Goal: Task Accomplishment & Management: Manage account settings

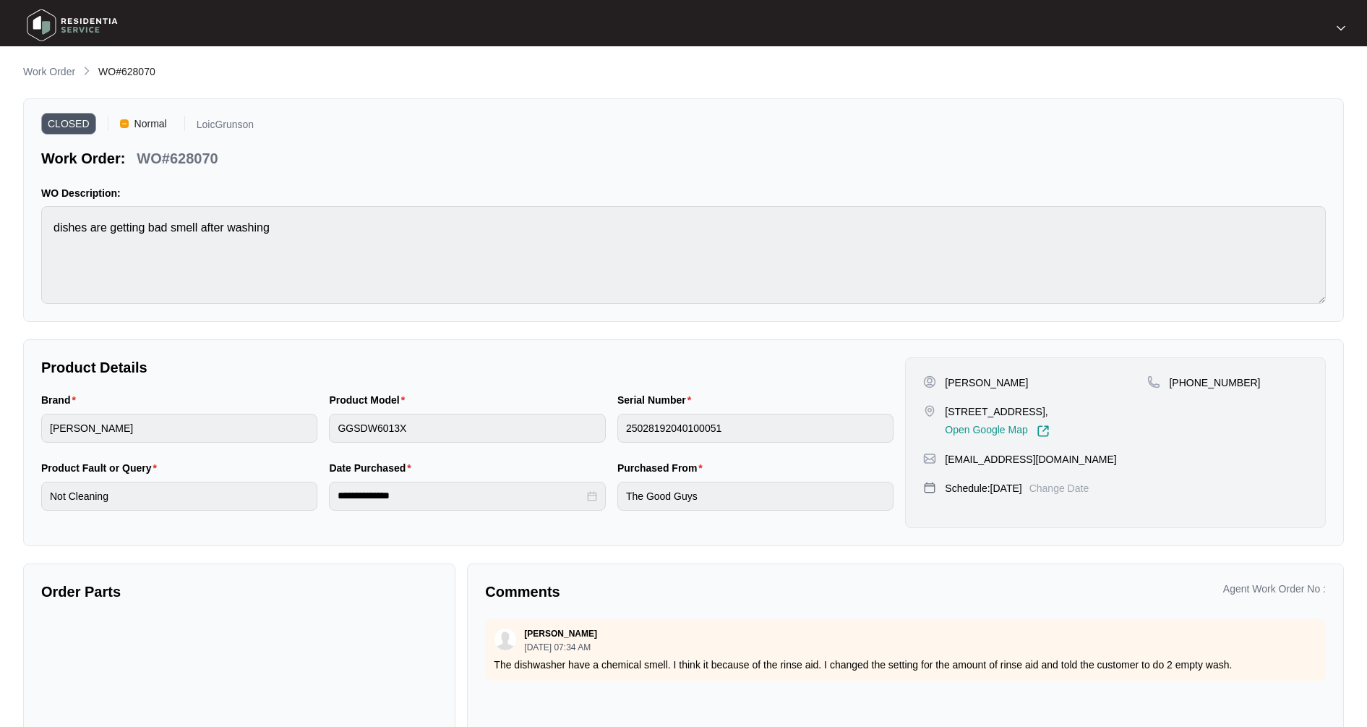
click at [59, 75] on p "Work Order" at bounding box center [49, 71] width 52 height 14
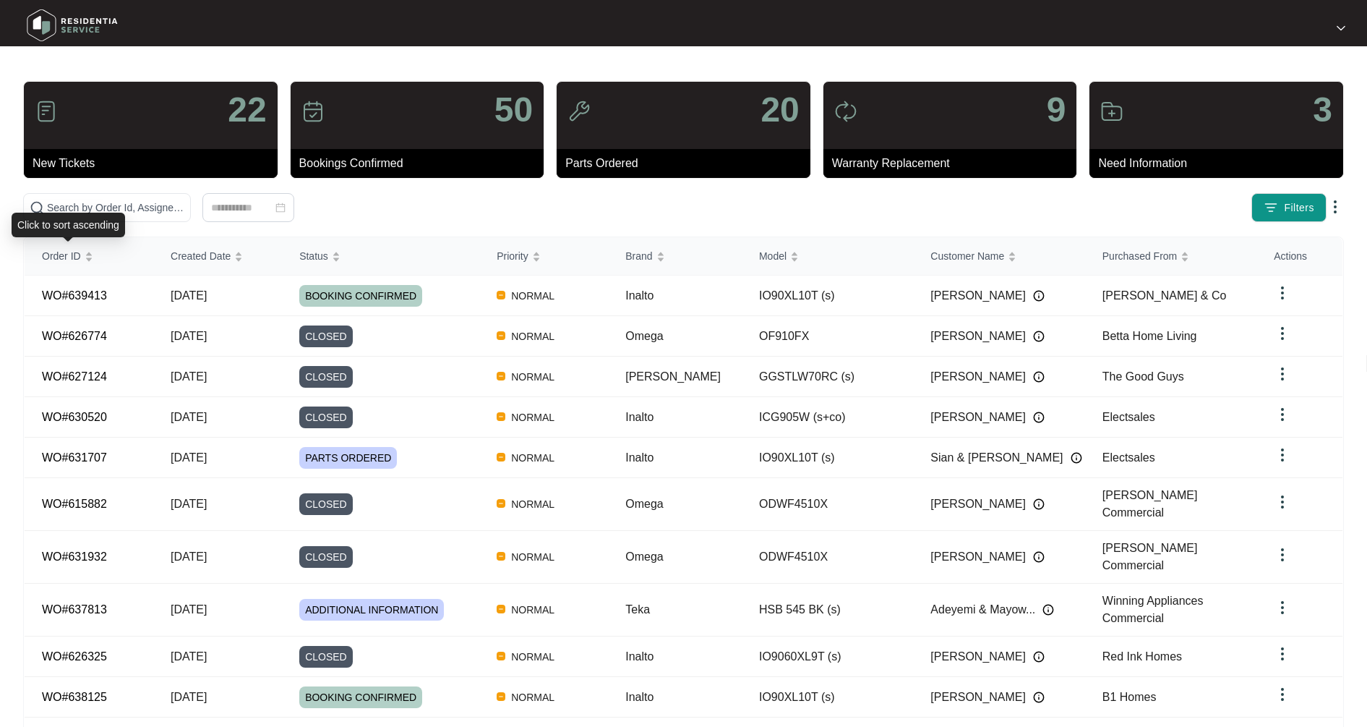
click at [84, 215] on div "Click to sort ascending" at bounding box center [68, 225] width 113 height 25
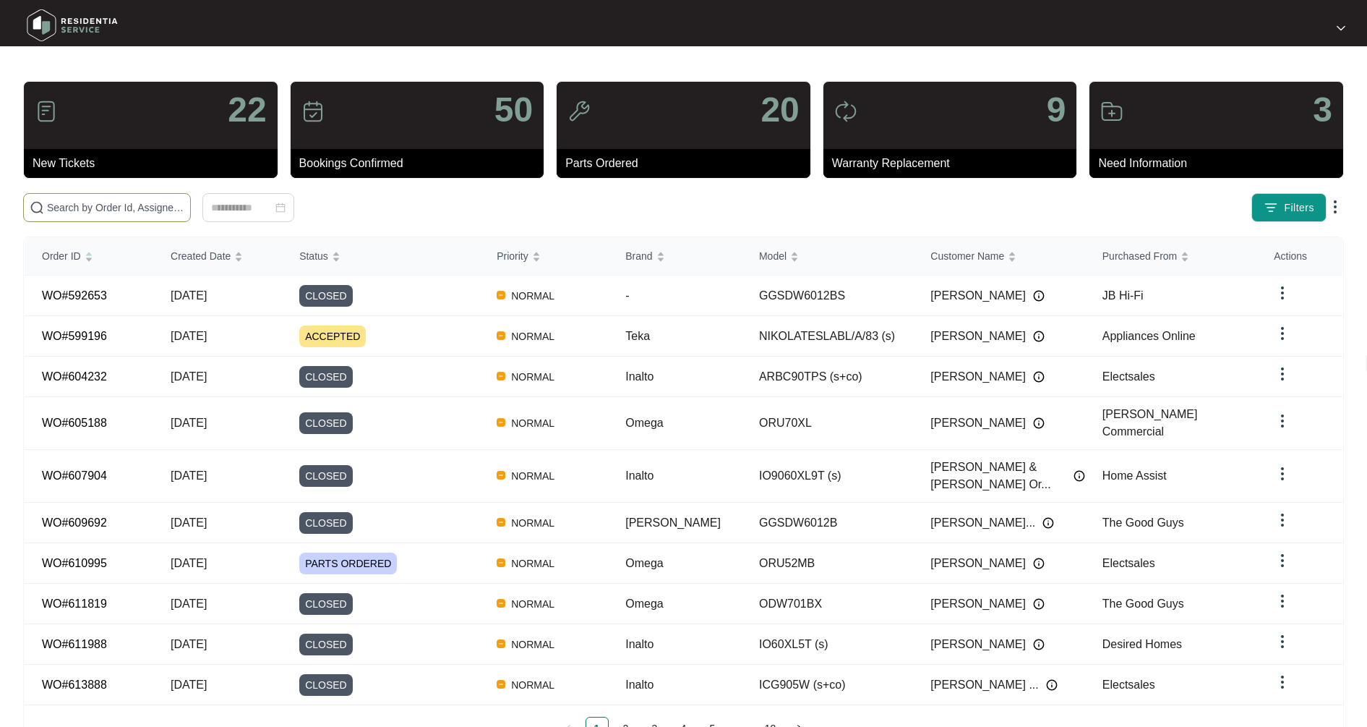
click at [75, 204] on input "text" at bounding box center [115, 208] width 137 height 16
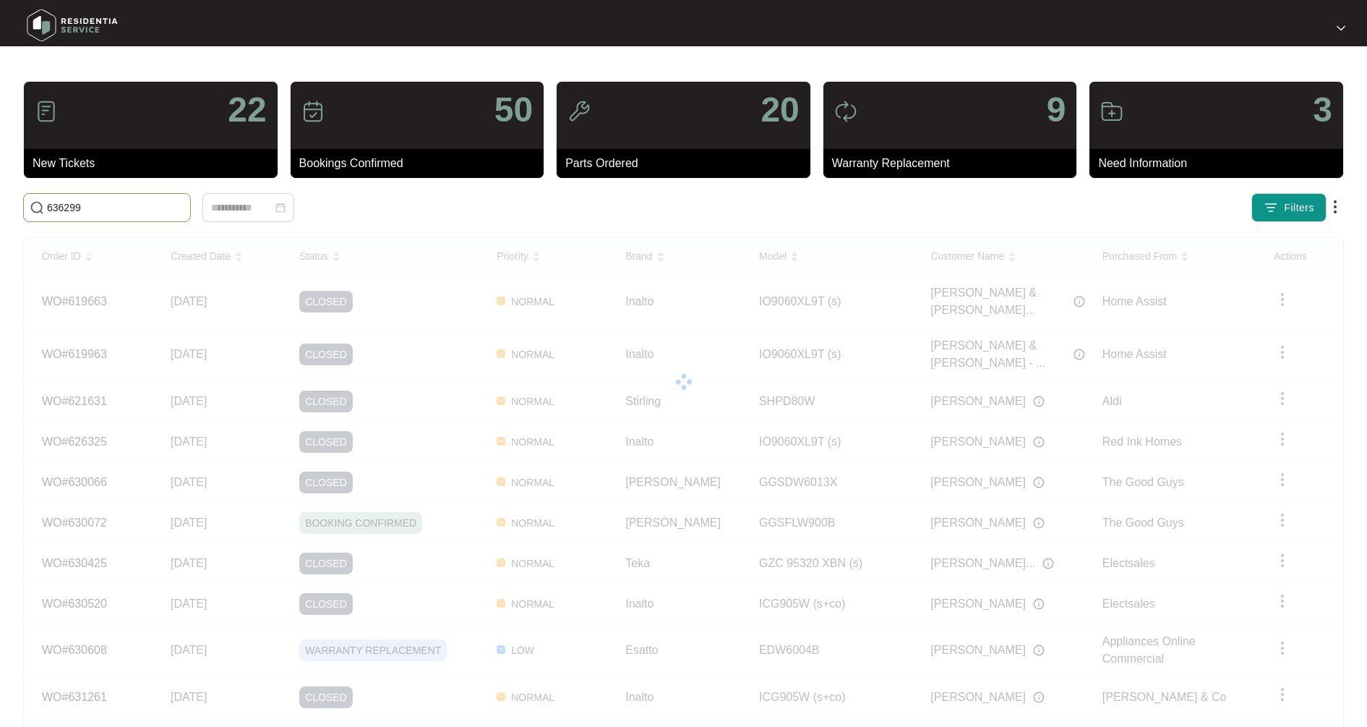
type input "636299"
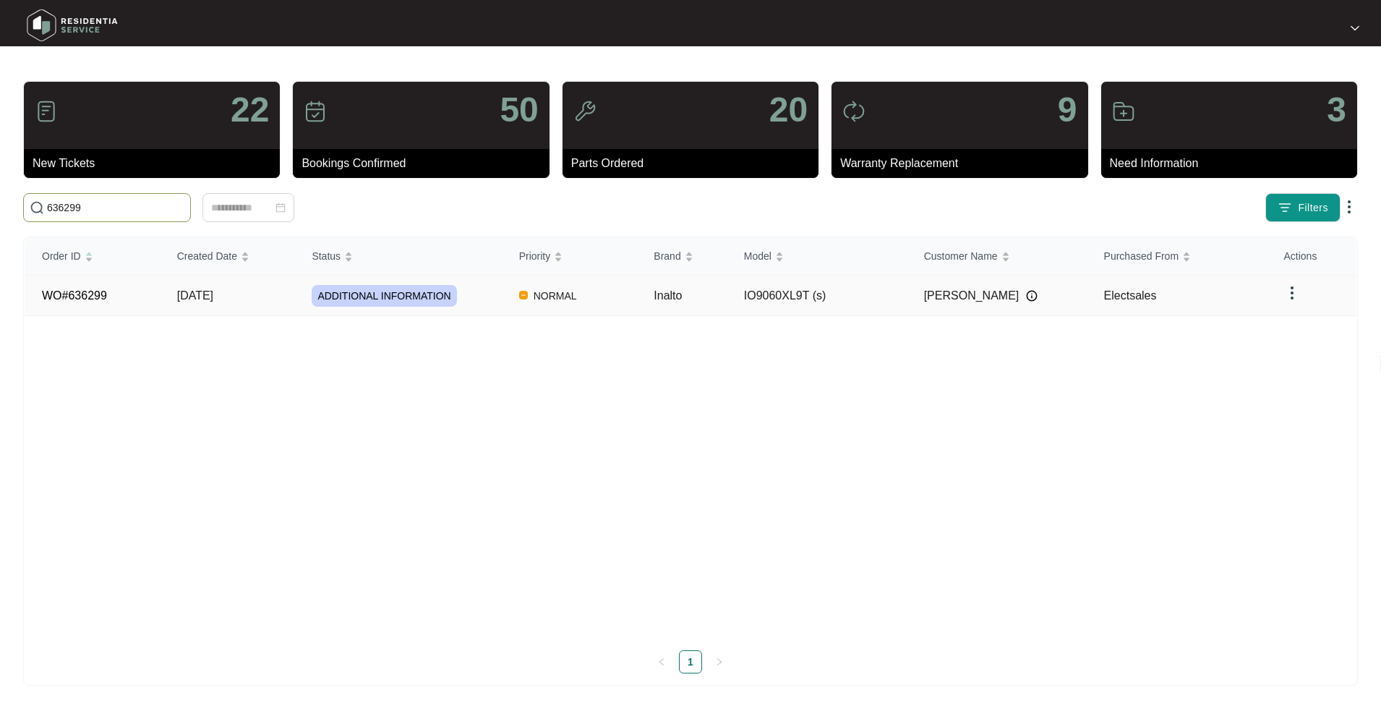
click at [102, 300] on link "WO#636299" at bounding box center [74, 295] width 65 height 12
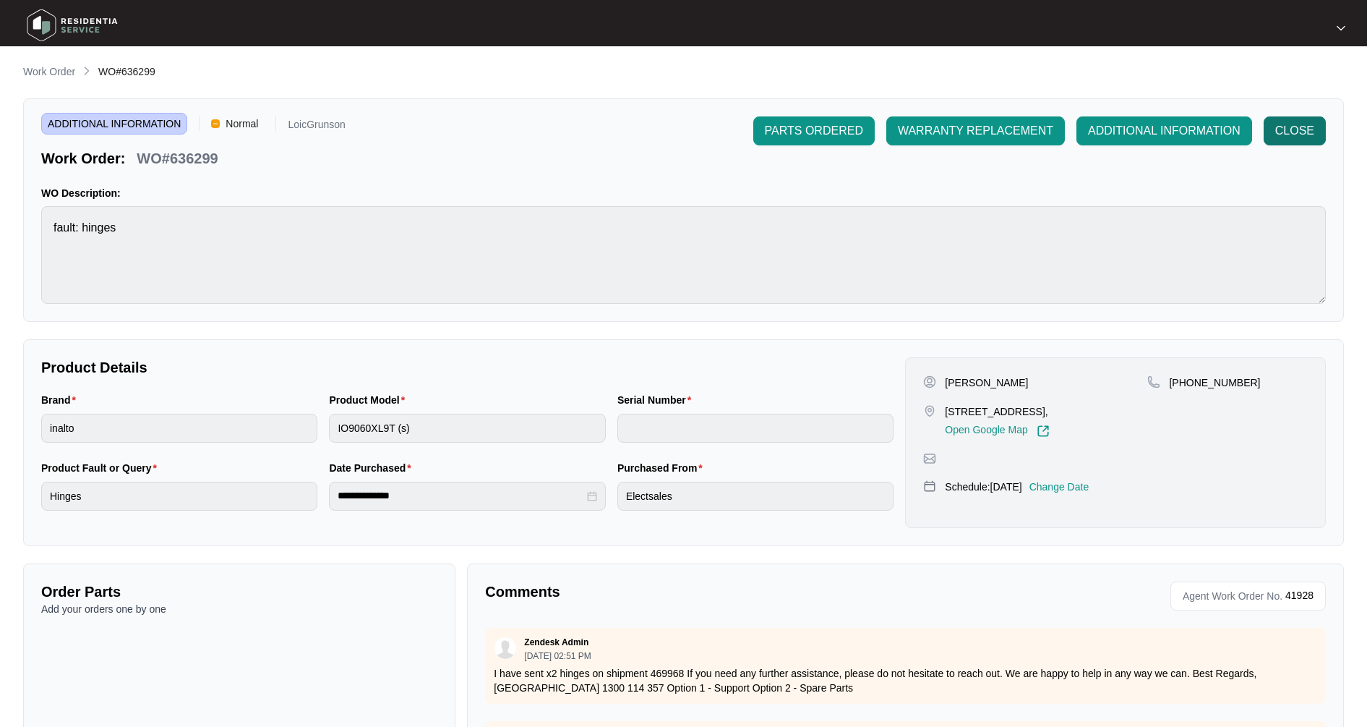
click at [1308, 121] on button "CLOSE" at bounding box center [1295, 130] width 62 height 29
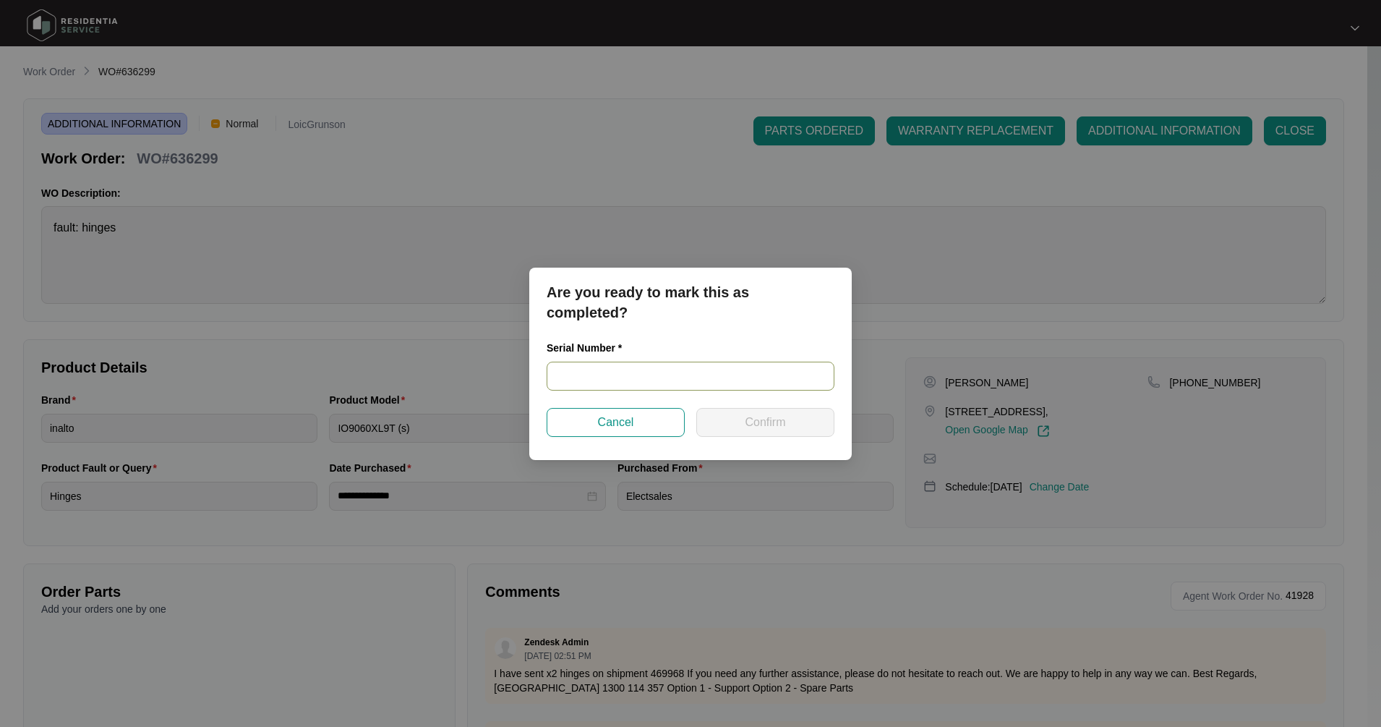
click at [661, 365] on input "text" at bounding box center [691, 375] width 288 height 29
paste input "900012832406000243"
type input "900012832406000243"
click at [767, 422] on span "Confirm" at bounding box center [765, 421] width 40 height 17
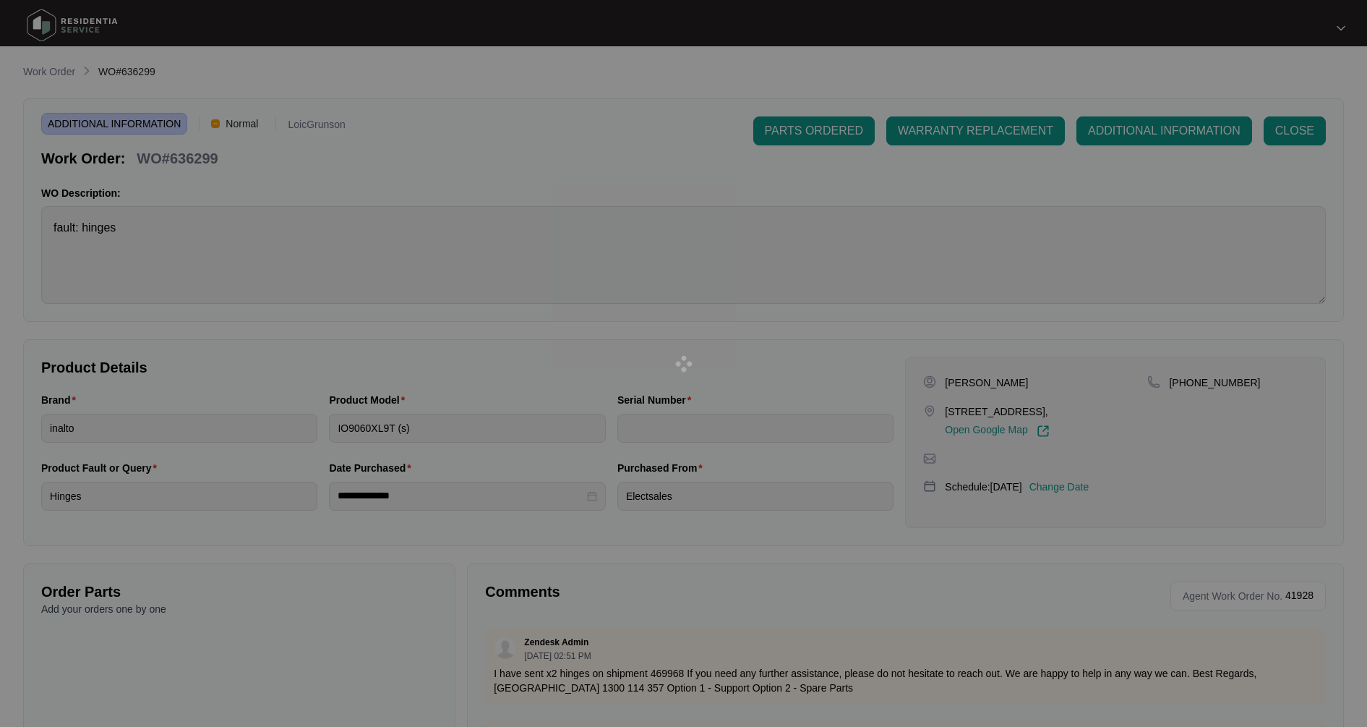
type input "900012832406000243"
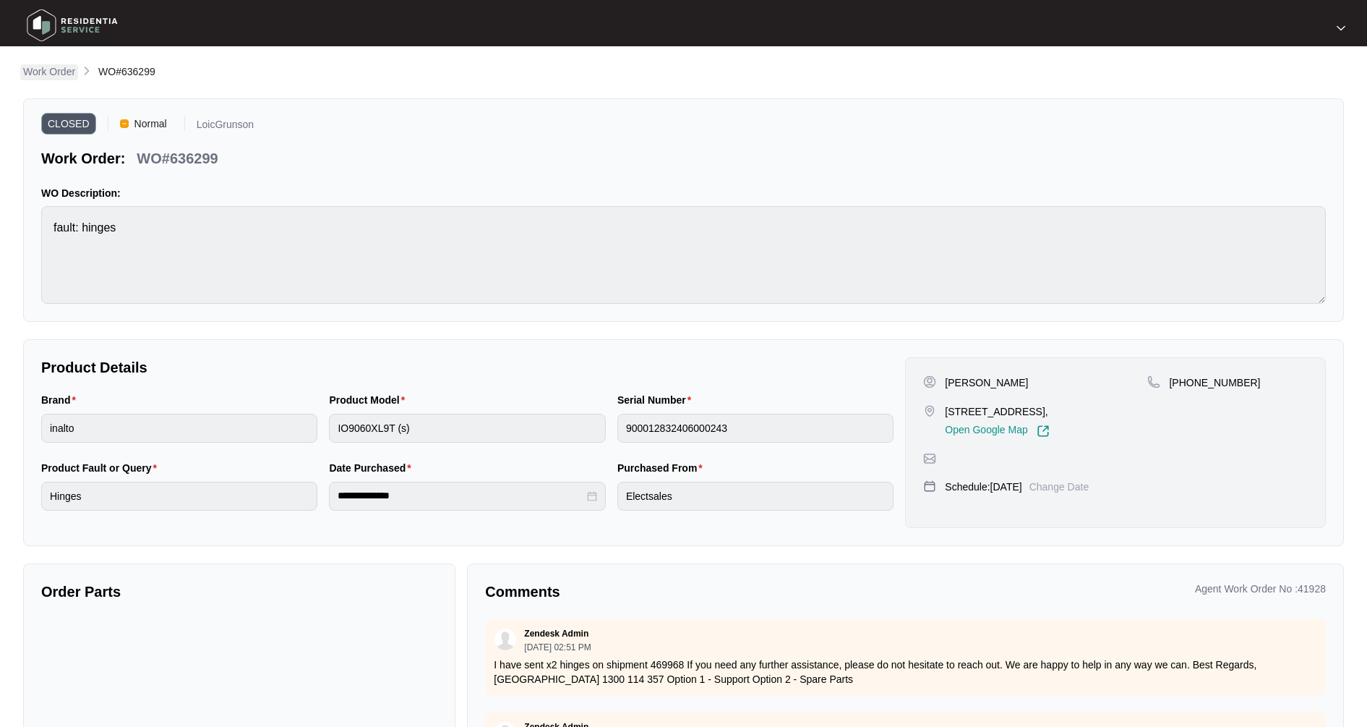
click at [37, 73] on p "Work Order" at bounding box center [49, 71] width 52 height 14
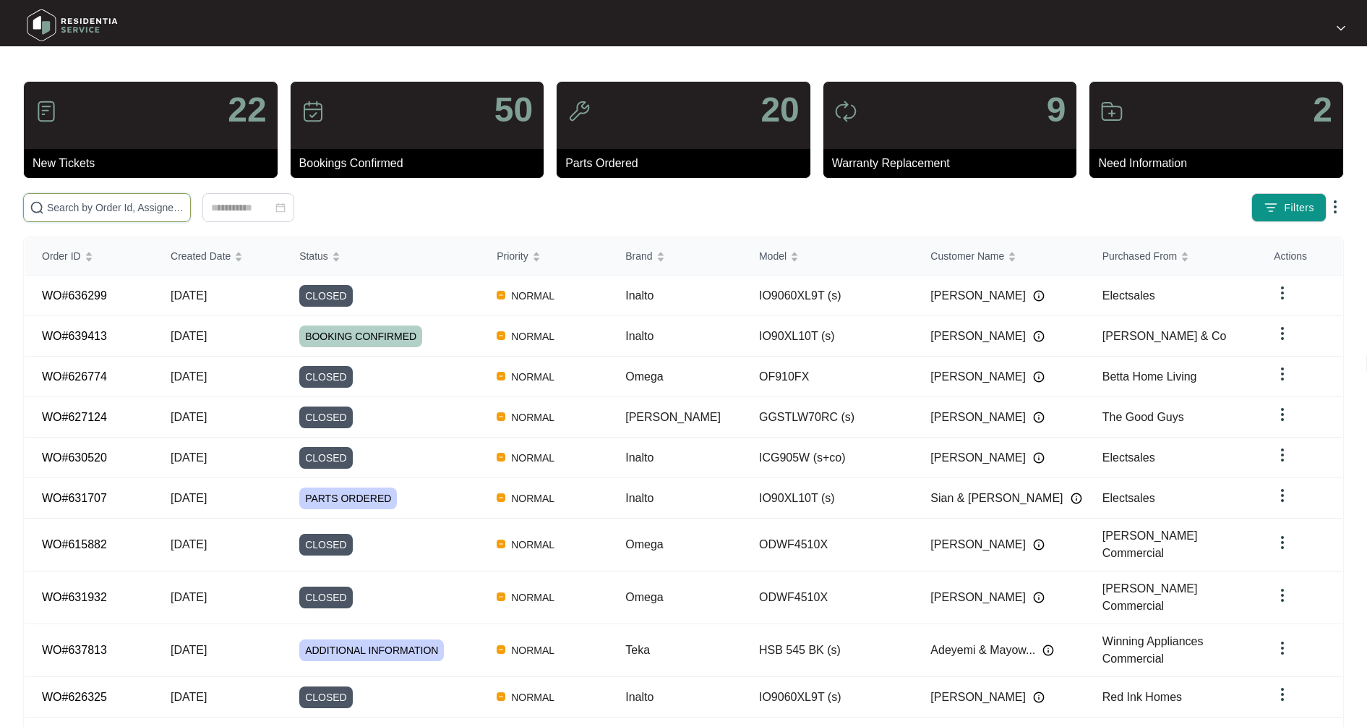
click at [104, 205] on input "text" at bounding box center [115, 208] width 137 height 16
type input "637813"
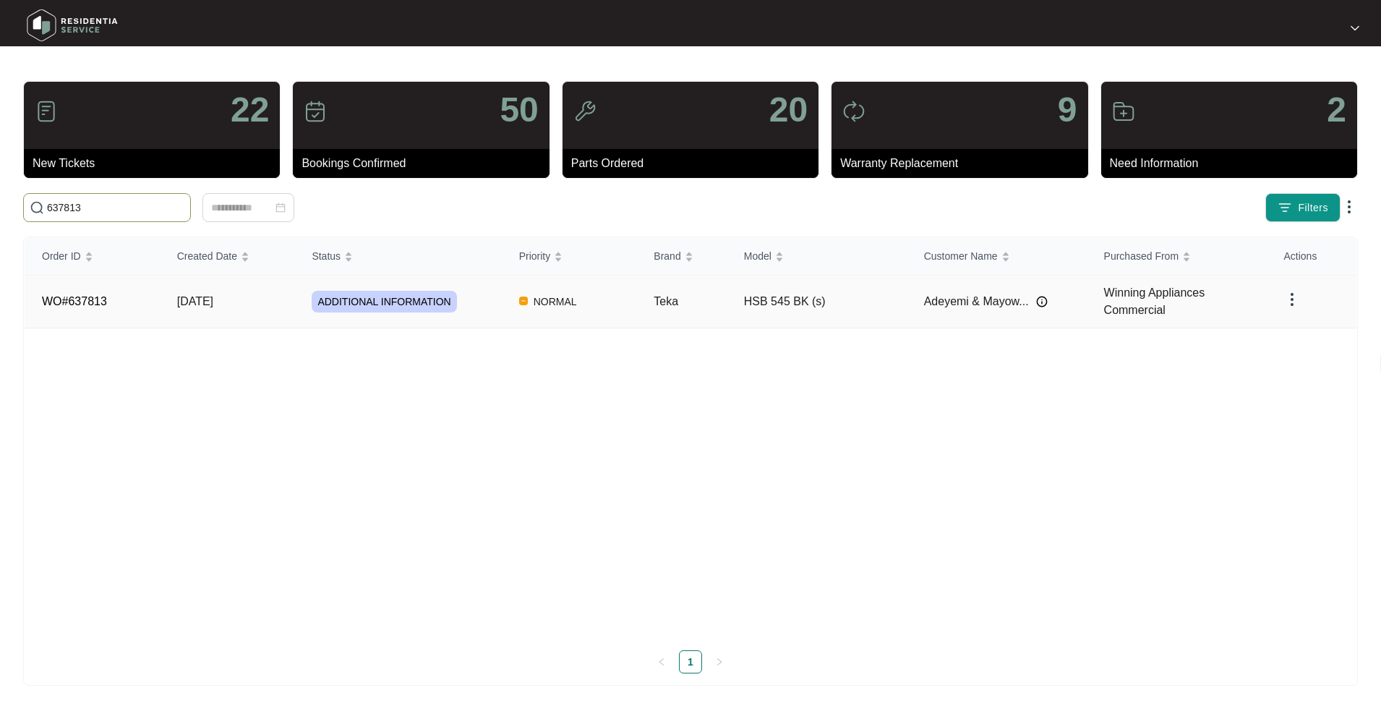
click at [173, 301] on td "[DATE]" at bounding box center [227, 301] width 135 height 53
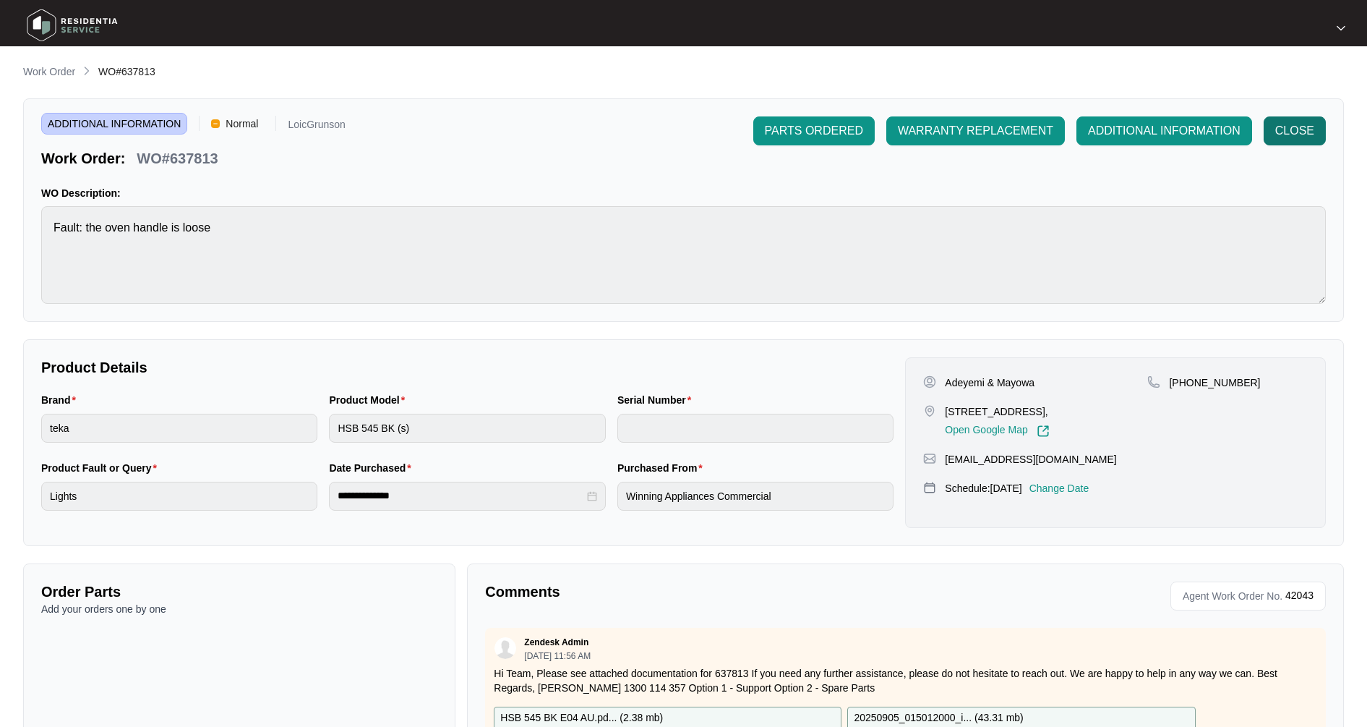
click at [1280, 134] on span "CLOSE" at bounding box center [1294, 130] width 39 height 17
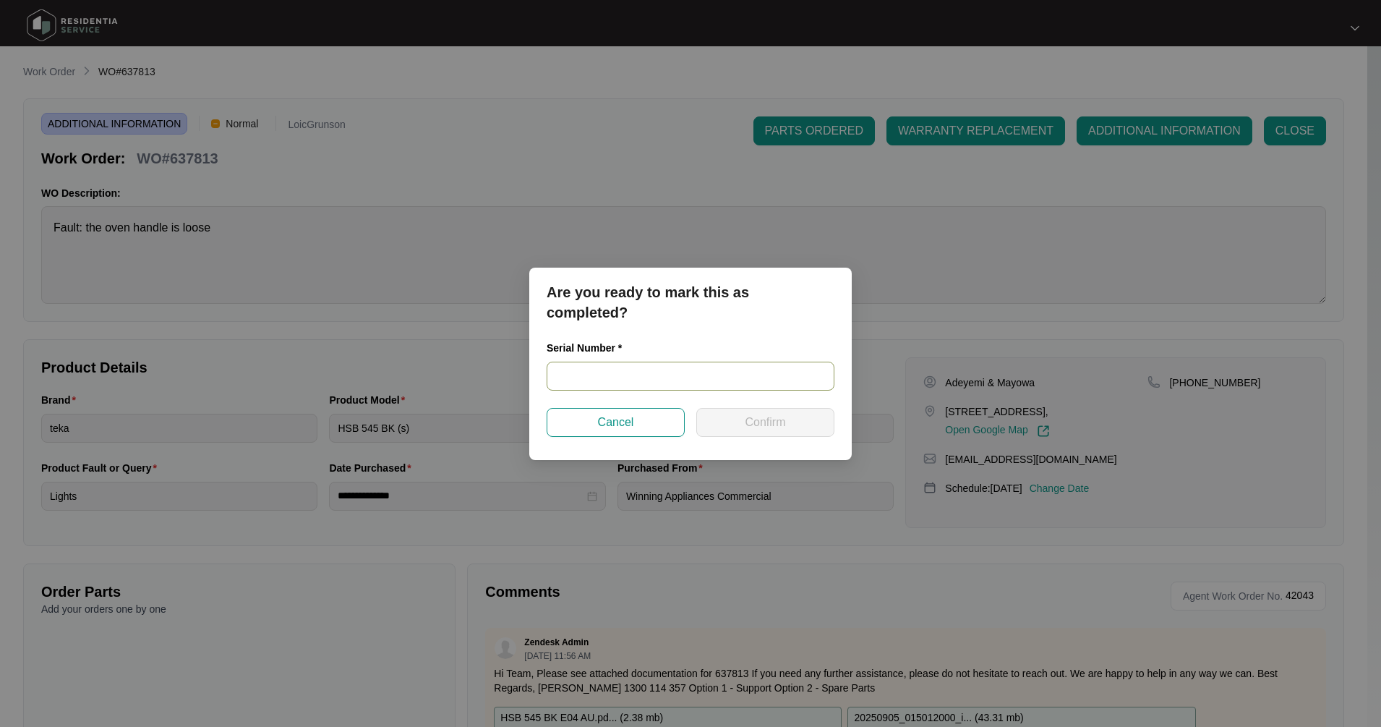
click at [583, 367] on input "text" at bounding box center [691, 375] width 288 height 29
paste input "TZ229W30367"
type input "TZ229W30367"
click at [764, 423] on span "Confirm" at bounding box center [765, 421] width 40 height 17
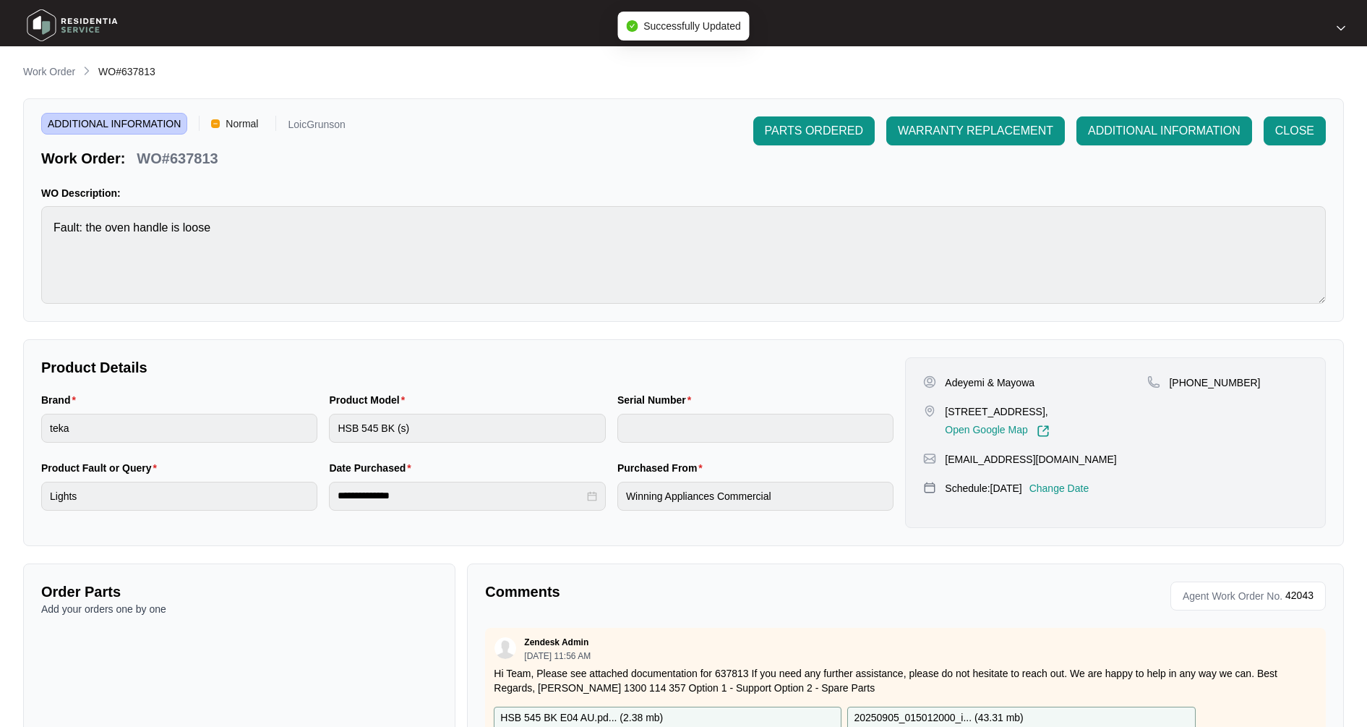
type input "TZ229W30367"
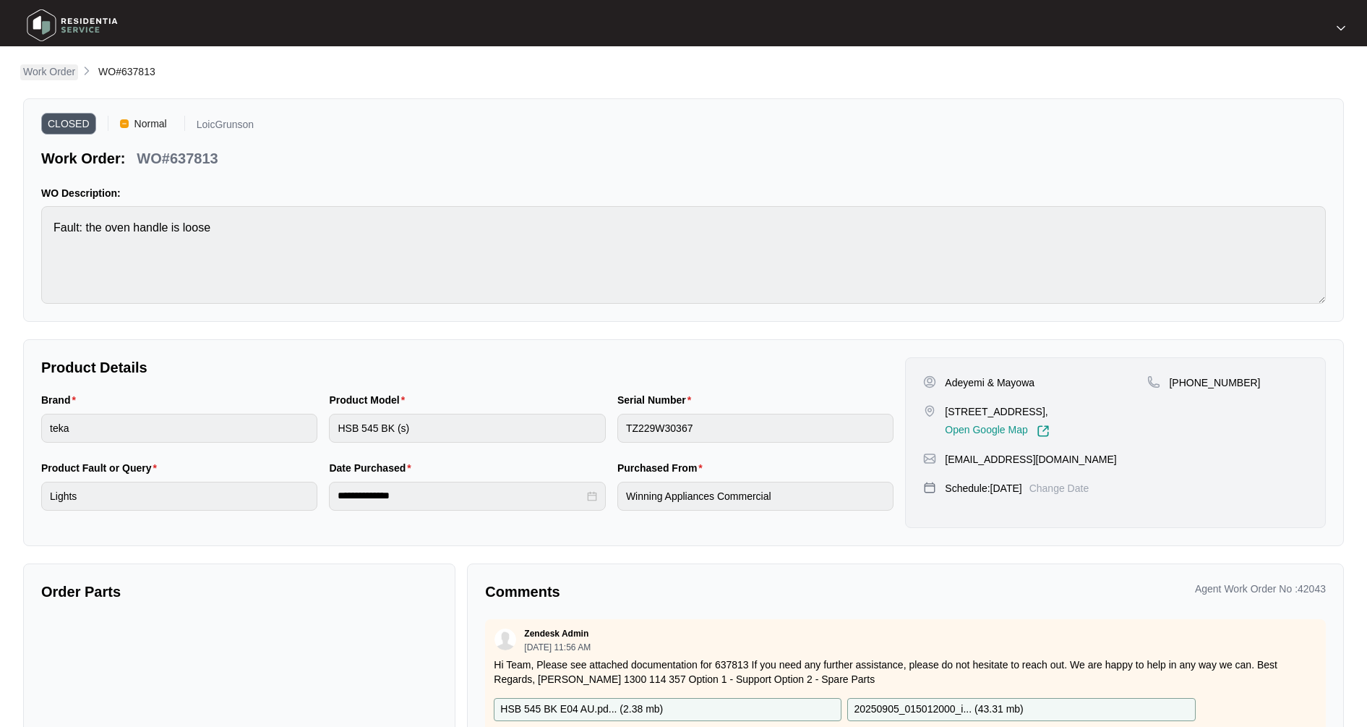
click at [35, 77] on p "Work Order" at bounding box center [49, 71] width 52 height 14
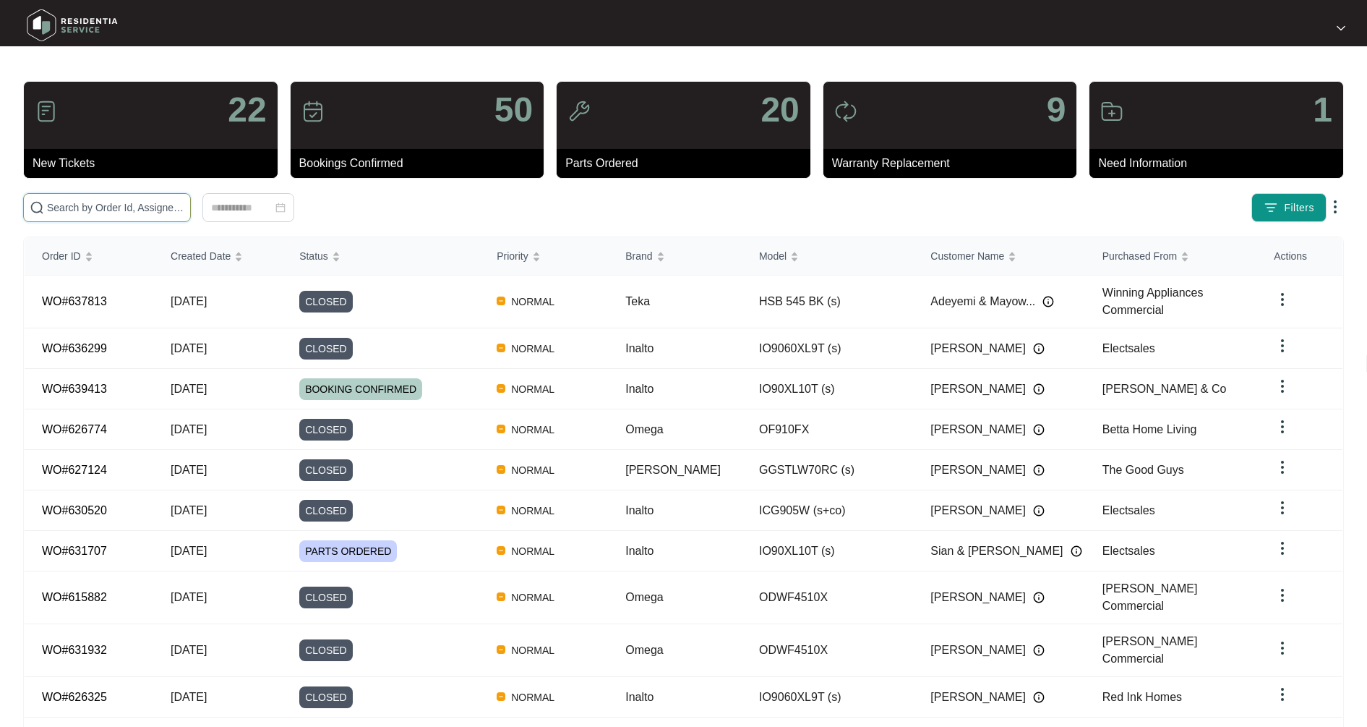
click at [100, 207] on input "text" at bounding box center [115, 208] width 137 height 16
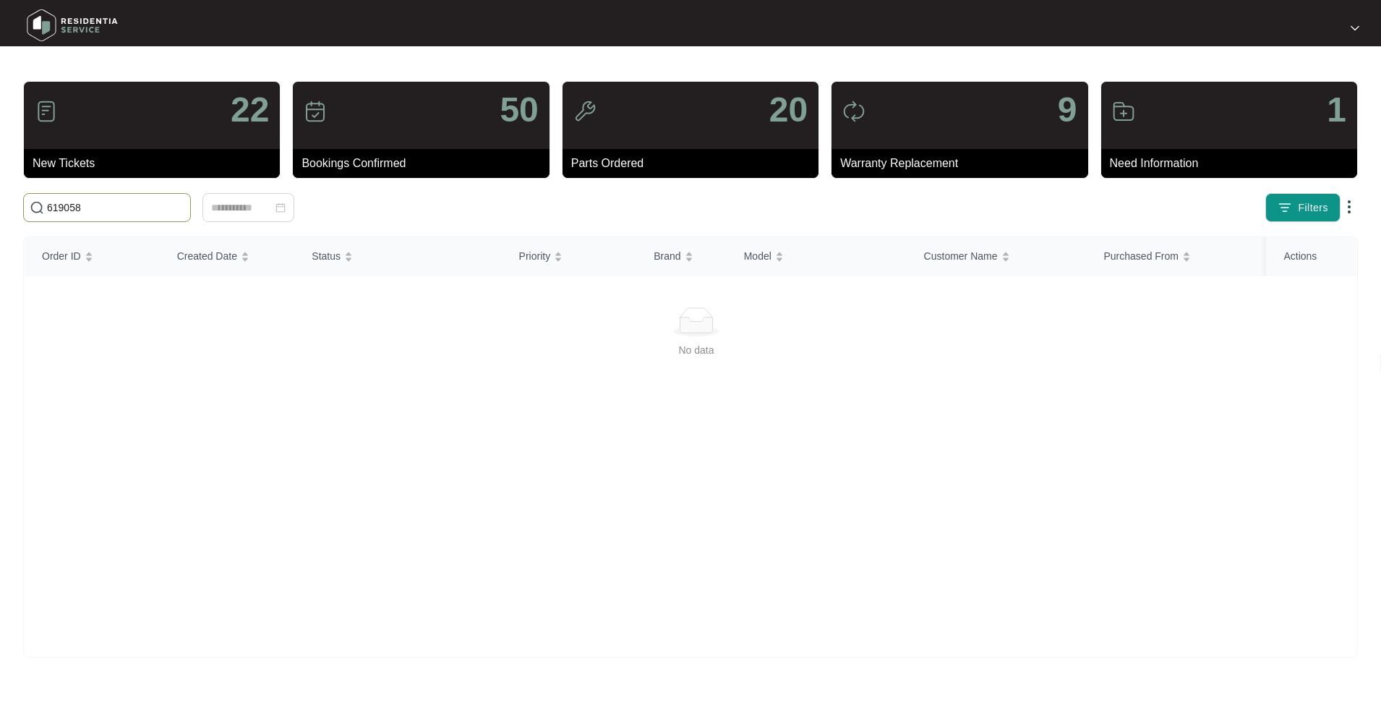
drag, startPoint x: 87, startPoint y: 211, endPoint x: -58, endPoint y: 201, distance: 144.9
click at [0, 201] on html "22 New Tickets 50 Bookings Confirmed 20 Parts Ordered 9 Warranty Replacement 1 …" at bounding box center [690, 363] width 1381 height 727
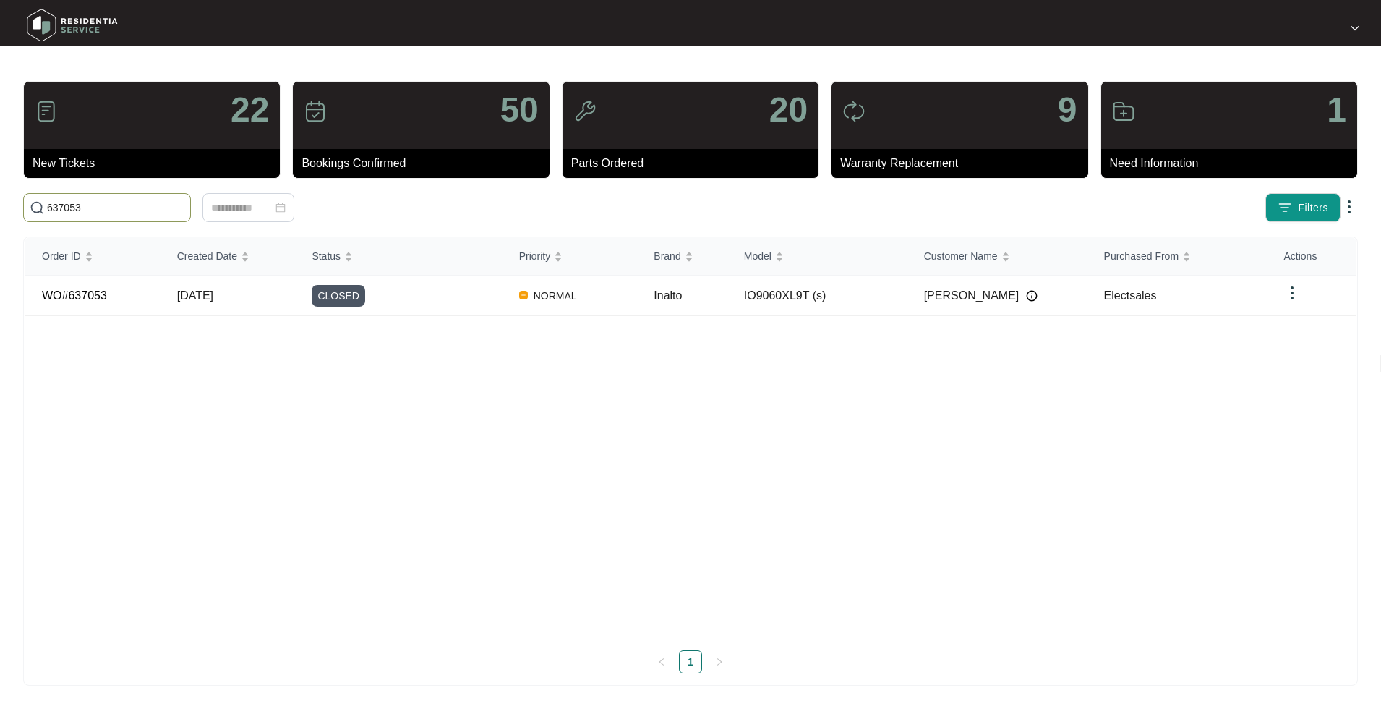
drag, startPoint x: 107, startPoint y: 200, endPoint x: -33, endPoint y: 200, distance: 139.5
click at [0, 200] on html "22 New Tickets 50 Bookings Confirmed 20 Parts Ordered 9 Warranty Replacement 1 …" at bounding box center [690, 363] width 1381 height 727
drag, startPoint x: 131, startPoint y: 202, endPoint x: -42, endPoint y: 210, distance: 173.0
click at [0, 210] on html "22 New Tickets 50 Bookings Confirmed 20 Parts Ordered 9 Warranty Replacement 1 …" at bounding box center [690, 363] width 1381 height 727
drag, startPoint x: 103, startPoint y: 211, endPoint x: -30, endPoint y: 209, distance: 133.0
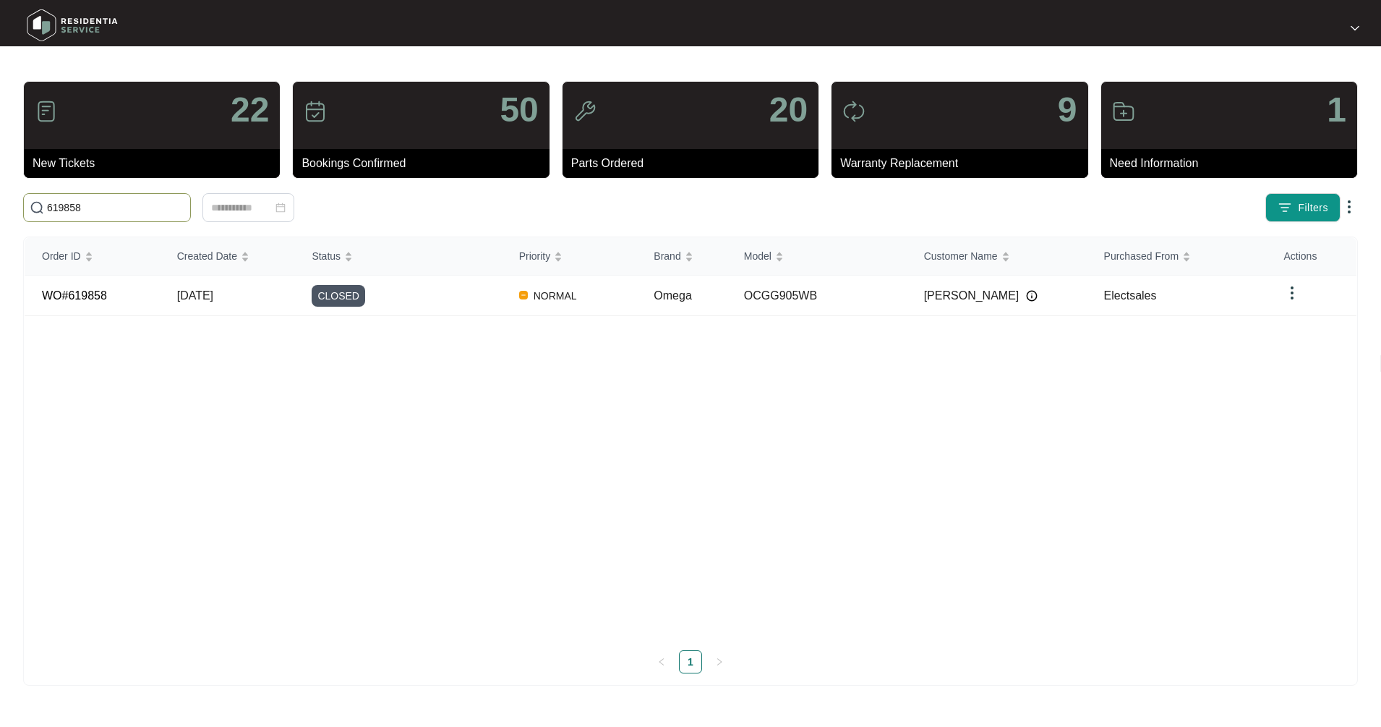
click at [0, 209] on html "22 New Tickets 50 Bookings Confirmed 20 Parts Ordered 9 Warranty Replacement 1 …" at bounding box center [690, 363] width 1381 height 727
drag, startPoint x: 72, startPoint y: 200, endPoint x: -12, endPoint y: 202, distance: 84.6
click at [0, 202] on html "22 New Tickets 50 Bookings Confirmed 20 Parts Ordered 9 Warranty Replacement 1 …" at bounding box center [690, 363] width 1381 height 727
drag, startPoint x: -12, startPoint y: 202, endPoint x: 57, endPoint y: 202, distance: 69.4
click at [57, 202] on input "619199" at bounding box center [115, 208] width 137 height 16
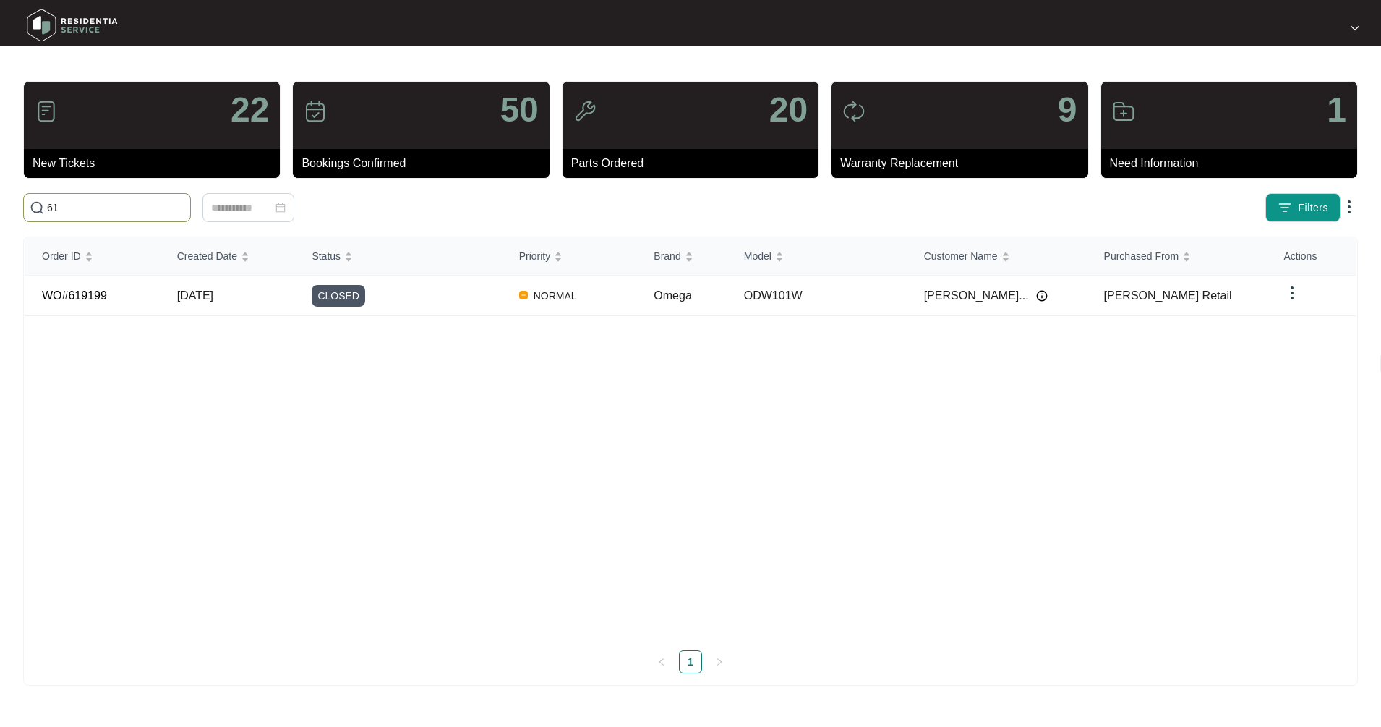
type input "6"
drag, startPoint x: 94, startPoint y: 205, endPoint x: -20, endPoint y: 203, distance: 113.5
click at [0, 203] on html "22 New Tickets 50 Bookings Confirmed 20 Parts Ordered 9 Warranty Replacement 1 …" at bounding box center [690, 363] width 1381 height 727
drag, startPoint x: 130, startPoint y: 200, endPoint x: -23, endPoint y: 210, distance: 153.5
click at [0, 210] on html "22 New Tickets 50 Bookings Confirmed 20 Parts Ordered 9 Warranty Replacement 1 …" at bounding box center [690, 363] width 1381 height 727
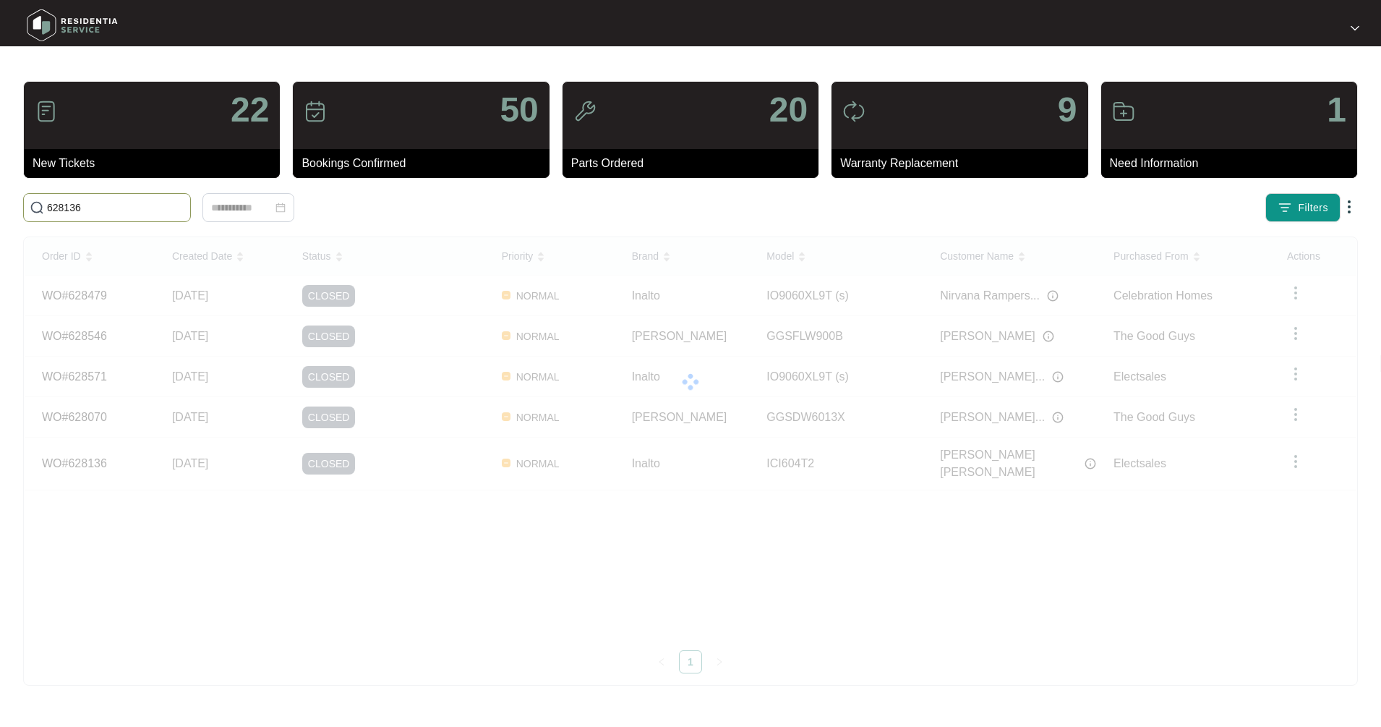
type input "628136"
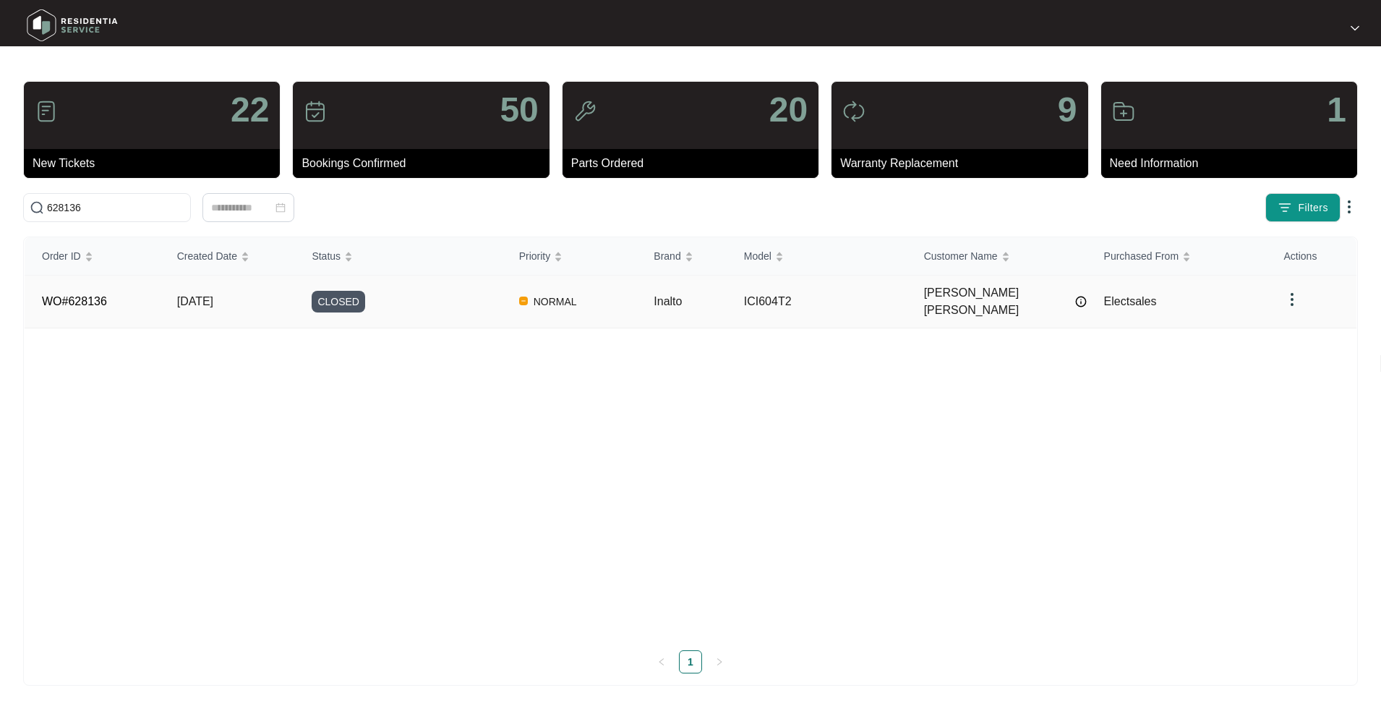
click at [399, 302] on div "CLOSED" at bounding box center [406, 302] width 189 height 22
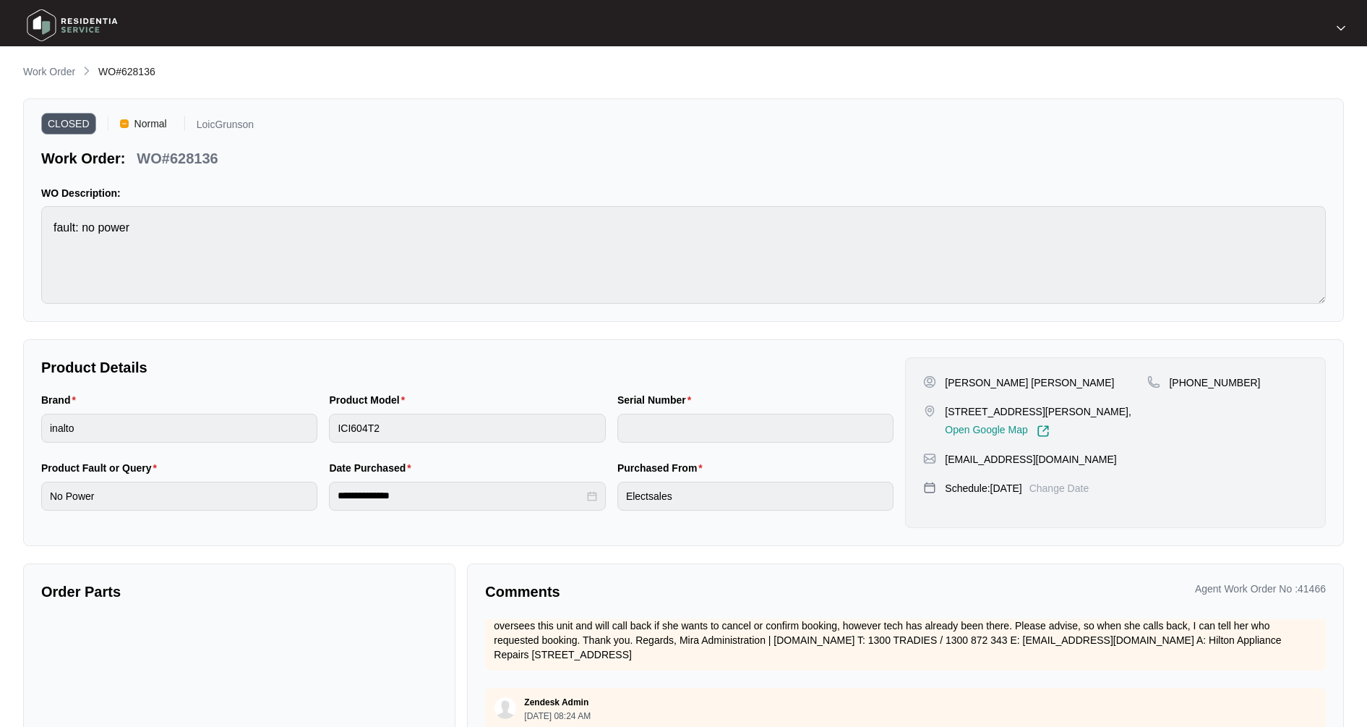
click at [63, 64] on li "Work Order" at bounding box center [49, 72] width 52 height 17
click at [67, 69] on p "Work Order" at bounding box center [49, 71] width 52 height 14
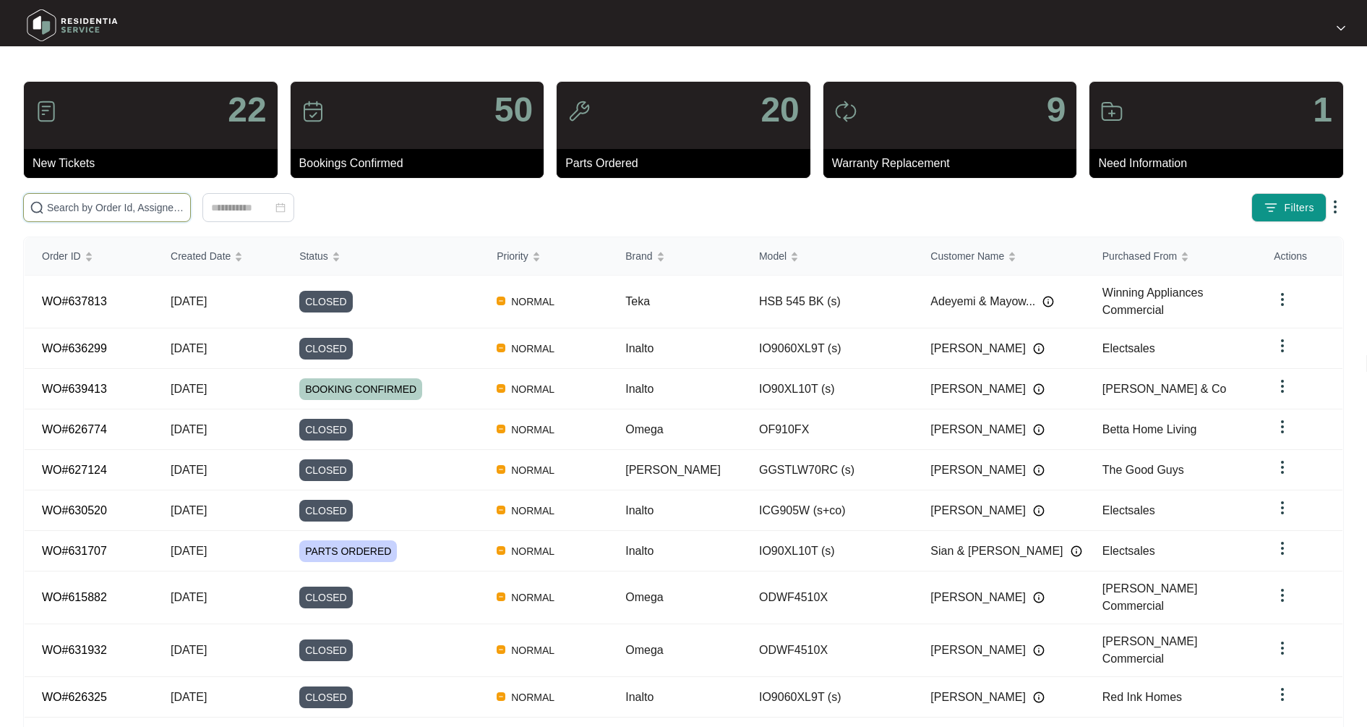
click at [121, 208] on input "text" at bounding box center [115, 208] width 137 height 16
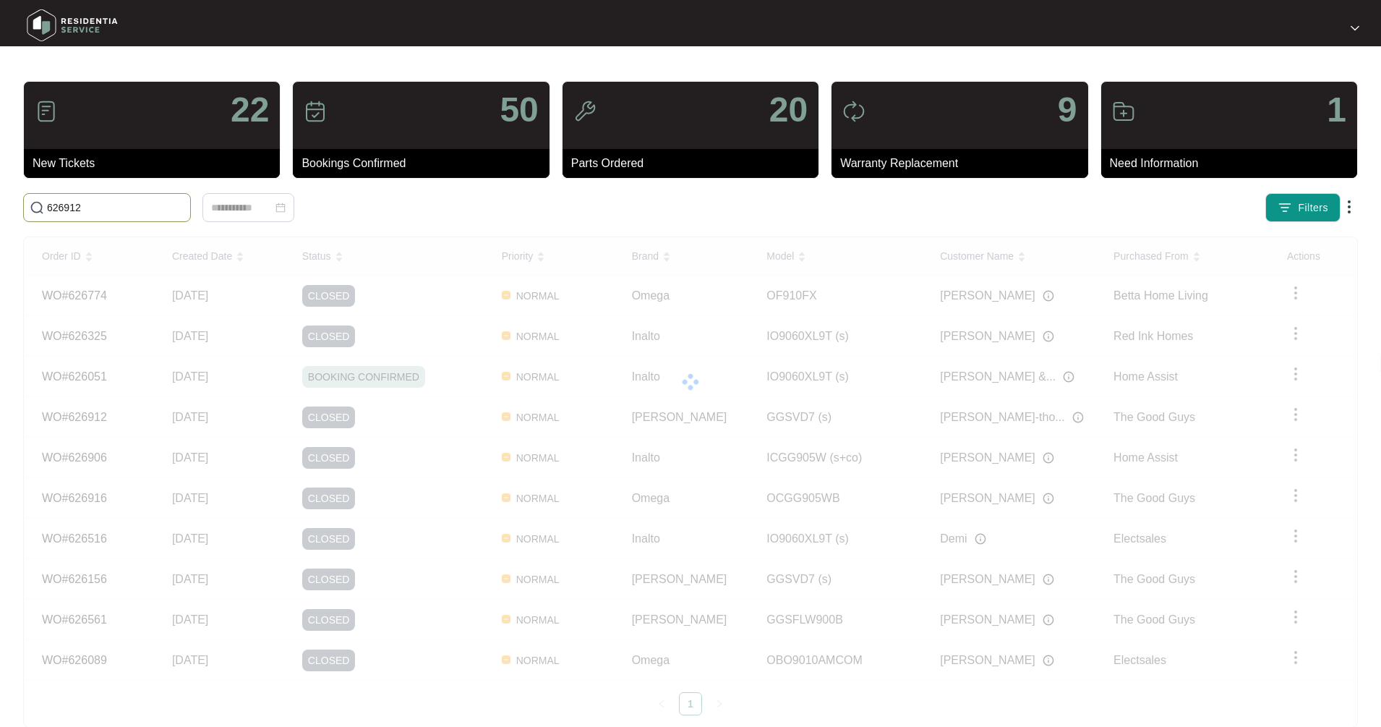
type input "626912"
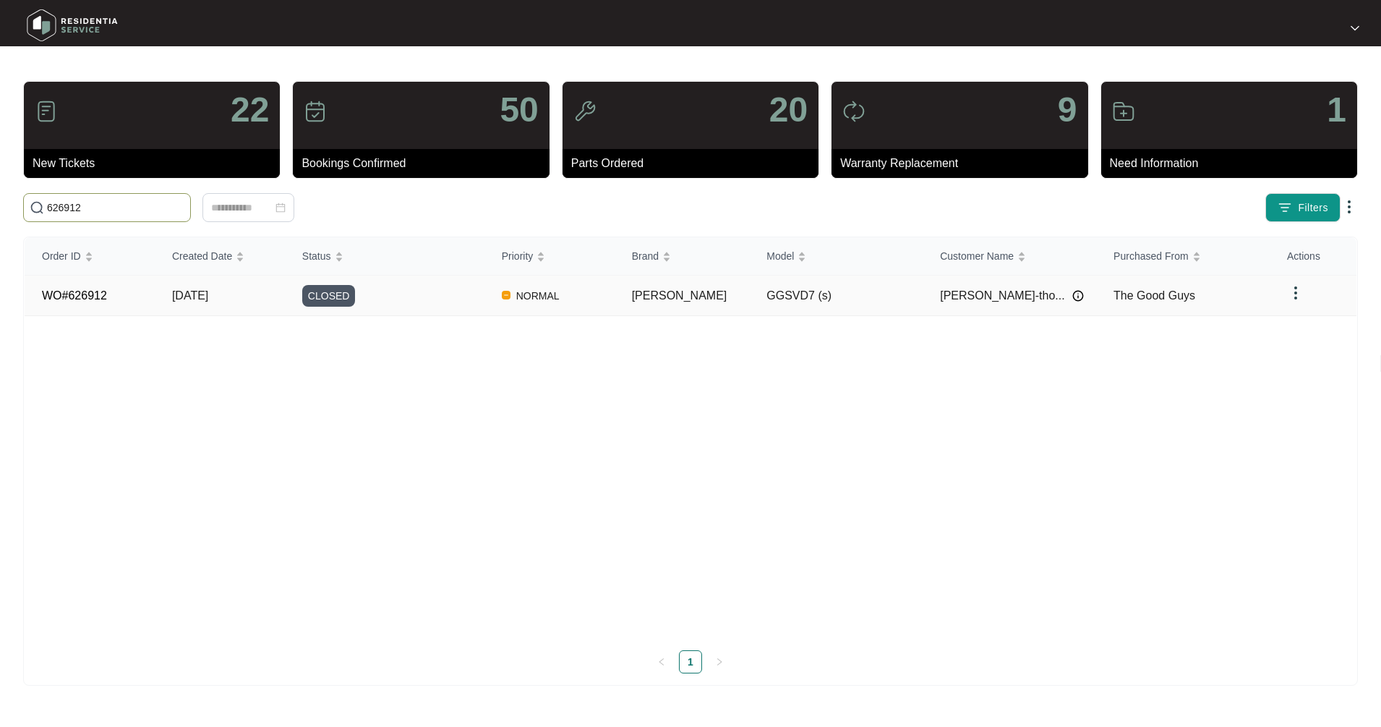
click at [285, 304] on td "[DATE]" at bounding box center [220, 295] width 130 height 40
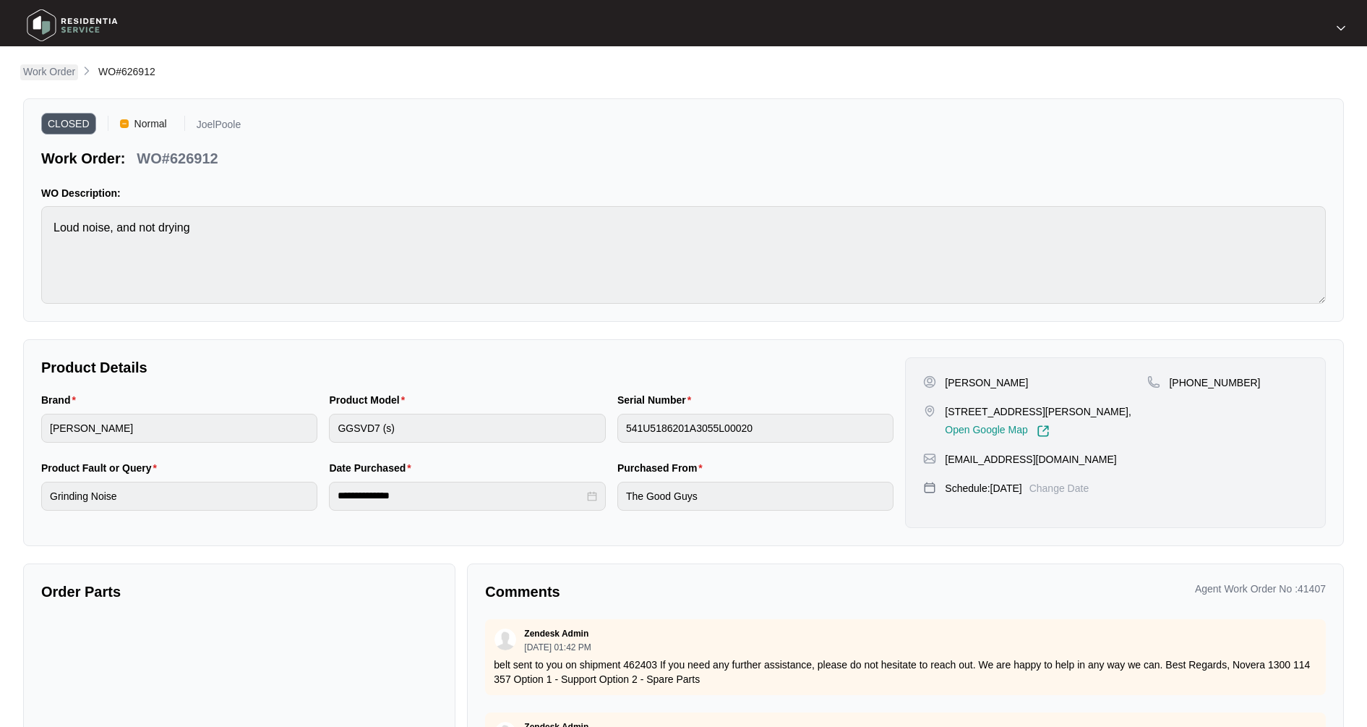
click at [58, 78] on p "Work Order" at bounding box center [49, 71] width 52 height 14
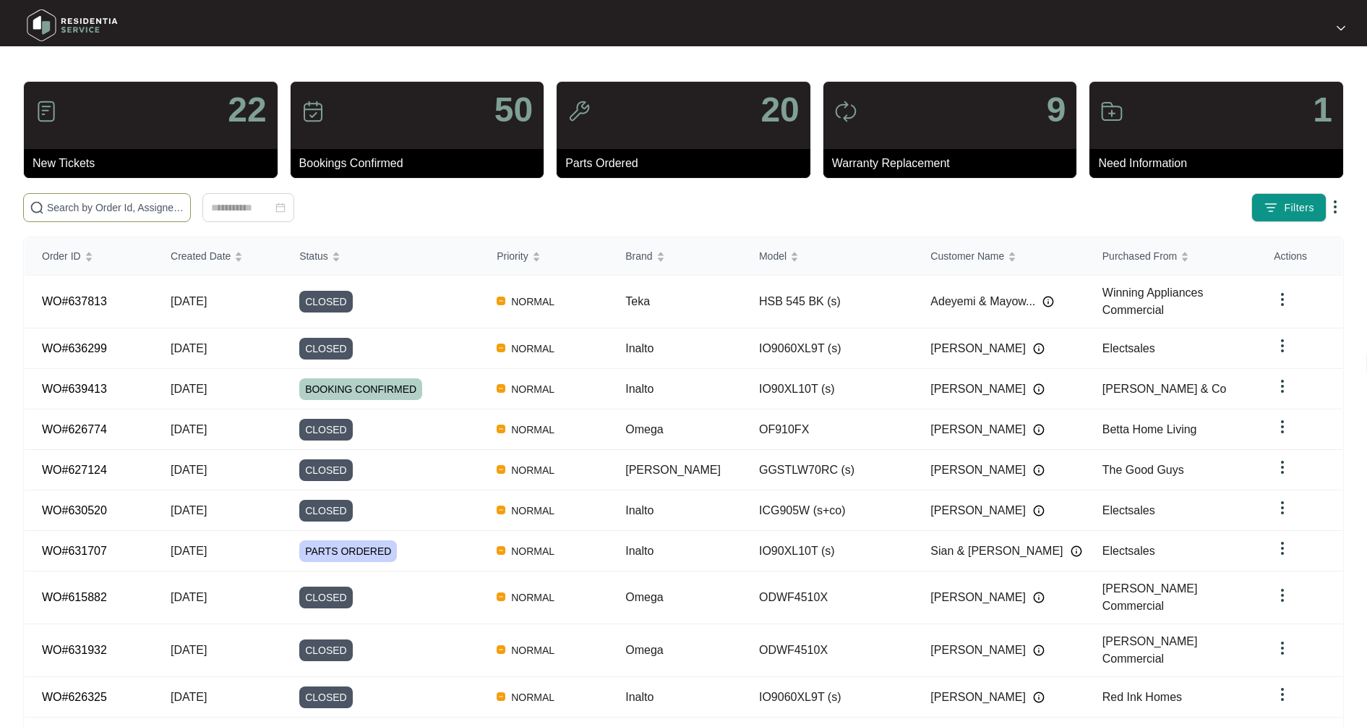
click at [95, 198] on span at bounding box center [107, 207] width 168 height 29
type input "628546"
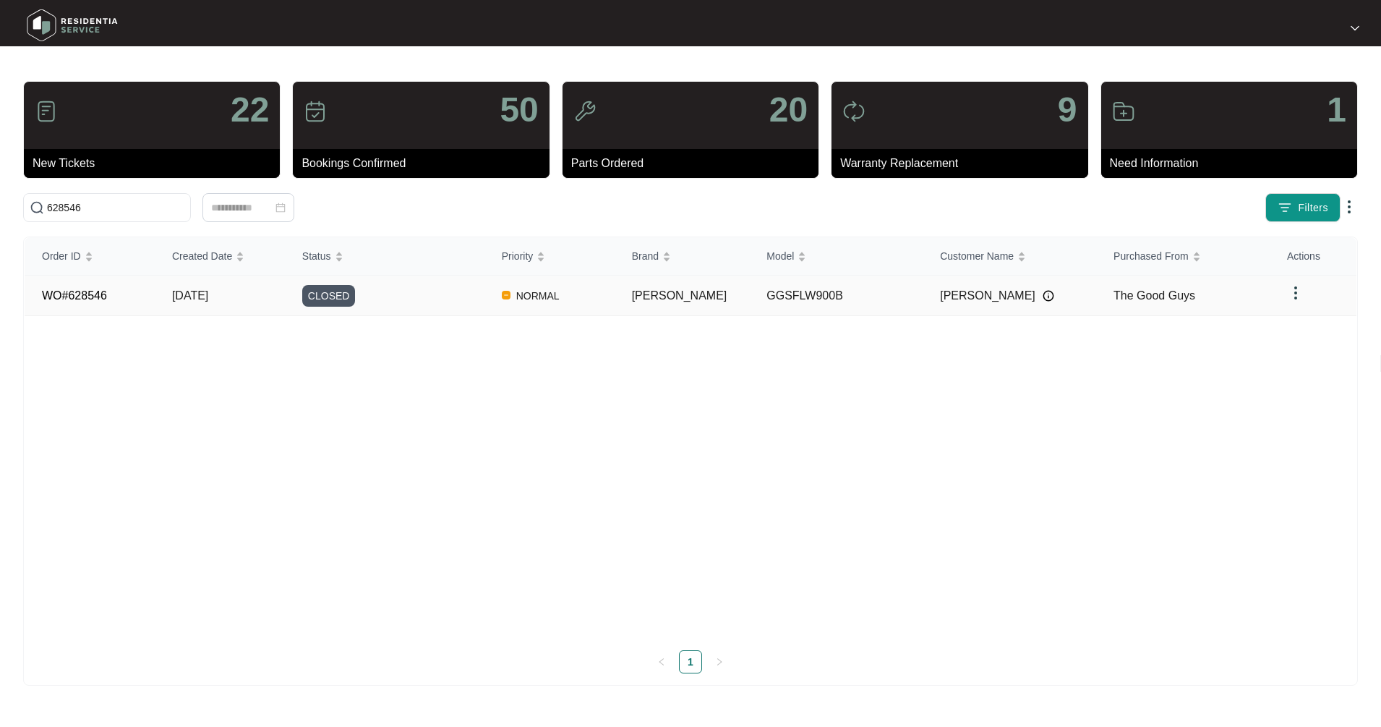
click at [192, 298] on span "[DATE]" at bounding box center [190, 295] width 36 height 12
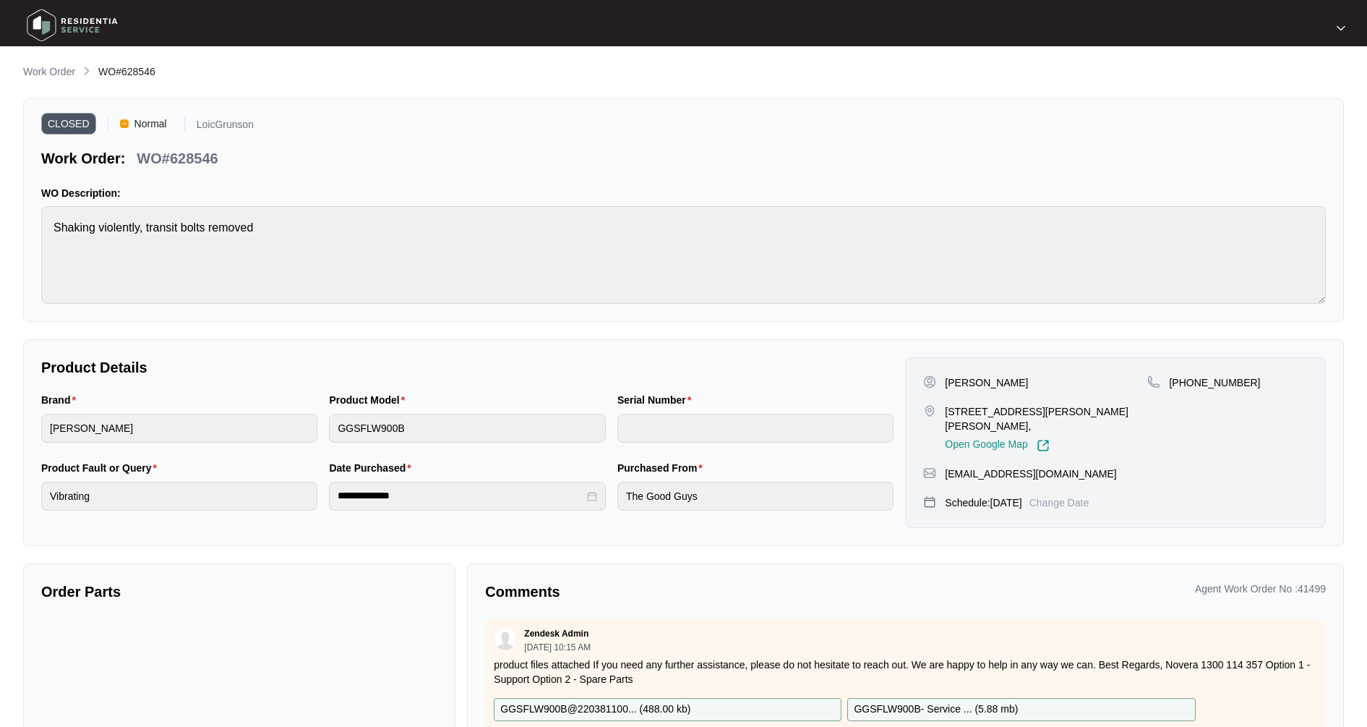
click at [31, 55] on main "**********" at bounding box center [683, 402] width 1367 height 805
click at [40, 71] on p "Work Order" at bounding box center [49, 71] width 52 height 14
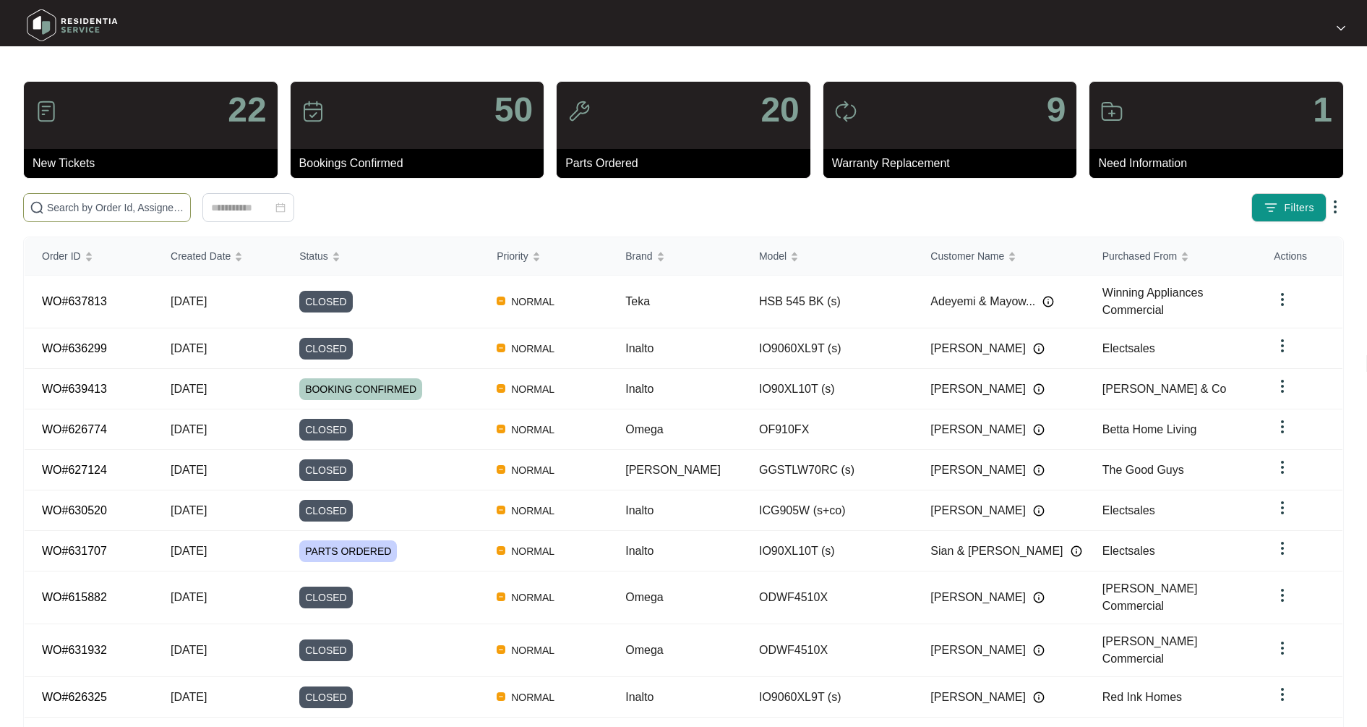
click at [77, 210] on input "text" at bounding box center [115, 208] width 137 height 16
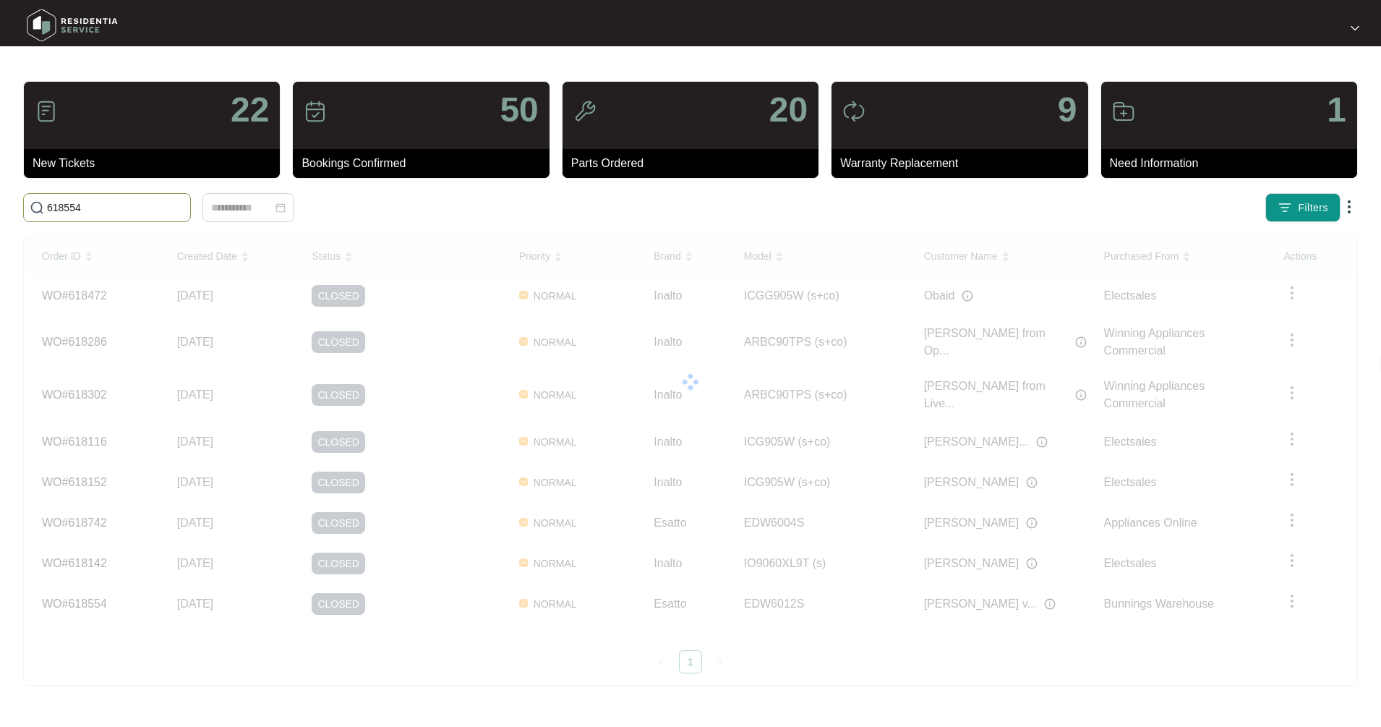
type input "618554"
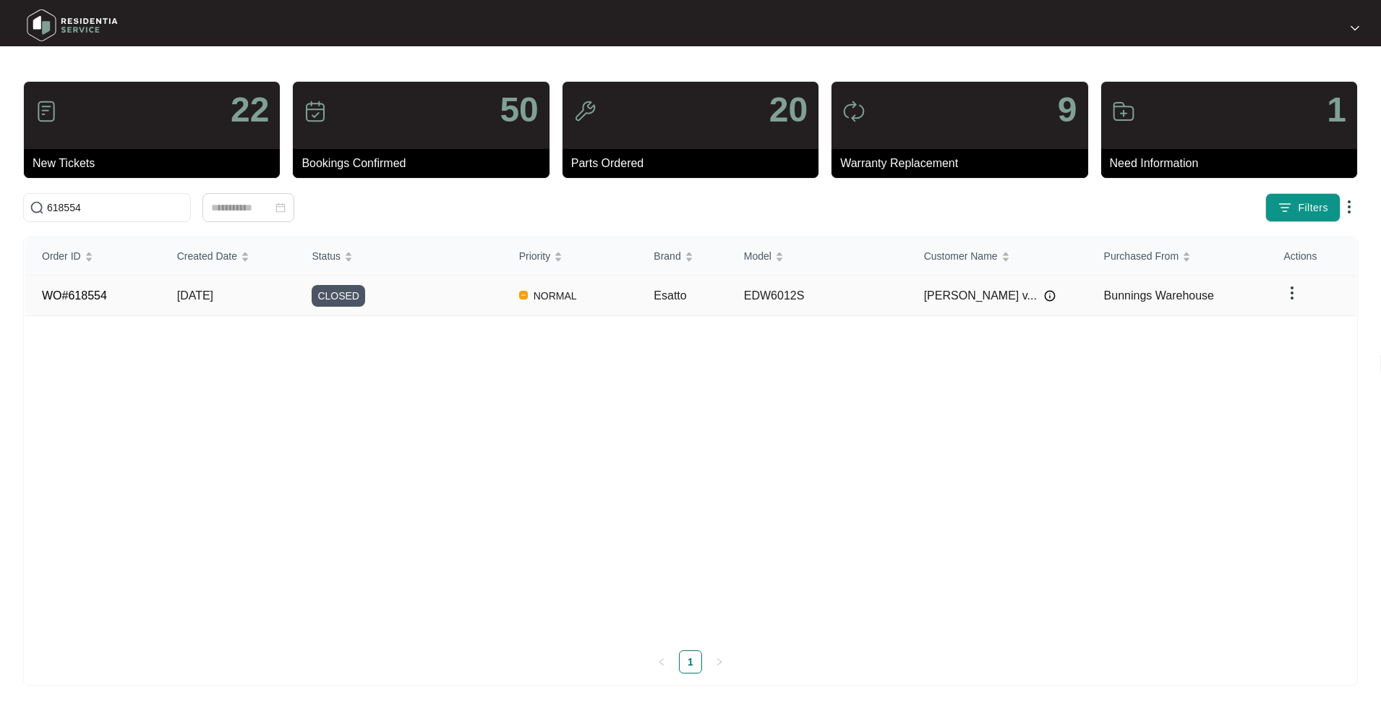
click at [158, 304] on td "WO#618554" at bounding box center [92, 295] width 135 height 40
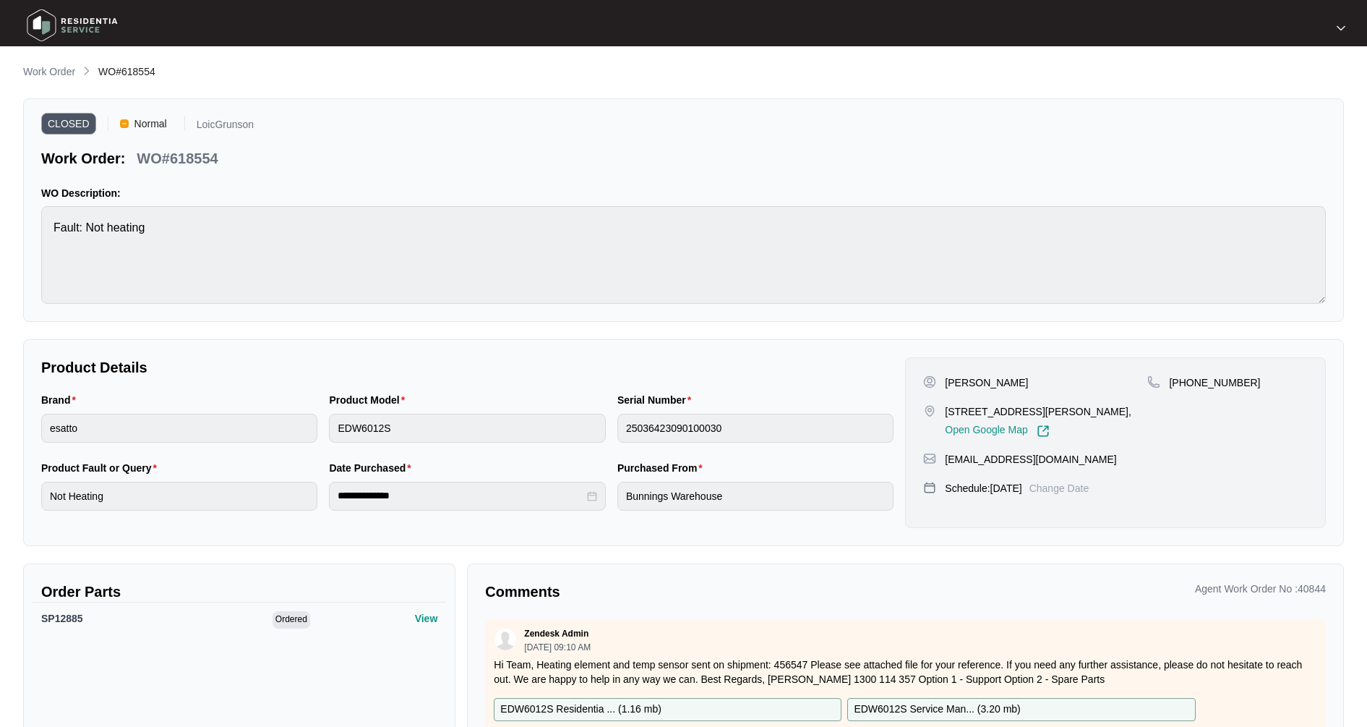
click at [64, 81] on div "**********" at bounding box center [683, 503] width 1321 height 878
click at [70, 75] on p "Work Order" at bounding box center [49, 71] width 52 height 14
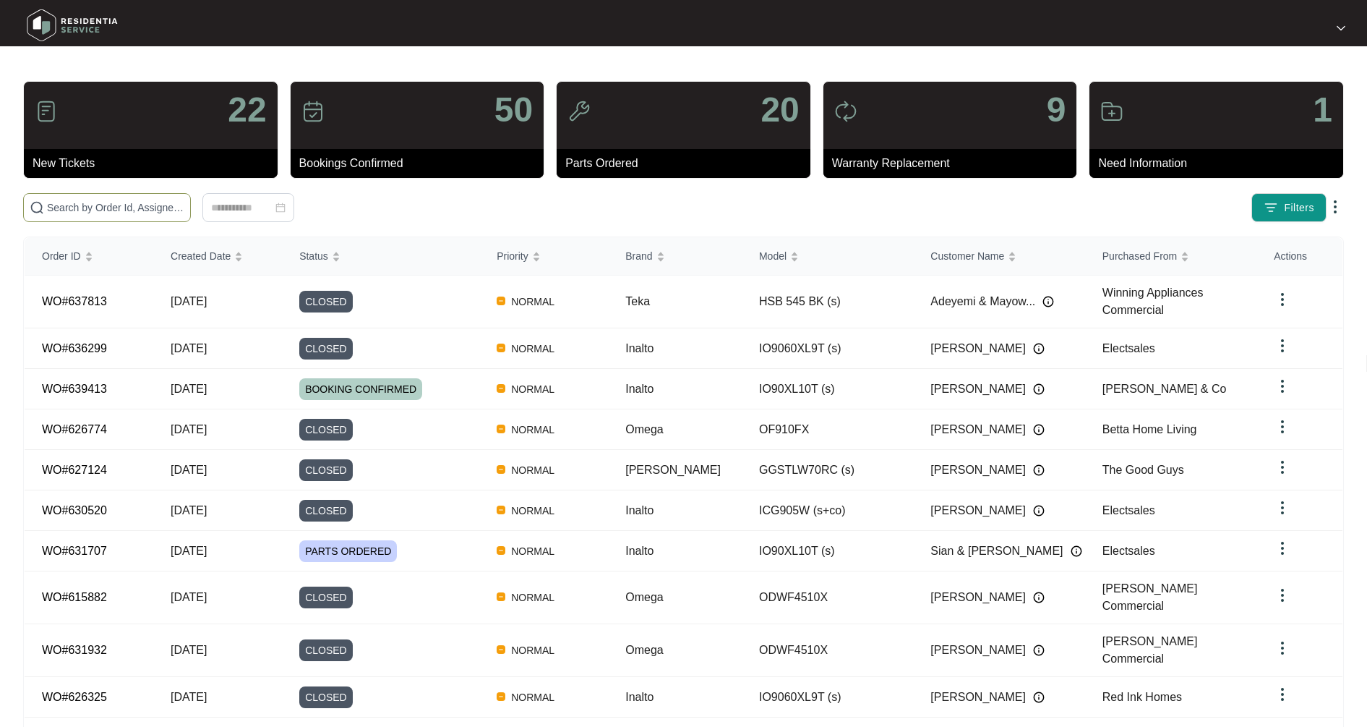
click at [108, 201] on input "text" at bounding box center [115, 208] width 137 height 16
type input "625958"
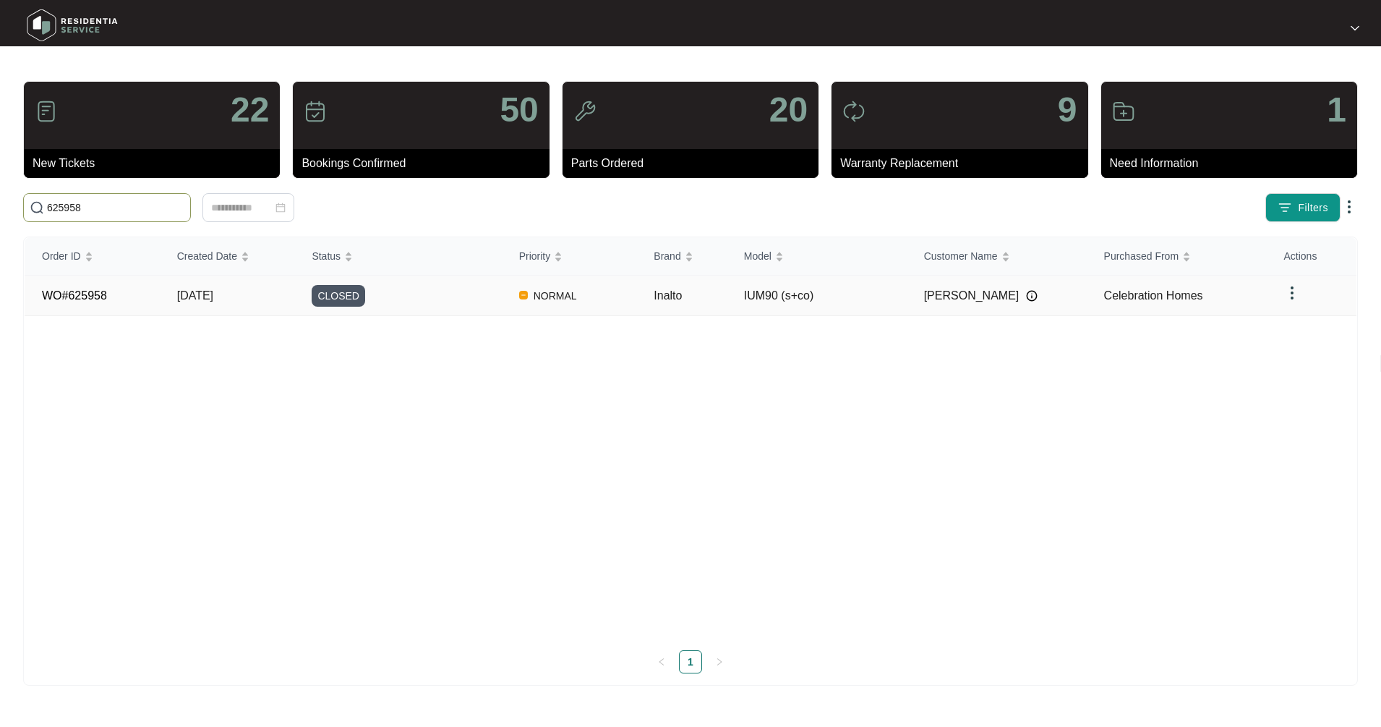
click at [178, 296] on span "[DATE]" at bounding box center [195, 295] width 36 height 12
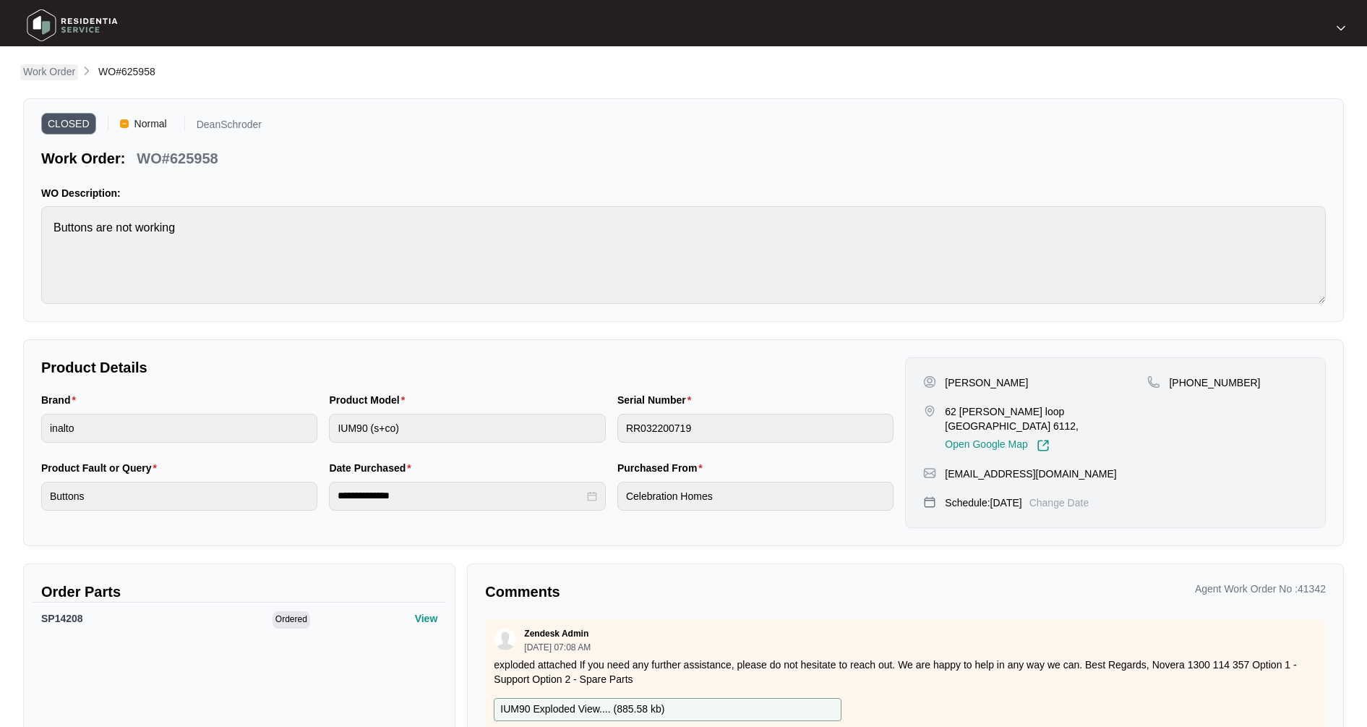
click at [43, 71] on p "Work Order" at bounding box center [49, 71] width 52 height 14
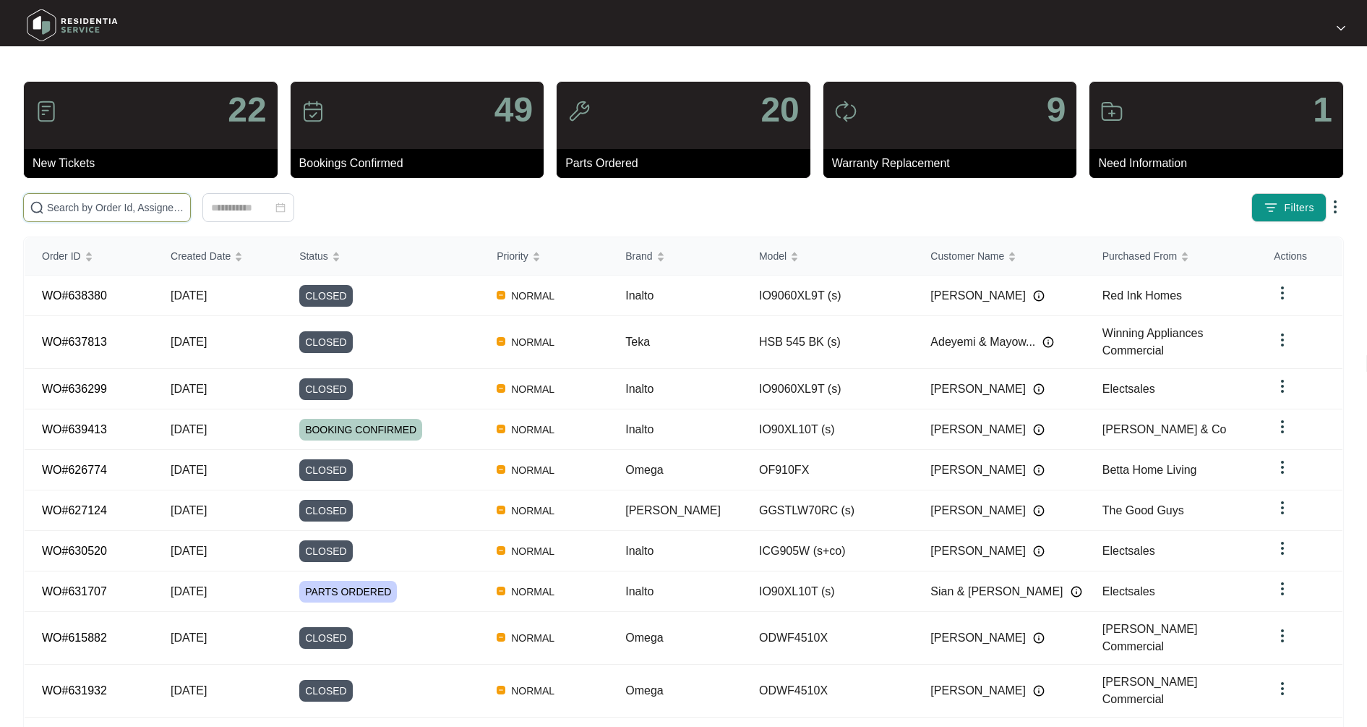
click at [108, 205] on input "text" at bounding box center [115, 208] width 137 height 16
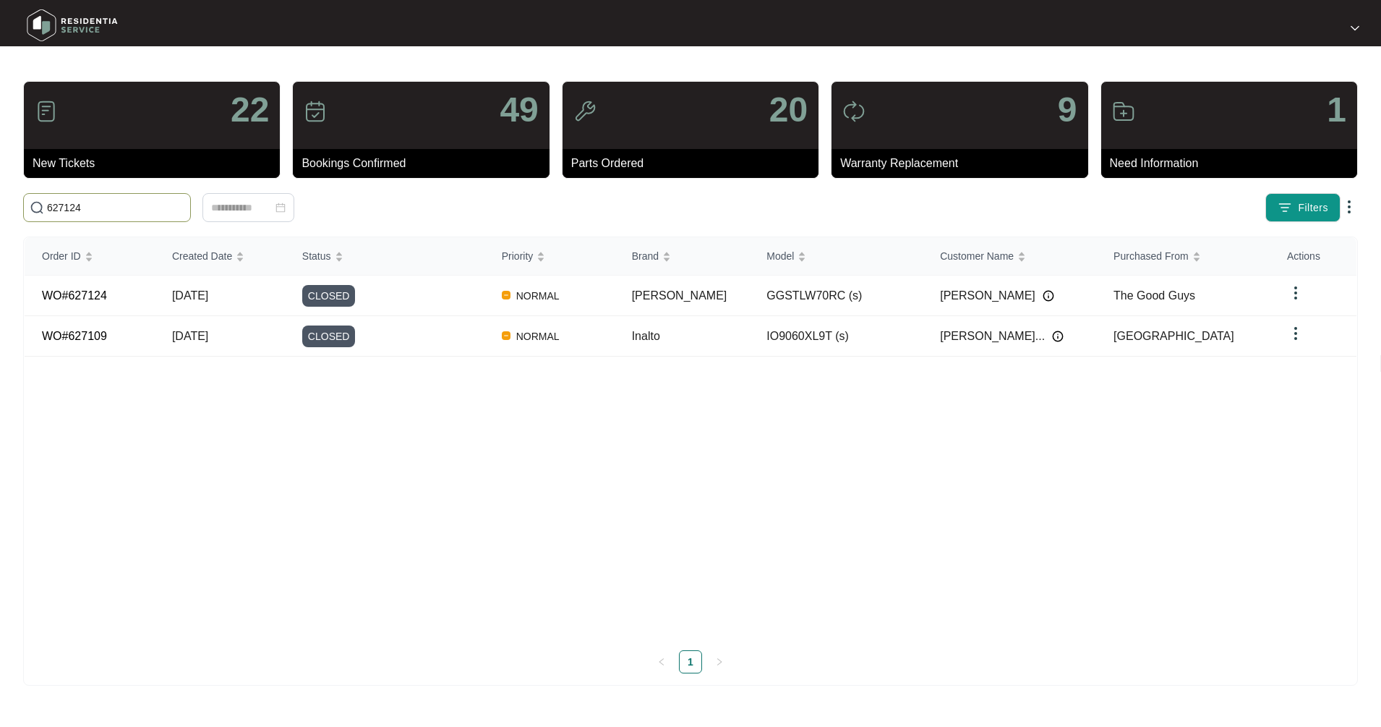
type input "627124"
click at [176, 290] on td "[DATE]" at bounding box center [220, 295] width 130 height 40
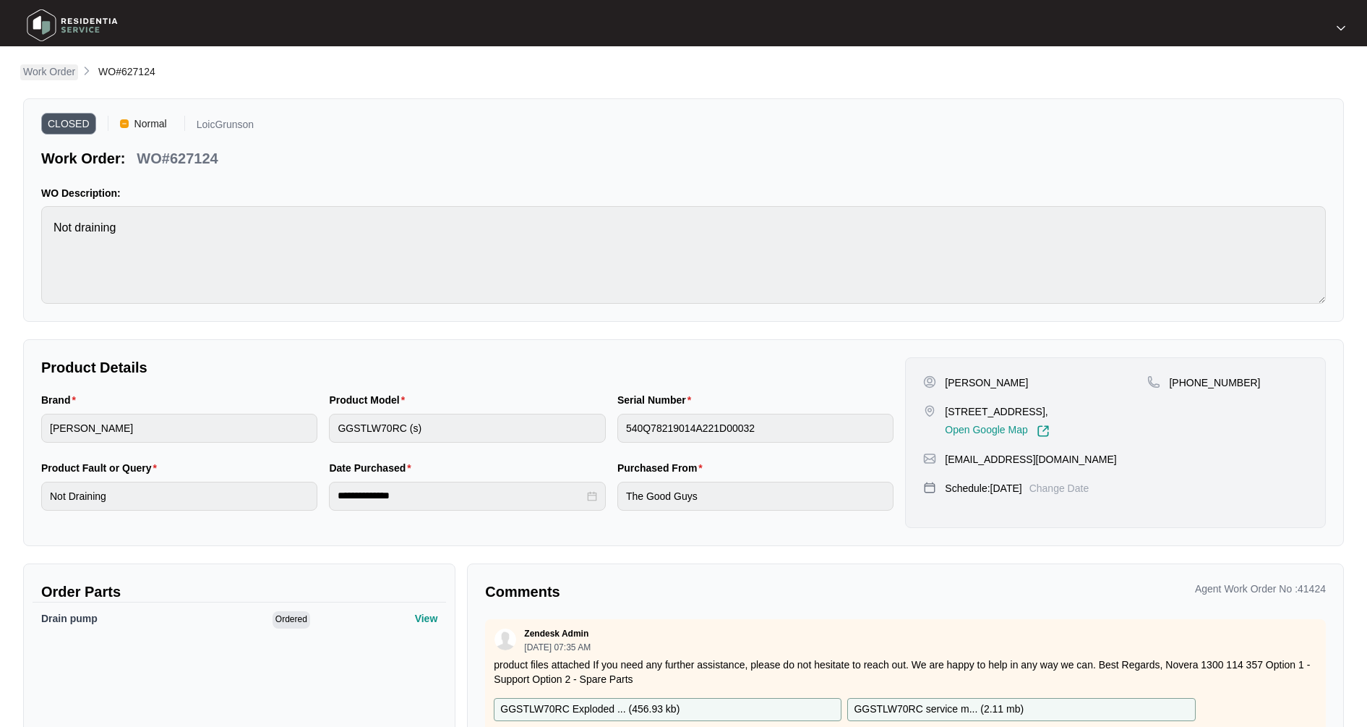
click at [49, 71] on p "Work Order" at bounding box center [49, 71] width 52 height 14
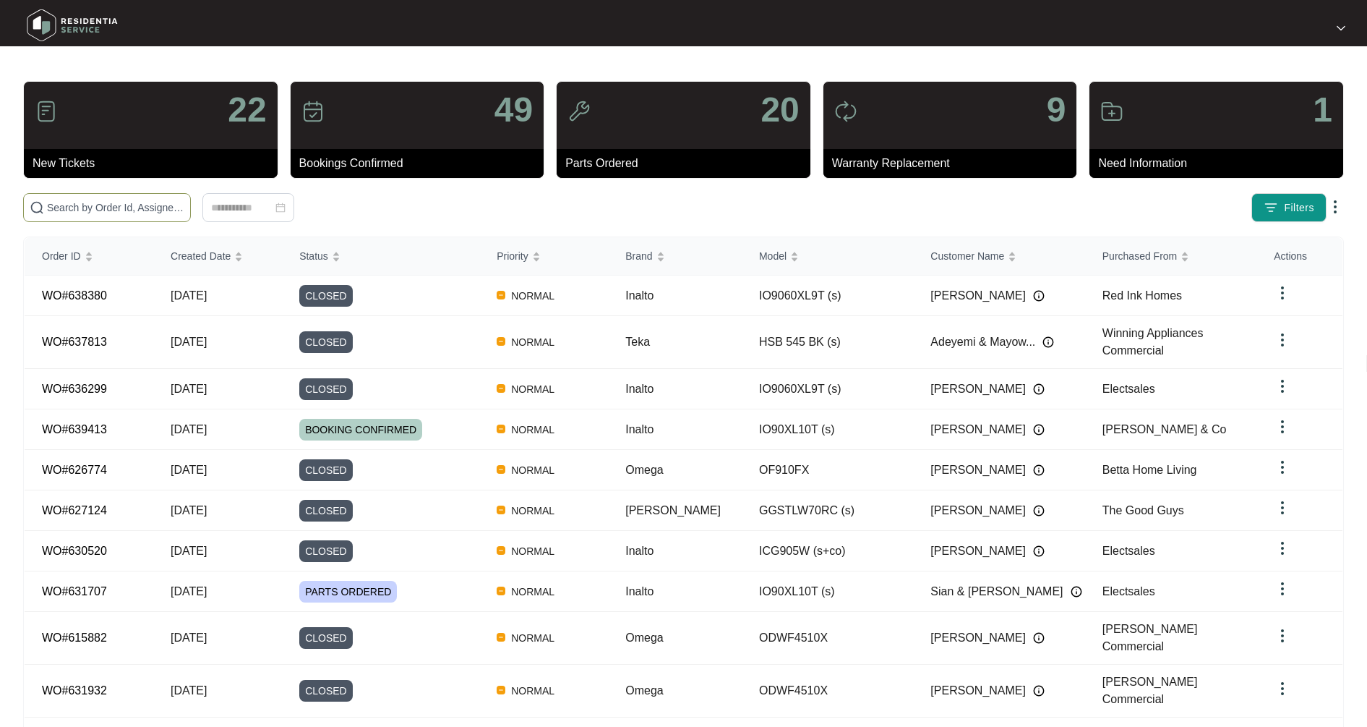
click at [75, 206] on input "text" at bounding box center [115, 208] width 137 height 16
type input "629324"
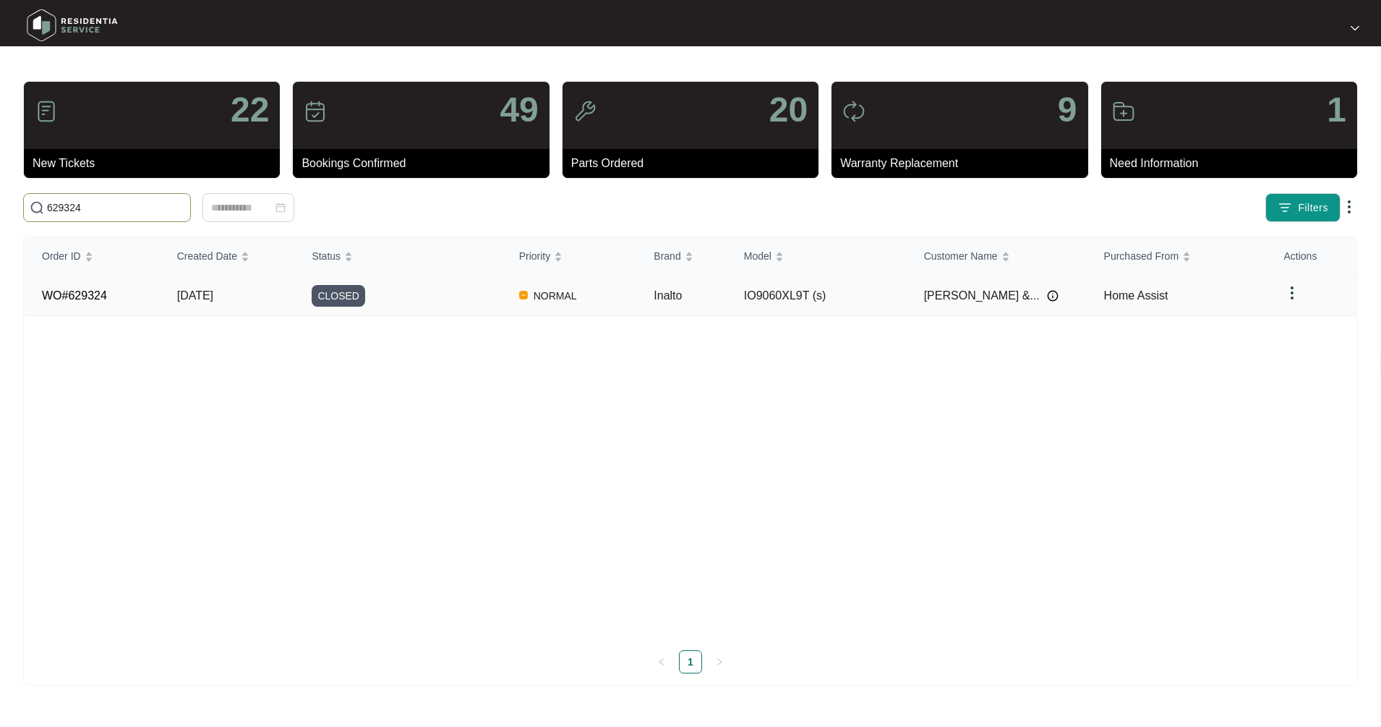
click at [213, 293] on span "[DATE]" at bounding box center [195, 295] width 36 height 12
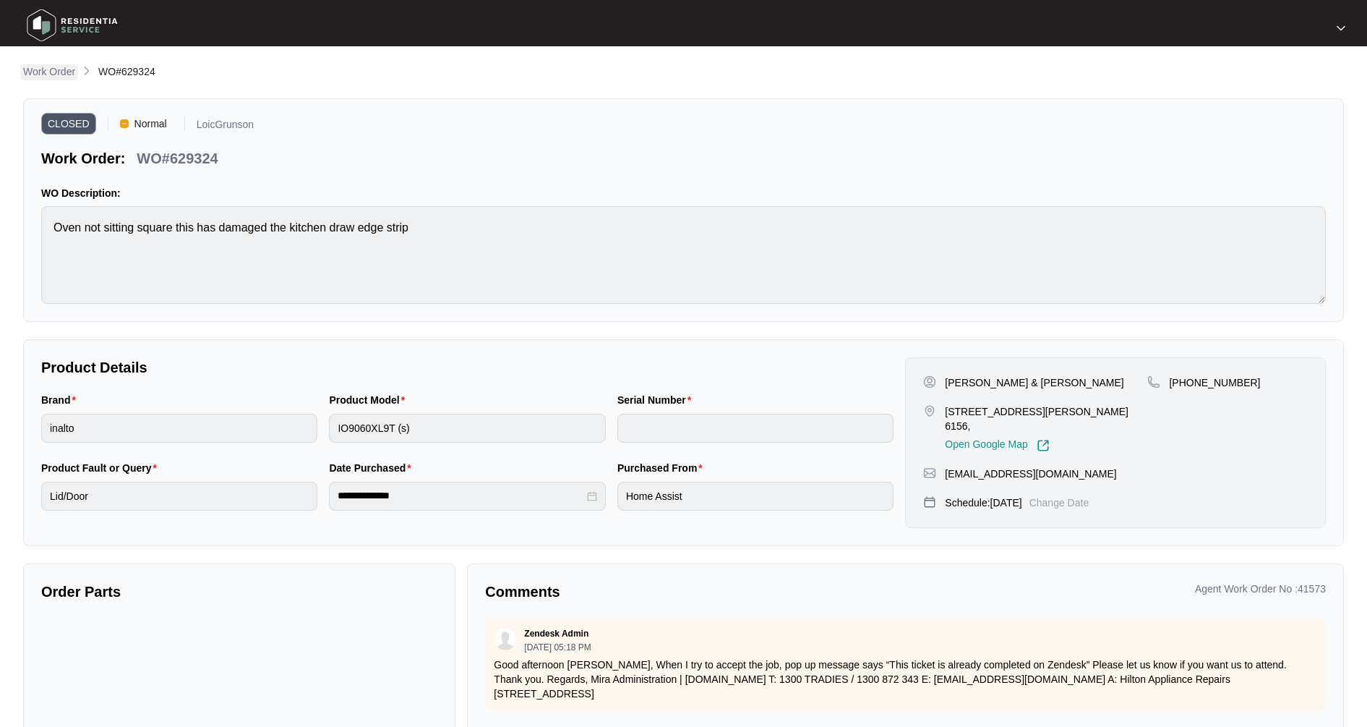
click at [58, 71] on p "Work Order" at bounding box center [49, 71] width 52 height 14
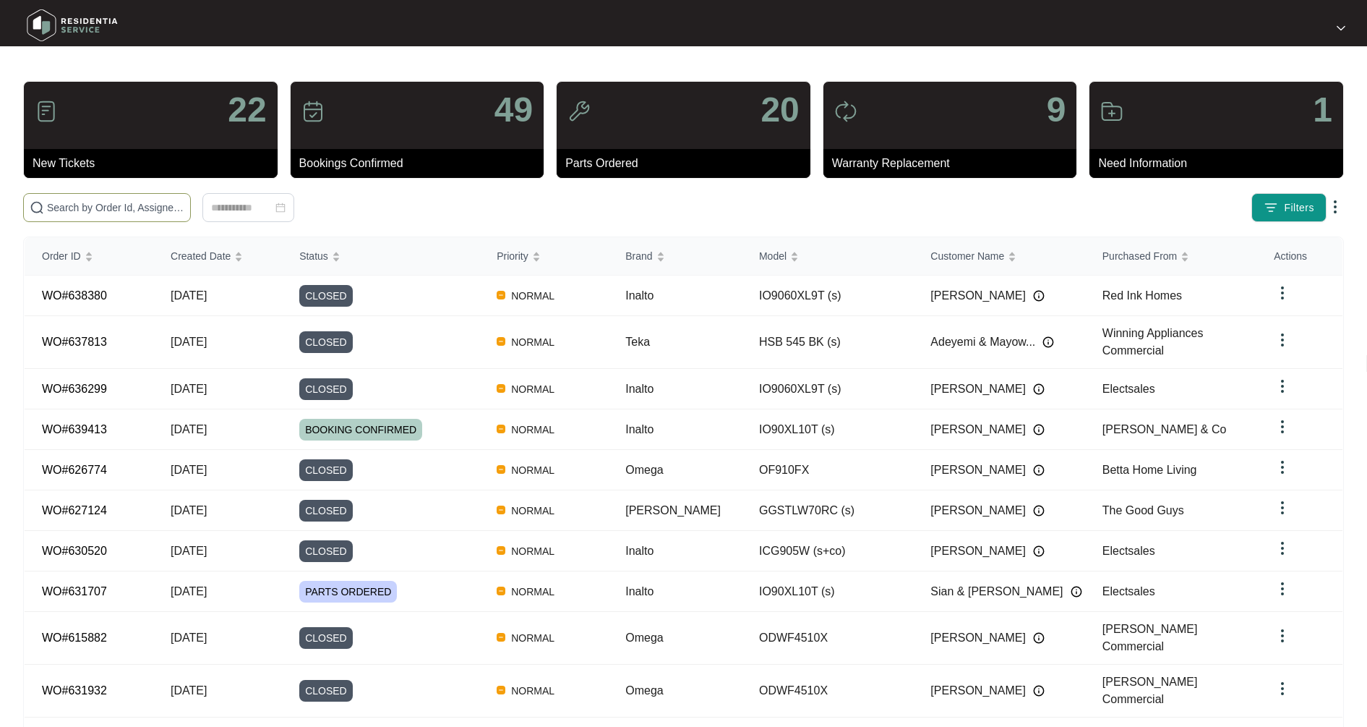
click at [86, 207] on input "text" at bounding box center [115, 208] width 137 height 16
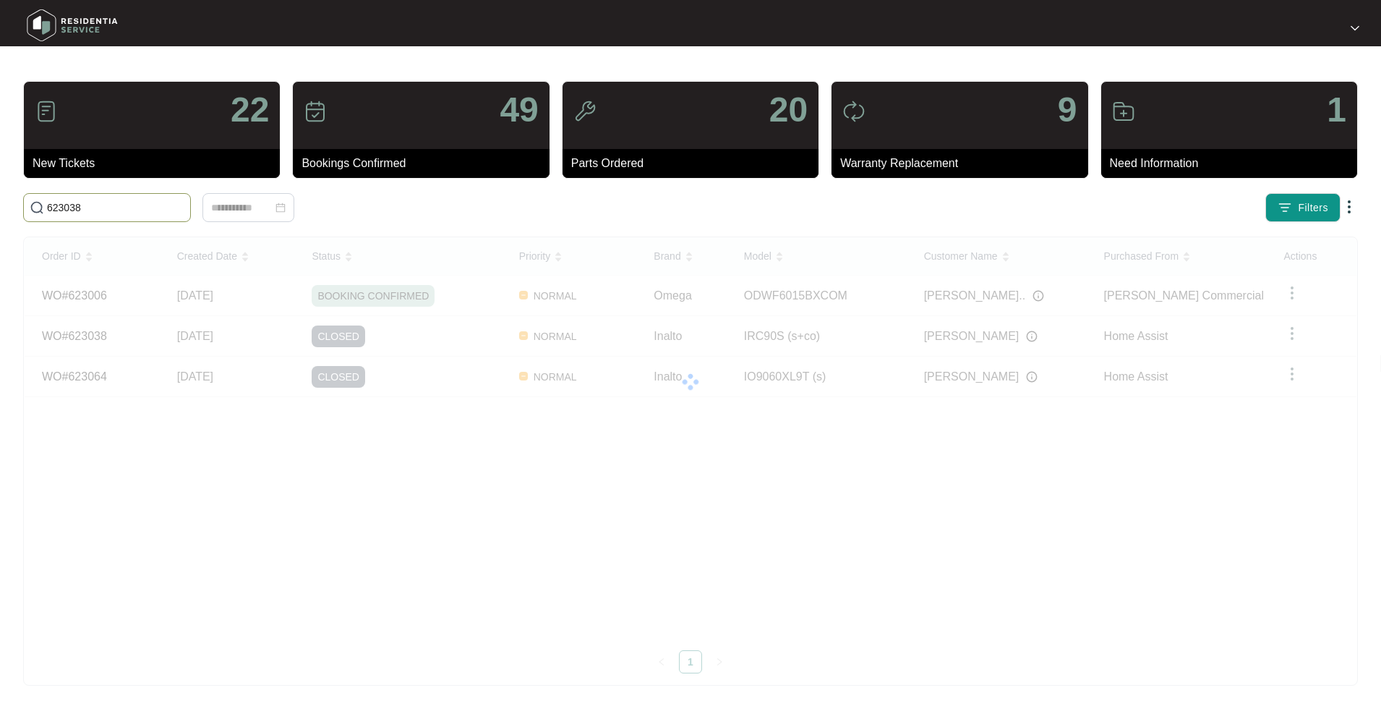
type input "623038"
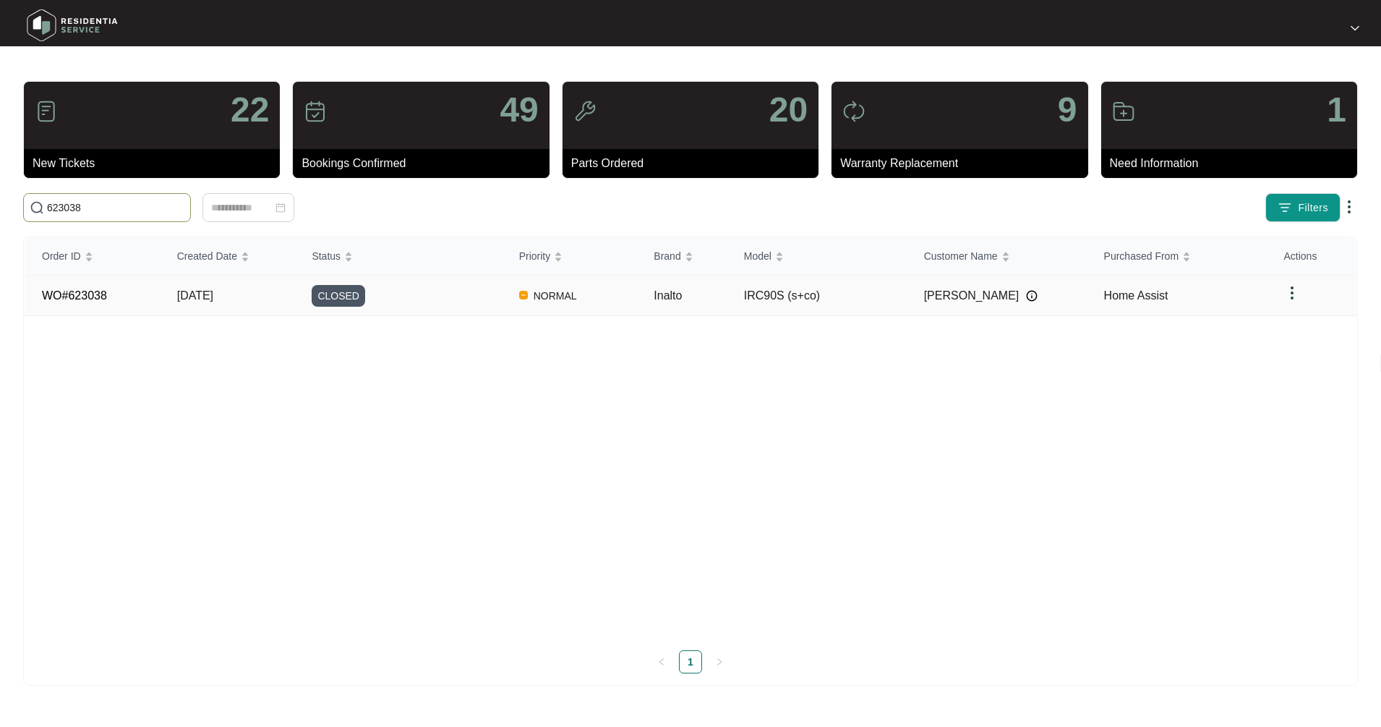
click at [186, 277] on td "[DATE]" at bounding box center [227, 295] width 135 height 40
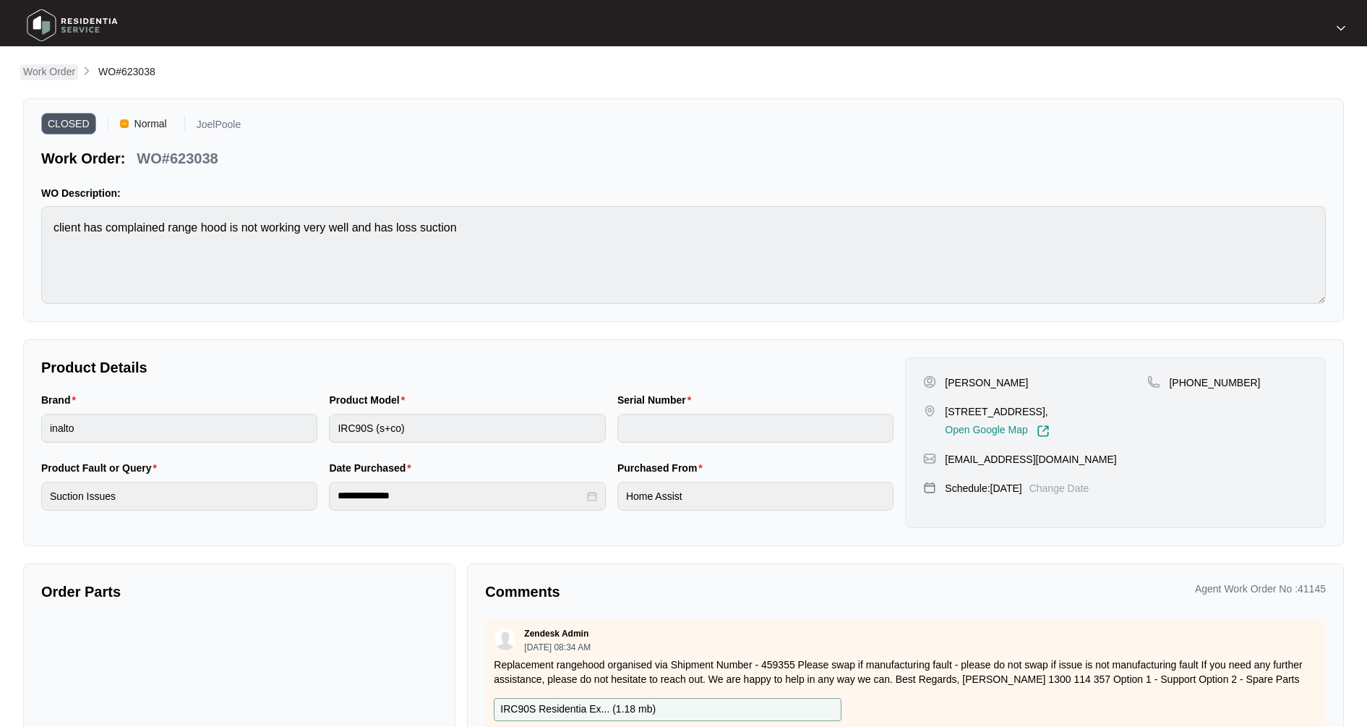
click at [78, 76] on link "Work Order" at bounding box center [49, 72] width 58 height 16
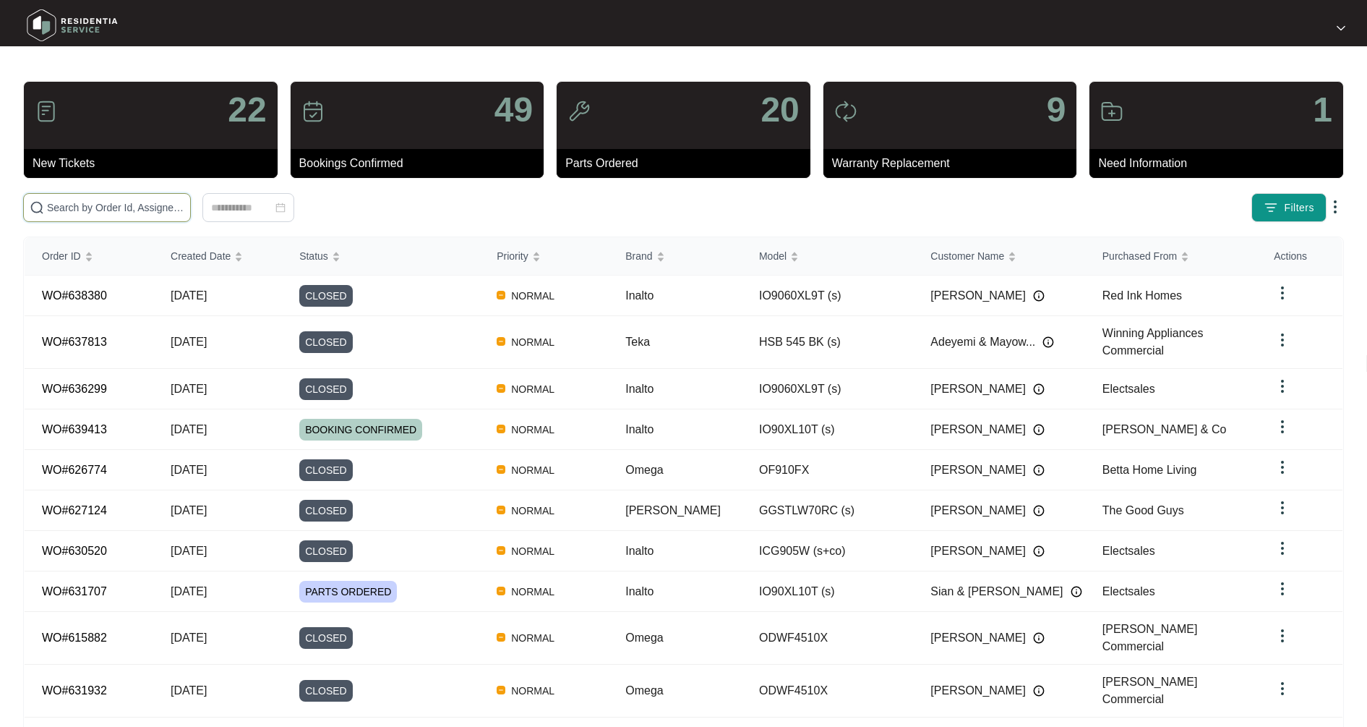
click at [98, 204] on input "text" at bounding box center [115, 208] width 137 height 16
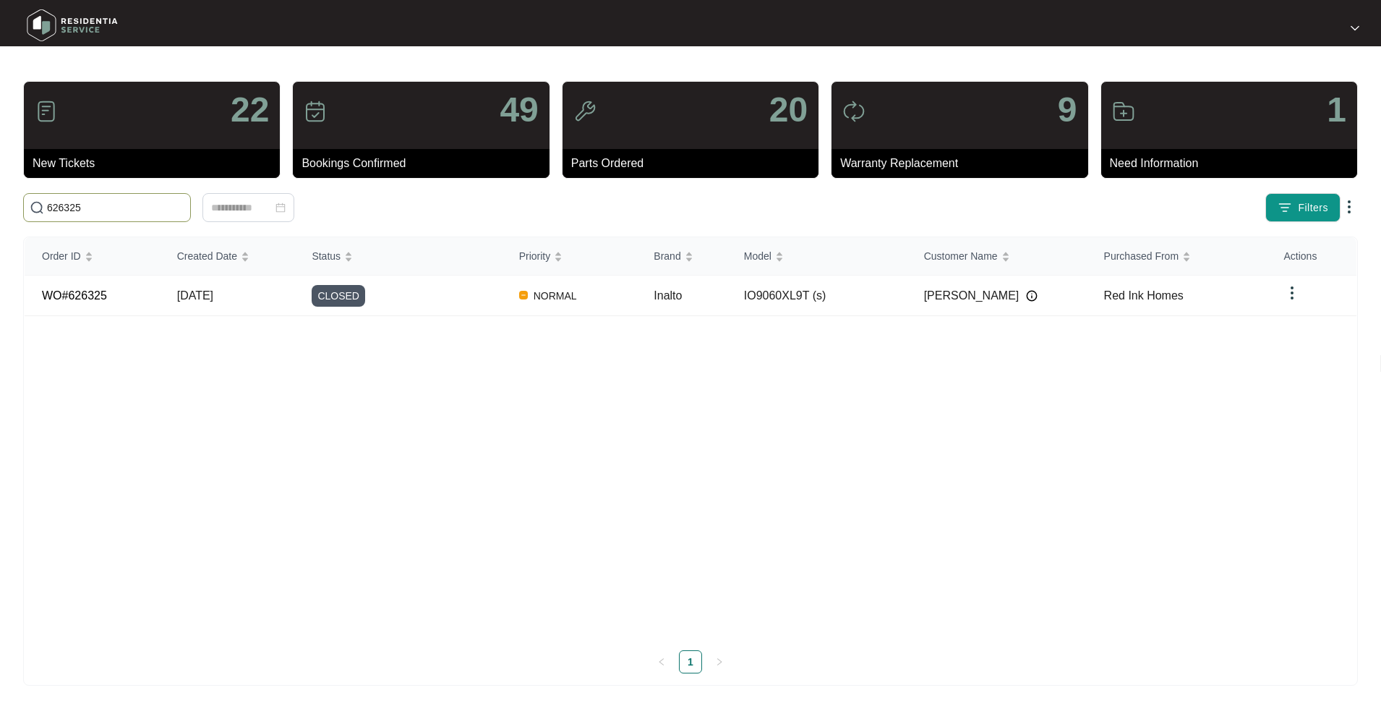
type input "626325"
click at [157, 297] on td "WO#626325" at bounding box center [92, 295] width 135 height 40
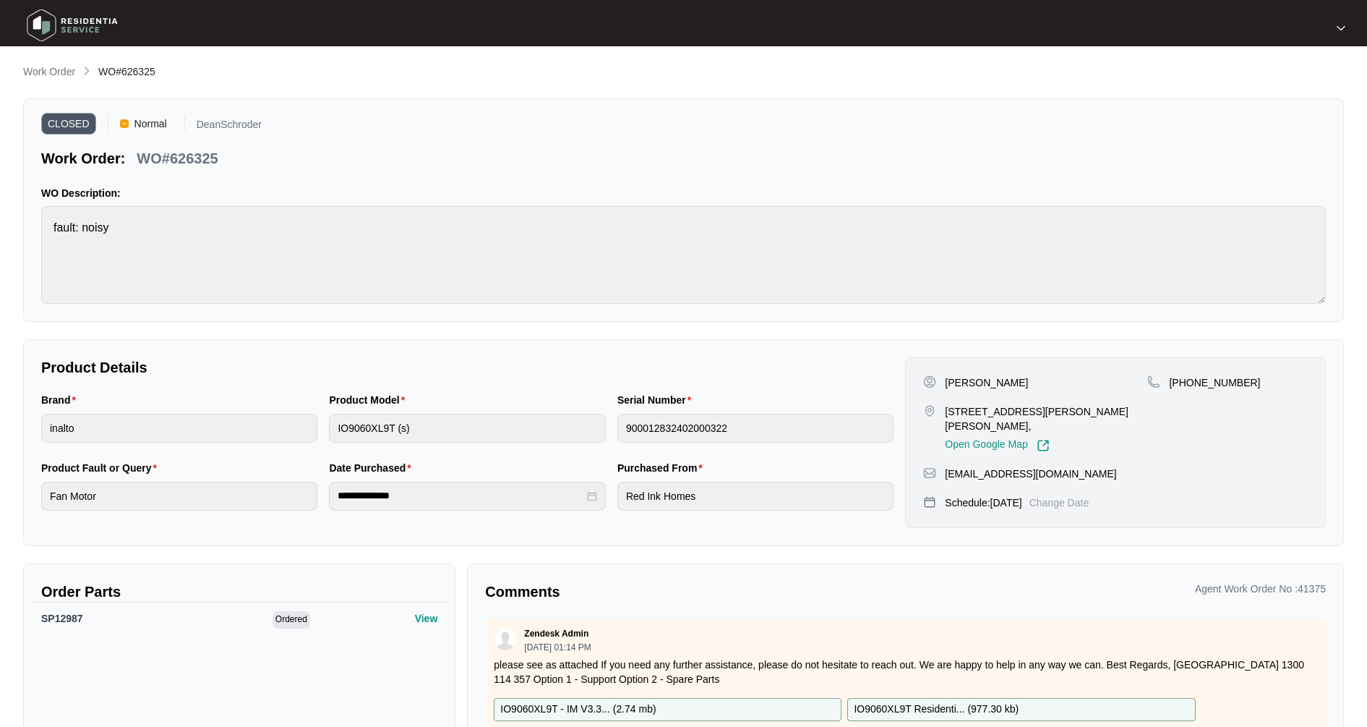
click at [55, 53] on main "**********" at bounding box center [683, 482] width 1367 height 965
click at [56, 75] on p "Work Order" at bounding box center [49, 71] width 52 height 14
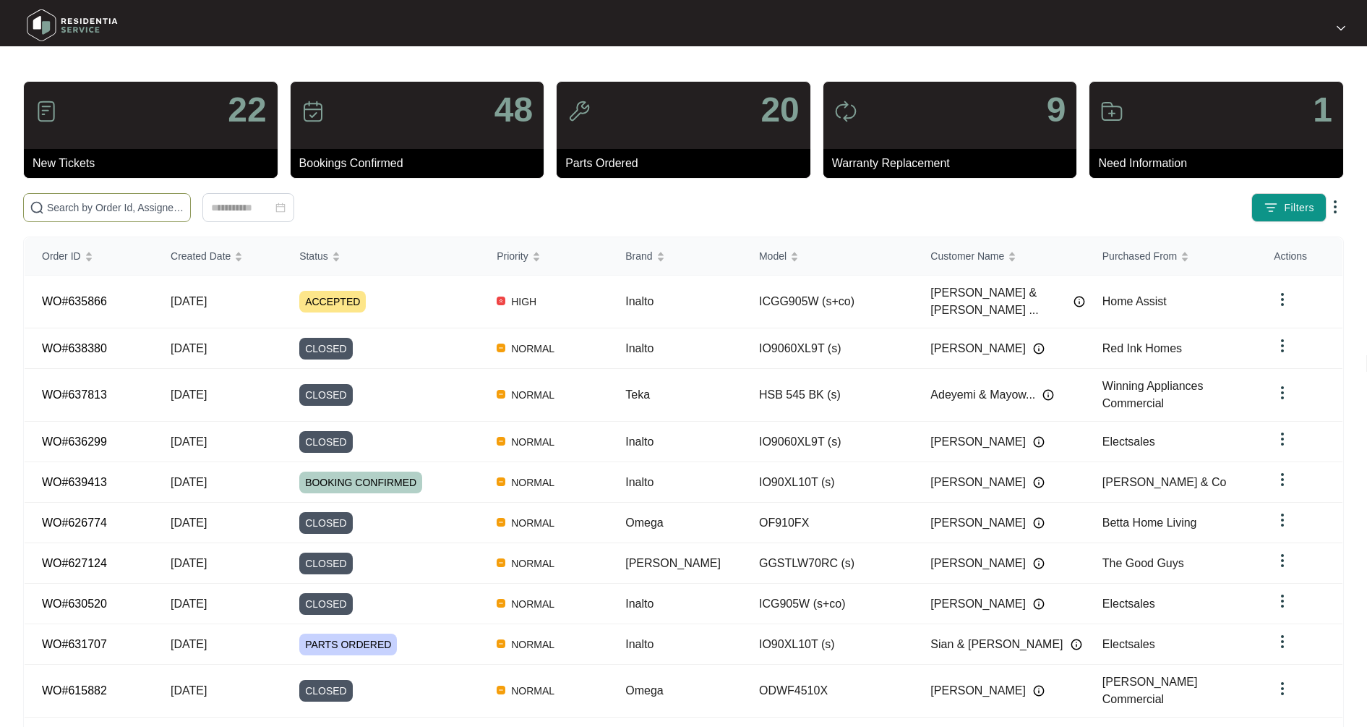
click at [78, 215] on input "text" at bounding box center [115, 208] width 137 height 16
type input "628571"
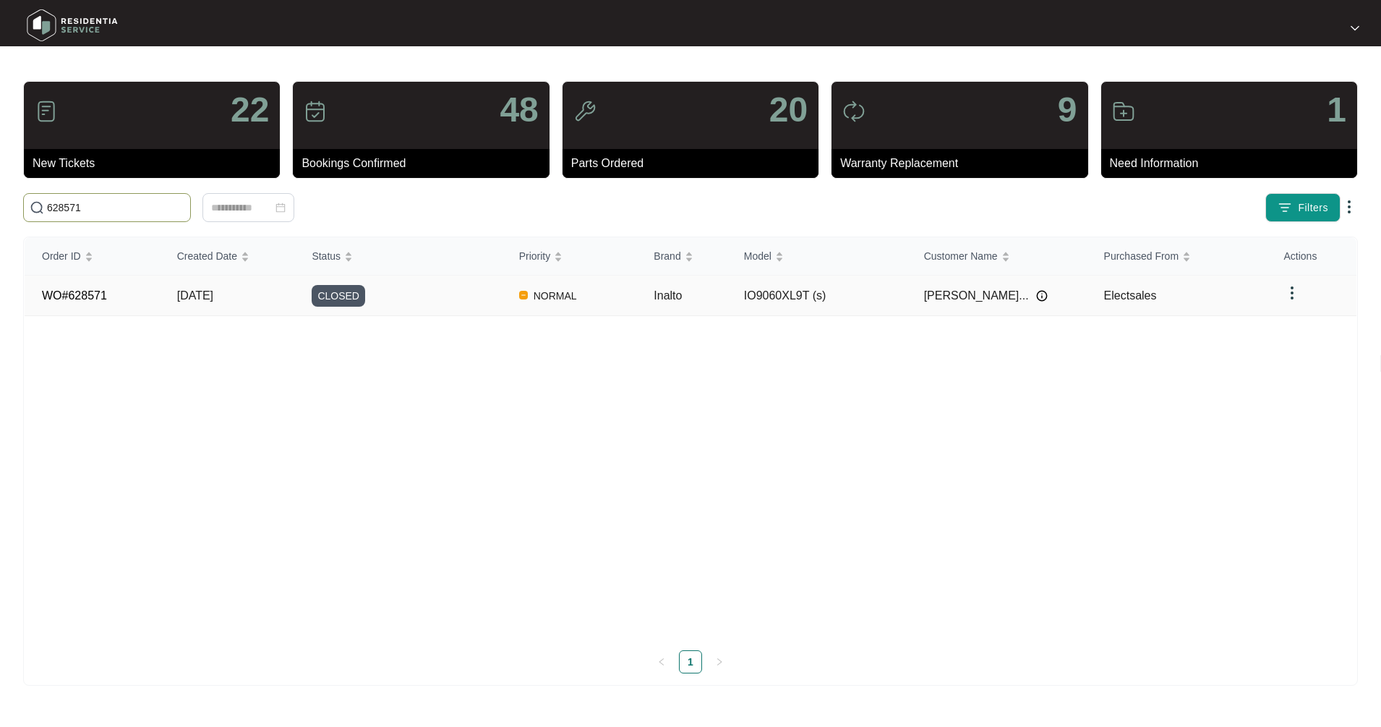
click at [213, 299] on span "[DATE]" at bounding box center [195, 295] width 36 height 12
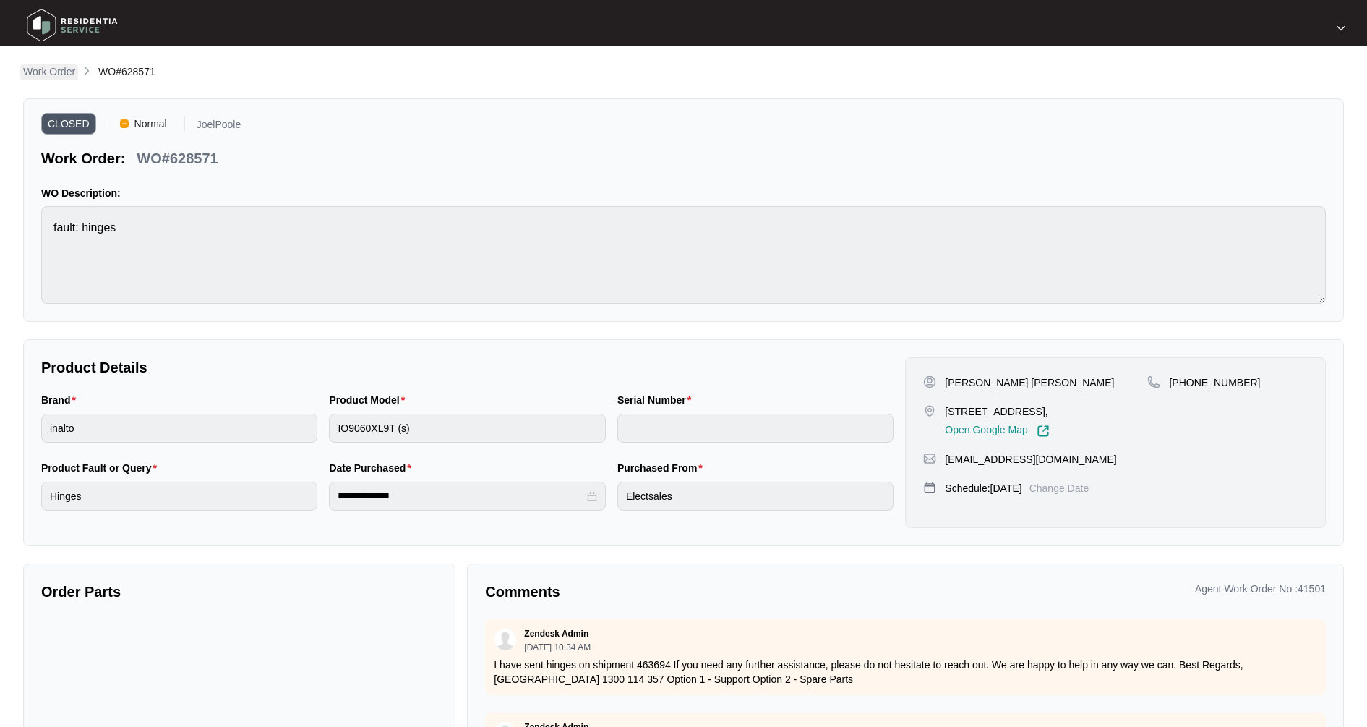
click at [63, 72] on p "Work Order" at bounding box center [49, 71] width 52 height 14
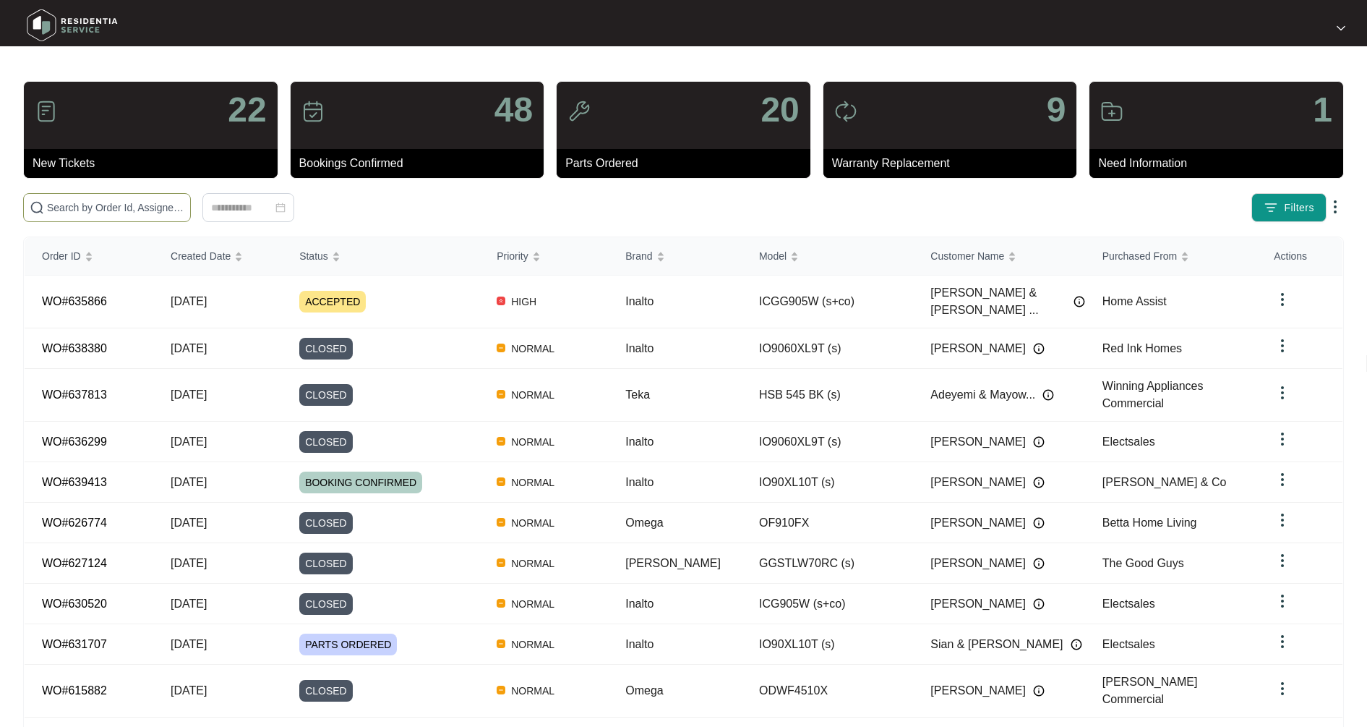
click at [80, 203] on input "text" at bounding box center [115, 208] width 137 height 16
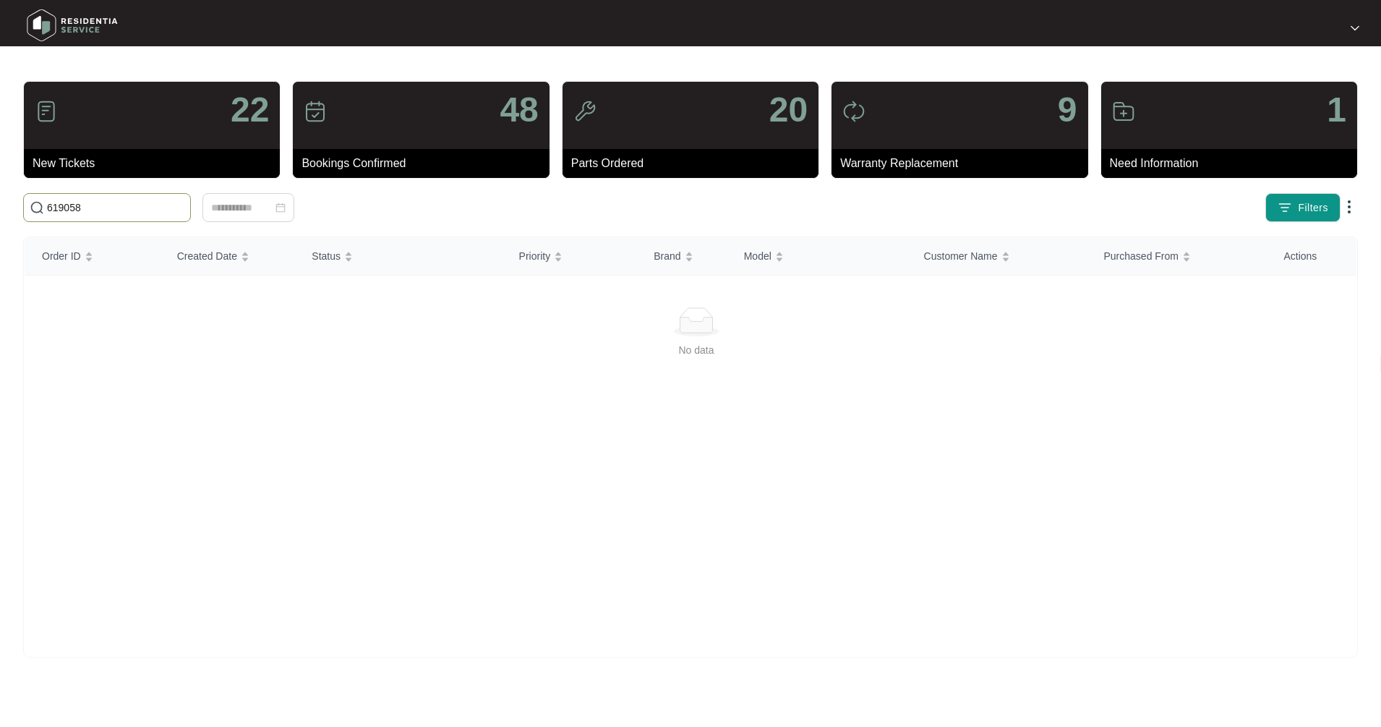
drag, startPoint x: 101, startPoint y: 212, endPoint x: -14, endPoint y: 191, distance: 116.8
click at [0, 191] on html "22 New Tickets 48 Bookings Confirmed 20 Parts Ordered 9 Warranty Replacement 1 …" at bounding box center [690, 363] width 1381 height 727
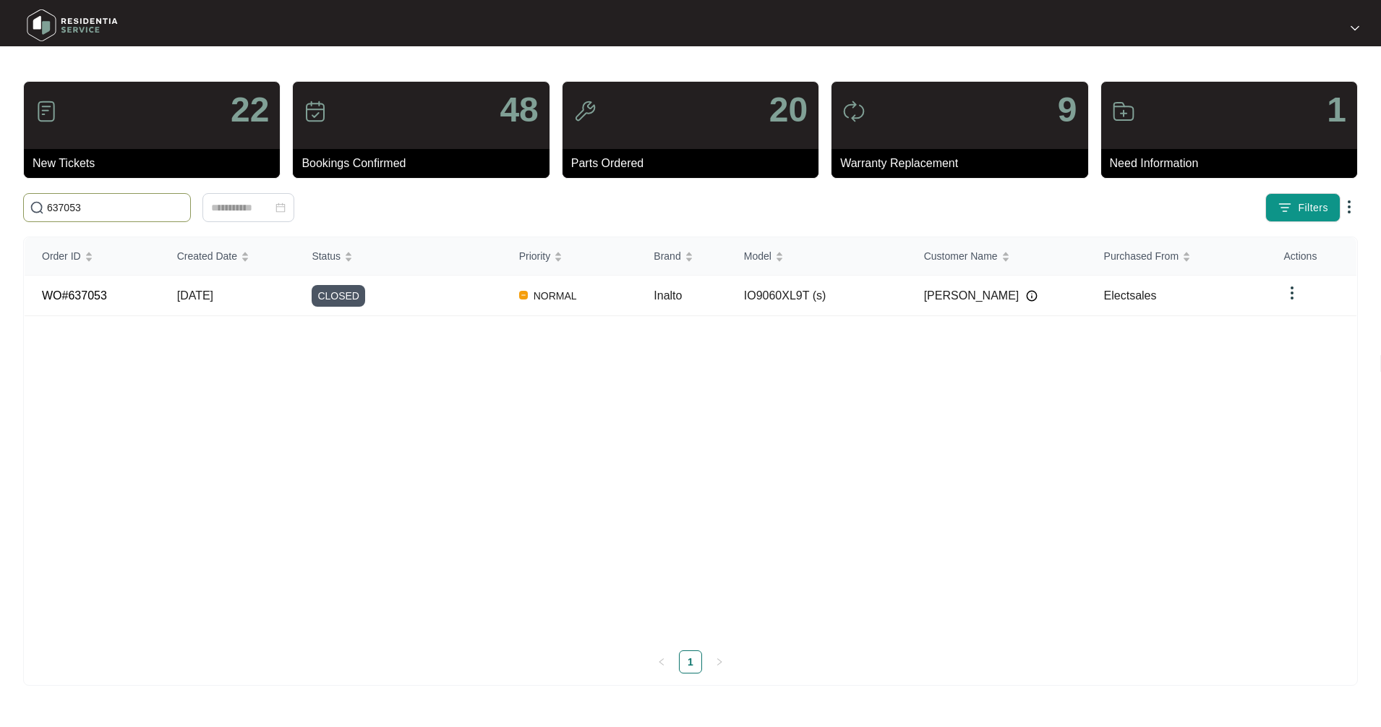
drag, startPoint x: 101, startPoint y: 208, endPoint x: -42, endPoint y: 205, distance: 143.2
click at [0, 205] on html "22 New Tickets 48 Bookings Confirmed 20 Parts Ordered 9 Warranty Replacement 1 …" at bounding box center [690, 363] width 1381 height 727
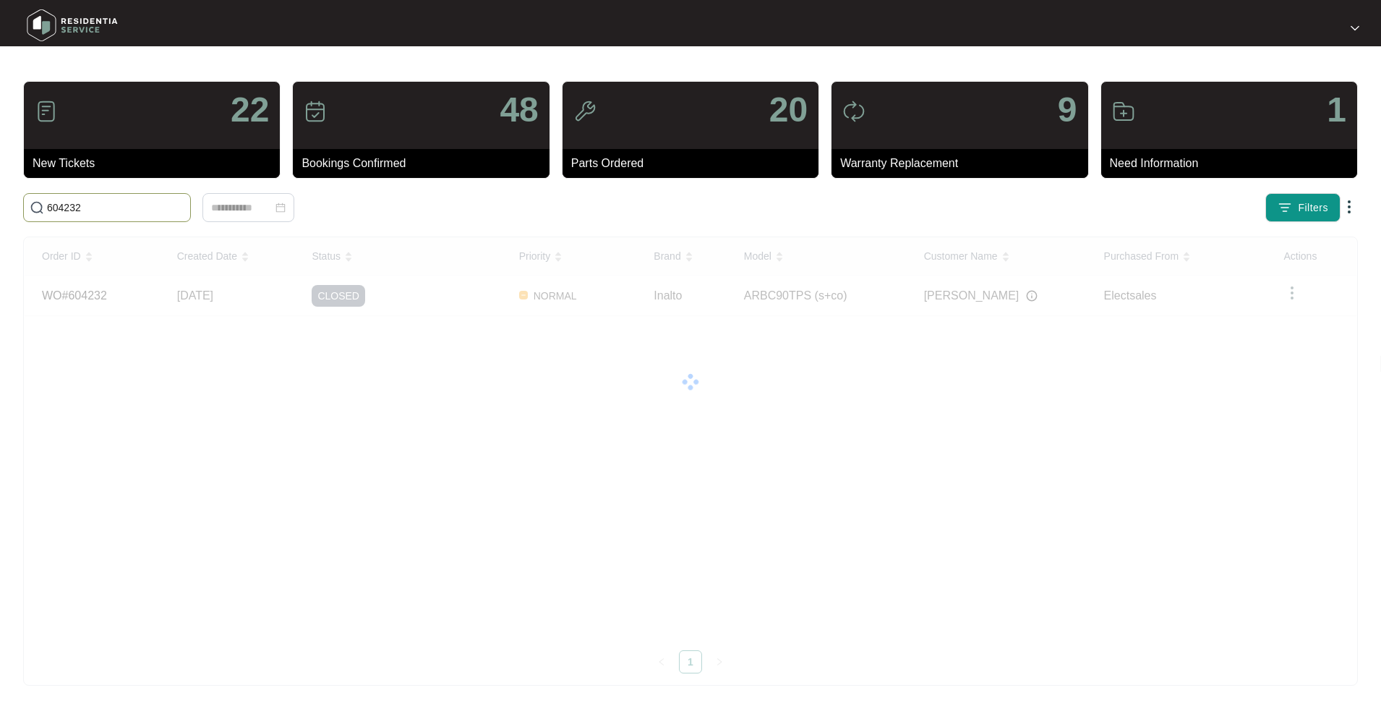
drag, startPoint x: 103, startPoint y: 208, endPoint x: -12, endPoint y: 212, distance: 115.0
click at [0, 212] on html "22 New Tickets 48 Bookings Confirmed 20 Parts Ordered 9 Warranty Replacement 1 …" at bounding box center [690, 363] width 1381 height 727
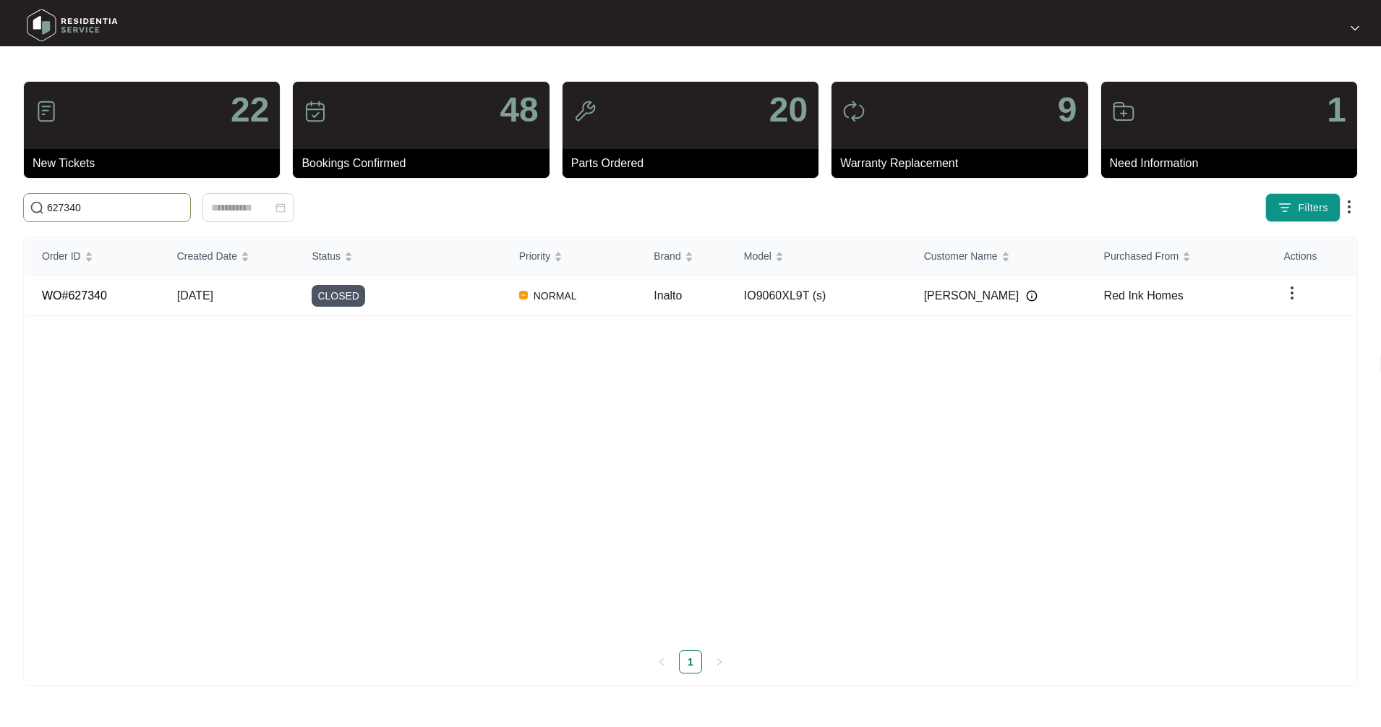
type input "627340"
click at [252, 301] on td "[DATE]" at bounding box center [227, 295] width 135 height 40
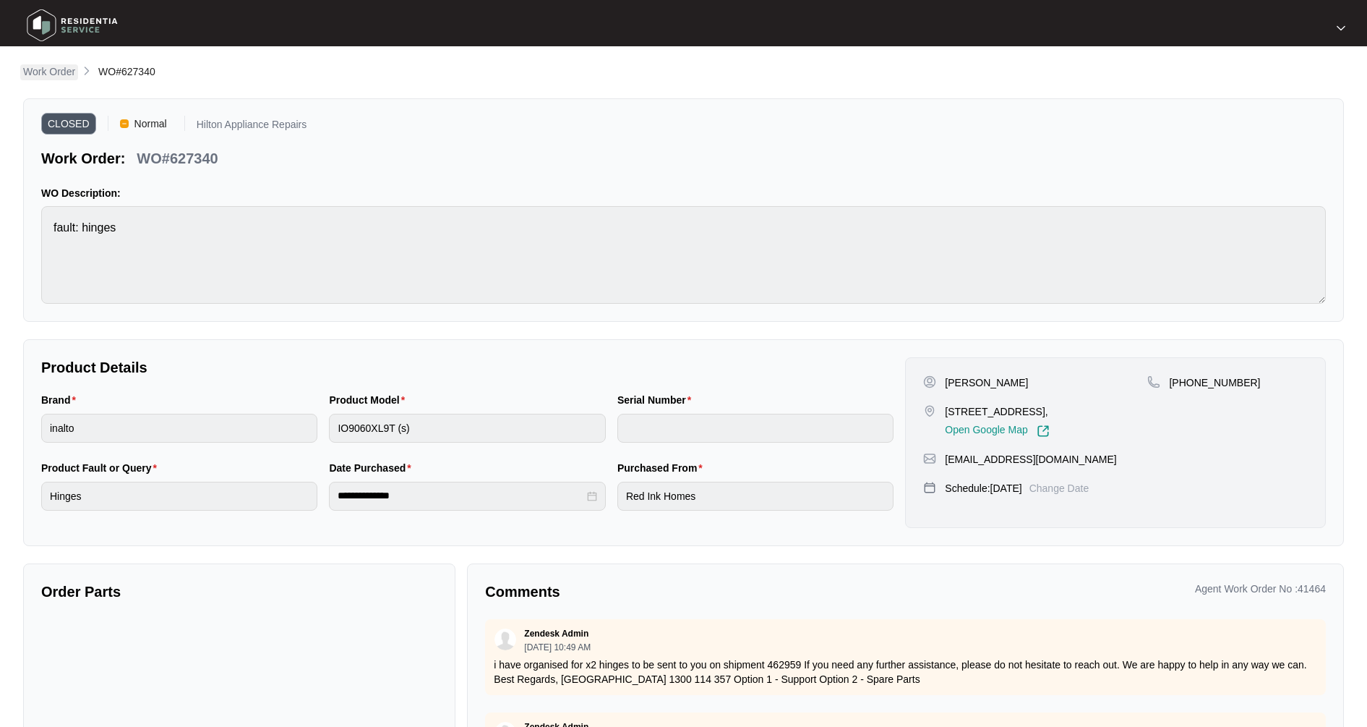
click at [46, 75] on p "Work Order" at bounding box center [49, 71] width 52 height 14
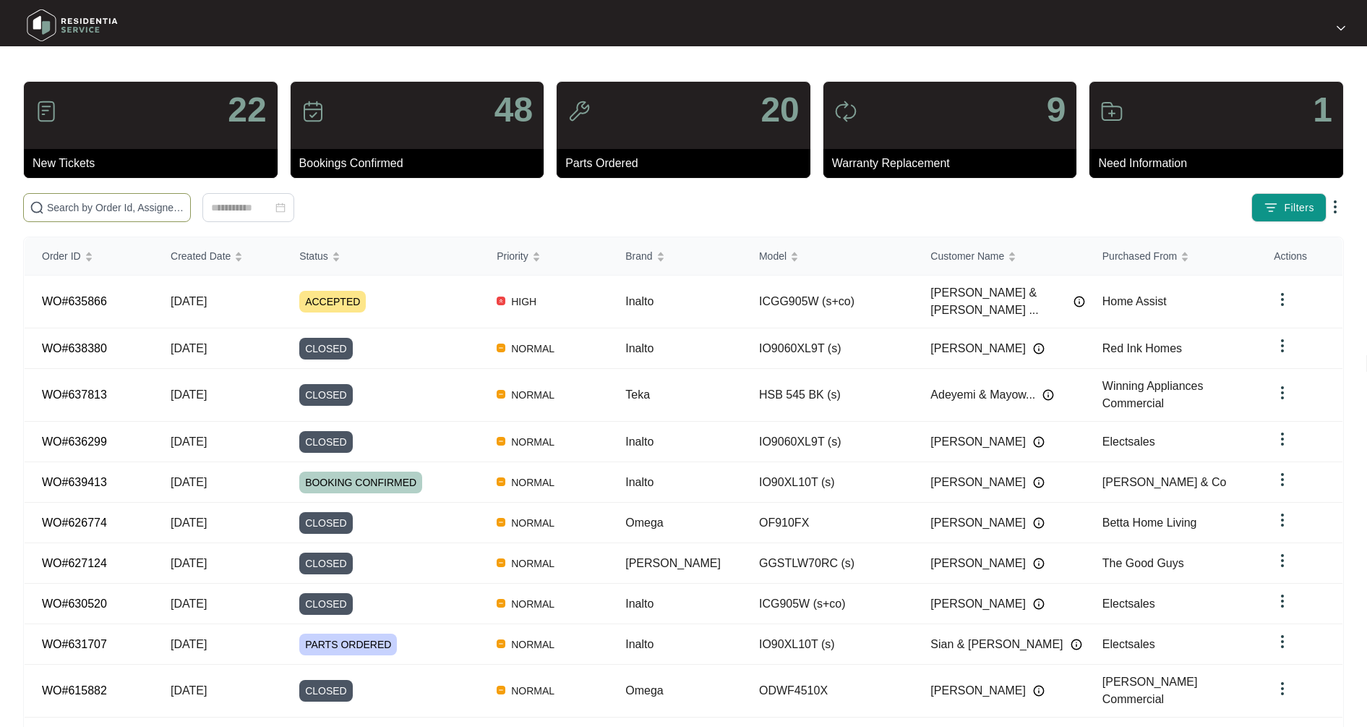
click at [77, 208] on input "text" at bounding box center [115, 208] width 137 height 16
type input "629571"
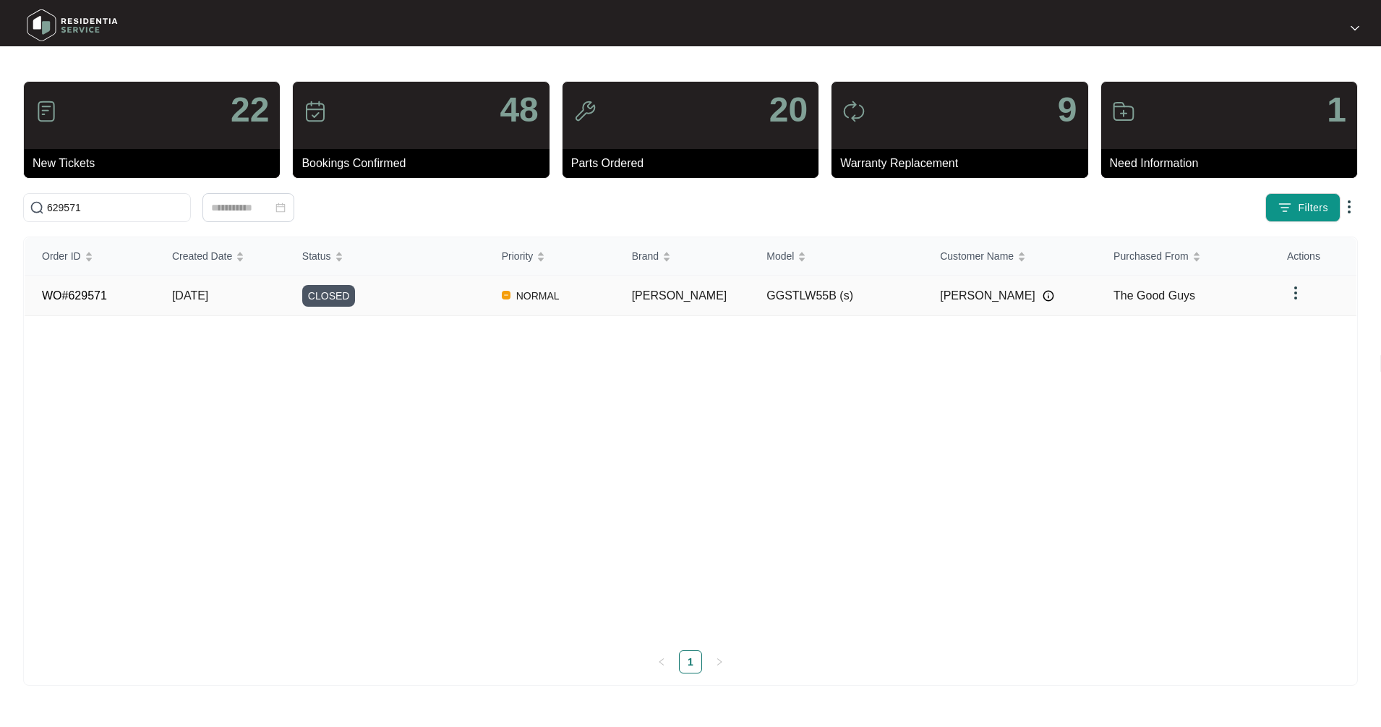
click at [208, 297] on span "[DATE]" at bounding box center [190, 295] width 36 height 12
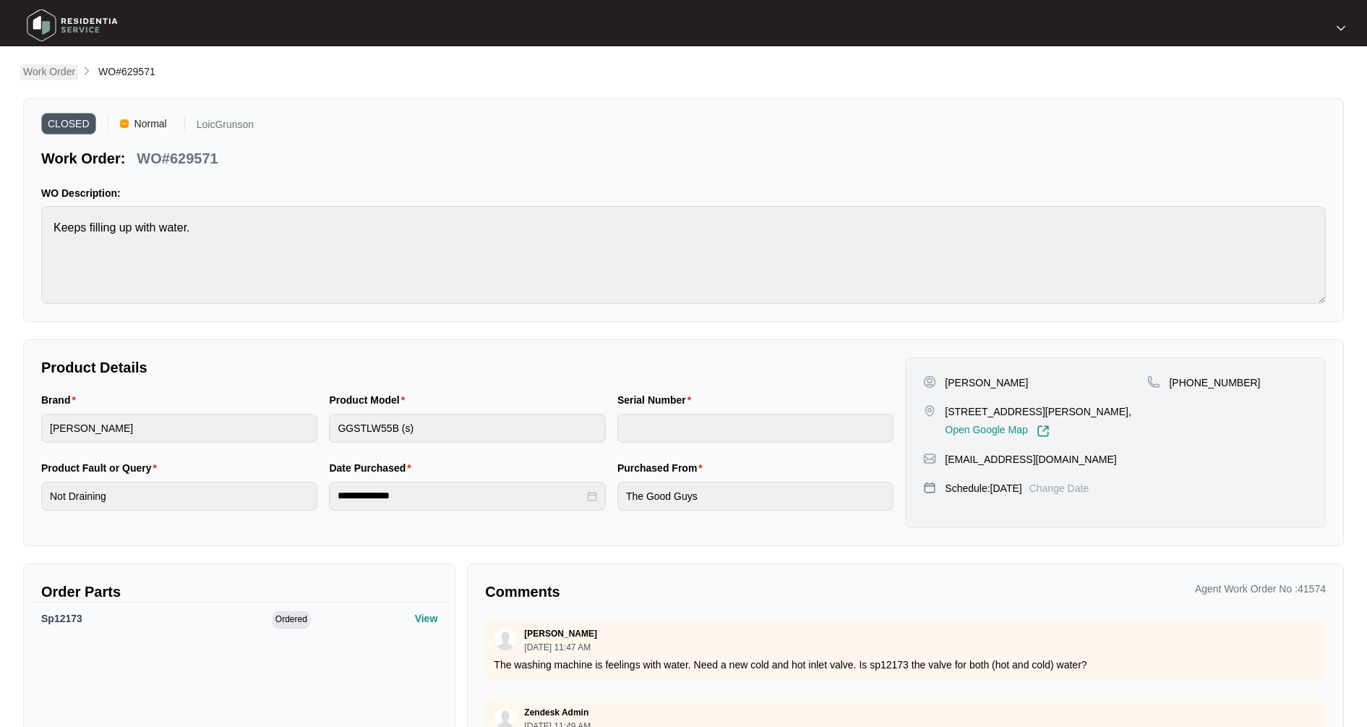
click at [63, 72] on p "Work Order" at bounding box center [49, 71] width 52 height 14
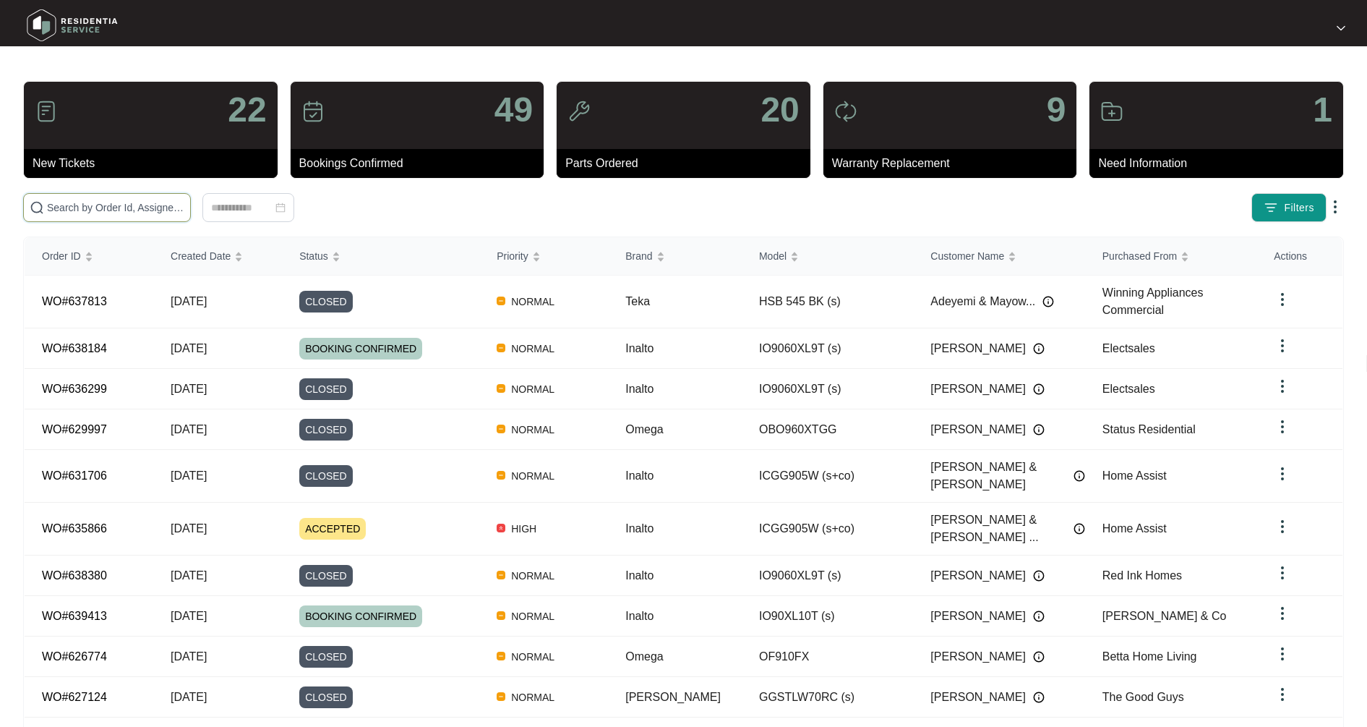
click at [134, 206] on input "text" at bounding box center [115, 208] width 137 height 16
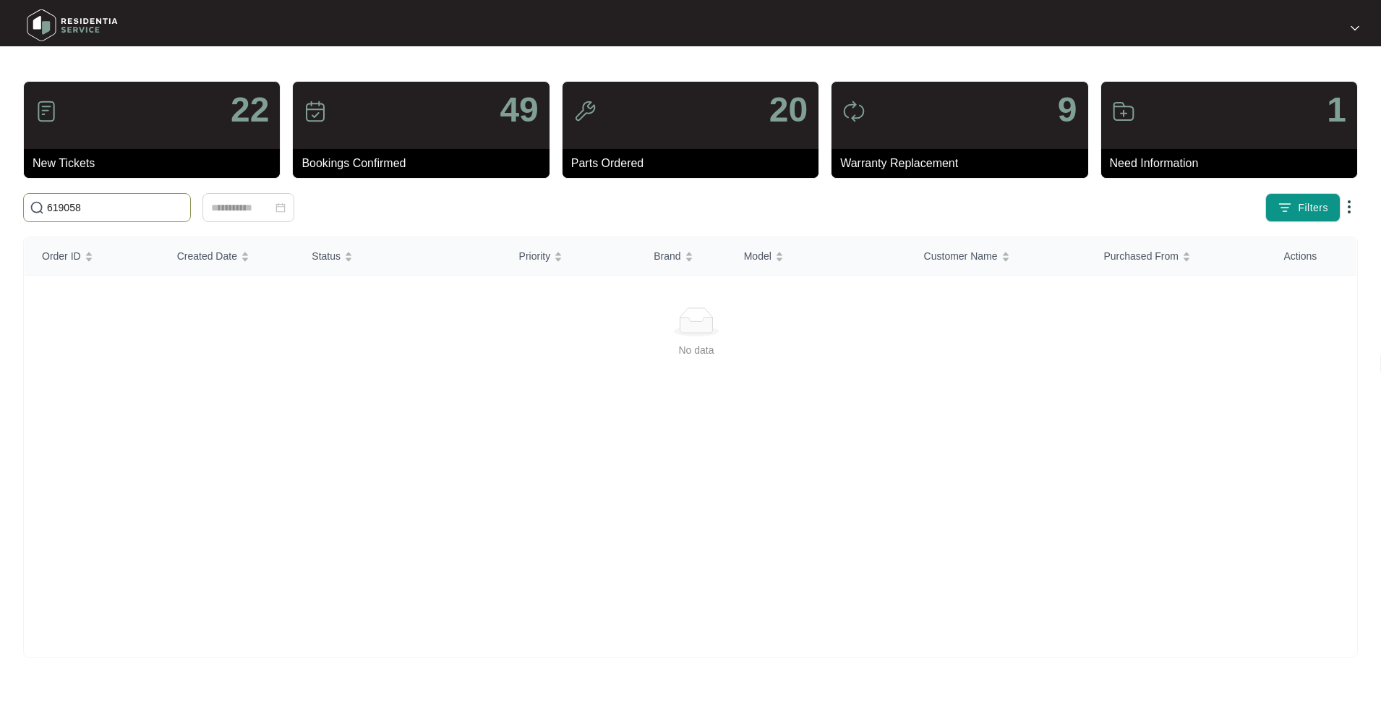
drag, startPoint x: 97, startPoint y: 207, endPoint x: -69, endPoint y: 208, distance: 166.3
click at [0, 208] on html "22 New Tickets 49 Bookings Confirmed 20 Parts Ordered 9 Warranty Replacement 1 …" at bounding box center [690, 363] width 1381 height 727
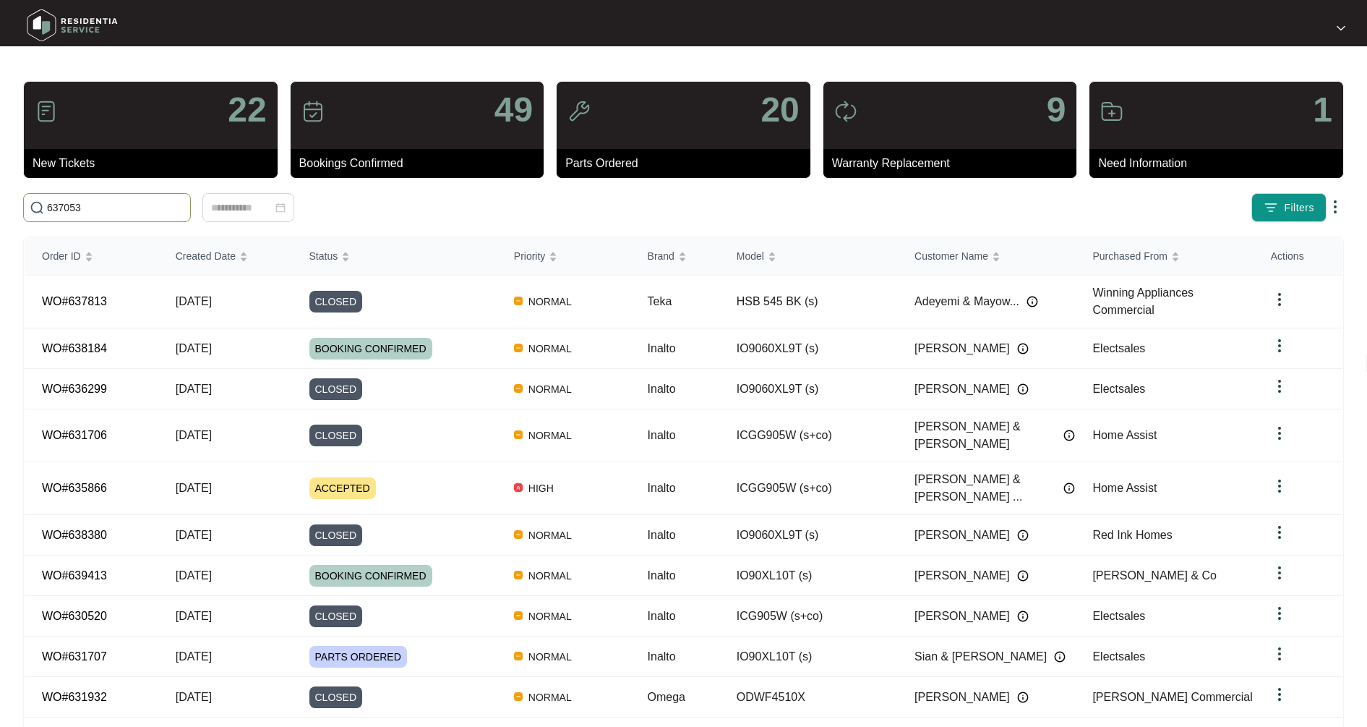
type input "637053"
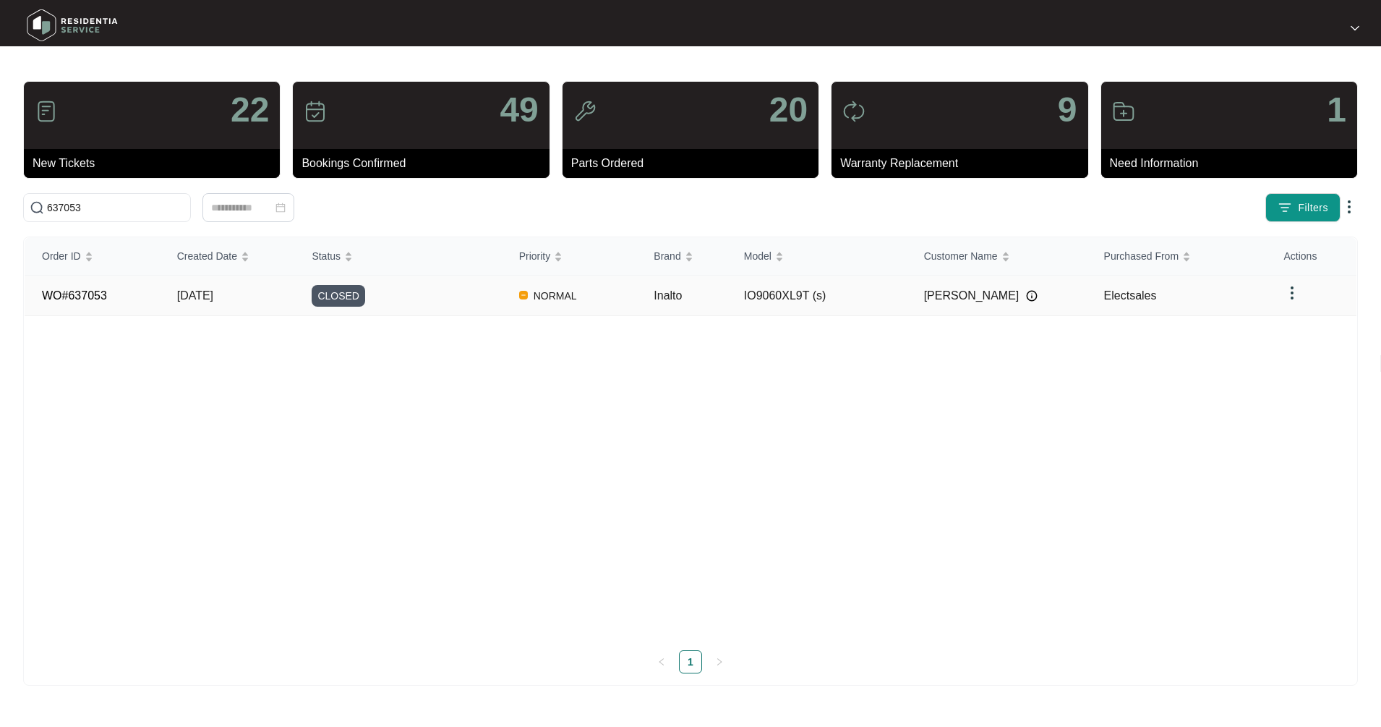
click at [763, 284] on td "IO9060XL9T (s)" at bounding box center [817, 295] width 180 height 40
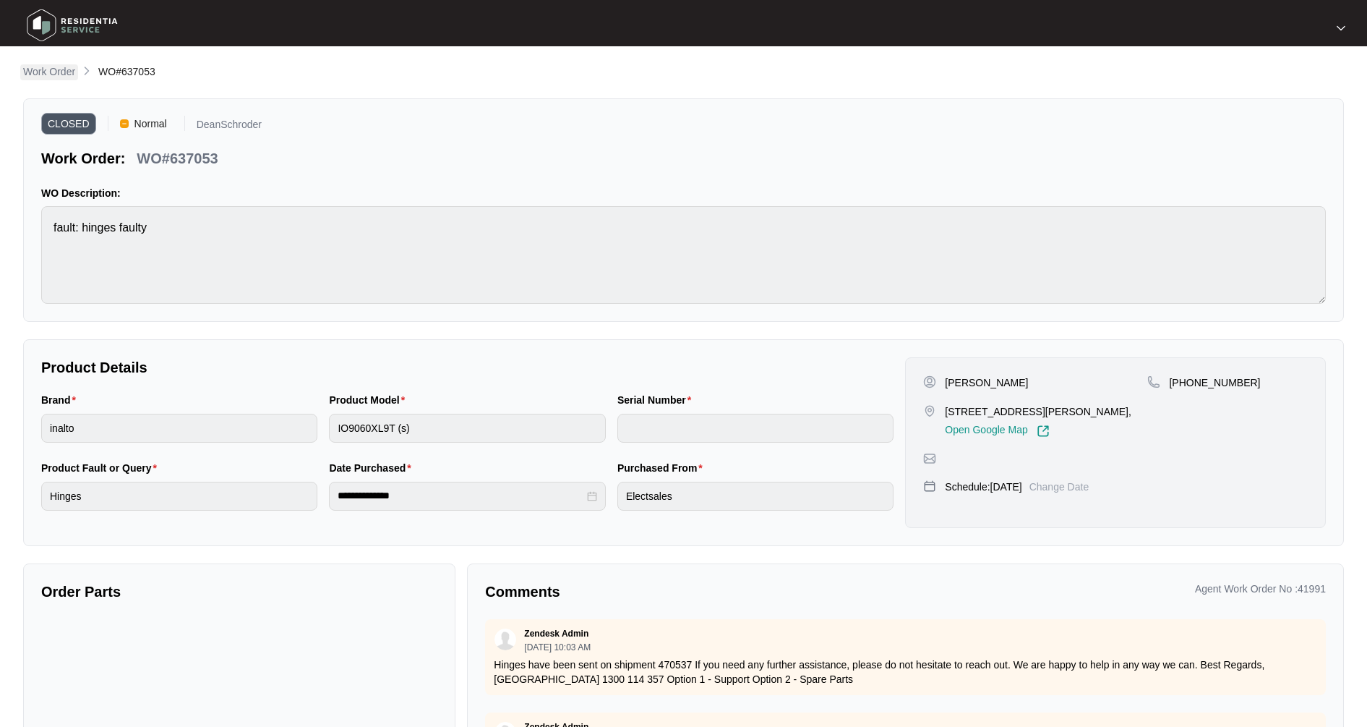
click at [59, 70] on p "Work Order" at bounding box center [49, 71] width 52 height 14
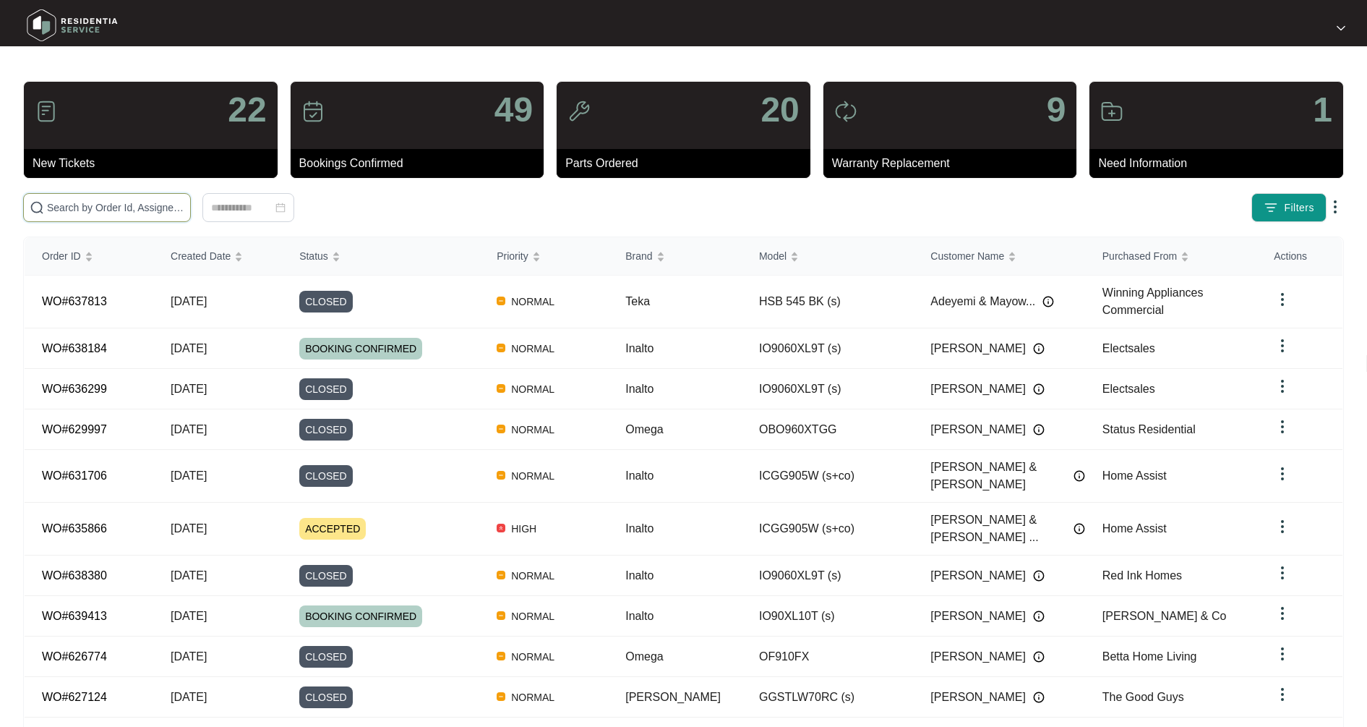
click at [109, 207] on input "text" at bounding box center [115, 208] width 137 height 16
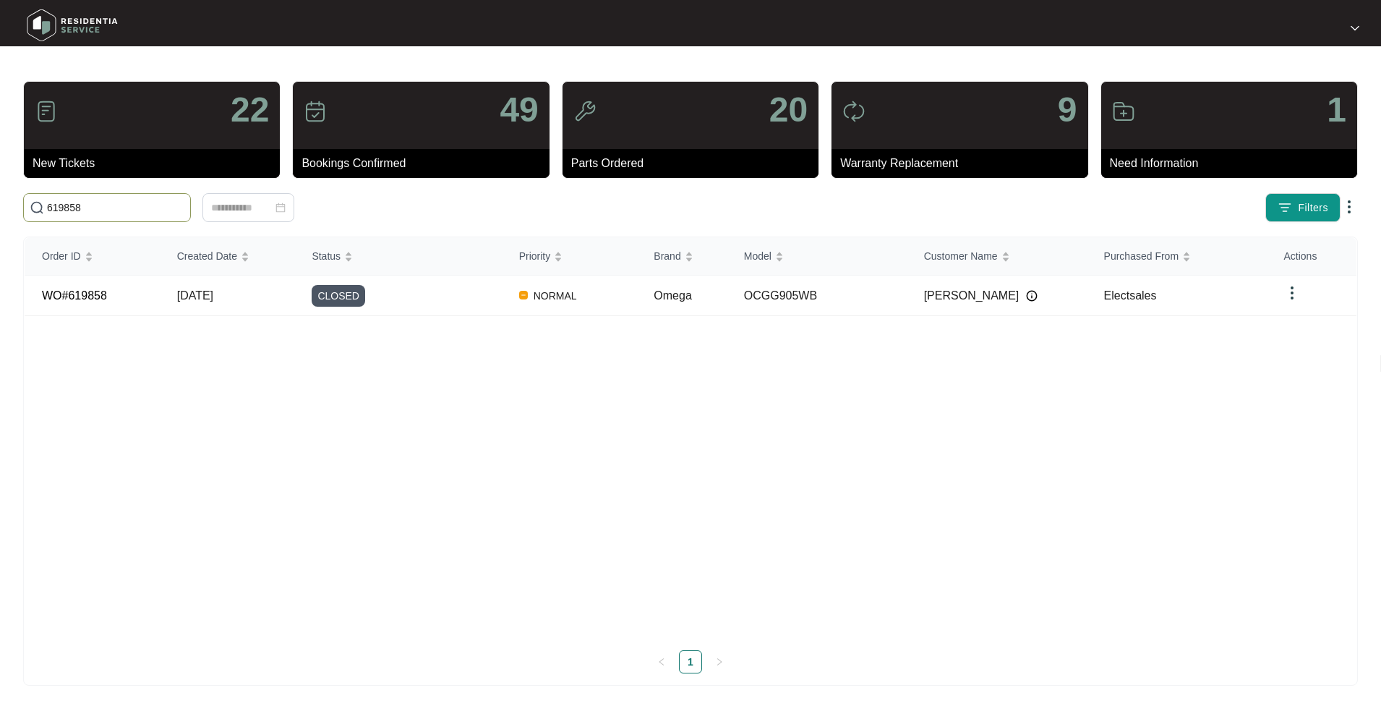
drag, startPoint x: 108, startPoint y: 205, endPoint x: -38, endPoint y: 202, distance: 145.3
click at [0, 202] on html "22 New Tickets 49 Bookings Confirmed 20 Parts Ordered 9 Warranty Replacement 1 …" at bounding box center [690, 363] width 1381 height 727
type input "627514"
click at [213, 301] on span "[DATE]" at bounding box center [195, 295] width 36 height 12
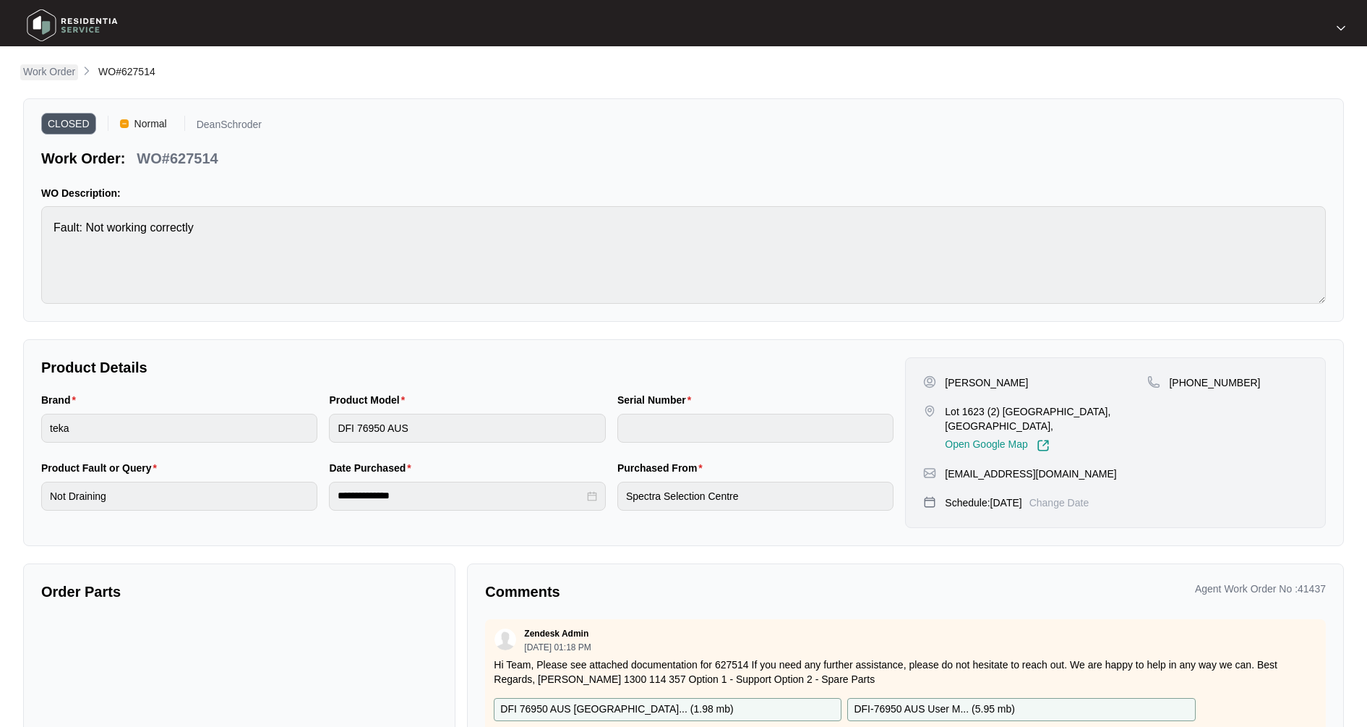
click at [54, 69] on p "Work Order" at bounding box center [49, 71] width 52 height 14
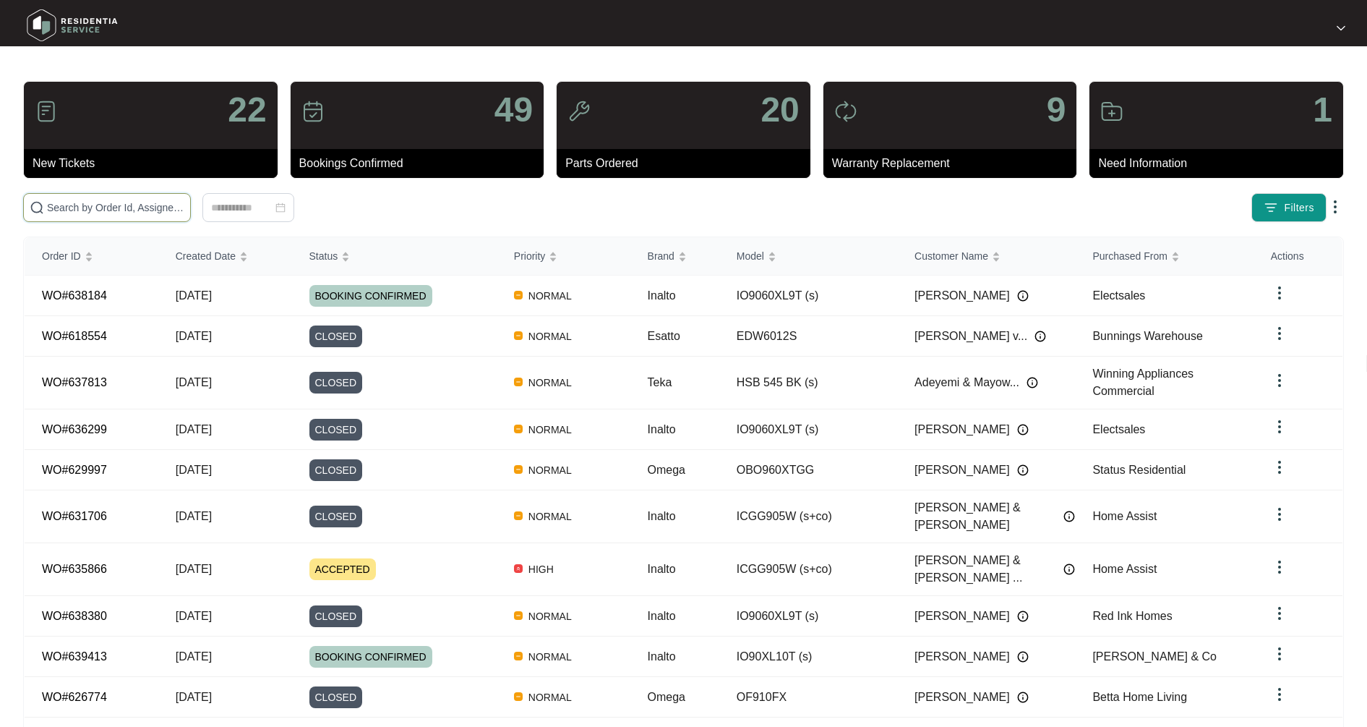
click at [100, 205] on input "text" at bounding box center [115, 208] width 137 height 16
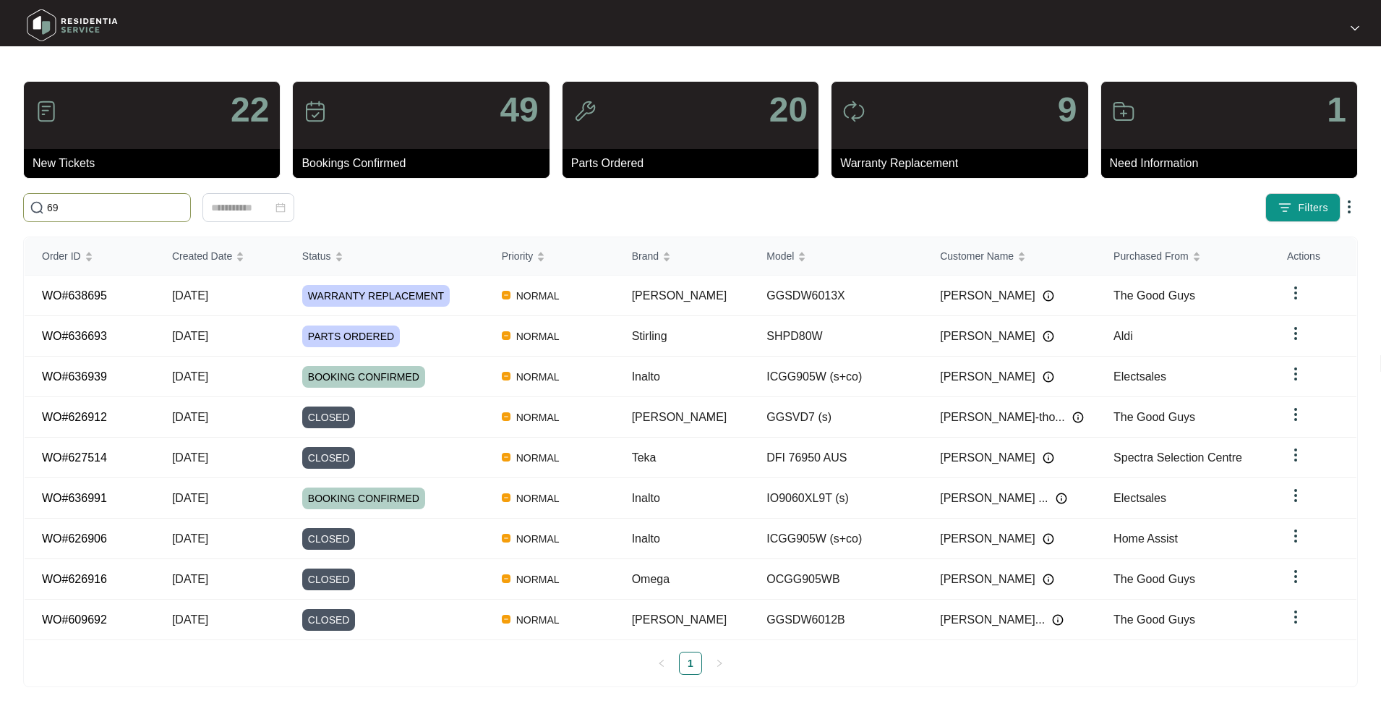
type input "6"
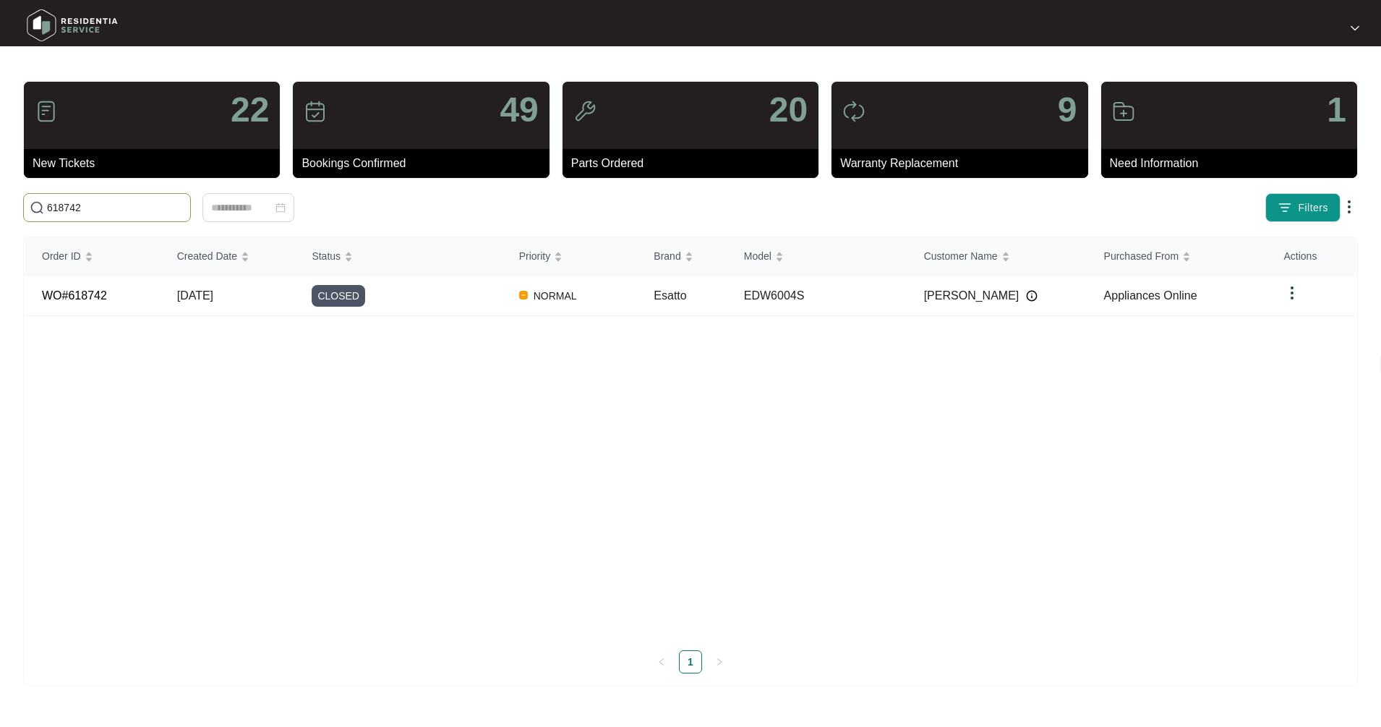
drag, startPoint x: 79, startPoint y: 199, endPoint x: -21, endPoint y: 198, distance: 99.8
click at [0, 198] on html "22 New Tickets 49 Bookings Confirmed 20 Parts Ordered 9 Warranty Replacement 1 …" at bounding box center [690, 363] width 1381 height 727
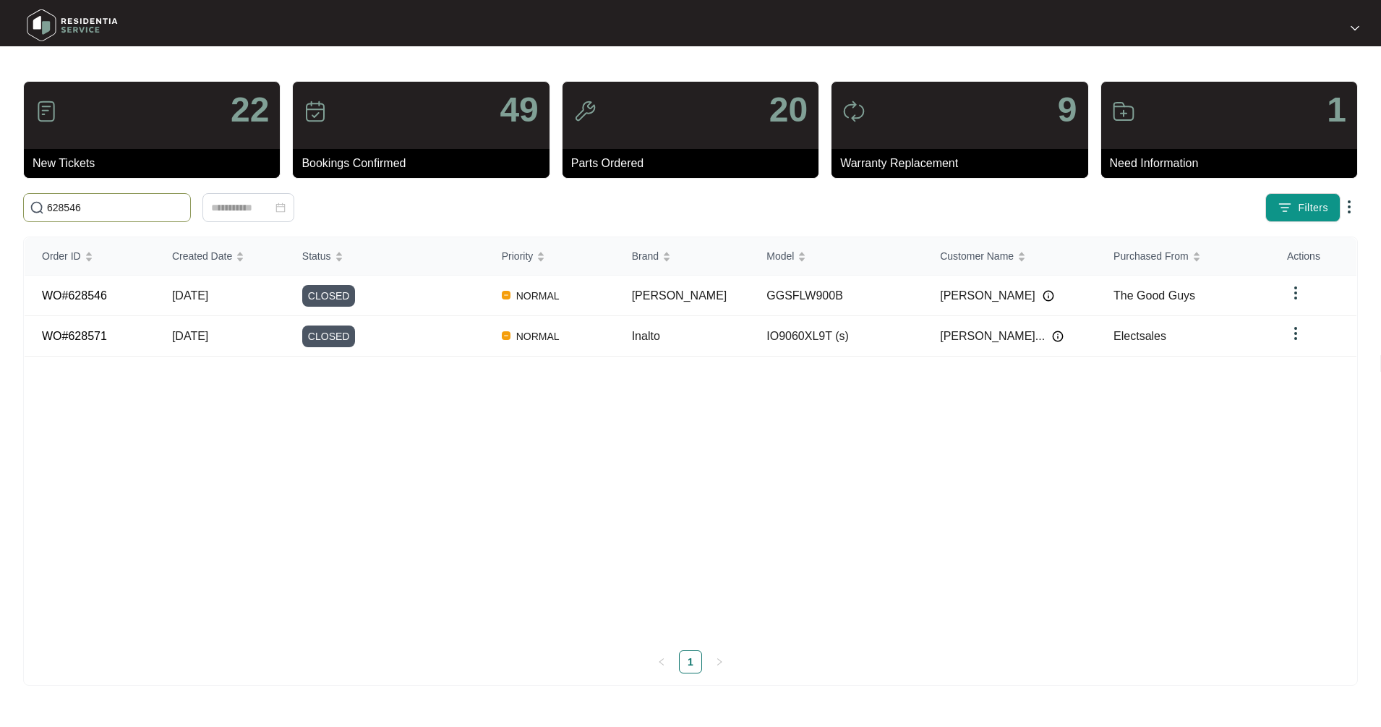
type input "628546"
click at [178, 299] on span "[DATE]" at bounding box center [190, 295] width 36 height 12
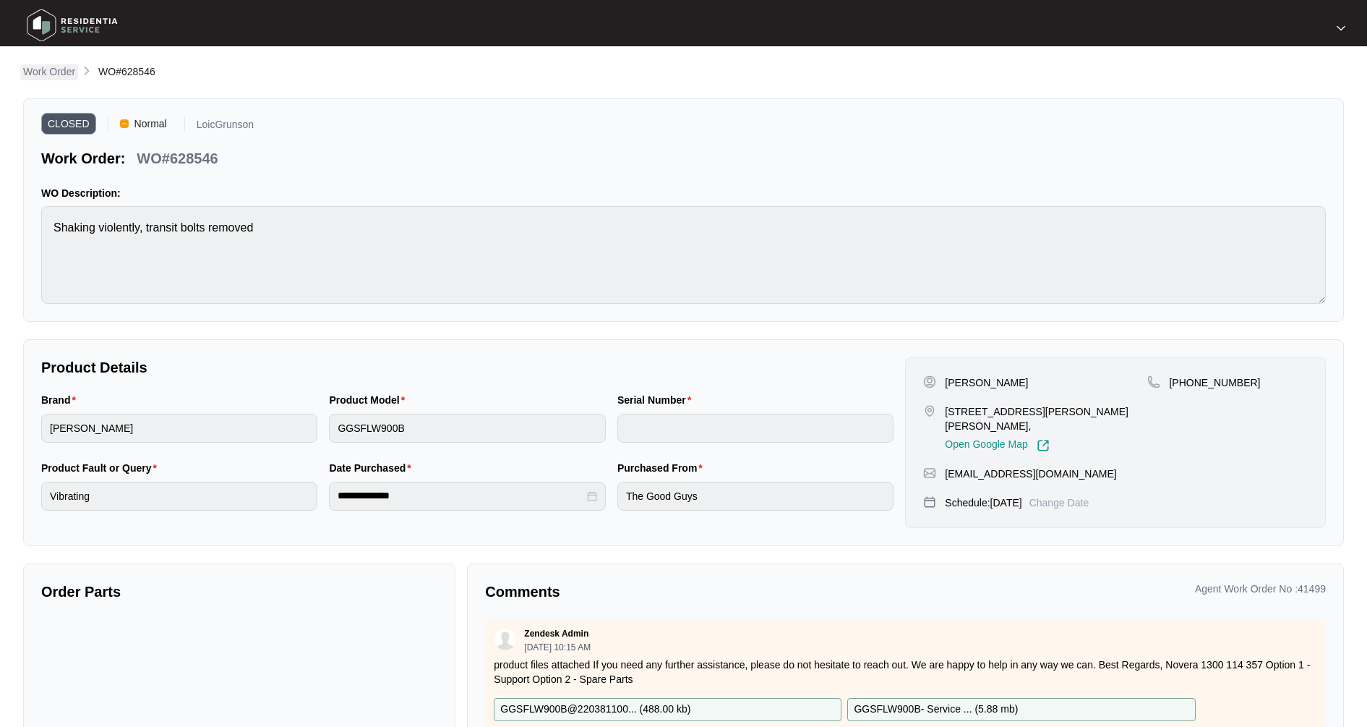
click at [58, 75] on p "Work Order" at bounding box center [49, 71] width 52 height 14
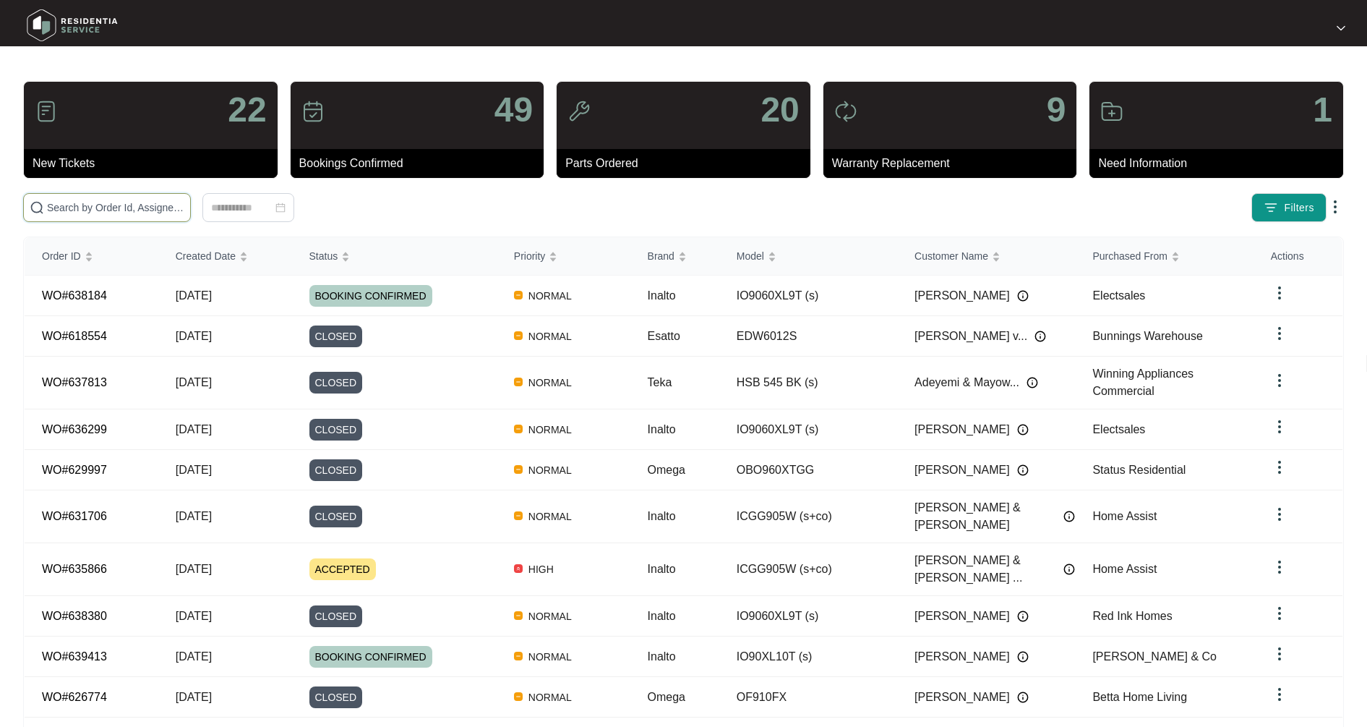
click at [113, 210] on input "text" at bounding box center [115, 208] width 137 height 16
type input "618472"
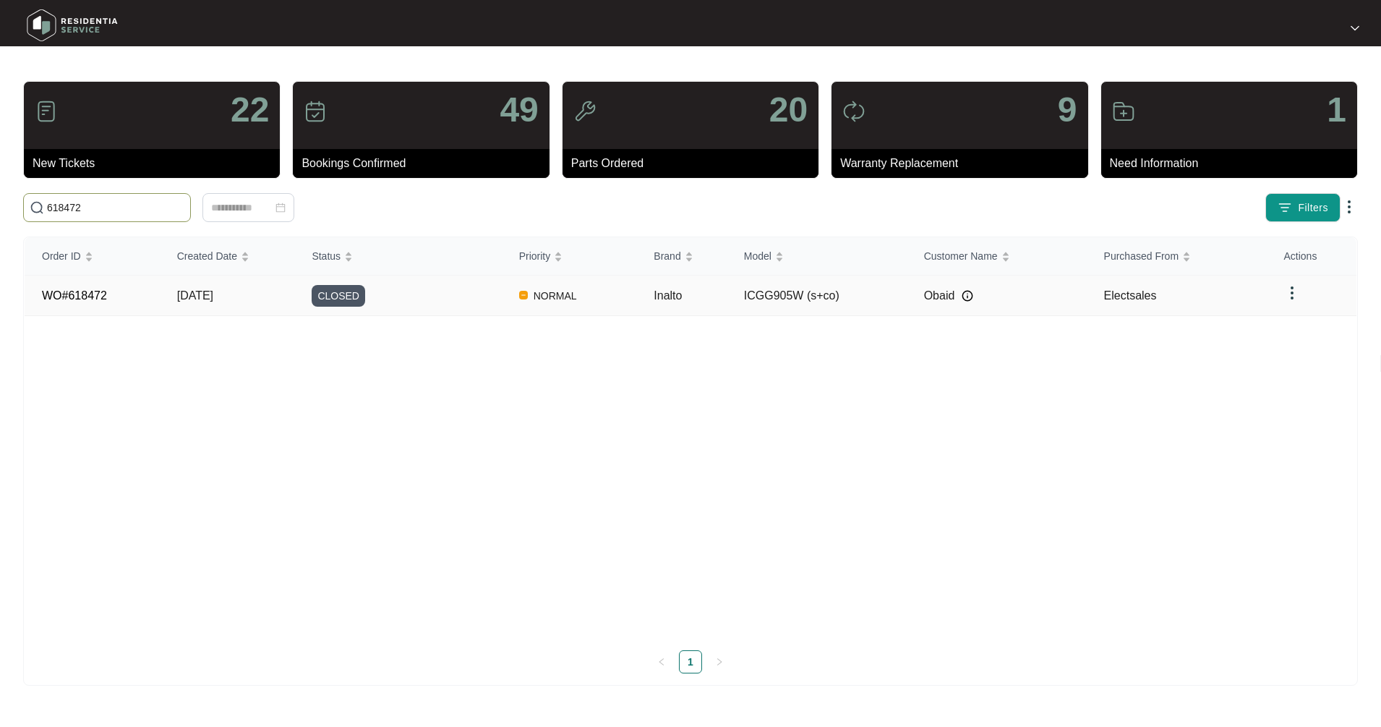
click at [128, 306] on td "WO#618472" at bounding box center [92, 295] width 135 height 40
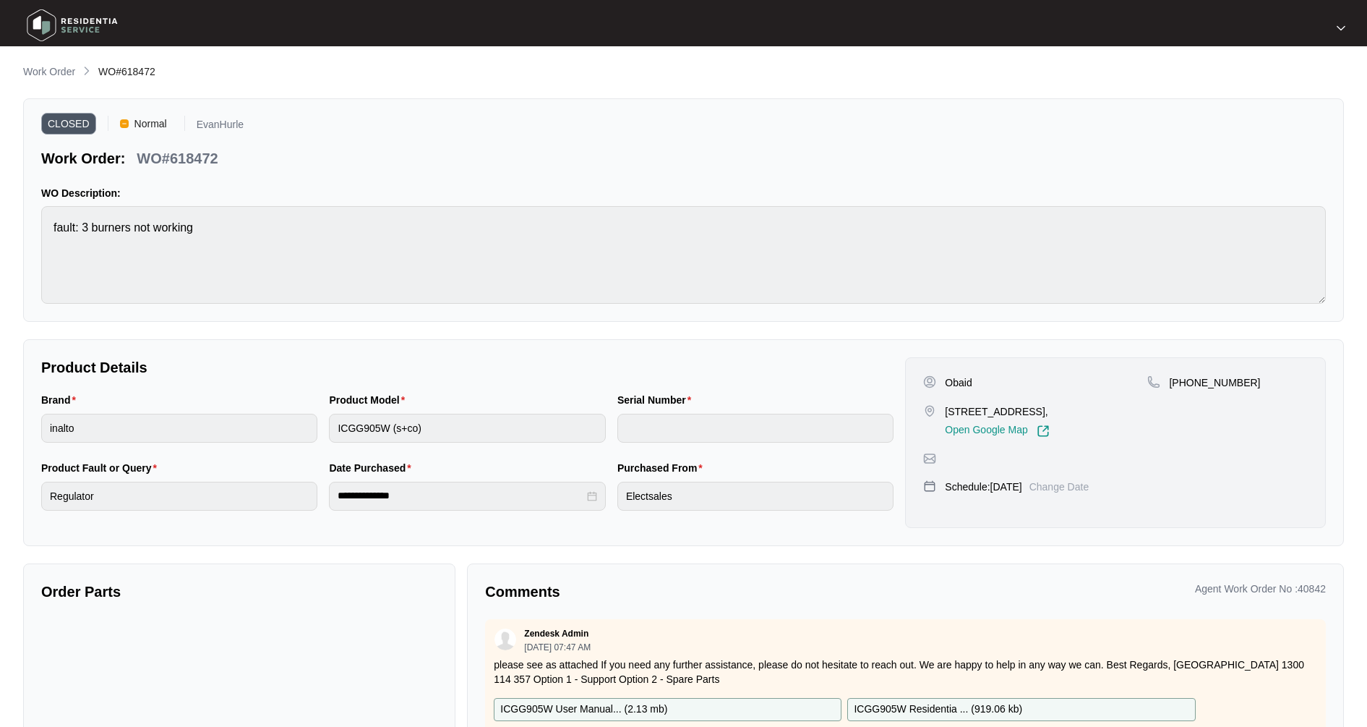
click at [59, 73] on p "Work Order" at bounding box center [49, 71] width 52 height 14
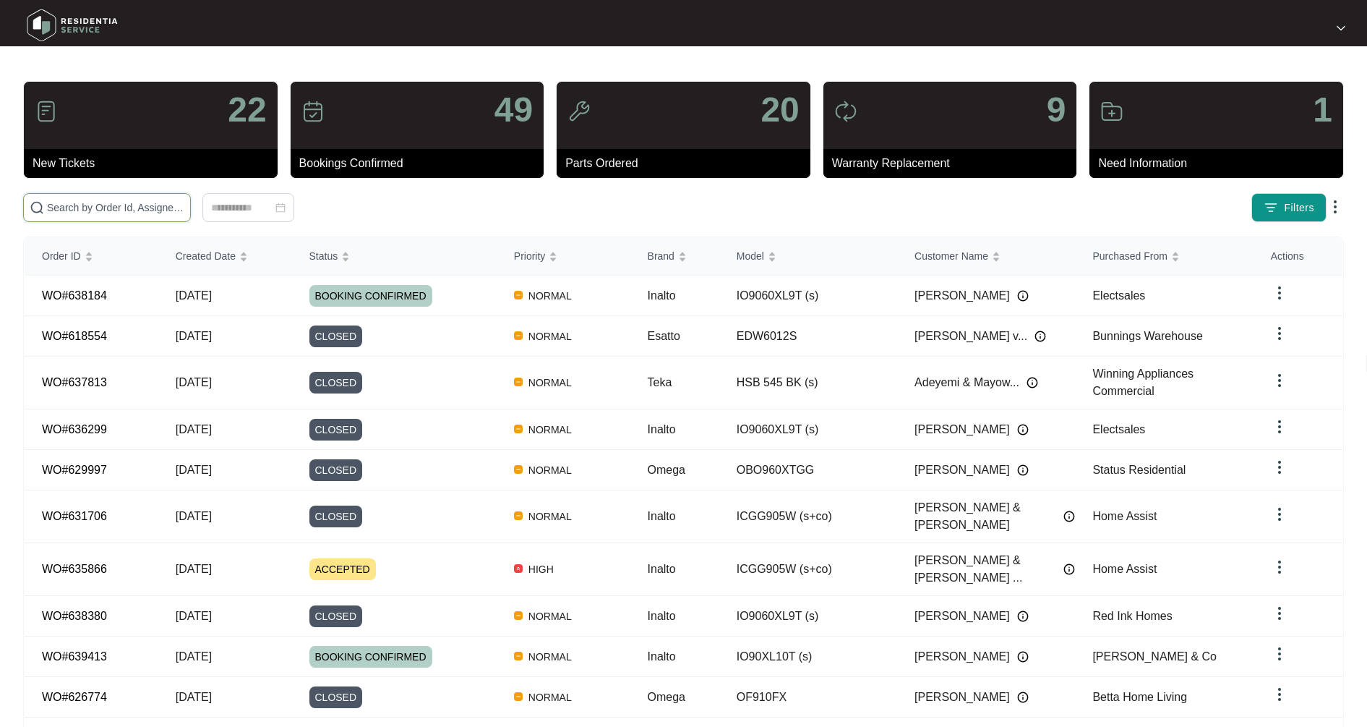
click at [94, 209] on input "text" at bounding box center [115, 208] width 137 height 16
type input "629730"
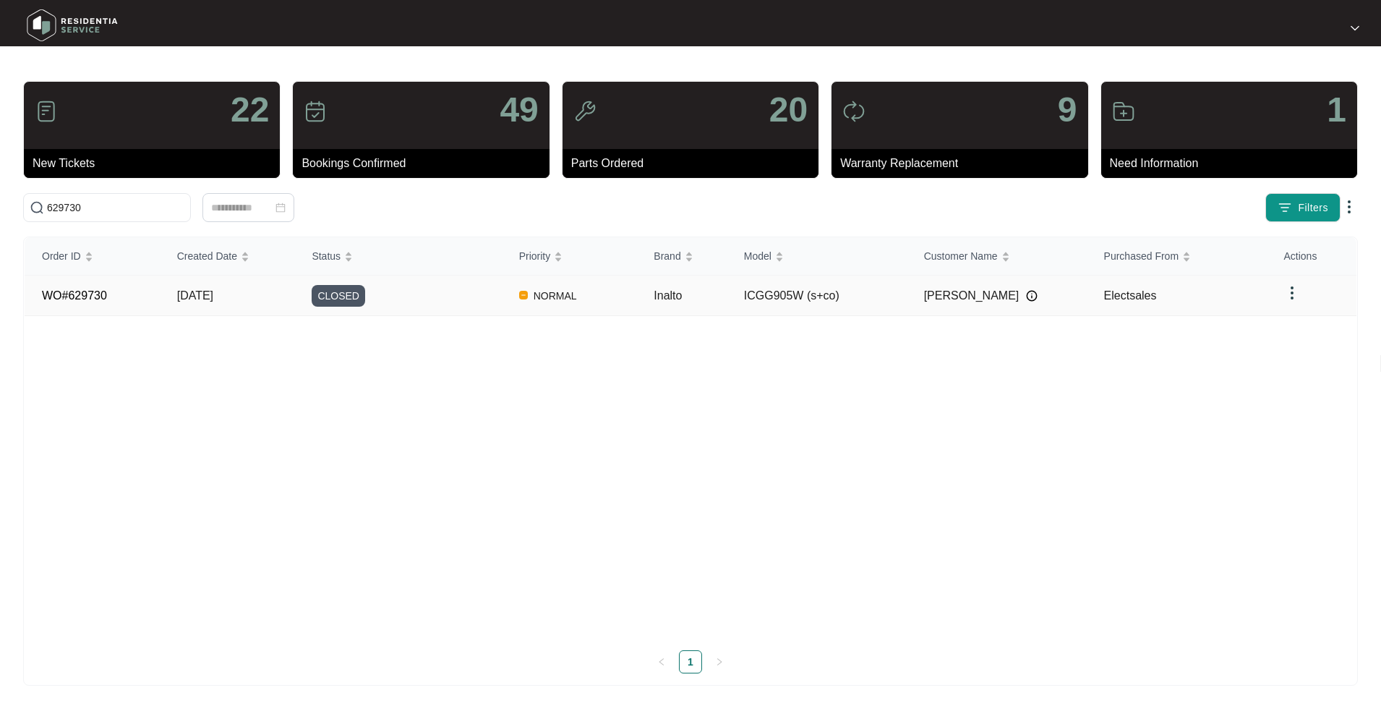
click at [82, 295] on link "WO#629730" at bounding box center [74, 295] width 65 height 12
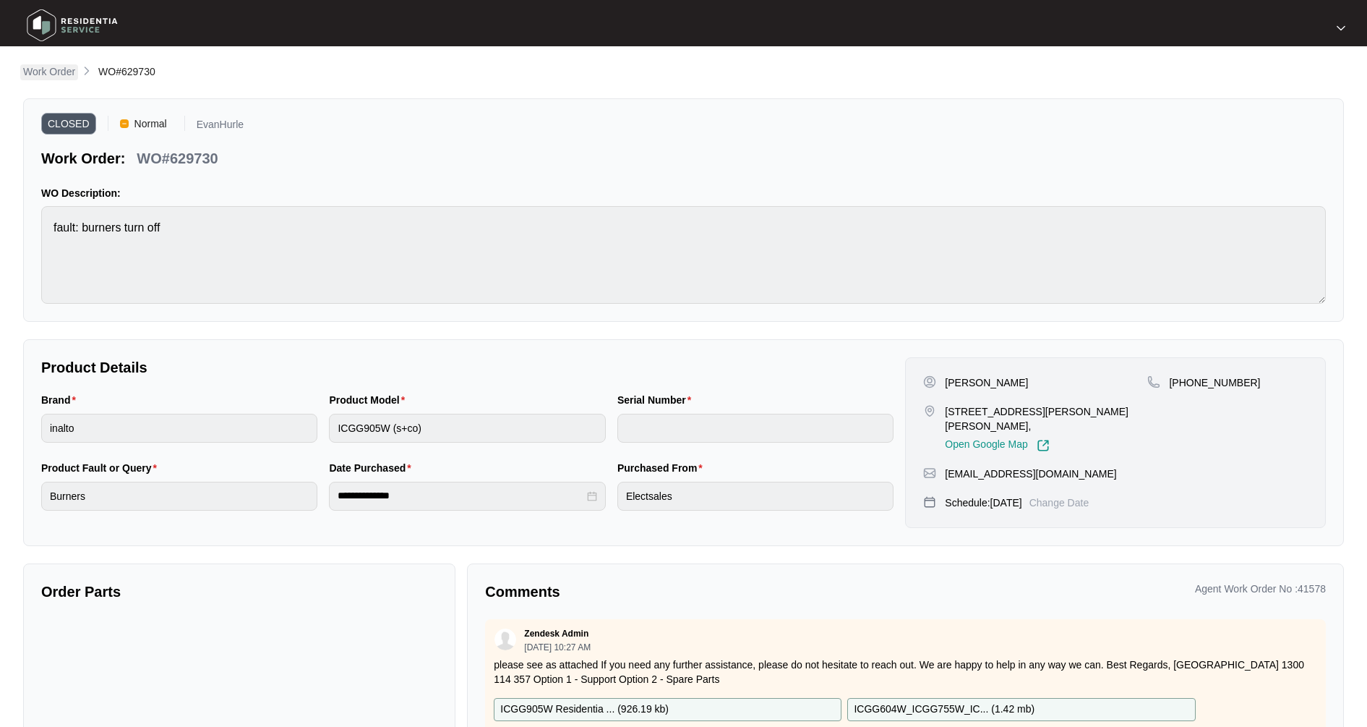
click at [59, 77] on p "Work Order" at bounding box center [49, 71] width 52 height 14
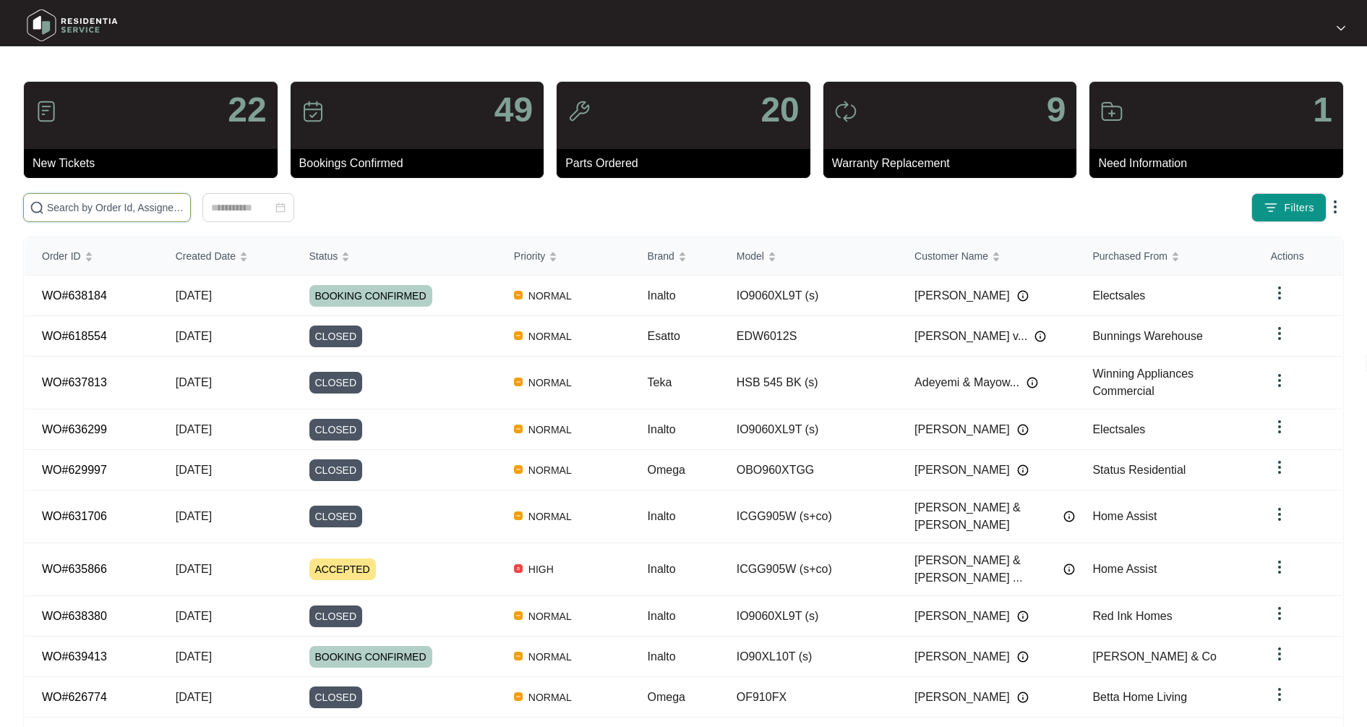
click at [68, 211] on input "text" at bounding box center [115, 208] width 137 height 16
click at [123, 208] on input "text" at bounding box center [115, 208] width 137 height 16
type input "630425"
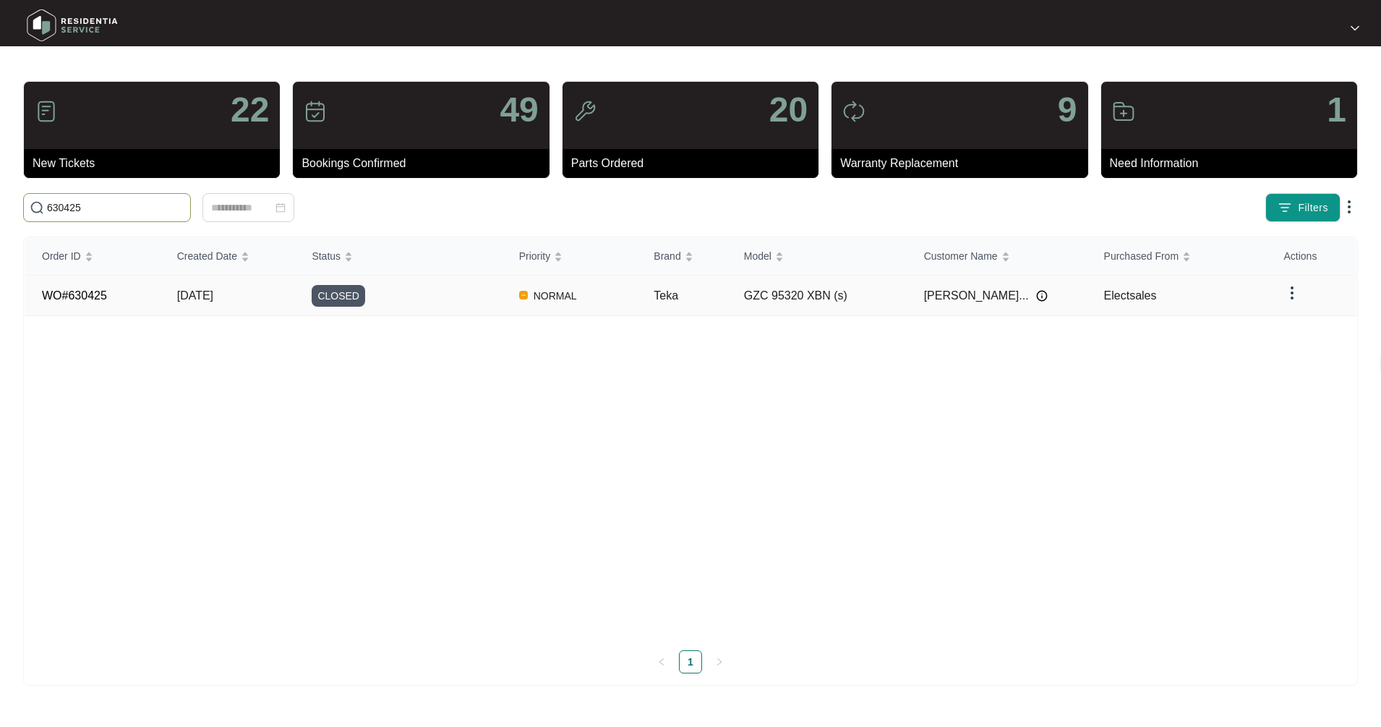
click at [150, 293] on td "WO#630425" at bounding box center [92, 295] width 135 height 40
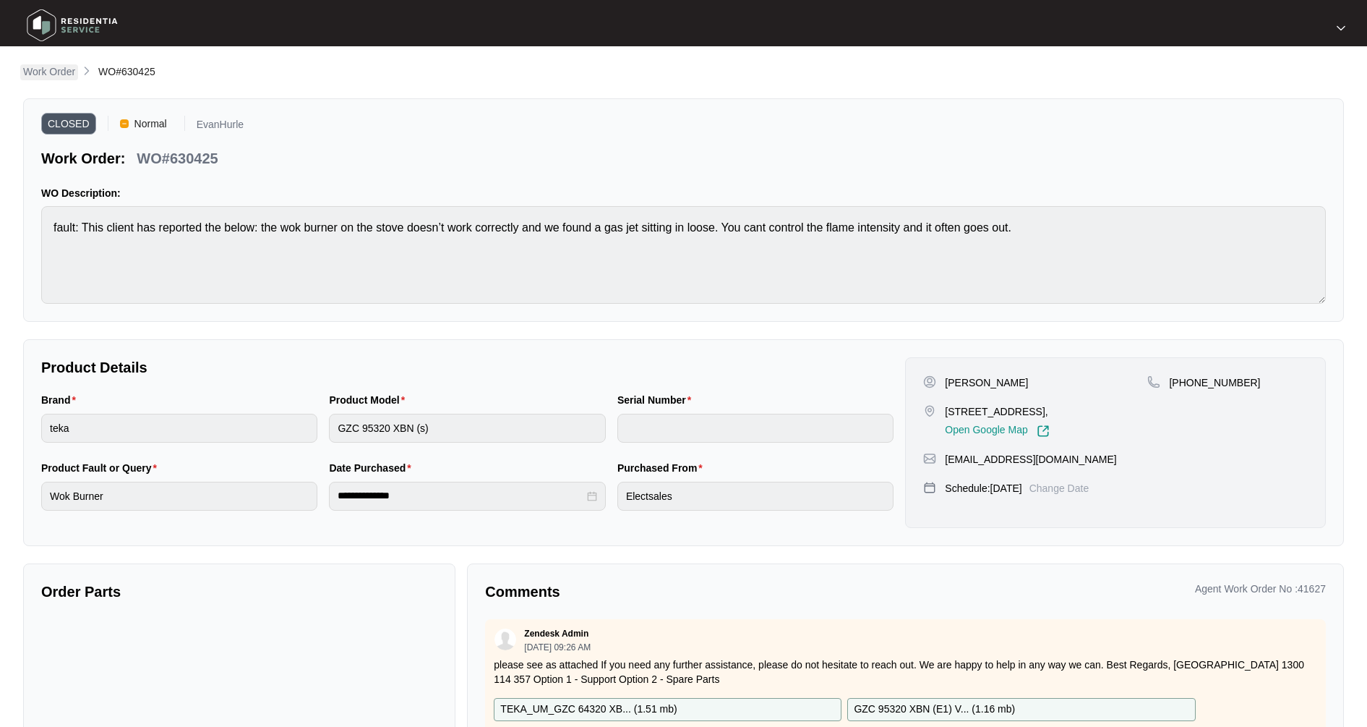
click at [61, 72] on p "Work Order" at bounding box center [49, 71] width 52 height 14
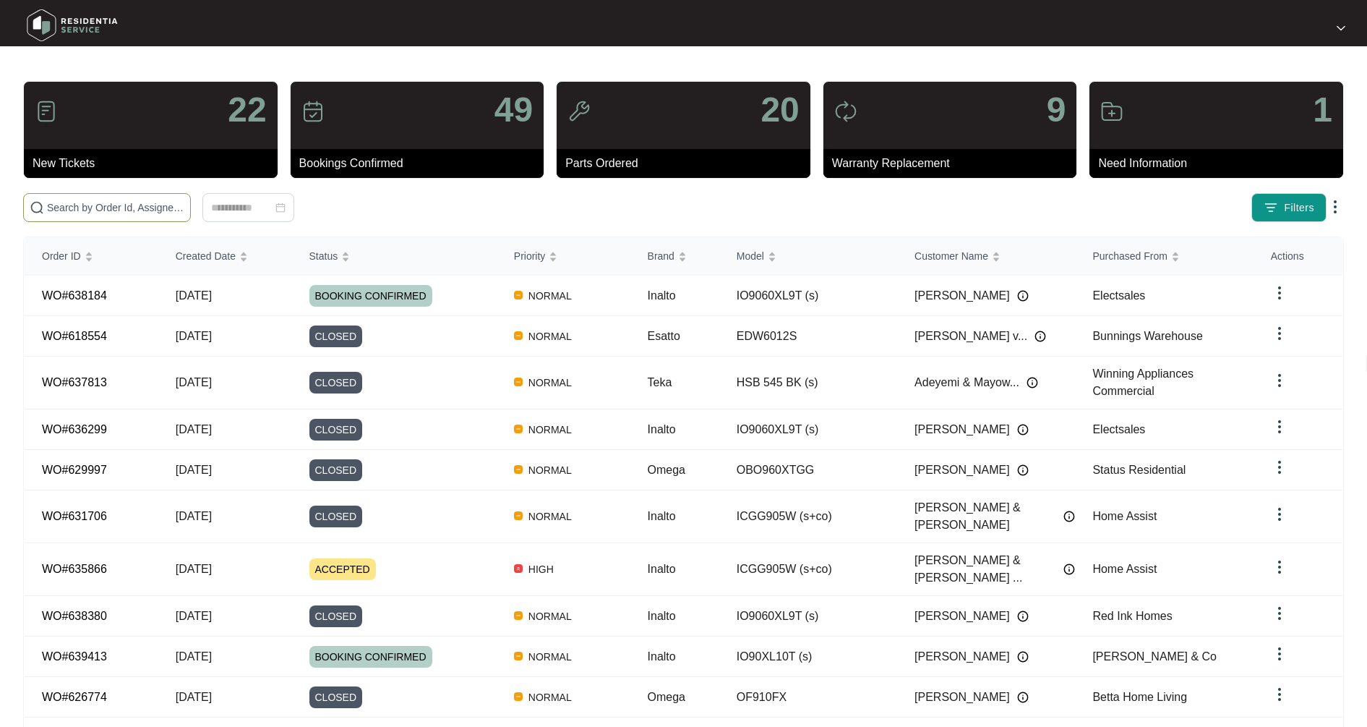
click at [111, 202] on input "text" at bounding box center [115, 208] width 137 height 16
type input "631376"
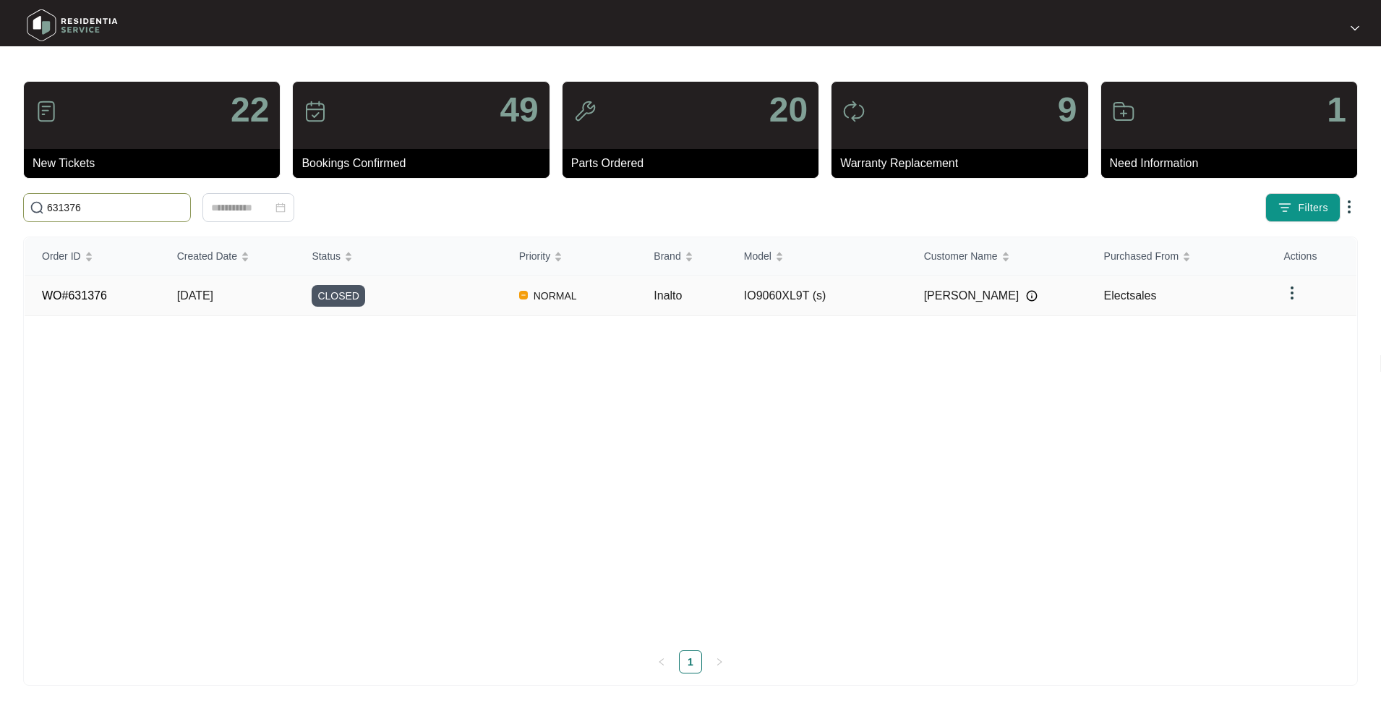
click at [100, 302] on td "WO#631376" at bounding box center [92, 295] width 135 height 40
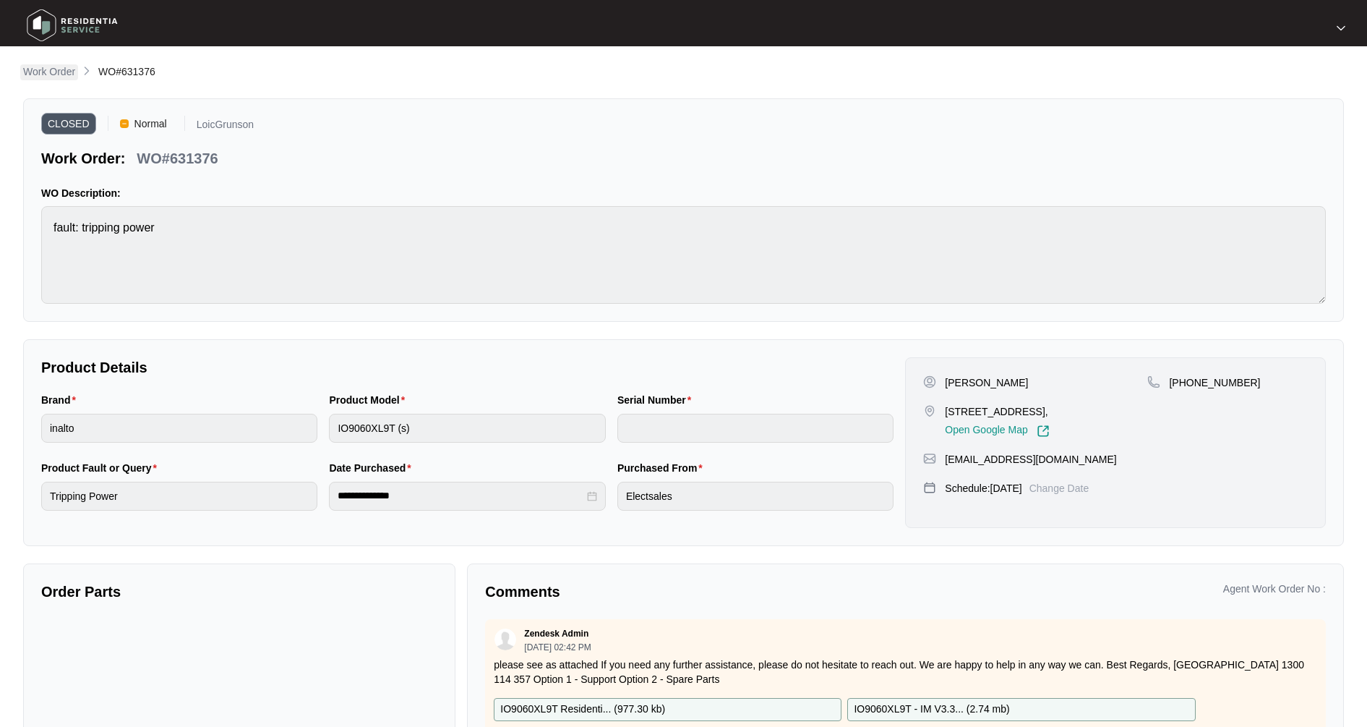
click at [55, 66] on p "Work Order" at bounding box center [49, 71] width 52 height 14
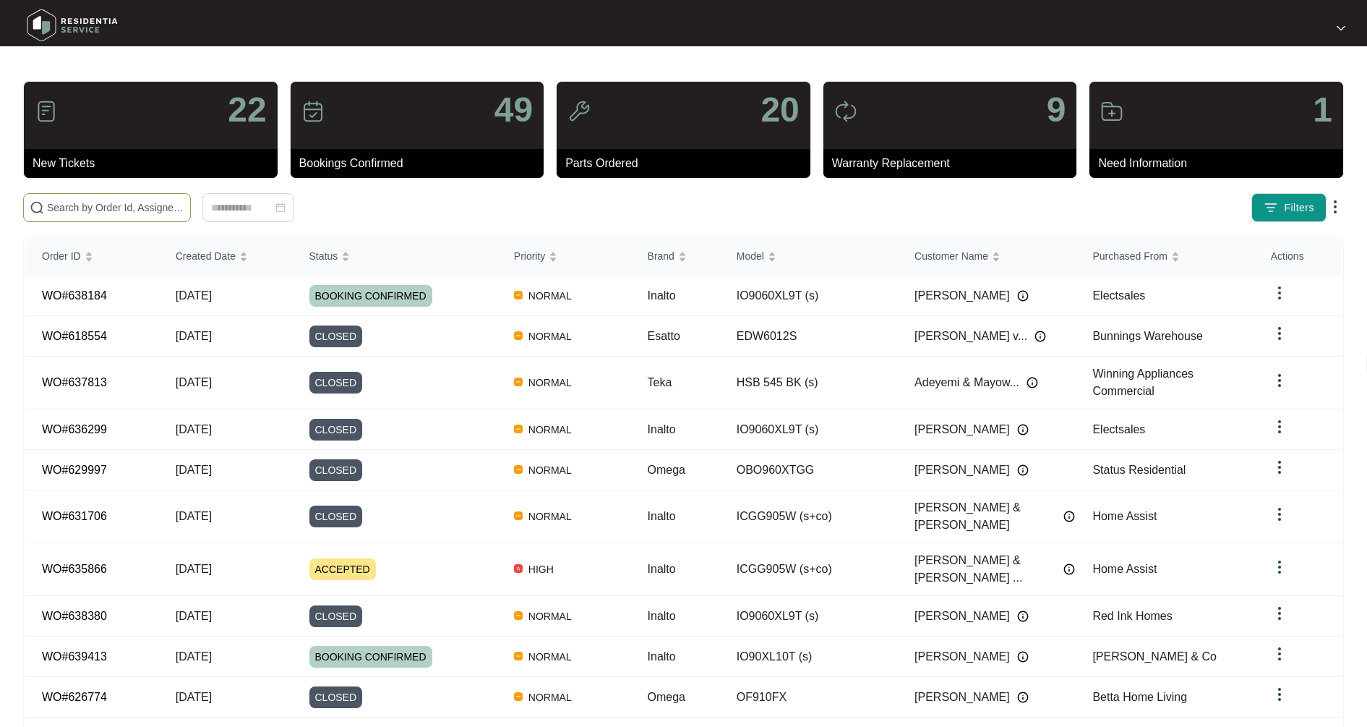
click at [77, 203] on input "text" at bounding box center [115, 208] width 137 height 16
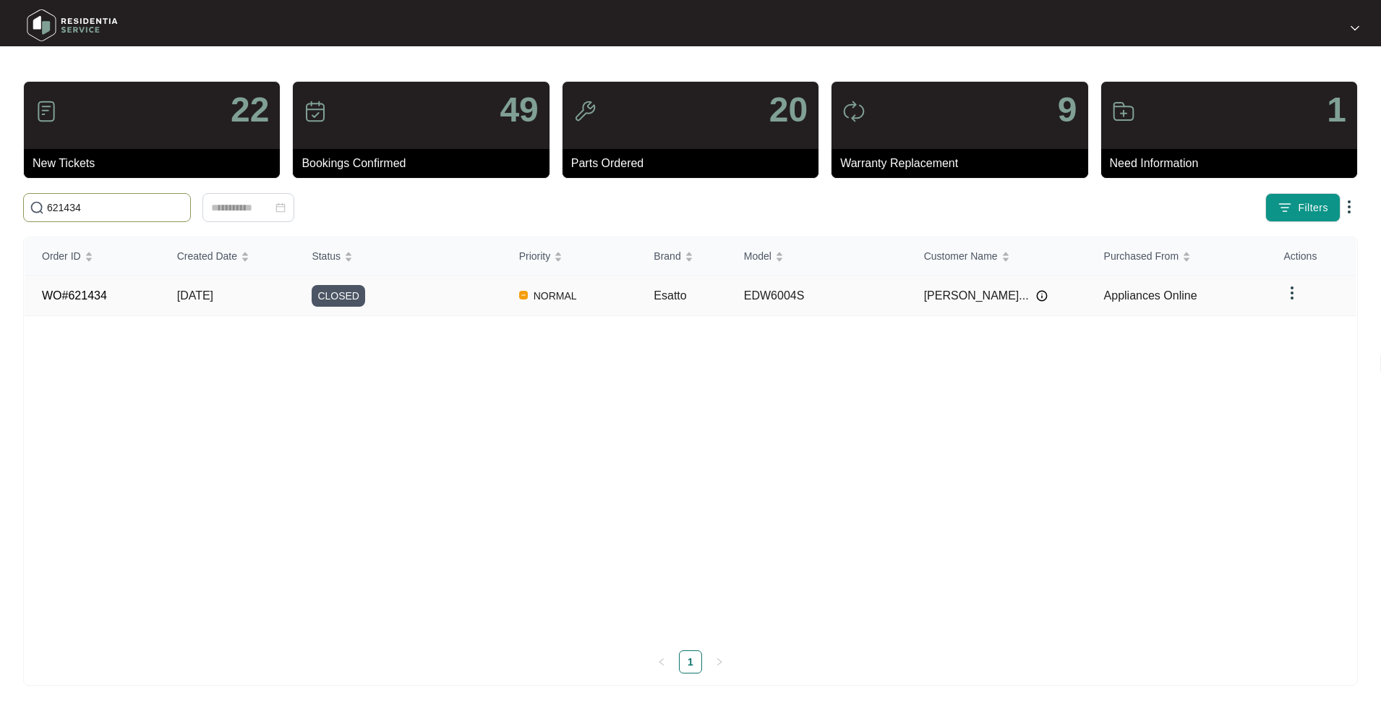
type input "621434"
click at [148, 296] on td "WO#621434" at bounding box center [92, 295] width 135 height 40
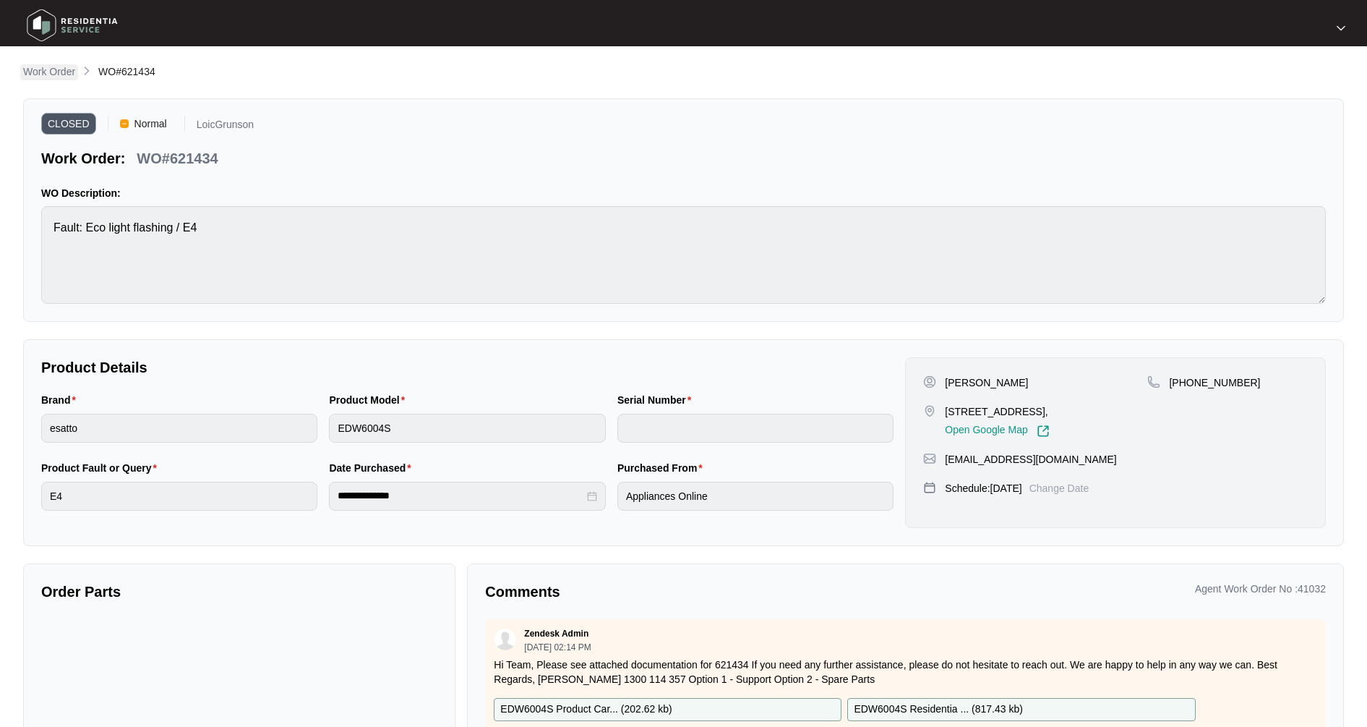
click at [56, 71] on p "Work Order" at bounding box center [49, 71] width 52 height 14
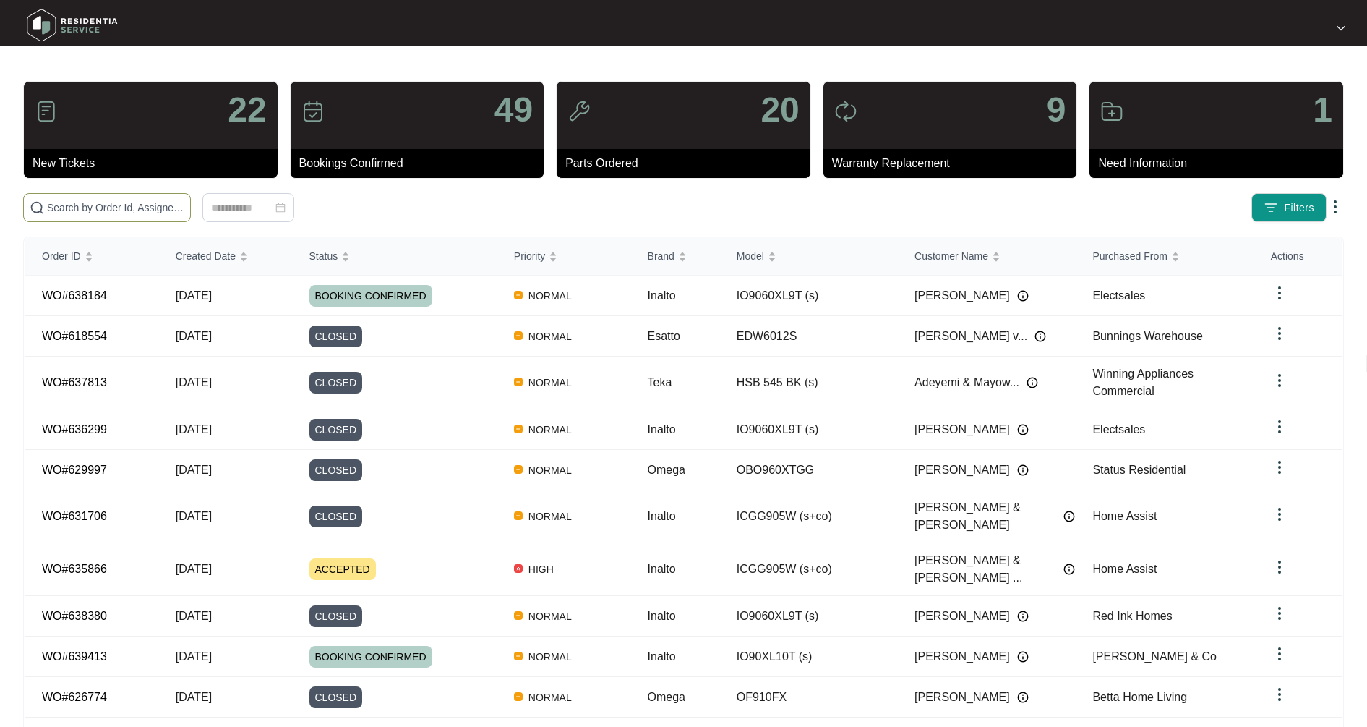
click at [142, 202] on input "text" at bounding box center [115, 208] width 137 height 16
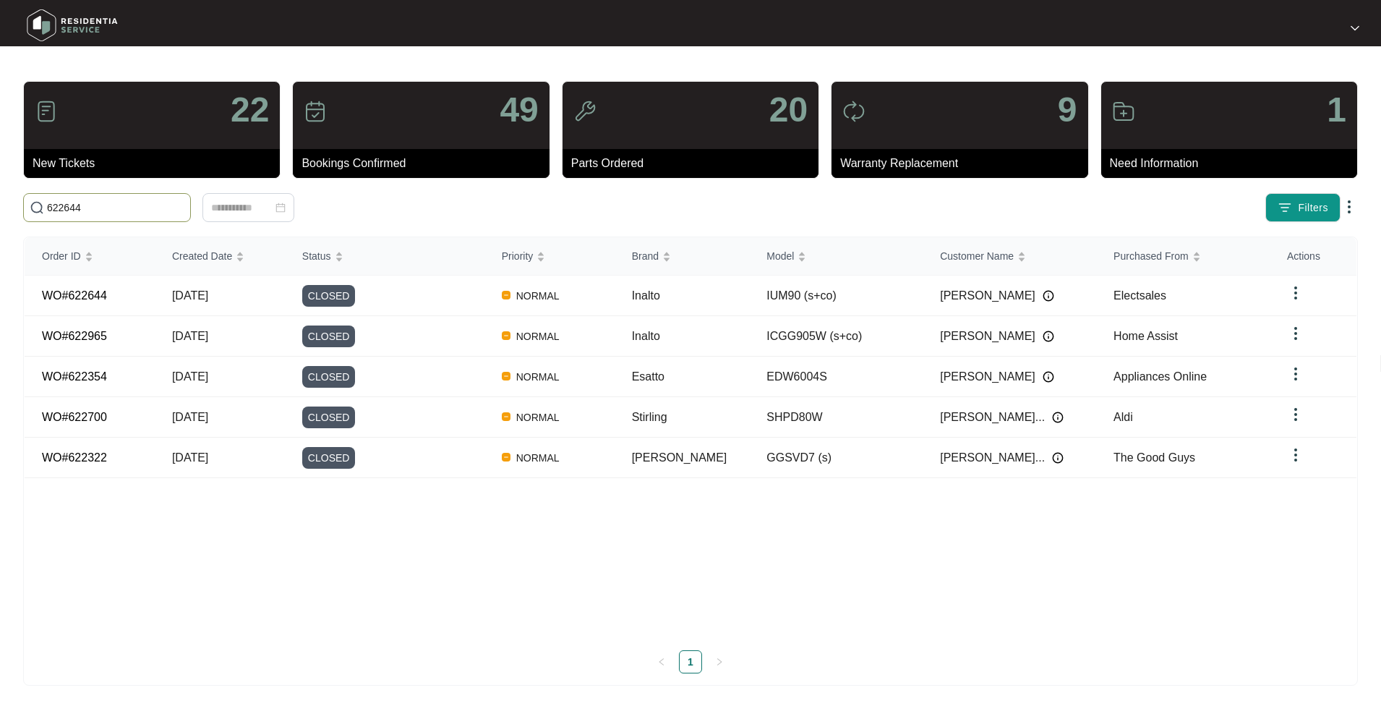
type input "622644"
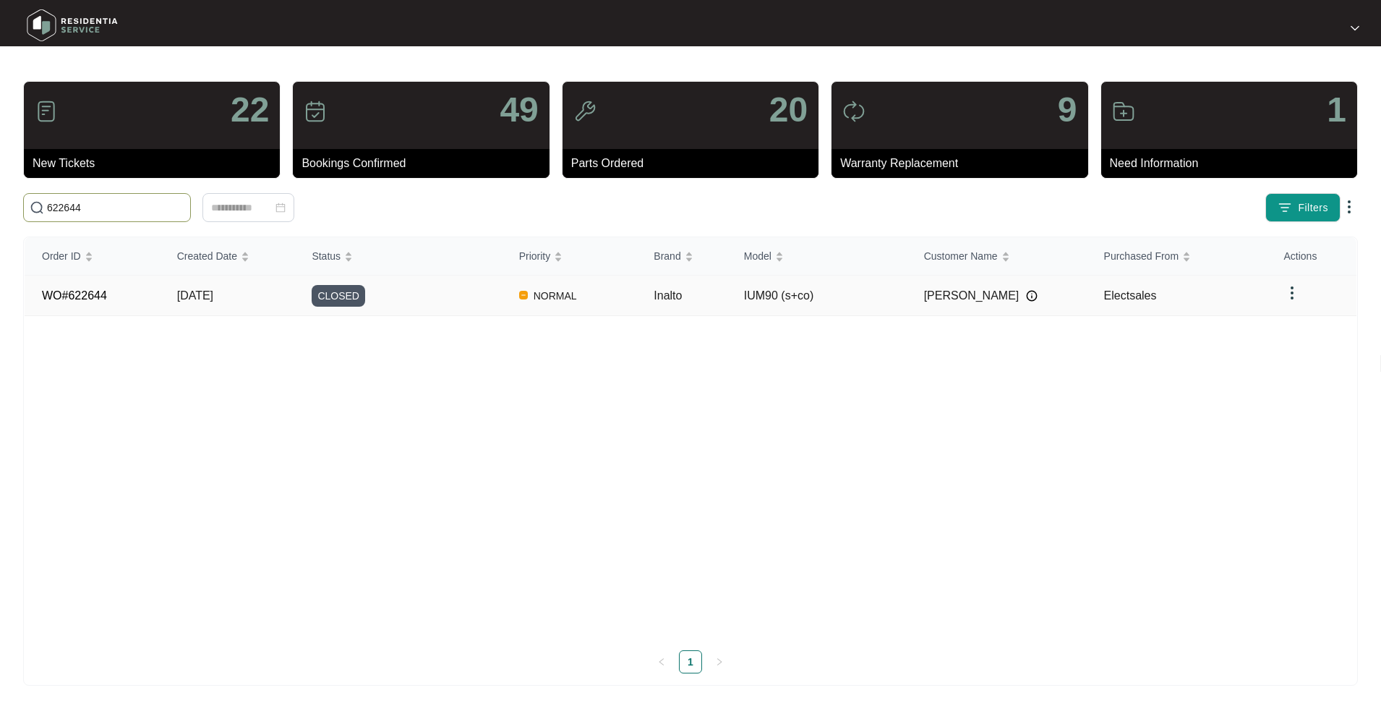
click at [184, 302] on td "[DATE]" at bounding box center [227, 295] width 135 height 40
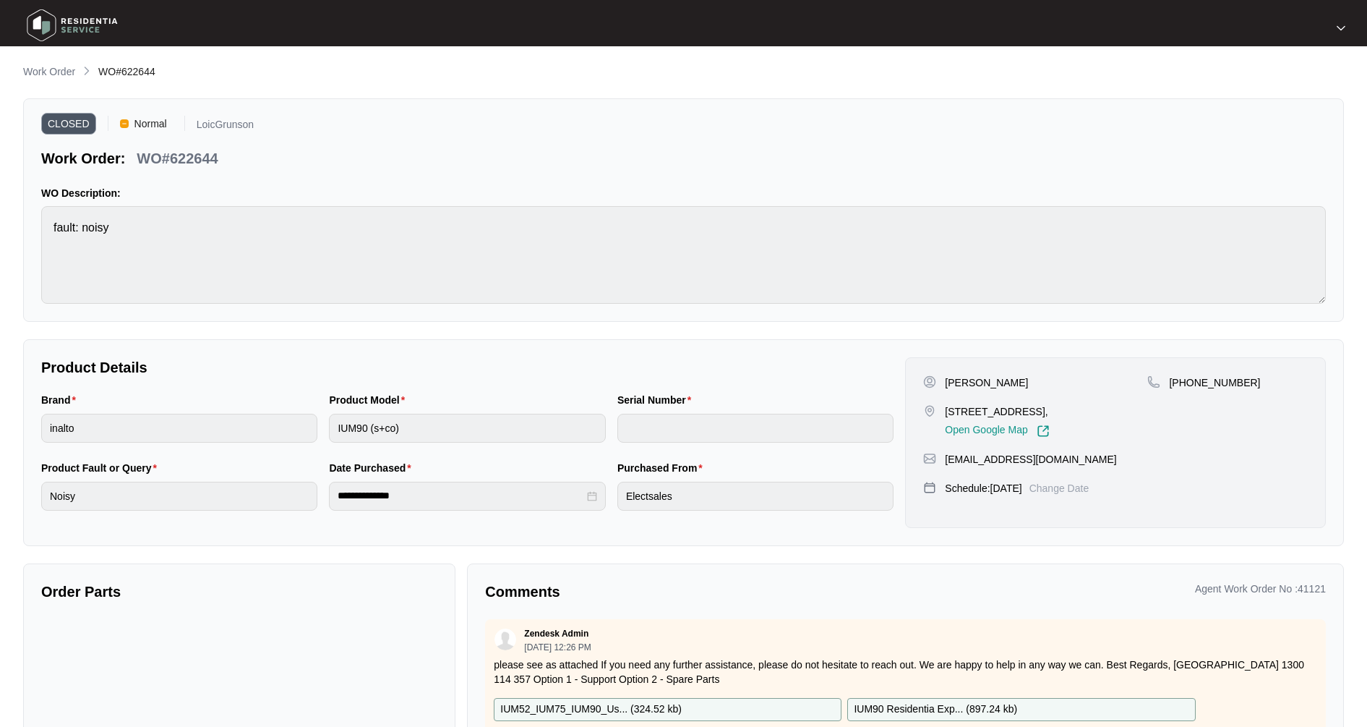
drag, startPoint x: 64, startPoint y: 69, endPoint x: 17, endPoint y: 71, distance: 47.0
click at [64, 69] on p "Work Order" at bounding box center [49, 71] width 52 height 14
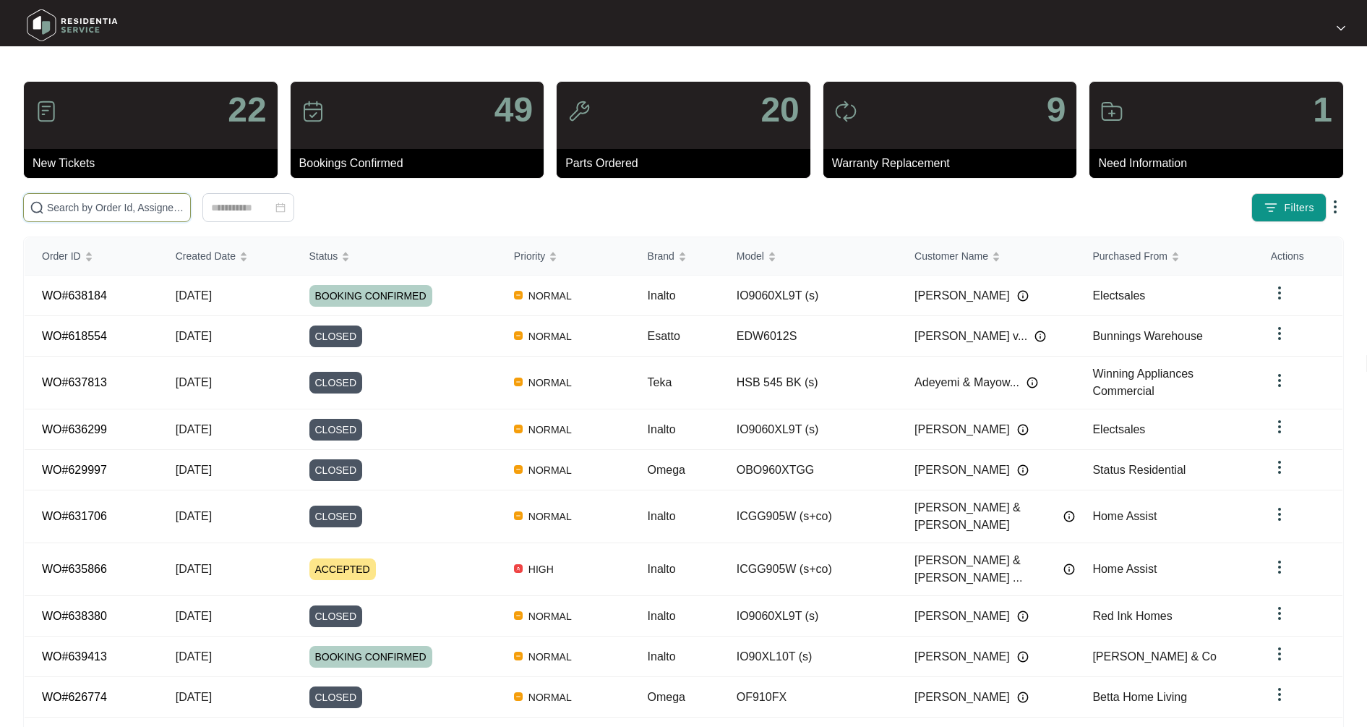
click at [92, 213] on input "text" at bounding box center [115, 208] width 137 height 16
type input "625446"
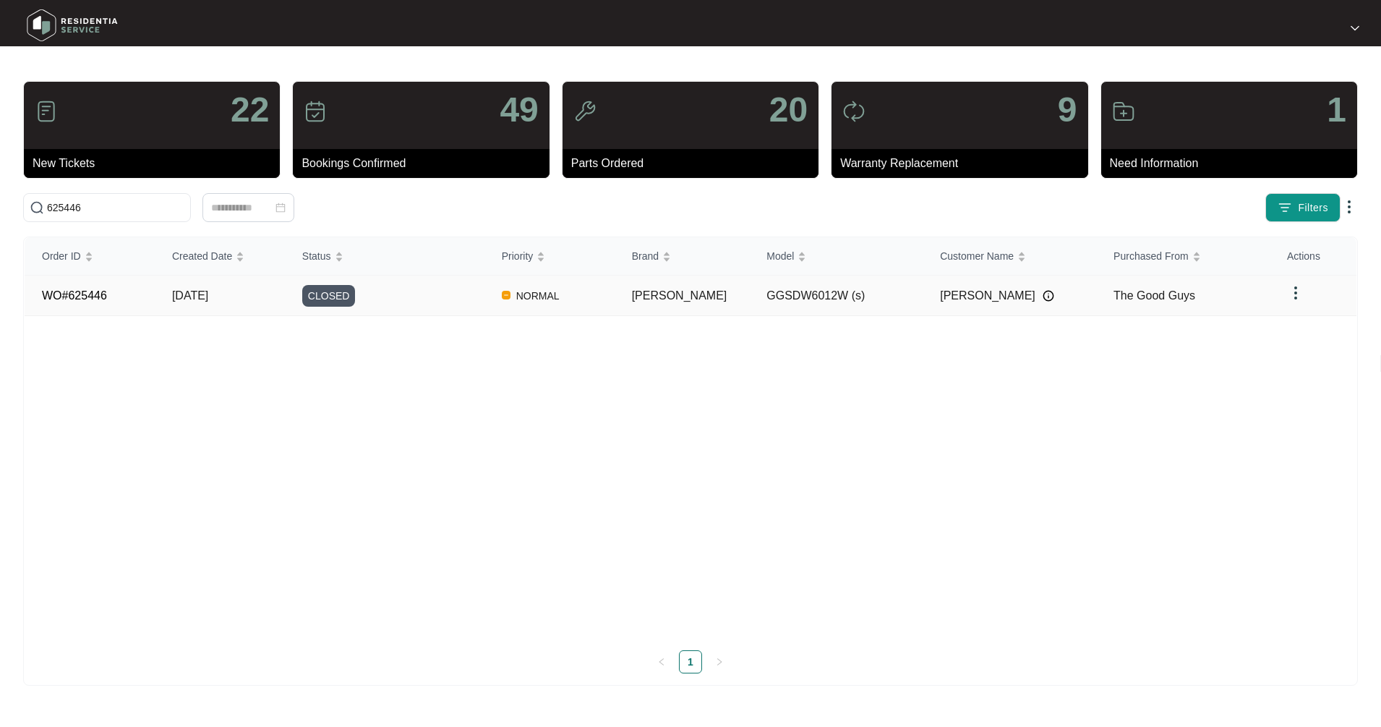
click at [147, 301] on td "WO#625446" at bounding box center [90, 295] width 130 height 40
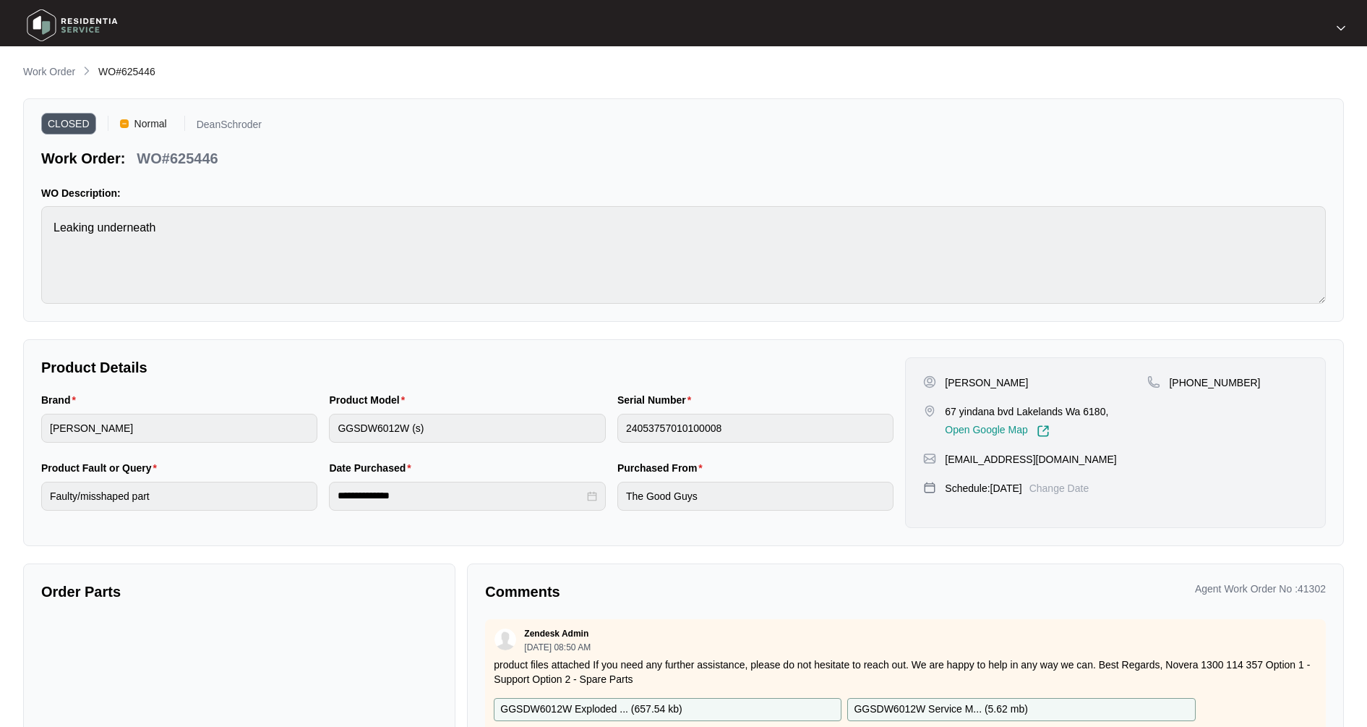
click at [81, 75] on img at bounding box center [87, 71] width 12 height 12
click at [70, 71] on p "Work Order" at bounding box center [49, 71] width 52 height 14
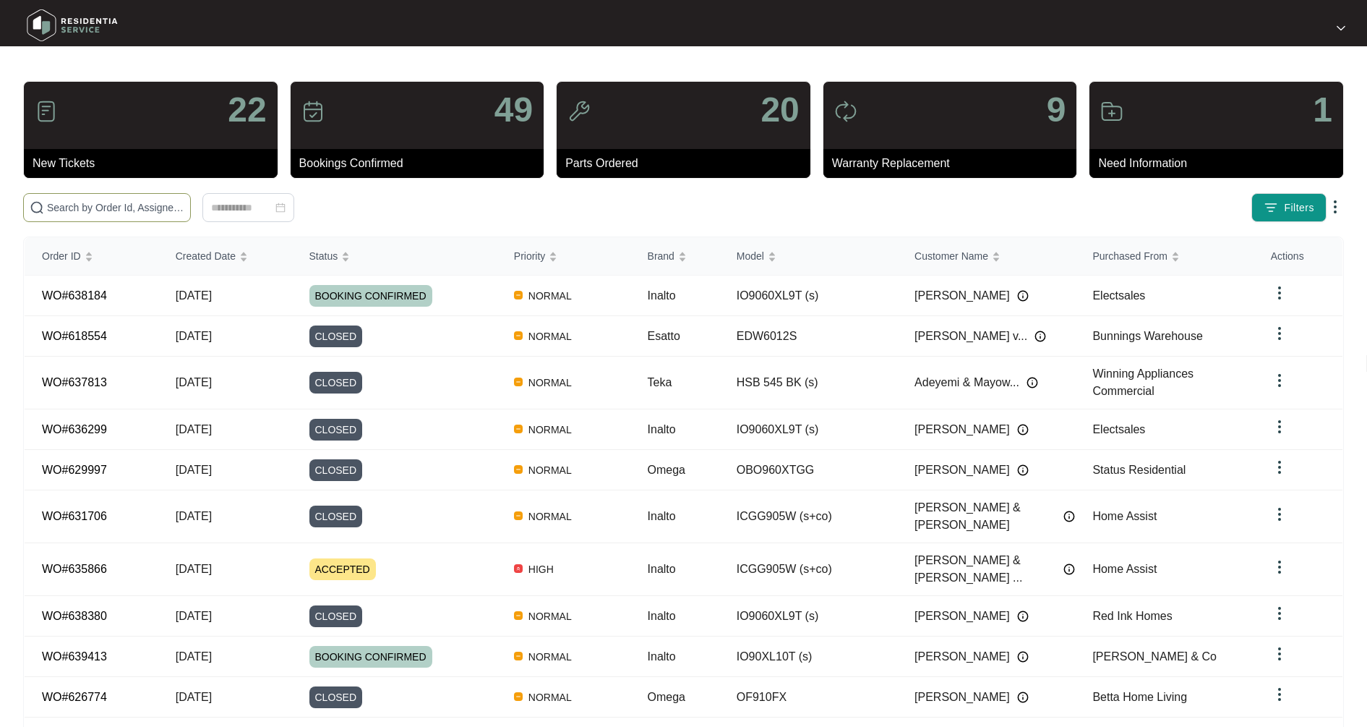
click at [108, 200] on input "text" at bounding box center [115, 208] width 137 height 16
type input "627829"
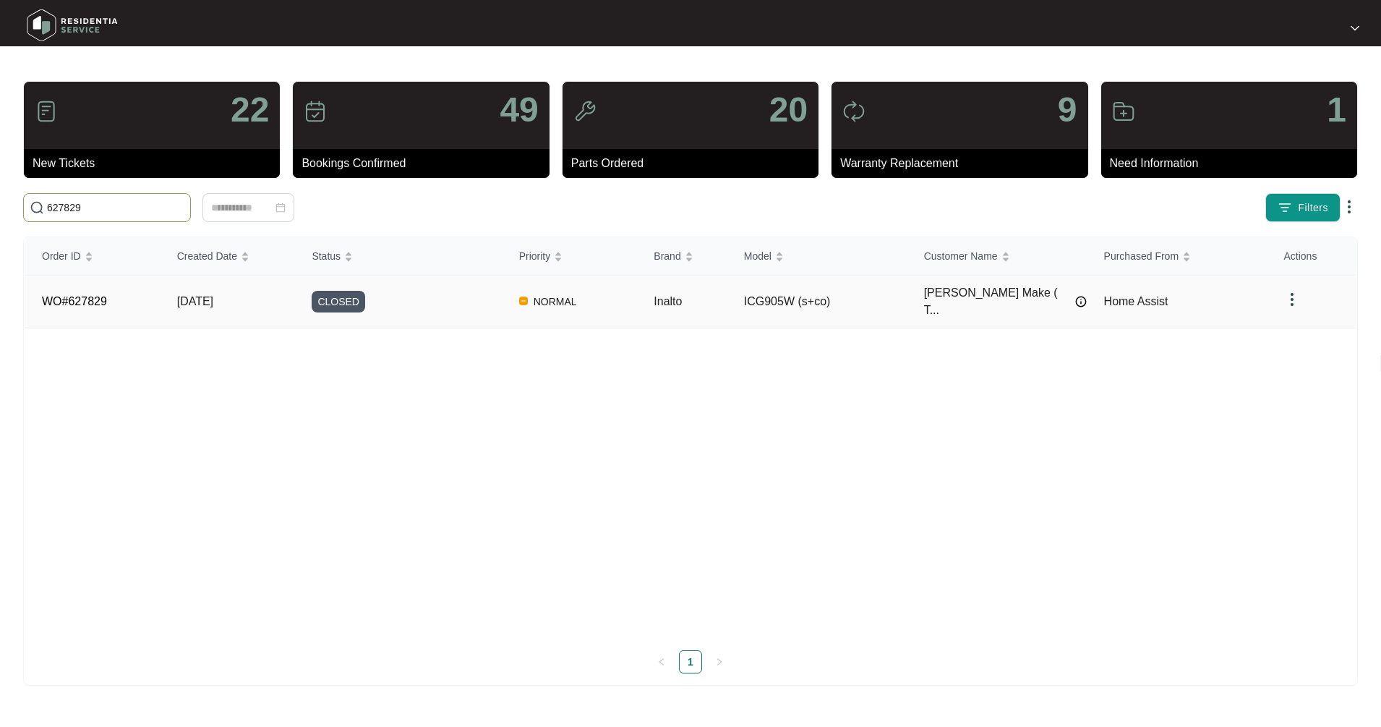
click at [134, 296] on td "WO#627829" at bounding box center [92, 301] width 135 height 53
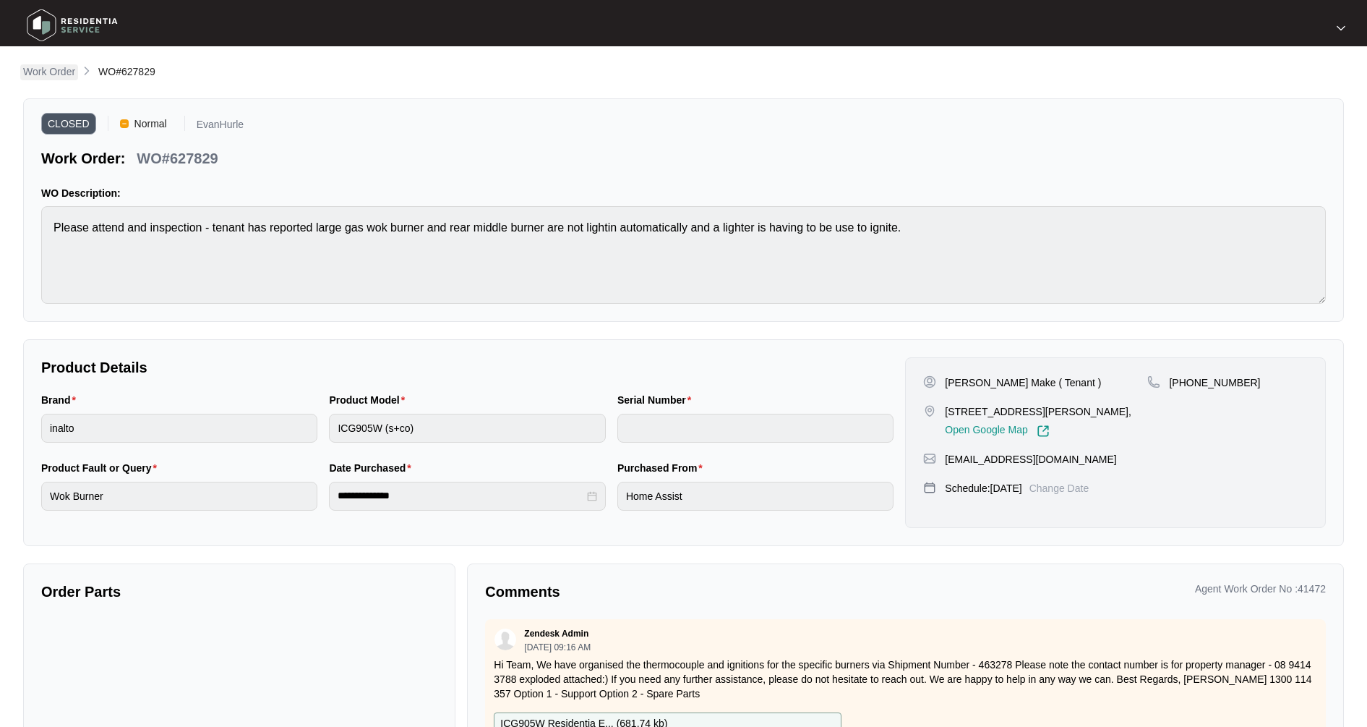
click at [74, 74] on p "Work Order" at bounding box center [49, 71] width 52 height 14
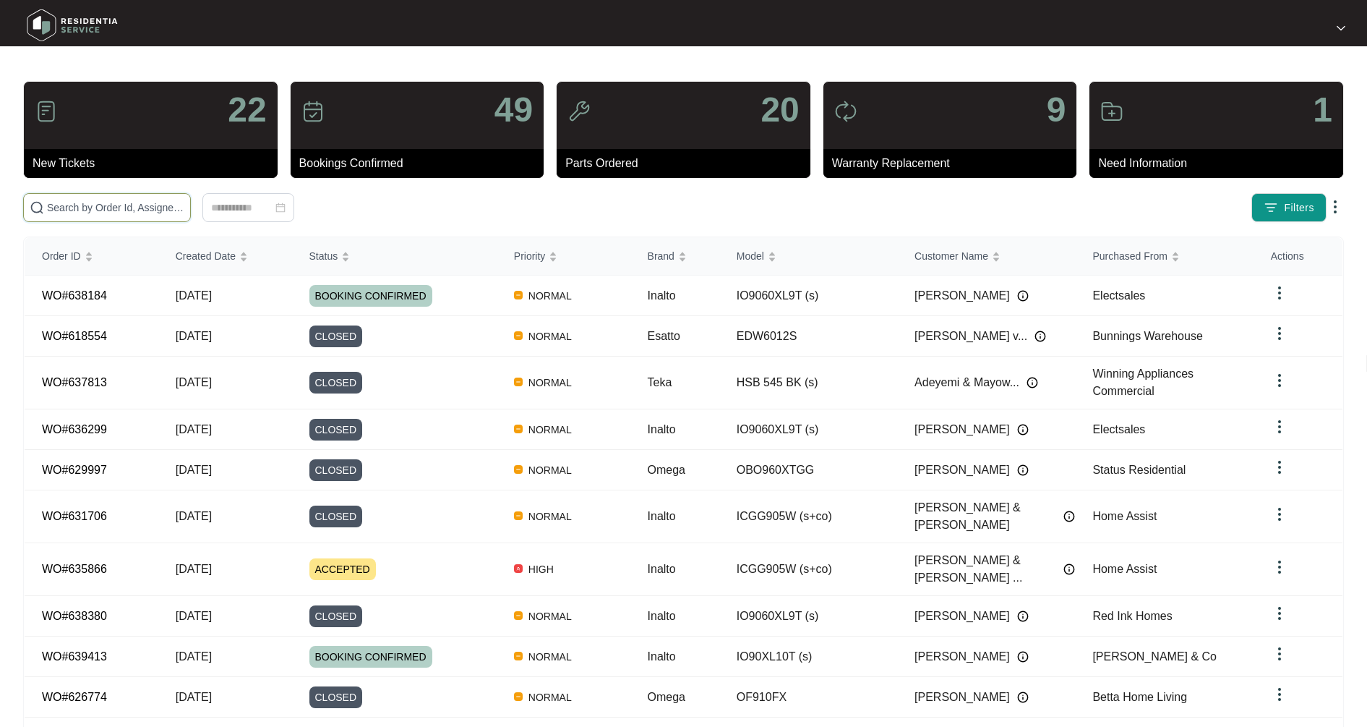
click at [95, 209] on input "text" at bounding box center [115, 208] width 137 height 16
type input "632214"
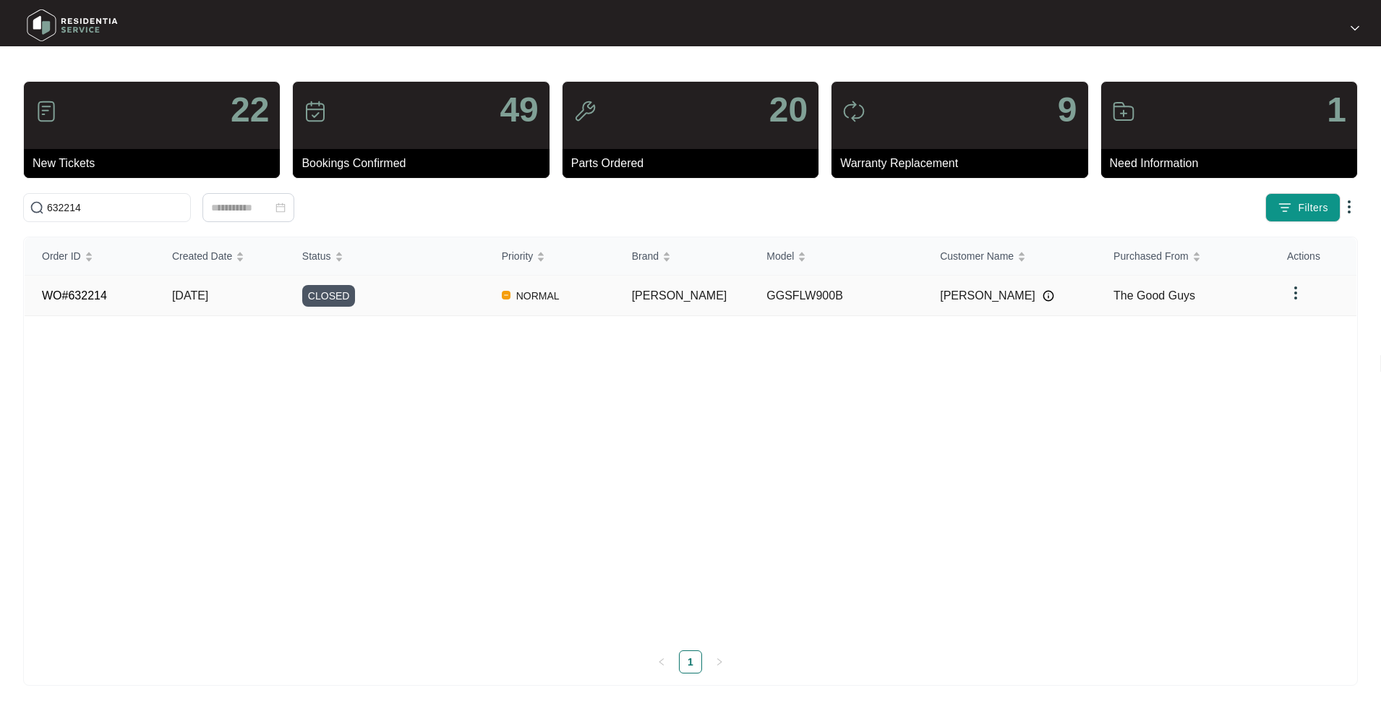
click at [160, 294] on td "[DATE]" at bounding box center [220, 295] width 130 height 40
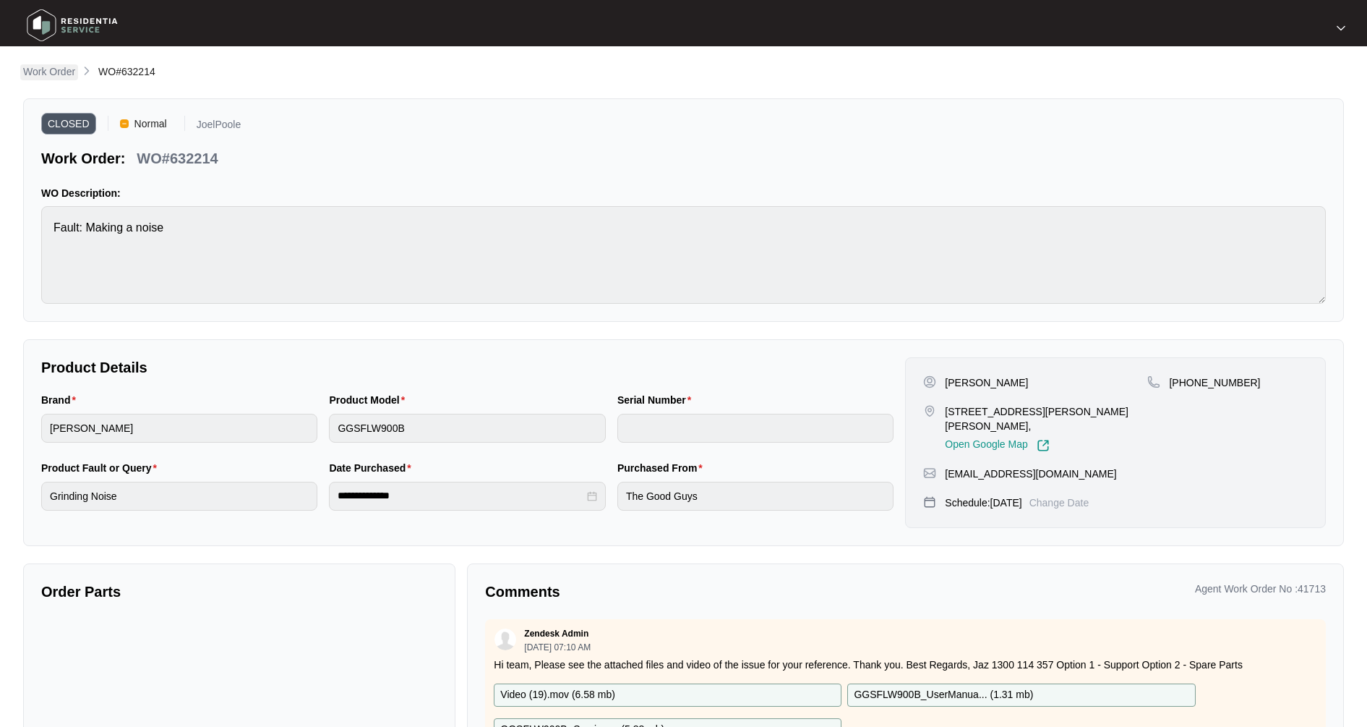
click at [43, 76] on p "Work Order" at bounding box center [49, 71] width 52 height 14
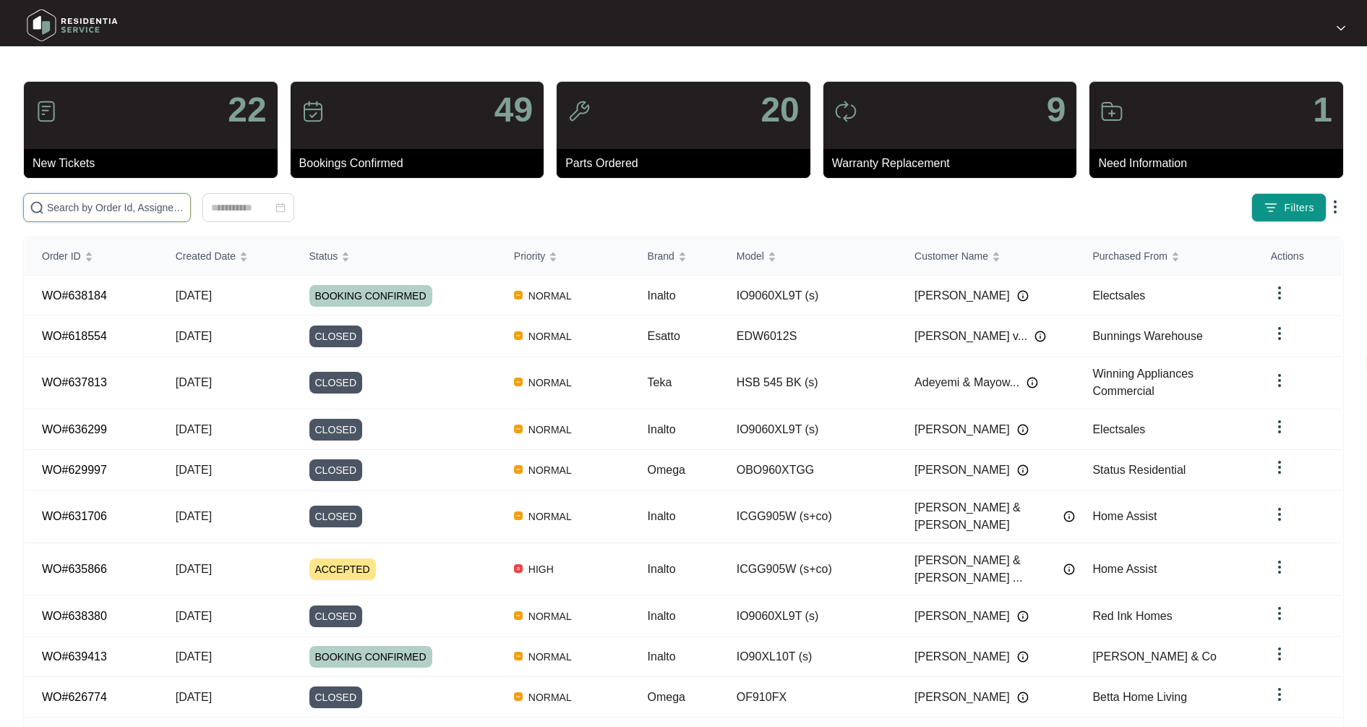
click at [108, 200] on input "text" at bounding box center [115, 208] width 137 height 16
click at [102, 202] on input "text" at bounding box center [115, 208] width 137 height 16
type input "626774"
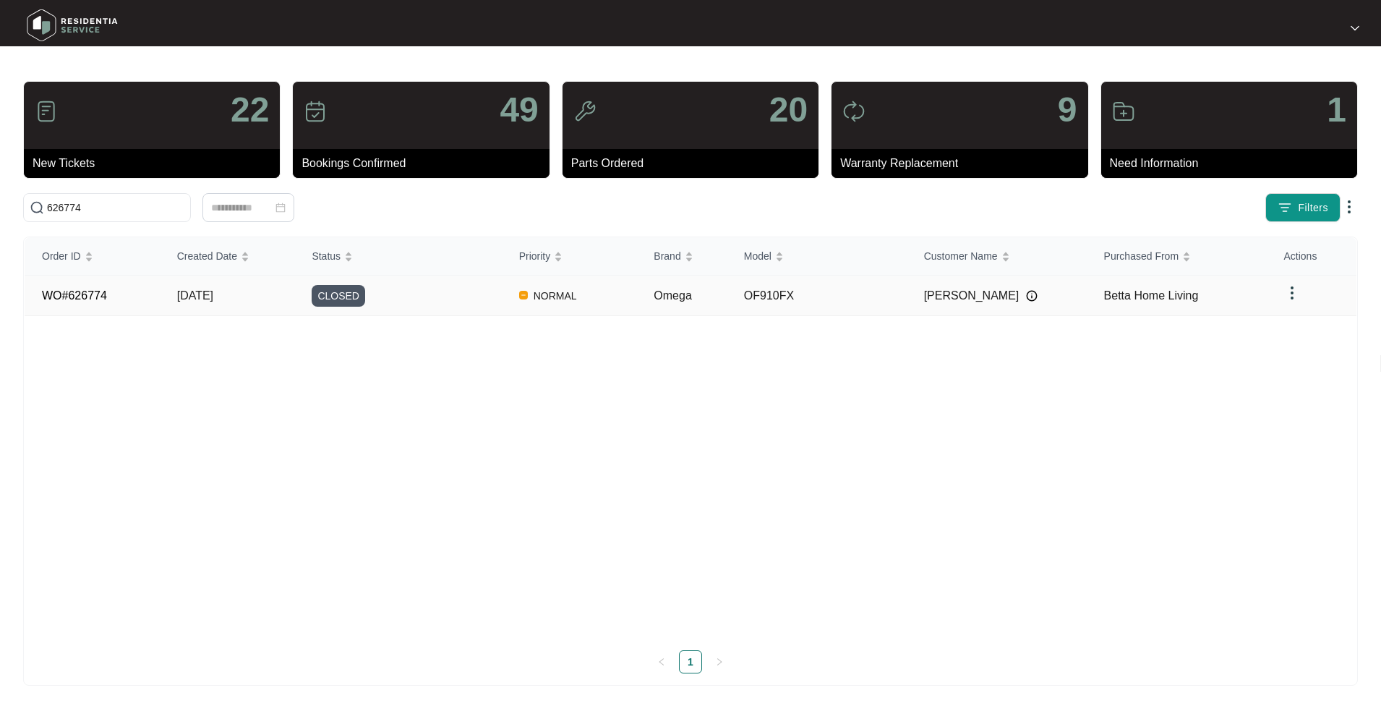
click at [167, 311] on td "[DATE]" at bounding box center [227, 295] width 135 height 40
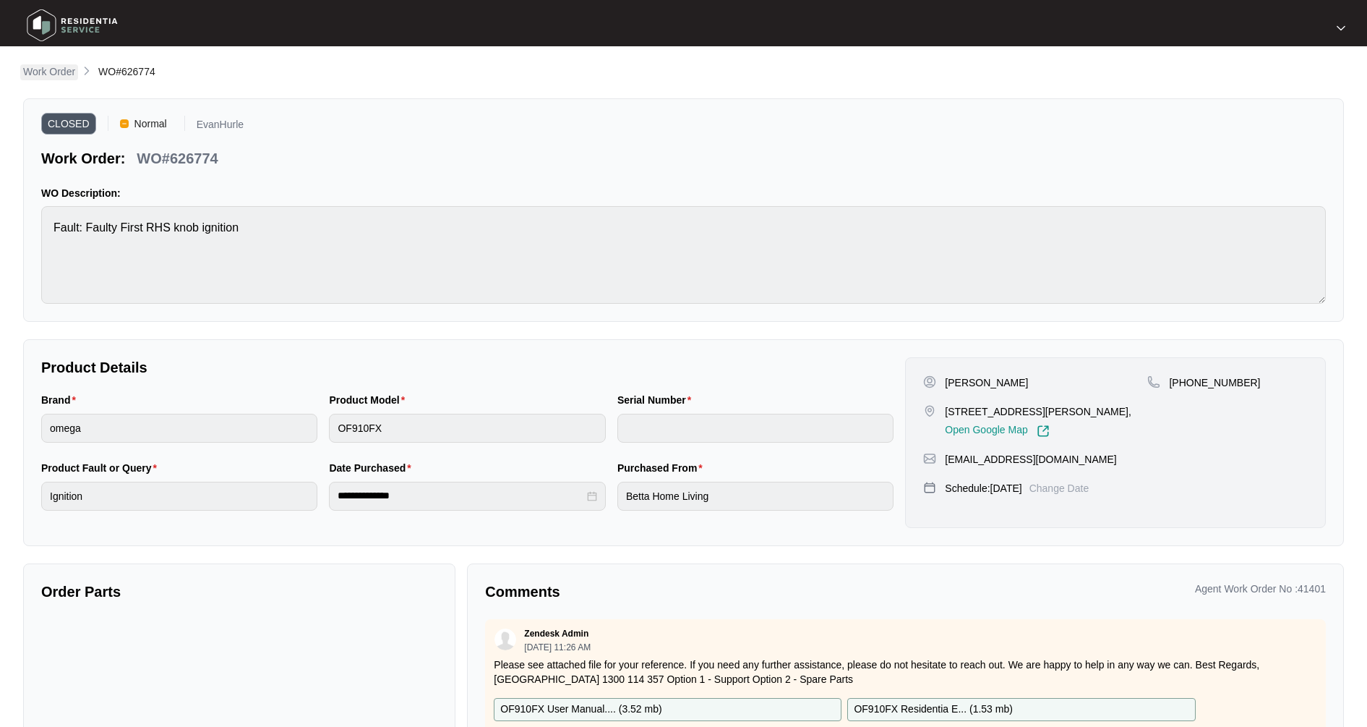
click at [62, 67] on p "Work Order" at bounding box center [49, 71] width 52 height 14
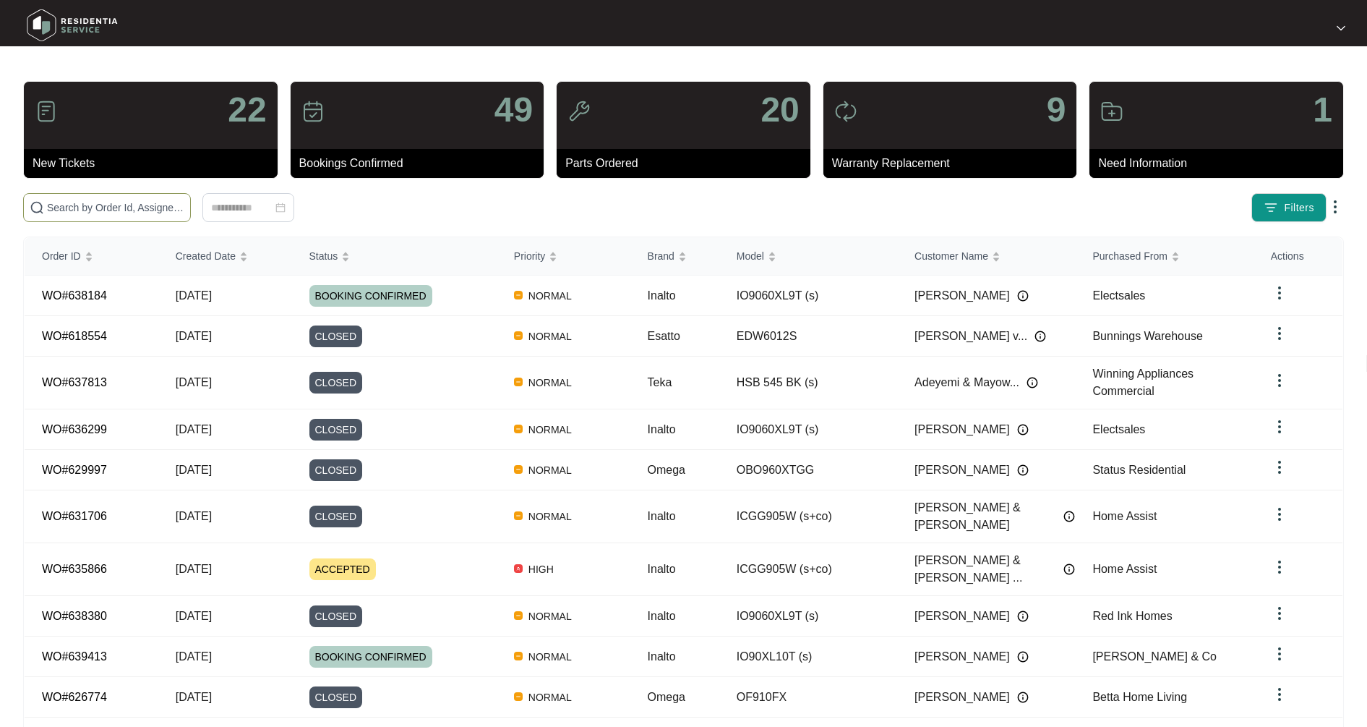
click at [124, 194] on span at bounding box center [107, 207] width 168 height 29
click at [128, 205] on input "text" at bounding box center [115, 208] width 137 height 16
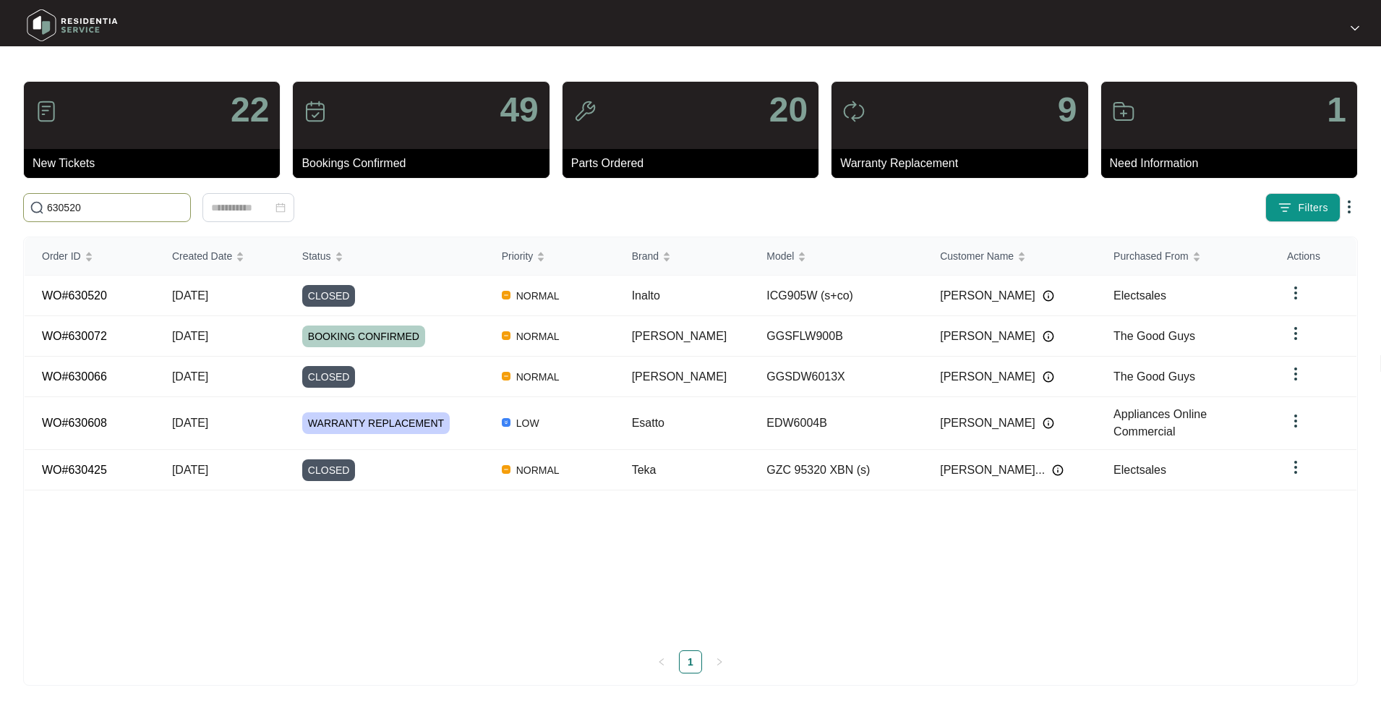
type input "630520"
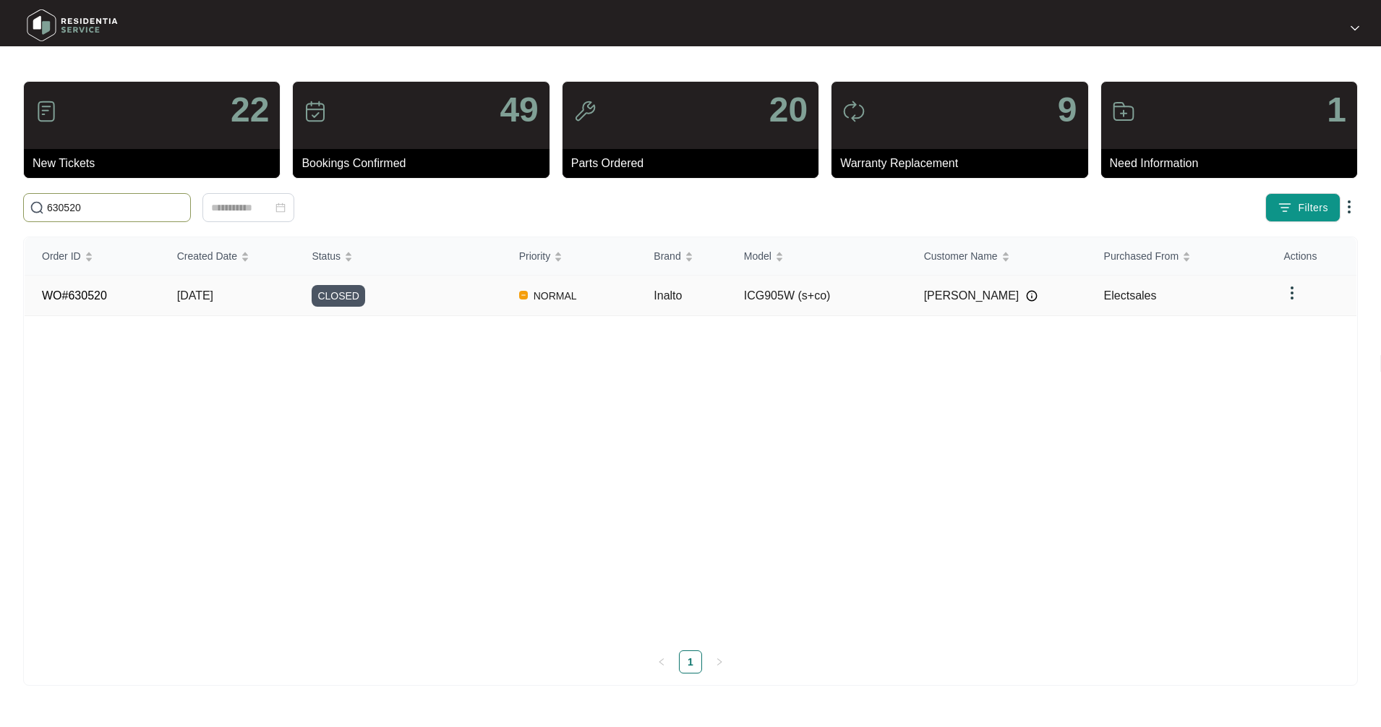
click at [220, 309] on td "[DATE]" at bounding box center [227, 295] width 135 height 40
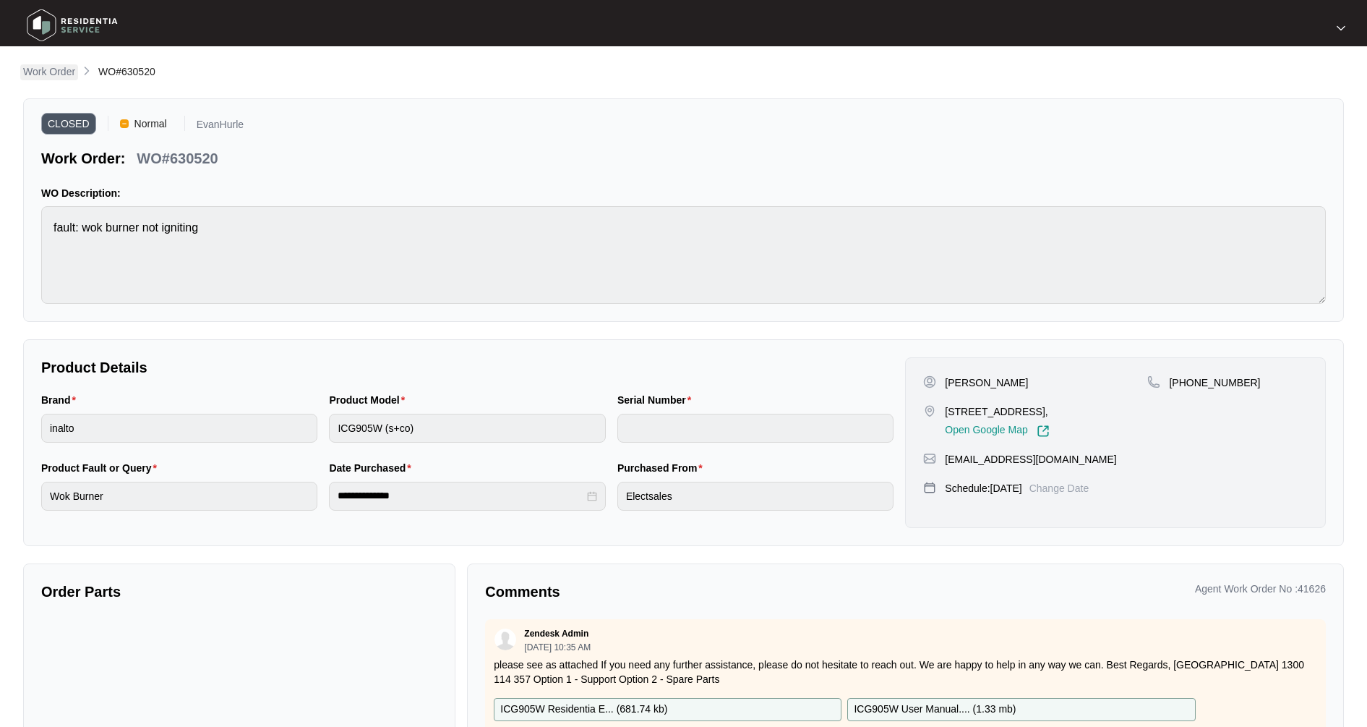
click at [61, 70] on p "Work Order" at bounding box center [49, 71] width 52 height 14
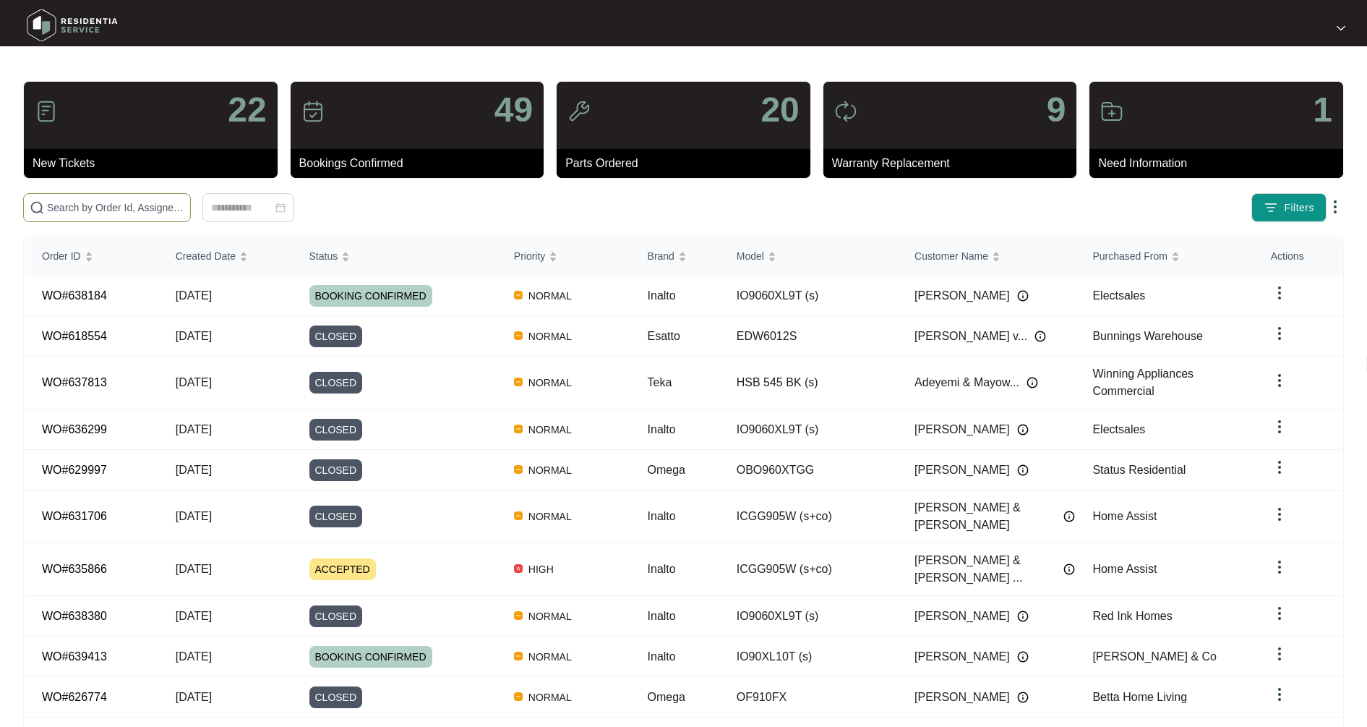
click at [85, 208] on input "text" at bounding box center [115, 208] width 137 height 16
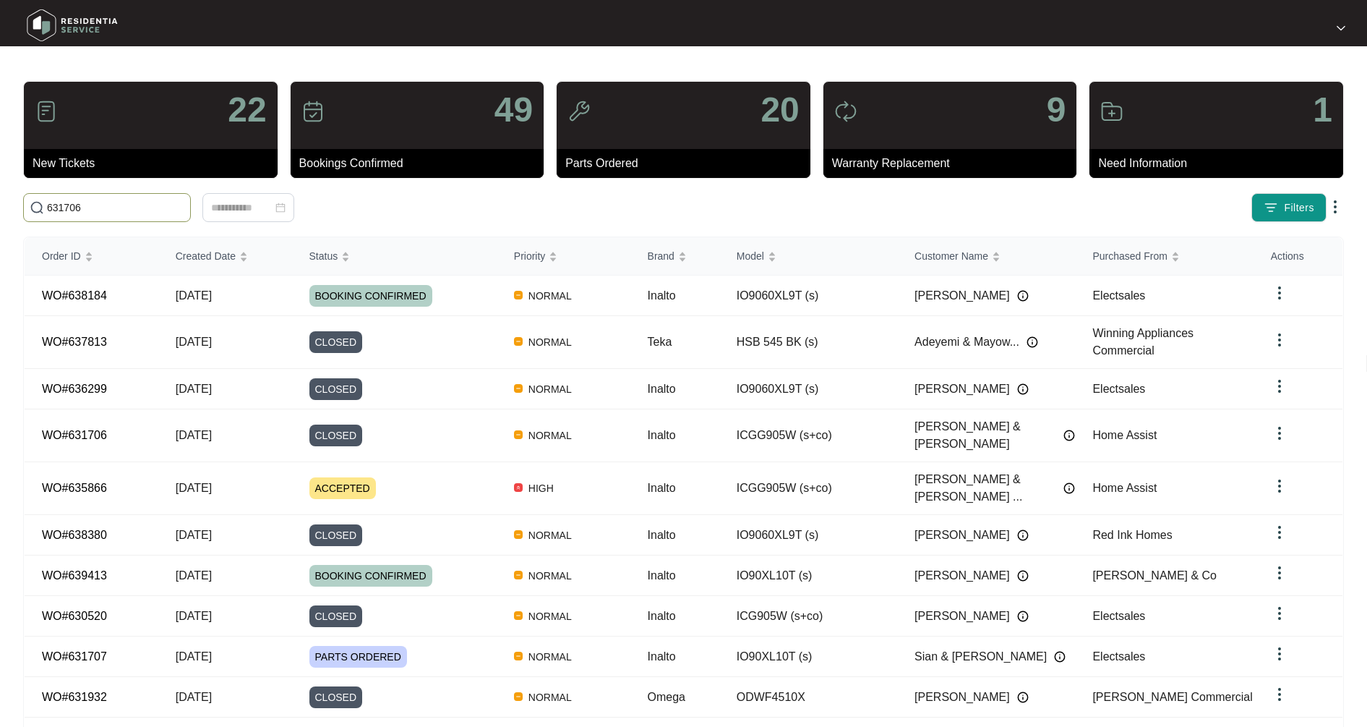
type input "631706"
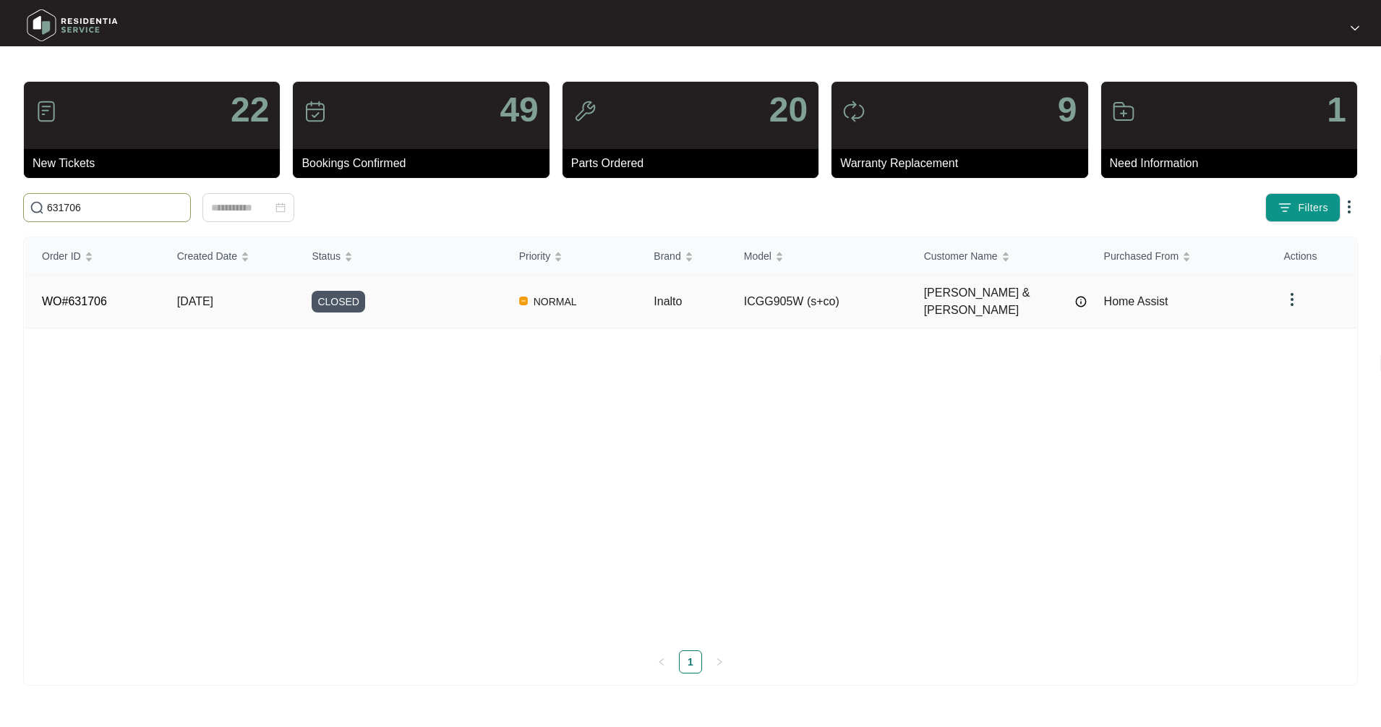
click at [197, 295] on span "[DATE]" at bounding box center [195, 301] width 36 height 12
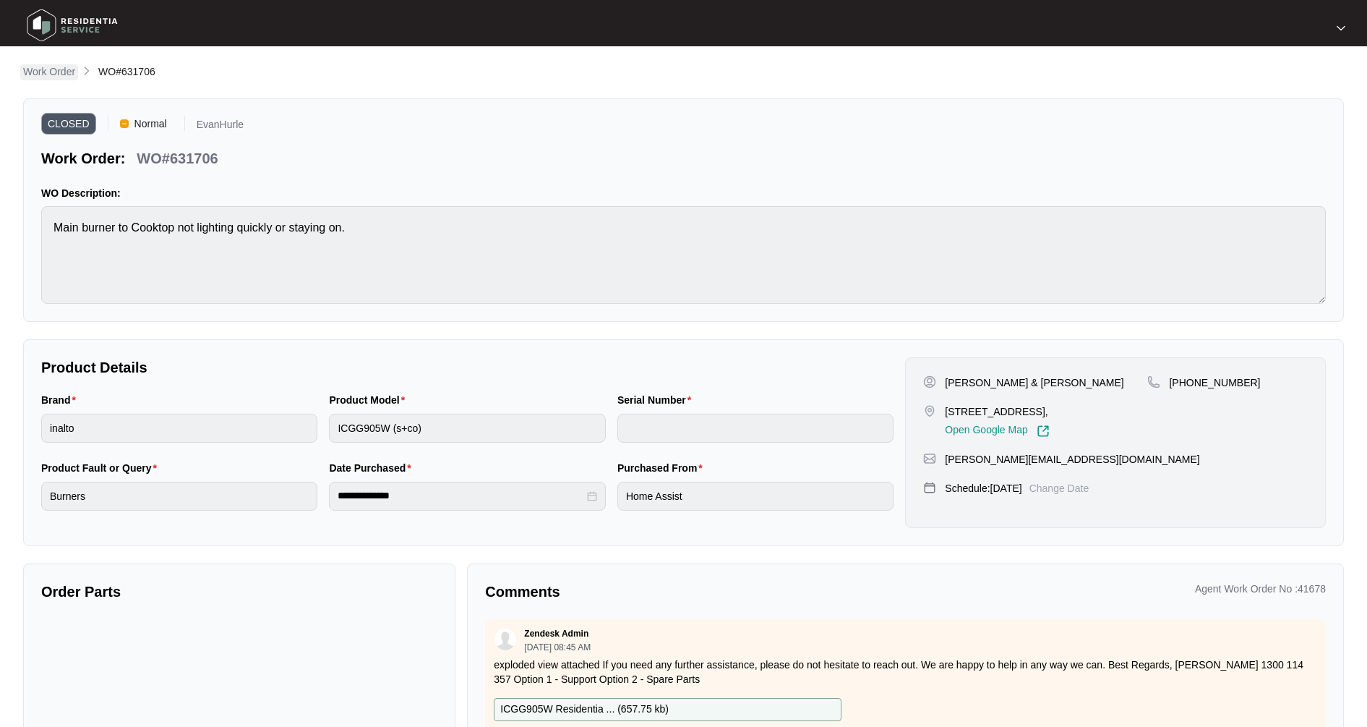
click at [45, 72] on p "Work Order" at bounding box center [49, 71] width 52 height 14
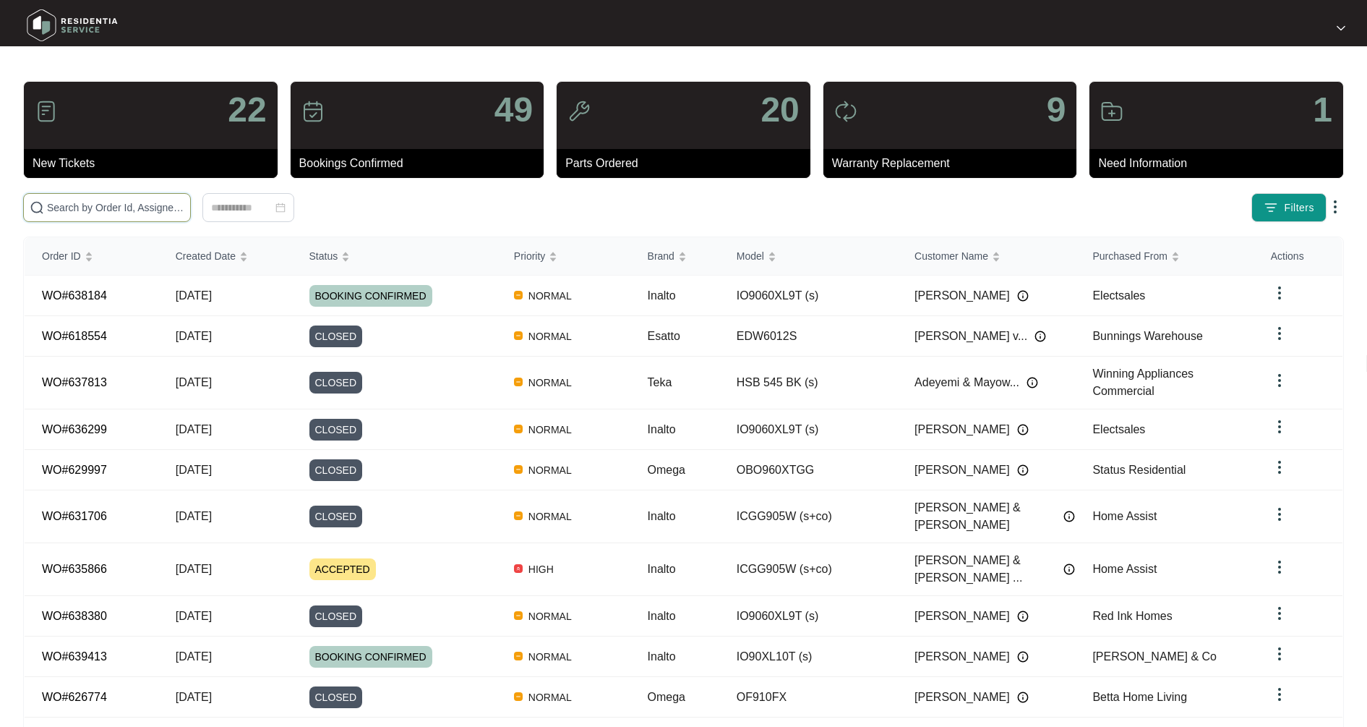
click at [87, 213] on input "text" at bounding box center [115, 208] width 137 height 16
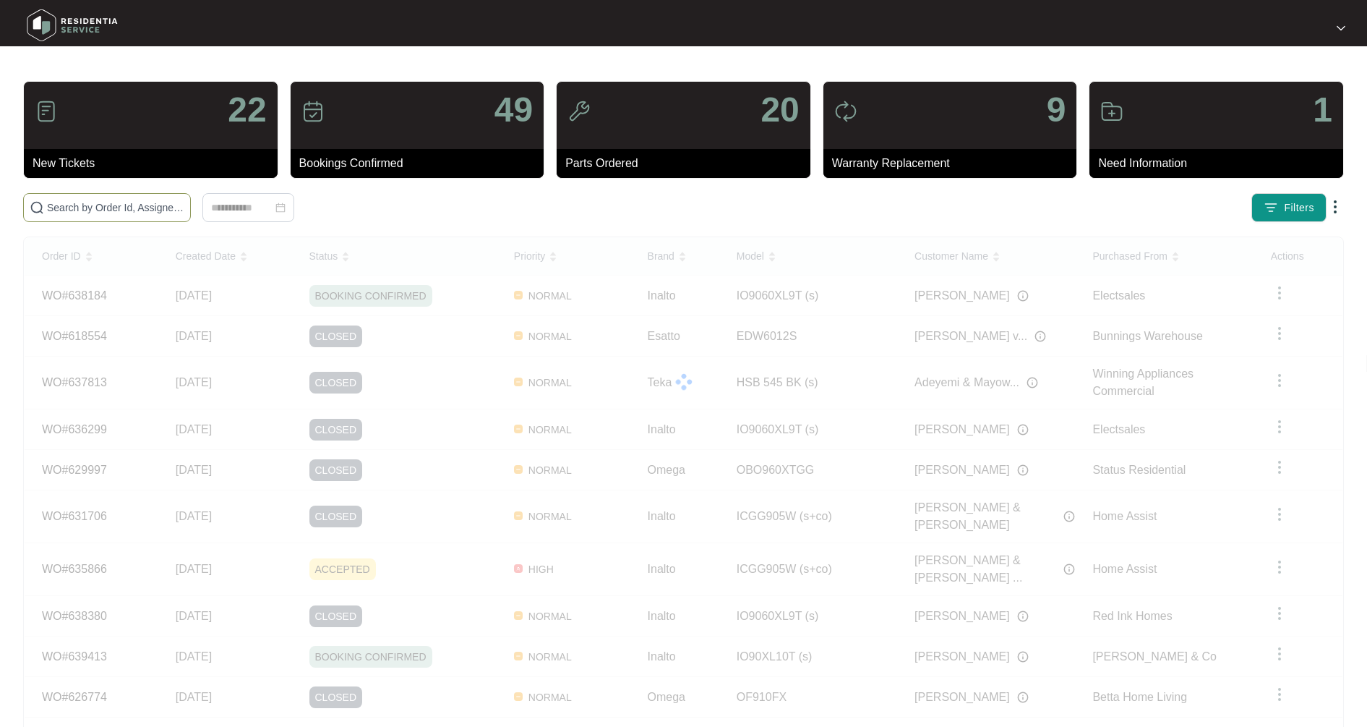
click at [142, 198] on span at bounding box center [107, 207] width 168 height 29
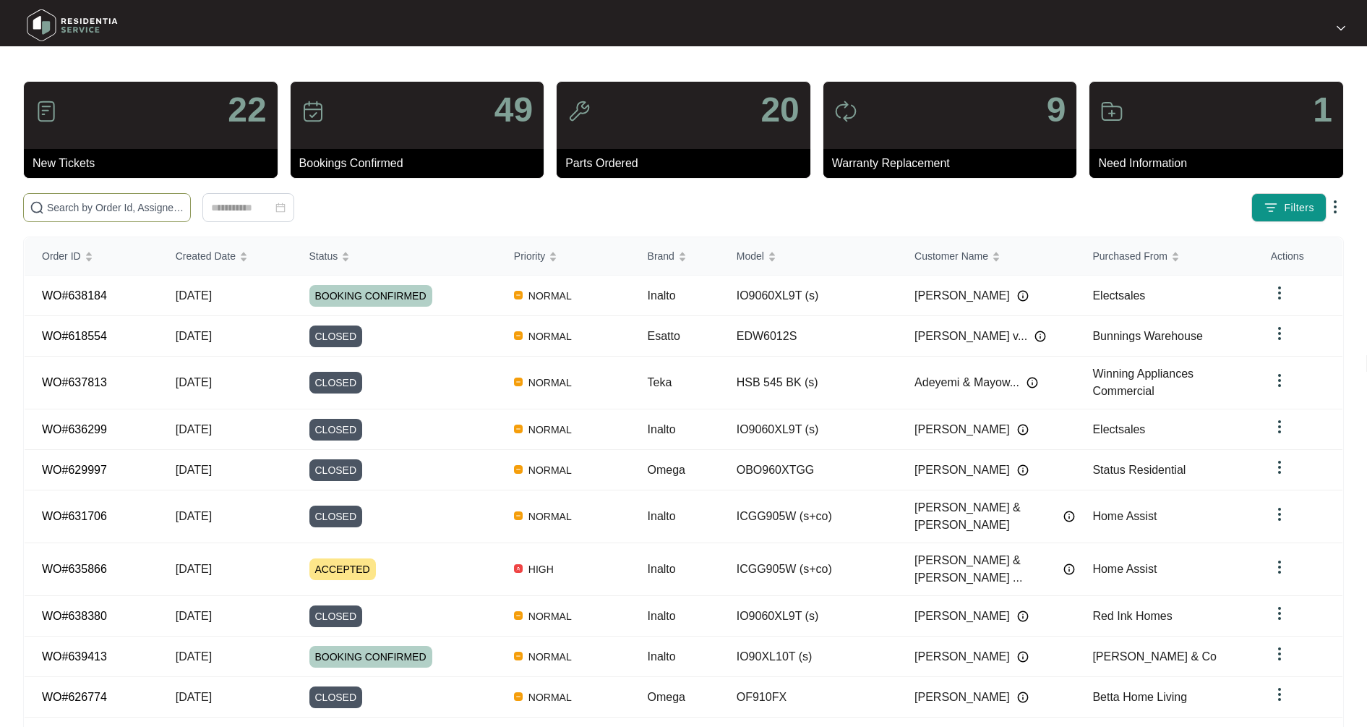
click at [141, 207] on input "text" at bounding box center [115, 208] width 137 height 16
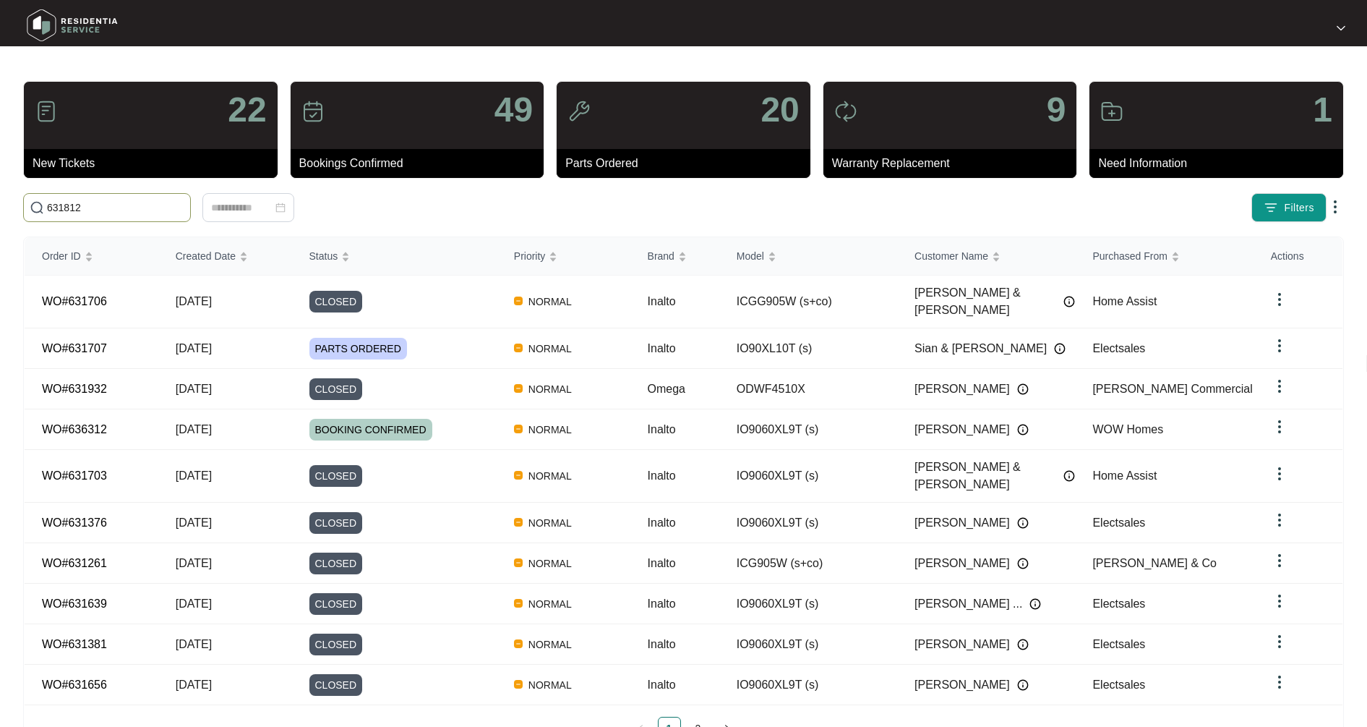
type input "631812"
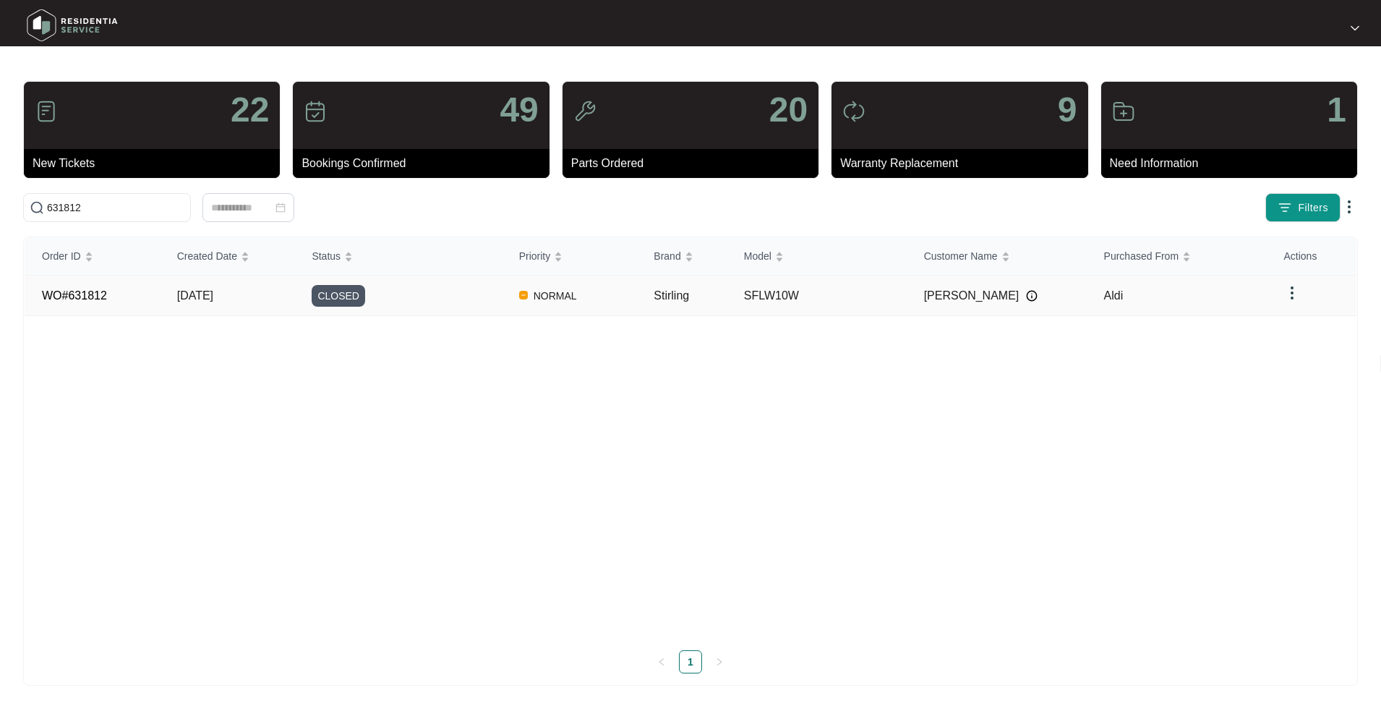
click at [187, 296] on span "[DATE]" at bounding box center [195, 295] width 36 height 12
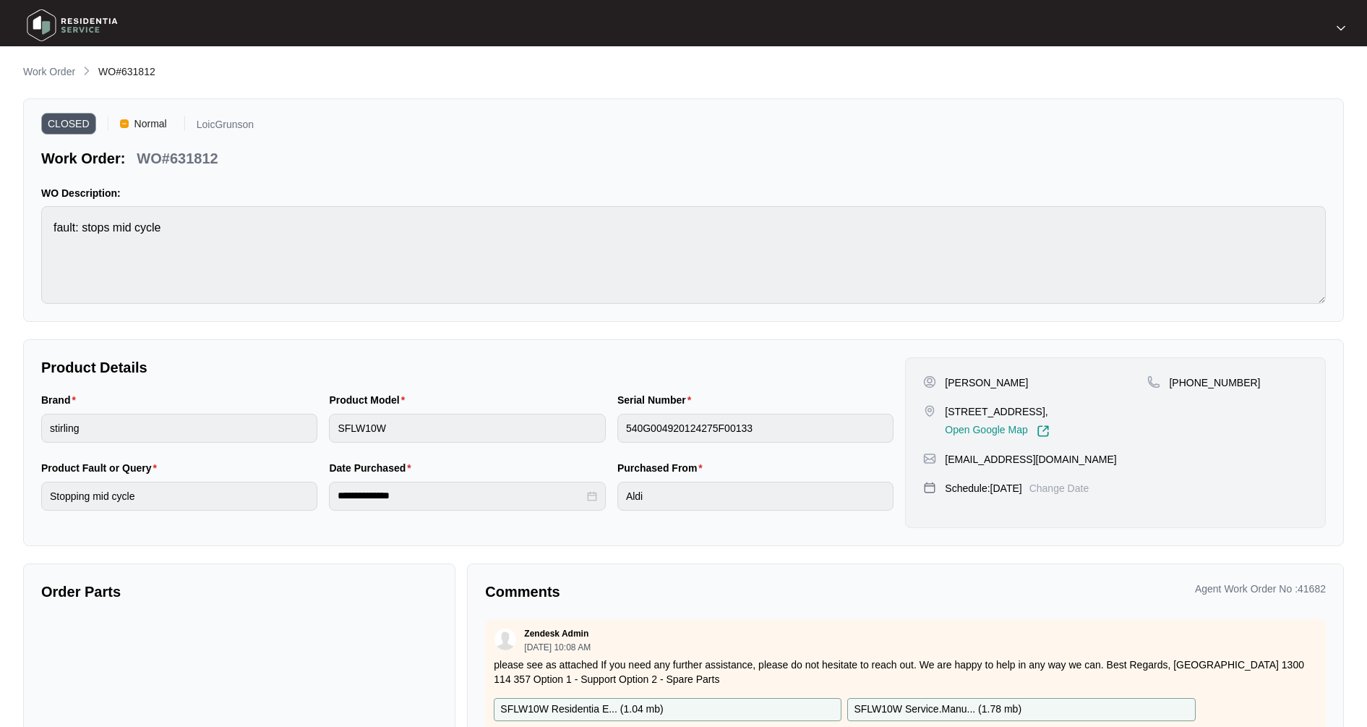
click at [49, 63] on main "**********" at bounding box center [683, 402] width 1367 height 805
click at [58, 73] on p "Work Order" at bounding box center [49, 71] width 52 height 14
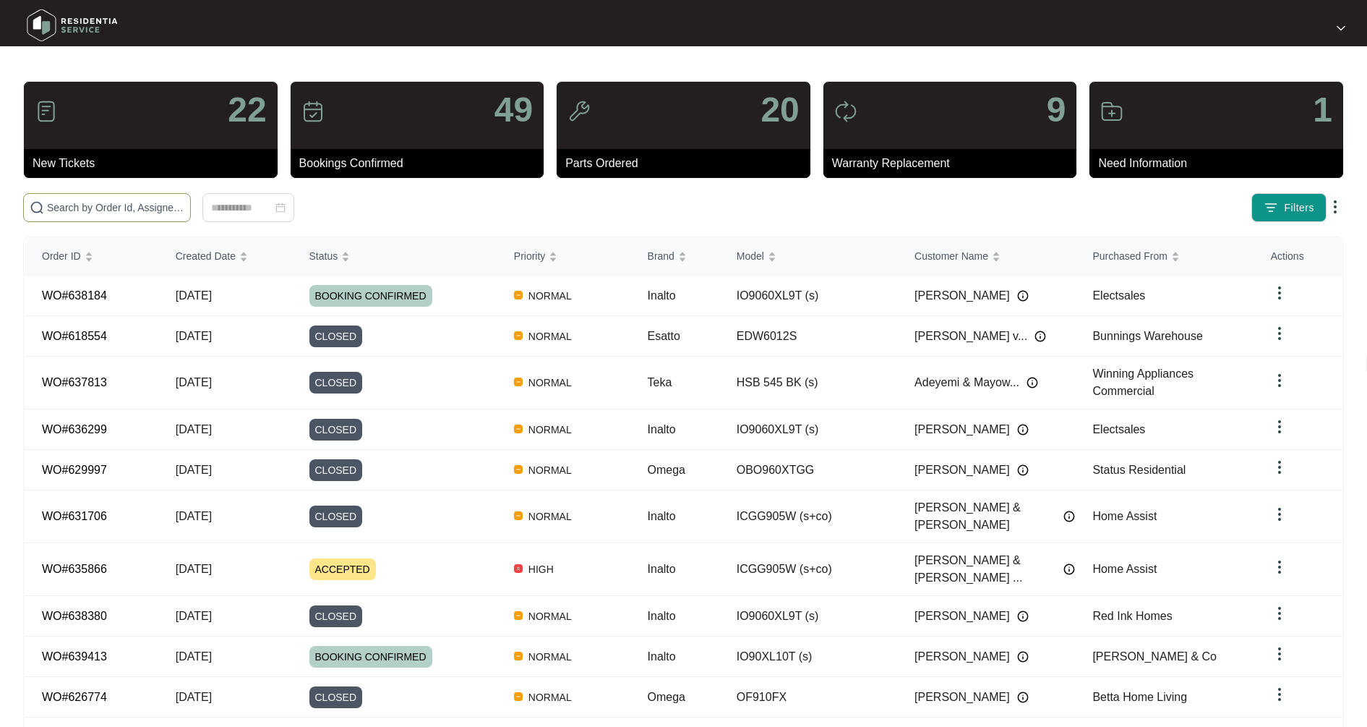
click at [137, 209] on input "text" at bounding box center [115, 208] width 137 height 16
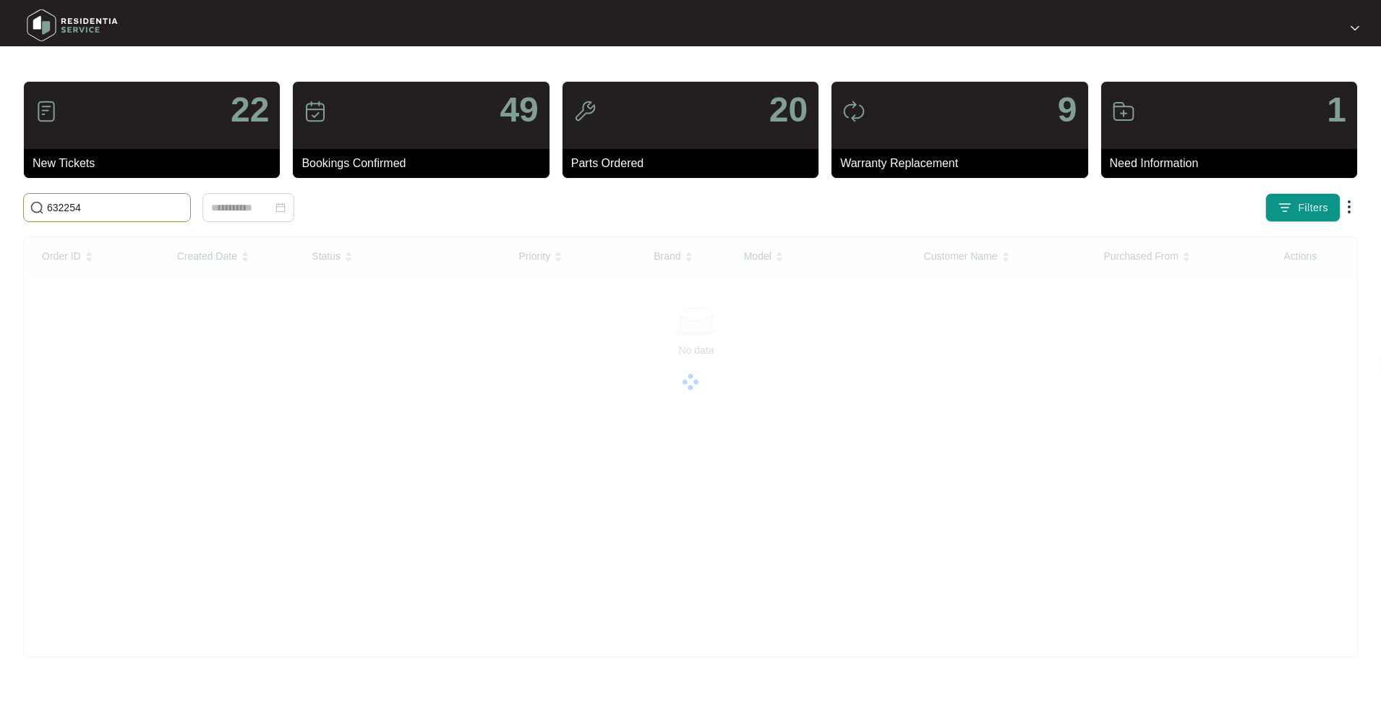
type input "632254"
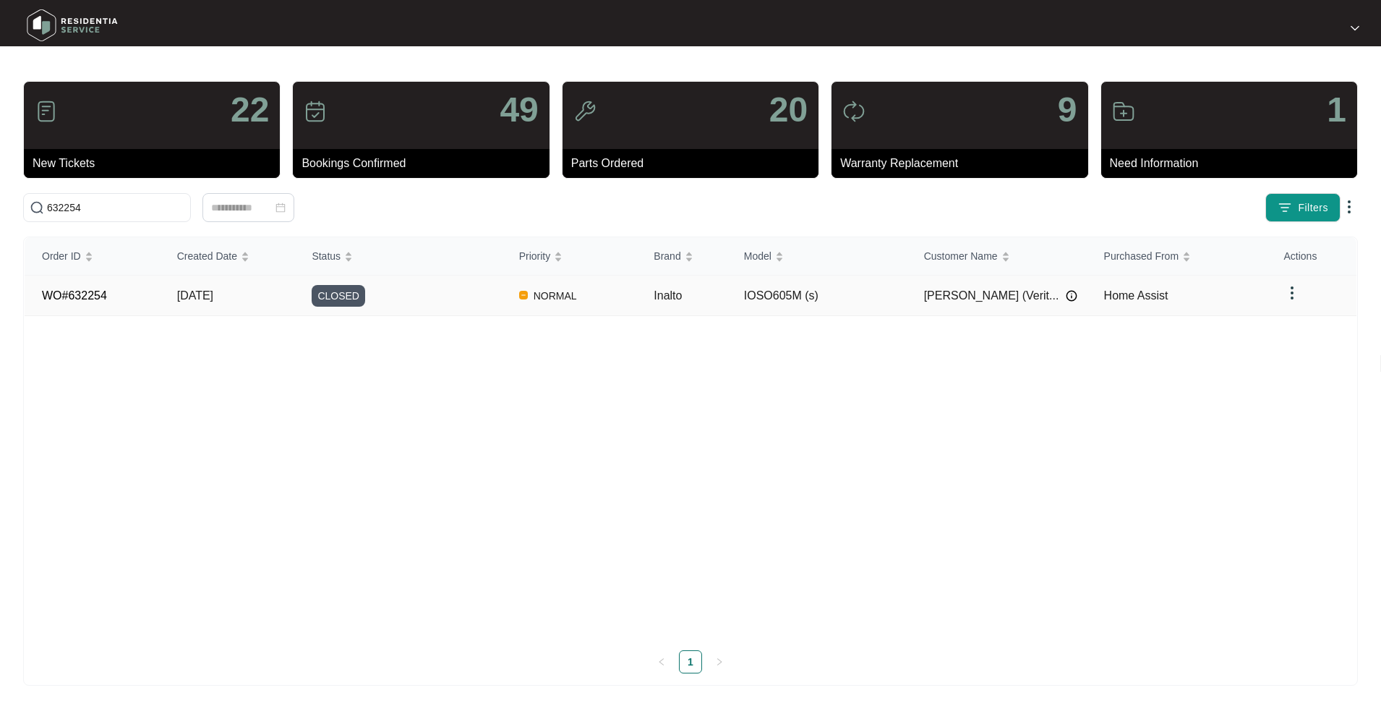
click at [192, 291] on span "[DATE]" at bounding box center [195, 295] width 36 height 12
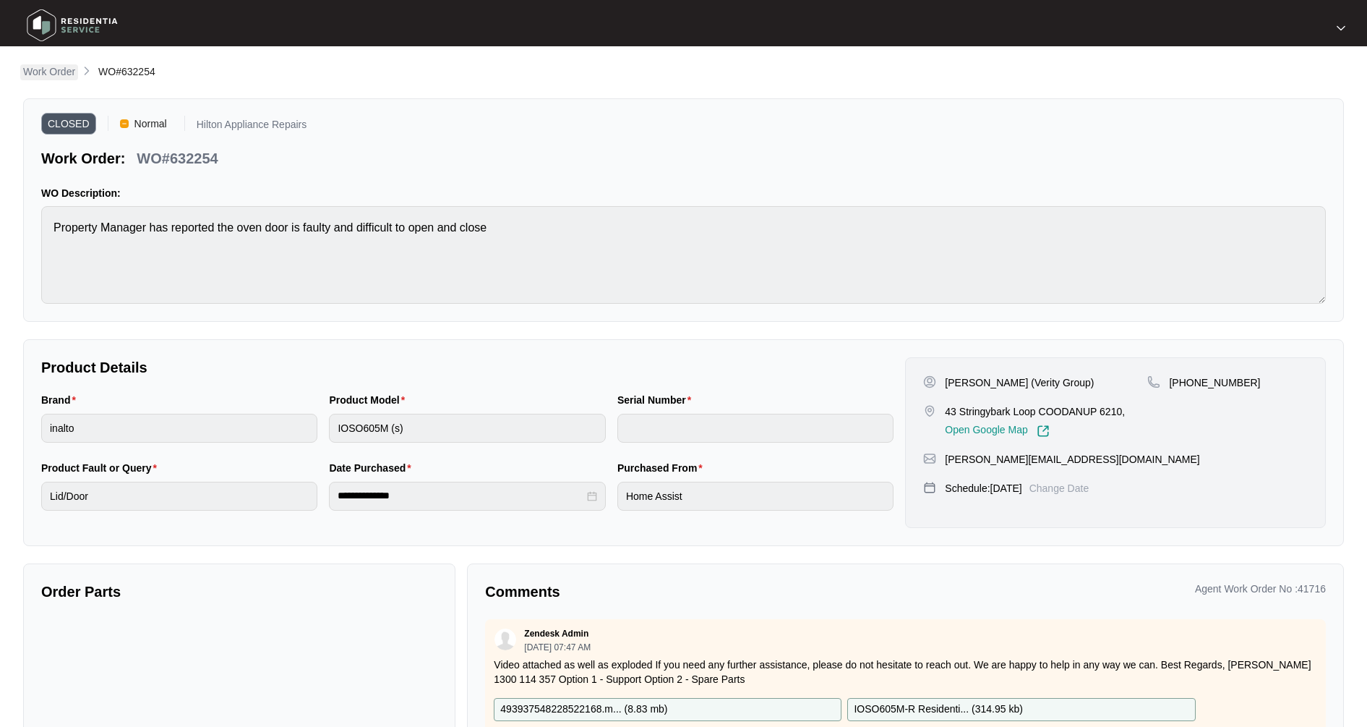
click at [68, 72] on p "Work Order" at bounding box center [49, 71] width 52 height 14
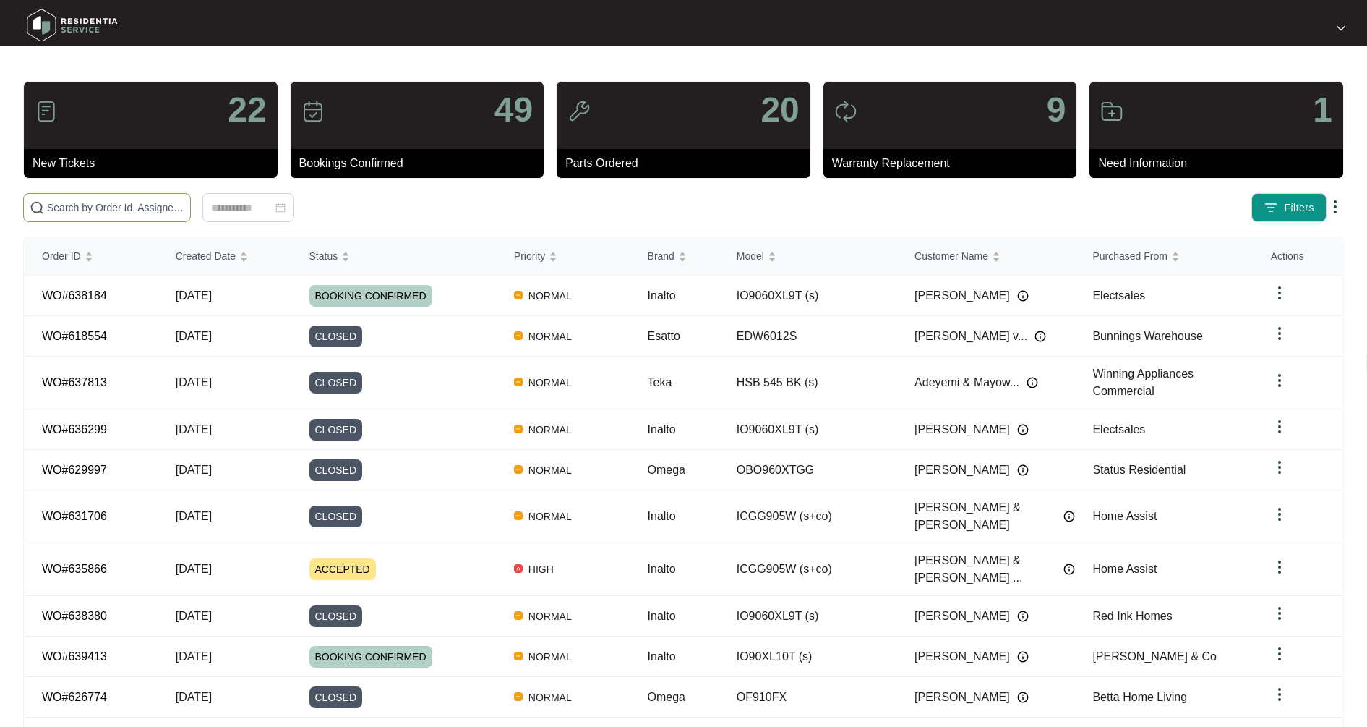
click at [79, 210] on input "text" at bounding box center [115, 208] width 137 height 16
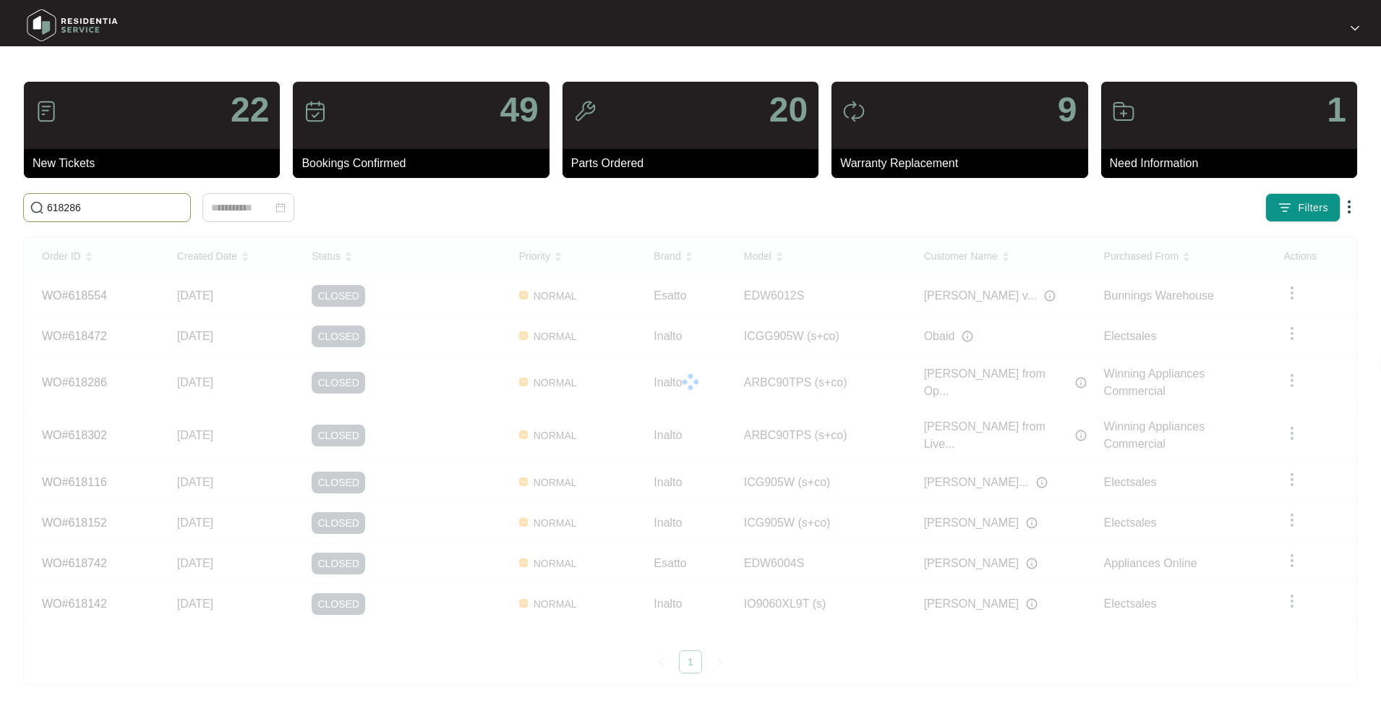
type input "618286"
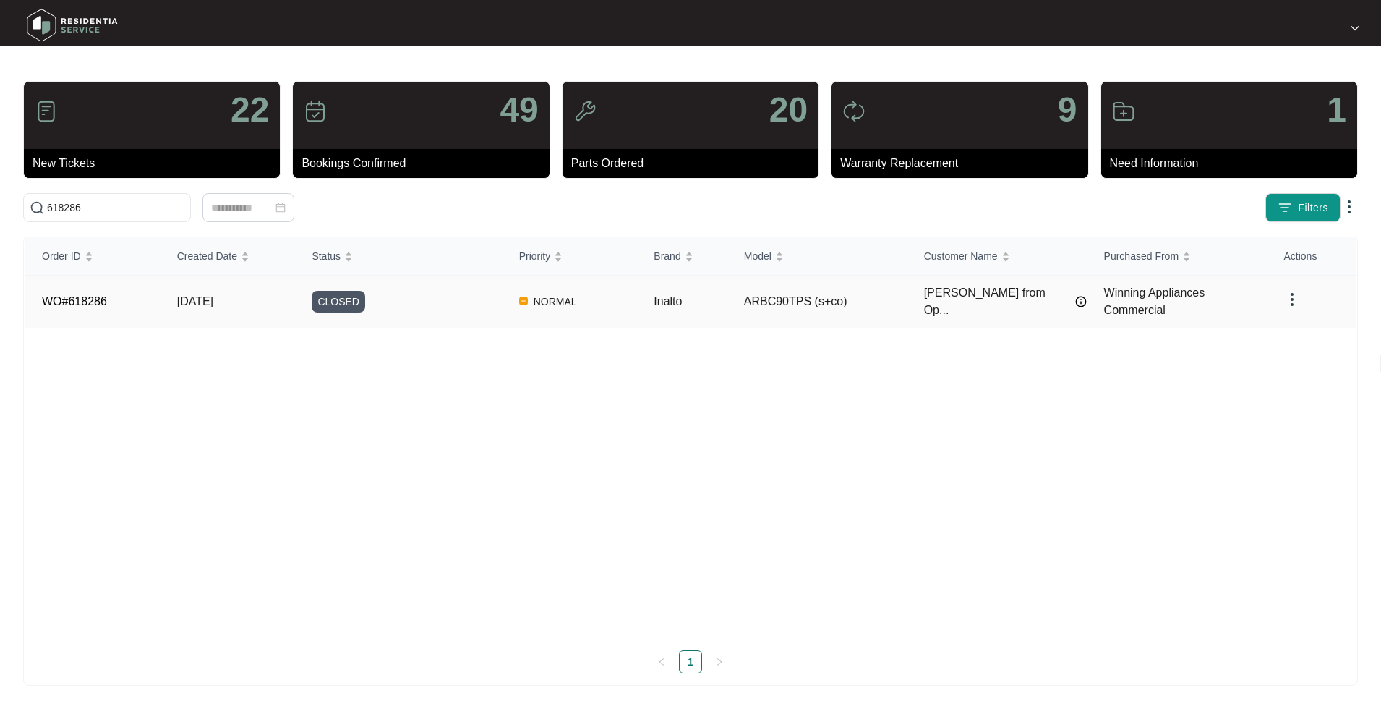
click at [226, 312] on td "[DATE]" at bounding box center [227, 301] width 135 height 53
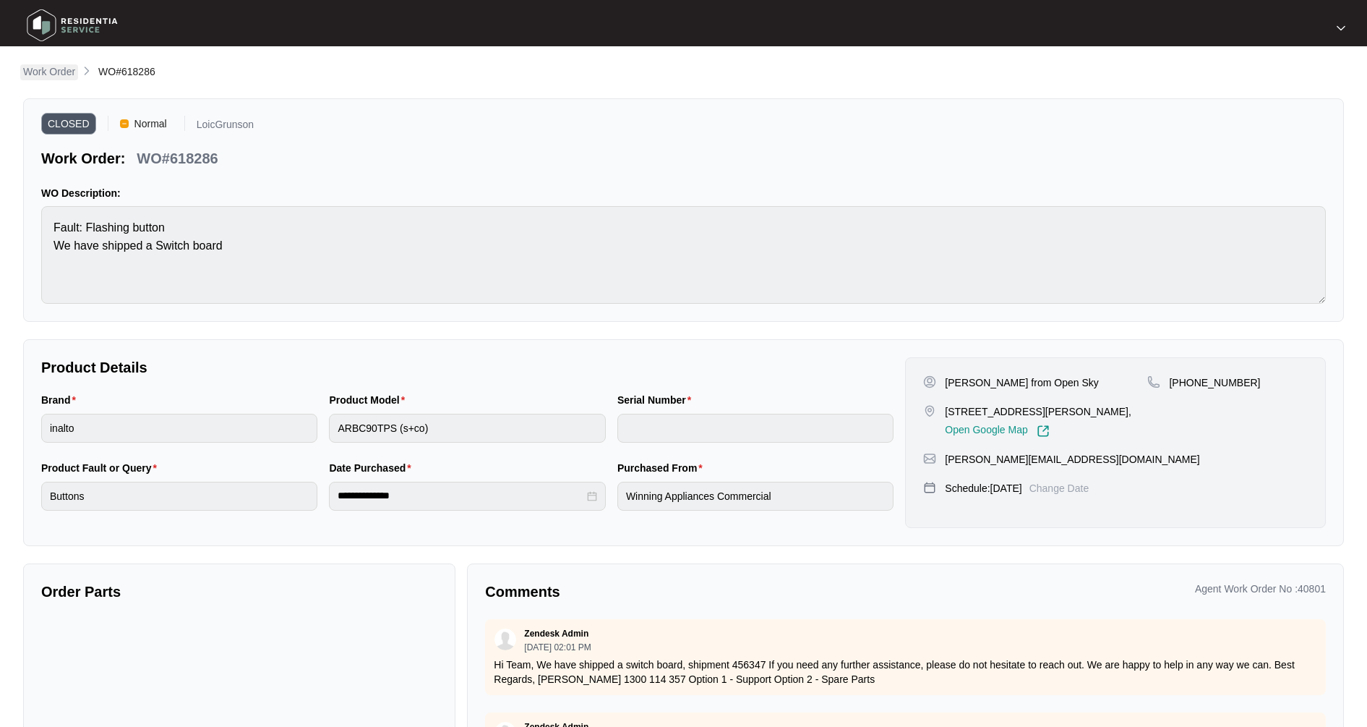
click at [50, 74] on p "Work Order" at bounding box center [49, 71] width 52 height 14
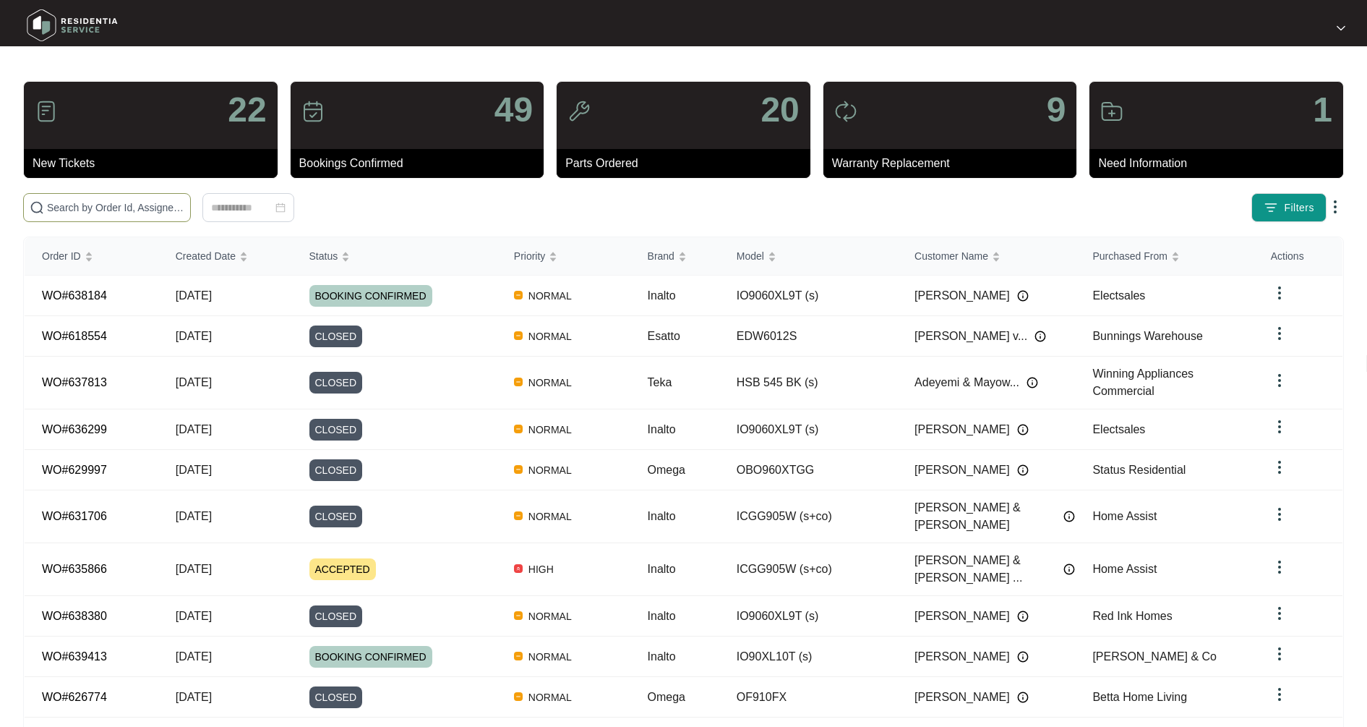
click at [122, 206] on input "text" at bounding box center [115, 208] width 137 height 16
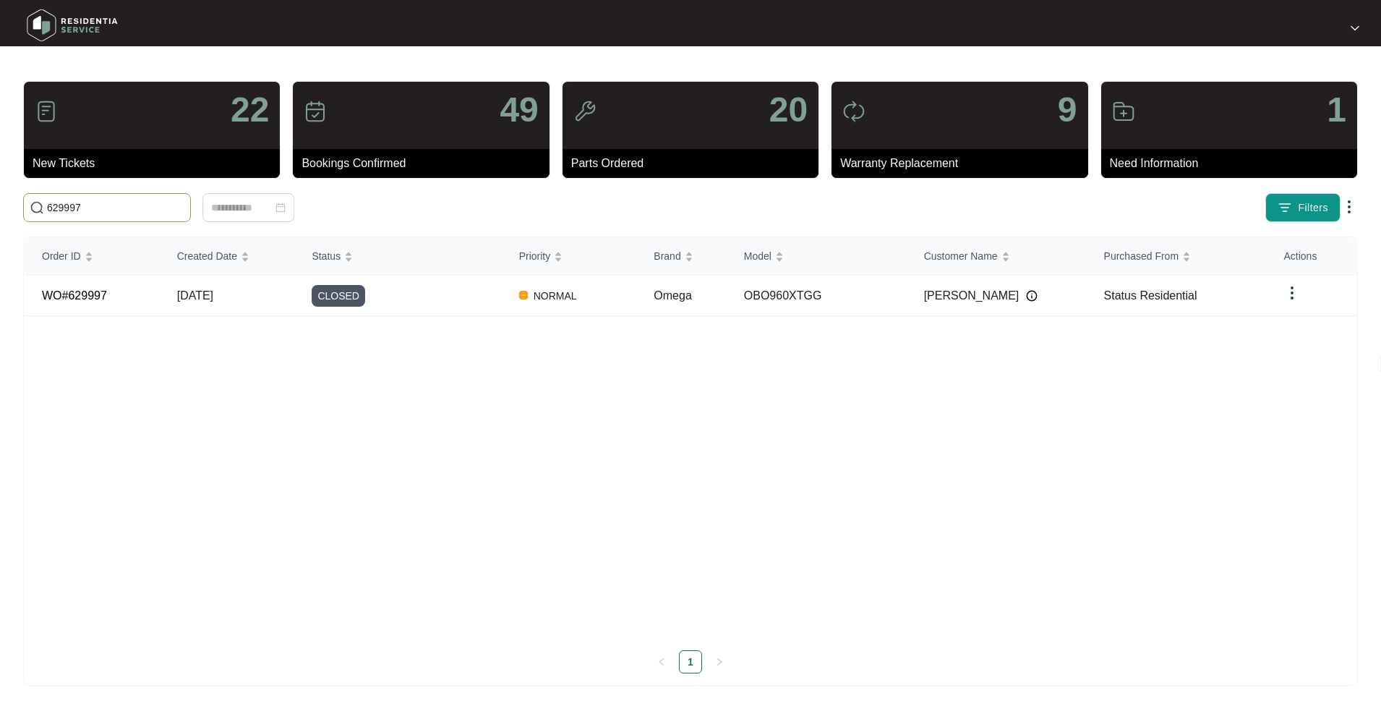
type input "629997"
click at [235, 304] on td "[DATE]" at bounding box center [227, 295] width 135 height 40
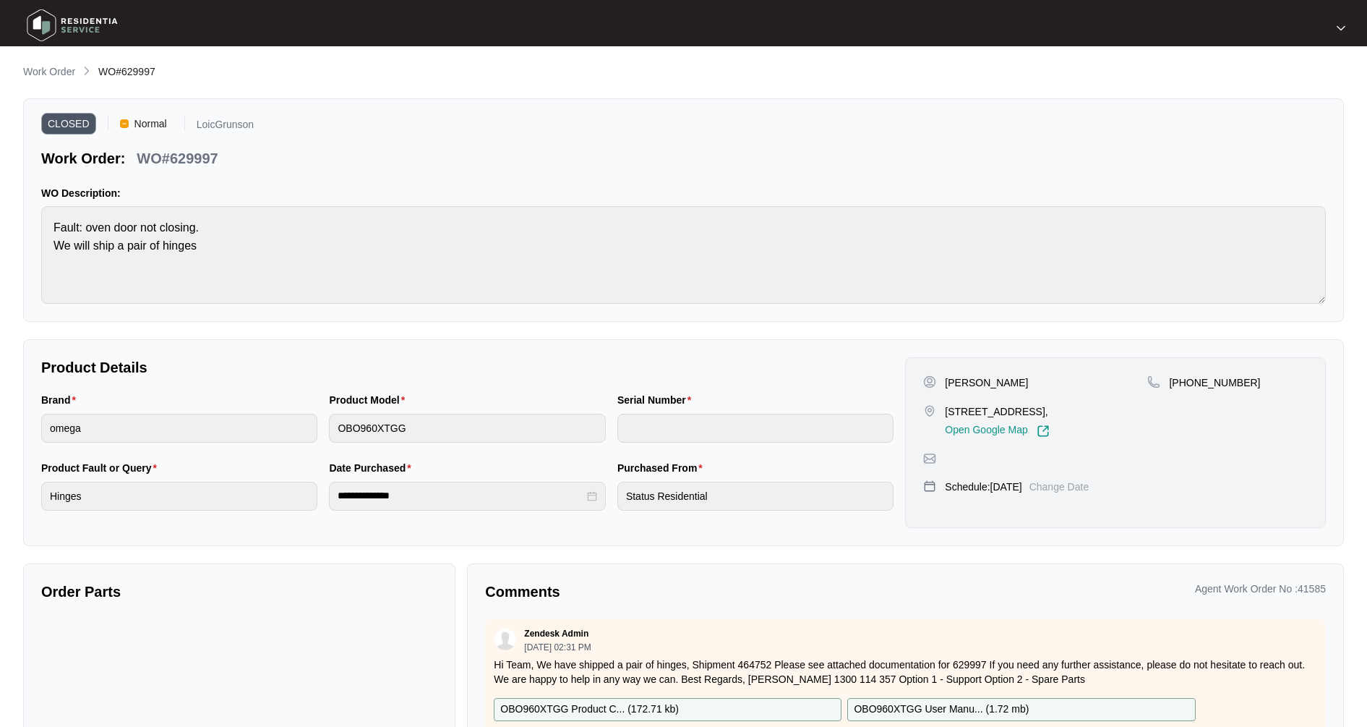
drag, startPoint x: 58, startPoint y: 68, endPoint x: 61, endPoint y: 75, distance: 8.1
click at [58, 68] on p "Work Order" at bounding box center [49, 71] width 52 height 14
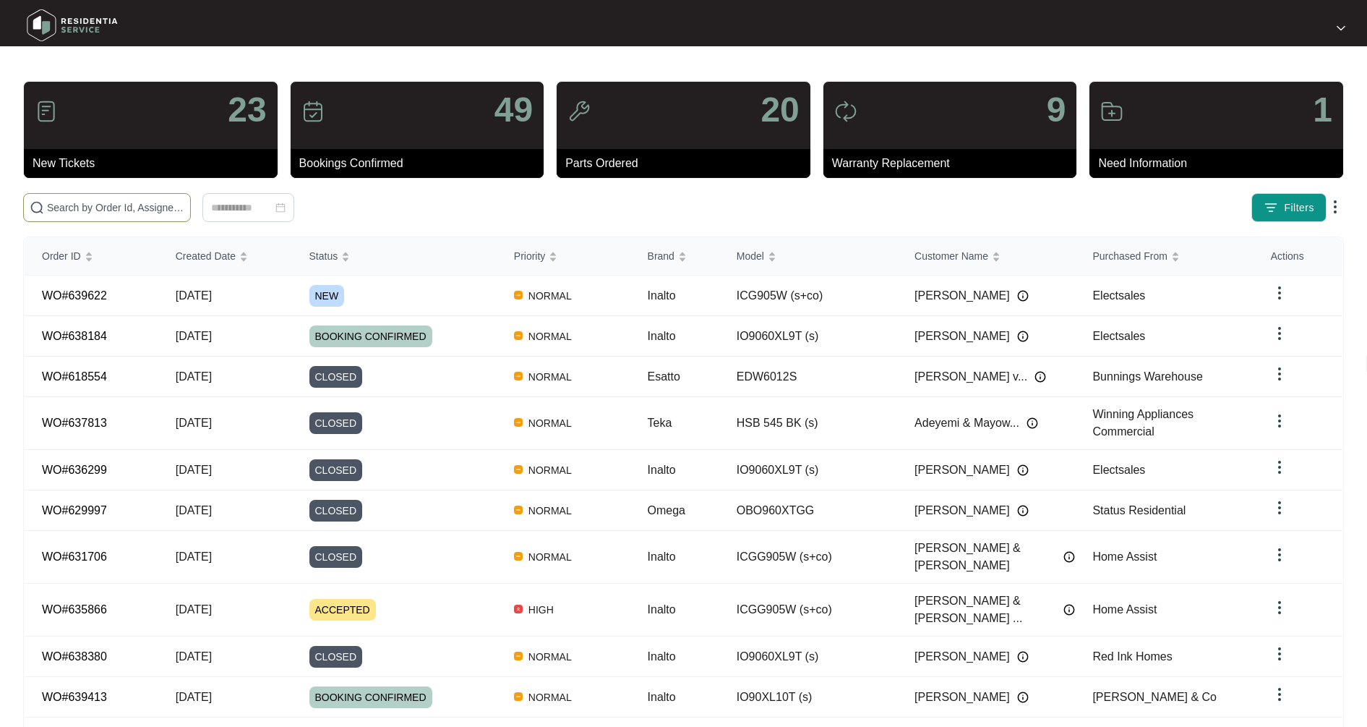
click at [134, 204] on input "text" at bounding box center [115, 208] width 137 height 16
type input "631891"
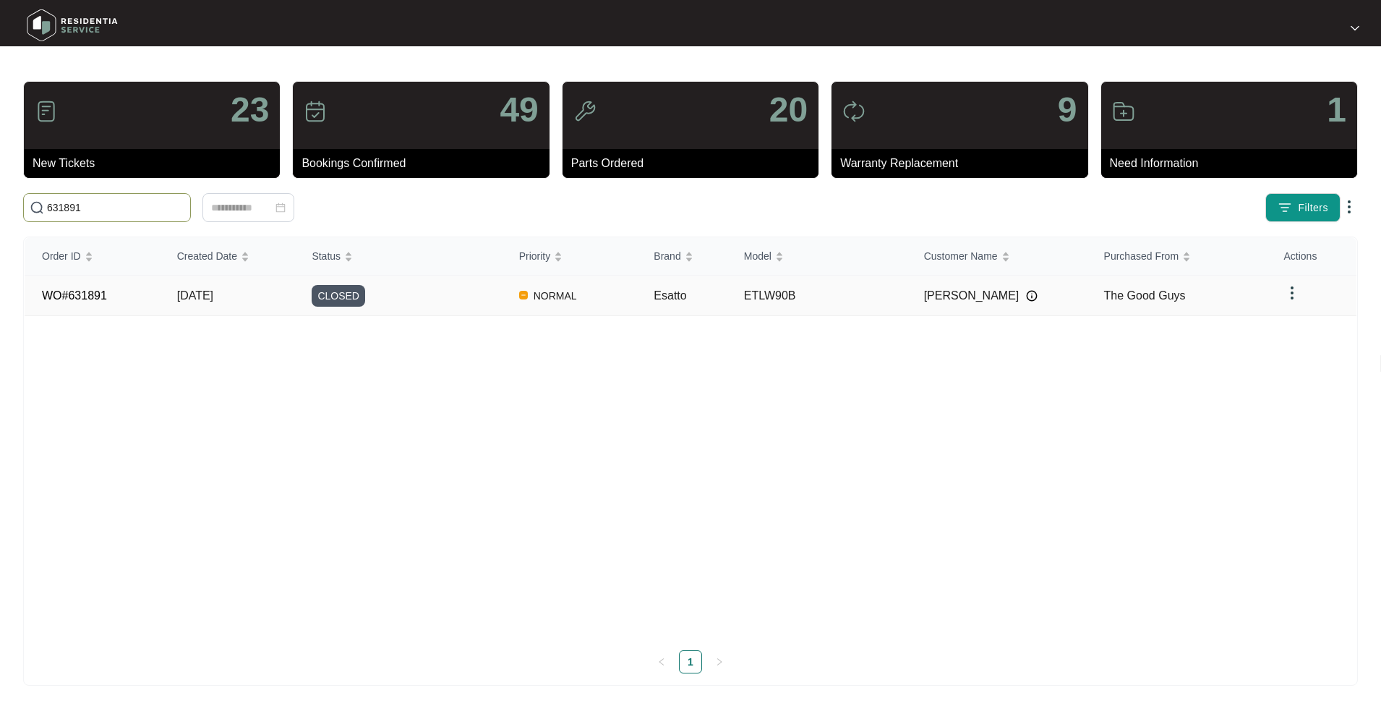
click at [213, 297] on span "[DATE]" at bounding box center [195, 295] width 36 height 12
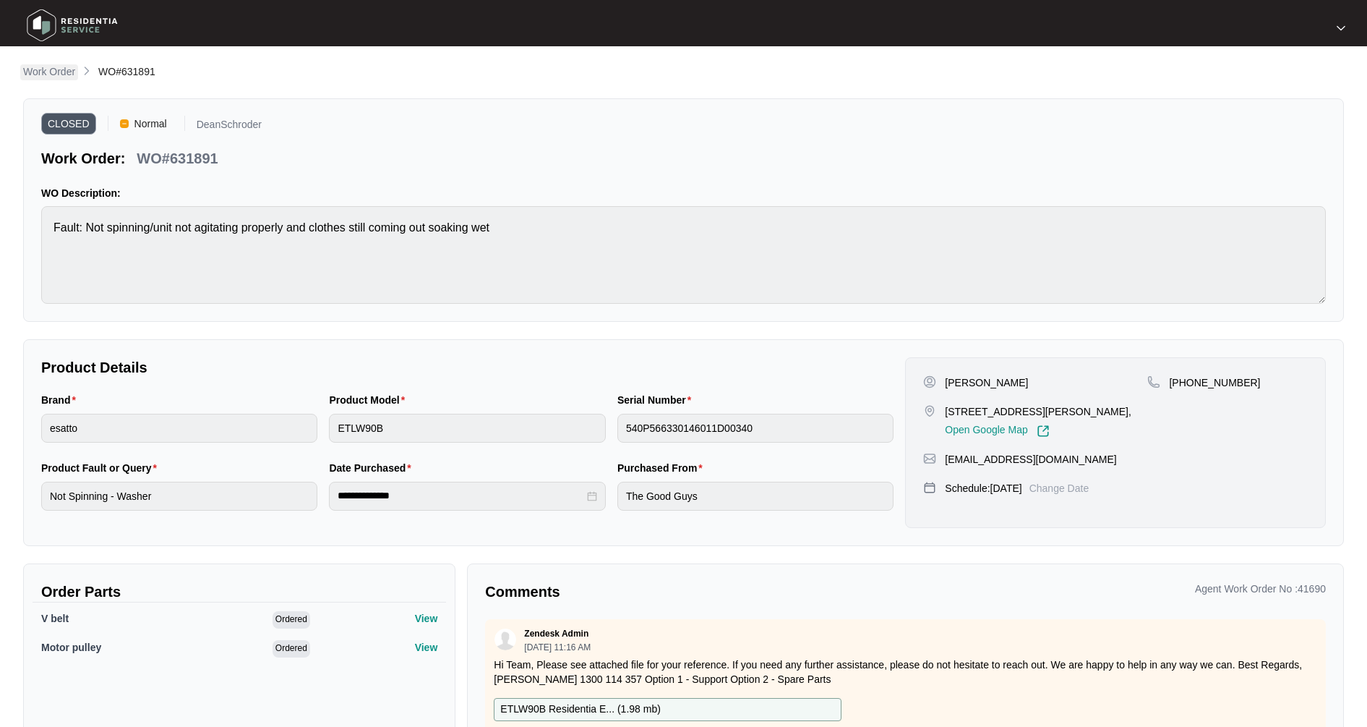
click at [60, 78] on p "Work Order" at bounding box center [49, 71] width 52 height 14
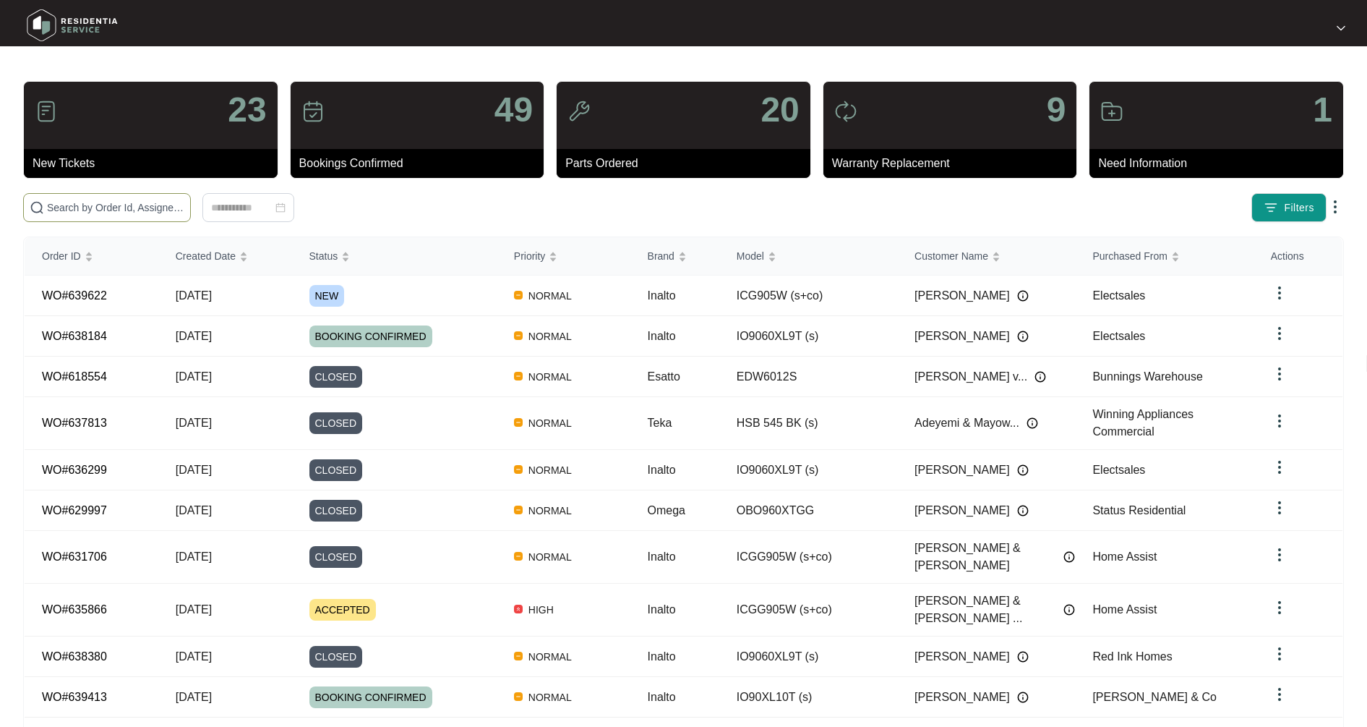
click at [119, 205] on input "text" at bounding box center [115, 208] width 137 height 16
type input "625018"
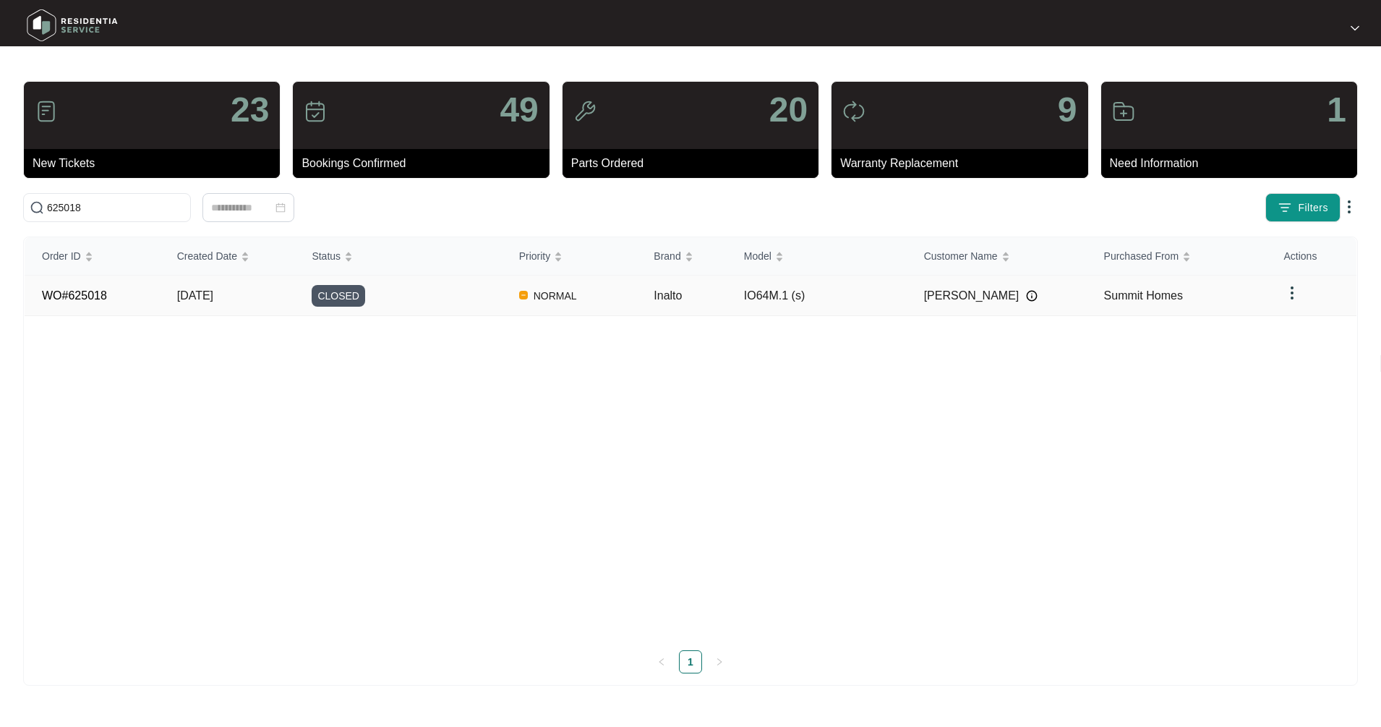
click at [213, 296] on span "[DATE]" at bounding box center [195, 295] width 36 height 12
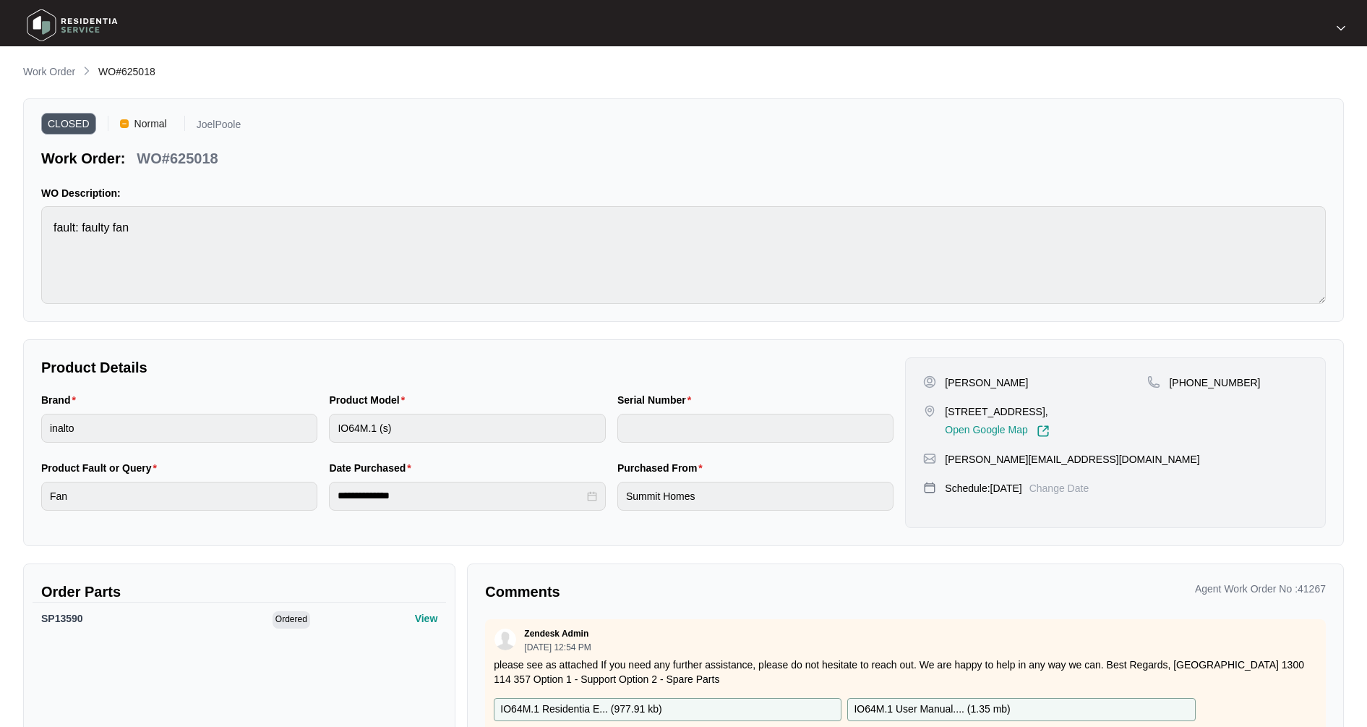
click at [46, 82] on div "**********" at bounding box center [683, 503] width 1321 height 878
click at [71, 73] on p "Work Order" at bounding box center [49, 71] width 52 height 14
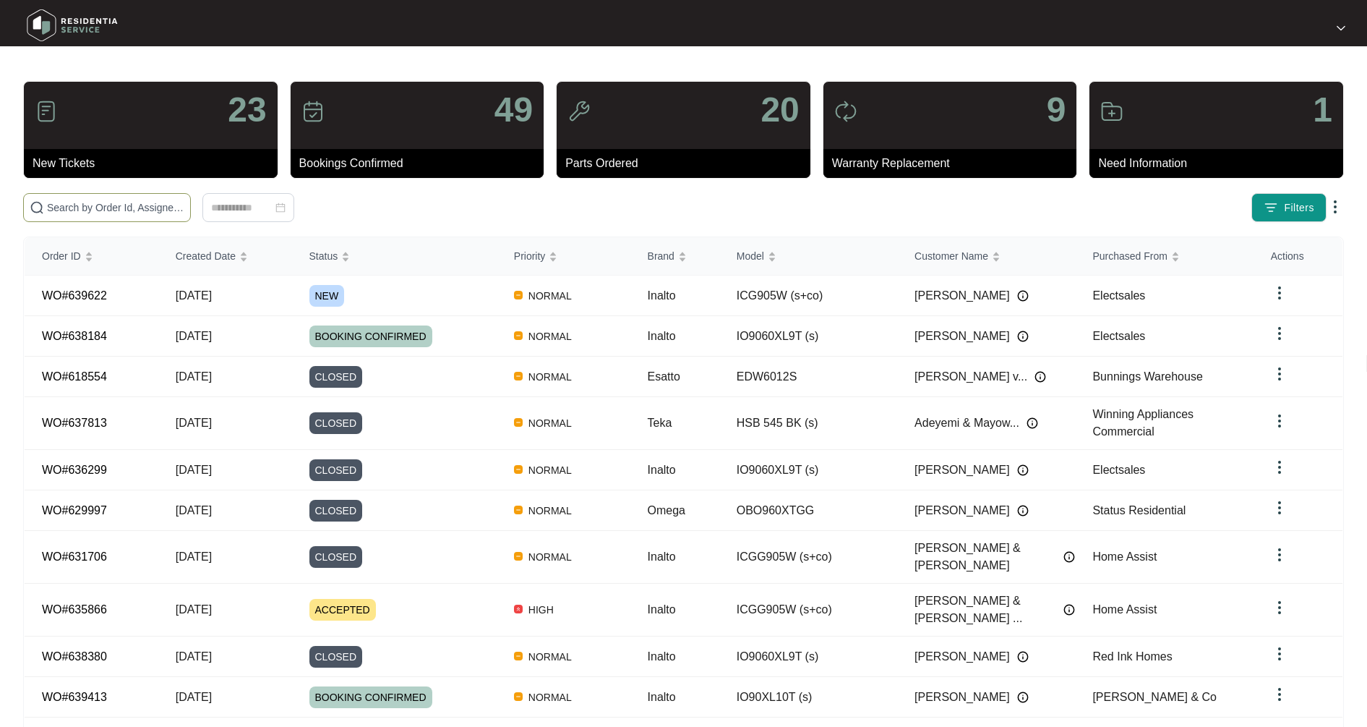
click at [90, 199] on span at bounding box center [107, 207] width 168 height 29
type input "632770"
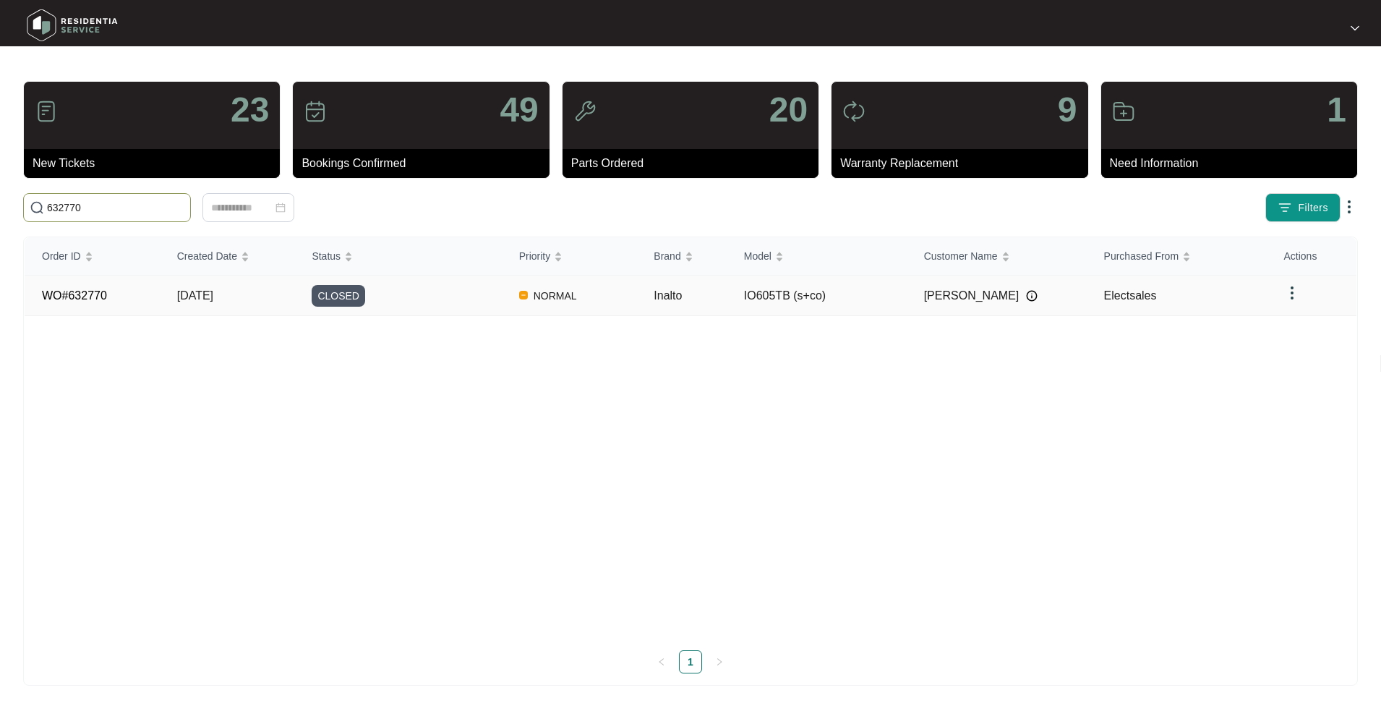
click at [248, 304] on td "[DATE]" at bounding box center [227, 295] width 135 height 40
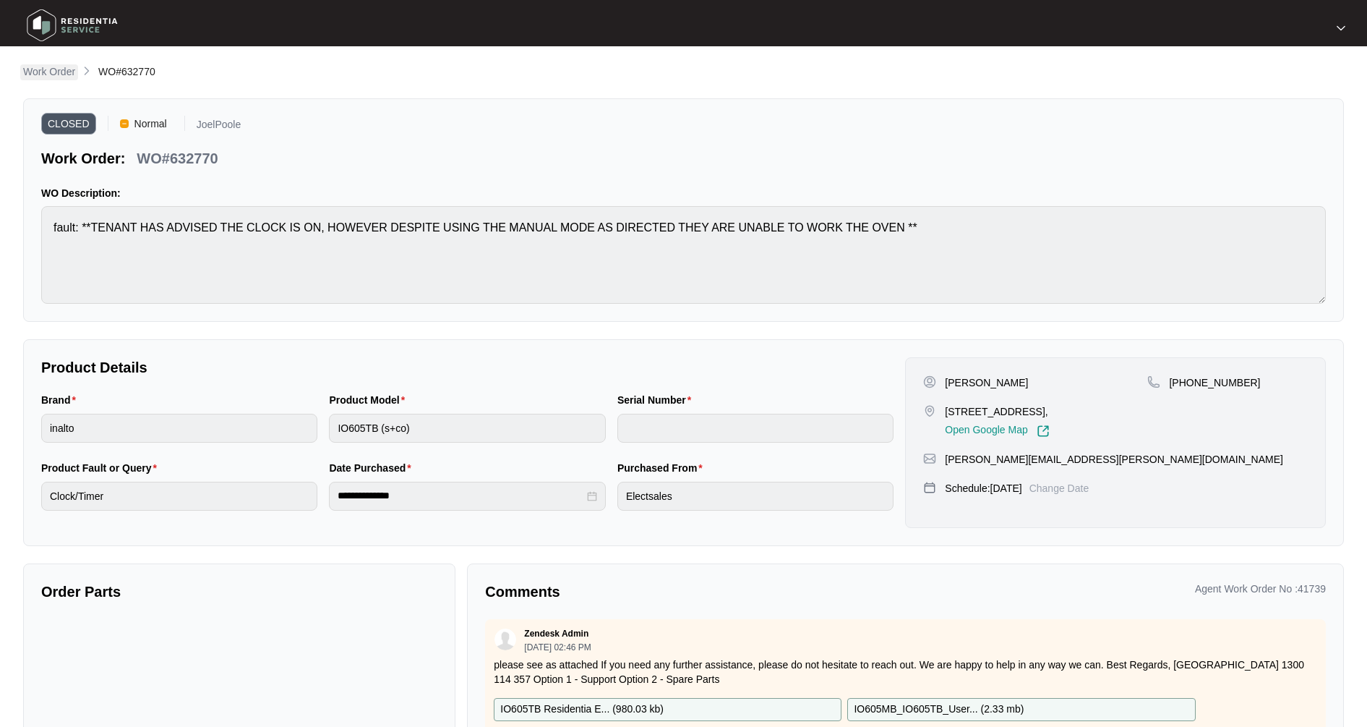
click at [25, 76] on p "Work Order" at bounding box center [49, 71] width 52 height 14
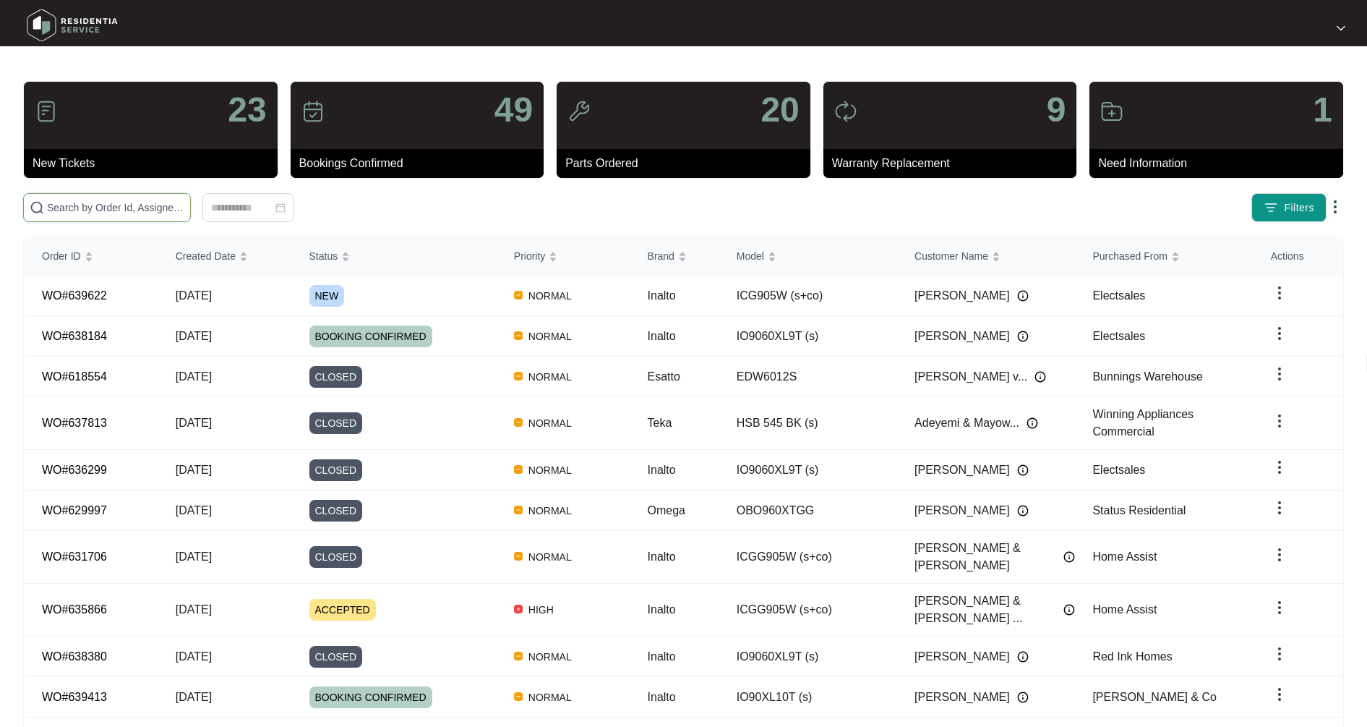
click at [104, 202] on input "text" at bounding box center [115, 208] width 137 height 16
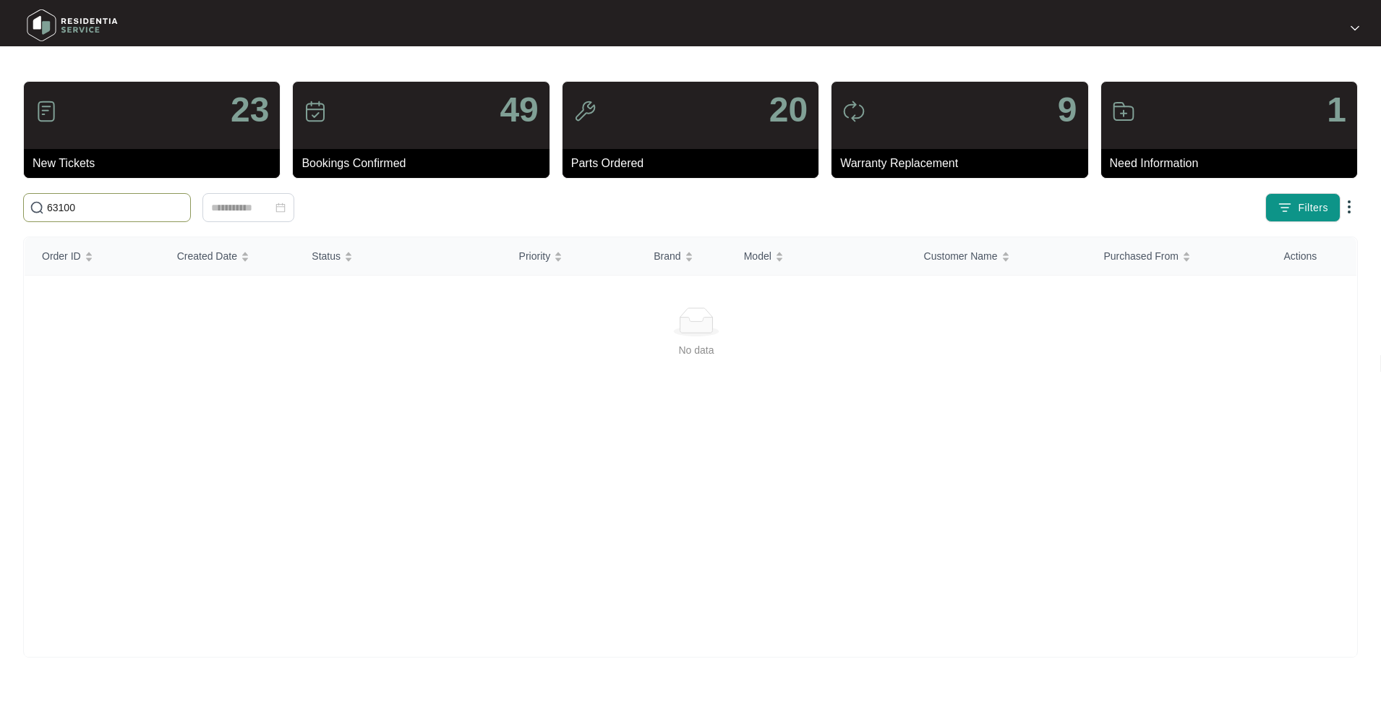
click at [56, 204] on input "63100" at bounding box center [115, 208] width 137 height 16
type input "633100"
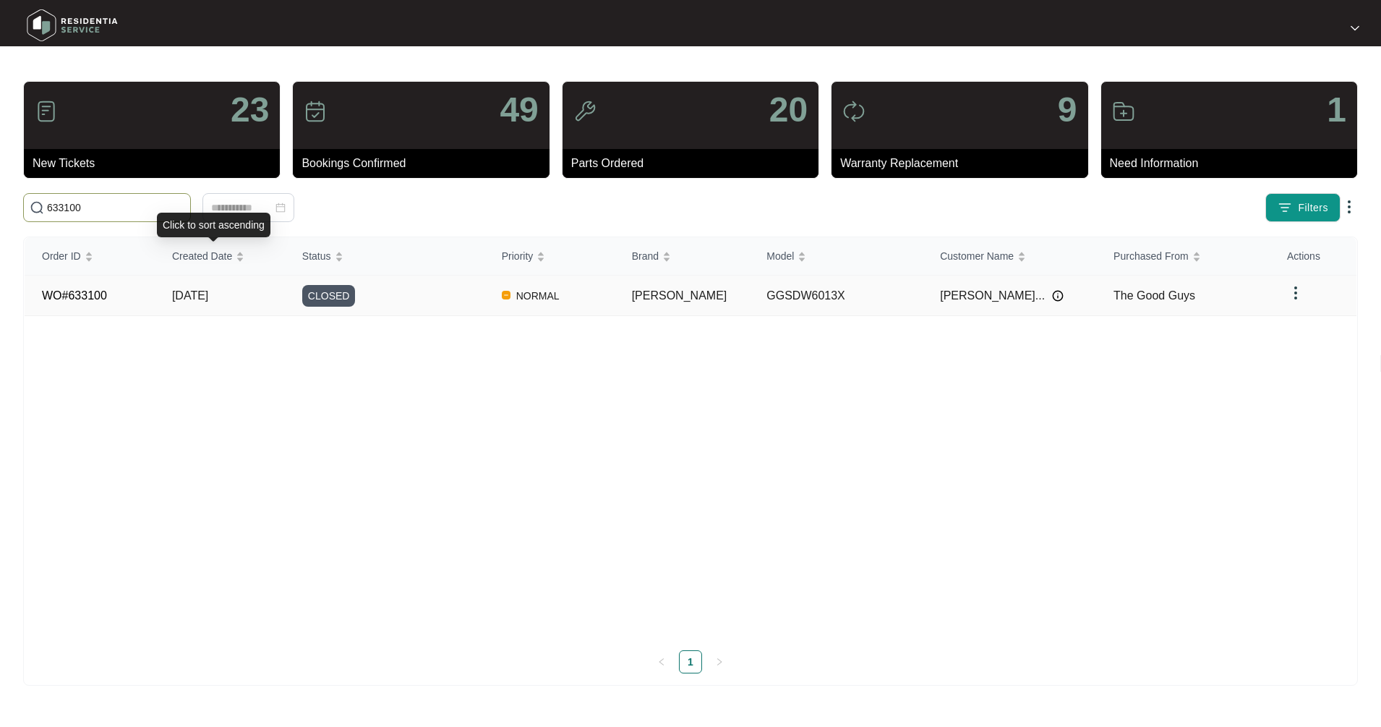
click at [208, 289] on span "[DATE]" at bounding box center [190, 295] width 36 height 12
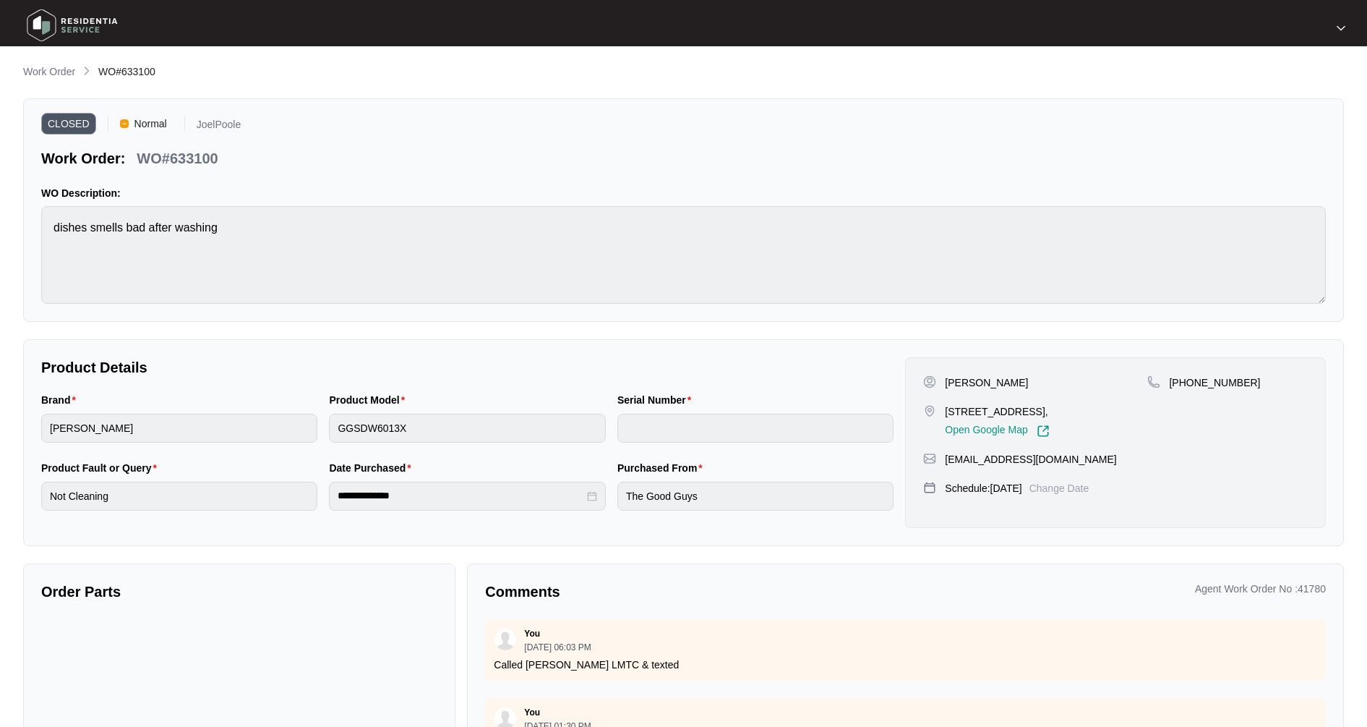
click at [53, 70] on p "Work Order" at bounding box center [49, 71] width 52 height 14
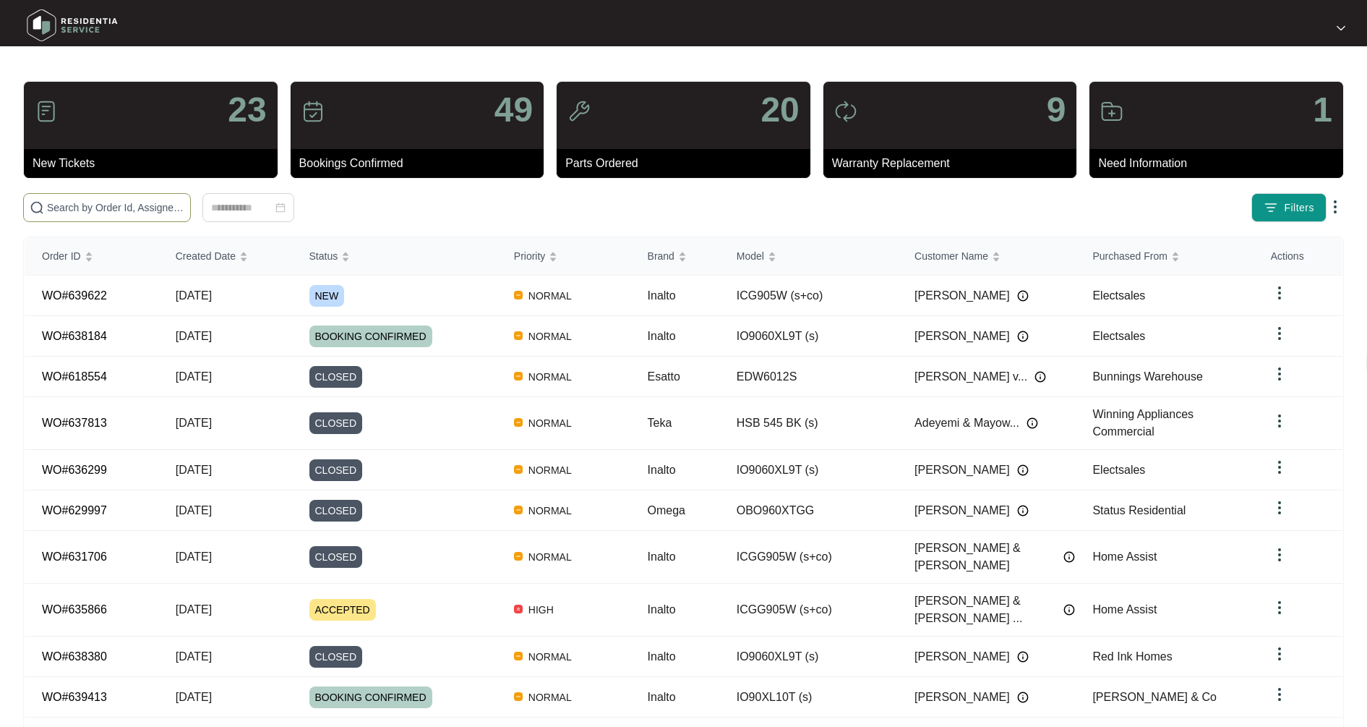
click at [94, 204] on input "text" at bounding box center [115, 208] width 137 height 16
type input "631656"
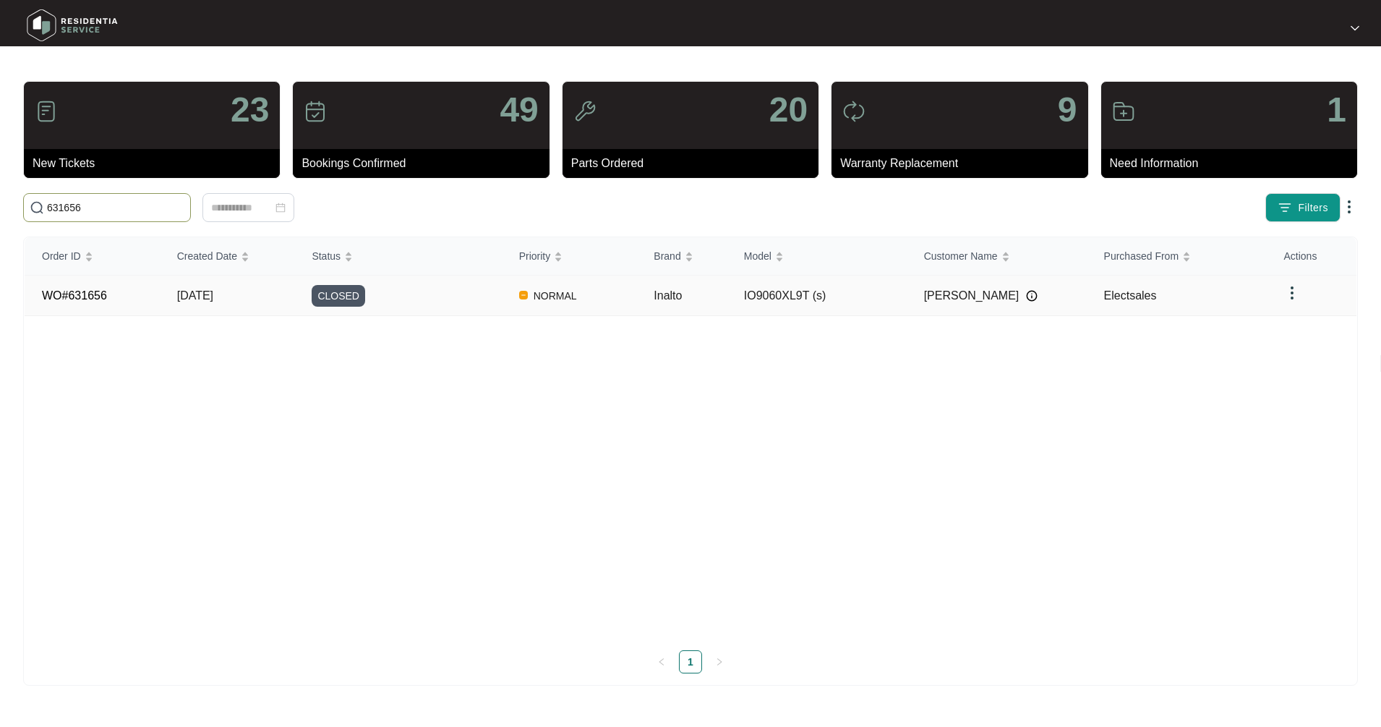
click at [213, 297] on span "[DATE]" at bounding box center [195, 295] width 36 height 12
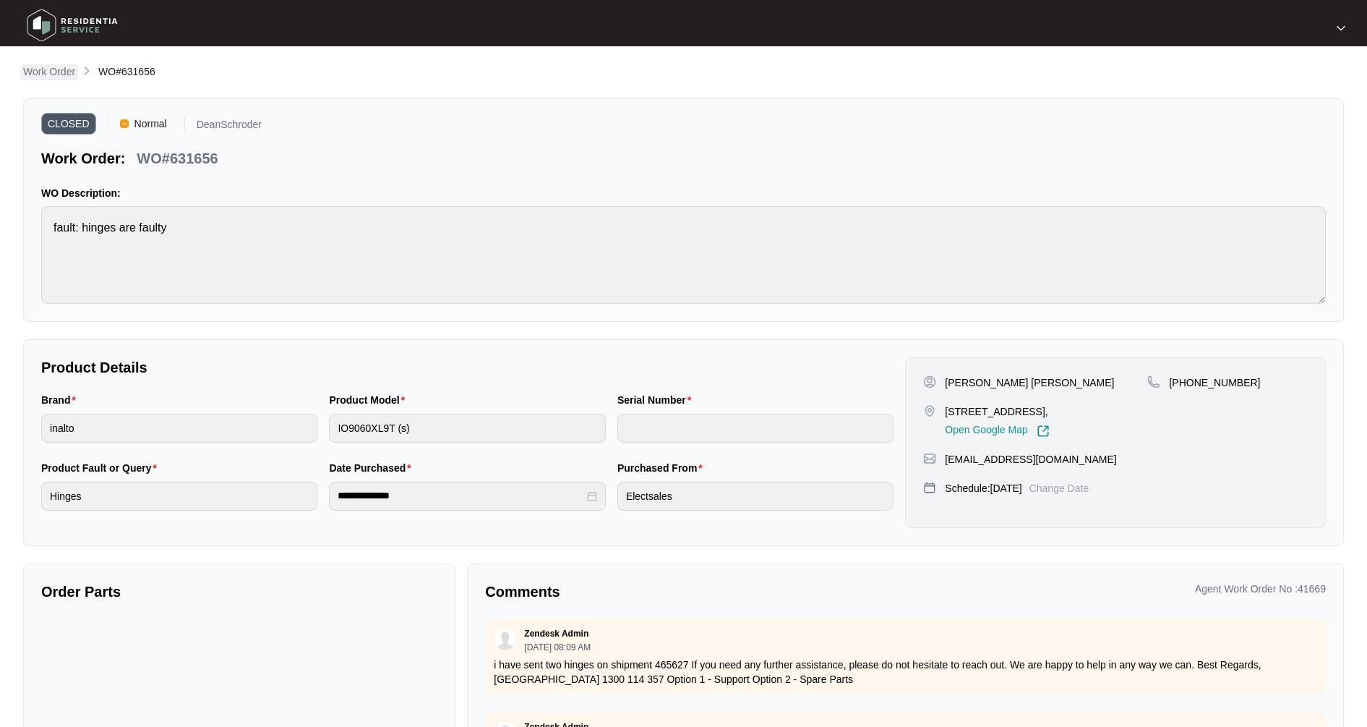
click at [64, 72] on p "Work Order" at bounding box center [49, 71] width 52 height 14
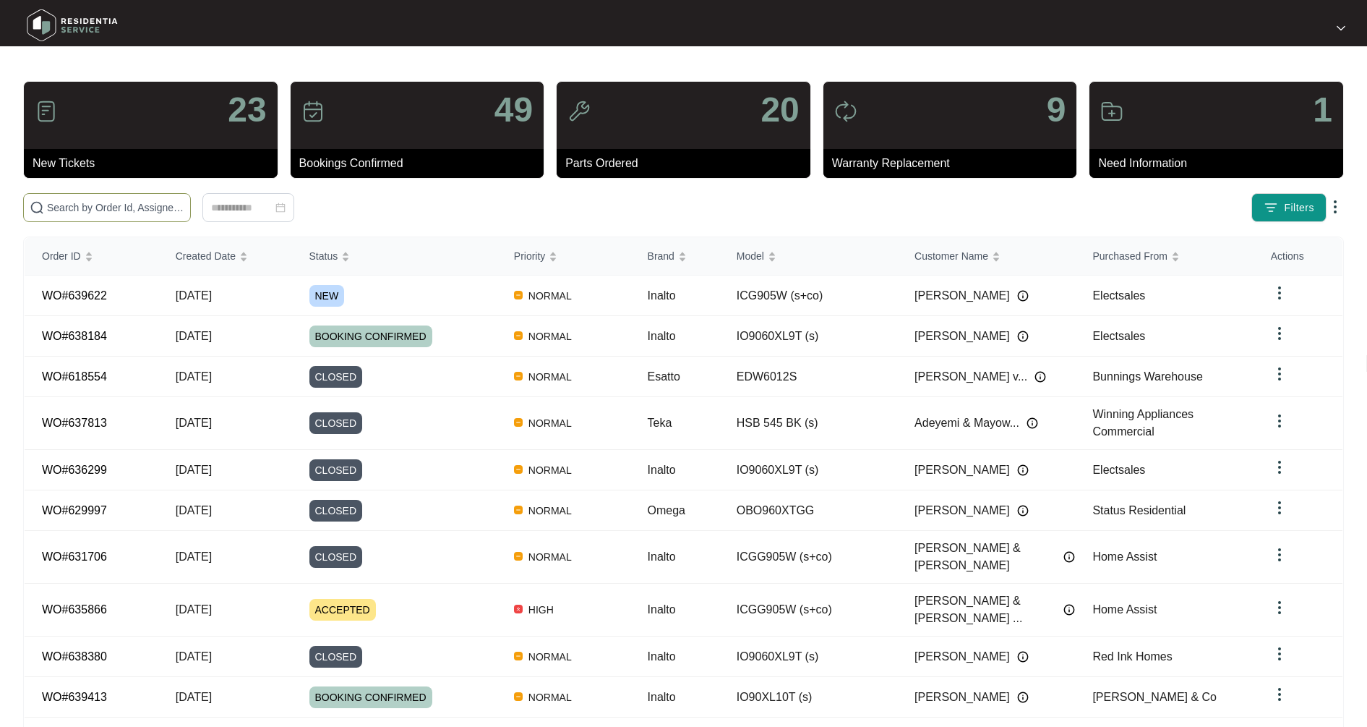
click at [106, 210] on input "text" at bounding box center [115, 208] width 137 height 16
type input "633241"
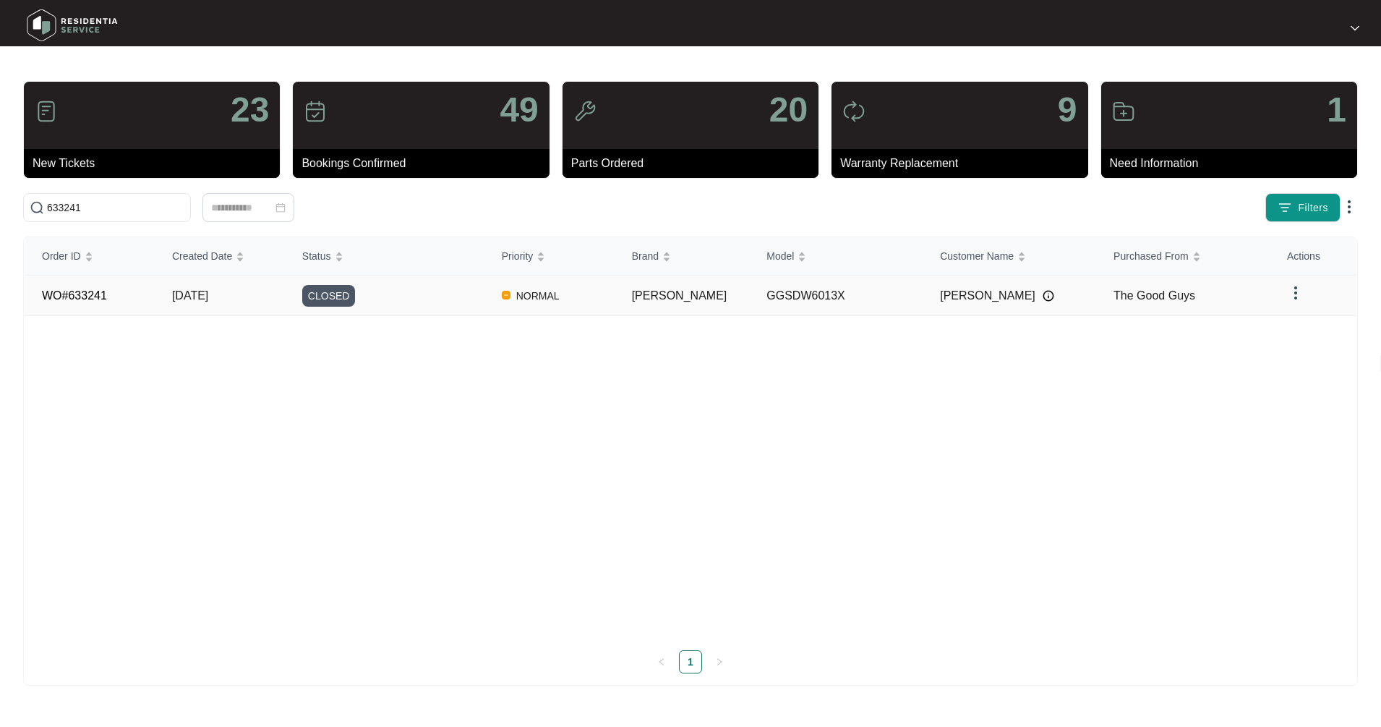
click at [205, 291] on span "[DATE]" at bounding box center [190, 295] width 36 height 12
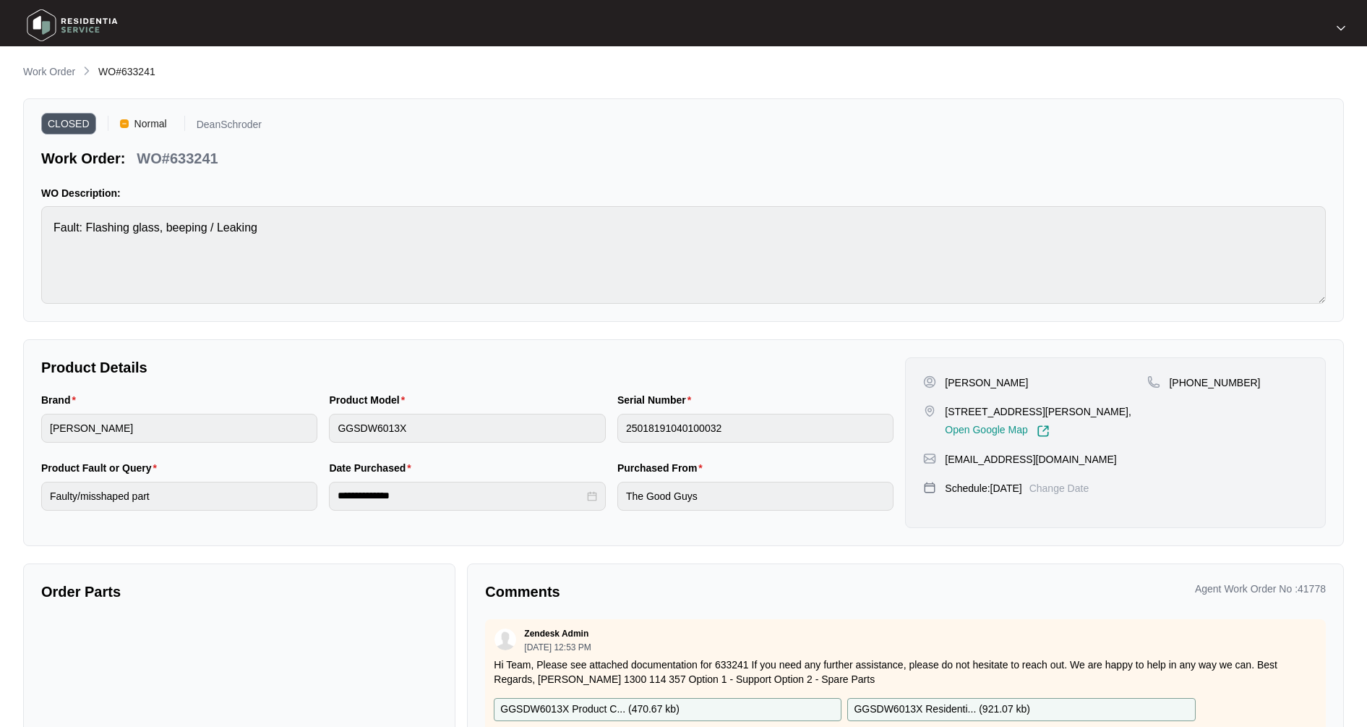
click at [63, 69] on p "Work Order" at bounding box center [49, 71] width 52 height 14
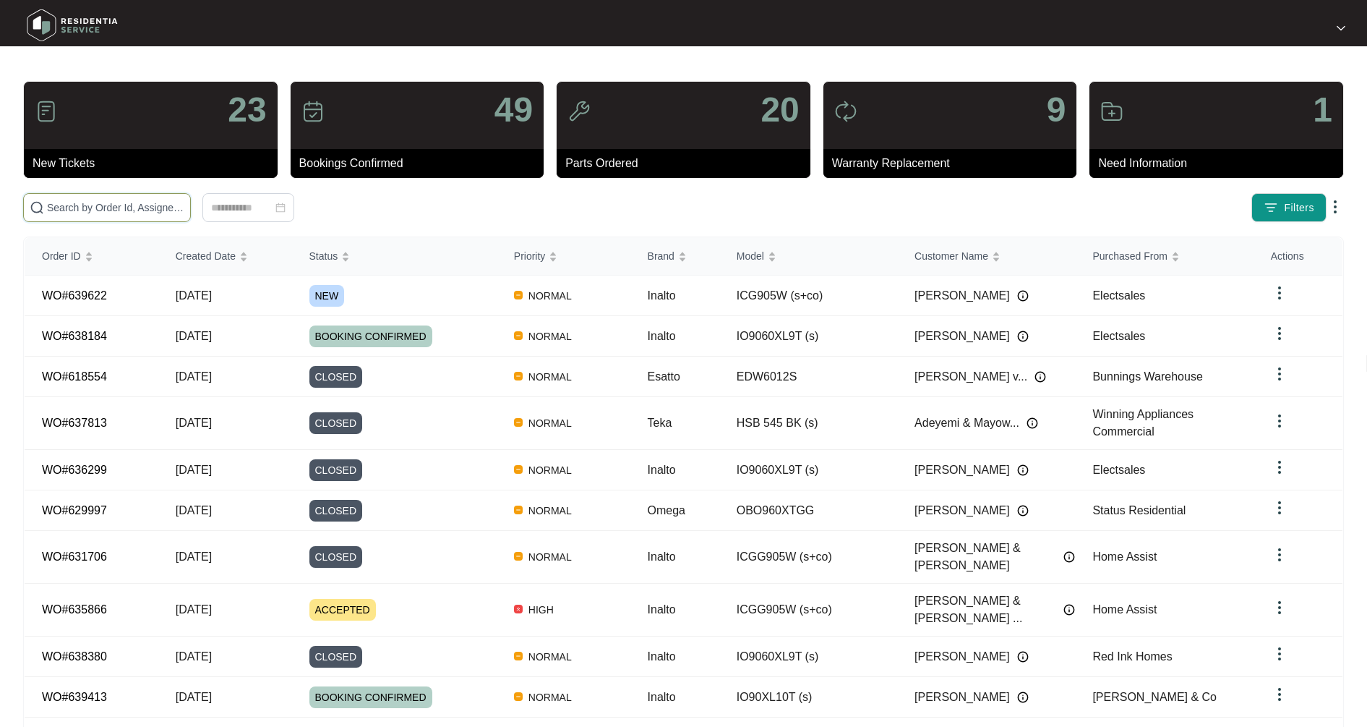
click at [107, 205] on input "text" at bounding box center [115, 208] width 137 height 16
type input "633717"
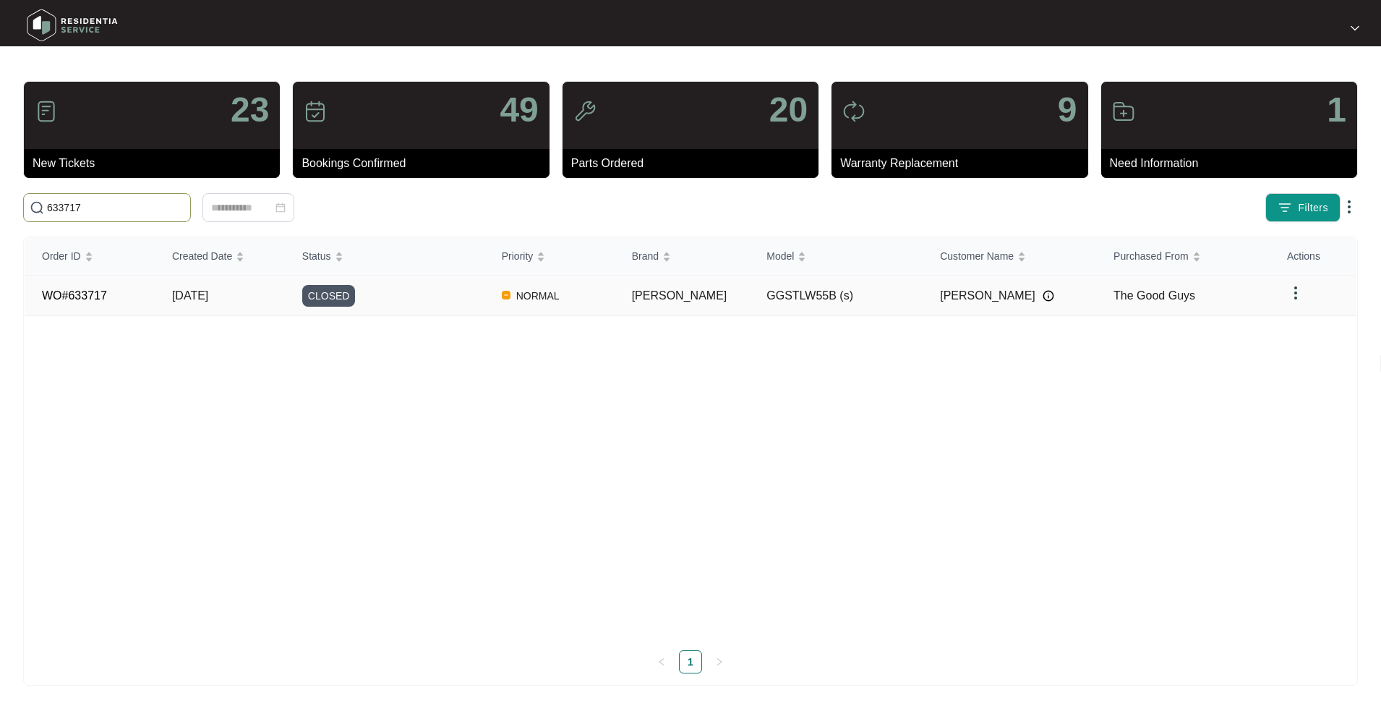
click at [314, 297] on span "CLOSED" at bounding box center [328, 296] width 53 height 22
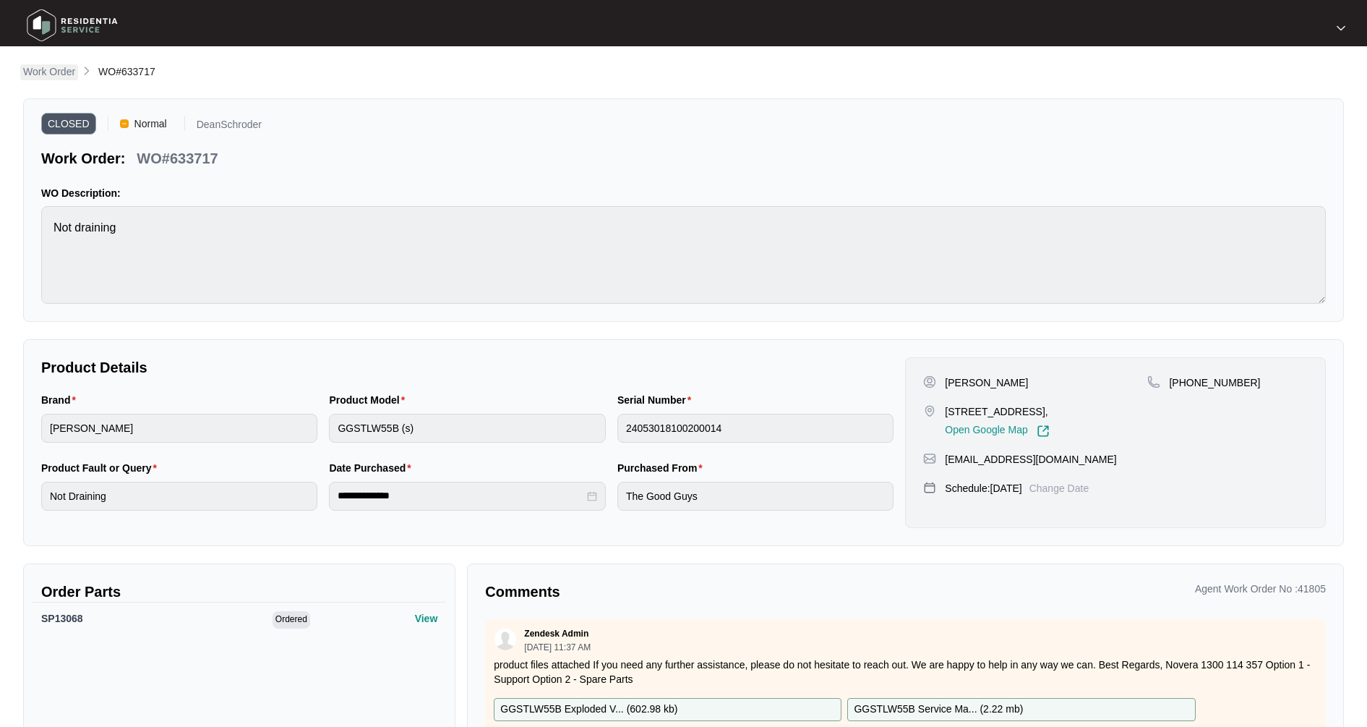
click at [64, 67] on p "Work Order" at bounding box center [49, 71] width 52 height 14
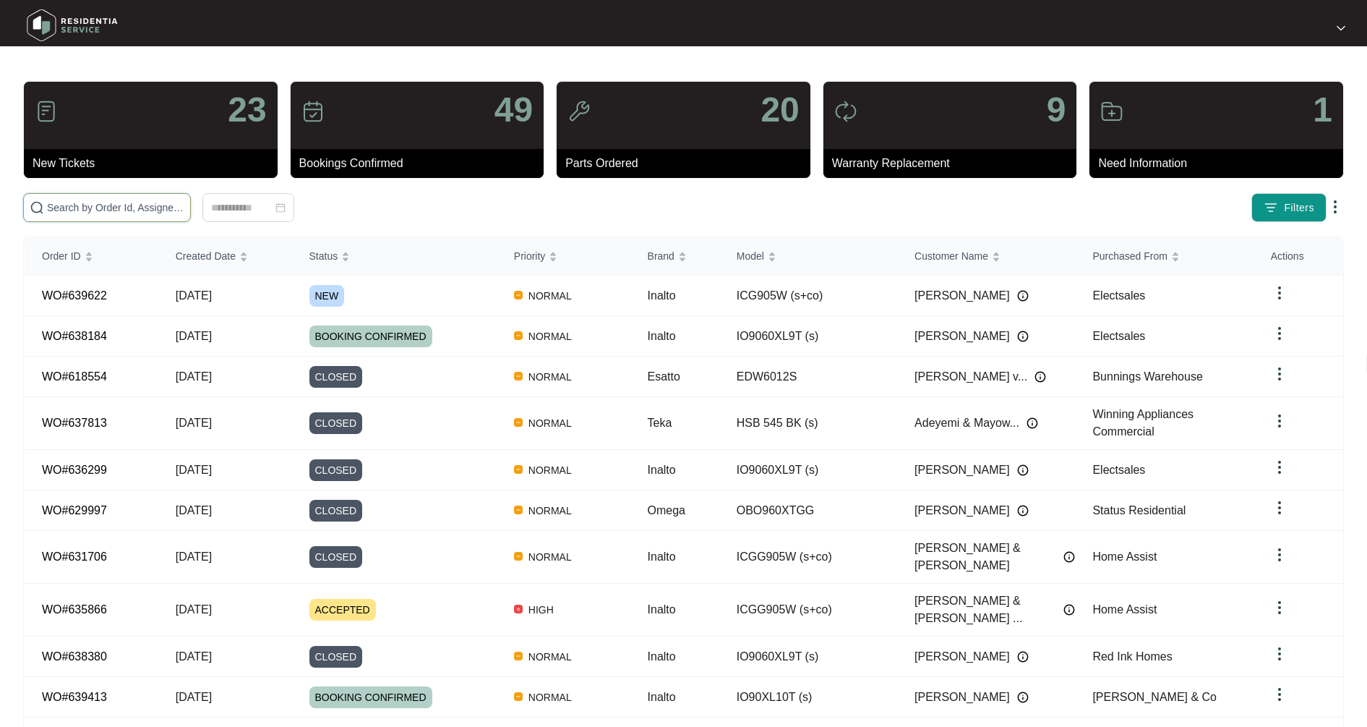
click at [80, 210] on input "text" at bounding box center [115, 208] width 137 height 16
type input "619831"
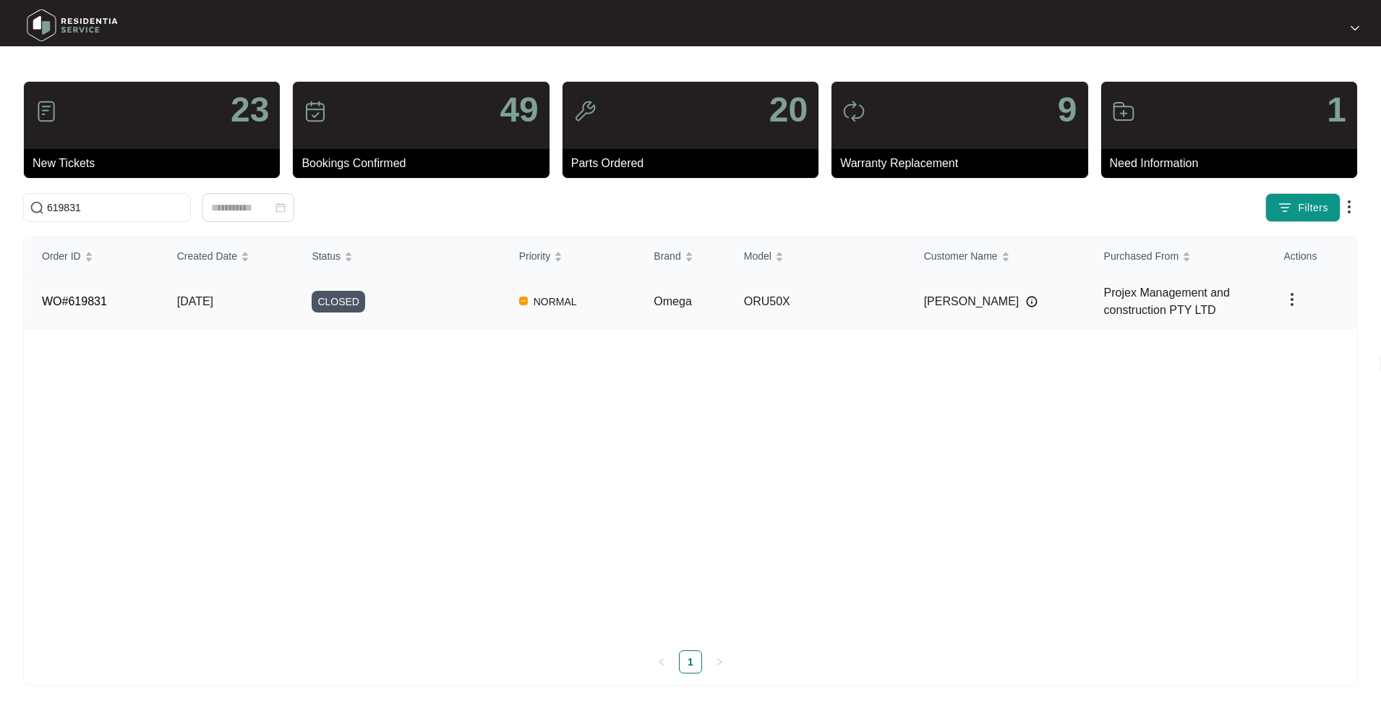
click at [213, 298] on span "[DATE]" at bounding box center [195, 301] width 36 height 12
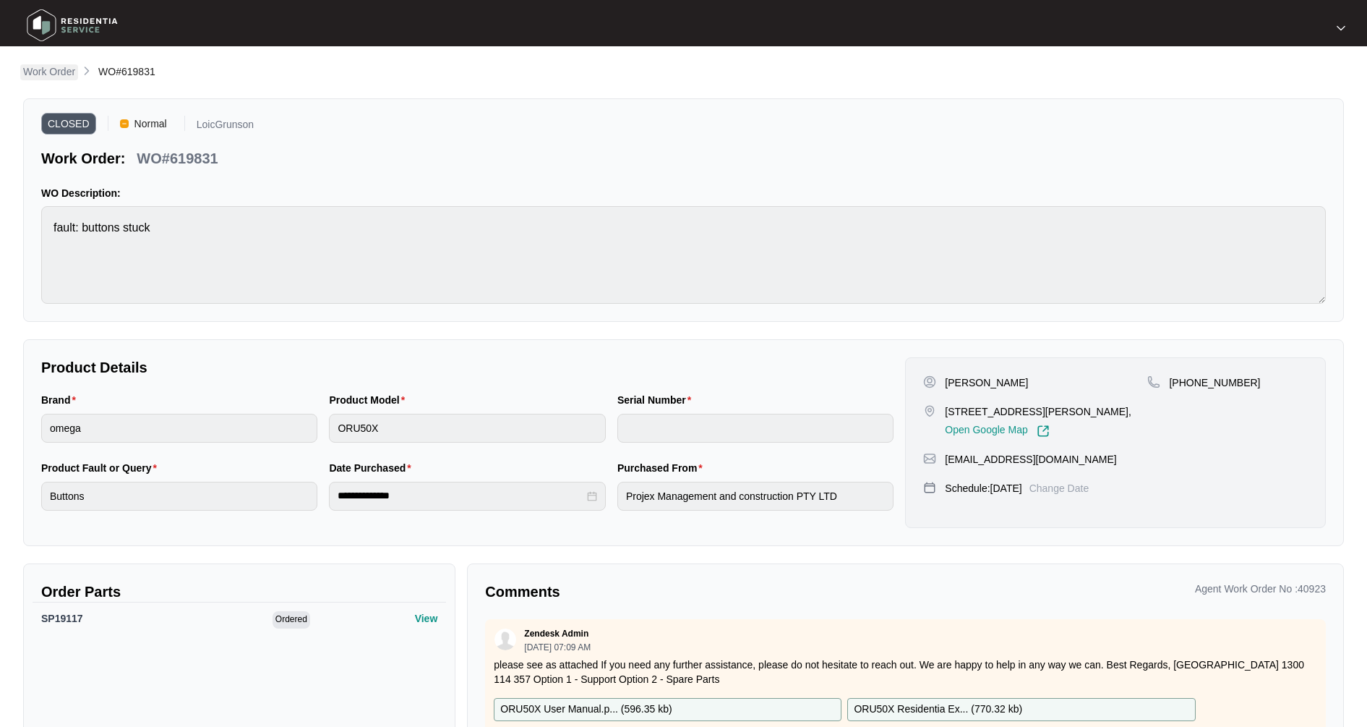
click at [46, 72] on p "Work Order" at bounding box center [49, 71] width 52 height 14
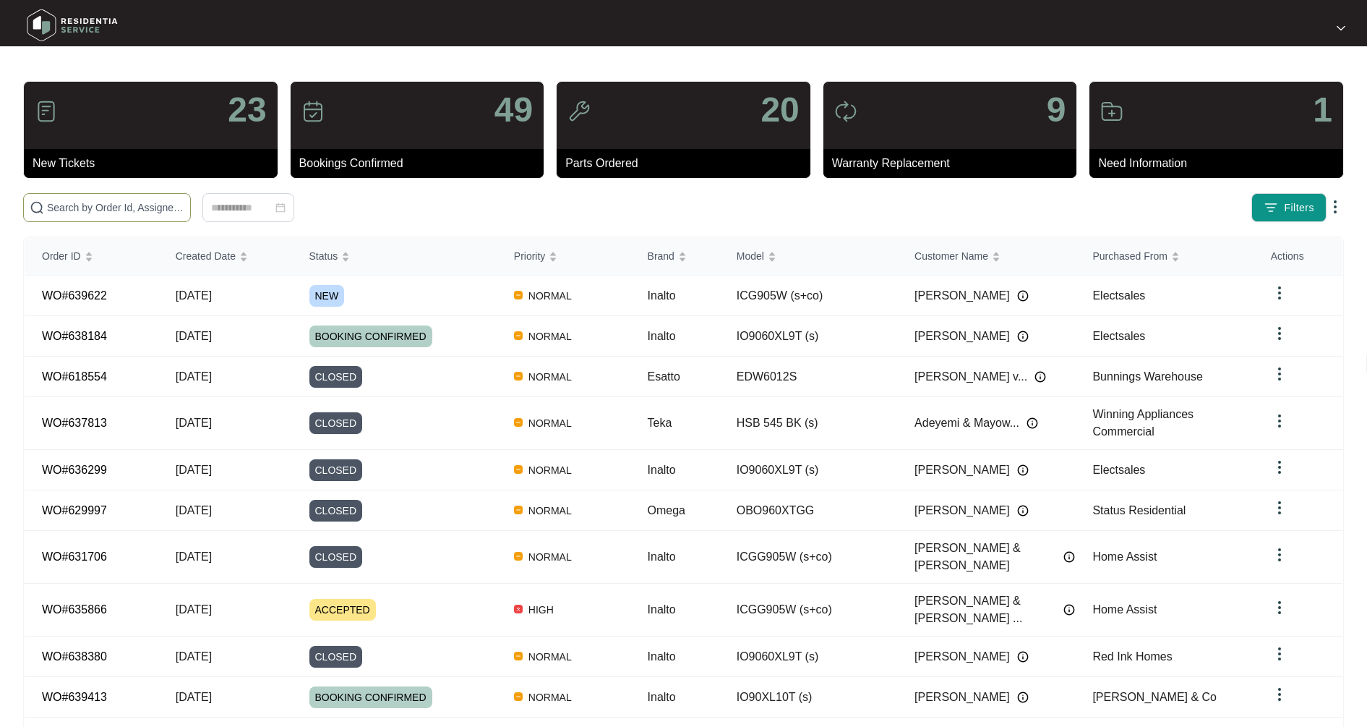
click at [106, 206] on input "text" at bounding box center [115, 208] width 137 height 16
type input "626906"
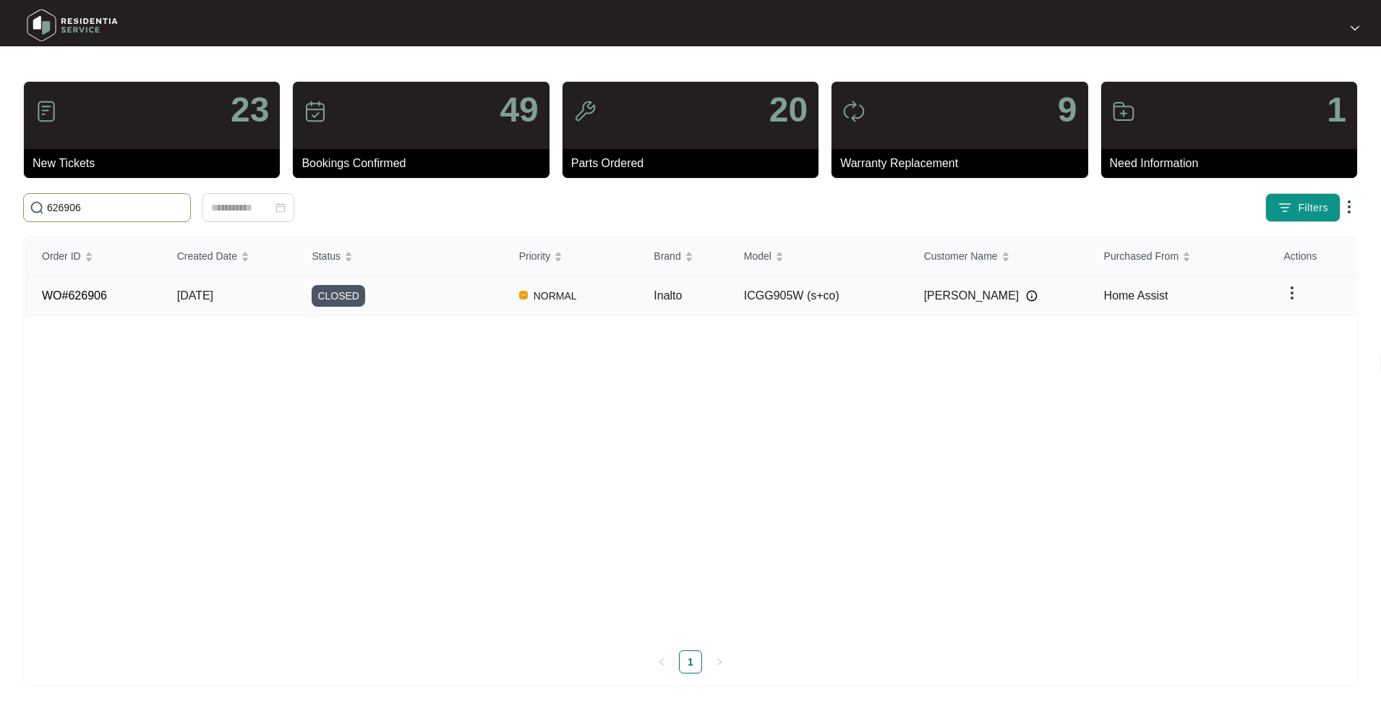
click at [173, 296] on td "[DATE]" at bounding box center [227, 295] width 135 height 40
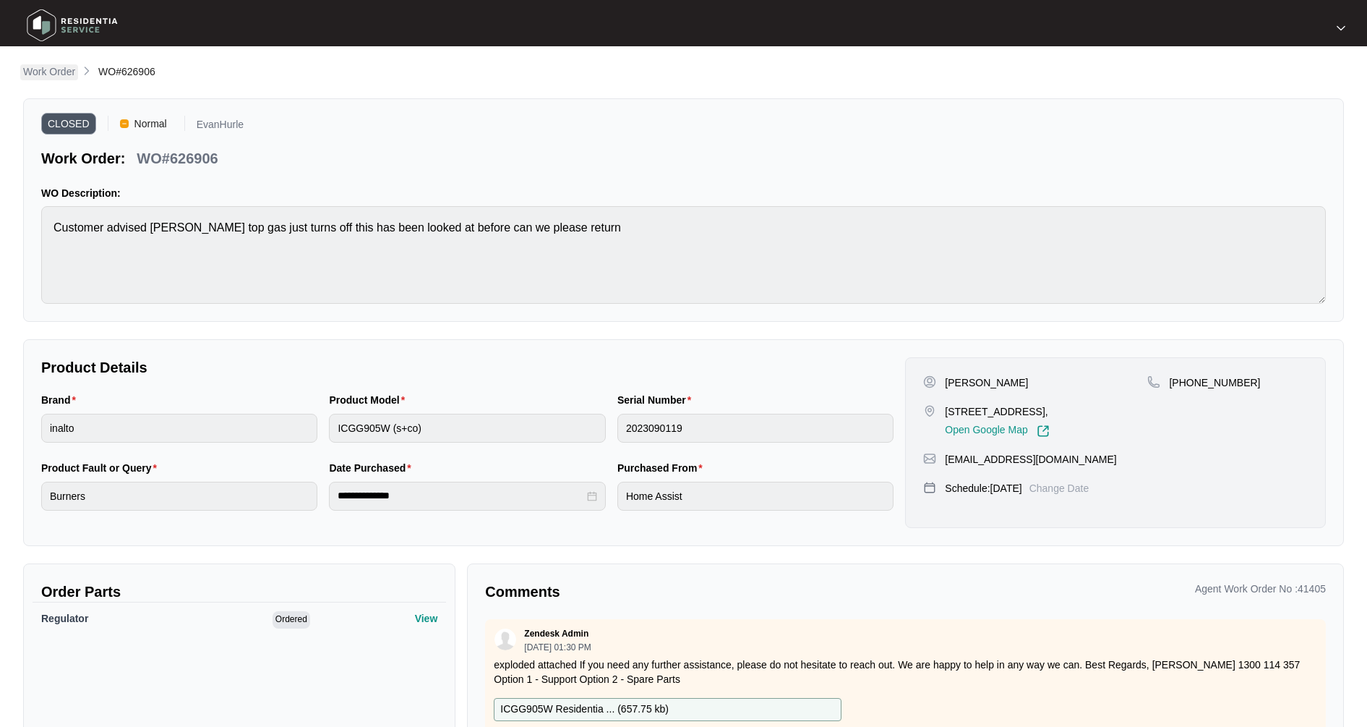
click at [53, 74] on p "Work Order" at bounding box center [49, 71] width 52 height 14
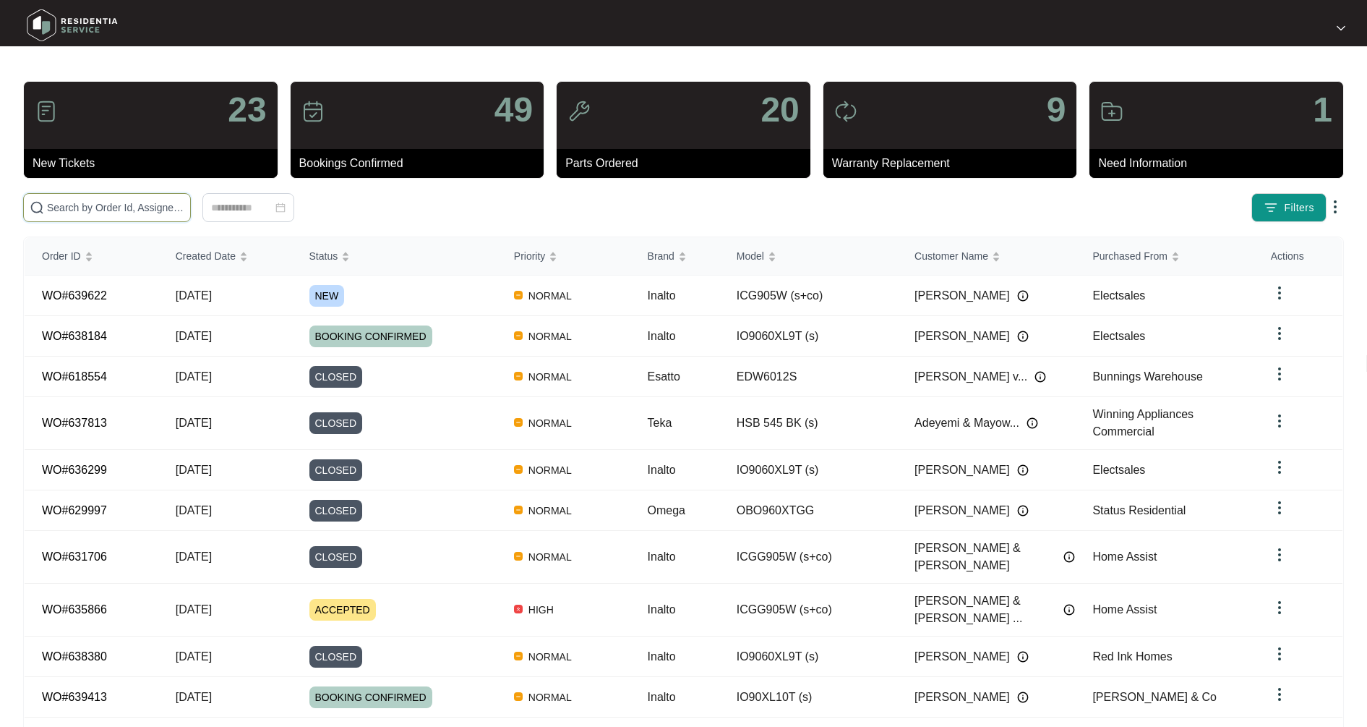
click at [141, 210] on input "text" at bounding box center [115, 208] width 137 height 16
type input "631381"
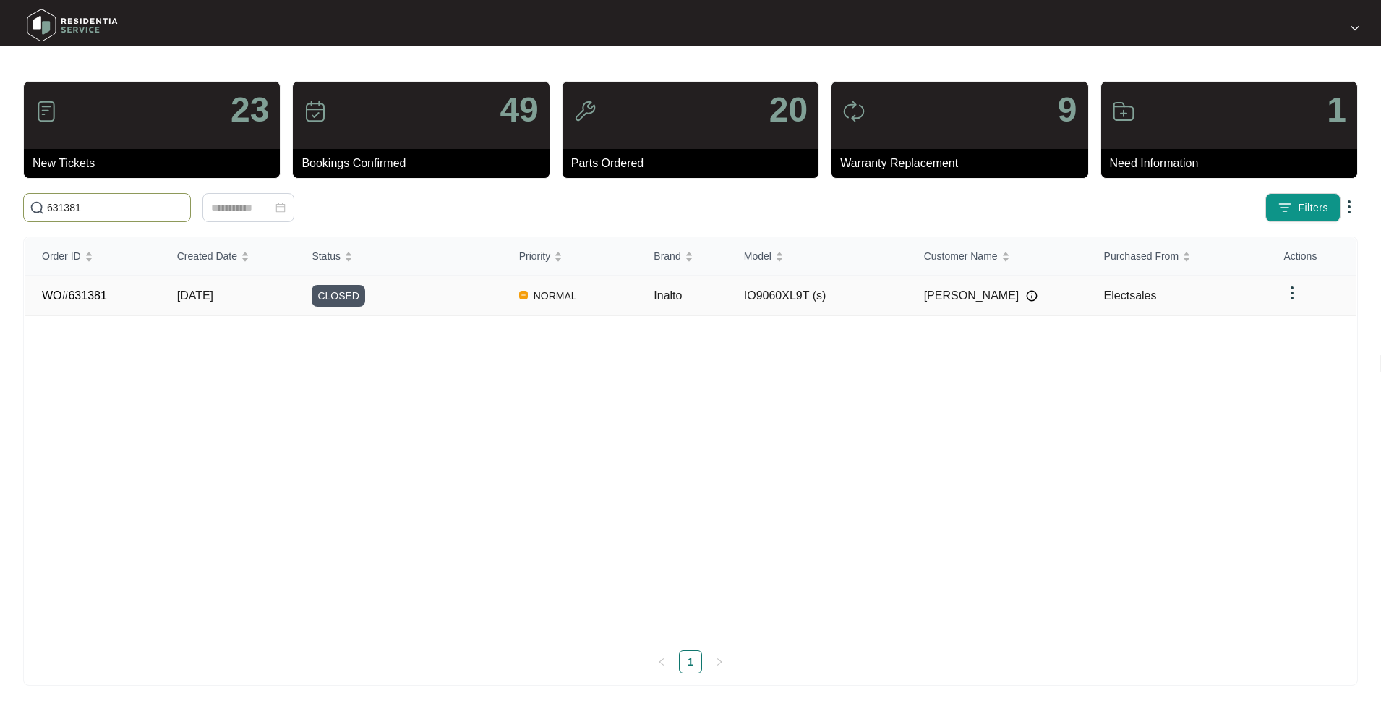
click at [204, 299] on span "[DATE]" at bounding box center [195, 295] width 36 height 12
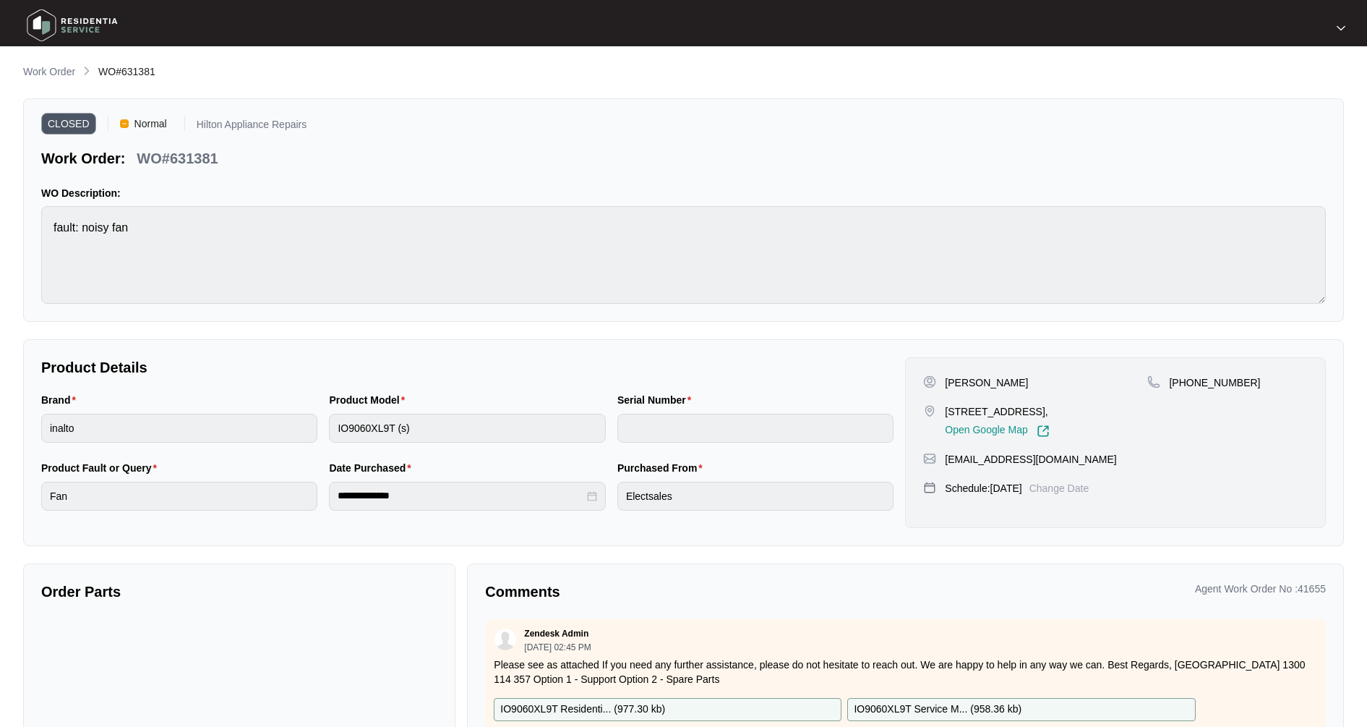
click at [46, 75] on p "Work Order" at bounding box center [49, 71] width 52 height 14
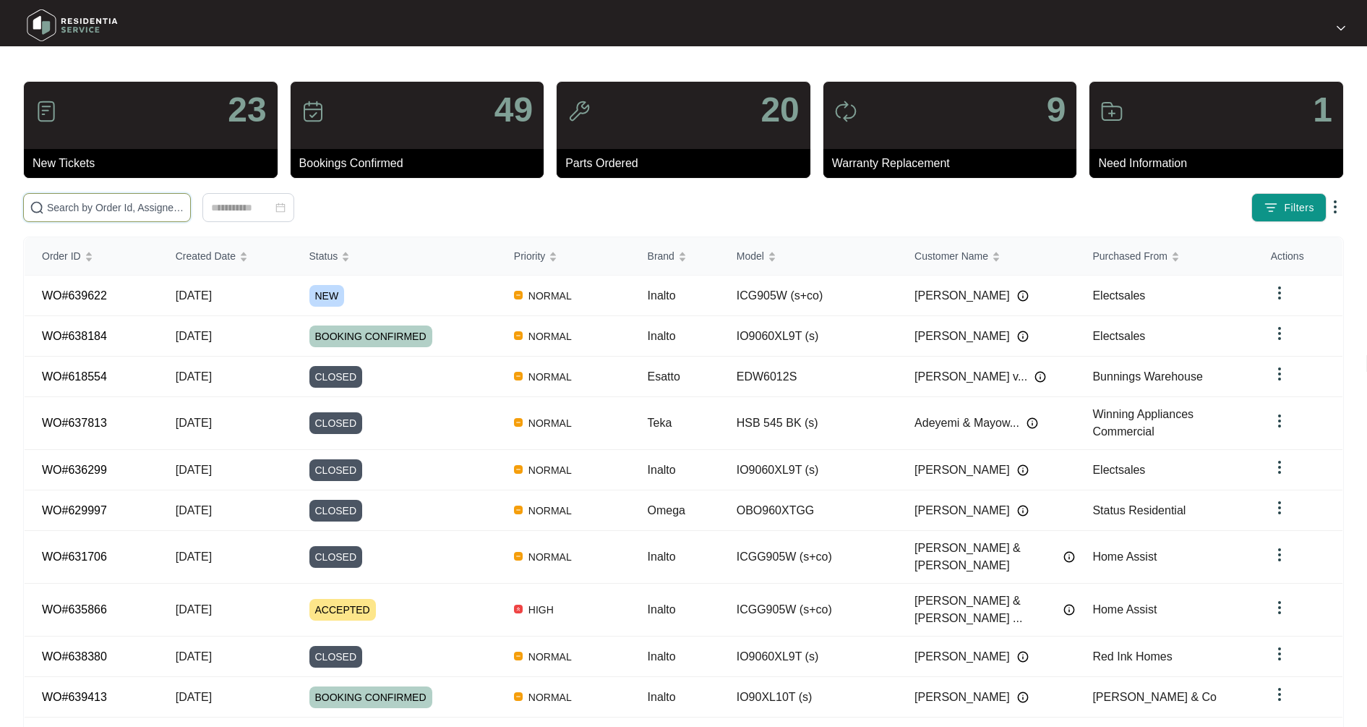
click at [92, 209] on input "text" at bounding box center [115, 208] width 137 height 16
type input "633404"
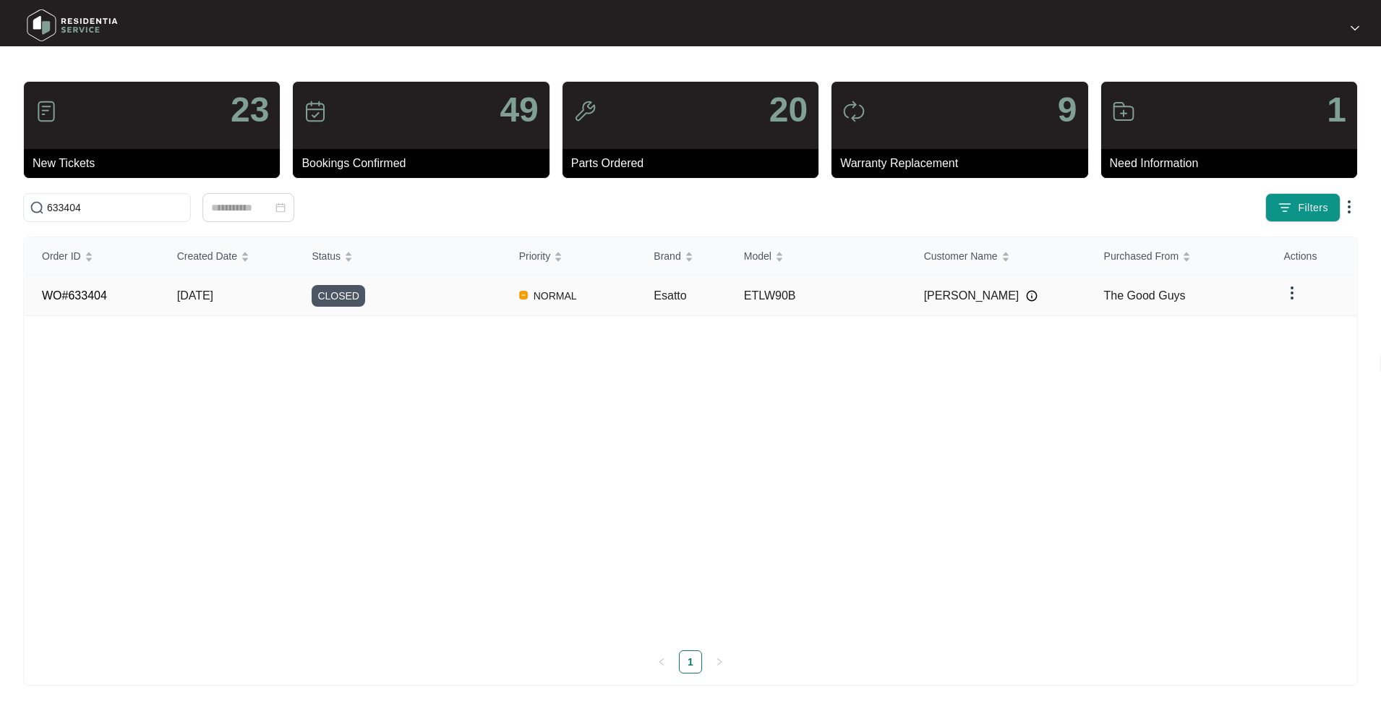
click at [252, 291] on td "[DATE]" at bounding box center [227, 295] width 135 height 40
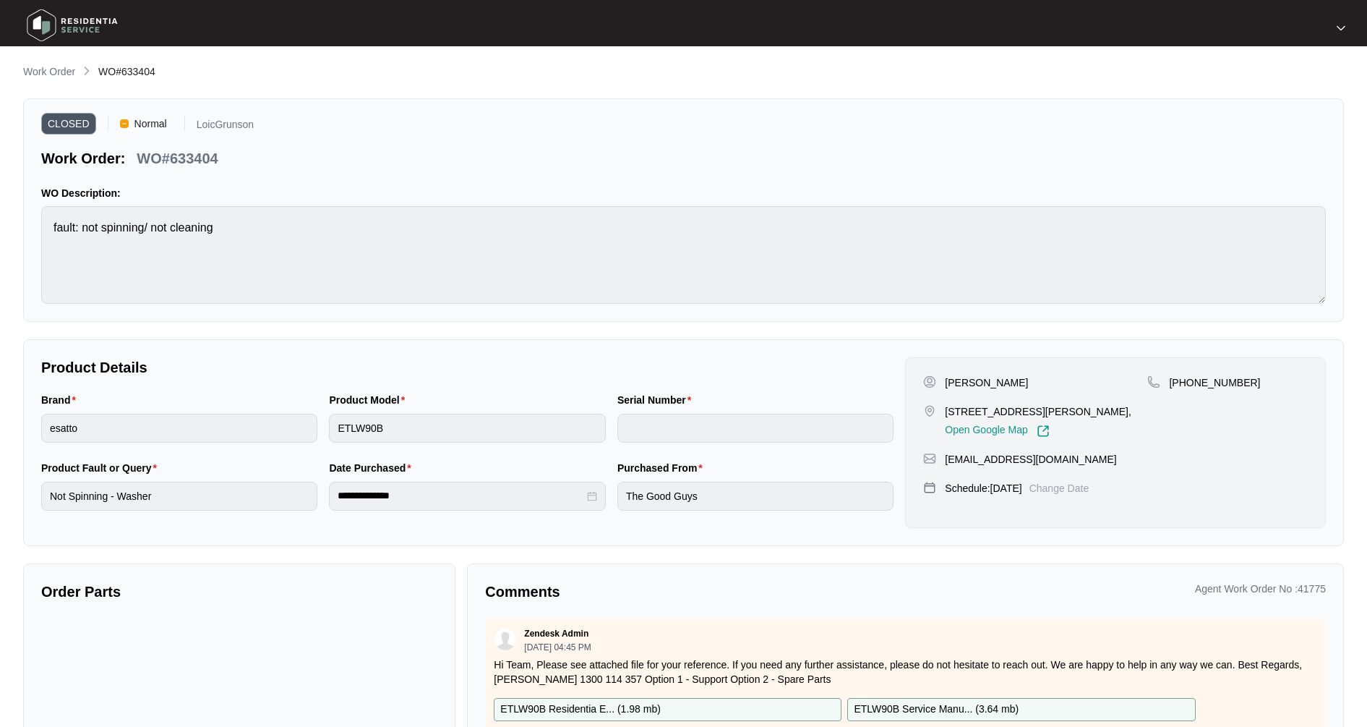
drag, startPoint x: 51, startPoint y: 70, endPoint x: 54, endPoint y: 80, distance: 9.8
click at [50, 69] on p "Work Order" at bounding box center [49, 71] width 52 height 14
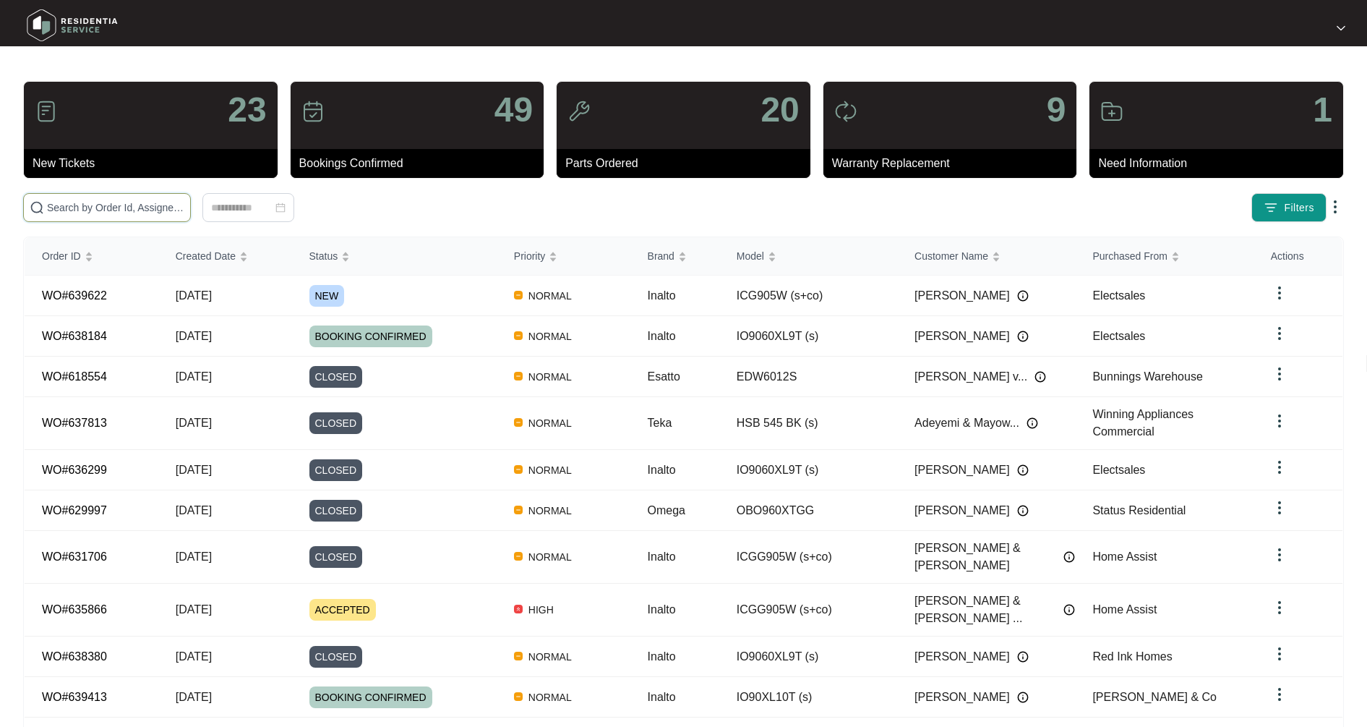
click at [67, 205] on input "text" at bounding box center [115, 208] width 137 height 16
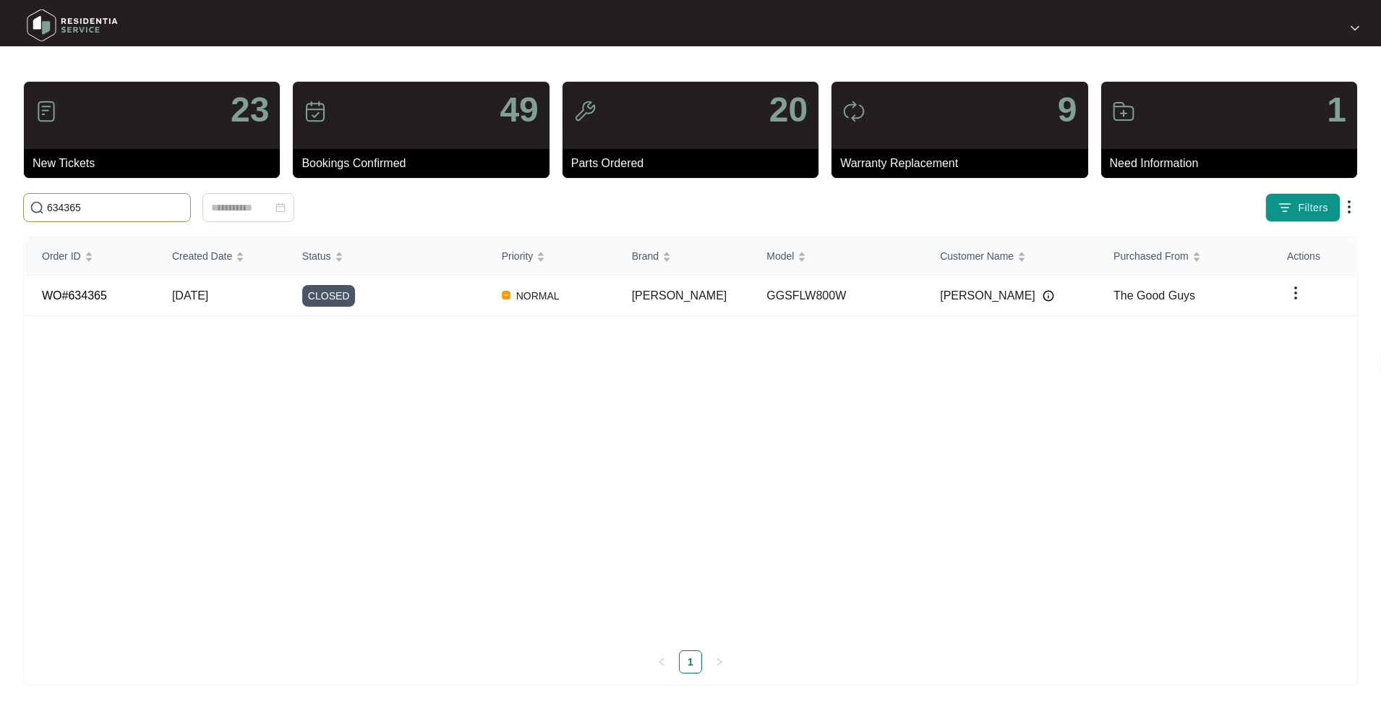
type input "634365"
click at [170, 301] on td "[DATE]" at bounding box center [220, 295] width 130 height 40
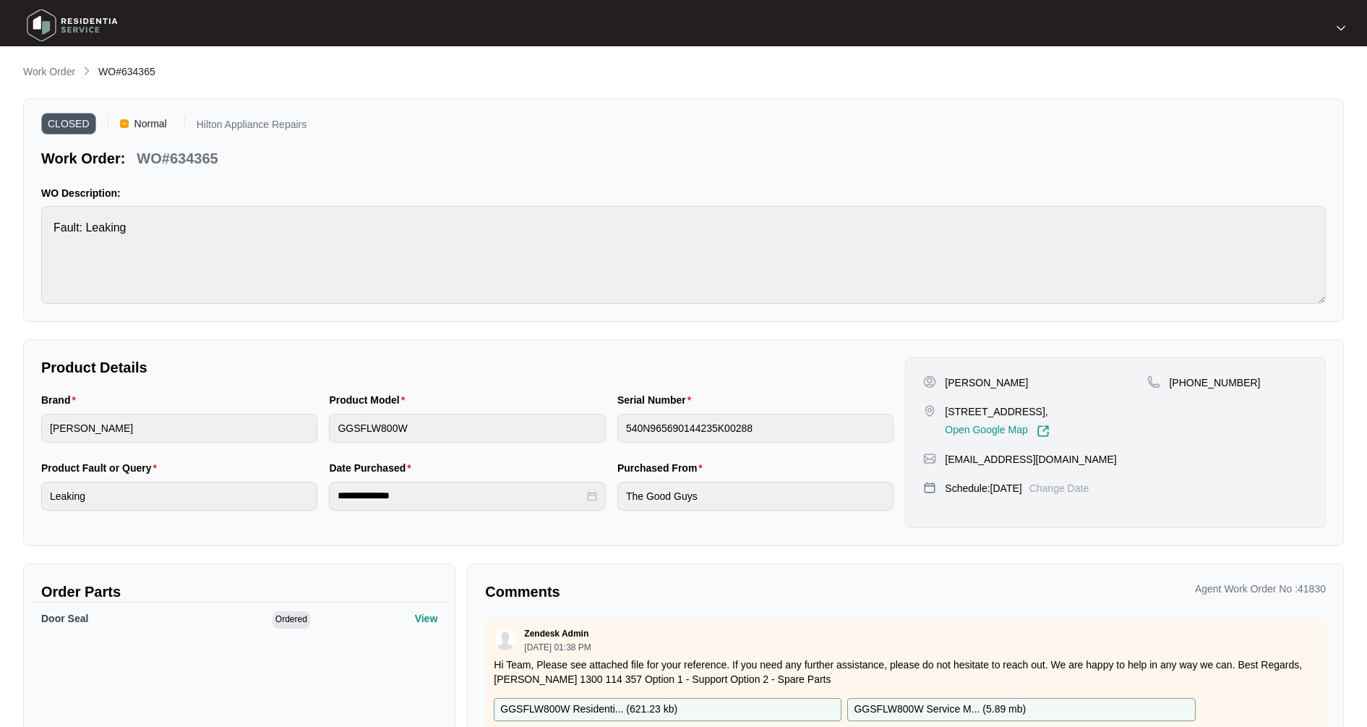
click at [62, 77] on p "Work Order" at bounding box center [49, 71] width 52 height 14
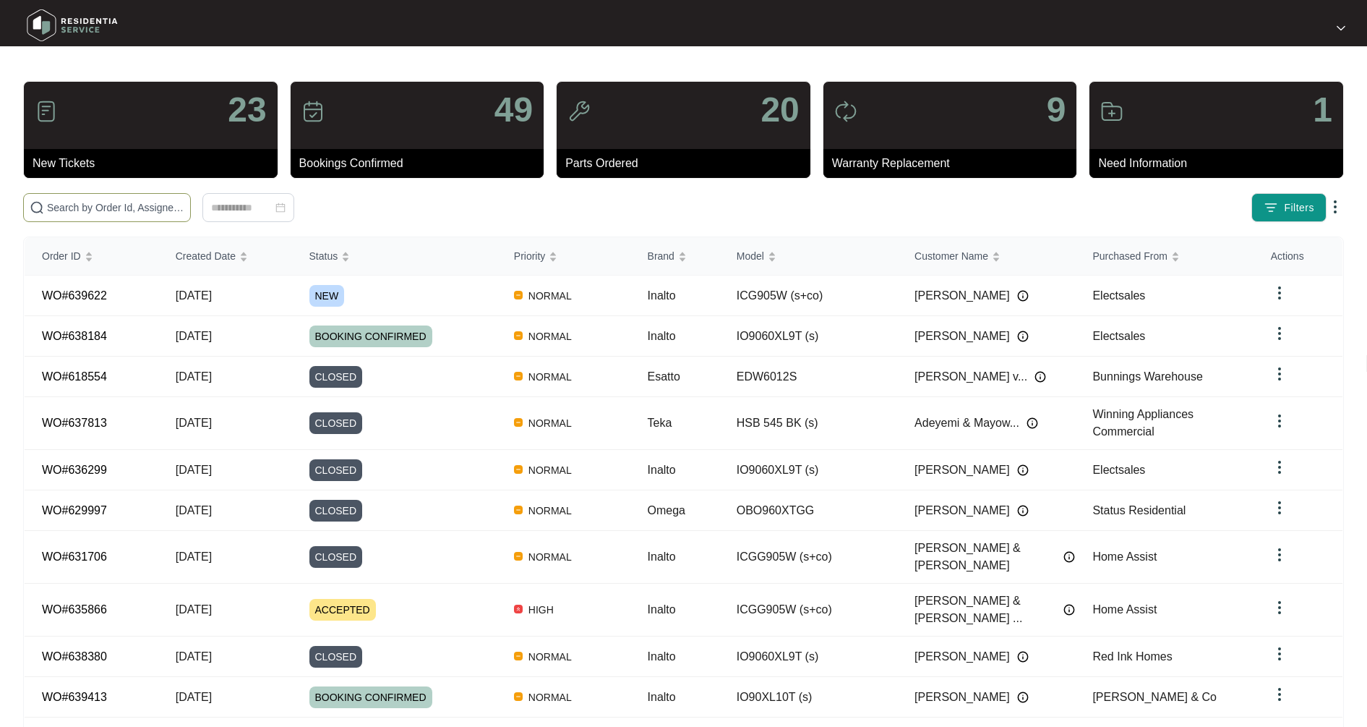
click at [131, 215] on input "text" at bounding box center [115, 208] width 137 height 16
type input "623909"
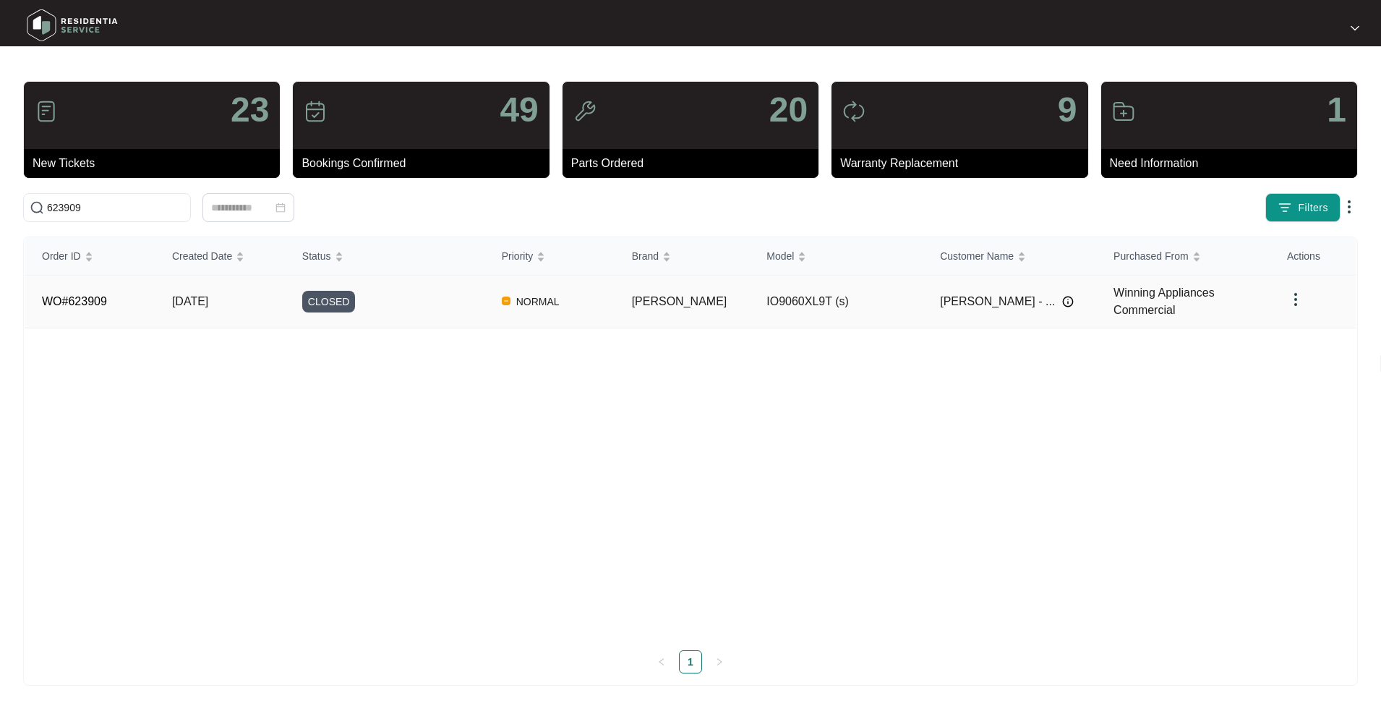
click at [260, 304] on td "[DATE]" at bounding box center [220, 301] width 130 height 53
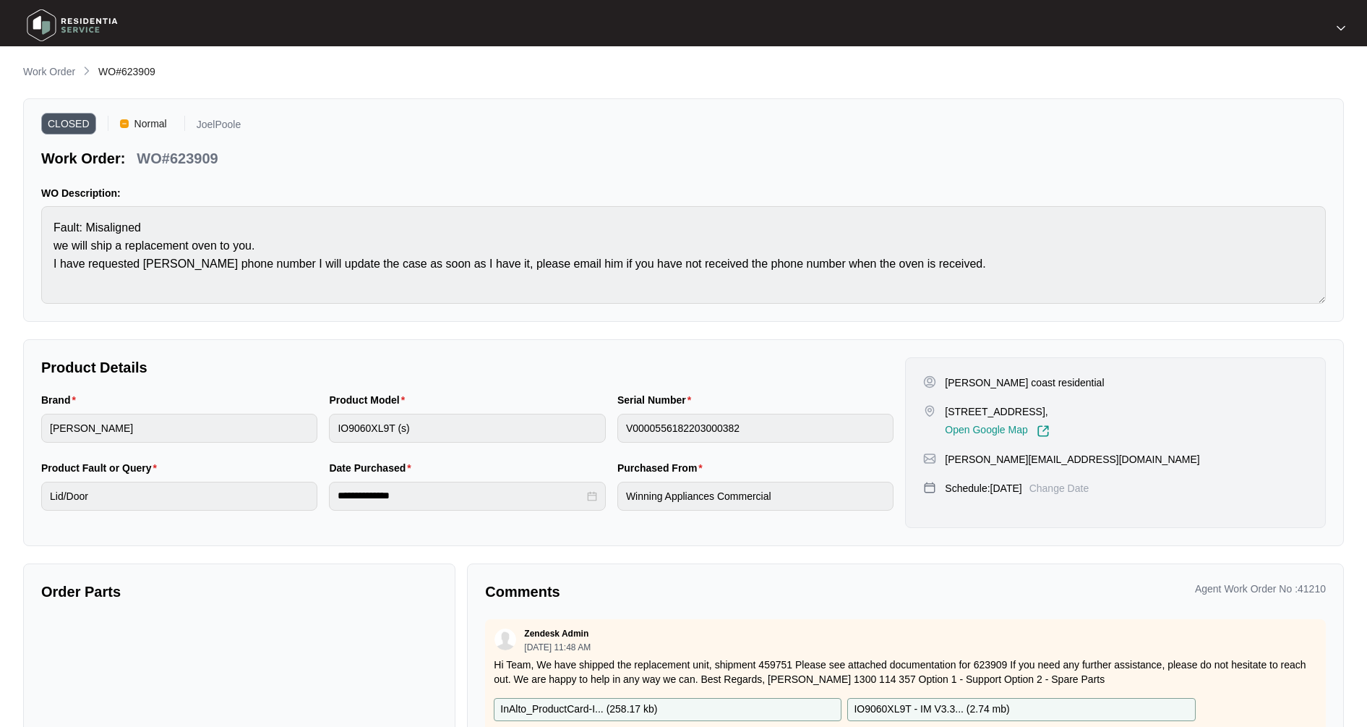
click at [43, 64] on li "Work Order" at bounding box center [49, 72] width 52 height 17
click at [64, 77] on p "Work Order" at bounding box center [49, 71] width 52 height 14
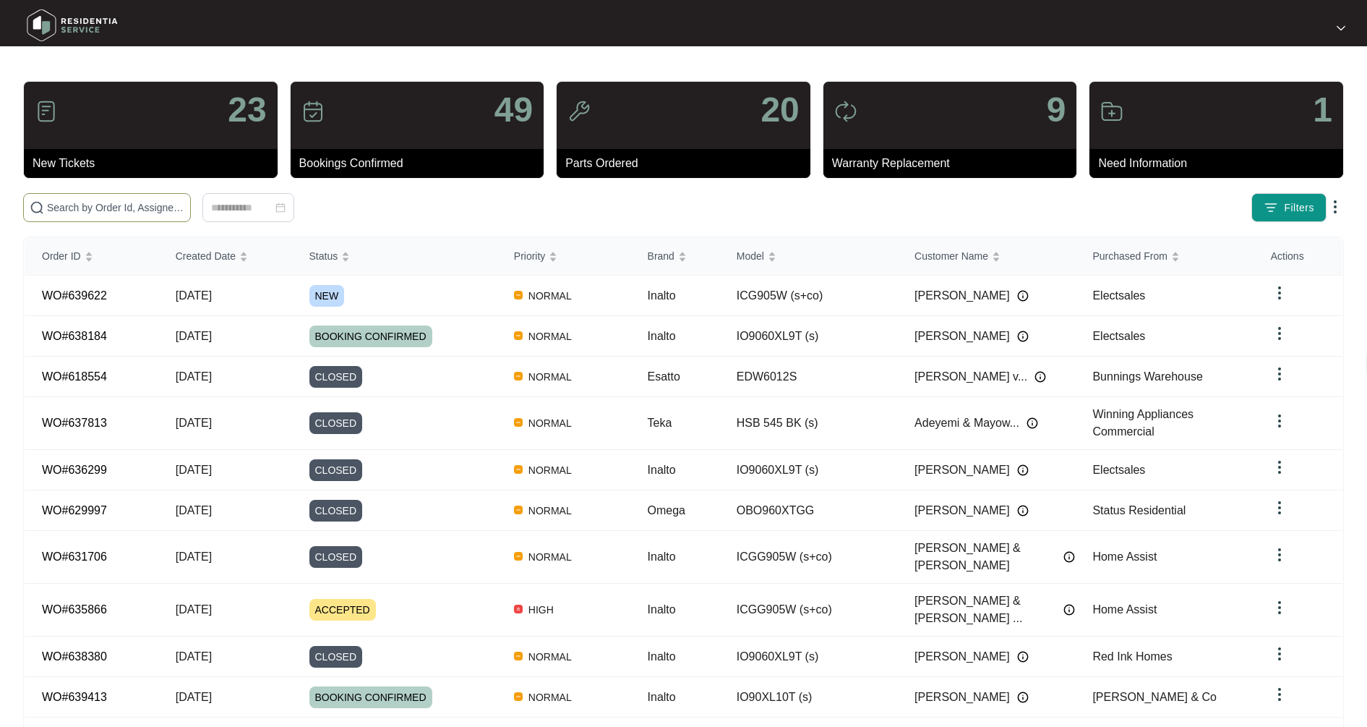
click at [91, 210] on input "text" at bounding box center [115, 208] width 137 height 16
type input "625349"
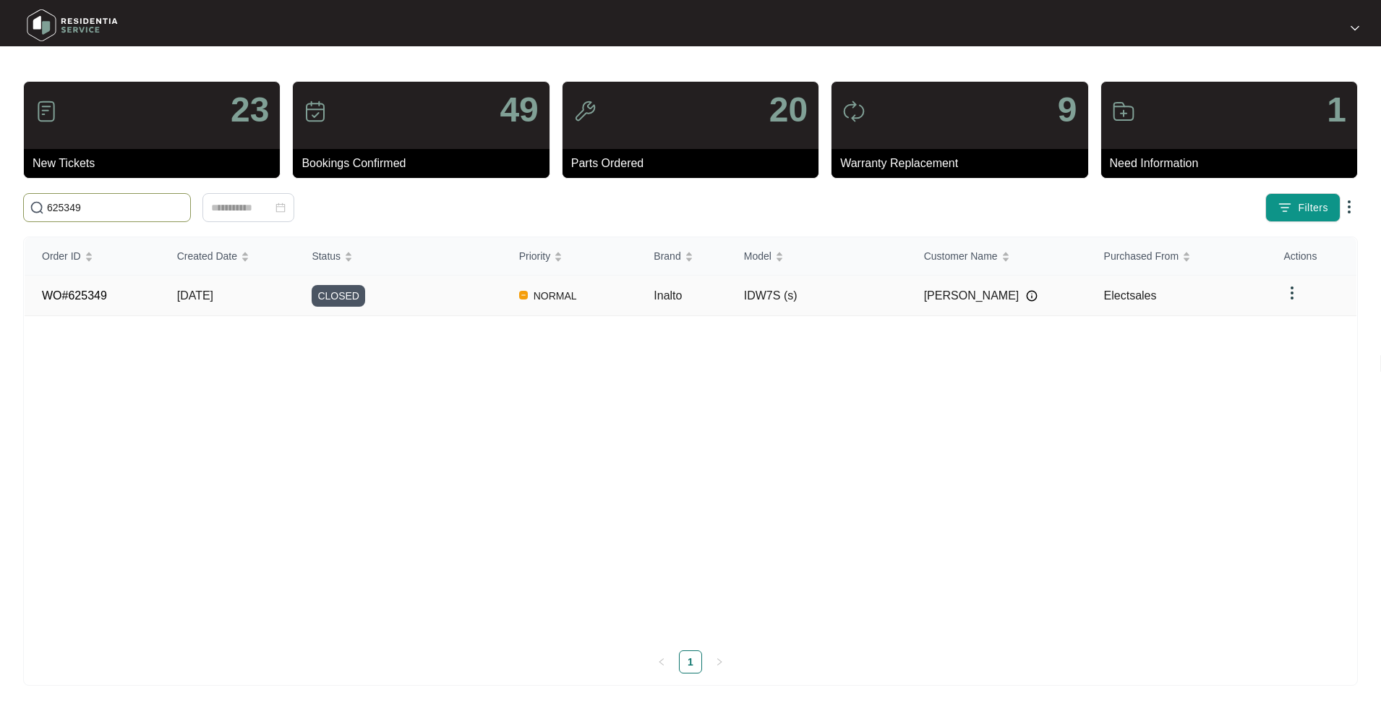
click at [161, 293] on td "[DATE]" at bounding box center [227, 295] width 135 height 40
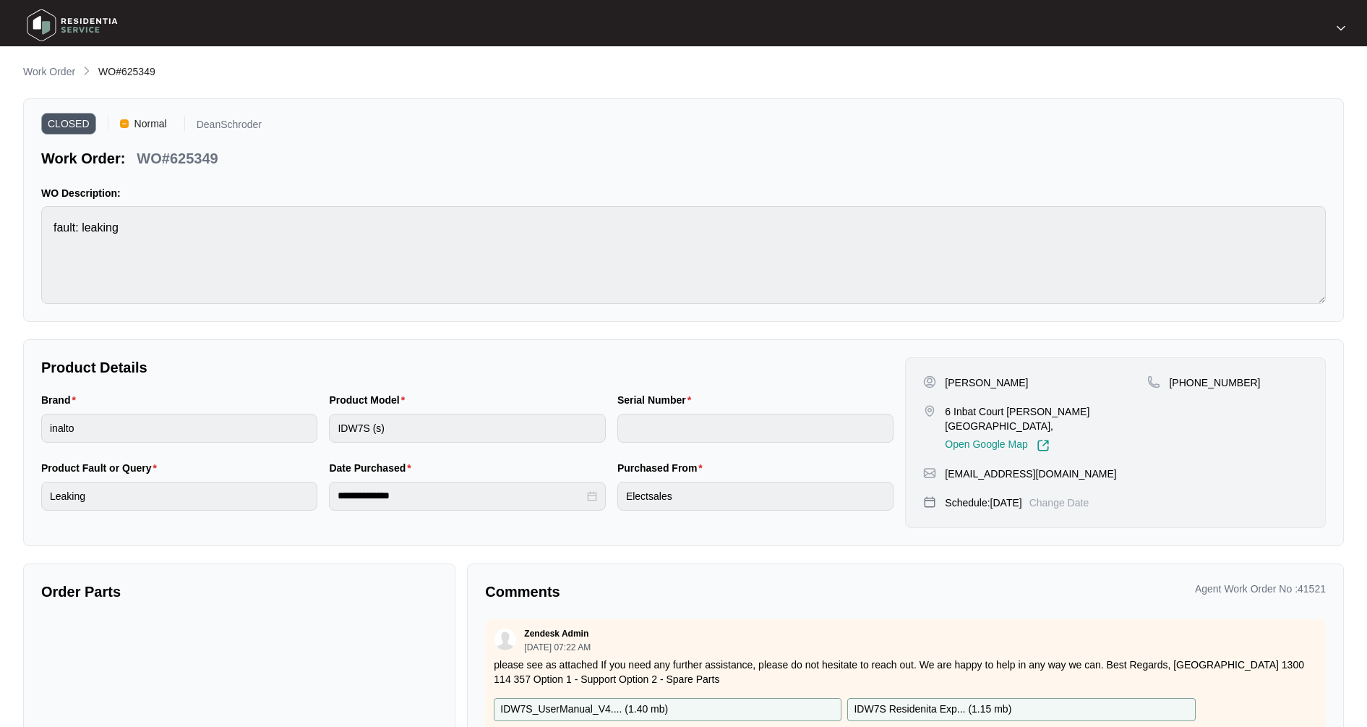
click at [53, 85] on div "**********" at bounding box center [683, 423] width 1321 height 718
click at [51, 75] on p "Work Order" at bounding box center [49, 71] width 52 height 14
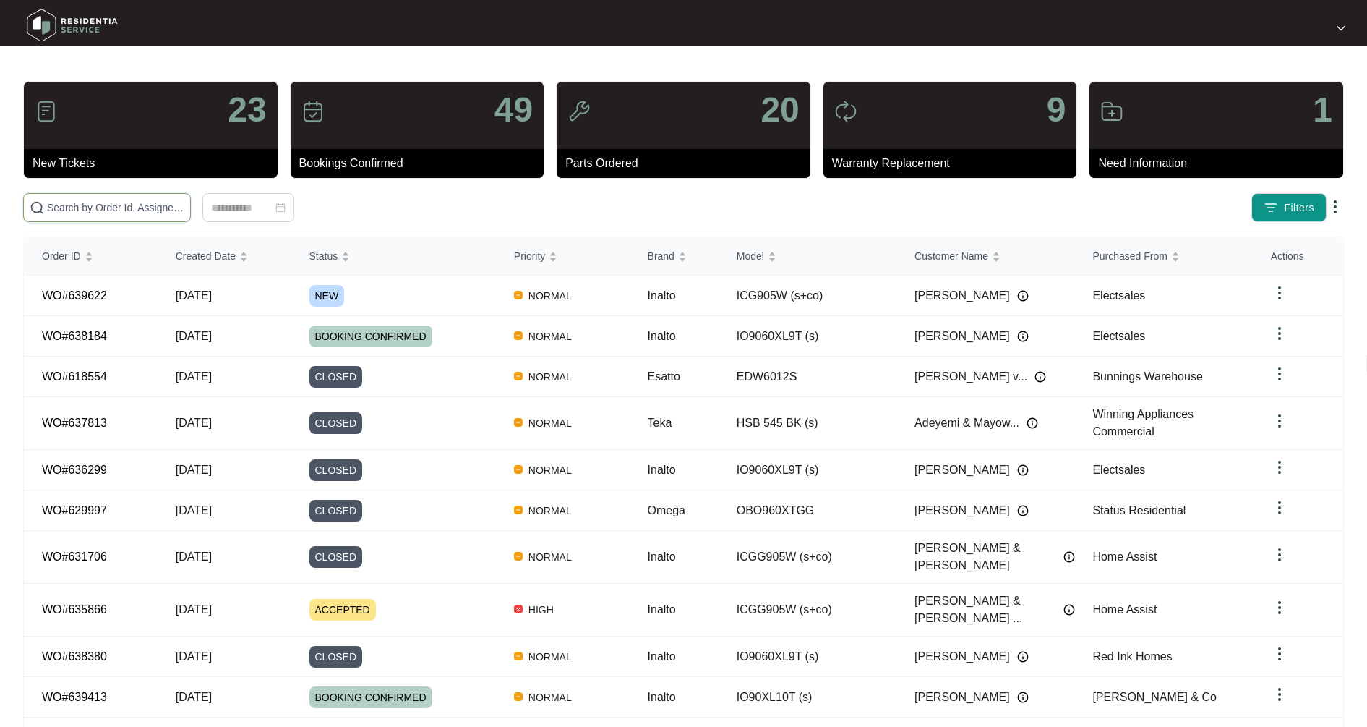
click at [67, 207] on input "text" at bounding box center [115, 208] width 137 height 16
type input "632332"
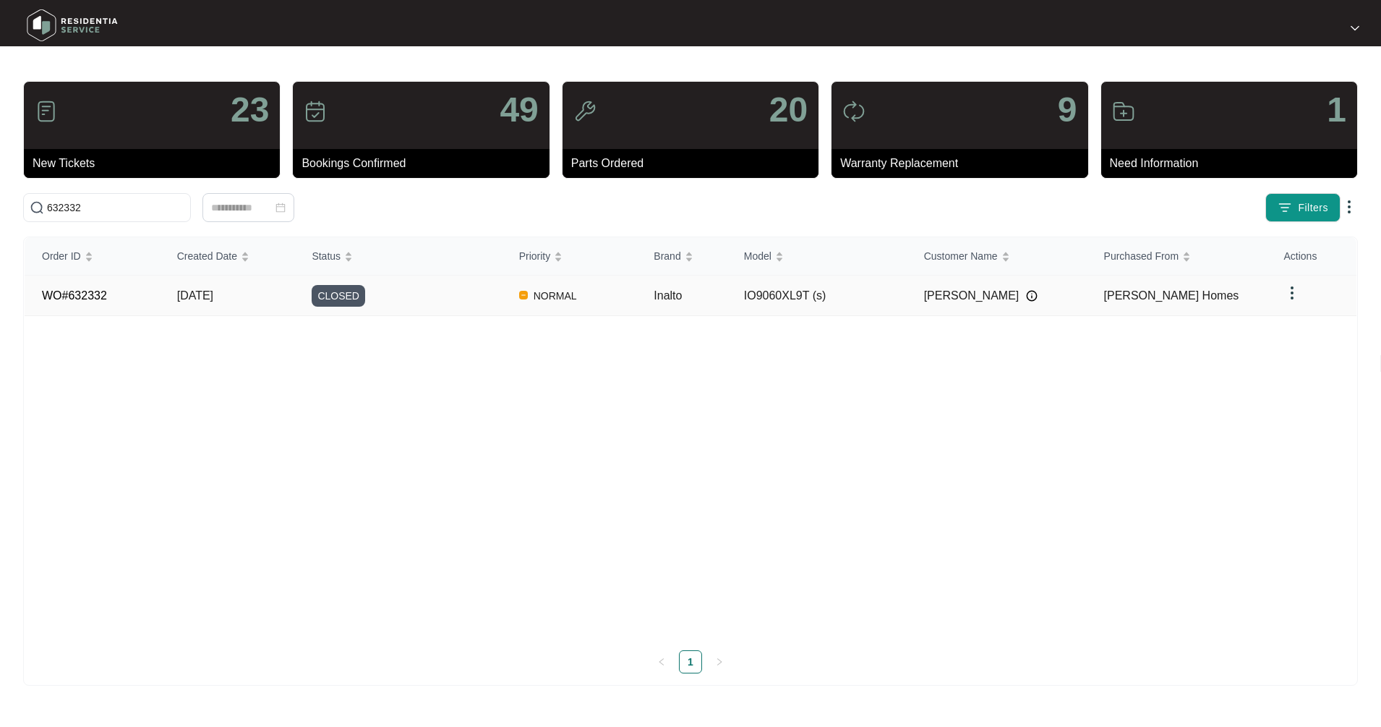
click at [93, 300] on link "WO#632332" at bounding box center [74, 295] width 65 height 12
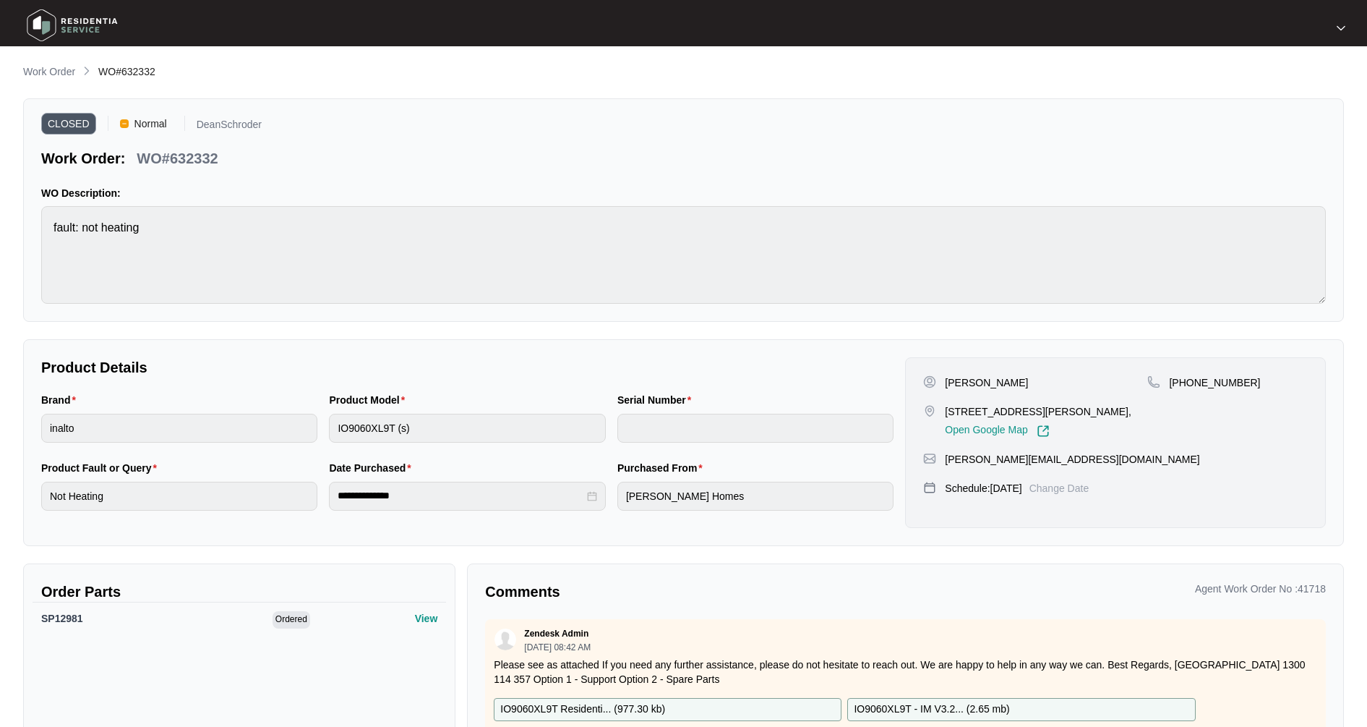
click at [59, 69] on p "Work Order" at bounding box center [49, 71] width 52 height 14
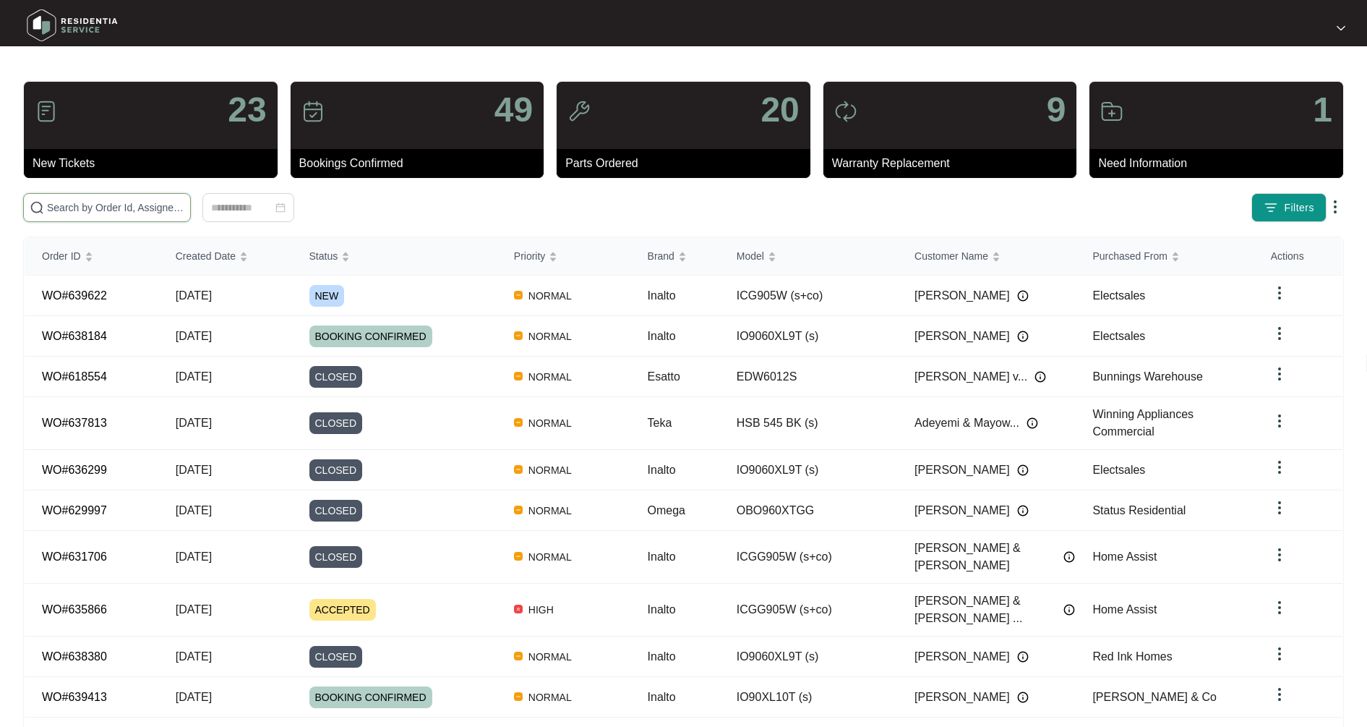
drag, startPoint x: 87, startPoint y: 206, endPoint x: 94, endPoint y: 207, distance: 7.3
click at [86, 207] on input "text" at bounding box center [115, 208] width 137 height 16
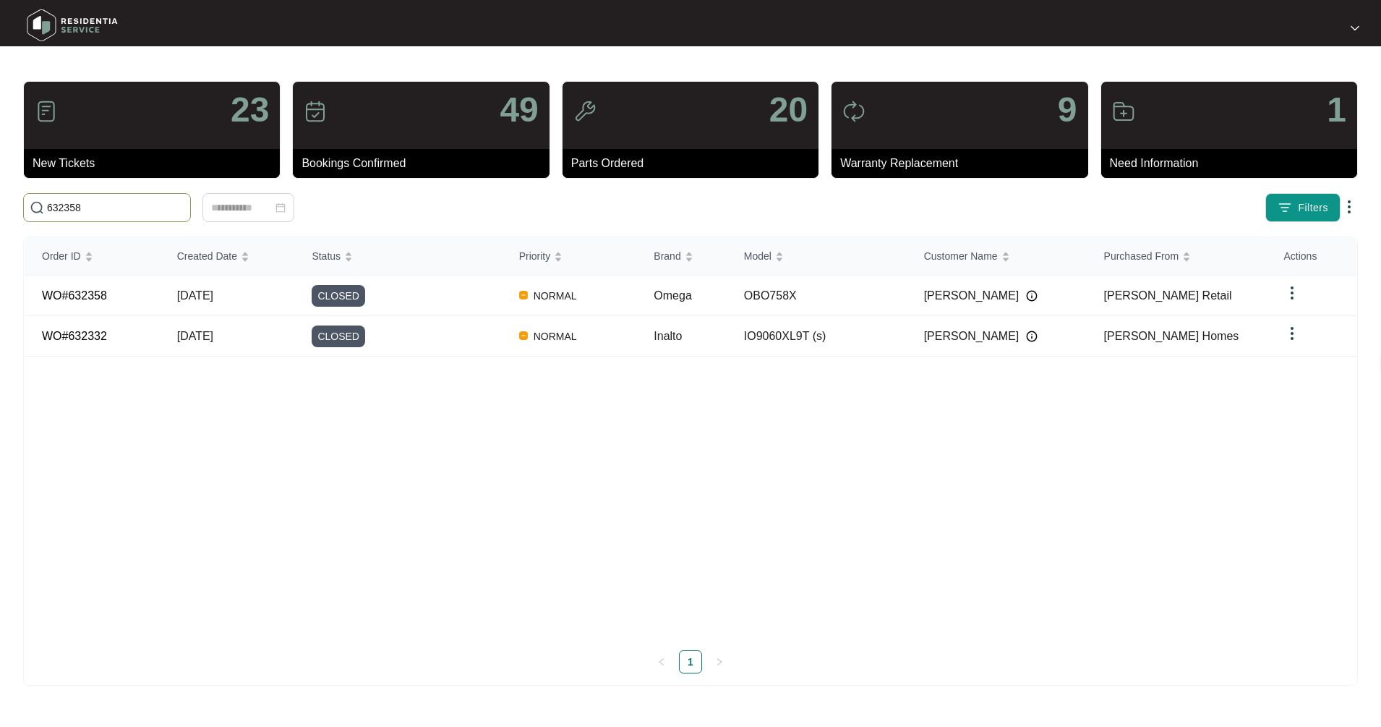
type input "632358"
click at [189, 293] on span "[DATE]" at bounding box center [195, 295] width 36 height 12
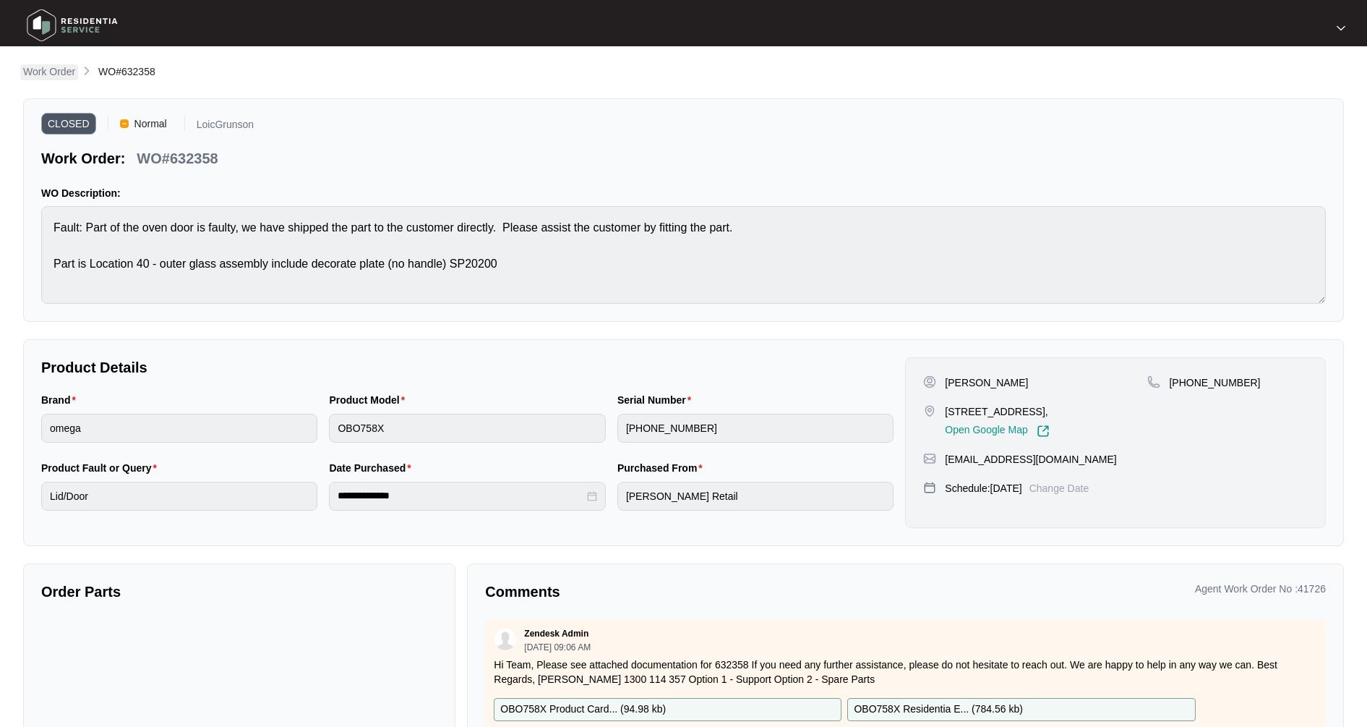
click at [72, 69] on p "Work Order" at bounding box center [49, 71] width 52 height 14
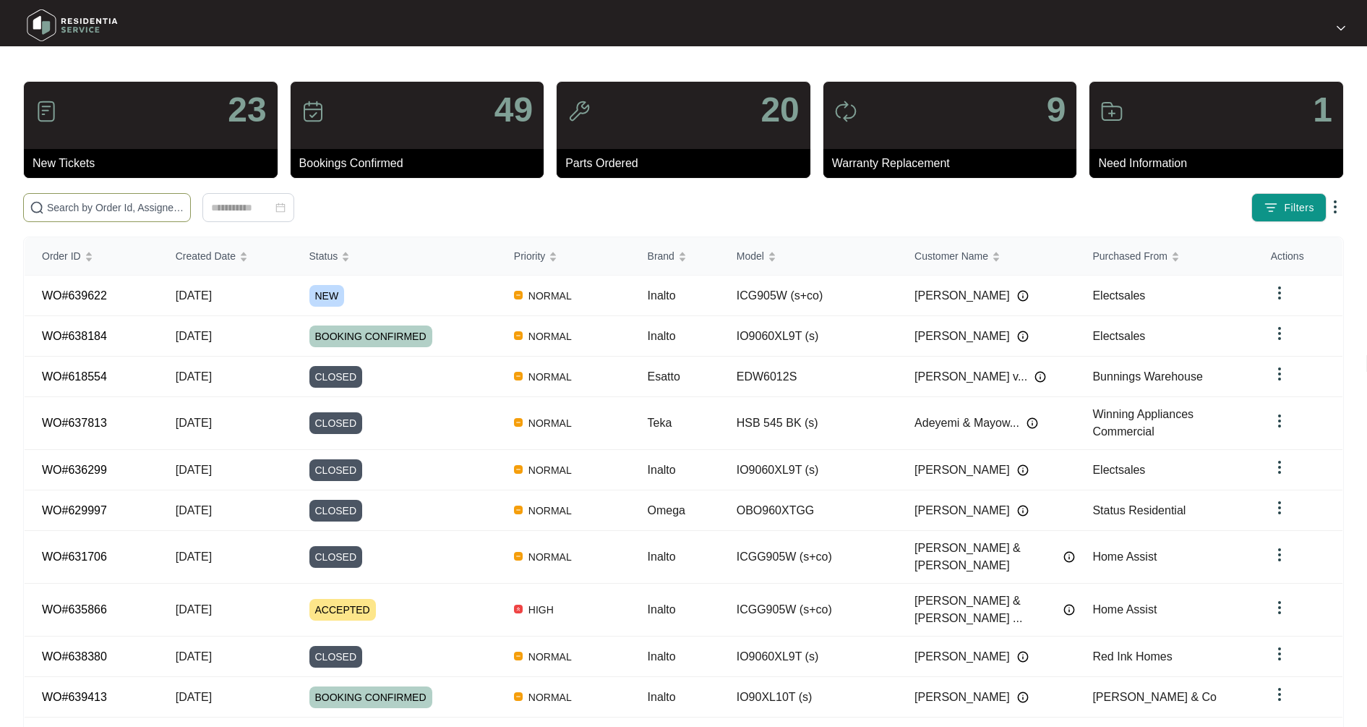
click at [112, 207] on input "text" at bounding box center [115, 208] width 137 height 16
type input "630066"
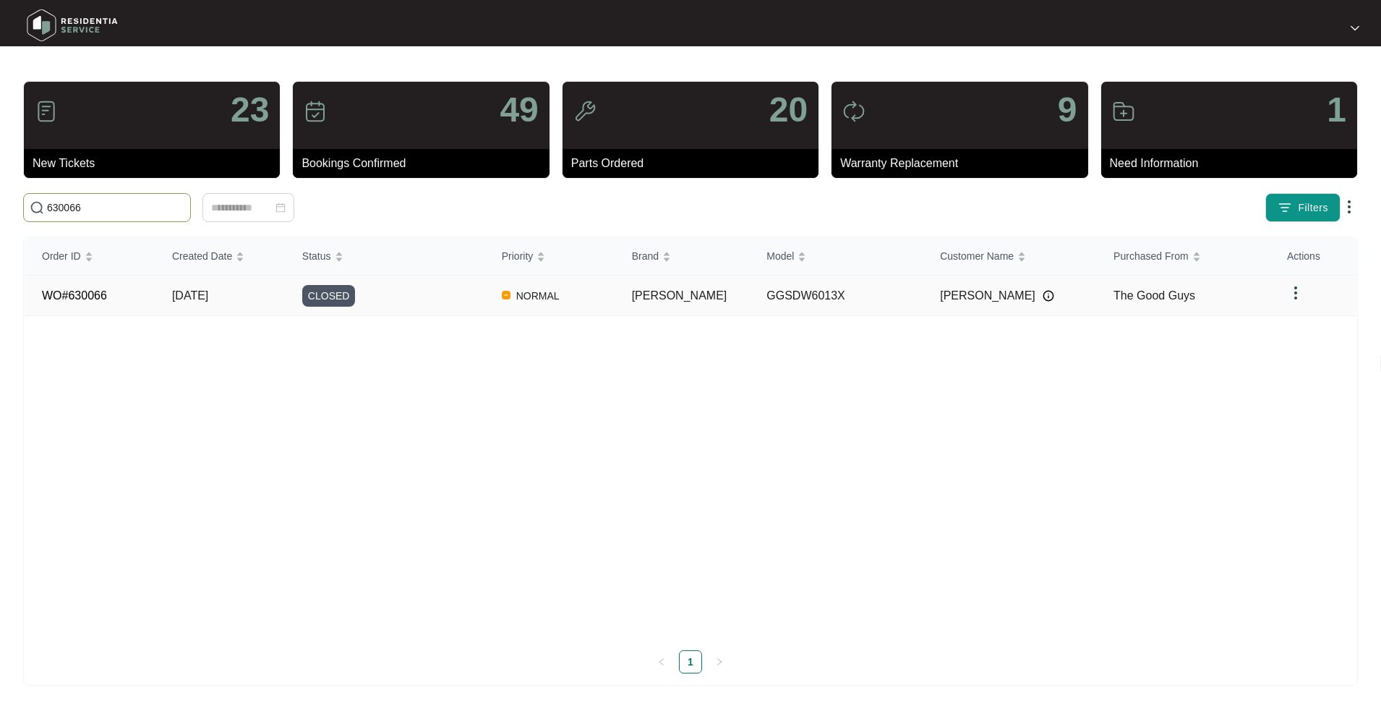
click at [206, 301] on span "[DATE]" at bounding box center [190, 295] width 36 height 12
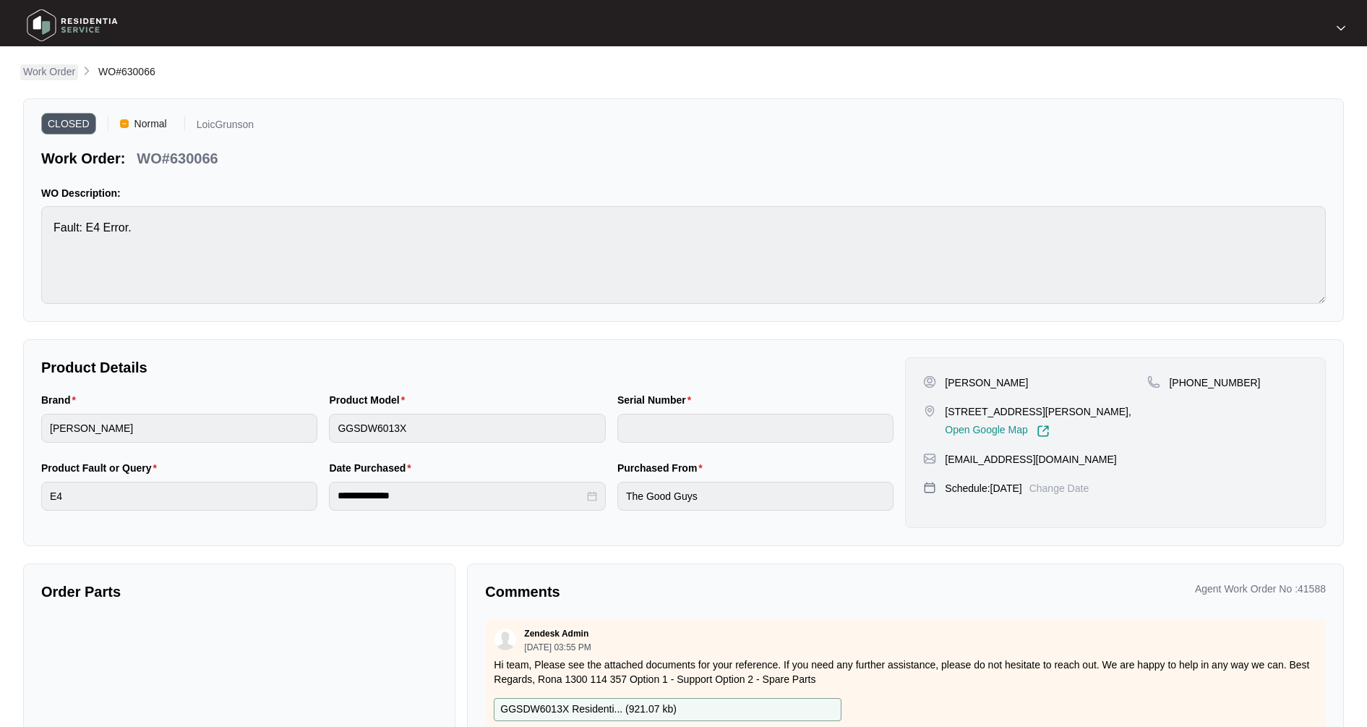
click at [53, 73] on p "Work Order" at bounding box center [49, 71] width 52 height 14
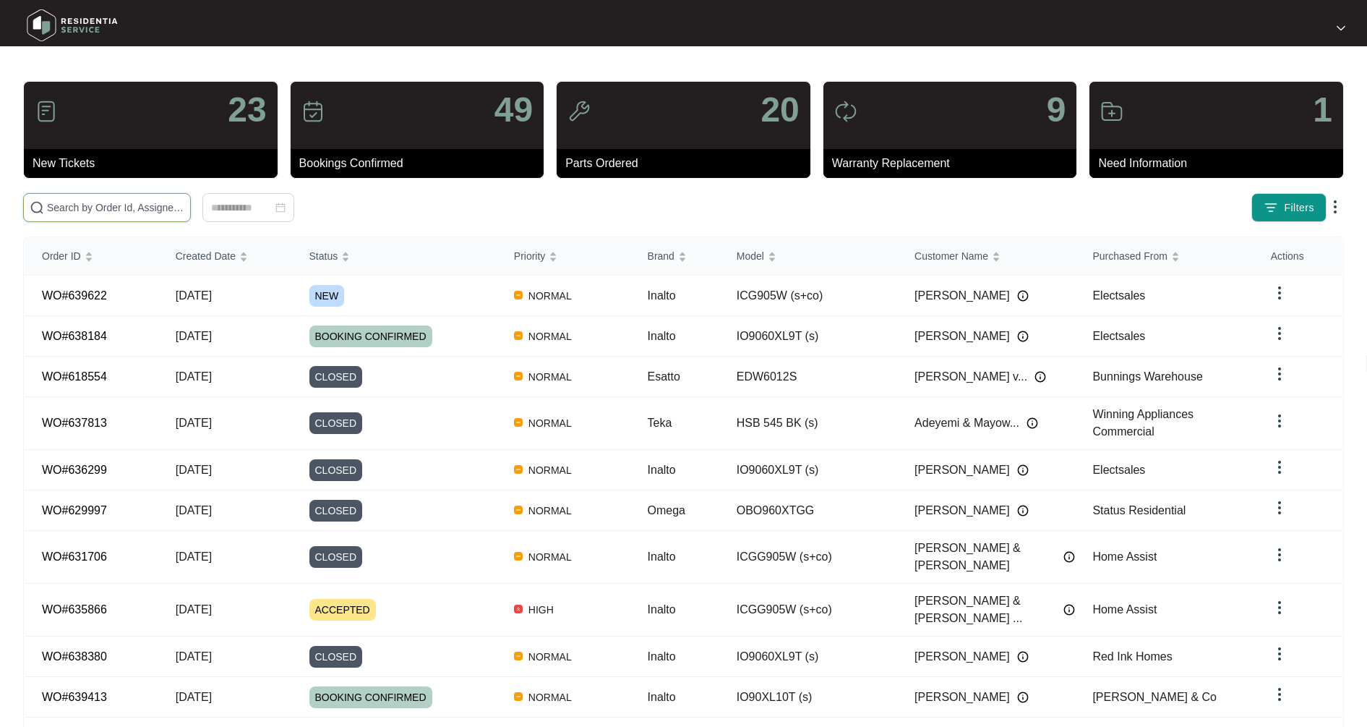
click at [110, 209] on input "text" at bounding box center [115, 208] width 137 height 16
type input "632443"
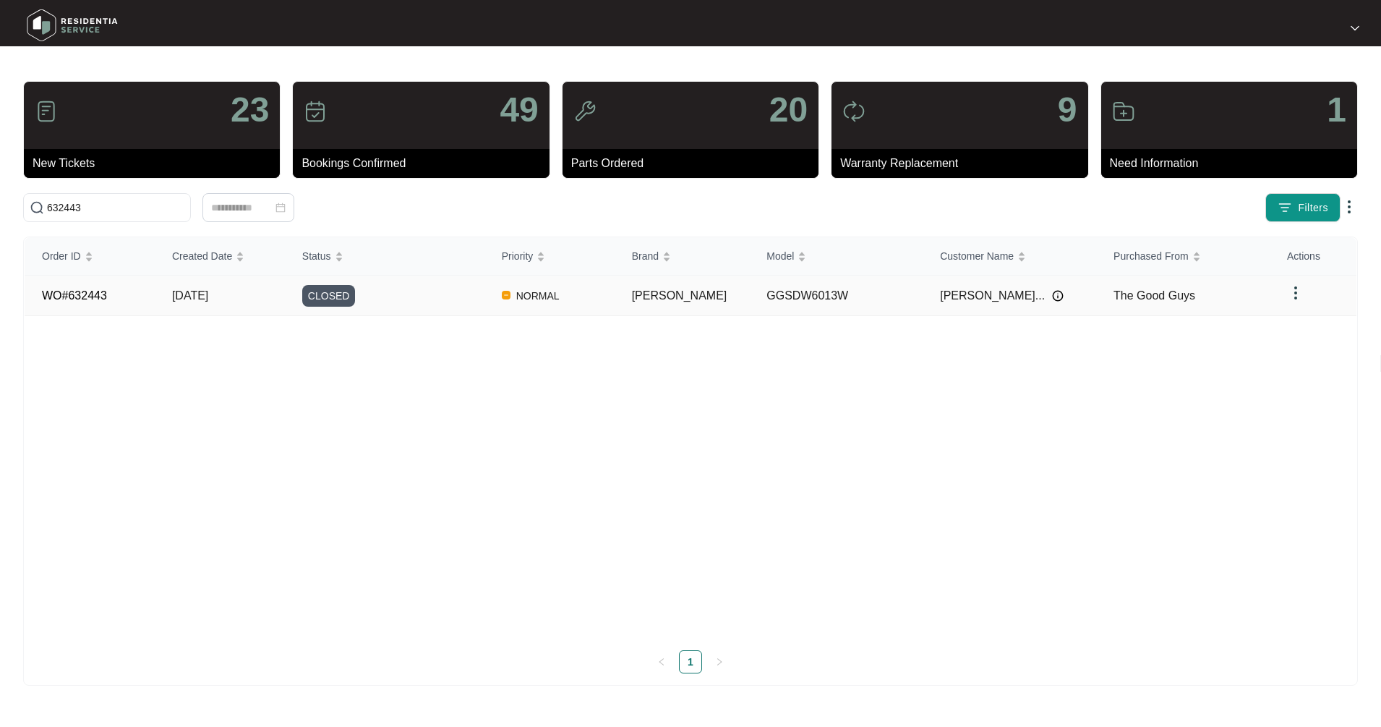
click at [202, 299] on span "[DATE]" at bounding box center [190, 295] width 36 height 12
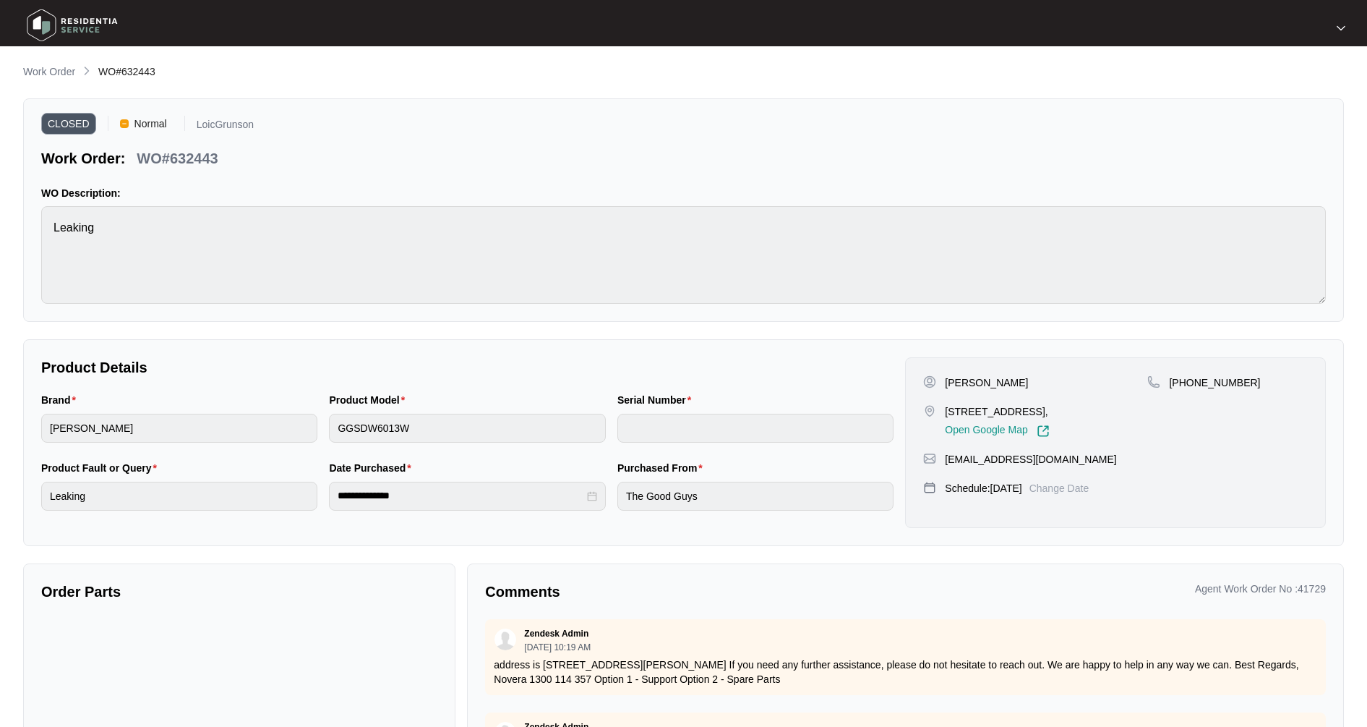
drag, startPoint x: 71, startPoint y: 80, endPoint x: 40, endPoint y: 80, distance: 31.1
click at [71, 80] on link "Work Order" at bounding box center [49, 72] width 58 height 16
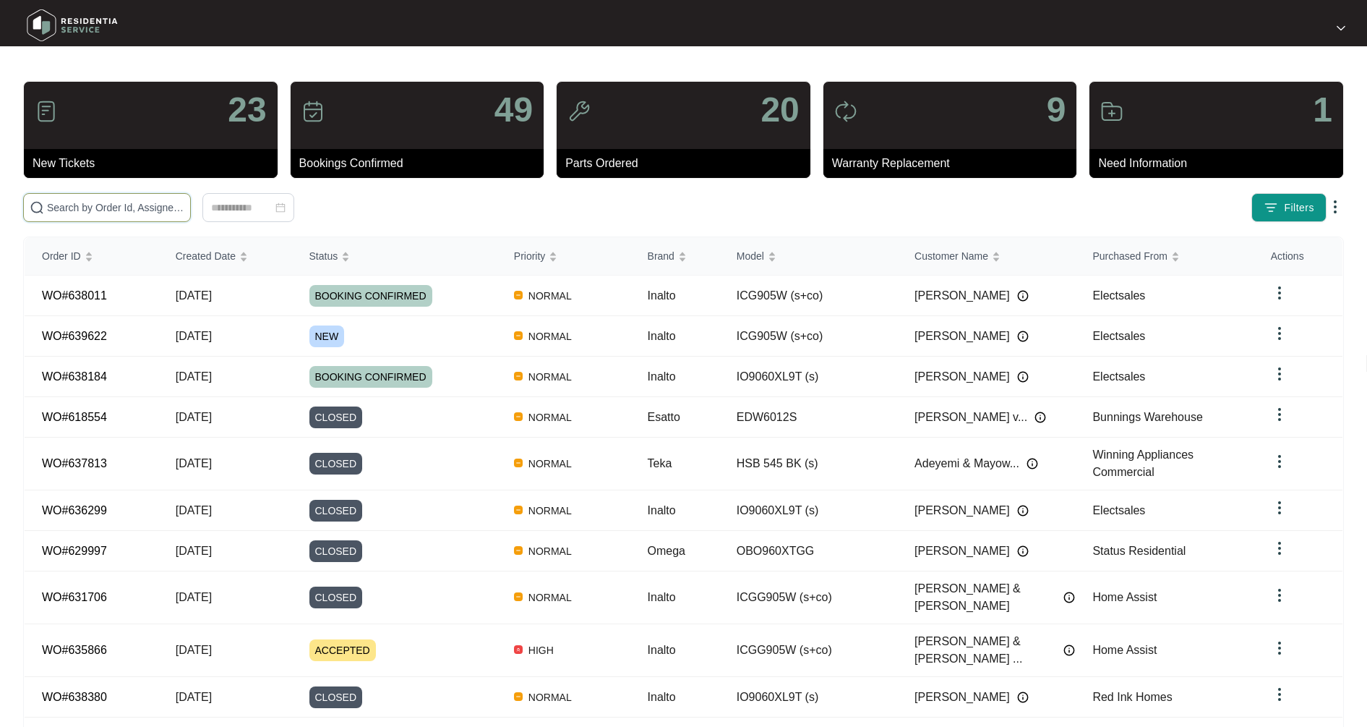
click at [95, 200] on input "text" at bounding box center [115, 208] width 137 height 16
type input "629978"
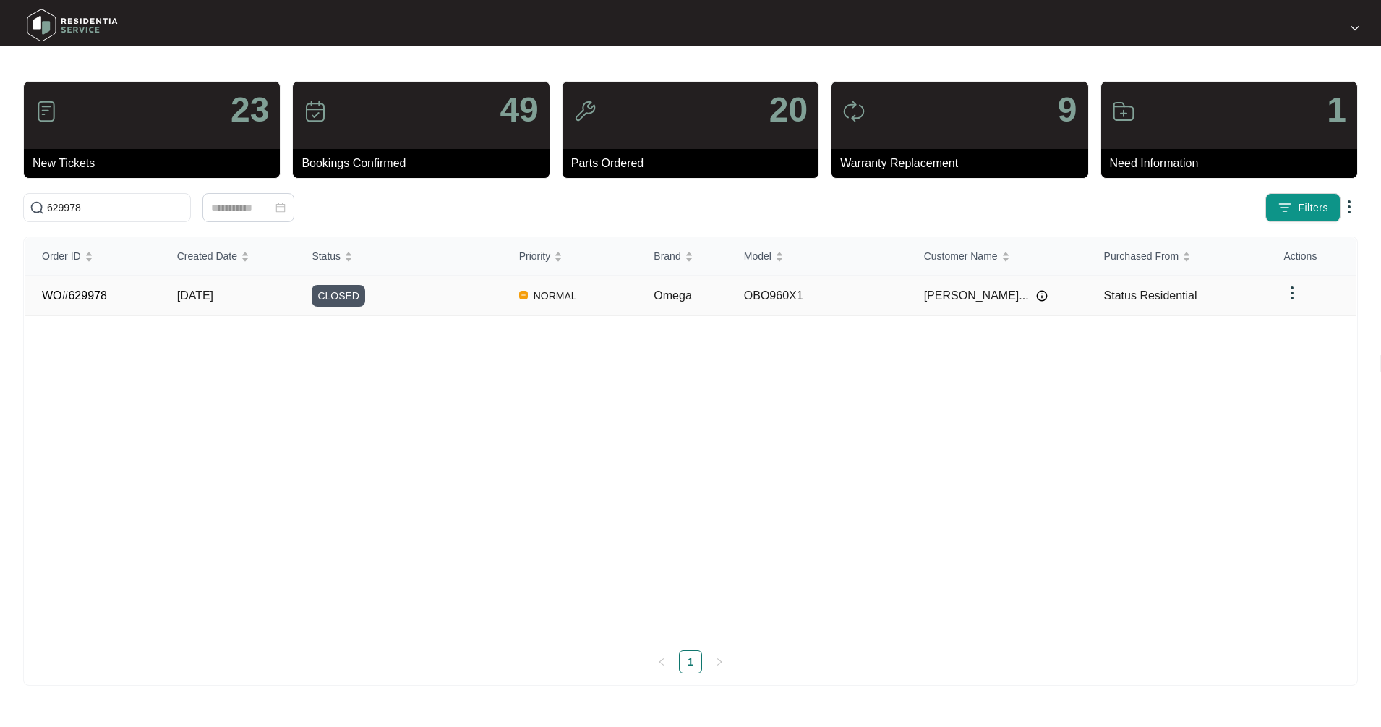
click at [187, 299] on span "[DATE]" at bounding box center [195, 295] width 36 height 12
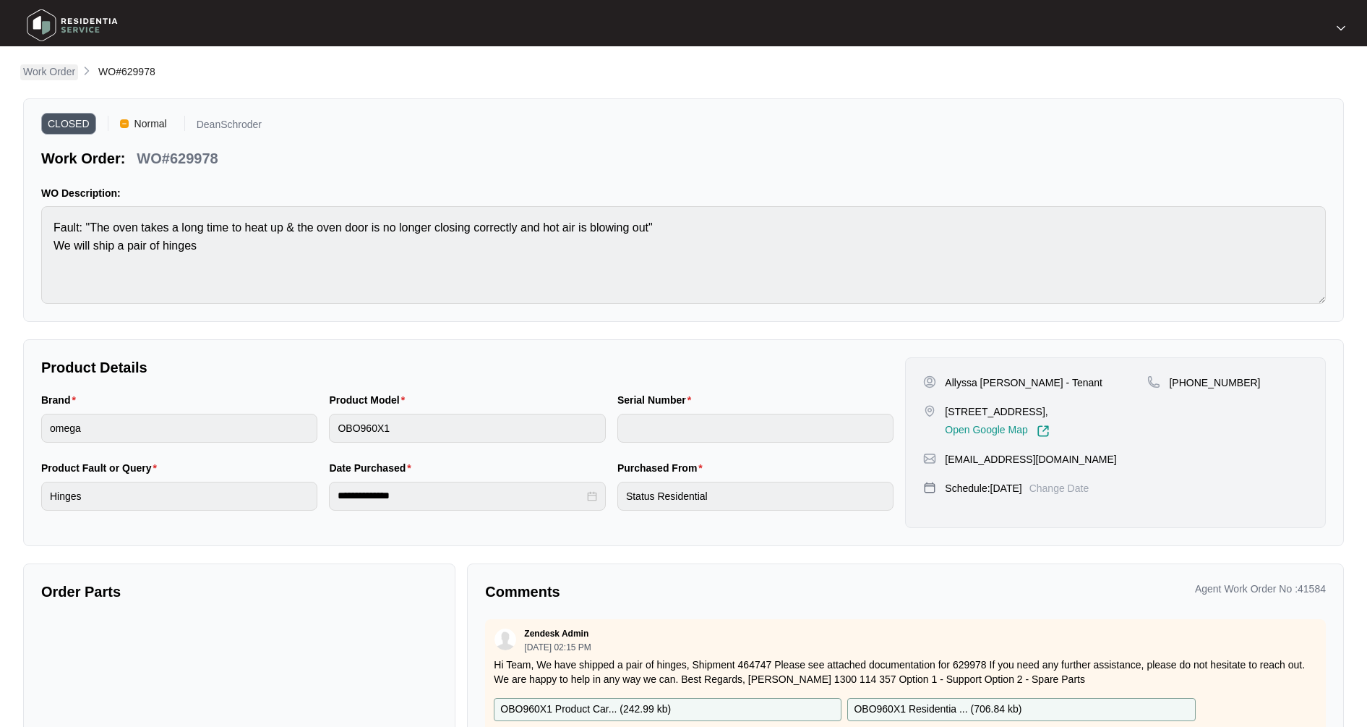
click at [64, 80] on link "Work Order" at bounding box center [49, 72] width 58 height 16
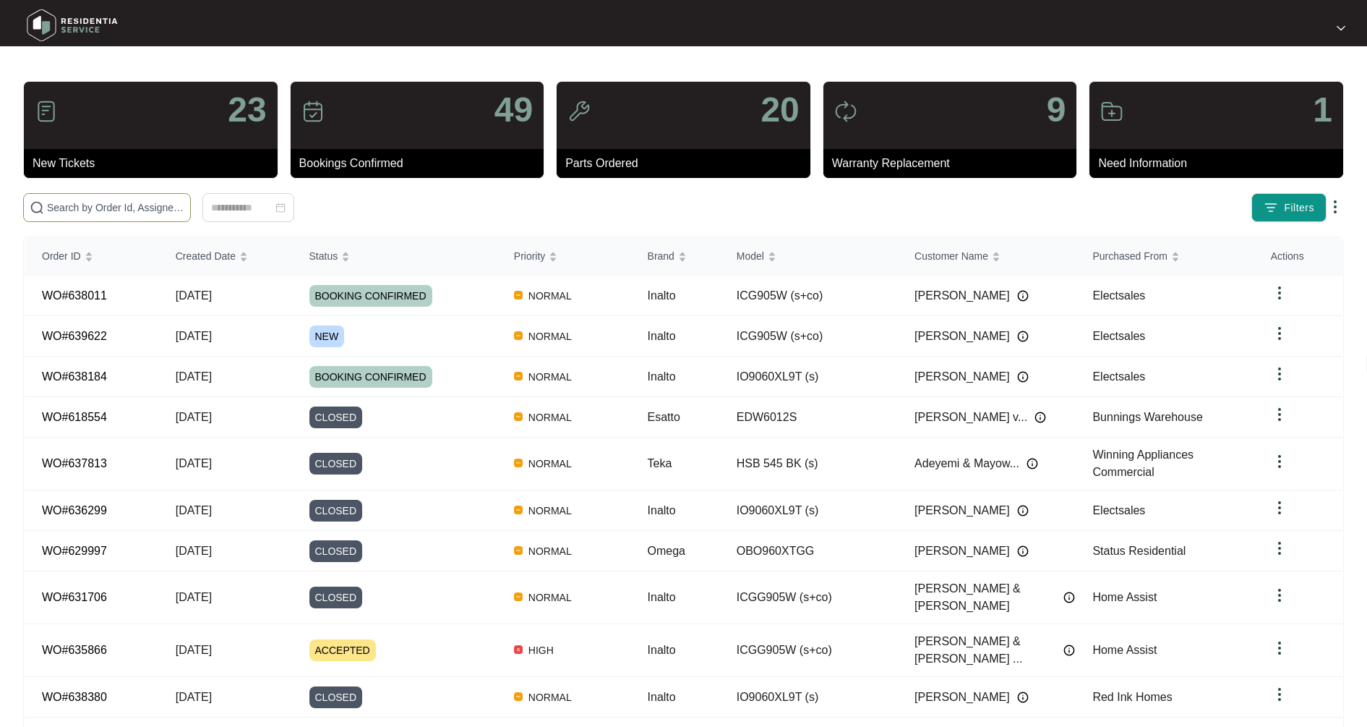
click at [142, 207] on input "text" at bounding box center [115, 208] width 137 height 16
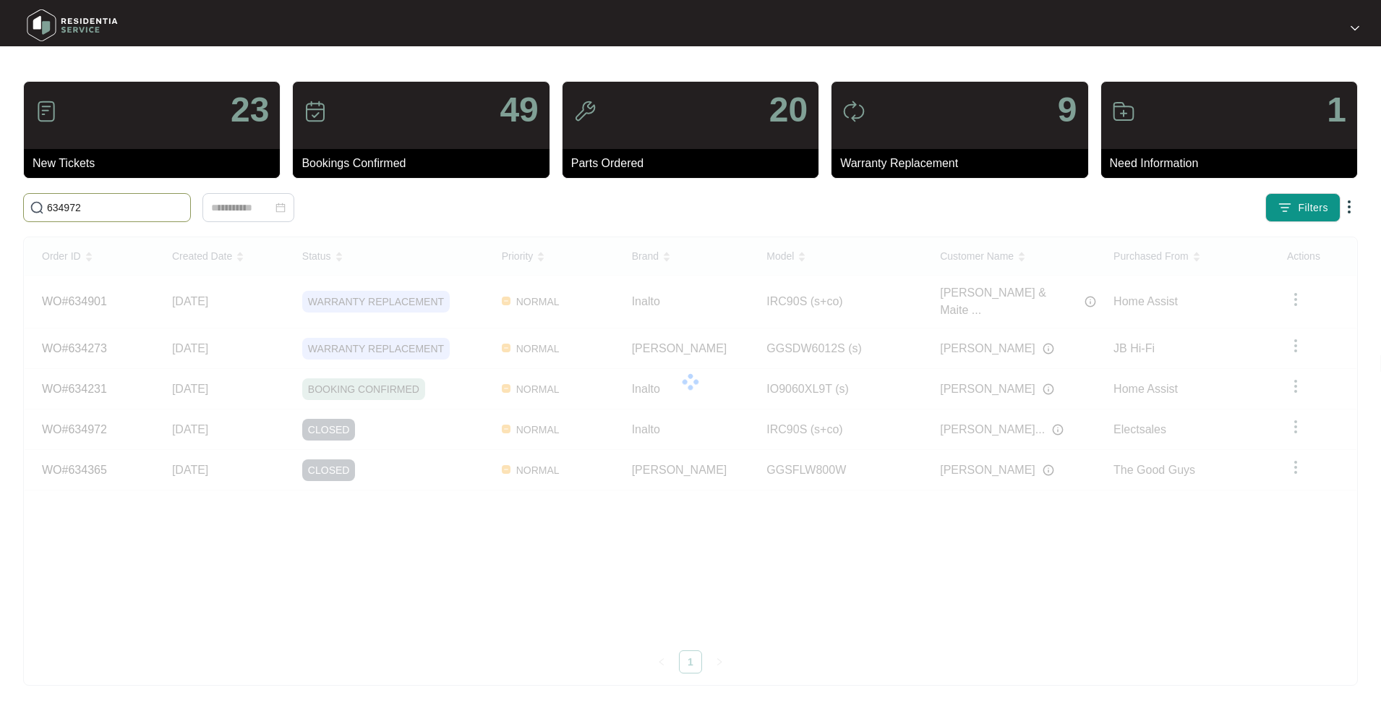
type input "634972"
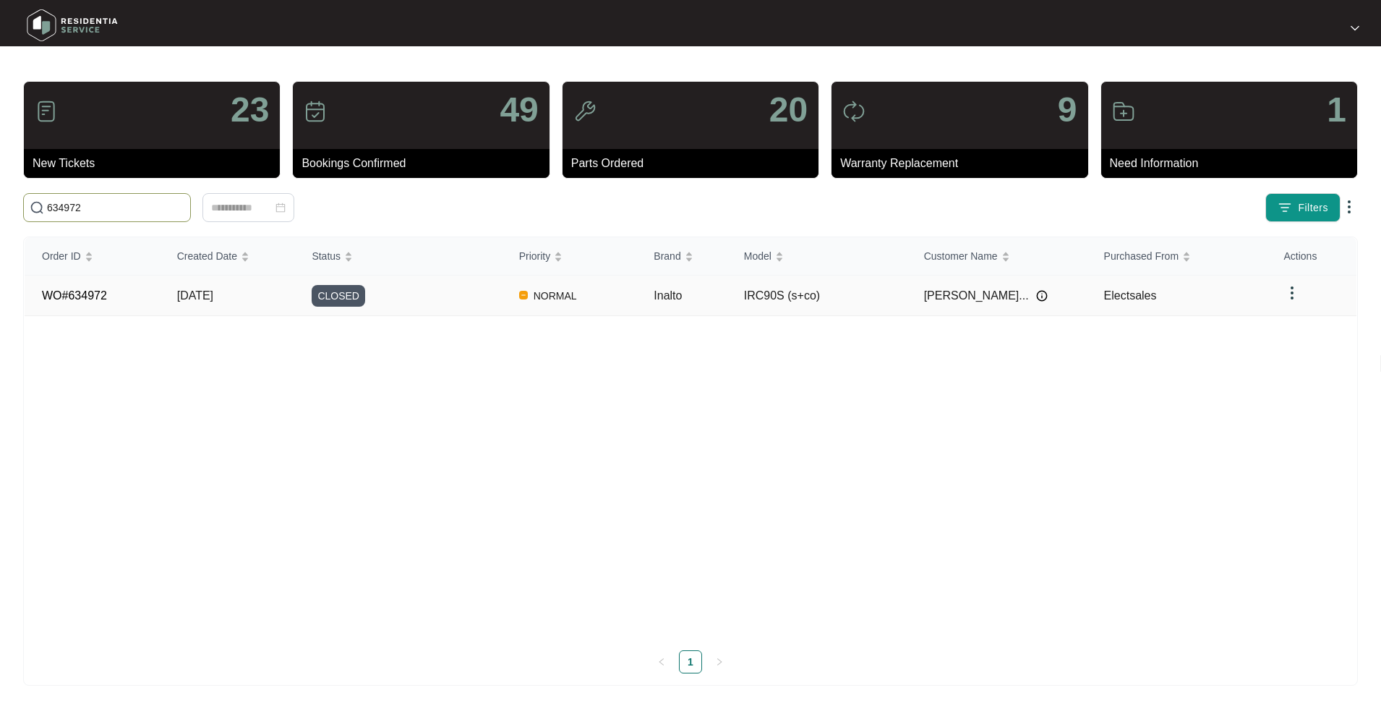
click at [142, 300] on td "WO#634972" at bounding box center [92, 295] width 135 height 40
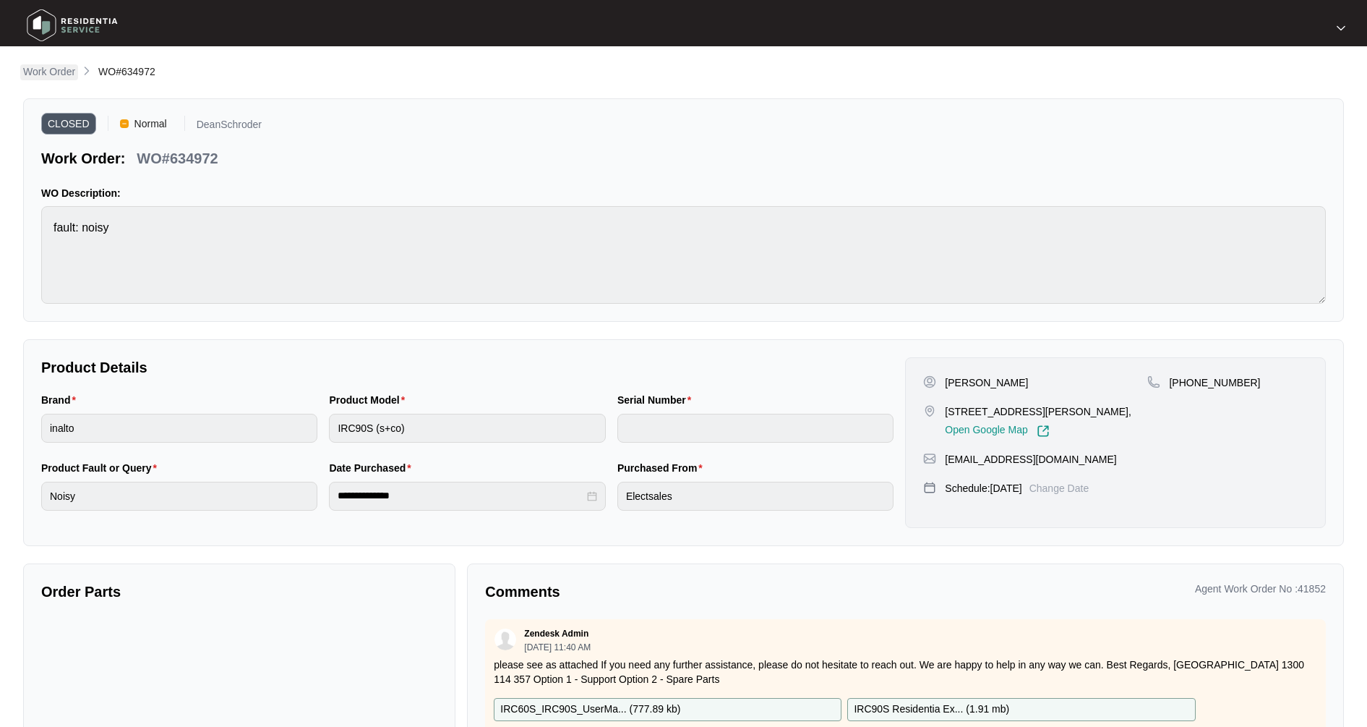
click at [64, 80] on link "Work Order" at bounding box center [49, 72] width 58 height 16
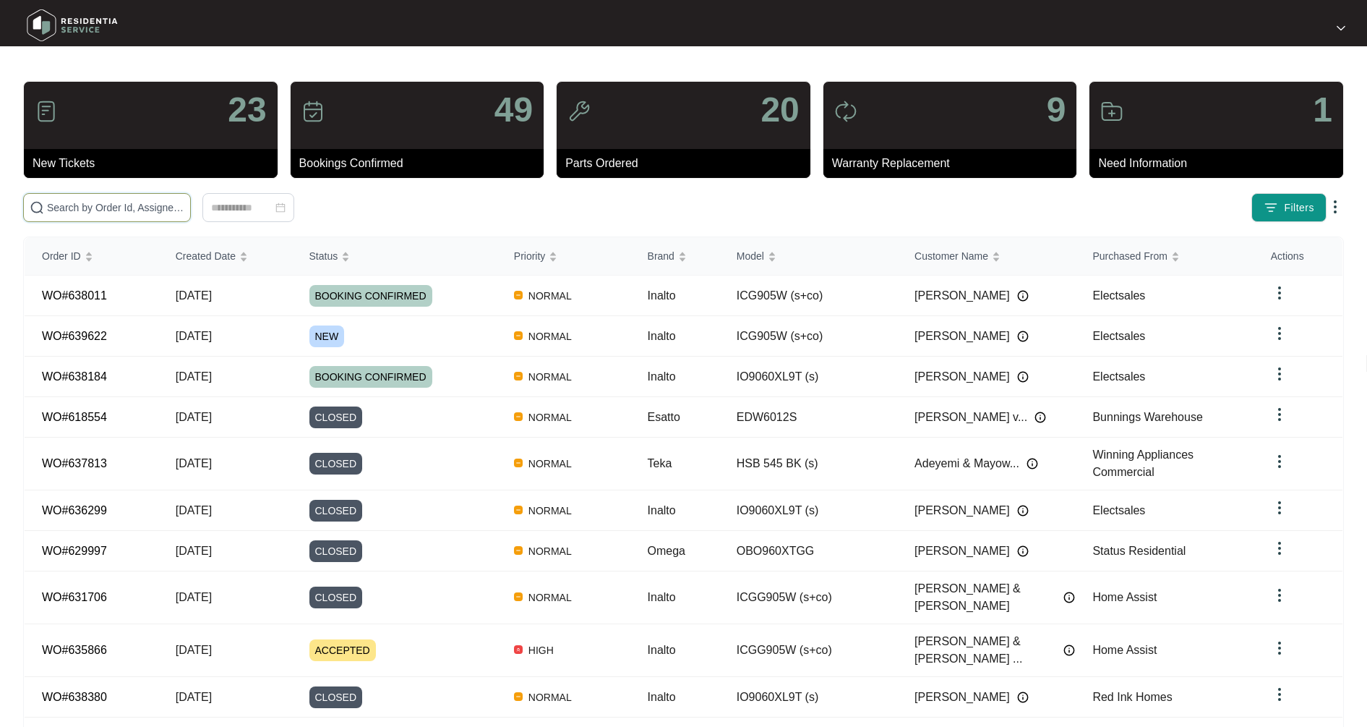
click at [129, 204] on input "text" at bounding box center [115, 208] width 137 height 16
type input "613888"
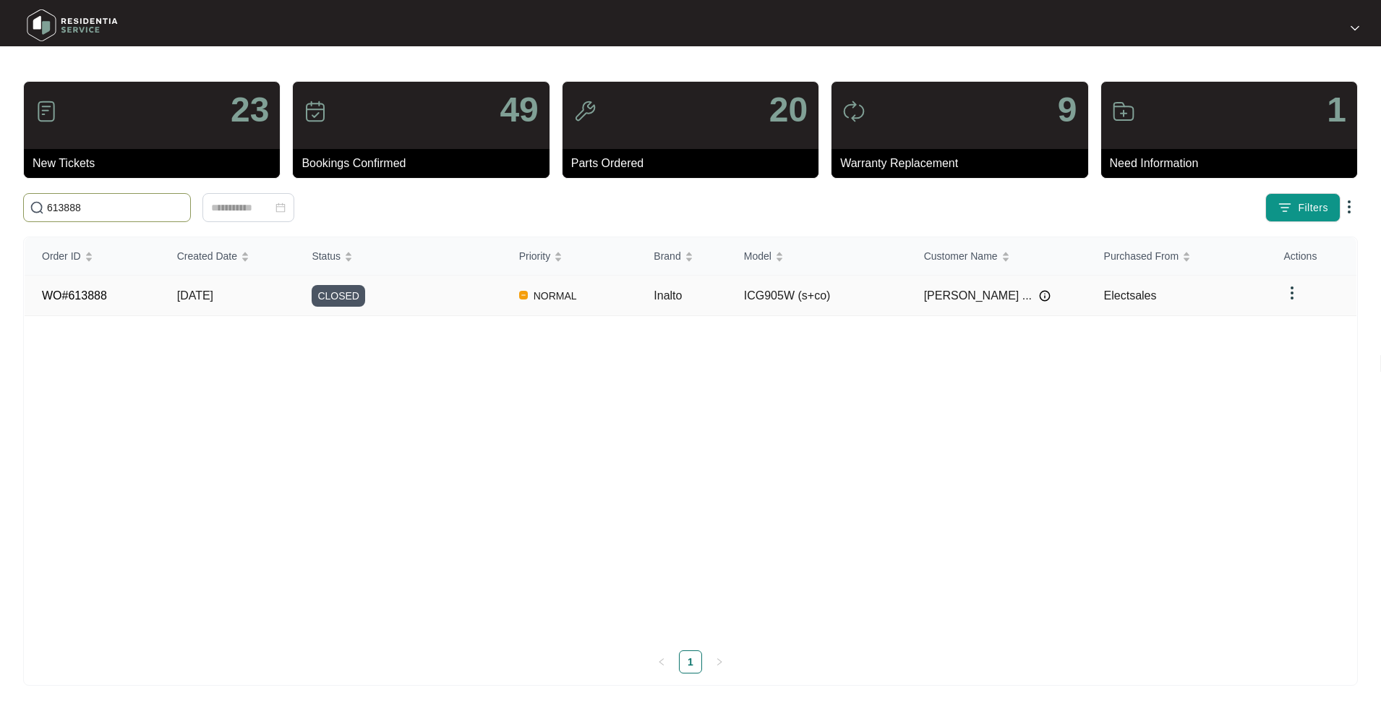
click at [189, 293] on span "[DATE]" at bounding box center [195, 295] width 36 height 12
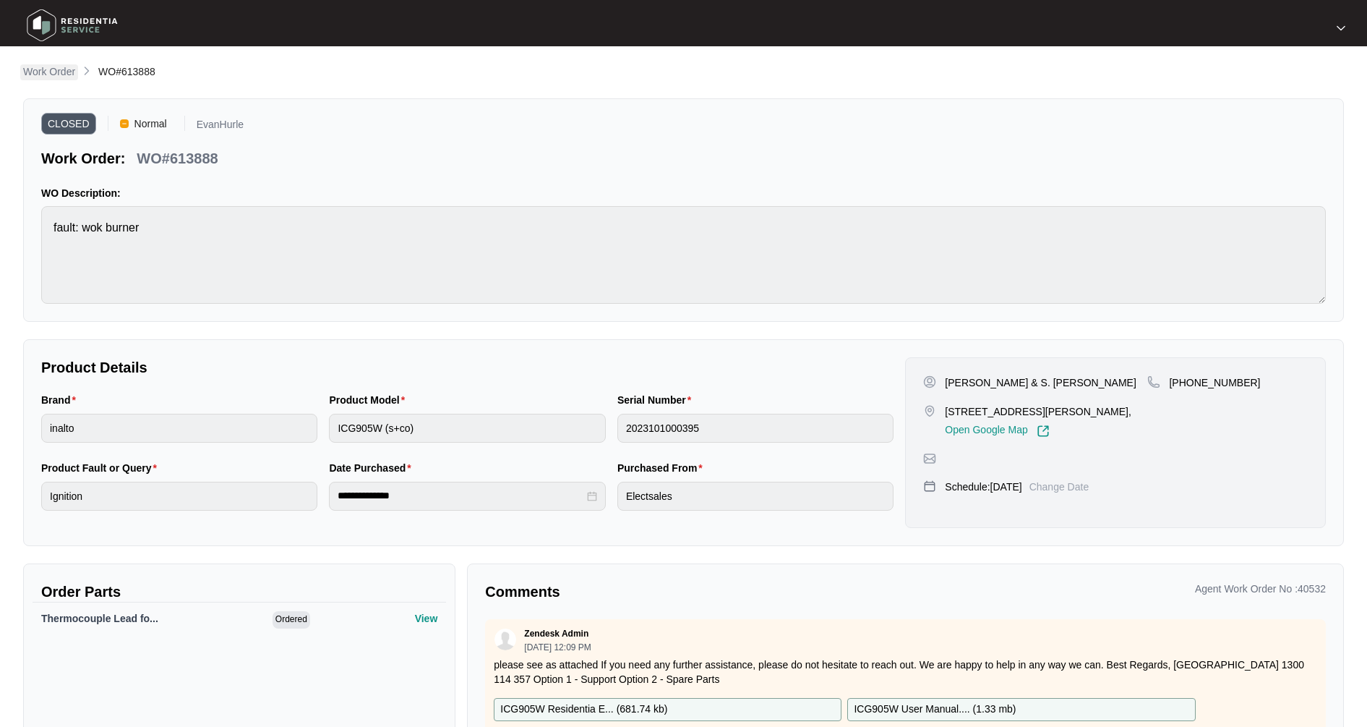
click at [54, 77] on p "Work Order" at bounding box center [49, 71] width 52 height 14
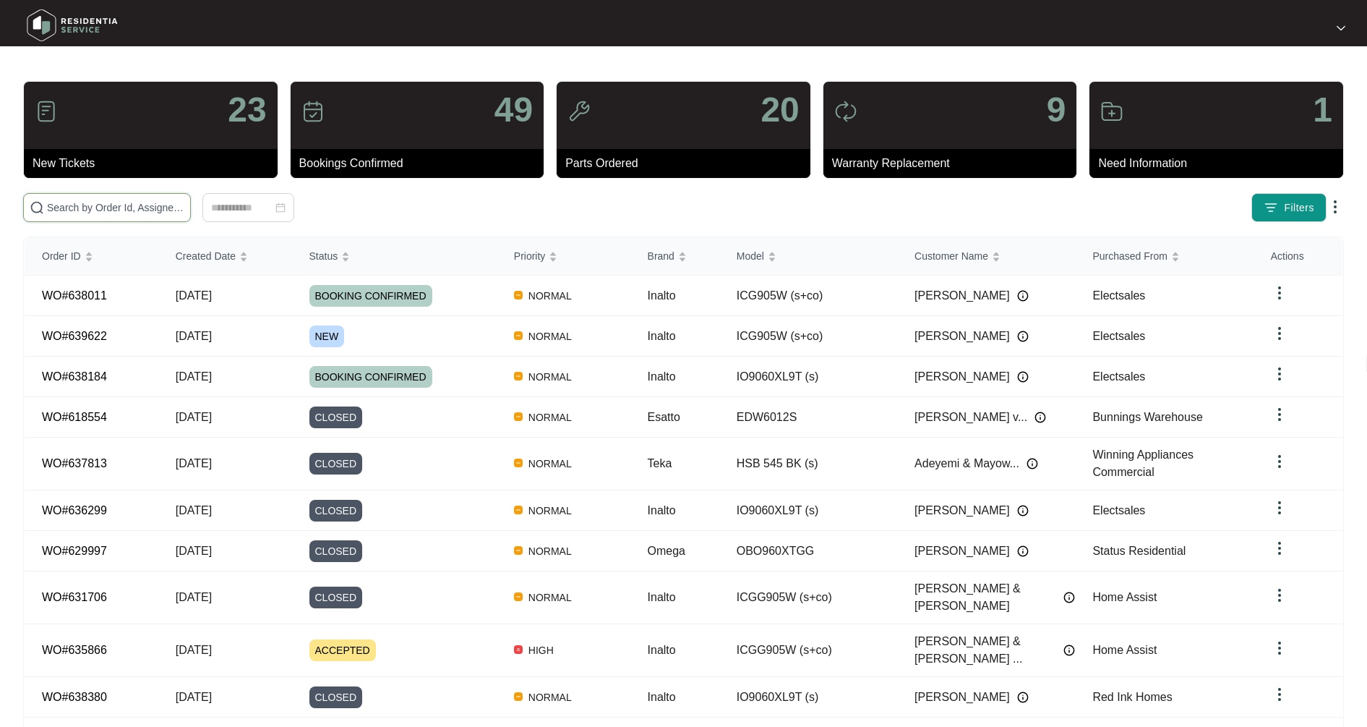
click at [91, 209] on input "text" at bounding box center [115, 208] width 137 height 16
type input "631261"
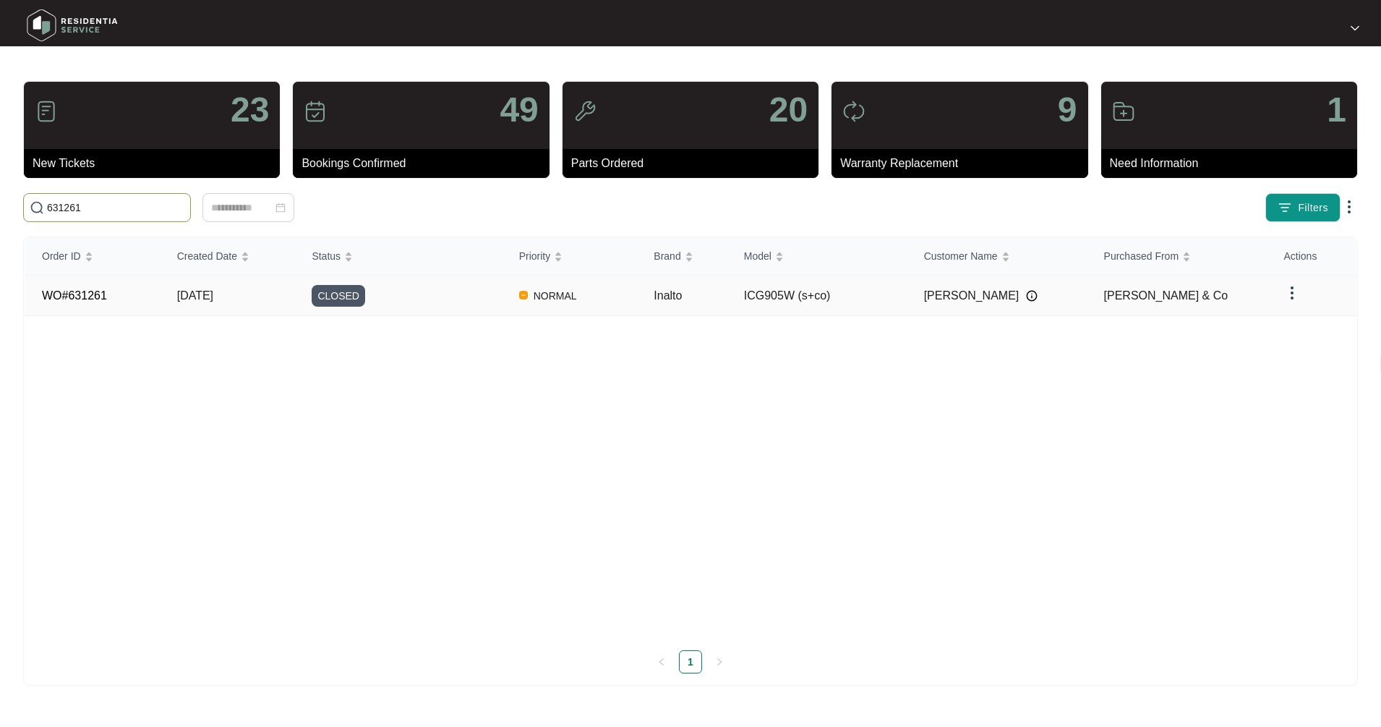
click at [200, 298] on span "[DATE]" at bounding box center [195, 295] width 36 height 12
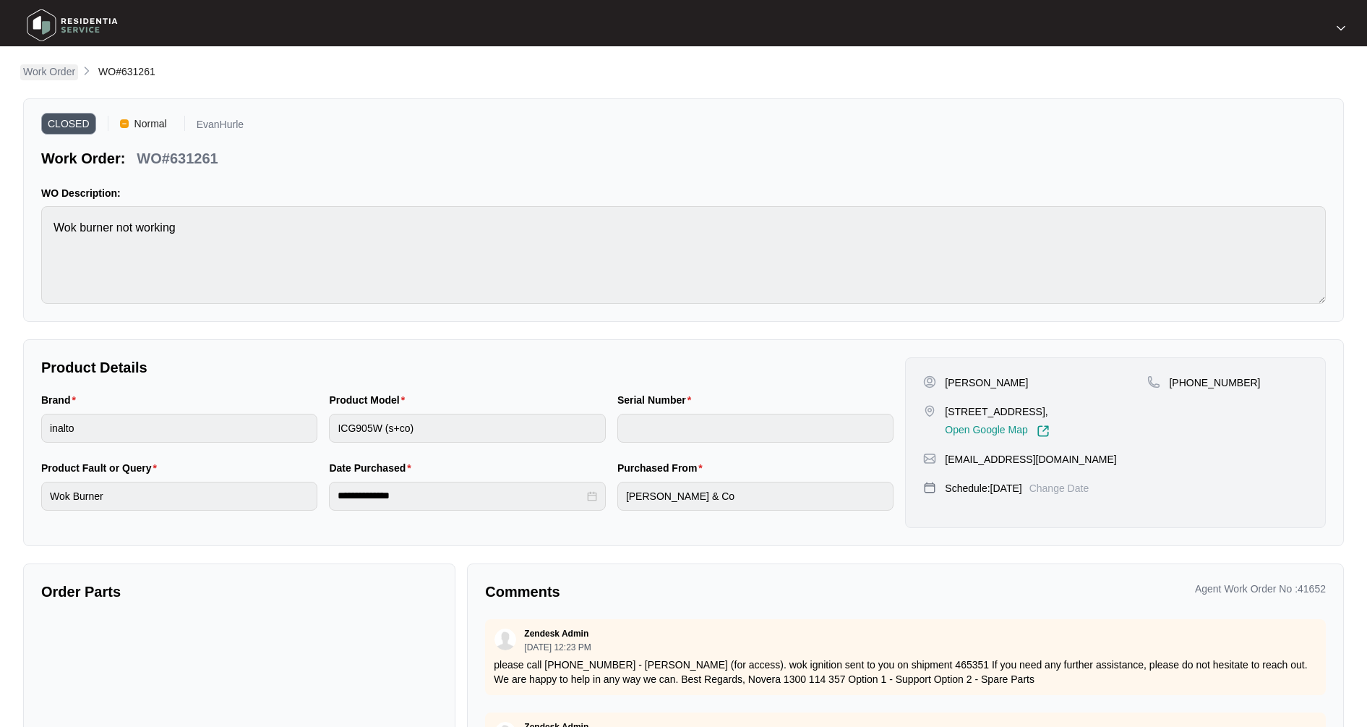
click at [57, 69] on p "Work Order" at bounding box center [49, 71] width 52 height 14
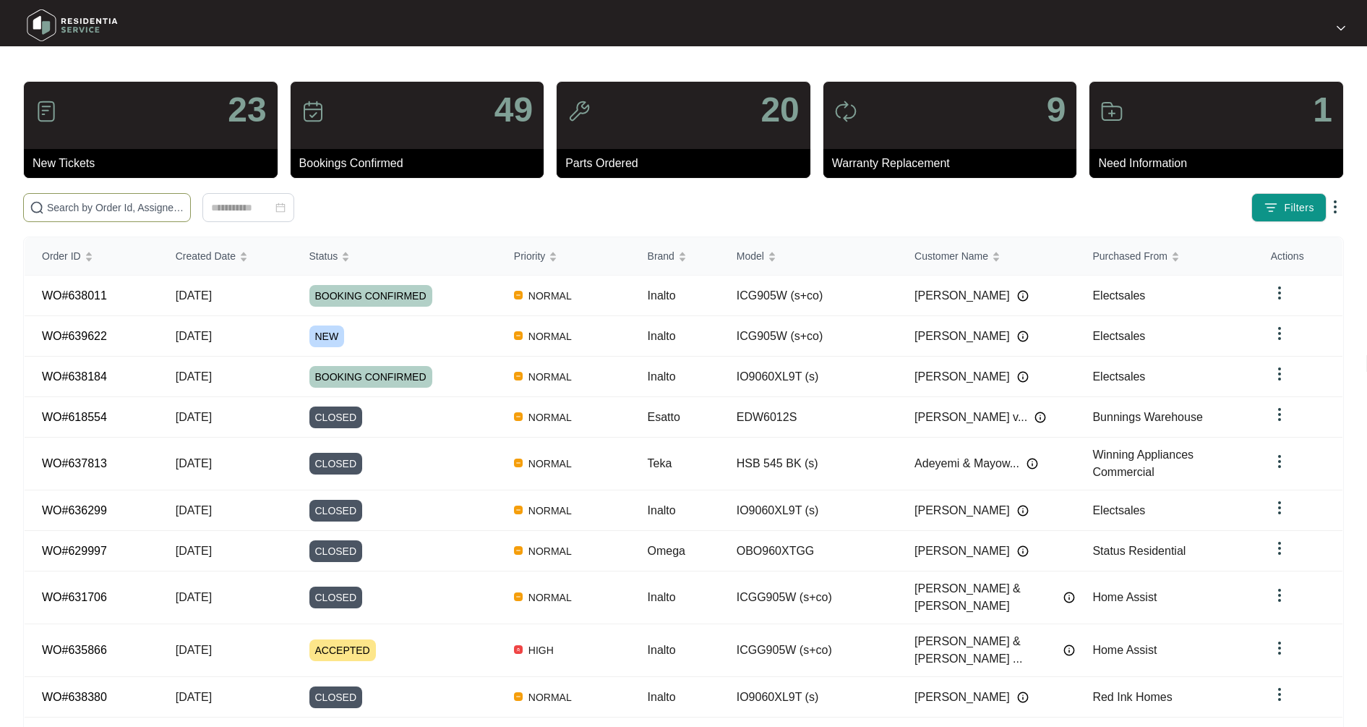
click at [113, 207] on input "text" at bounding box center [115, 208] width 137 height 16
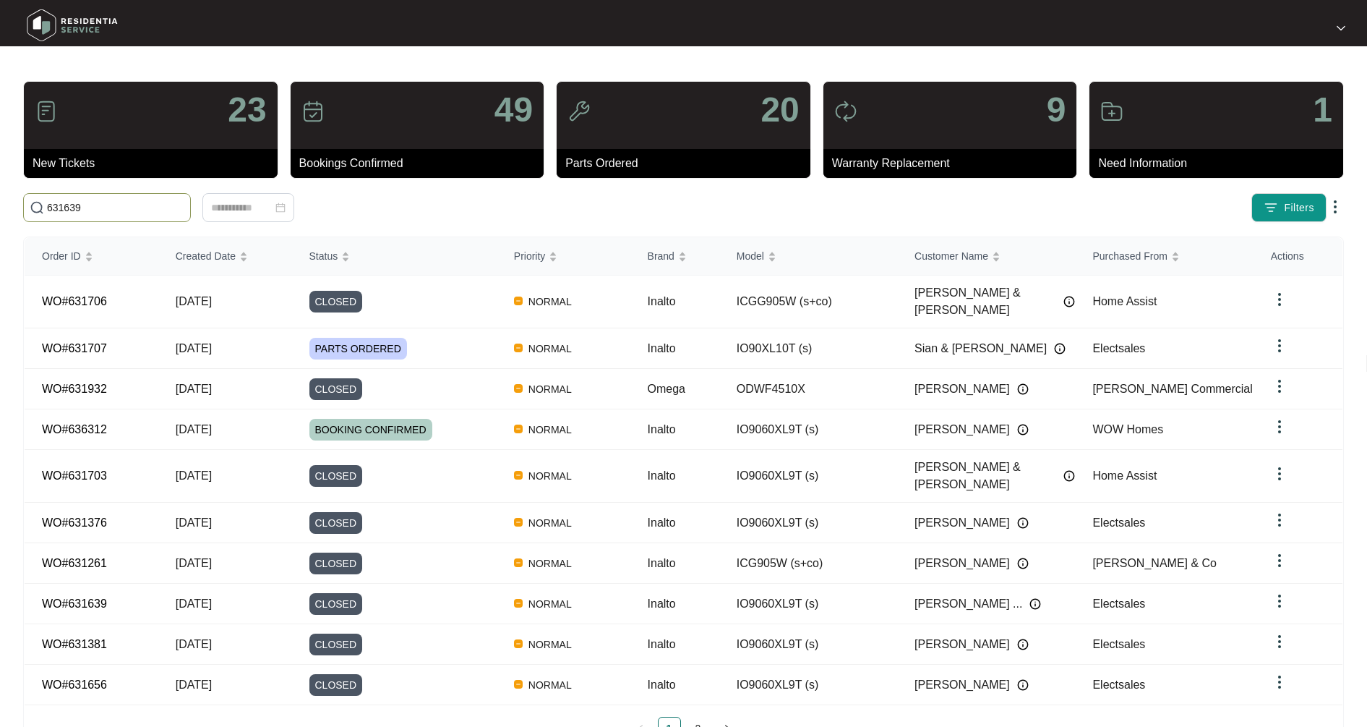
type input "631639"
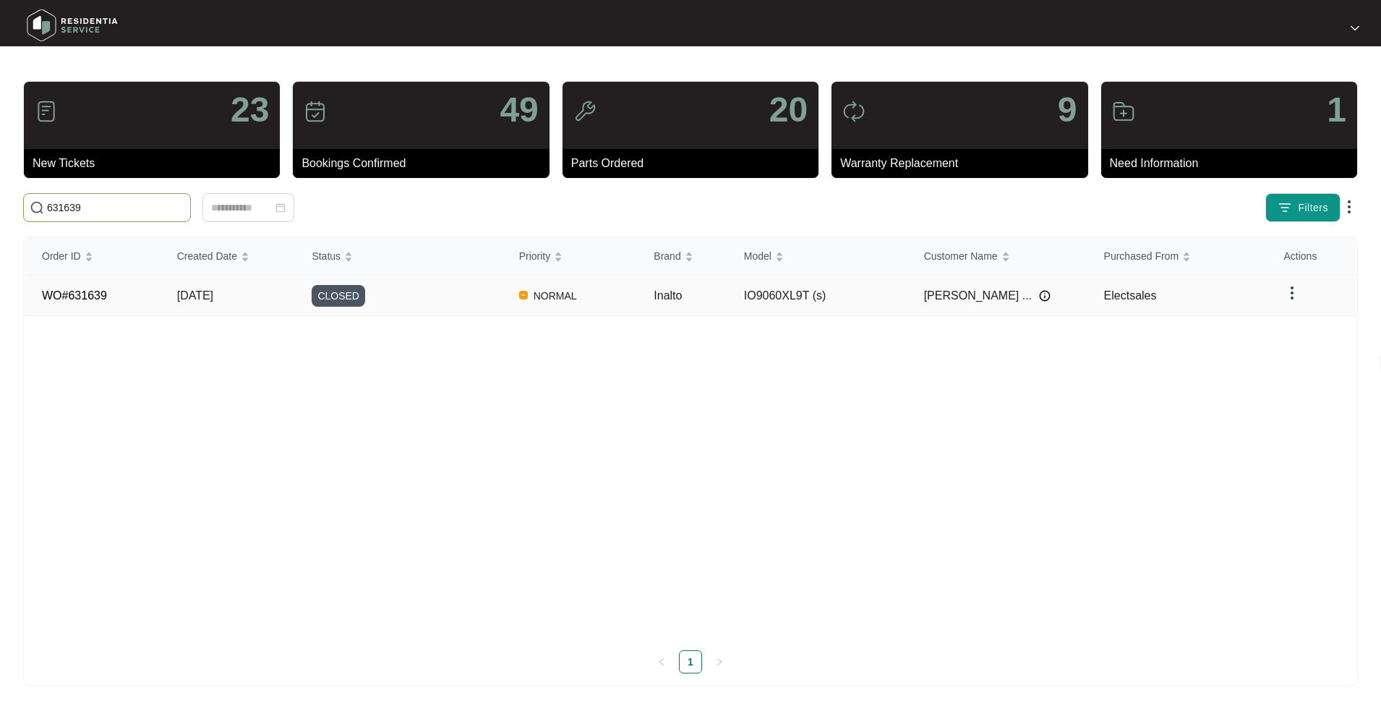
click at [190, 299] on span "[DATE]" at bounding box center [195, 295] width 36 height 12
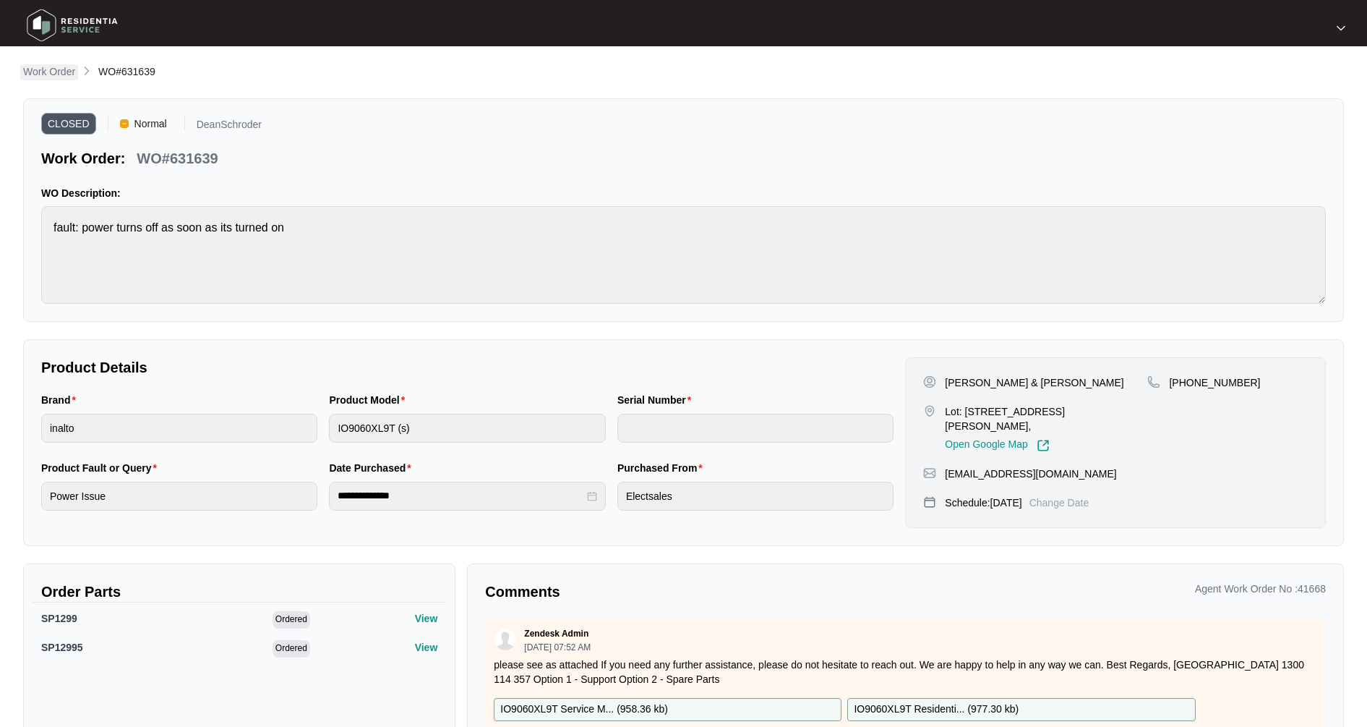
click at [56, 72] on p "Work Order" at bounding box center [49, 71] width 52 height 14
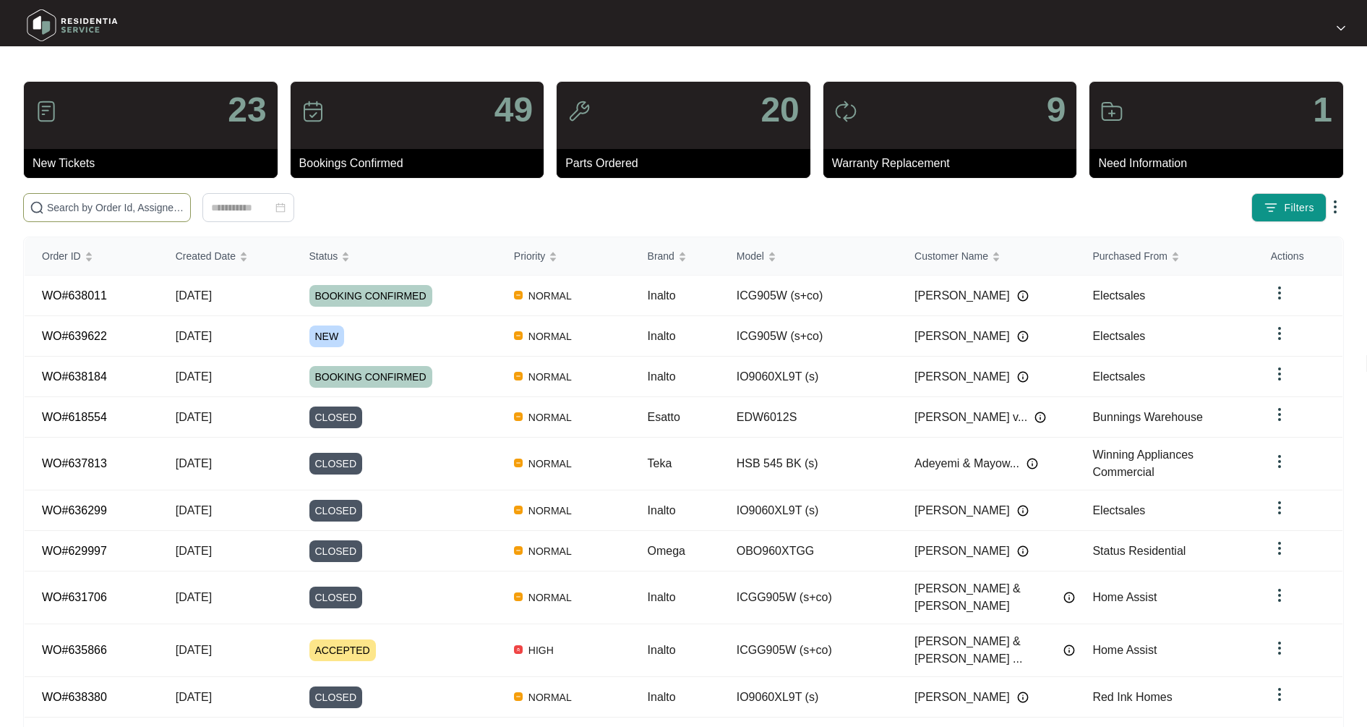
click at [142, 202] on input "text" at bounding box center [115, 208] width 137 height 16
type input "635140"
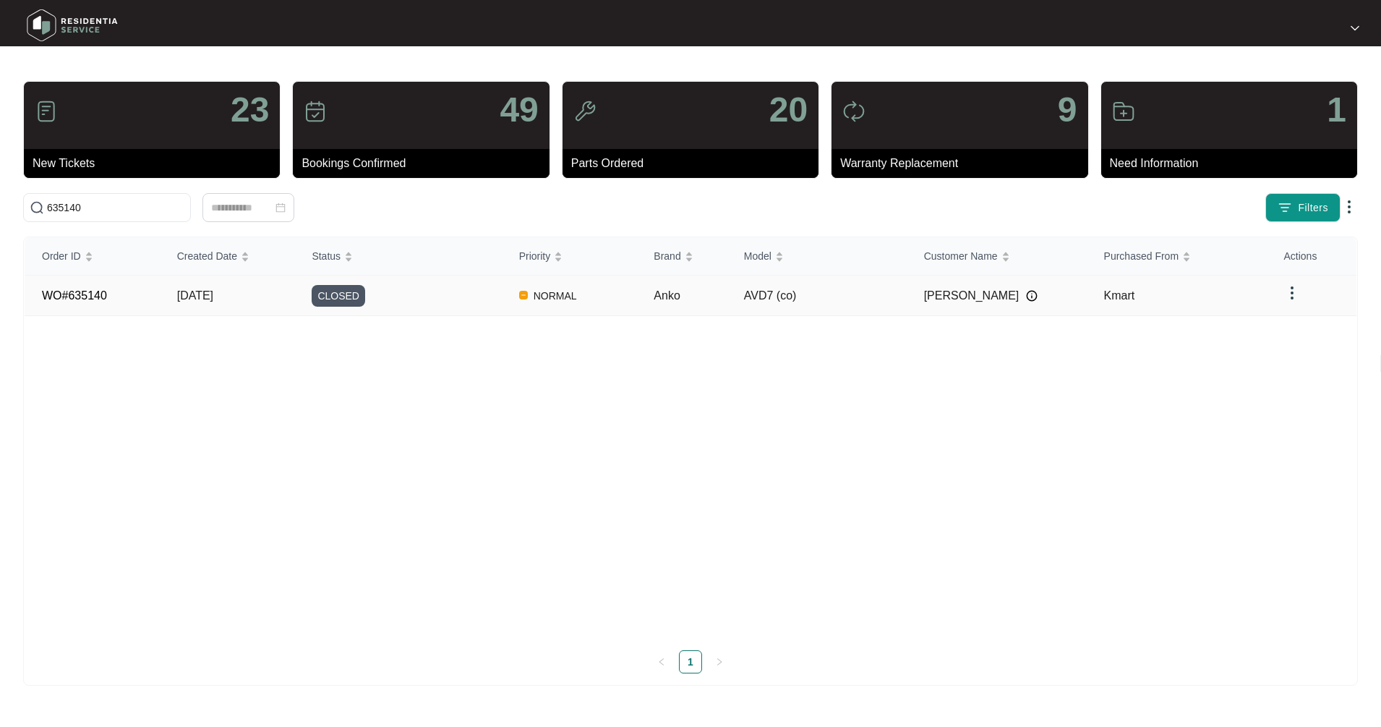
click at [202, 299] on span "[DATE]" at bounding box center [195, 295] width 36 height 12
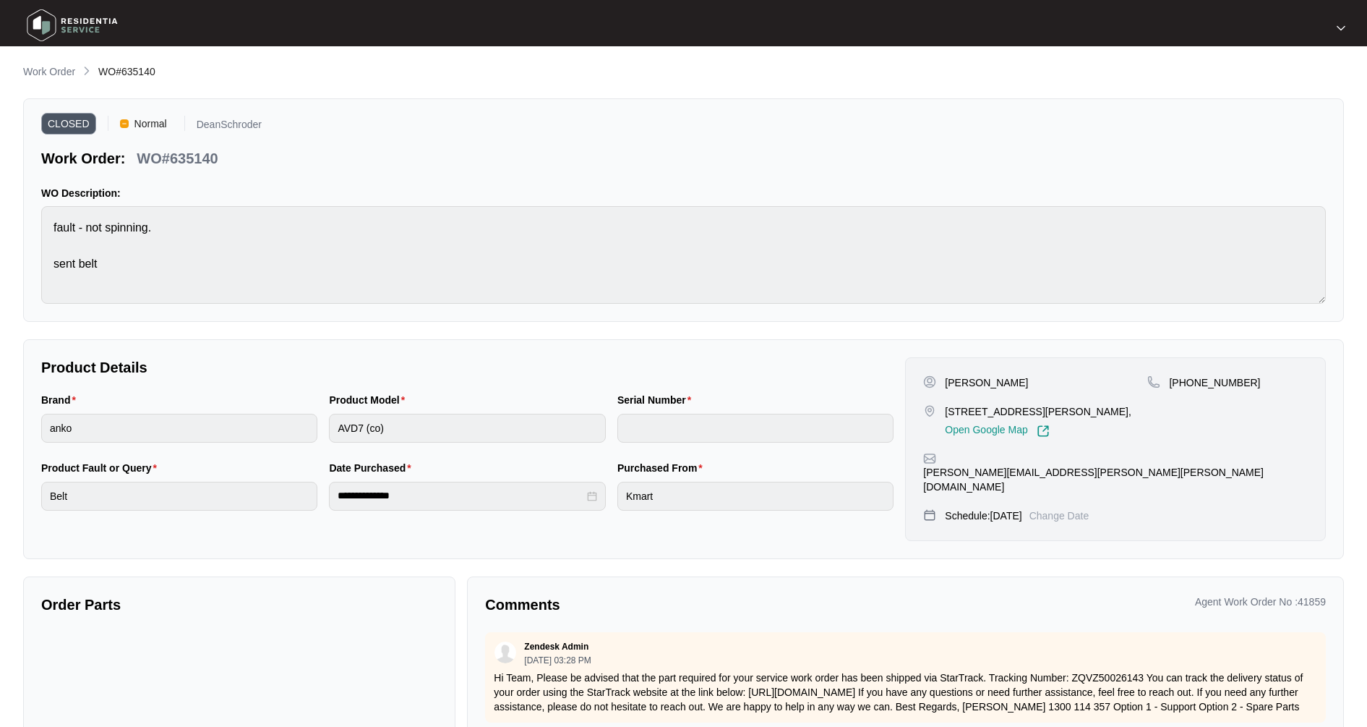
click at [43, 61] on main "**********" at bounding box center [683, 409] width 1367 height 818
click at [51, 73] on p "Work Order" at bounding box center [49, 71] width 52 height 14
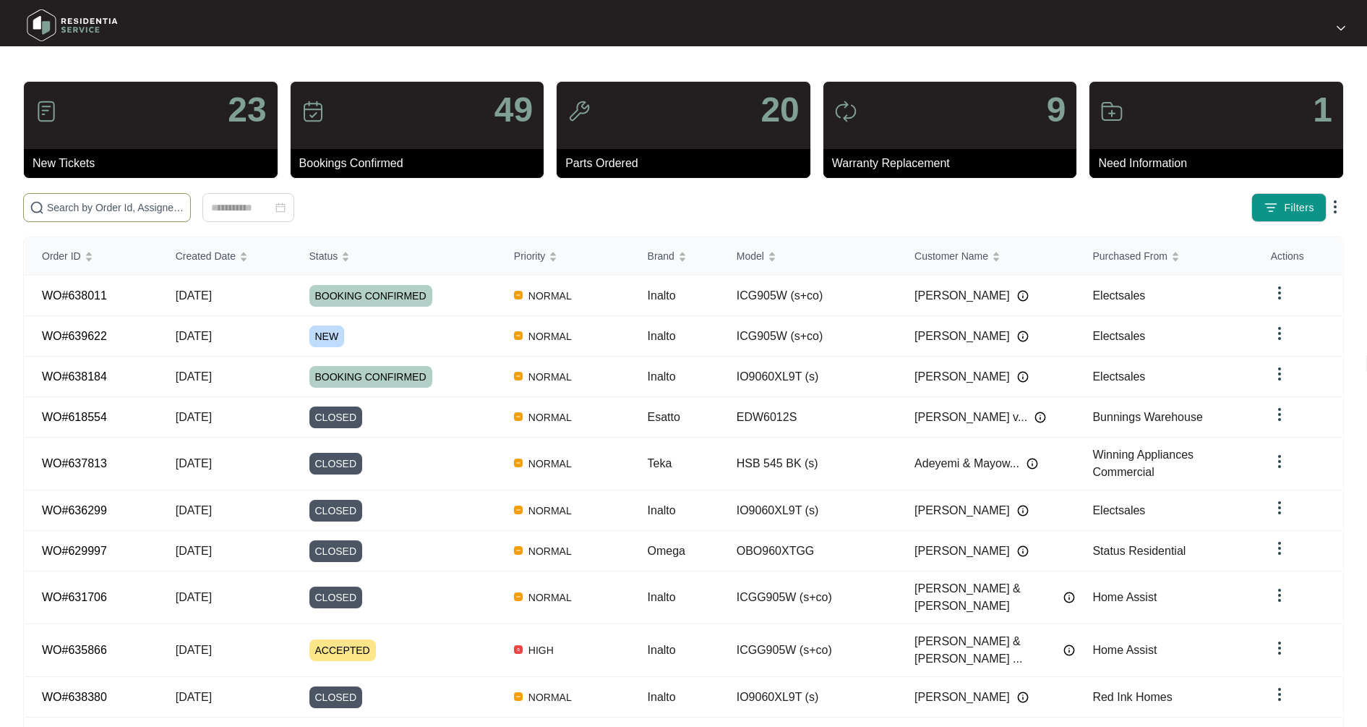
click at [125, 209] on input "text" at bounding box center [115, 208] width 137 height 16
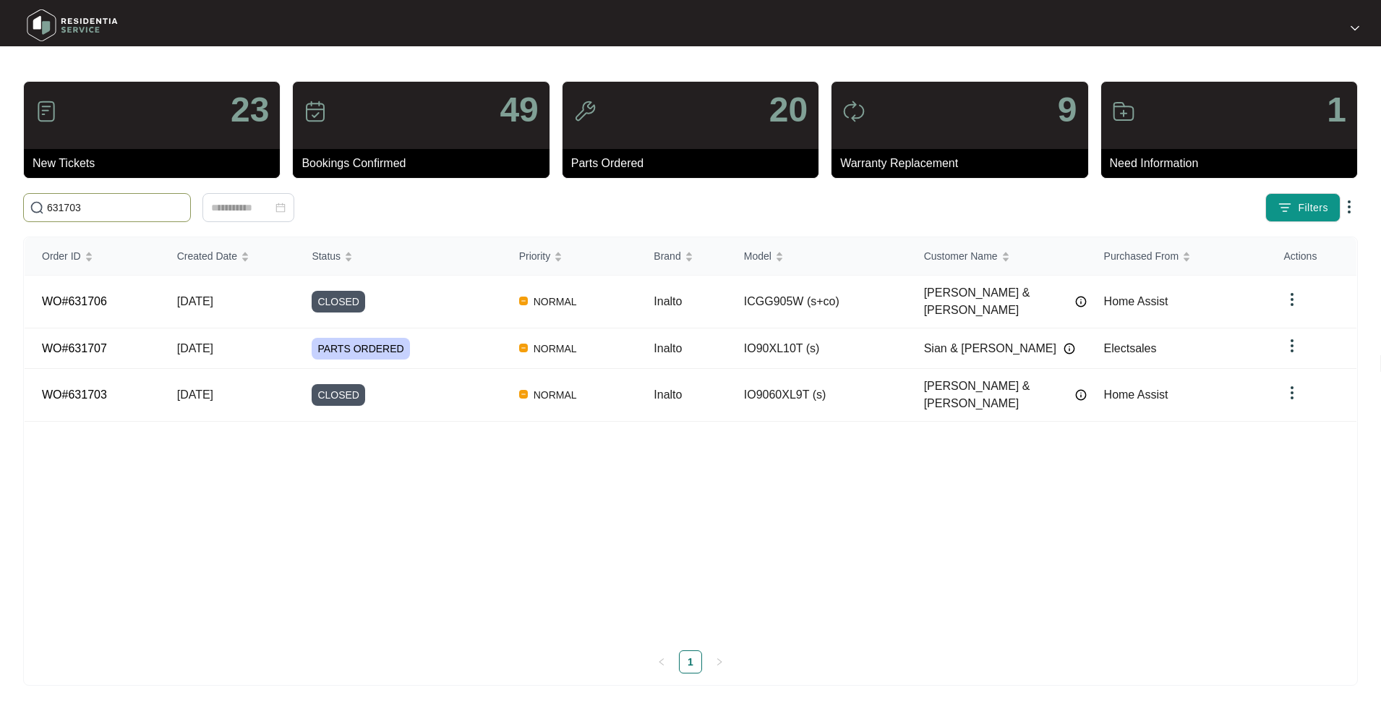
type input "631703"
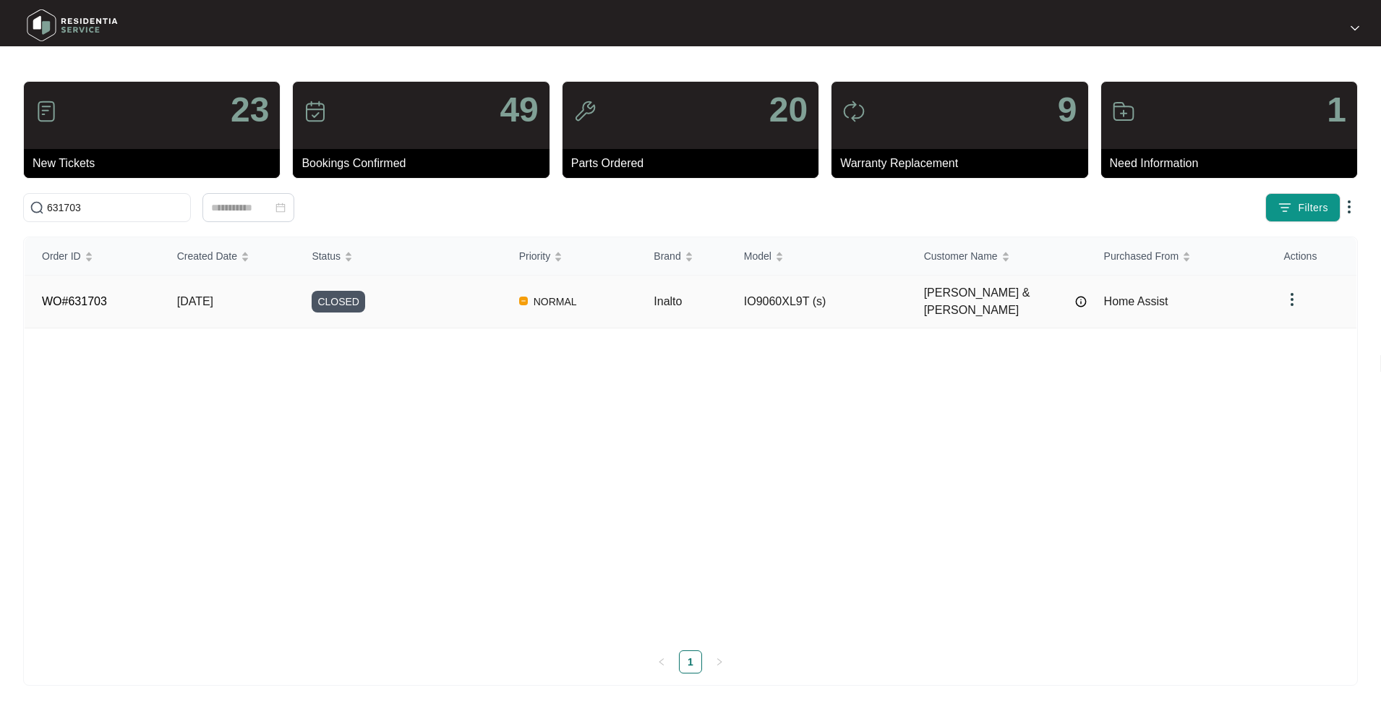
click at [180, 299] on span "[DATE]" at bounding box center [195, 301] width 36 height 12
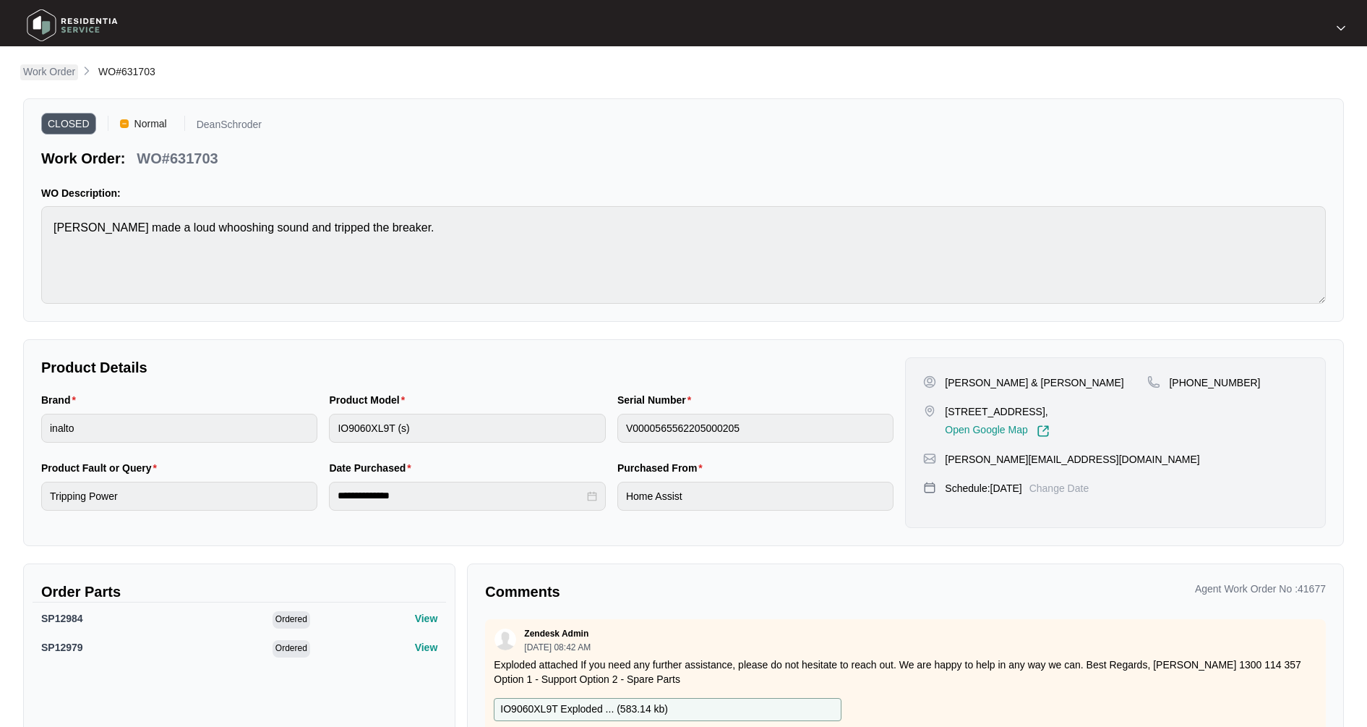
click at [42, 79] on p "Work Order" at bounding box center [49, 71] width 52 height 14
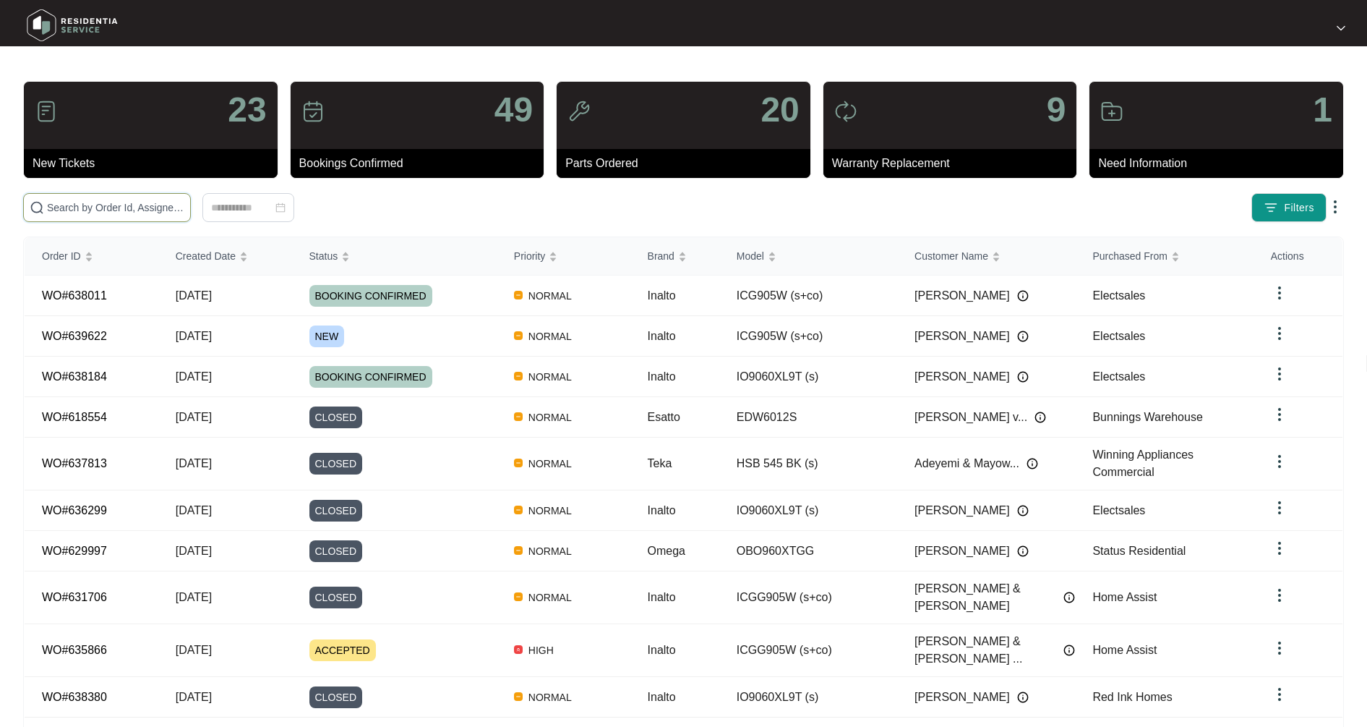
click at [98, 207] on input "text" at bounding box center [115, 208] width 137 height 16
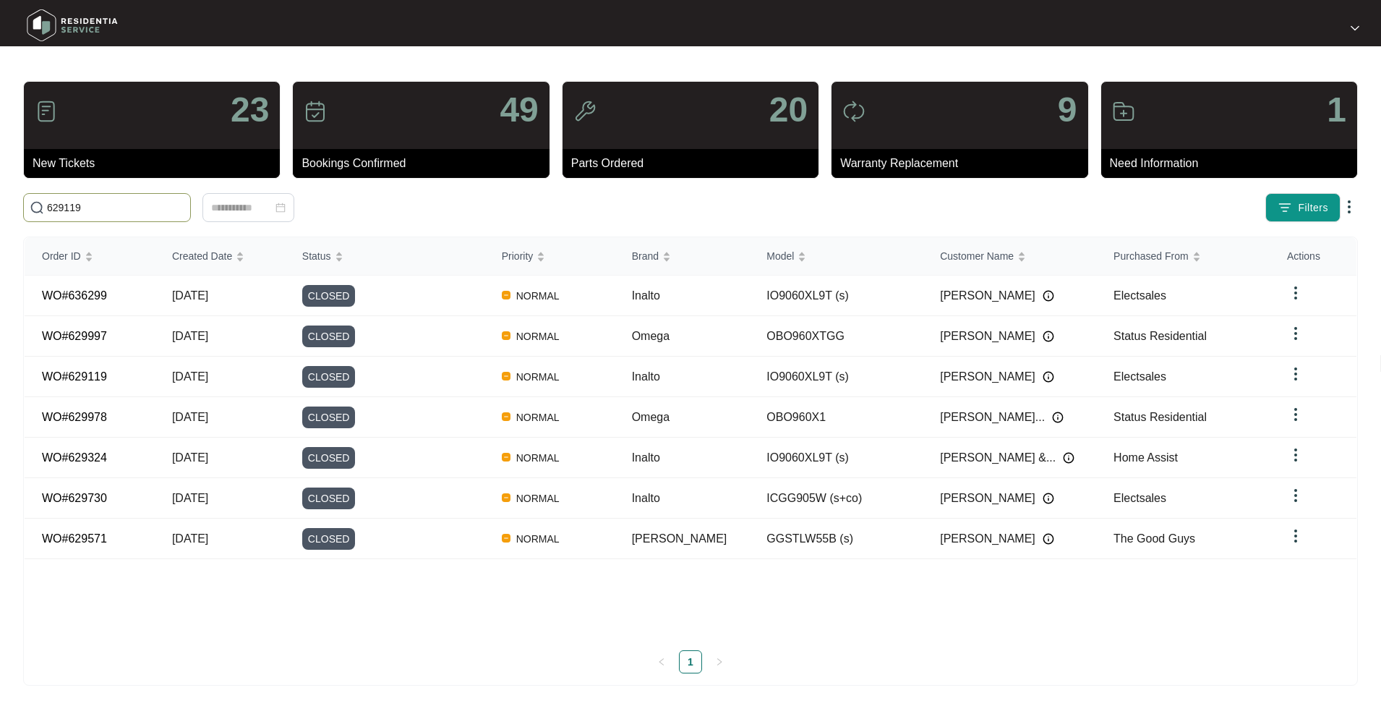
type input "629119"
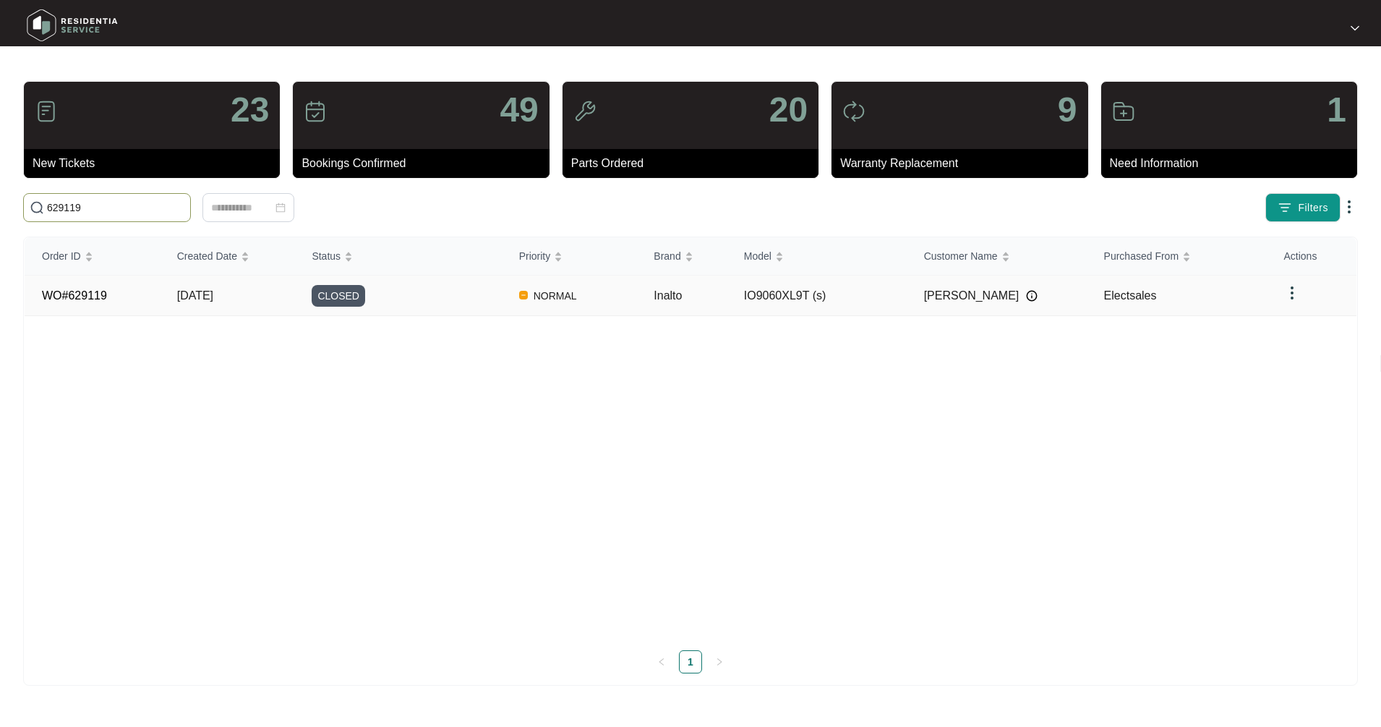
click at [213, 291] on span "[DATE]" at bounding box center [195, 295] width 36 height 12
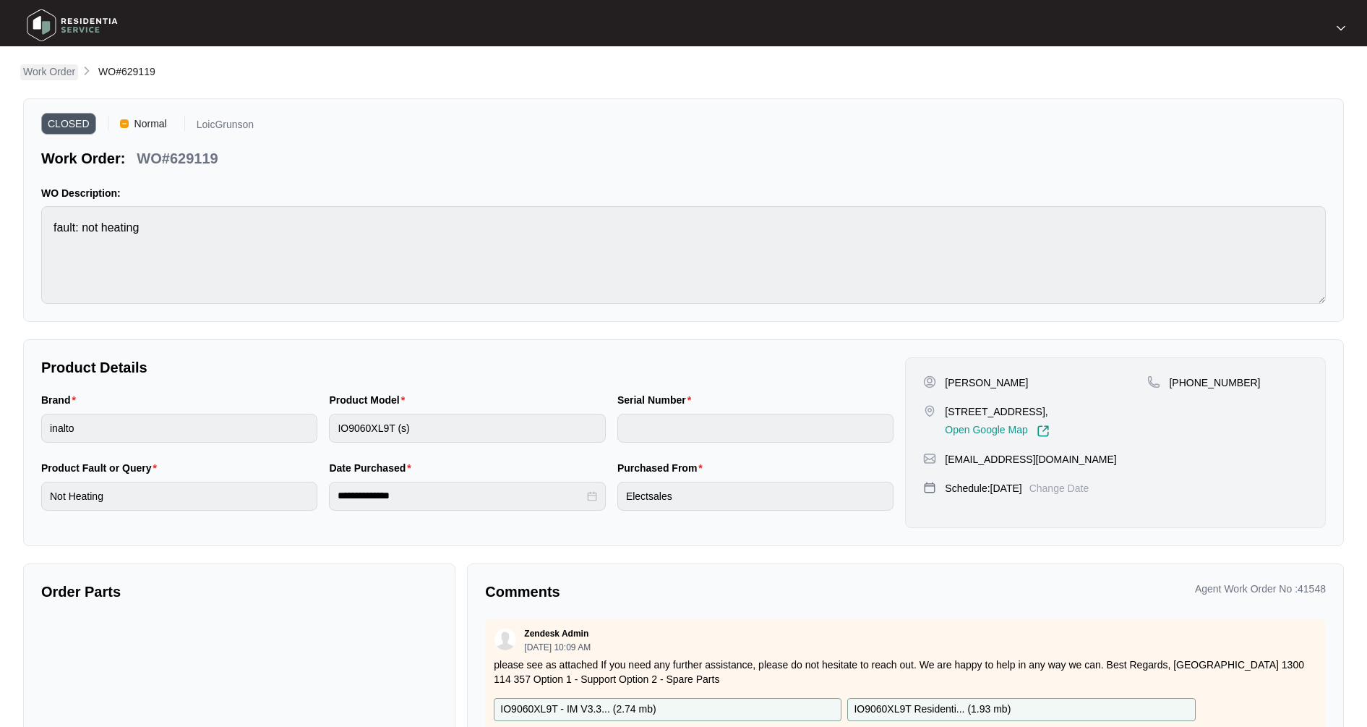
click at [47, 70] on p "Work Order" at bounding box center [49, 71] width 52 height 14
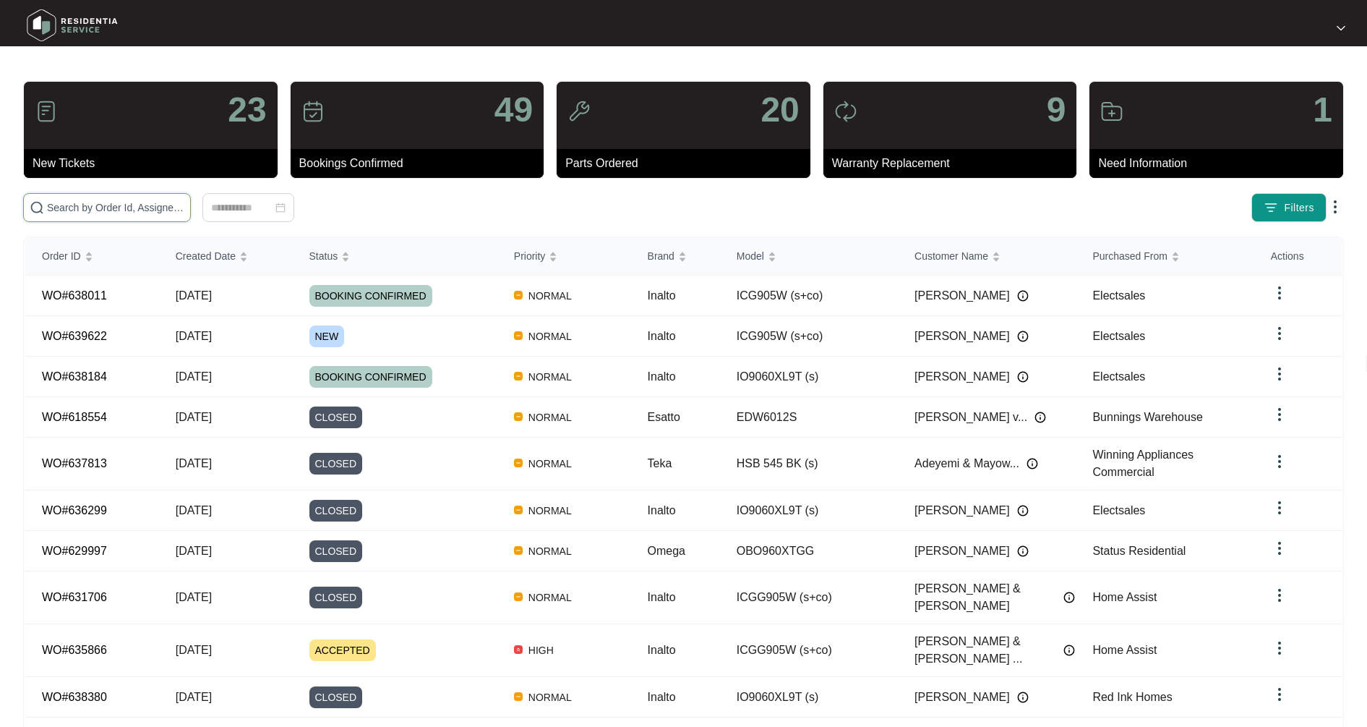
click at [90, 204] on input "text" at bounding box center [115, 208] width 137 height 16
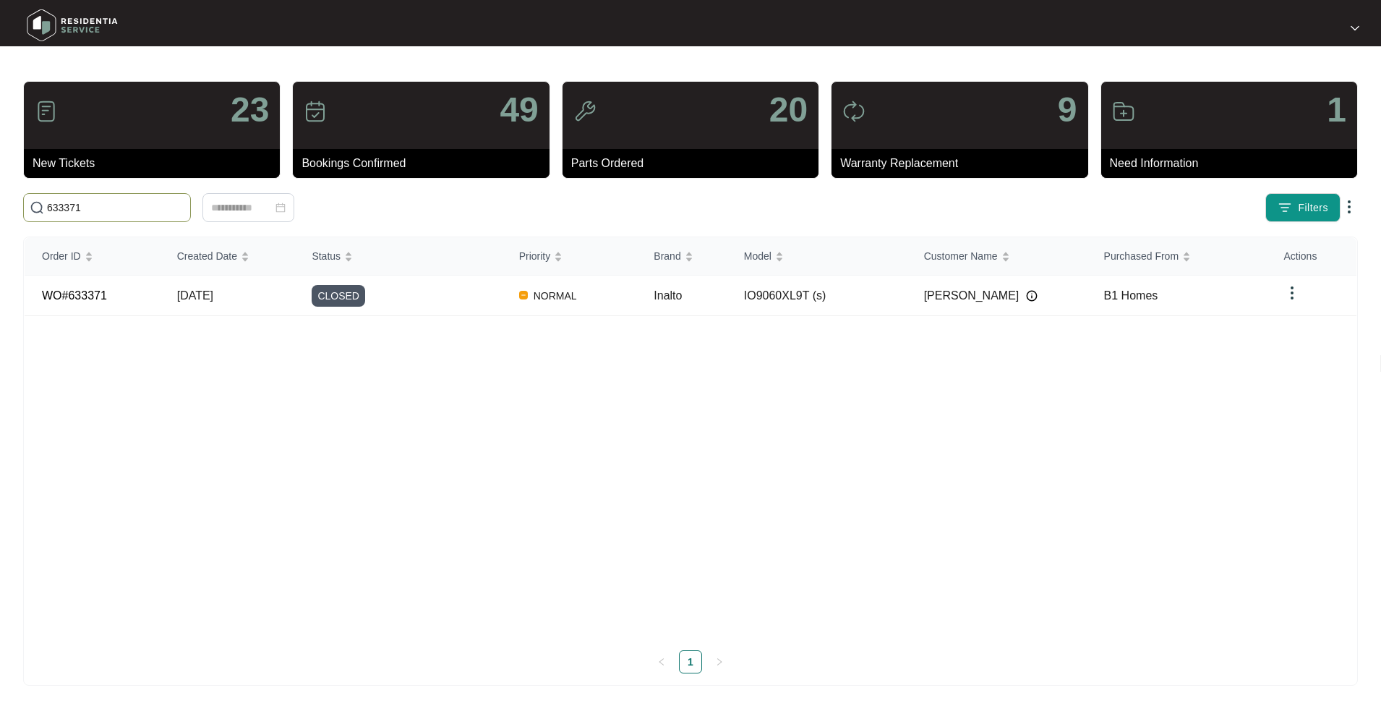
type input "633371"
click at [578, 312] on td "NORMAL" at bounding box center [569, 295] width 135 height 40
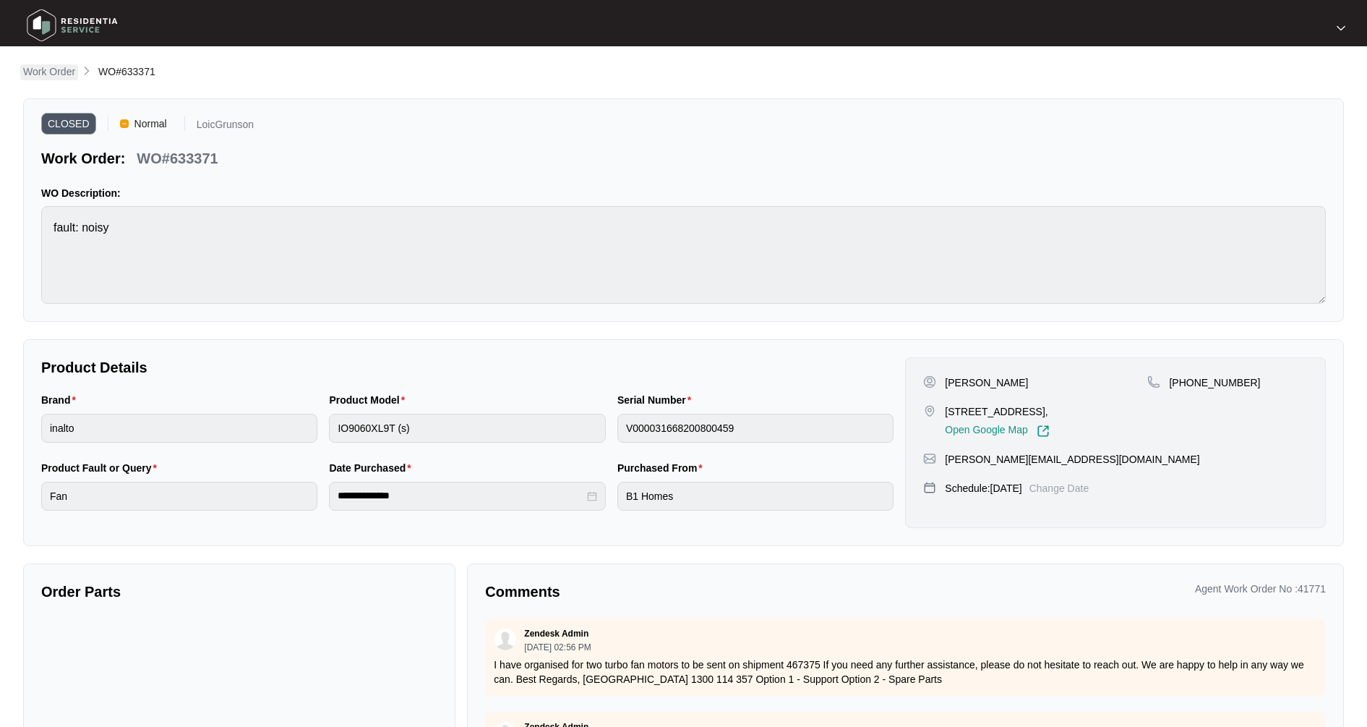
click at [56, 74] on p "Work Order" at bounding box center [49, 71] width 52 height 14
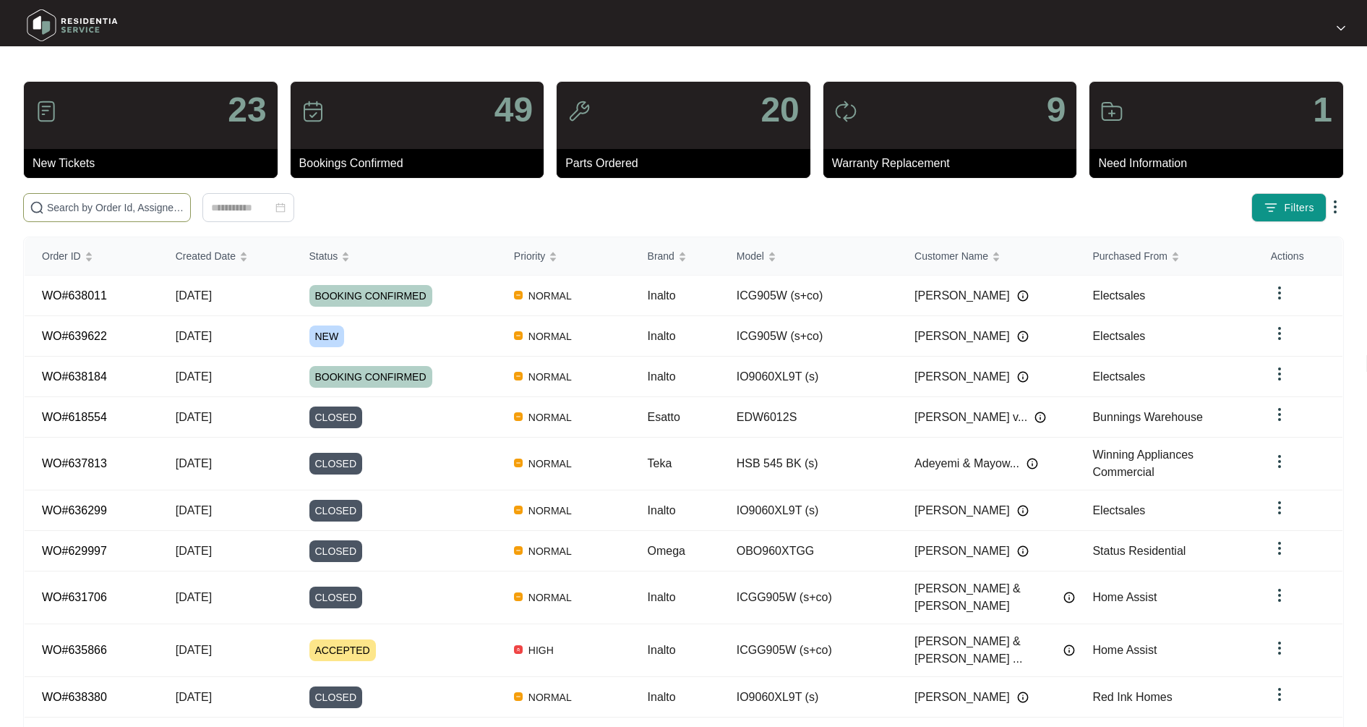
click at [160, 216] on span at bounding box center [107, 207] width 168 height 29
click at [152, 207] on input "text" at bounding box center [115, 208] width 137 height 16
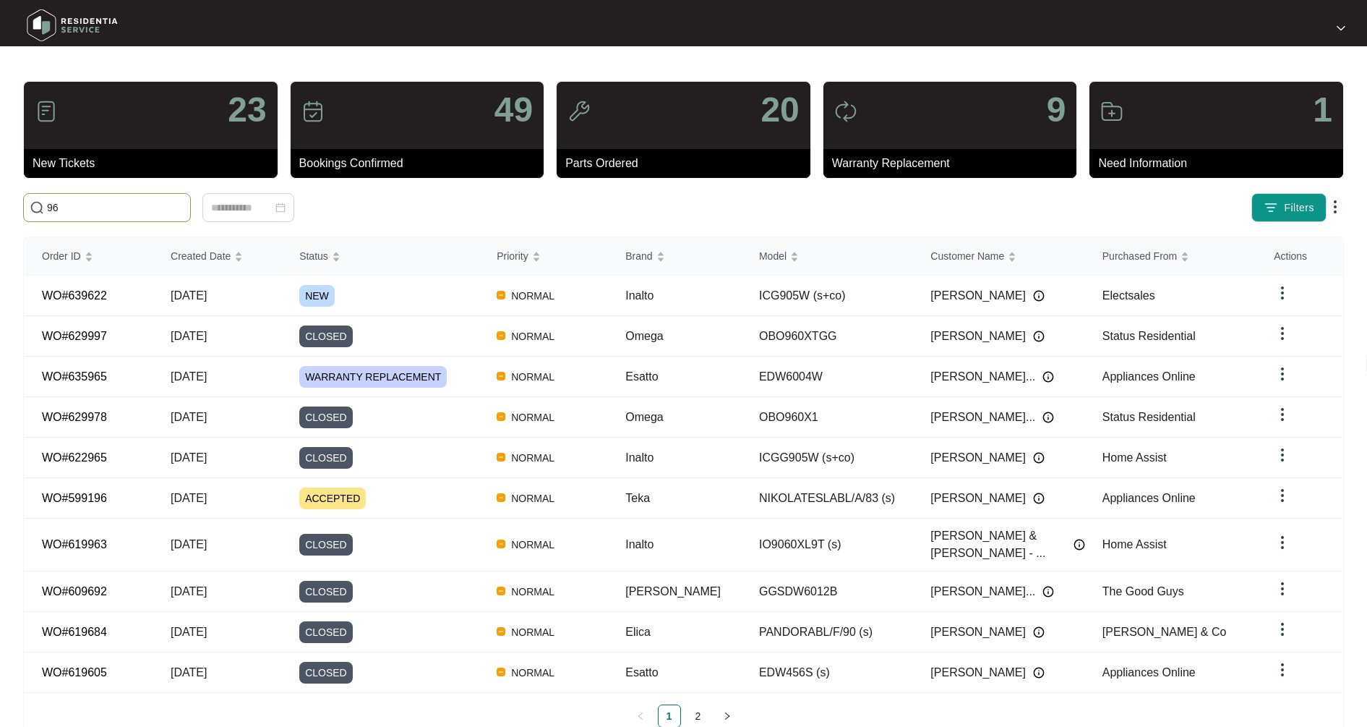
type input "9"
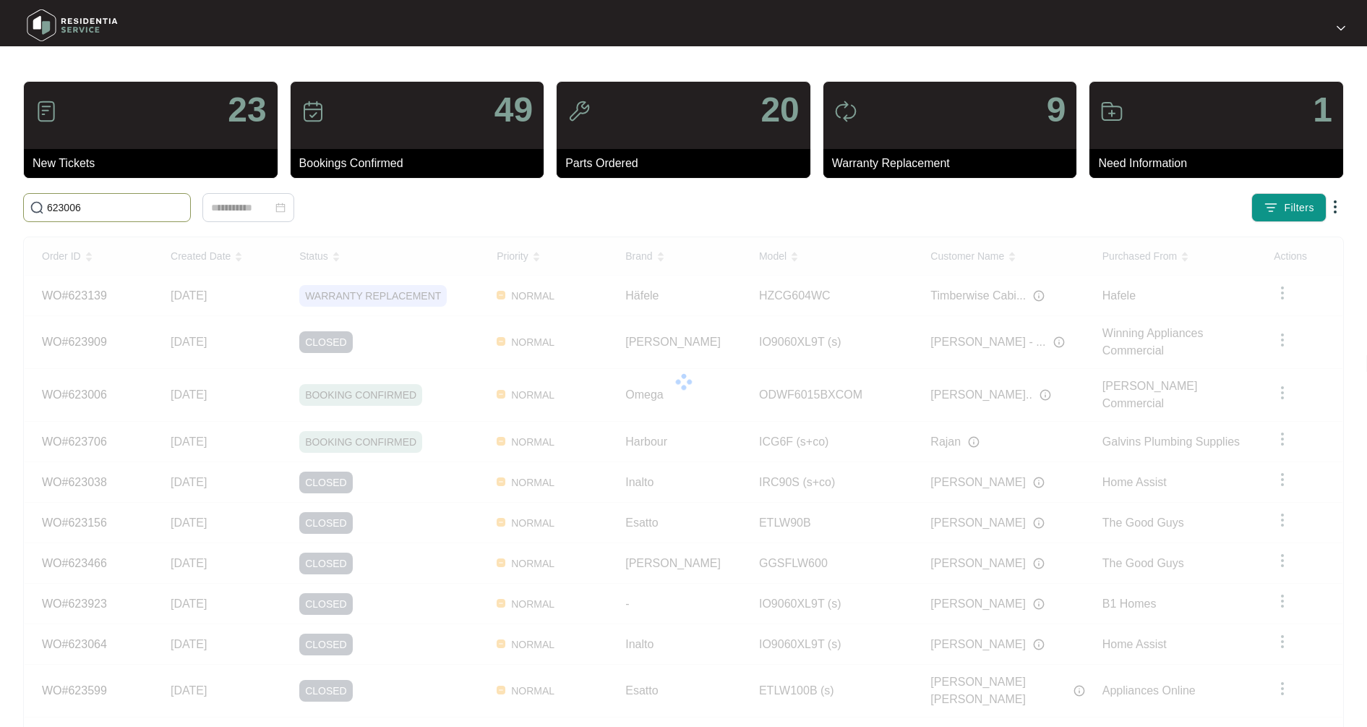
type input "623006"
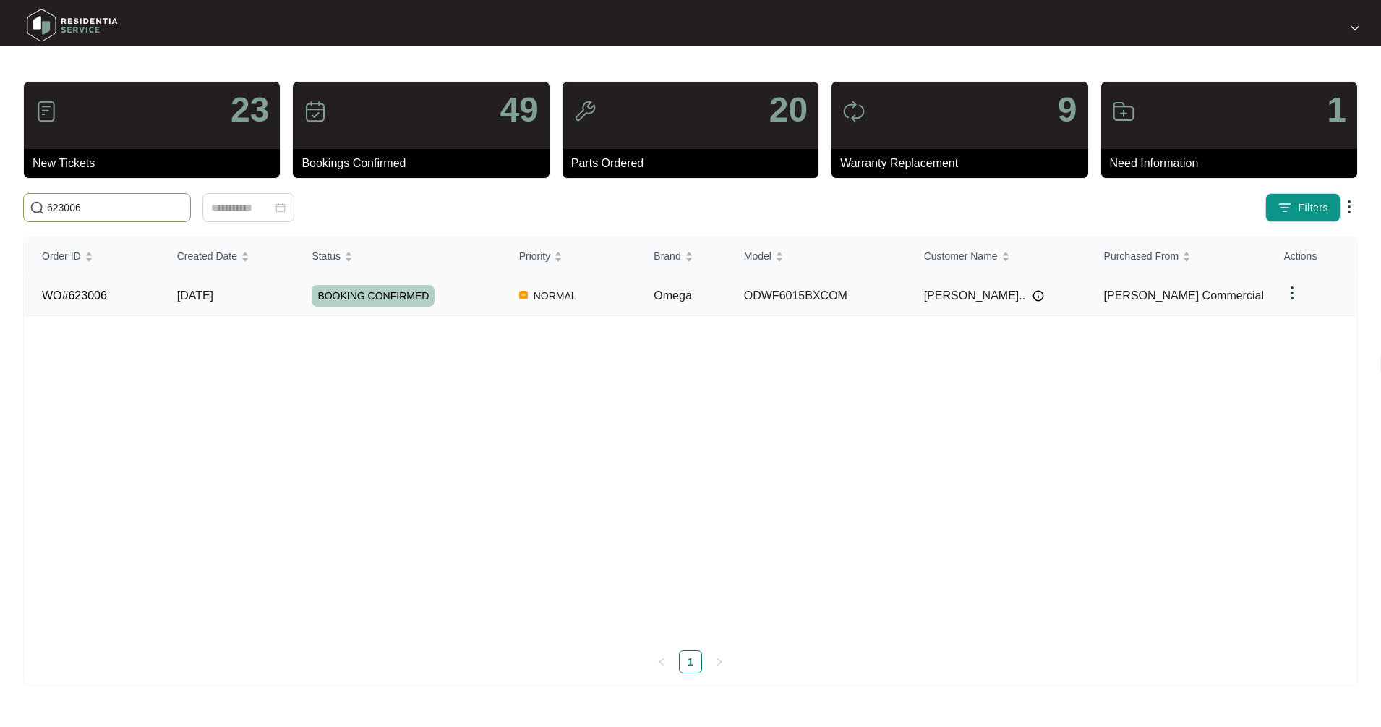
click at [134, 300] on td "WO#623006" at bounding box center [92, 295] width 135 height 40
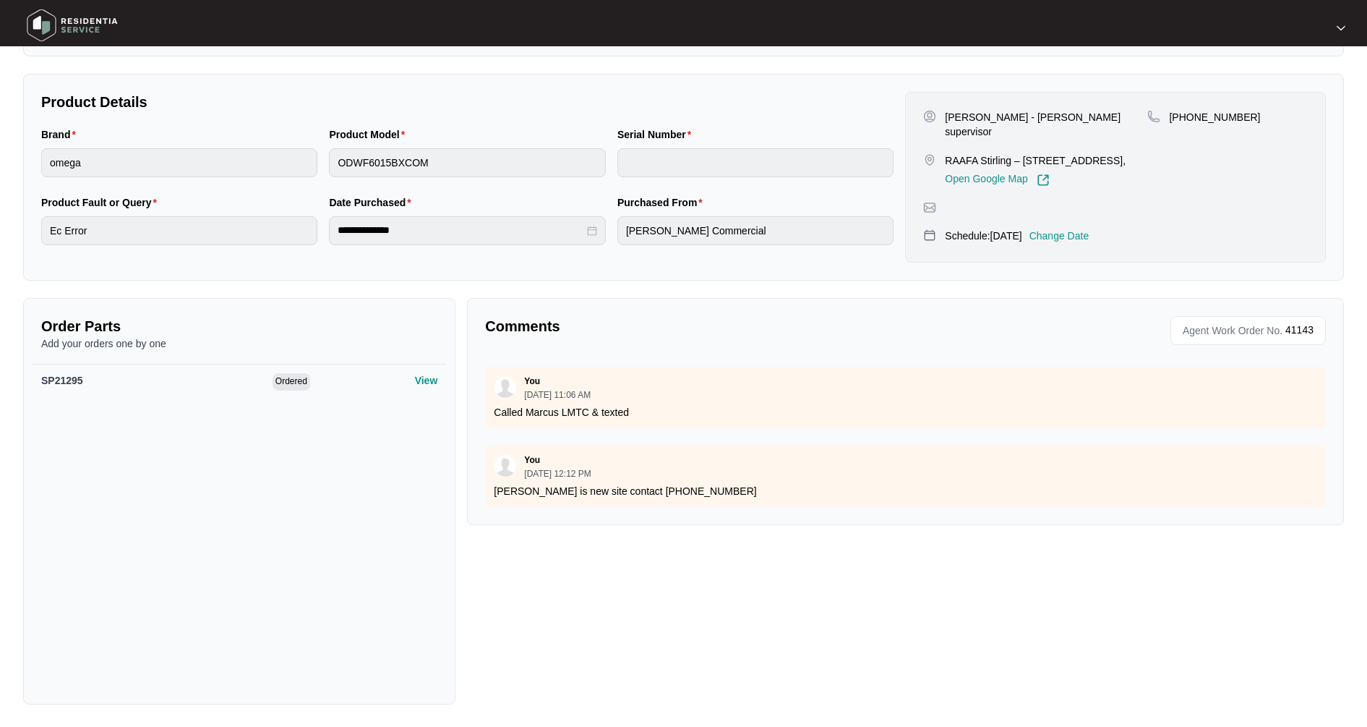
scroll to position [1200, 0]
click at [594, 513] on div "Comments Agent Work Order No. 41143 Zendesk Admin [DATE] 08:07 AM Hi Team, Plea…" at bounding box center [905, 411] width 877 height 227
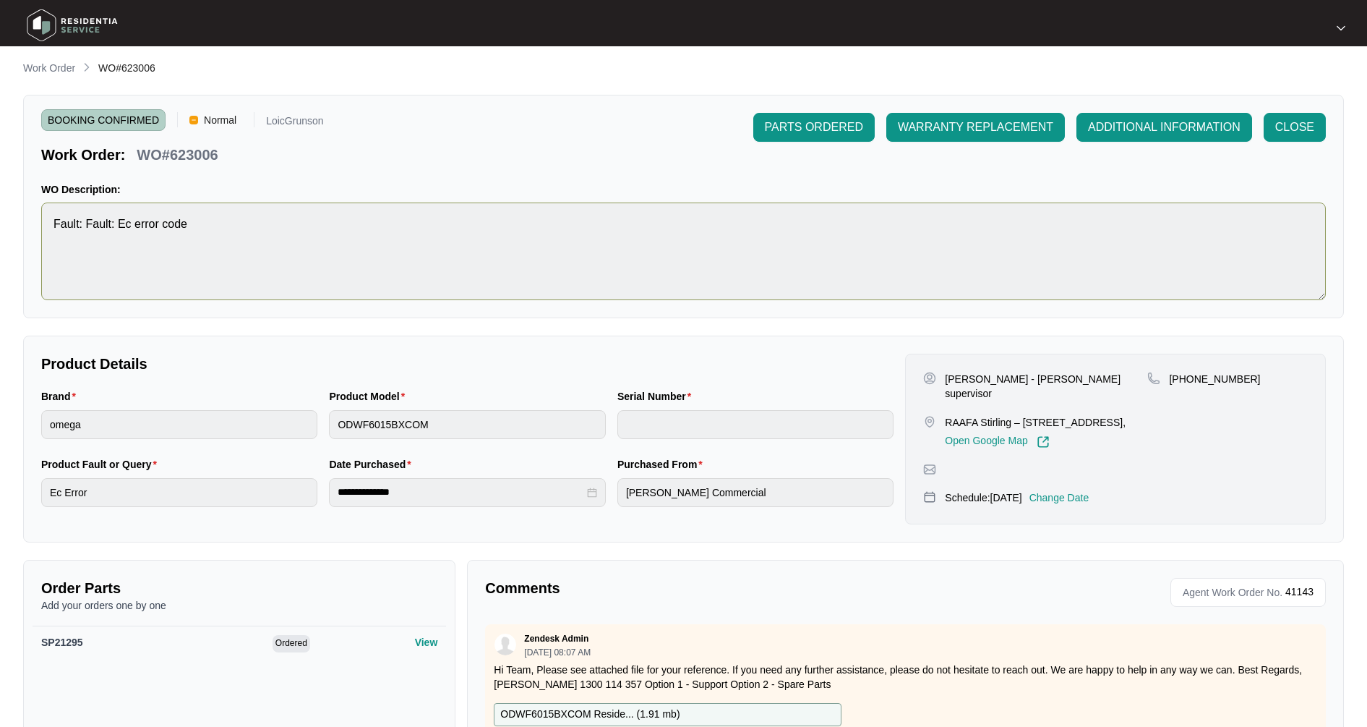
scroll to position [0, 0]
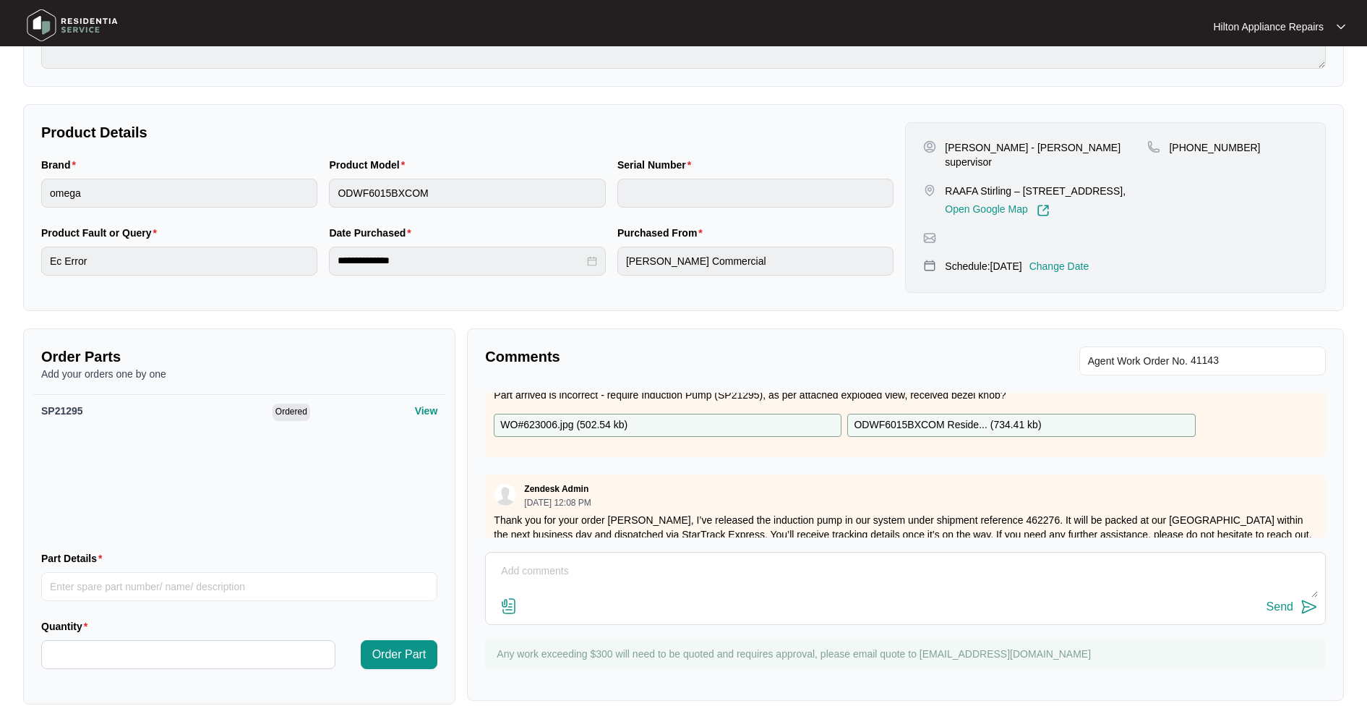
scroll to position [542, 0]
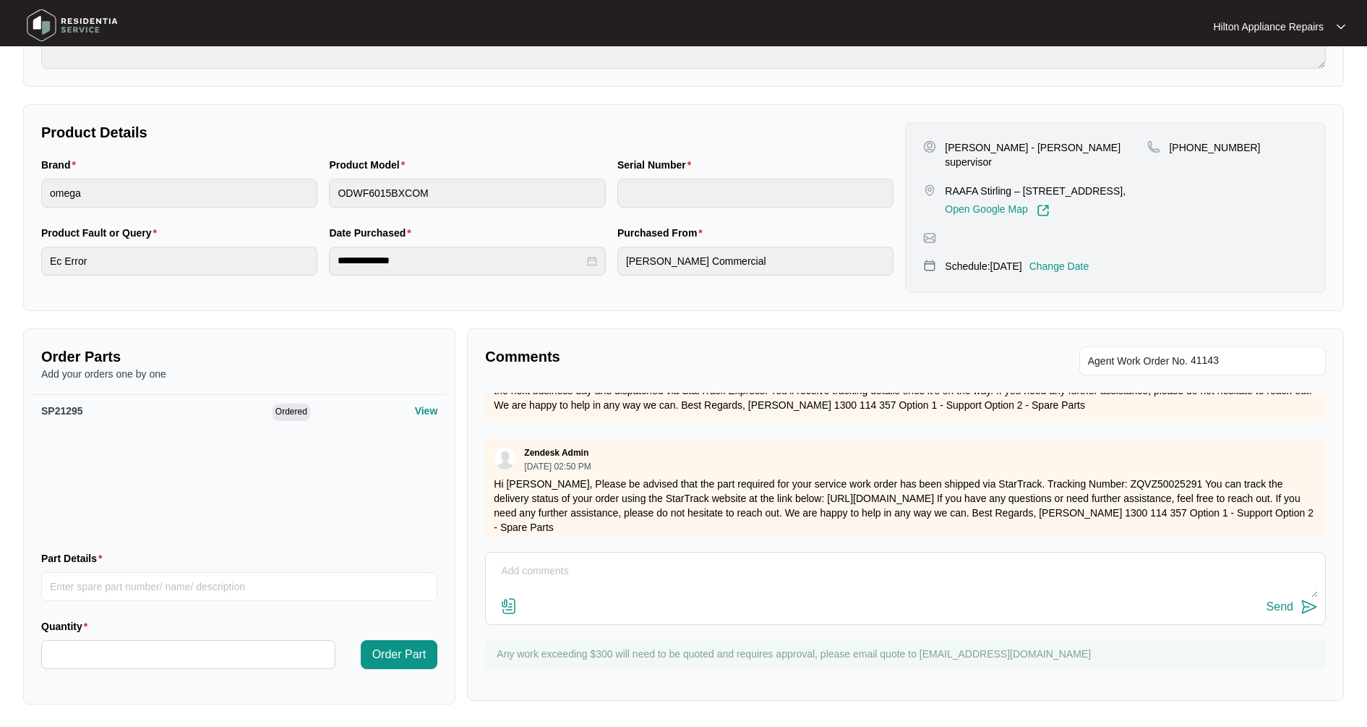
click at [526, 569] on textarea at bounding box center [905, 579] width 825 height 38
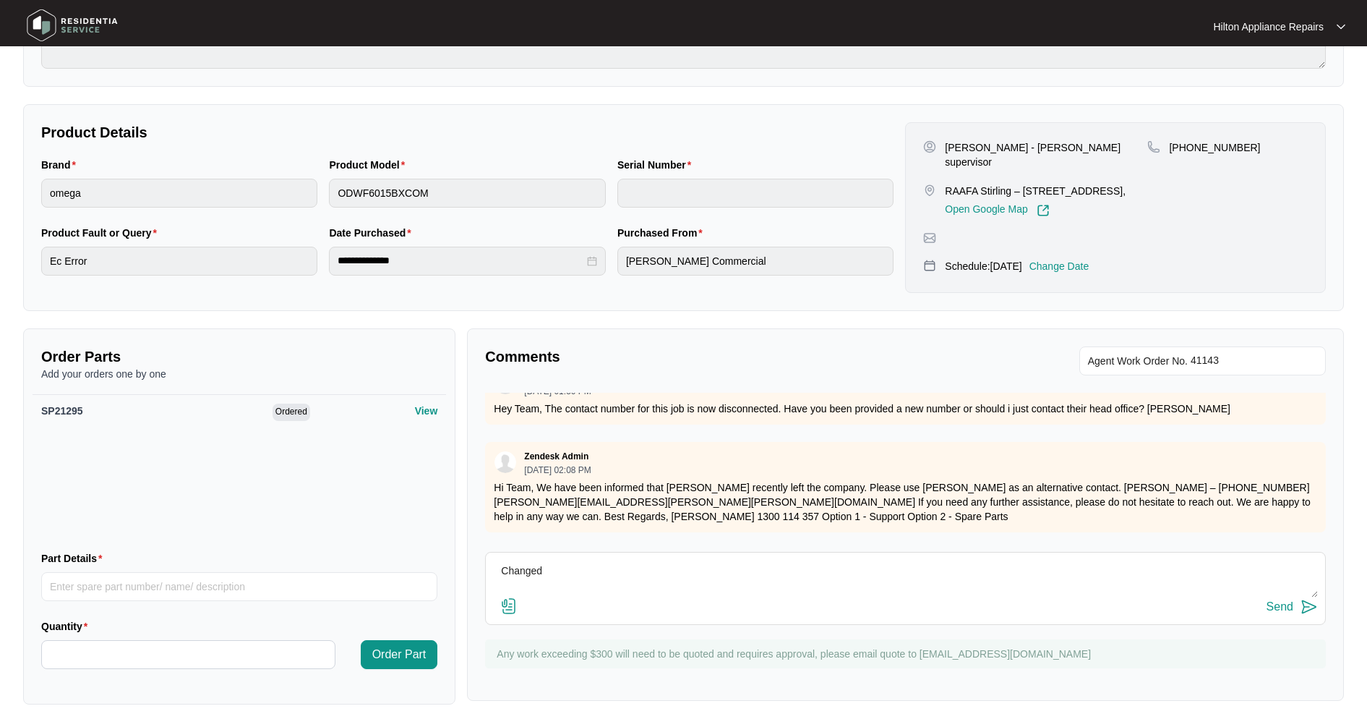
scroll to position [1110, 0]
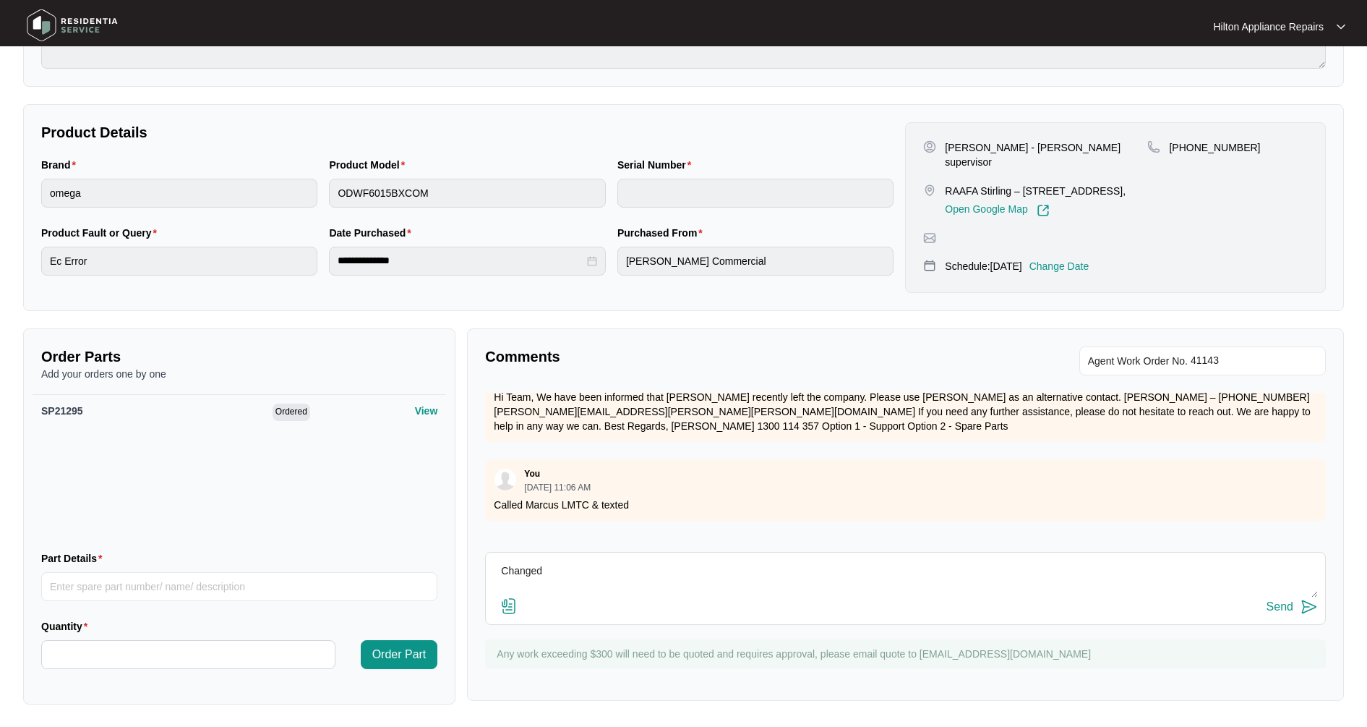
click at [609, 576] on textarea "Changed" at bounding box center [905, 579] width 825 height 38
type textarea "Changed out dishwasher & disposed of old unit"
click at [1285, 600] on div "Send" at bounding box center [1279, 606] width 27 height 13
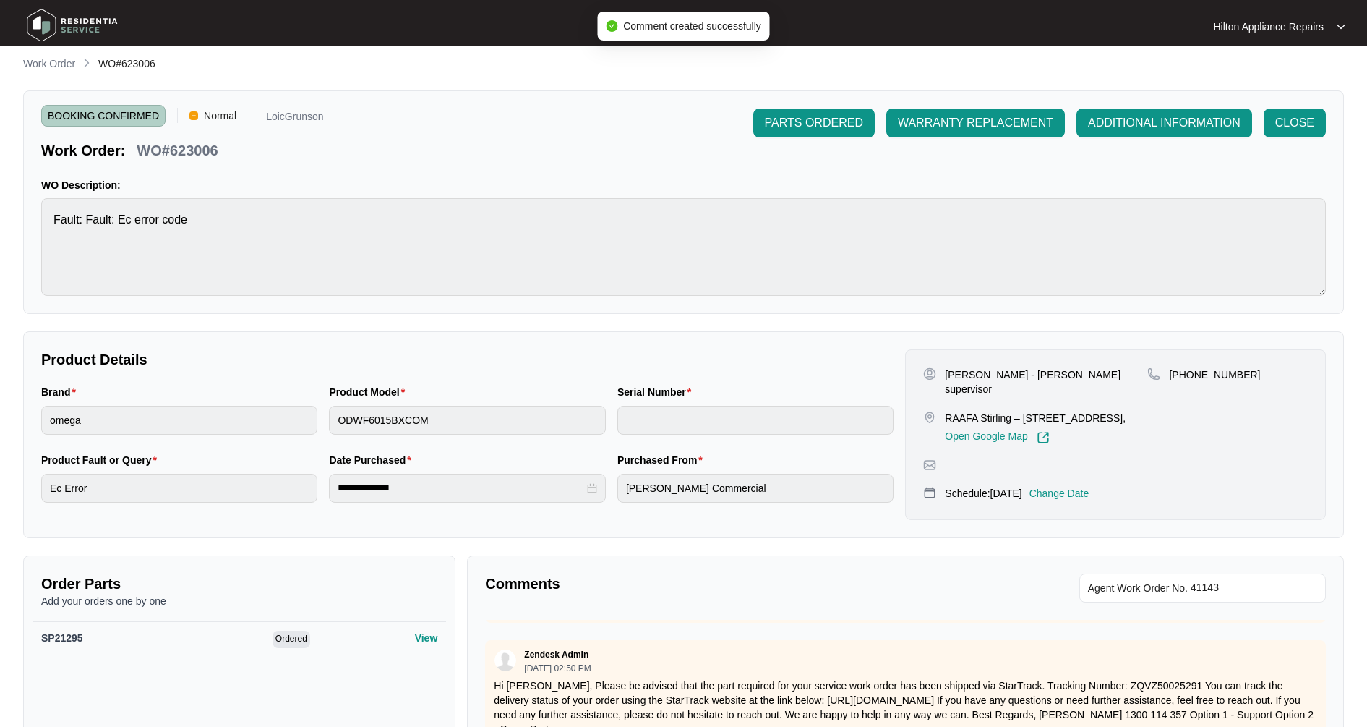
scroll to position [0, 0]
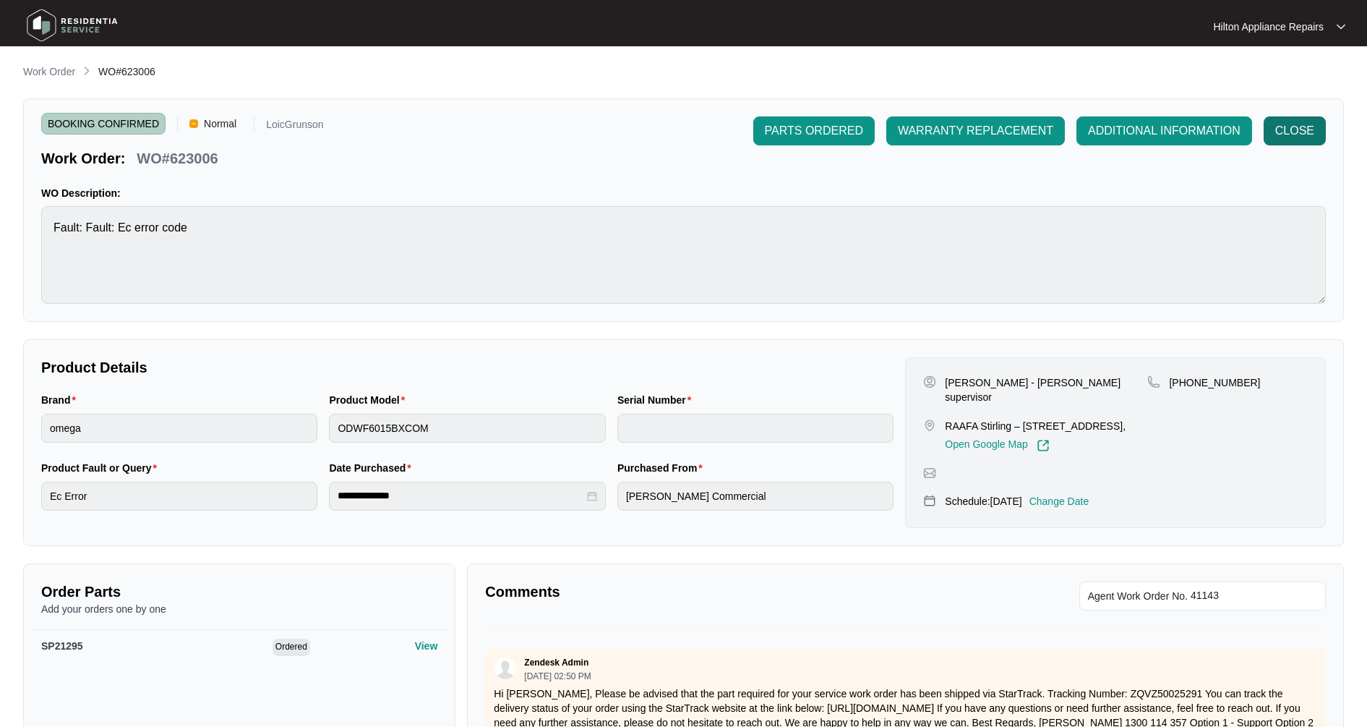
click at [1306, 129] on span "CLOSE" at bounding box center [1294, 130] width 39 height 17
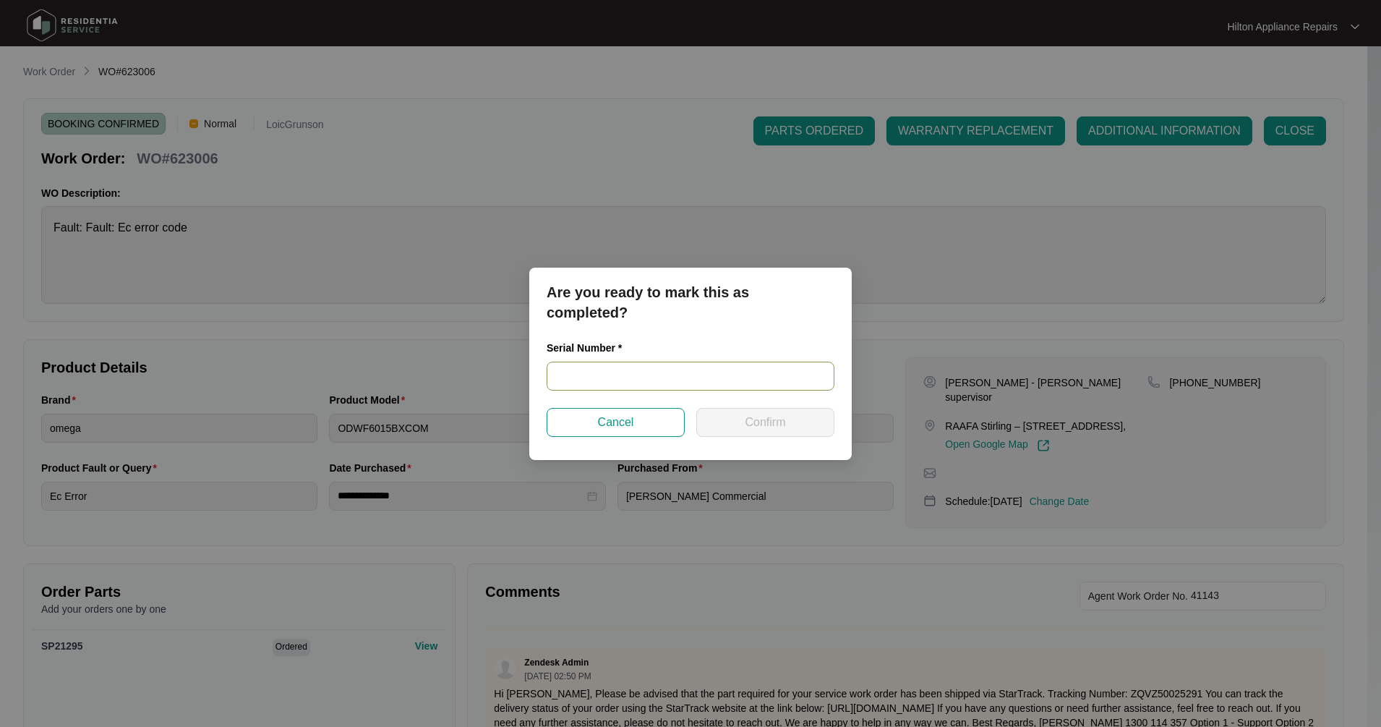
click at [596, 369] on input "text" at bounding box center [691, 375] width 288 height 29
type input "24106868040100071"
click at [726, 426] on button "Confirm" at bounding box center [765, 422] width 138 height 29
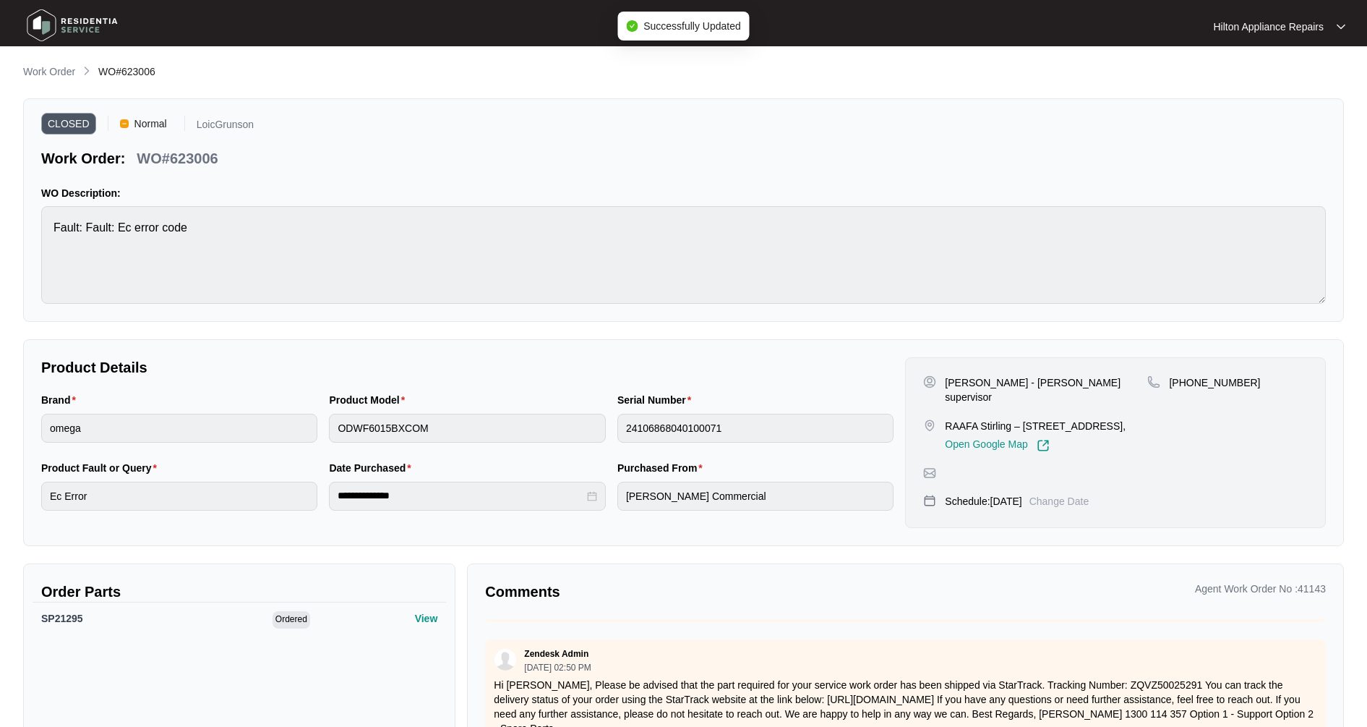
type input "24106868040100071"
click at [61, 74] on p "Work Order" at bounding box center [49, 71] width 52 height 14
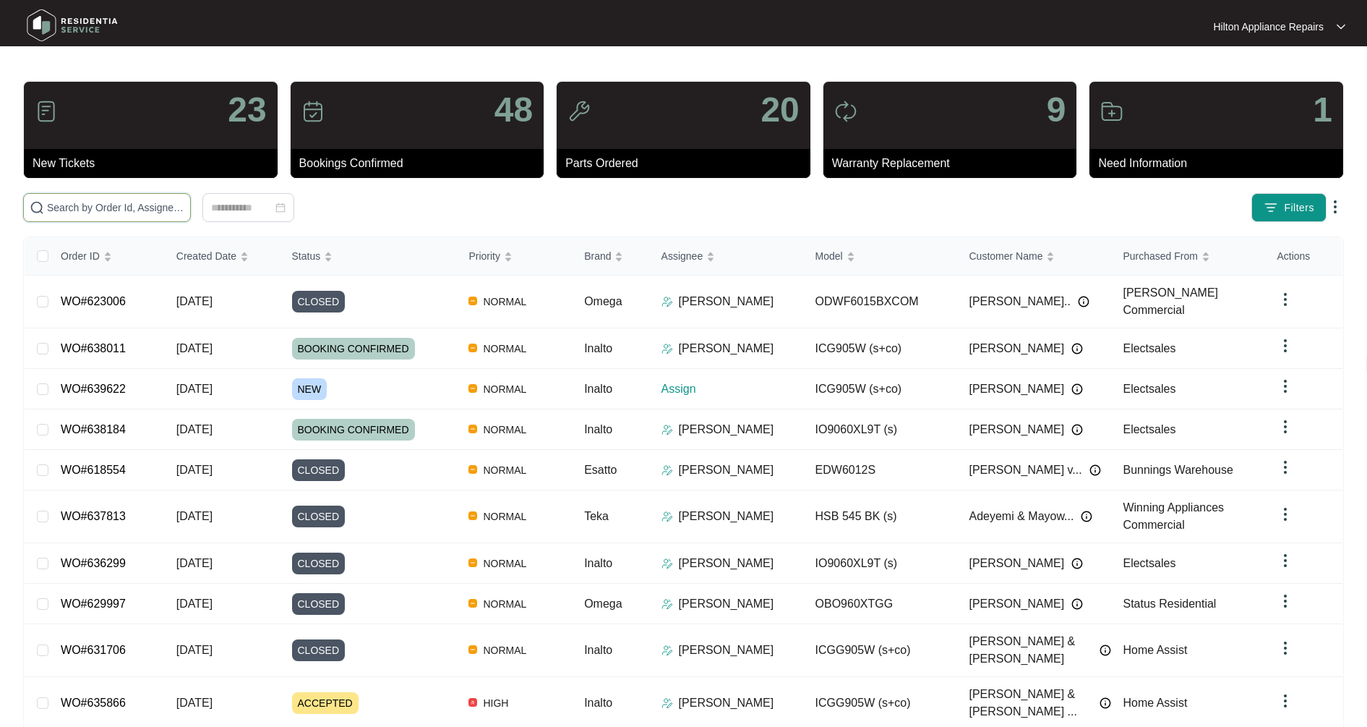
click at [85, 208] on input "text" at bounding box center [115, 208] width 137 height 16
type input "636436"
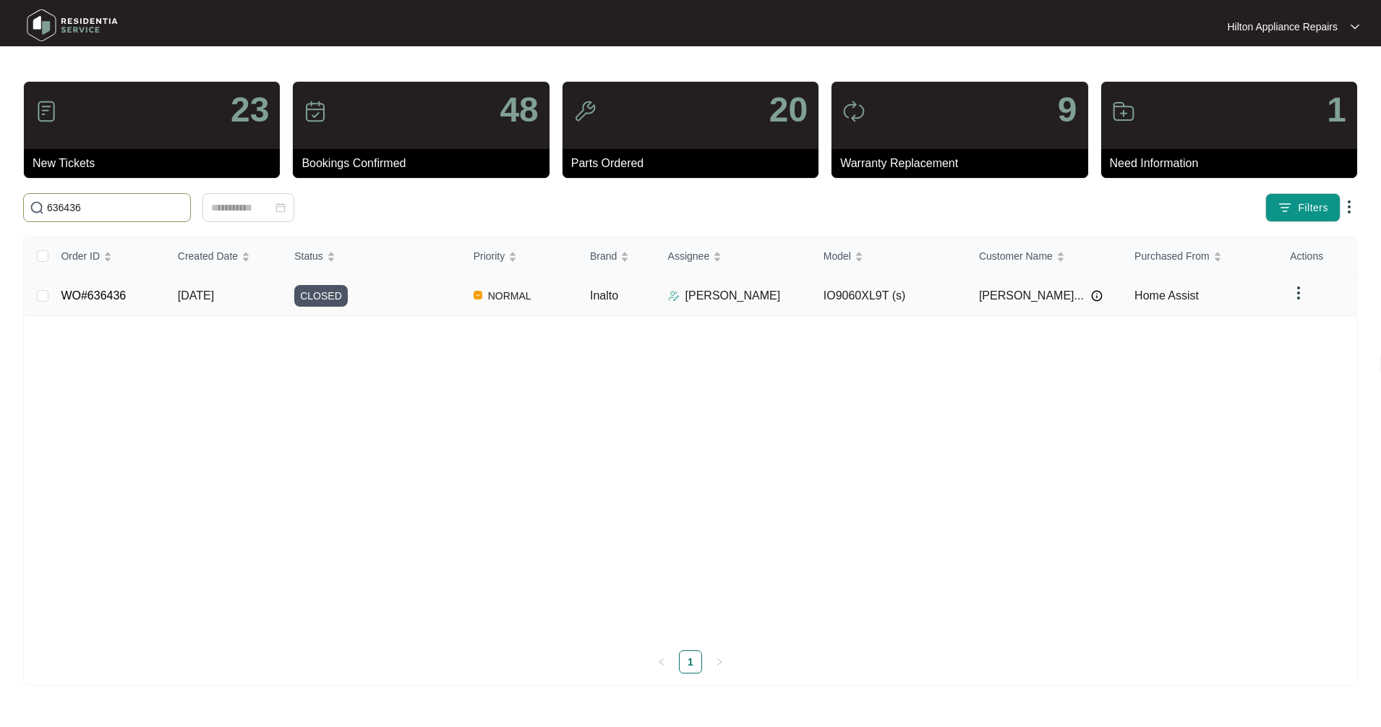
click at [234, 307] on td "[DATE]" at bounding box center [224, 295] width 116 height 40
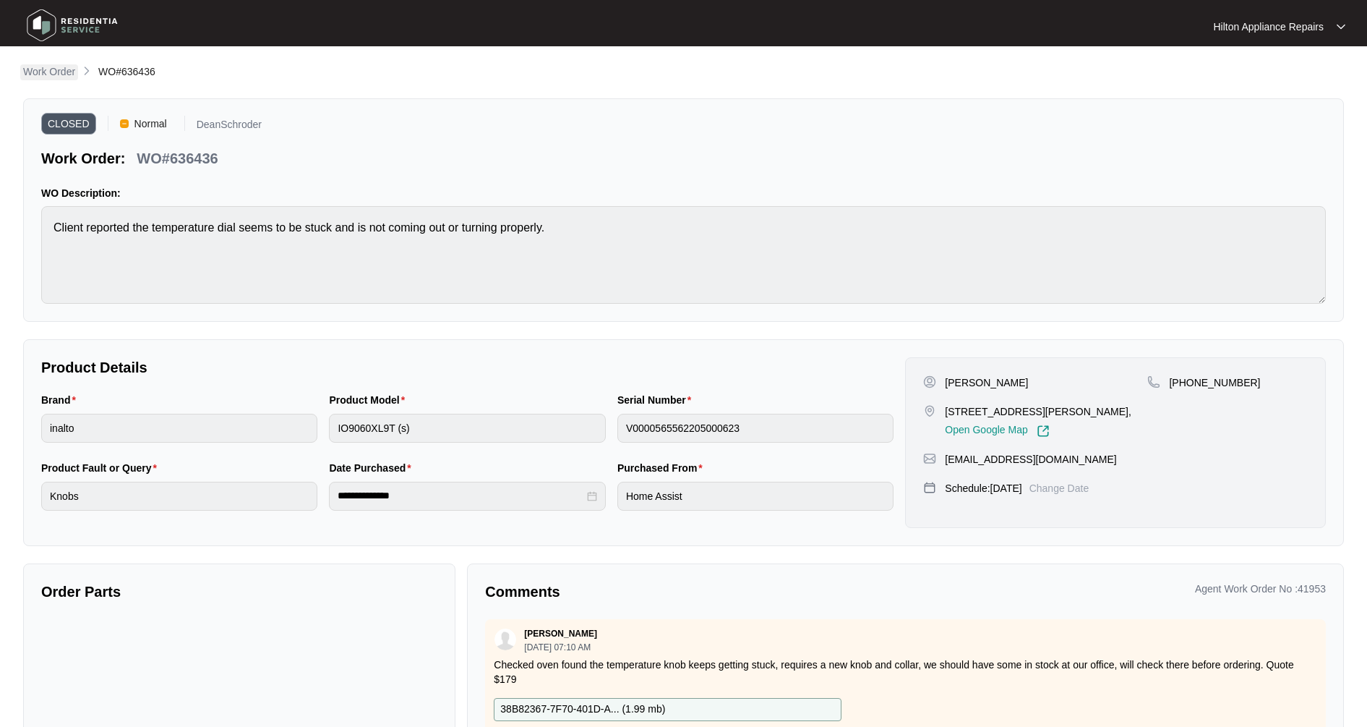
click at [54, 72] on p "Work Order" at bounding box center [49, 71] width 52 height 14
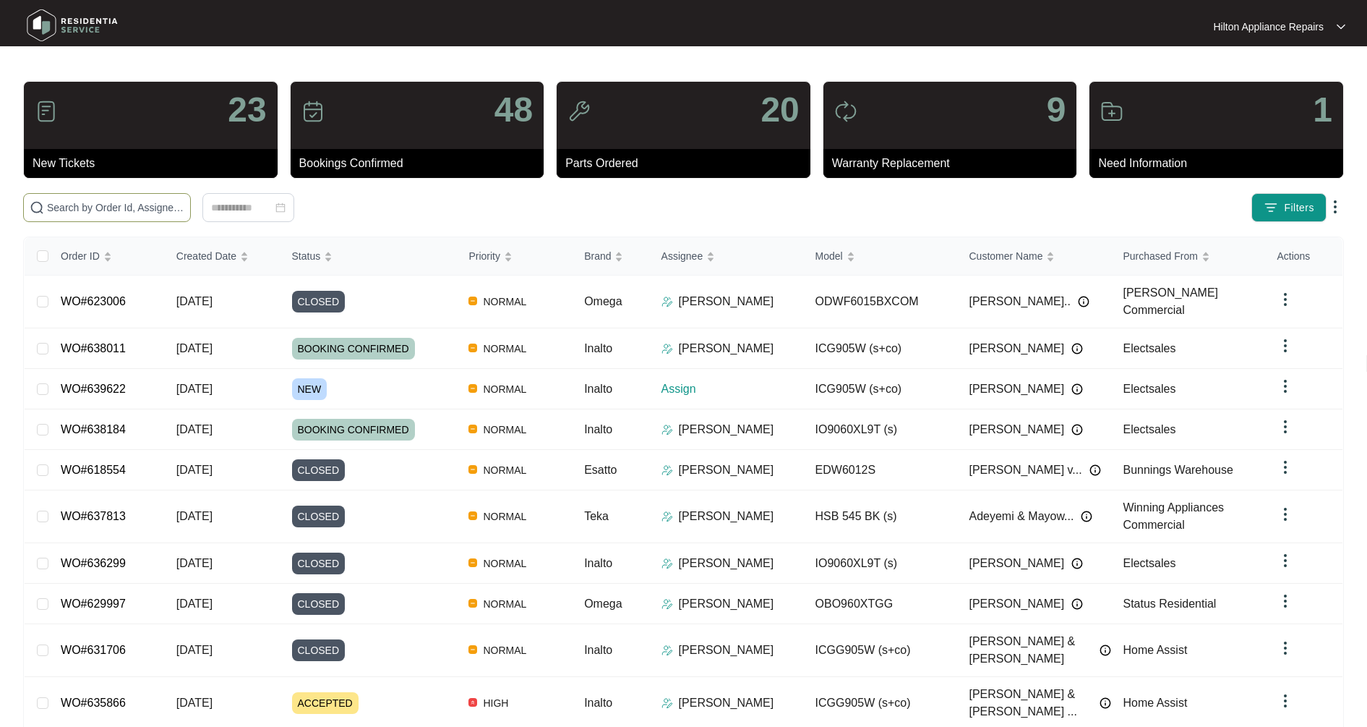
click at [95, 212] on input "text" at bounding box center [115, 208] width 137 height 16
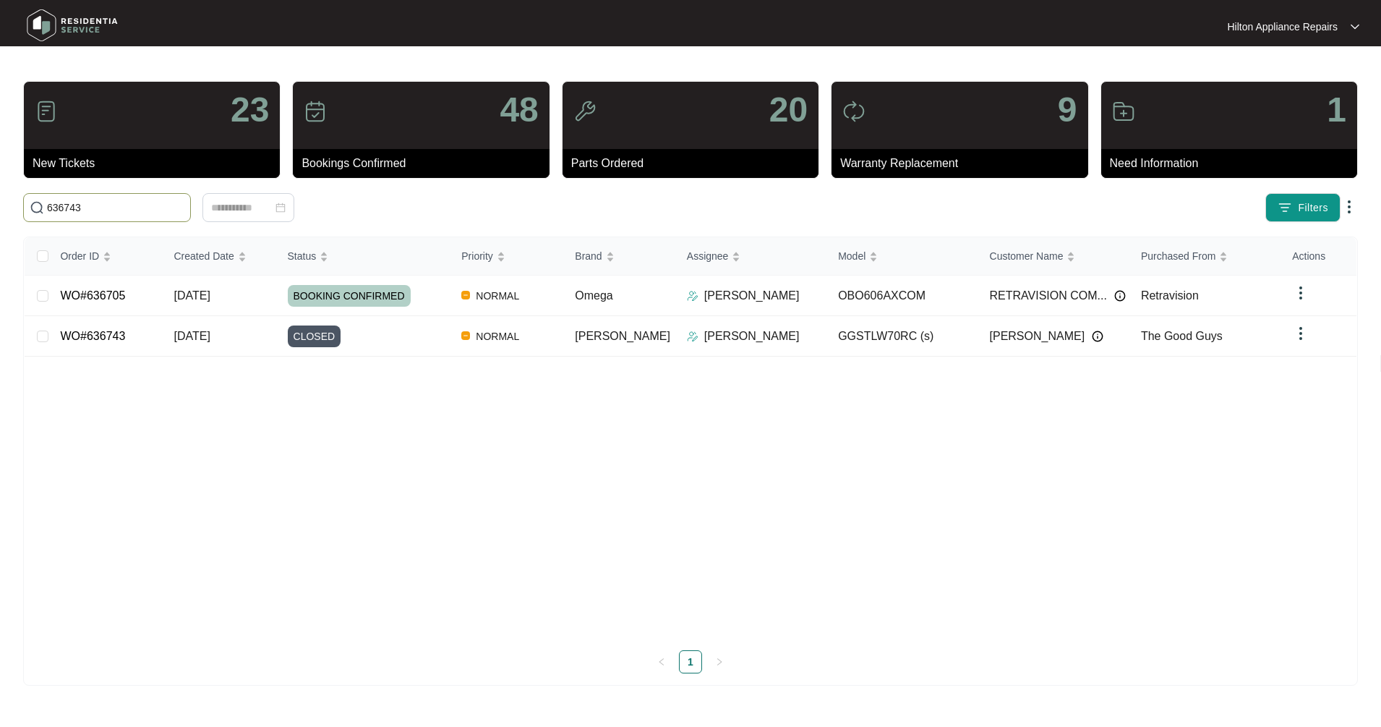
type input "636743"
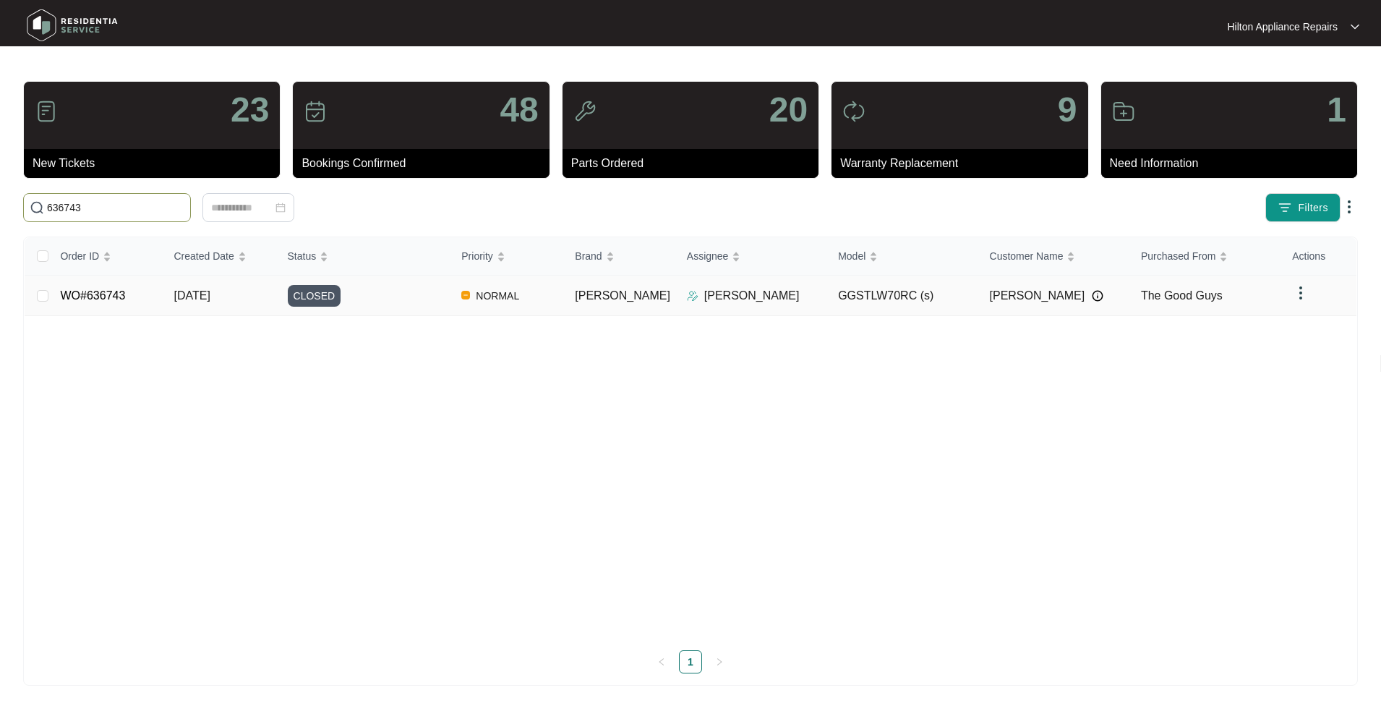
click at [189, 297] on span "[DATE]" at bounding box center [192, 295] width 36 height 12
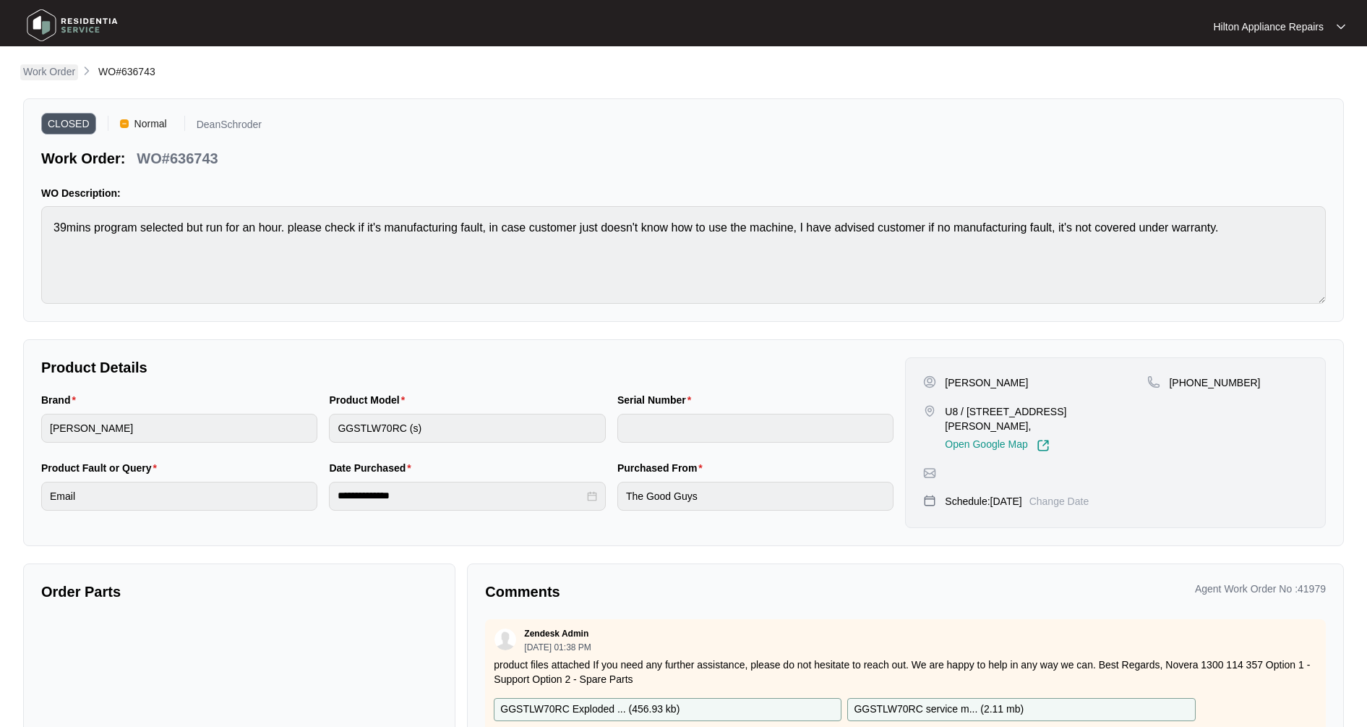
click at [75, 75] on p "Work Order" at bounding box center [49, 71] width 52 height 14
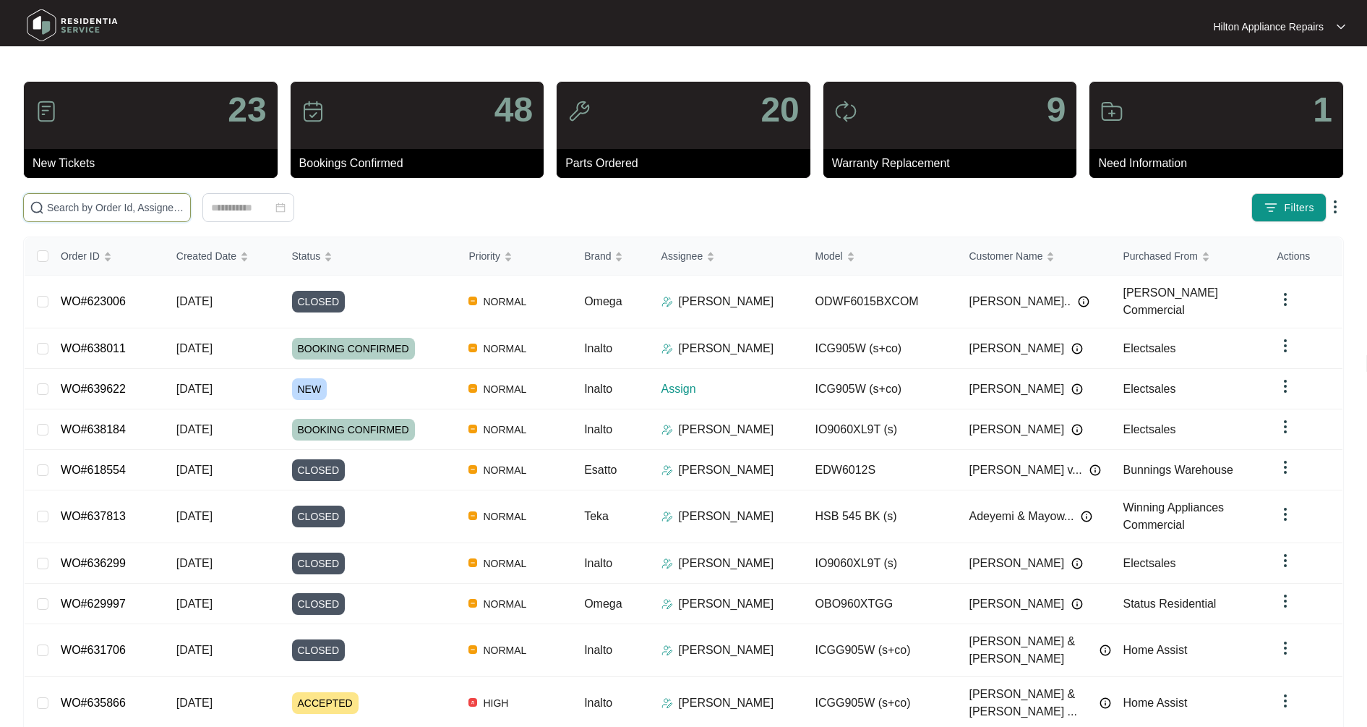
click at [121, 207] on input "text" at bounding box center [115, 208] width 137 height 16
type input "633652"
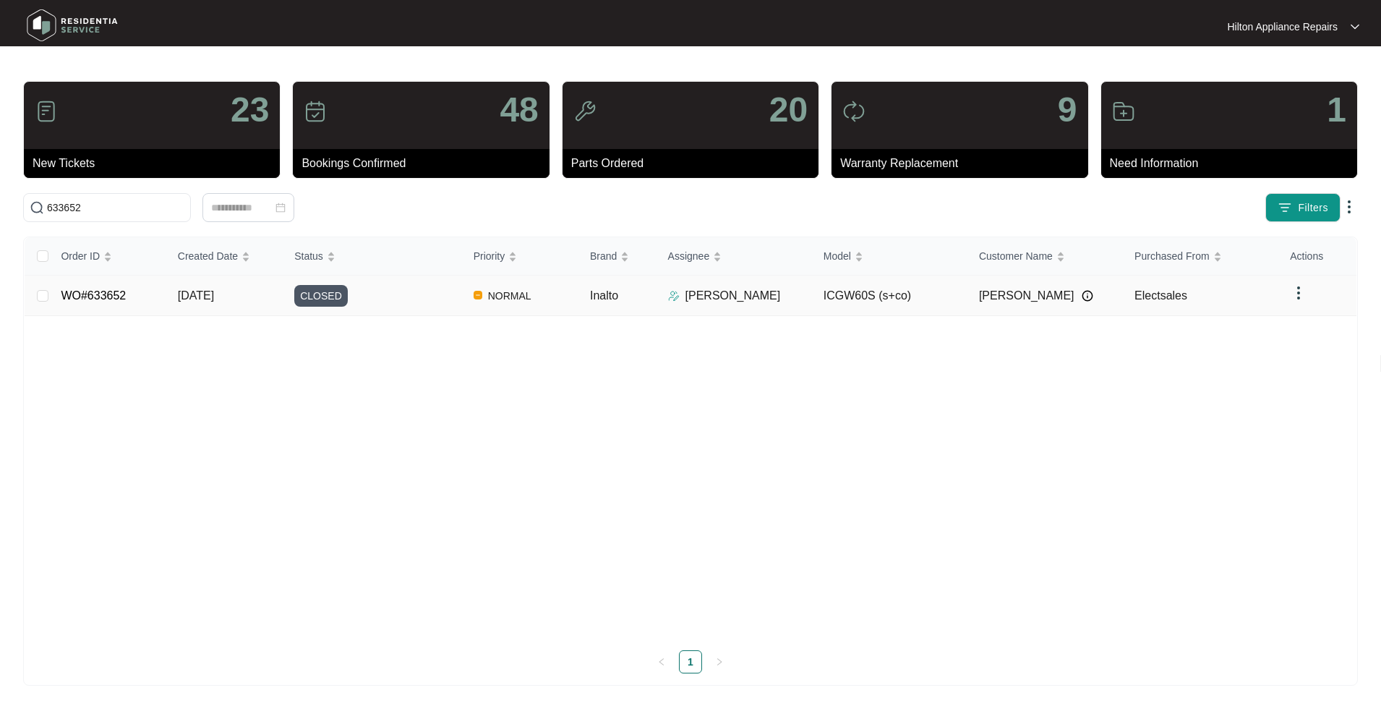
click at [168, 307] on td "[DATE]" at bounding box center [224, 295] width 116 height 40
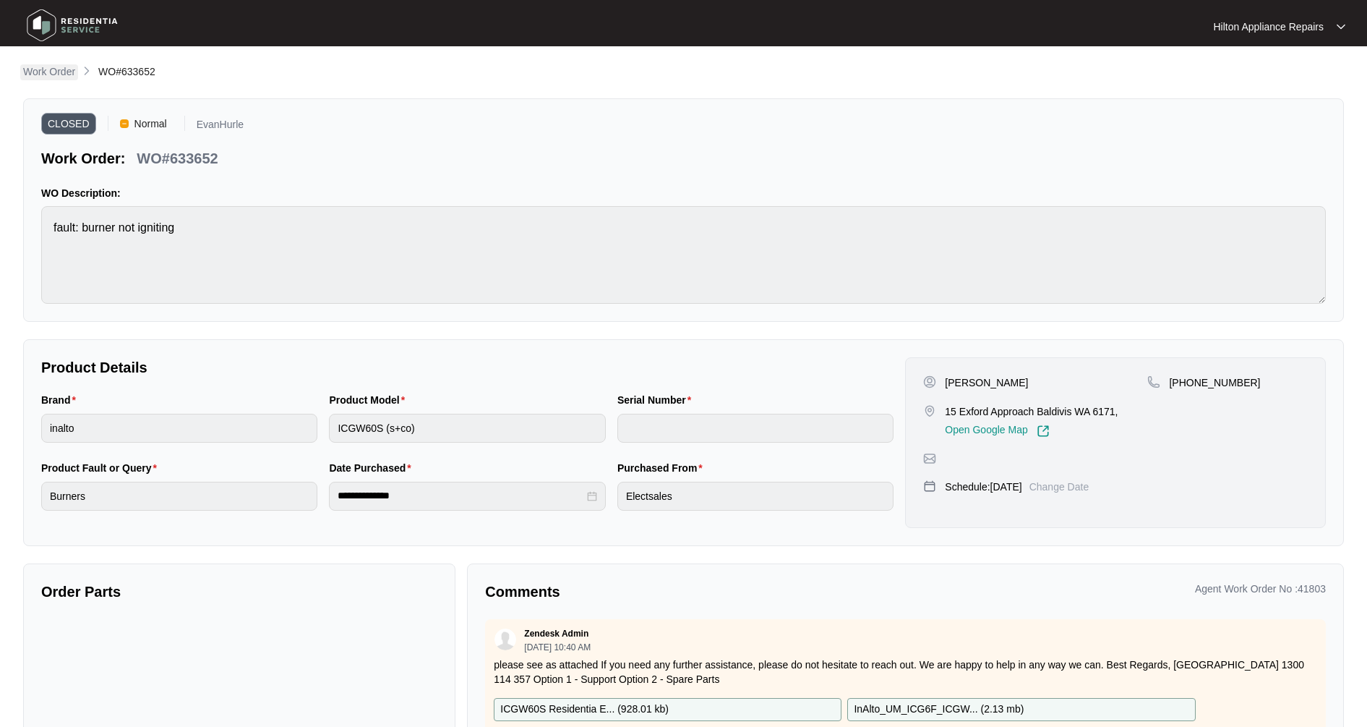
click at [50, 72] on p "Work Order" at bounding box center [49, 71] width 52 height 14
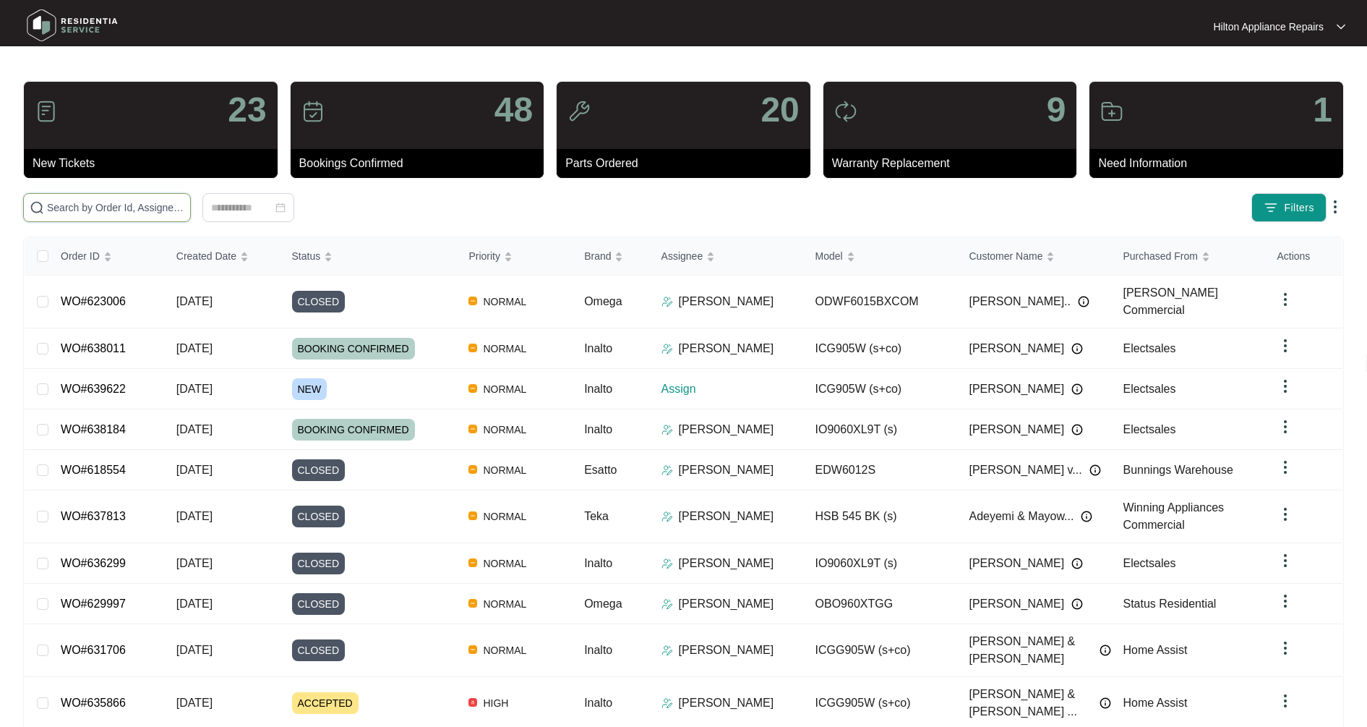
click at [120, 207] on input "text" at bounding box center [115, 208] width 137 height 16
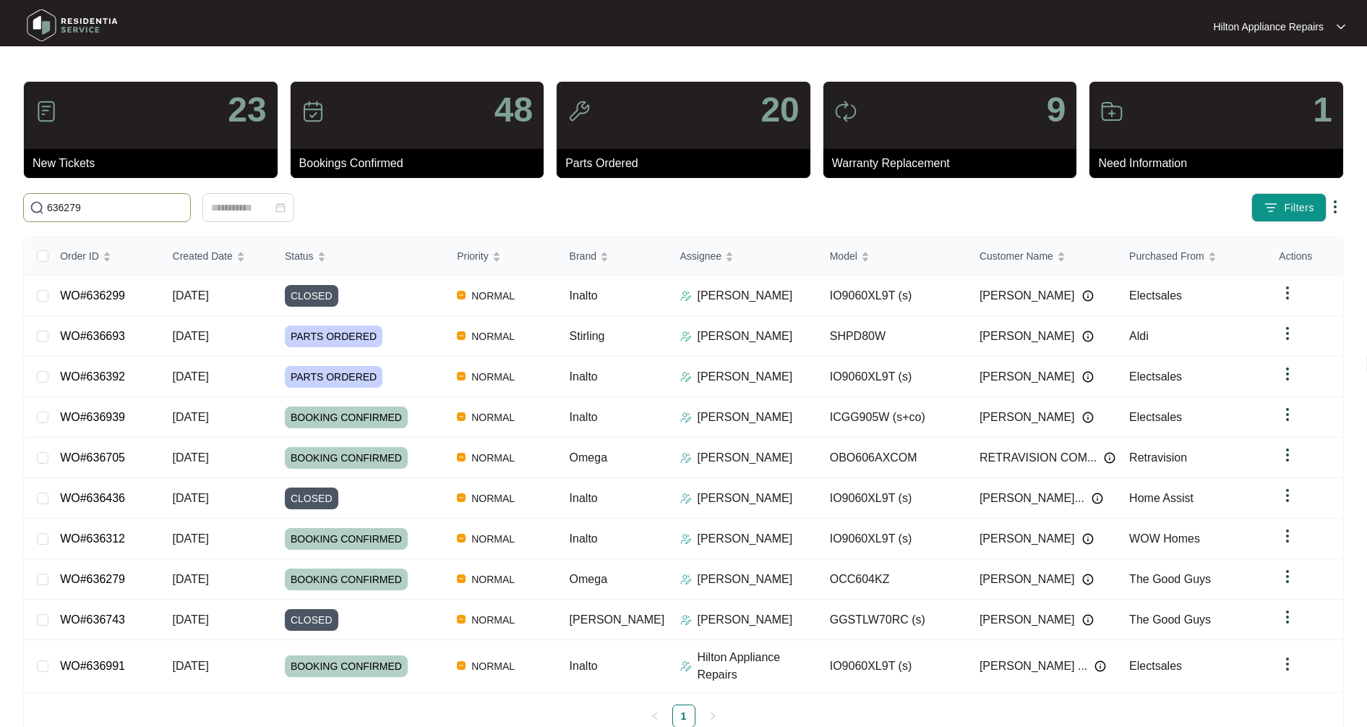
type input "636279"
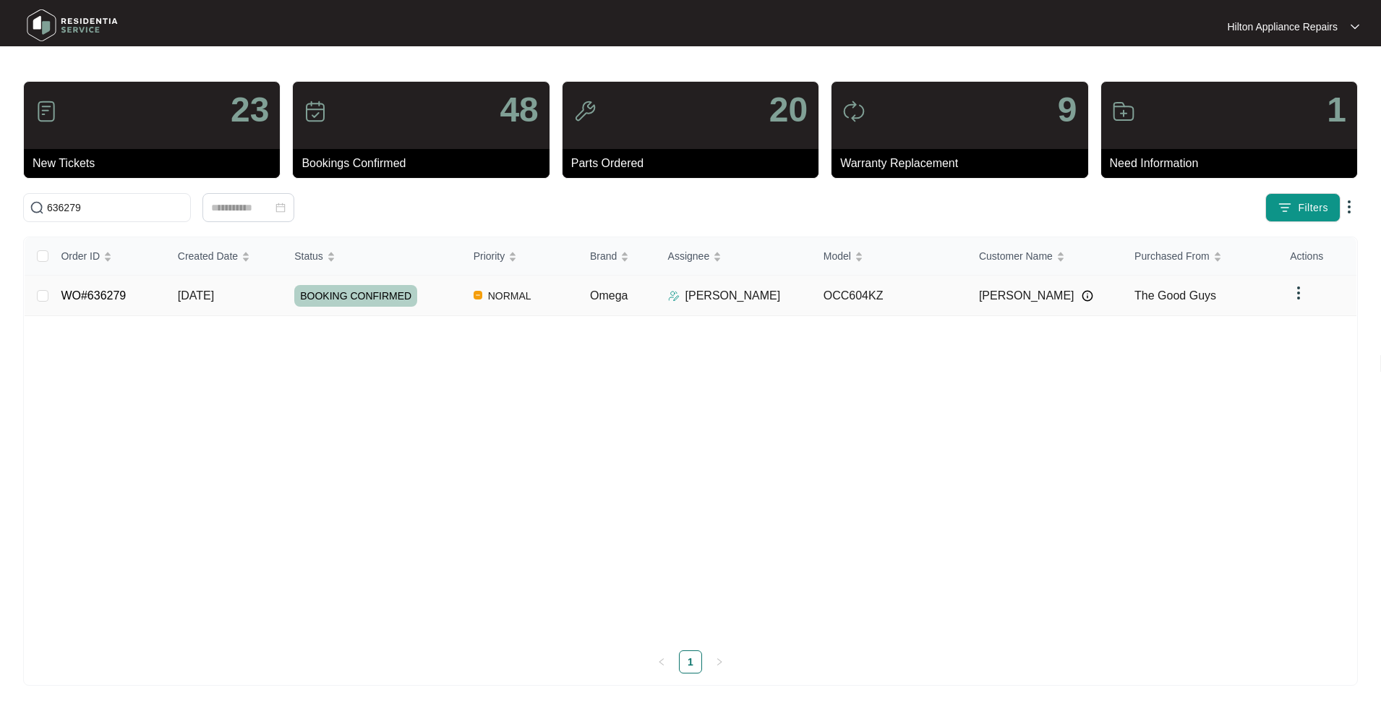
click at [216, 309] on td "[DATE]" at bounding box center [224, 295] width 116 height 40
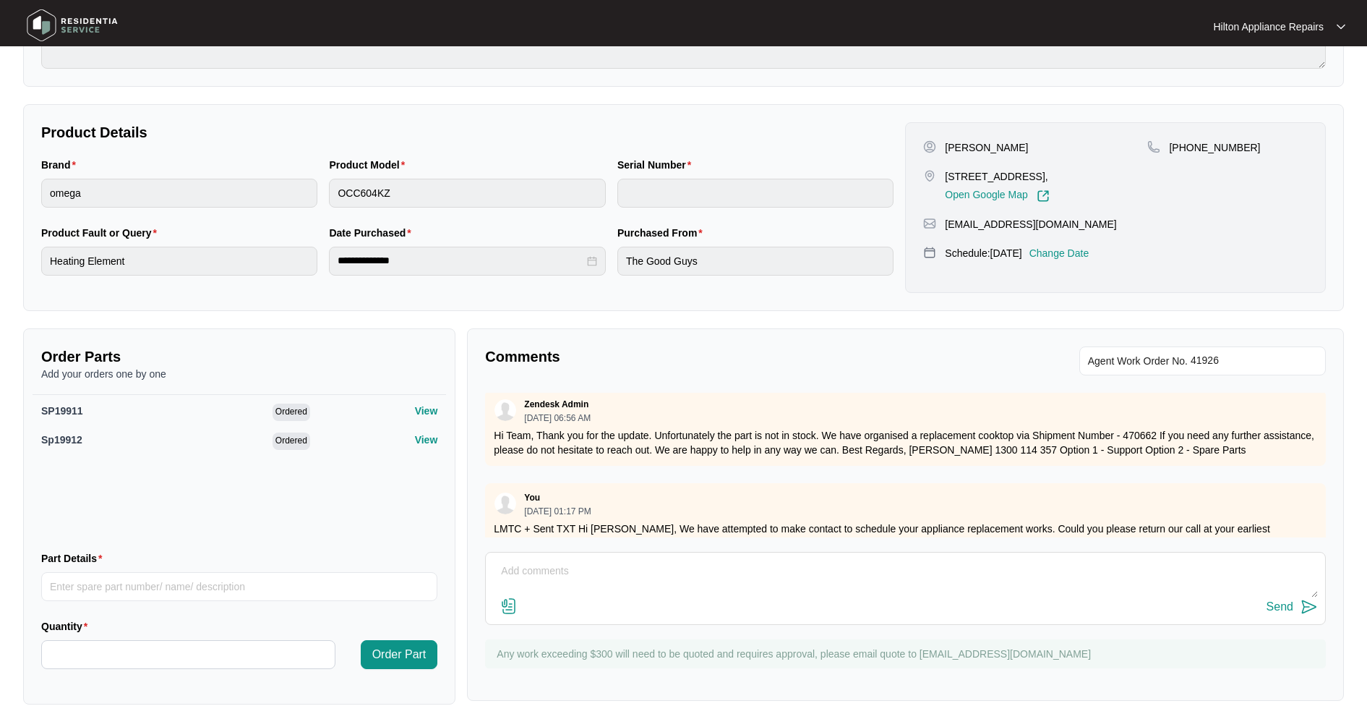
scroll to position [303, 0]
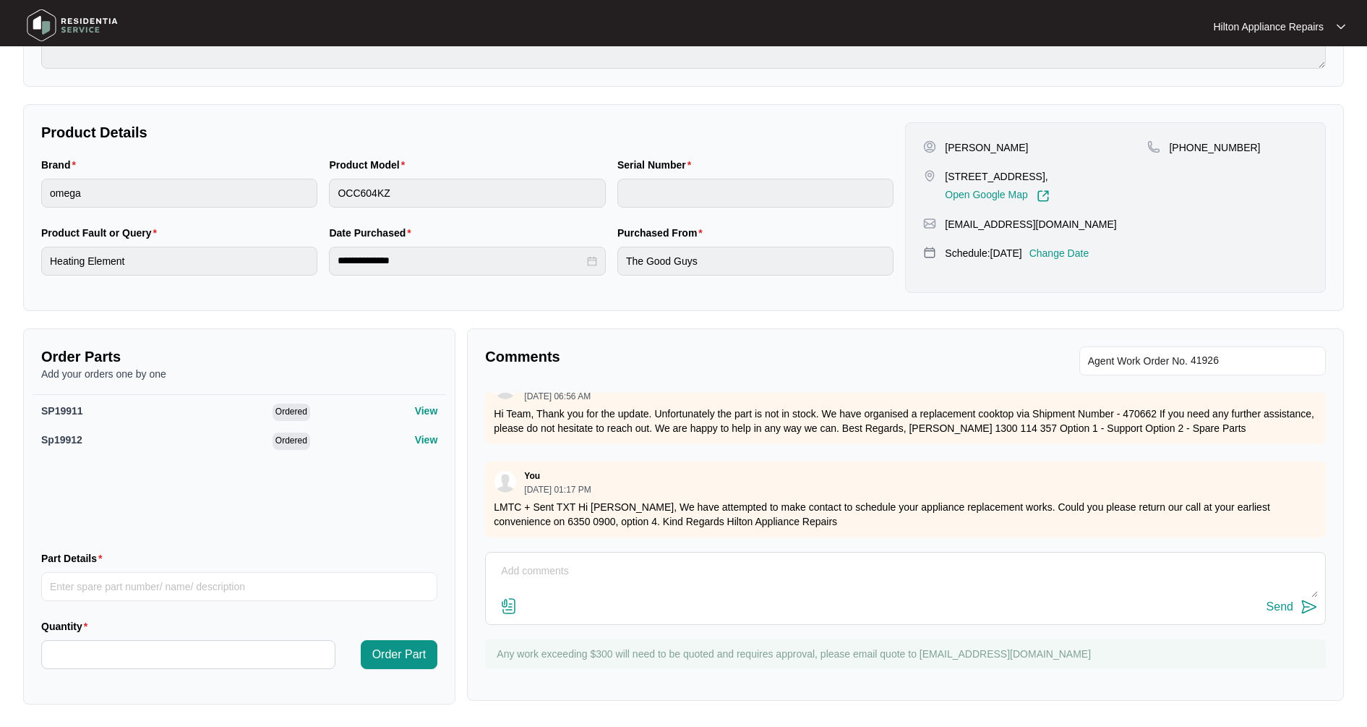
click at [574, 576] on textarea at bounding box center [905, 579] width 825 height 38
type textarea "I"
type textarea "M"
type textarea "R"
type textarea "e"
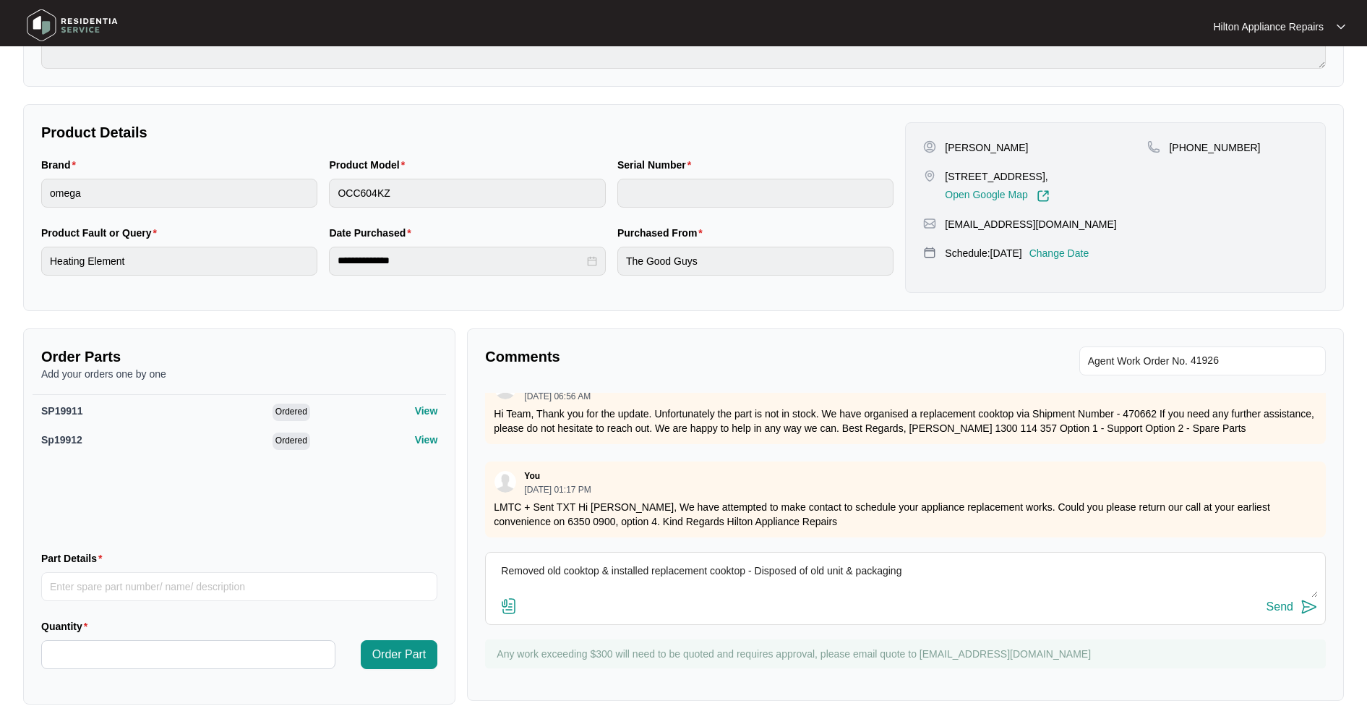
type textarea "Removed old cooktop & installed replacement cooktop - Disposed of old unit & pa…"
click at [1264, 609] on div "Send" at bounding box center [905, 607] width 825 height 20
click at [1289, 610] on div "Send" at bounding box center [1279, 606] width 27 height 13
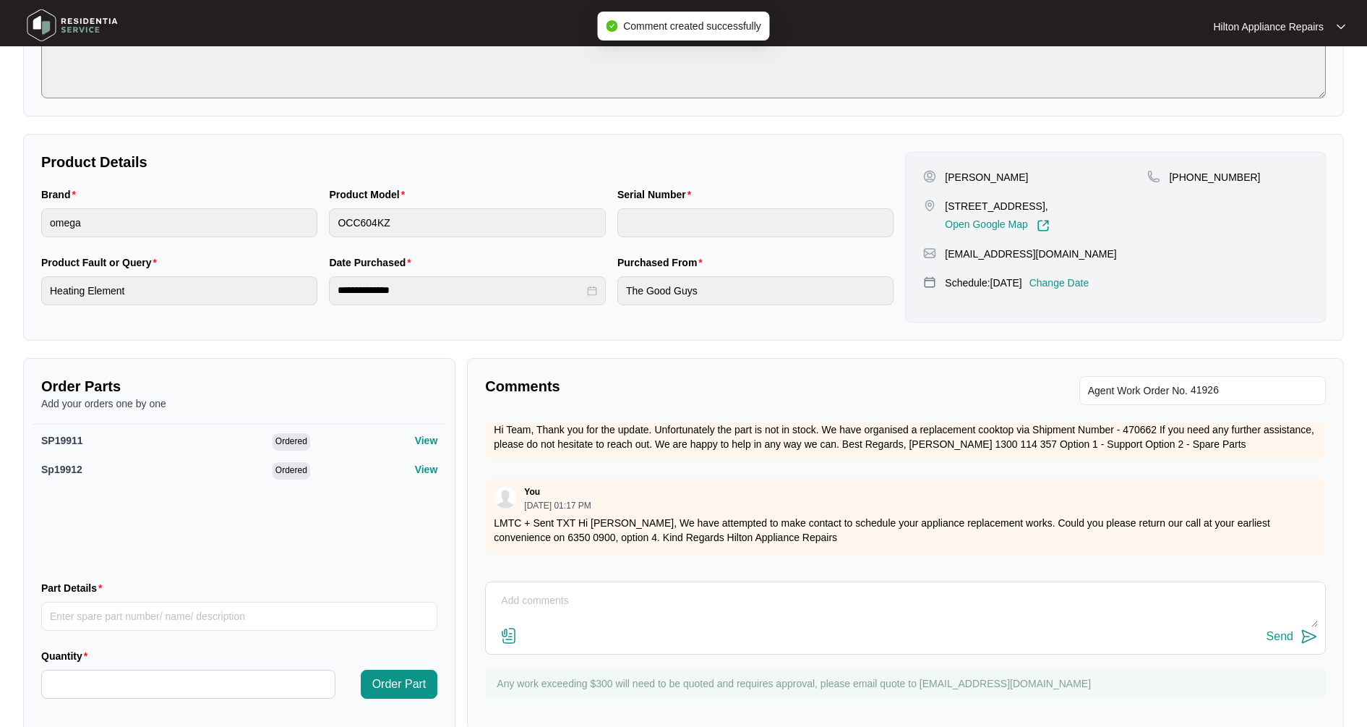
scroll to position [0, 0]
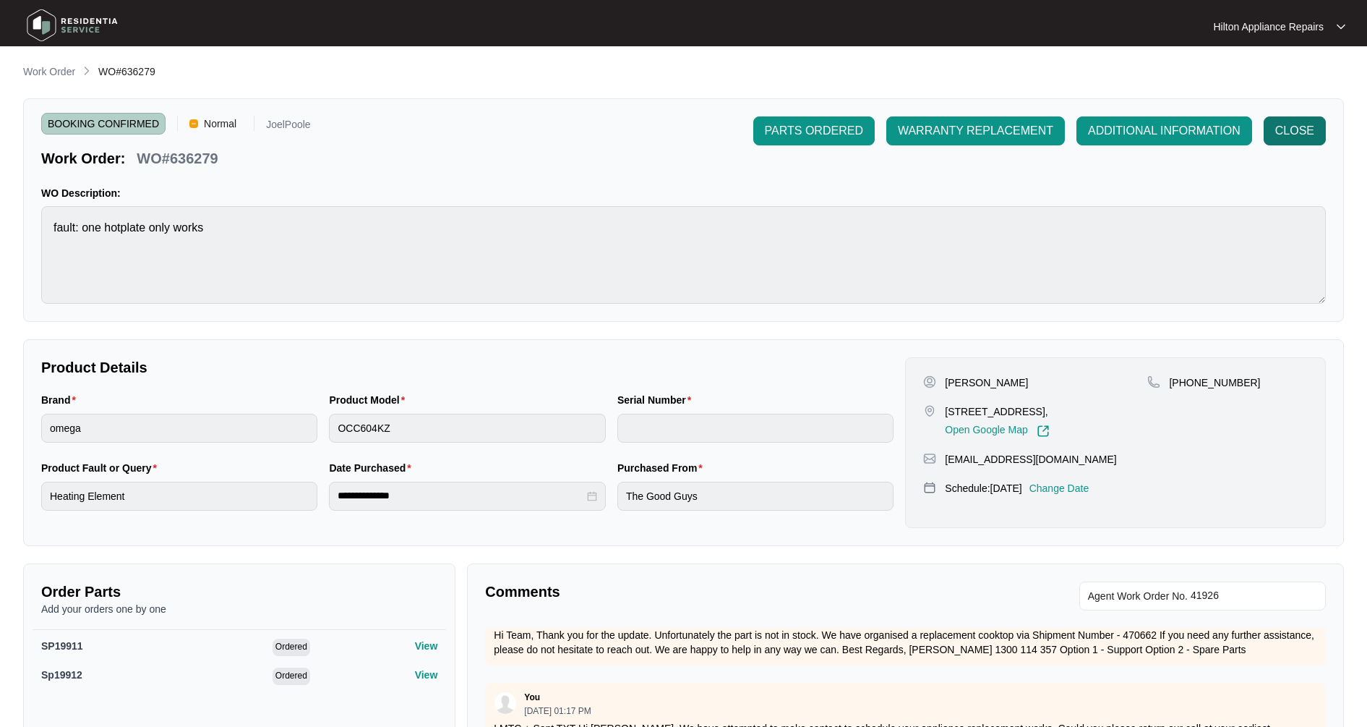
click at [1293, 132] on span "CLOSE" at bounding box center [1294, 130] width 39 height 17
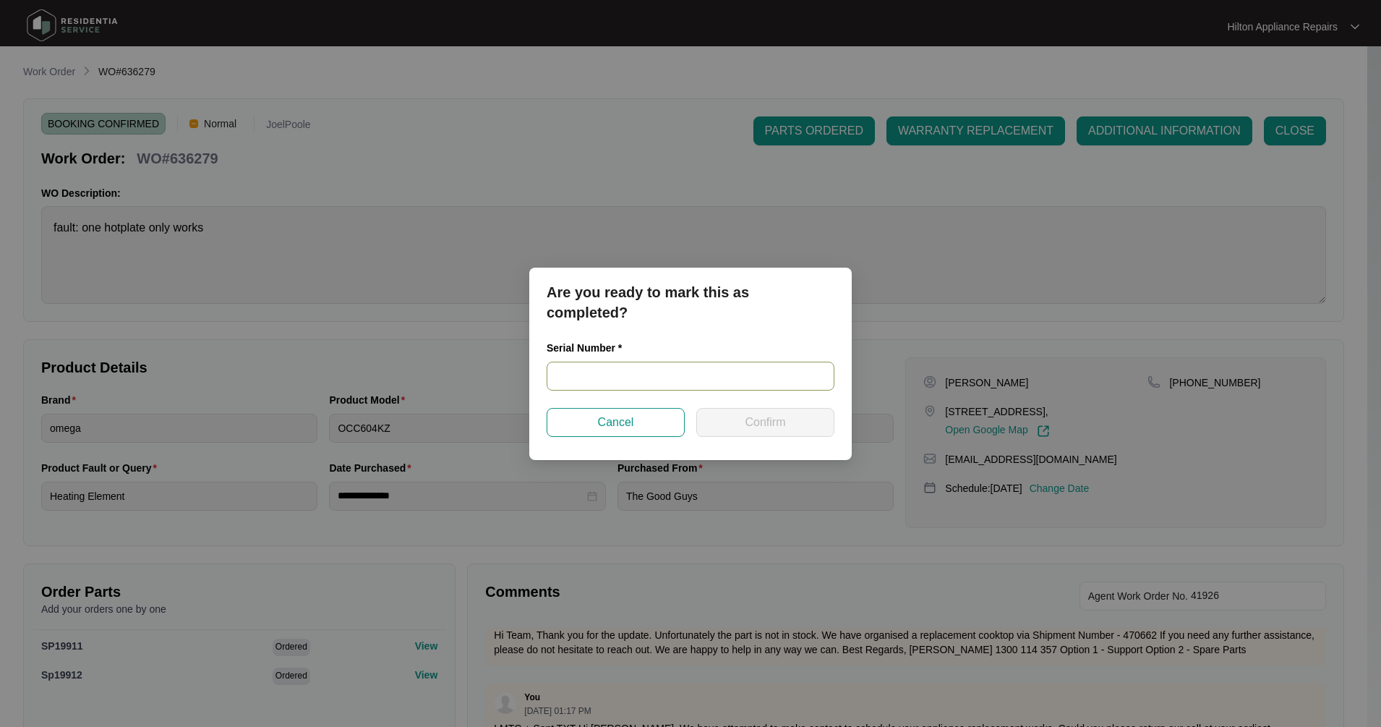
click at [594, 380] on input "text" at bounding box center [691, 375] width 288 height 29
type input "462024220300307"
click at [797, 418] on button "Confirm" at bounding box center [765, 422] width 138 height 29
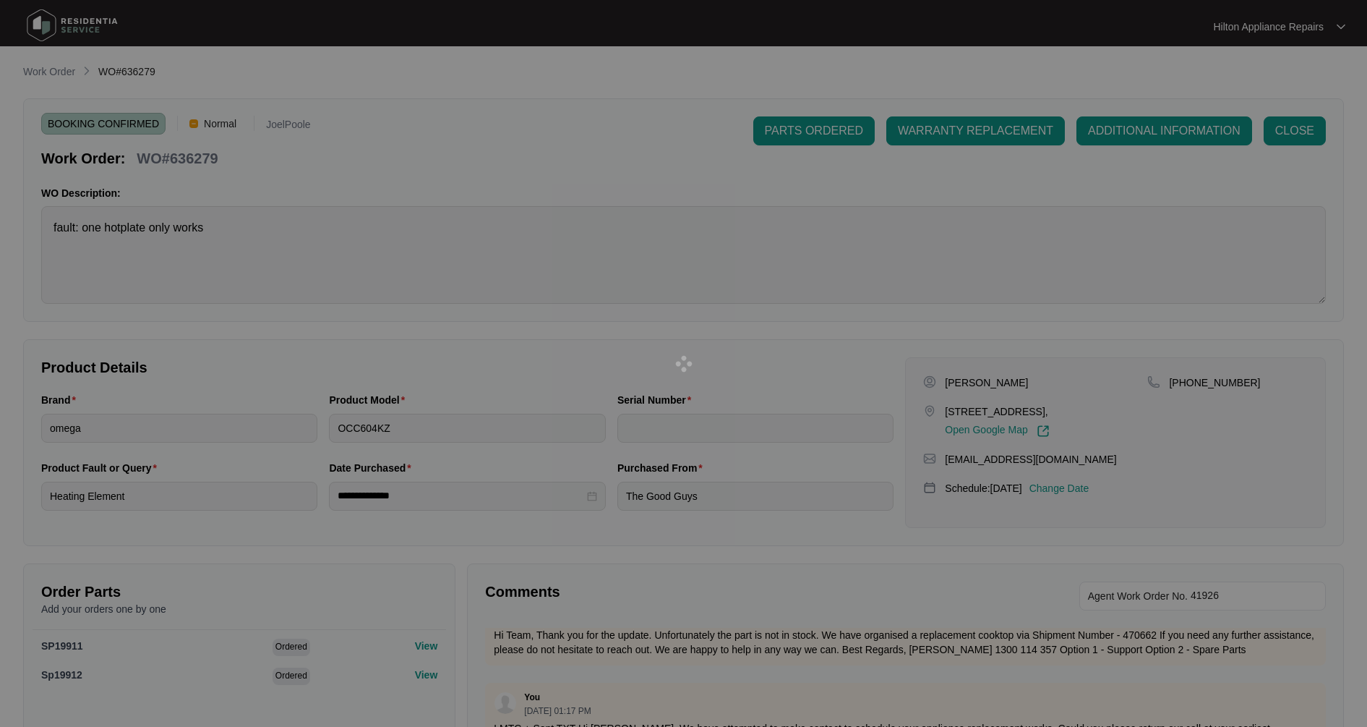
type input "462024220300307"
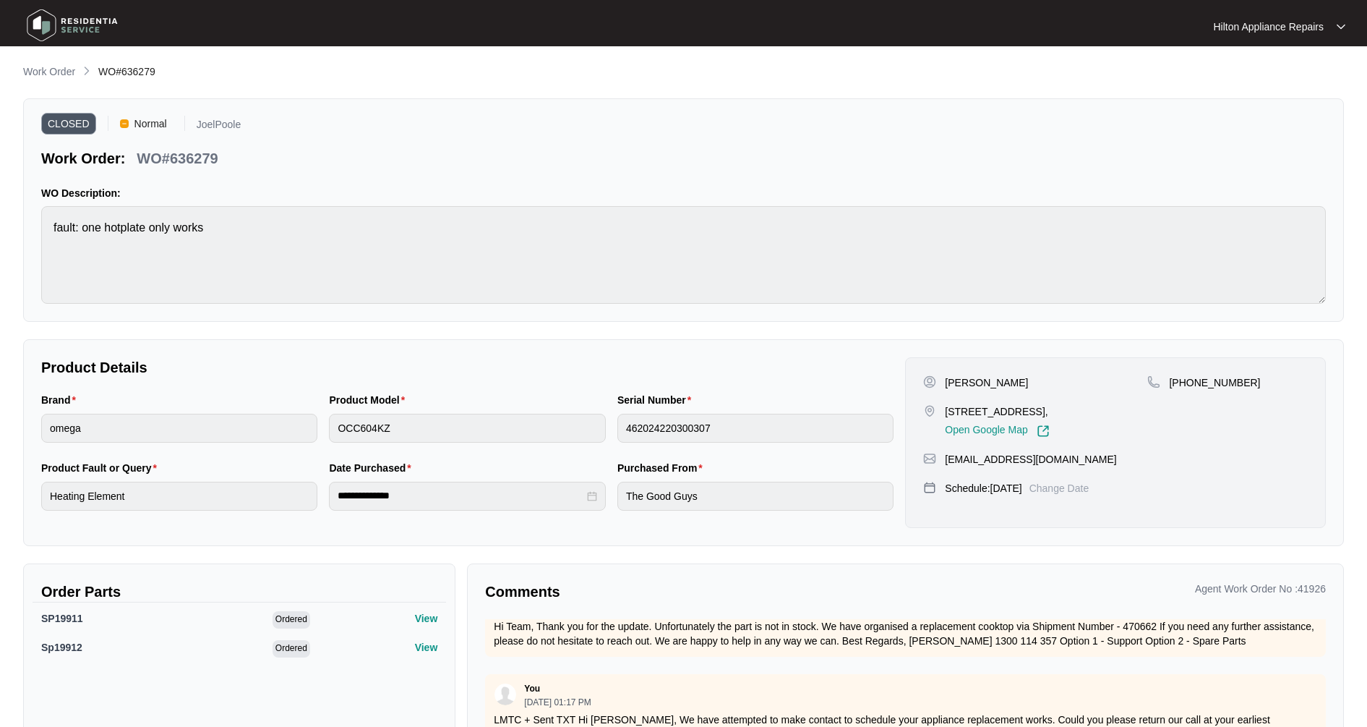
drag, startPoint x: 46, startPoint y: 78, endPoint x: 33, endPoint y: 79, distance: 12.3
click at [46, 77] on p "Work Order" at bounding box center [49, 71] width 52 height 14
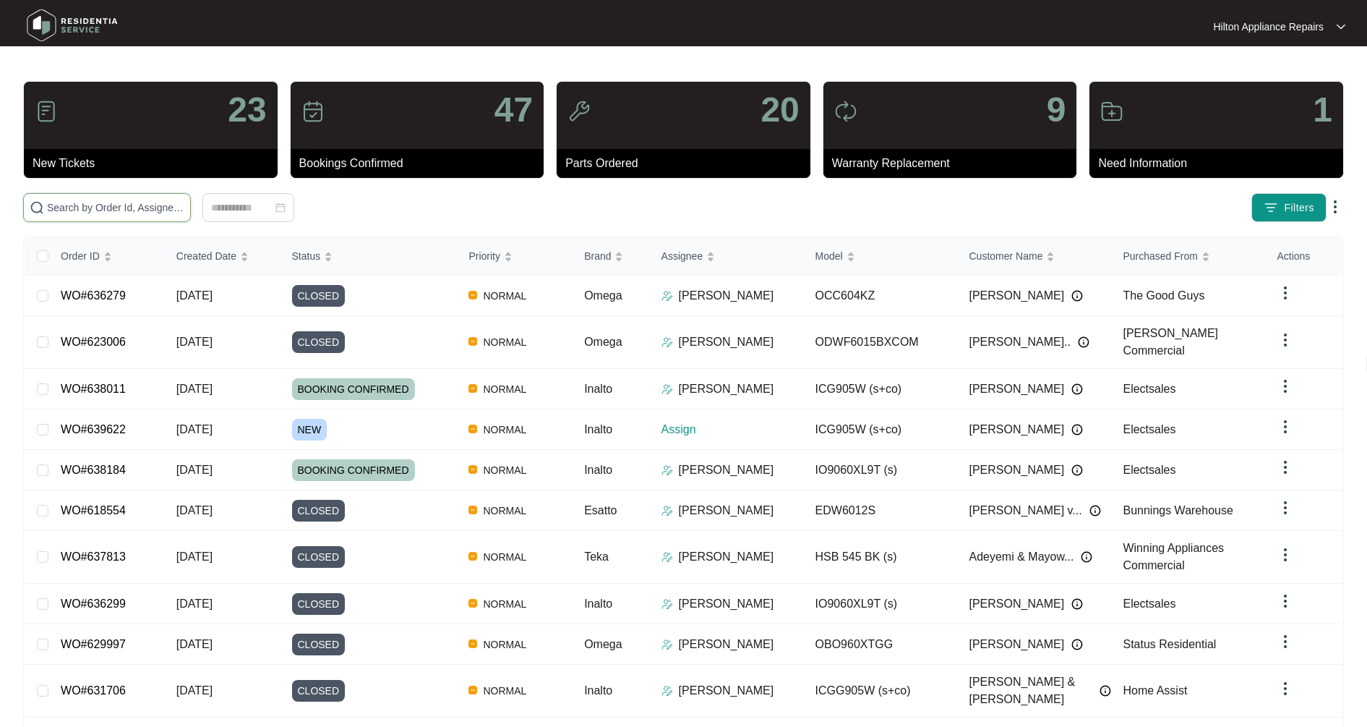
click at [140, 207] on input "text" at bounding box center [115, 208] width 137 height 16
type input "631932"
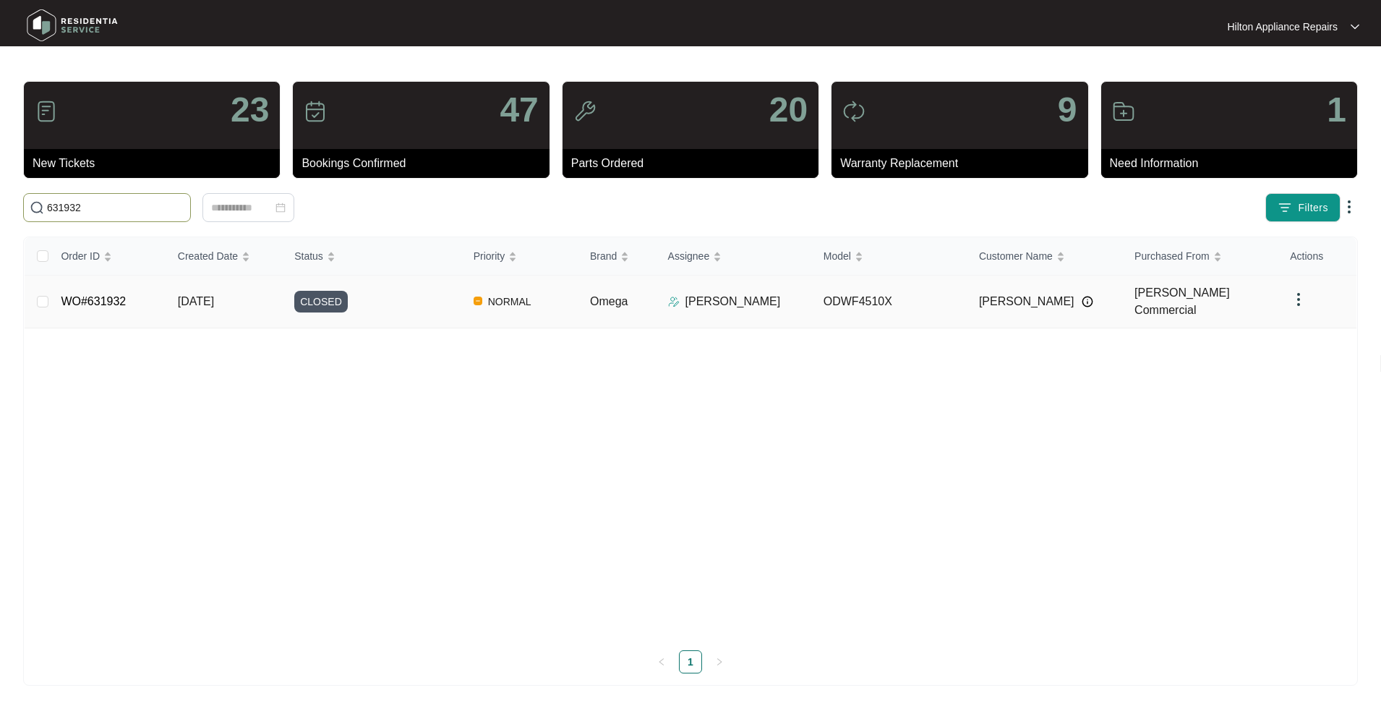
click at [231, 317] on td "[DATE]" at bounding box center [224, 301] width 116 height 53
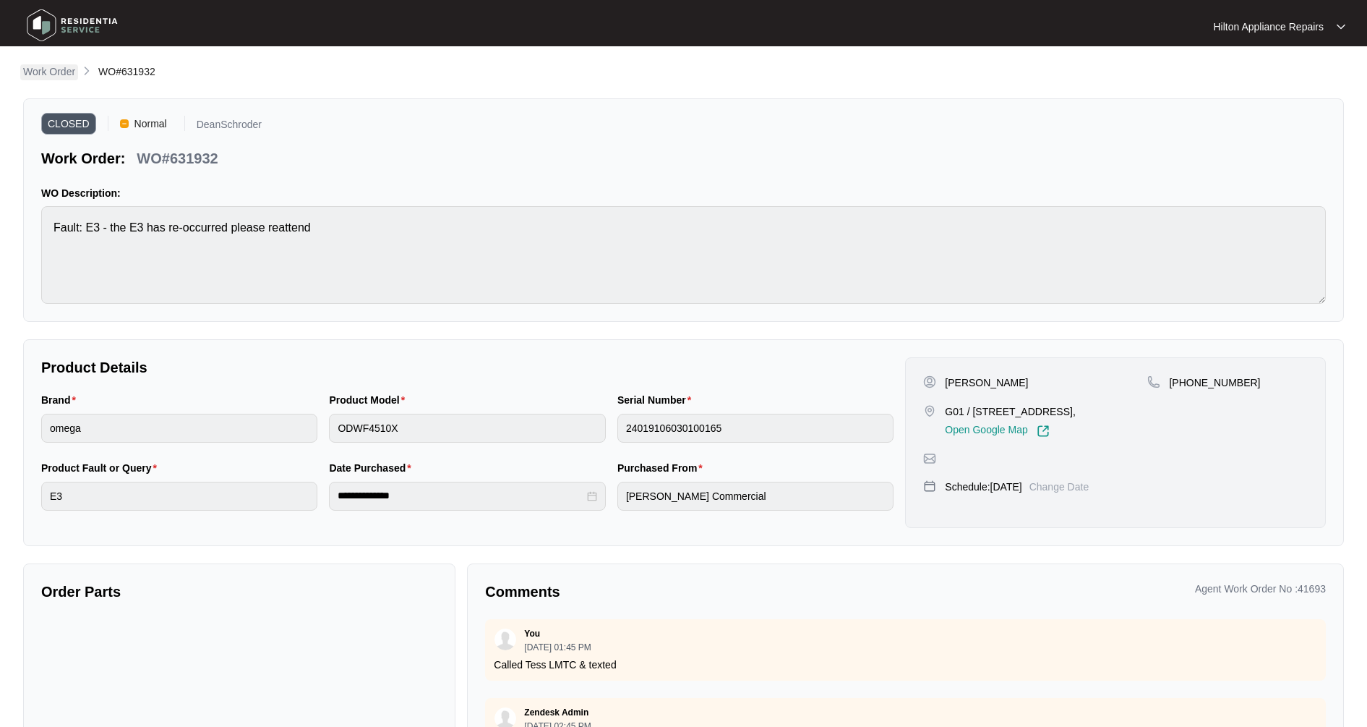
click at [55, 77] on p "Work Order" at bounding box center [49, 71] width 52 height 14
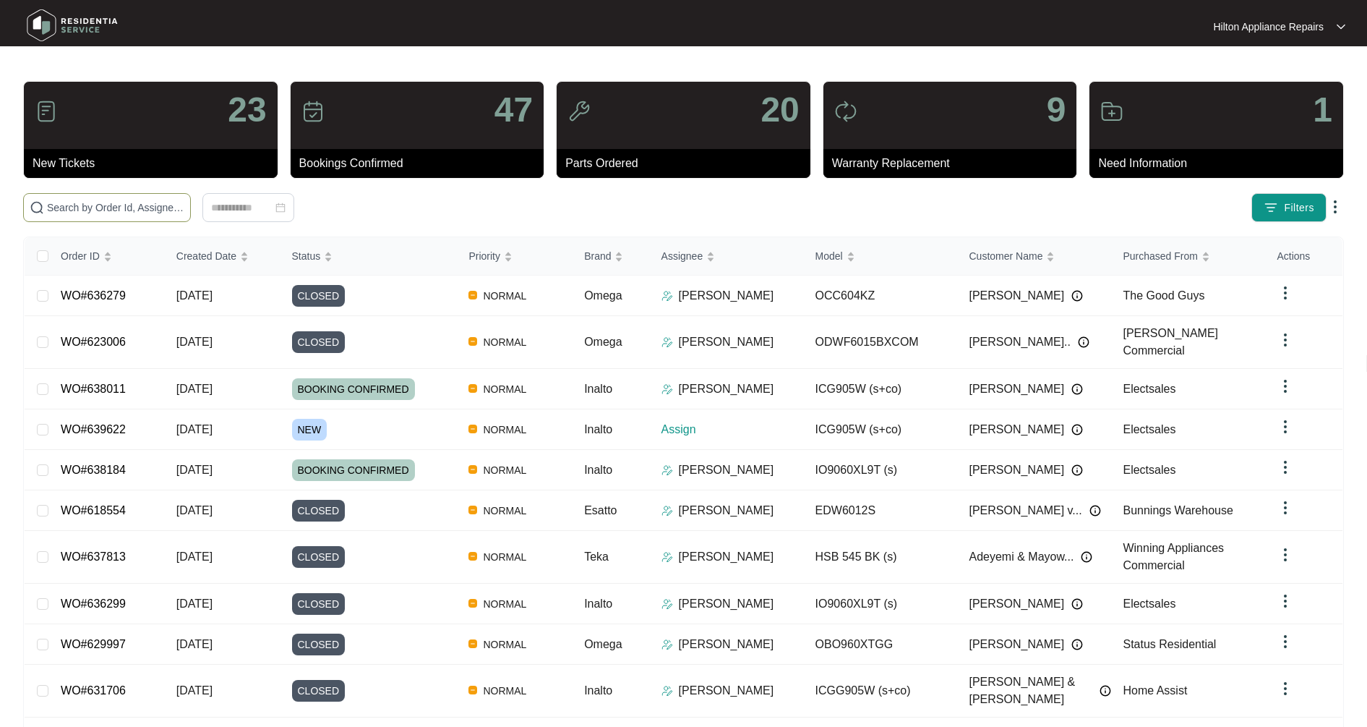
click at [110, 207] on input "text" at bounding box center [115, 208] width 137 height 16
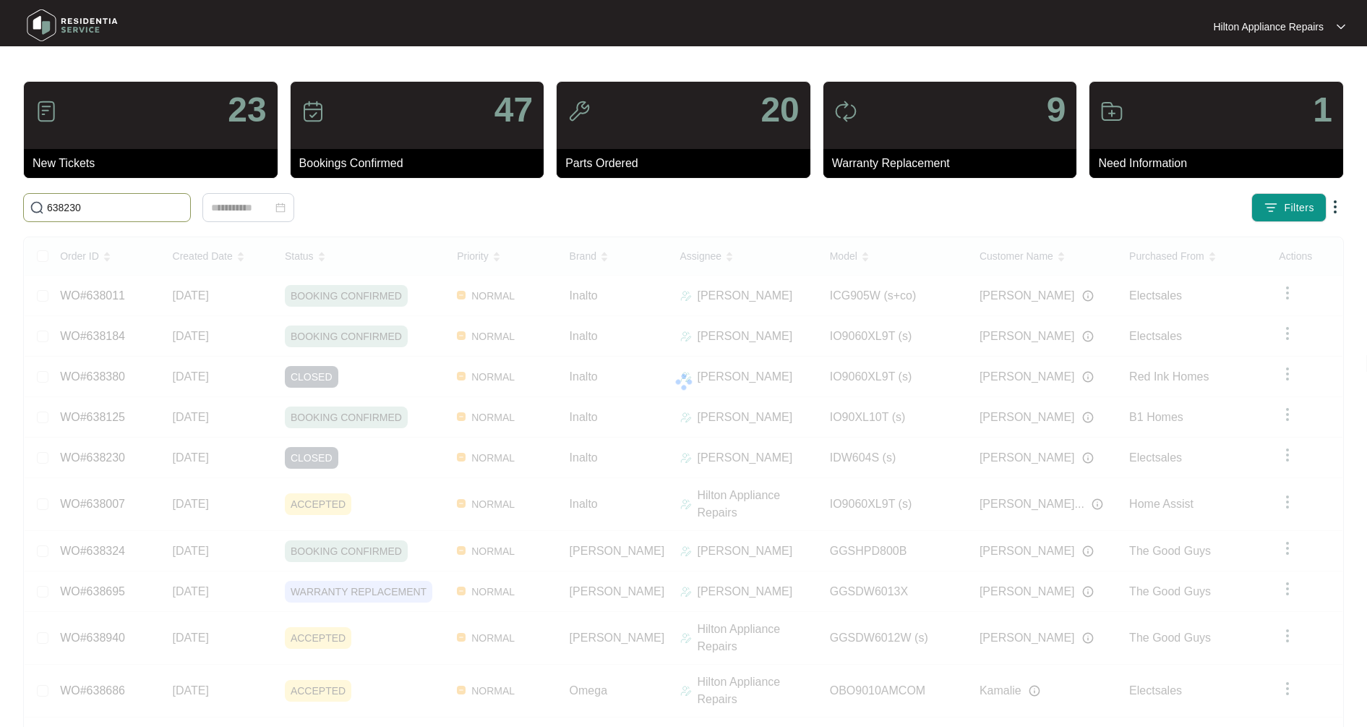
type input "638230"
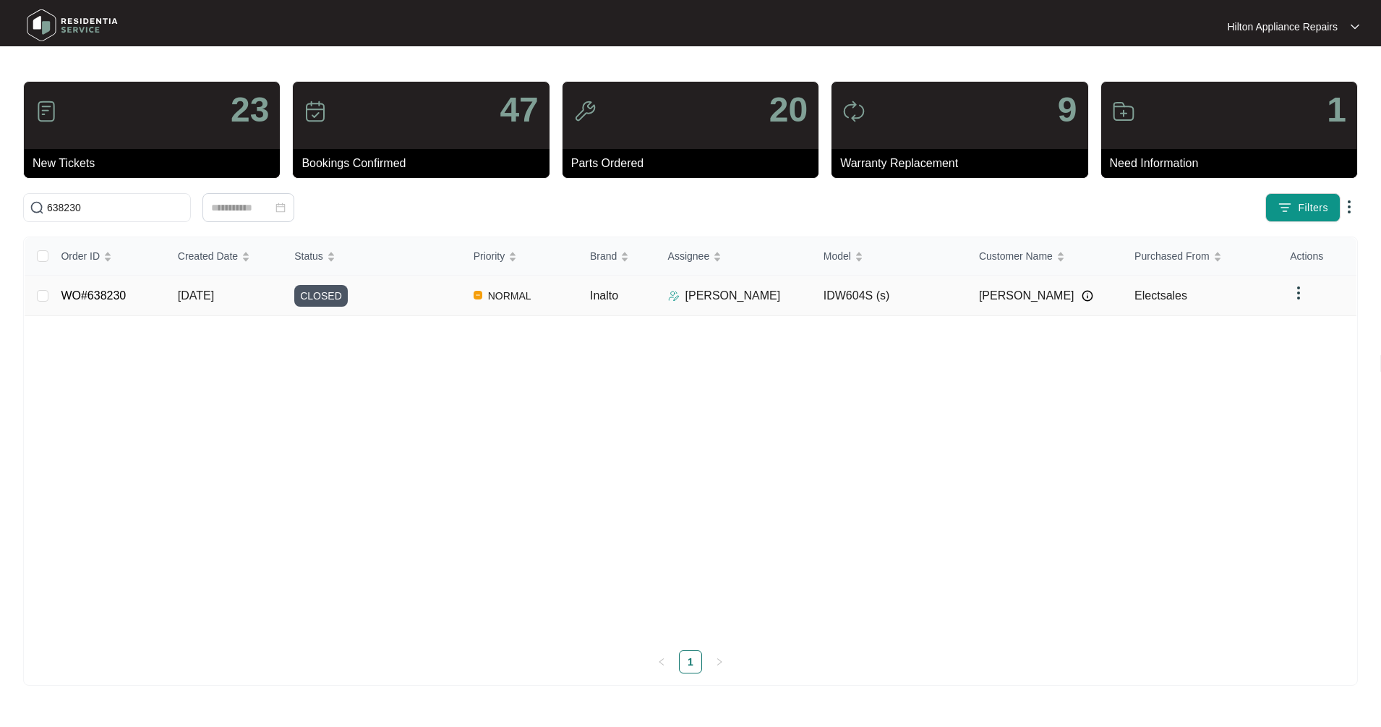
click at [200, 294] on span "[DATE]" at bounding box center [196, 295] width 36 height 12
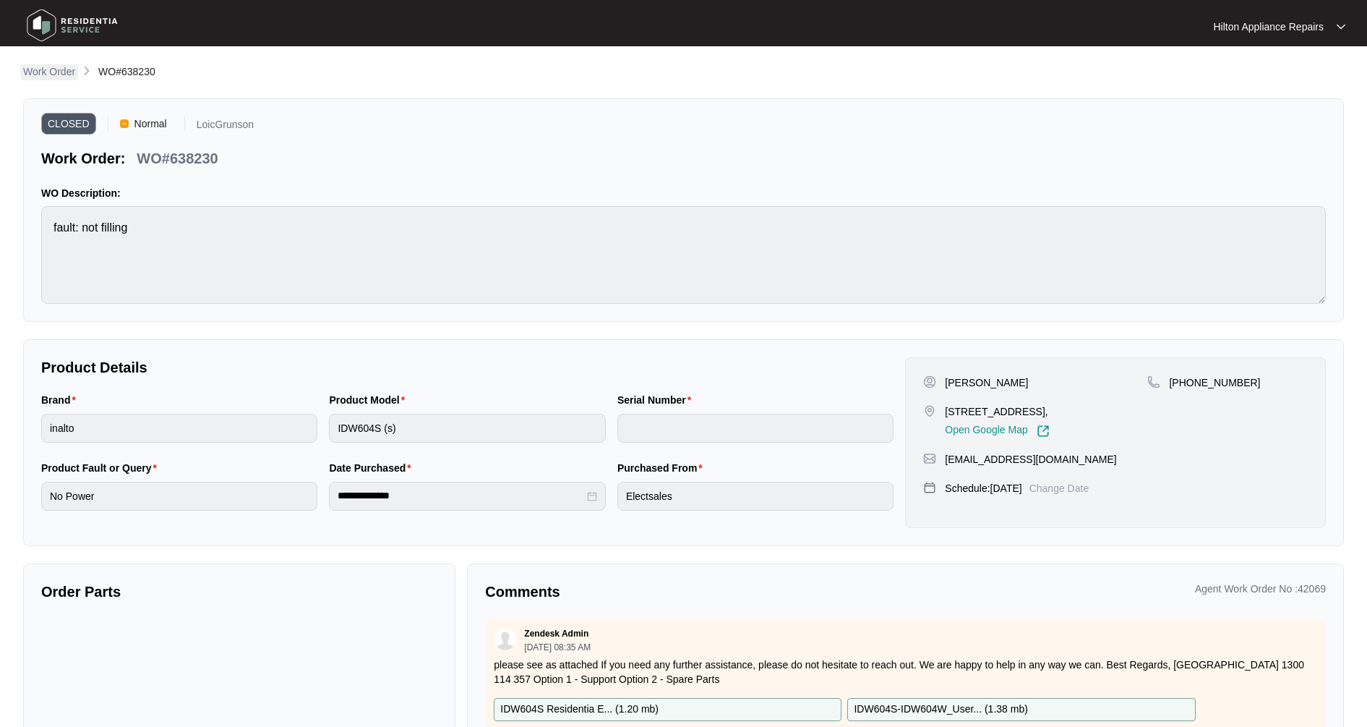
click at [67, 77] on p "Work Order" at bounding box center [49, 71] width 52 height 14
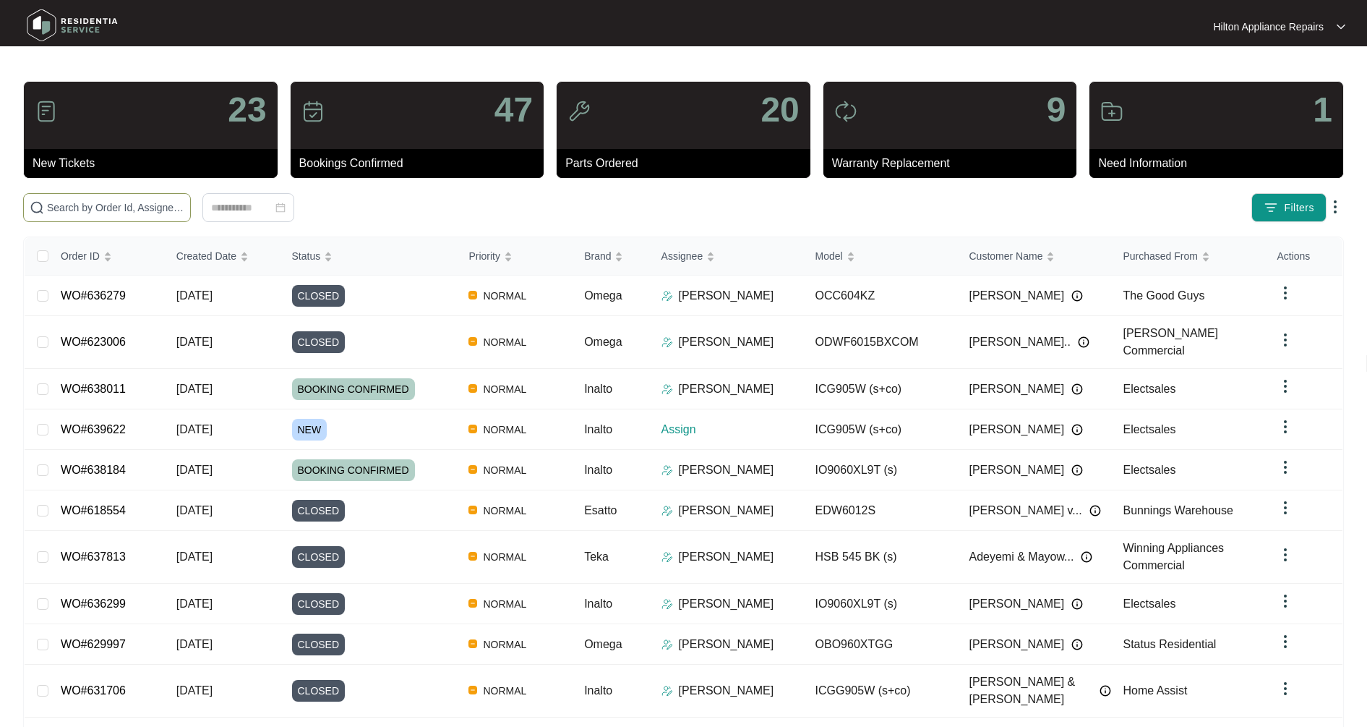
click at [101, 205] on input "text" at bounding box center [115, 208] width 137 height 16
type input "638324"
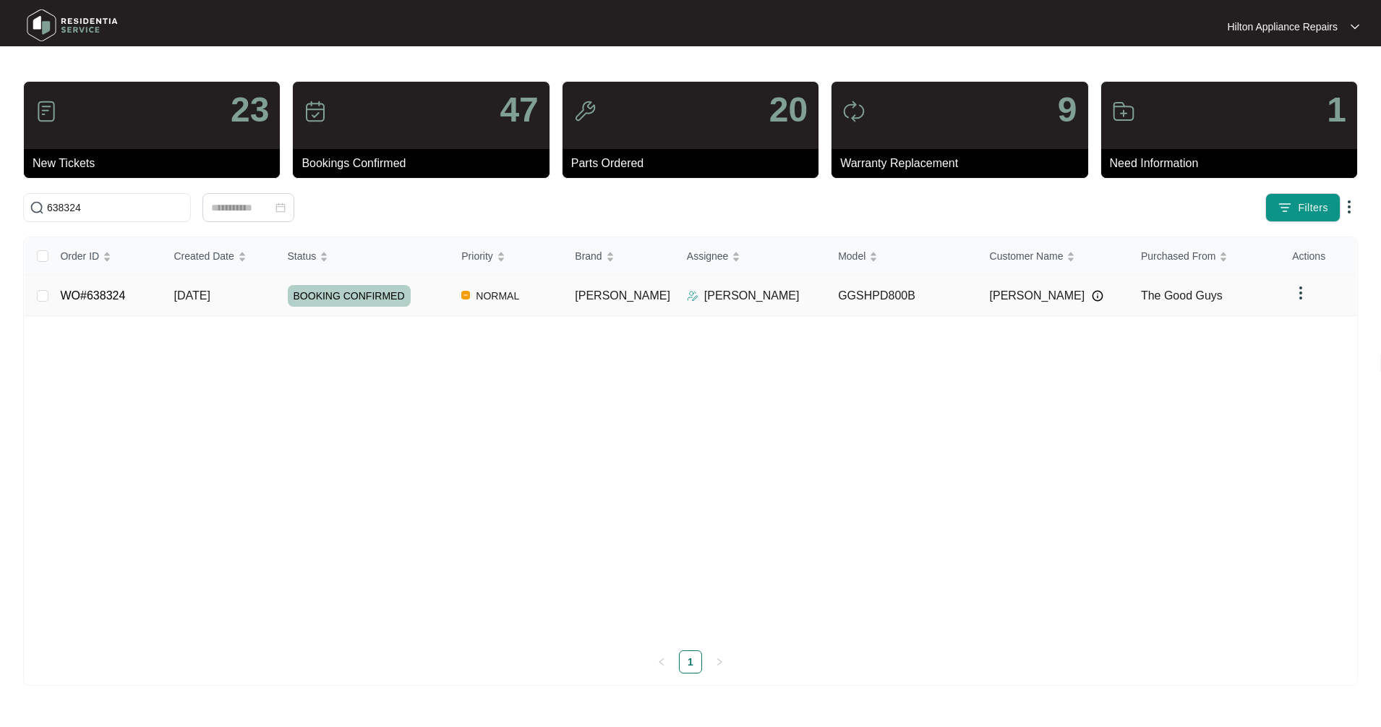
click at [210, 291] on span "[DATE]" at bounding box center [192, 295] width 36 height 12
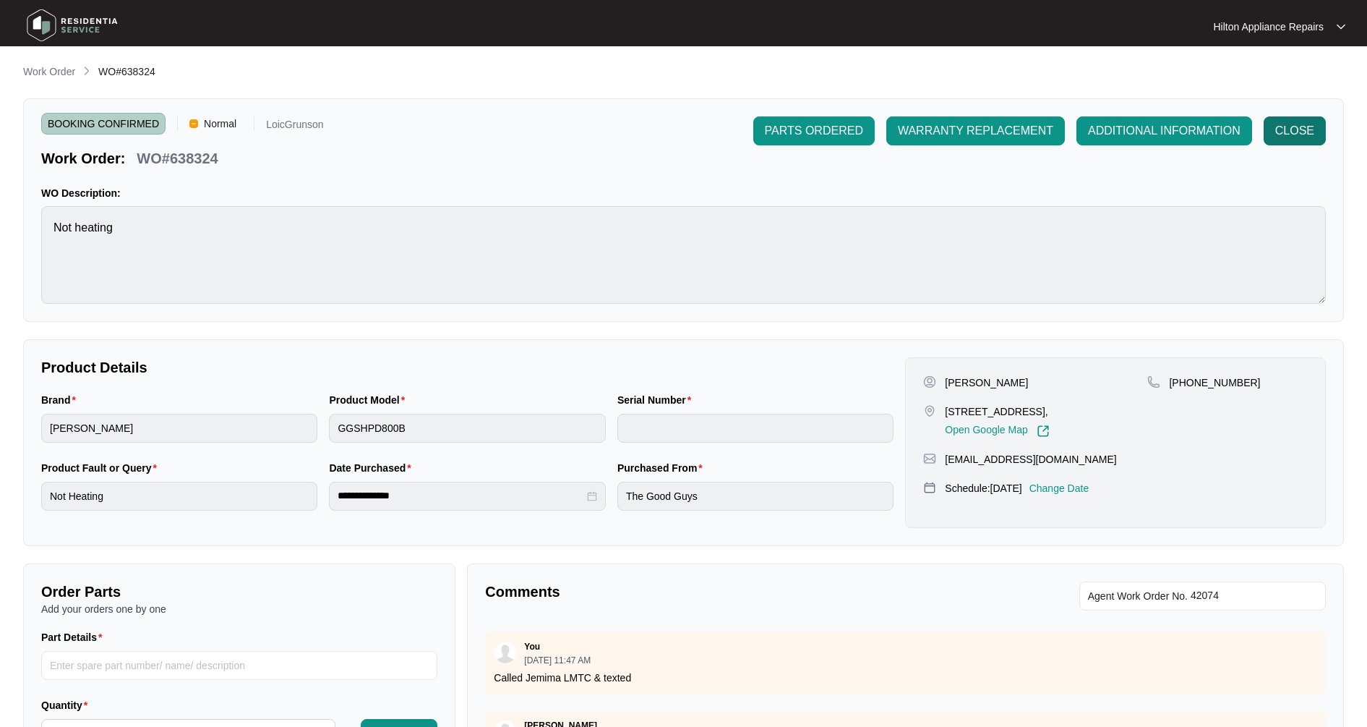
click at [1290, 129] on span "CLOSE" at bounding box center [1294, 130] width 39 height 17
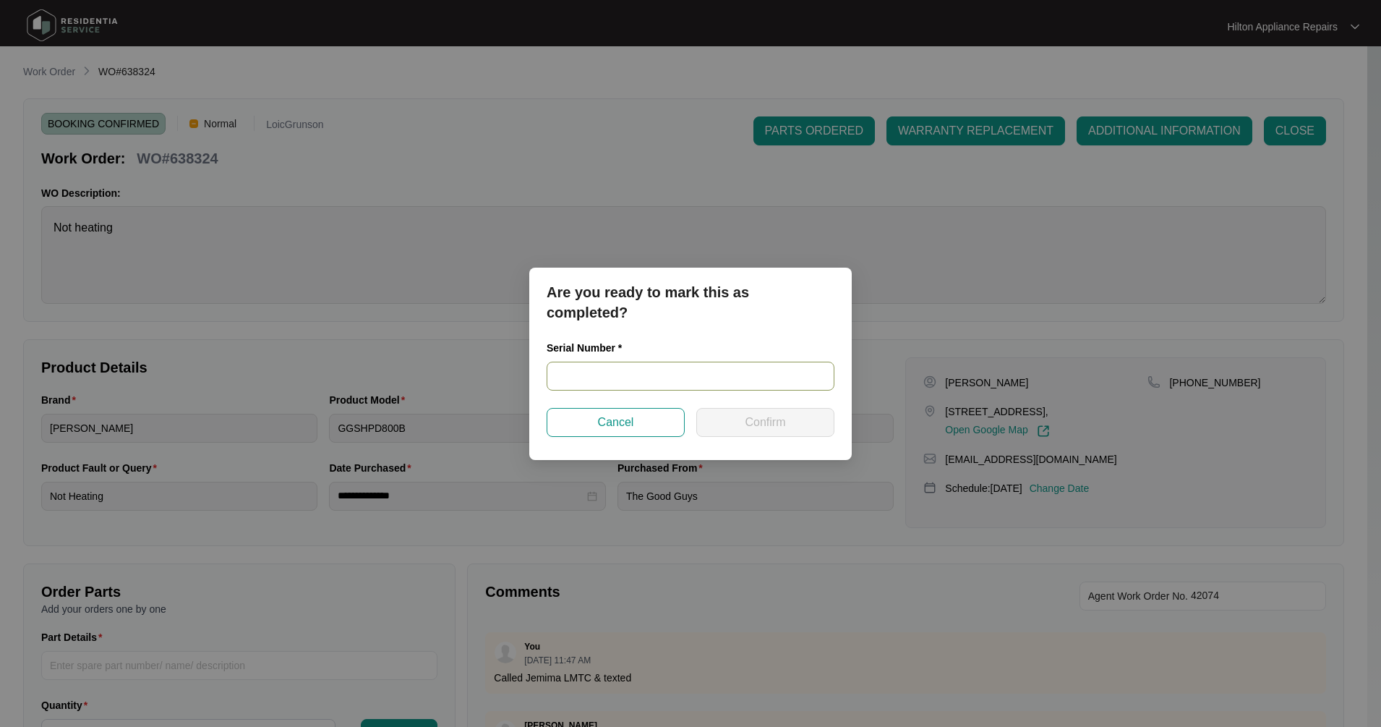
click at [576, 368] on input "text" at bounding box center [691, 375] width 288 height 29
type input "540V2329301A4155P00086"
click at [776, 429] on span "Confirm" at bounding box center [765, 421] width 40 height 17
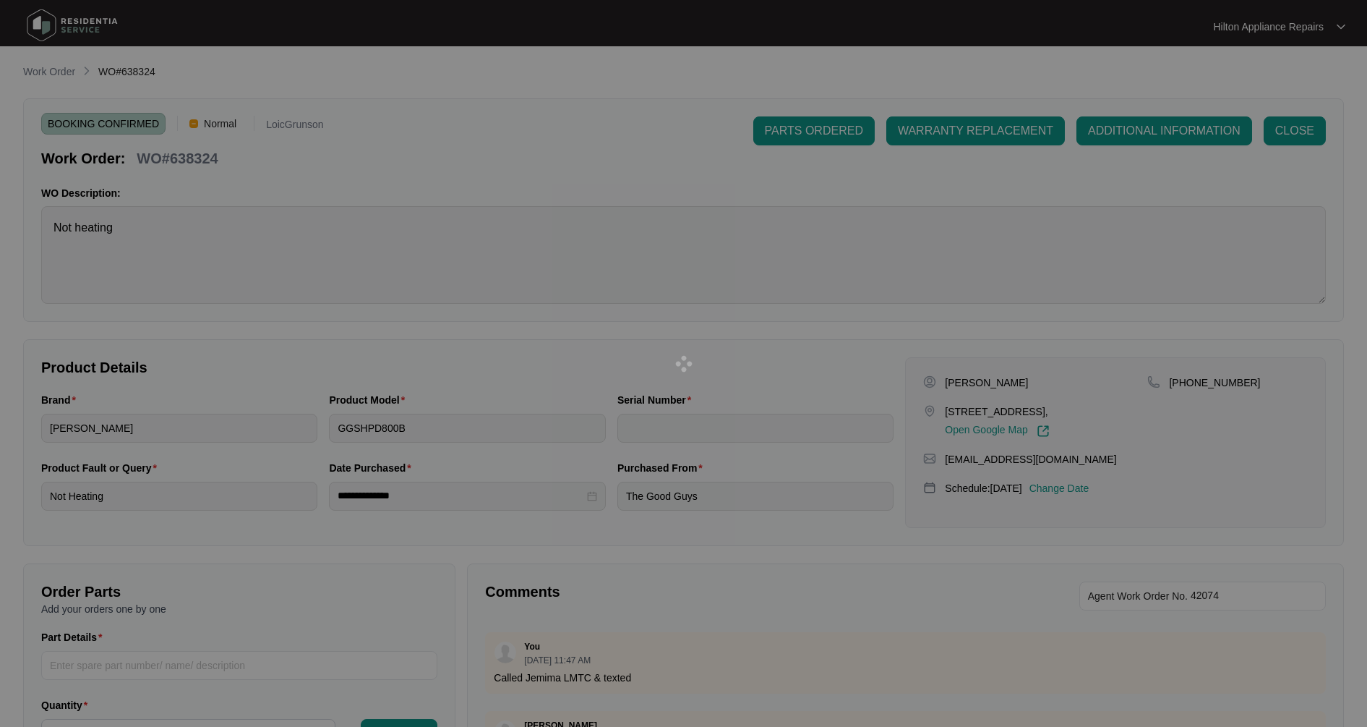
type input "540V2329301A4155P00086"
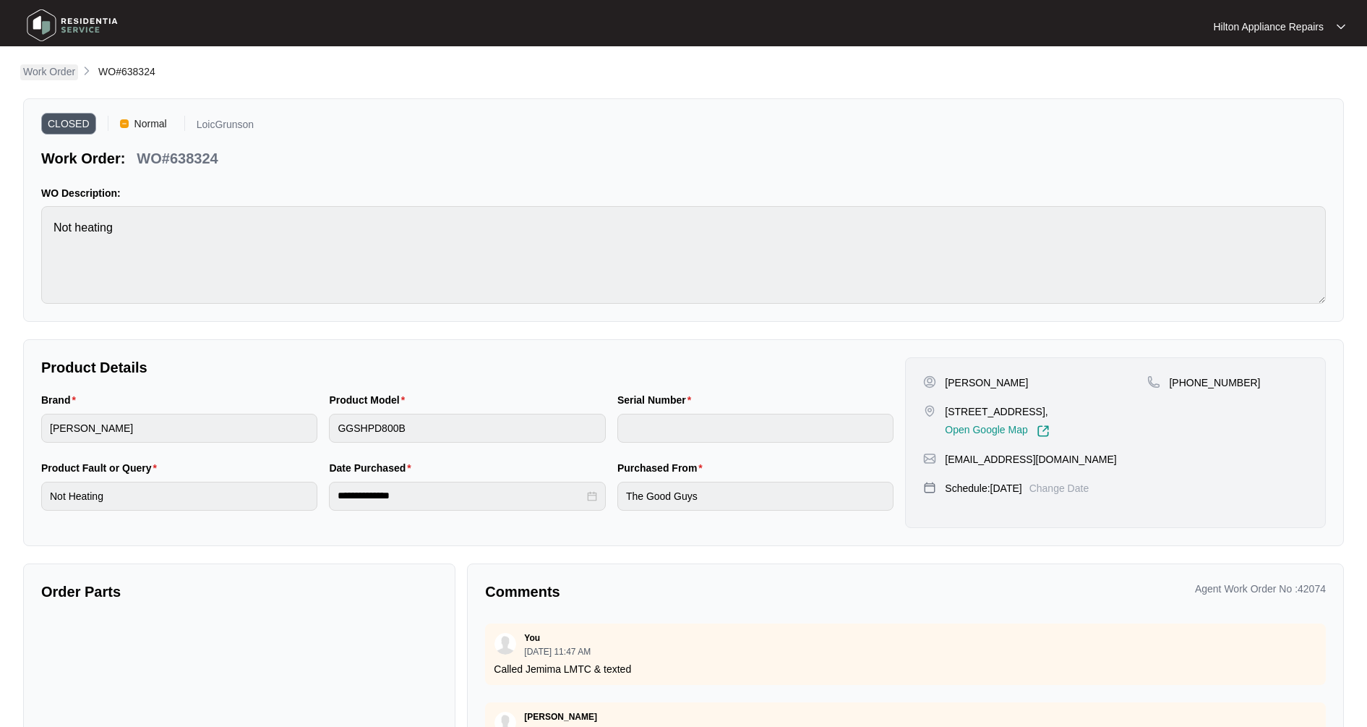
click at [43, 77] on p "Work Order" at bounding box center [49, 71] width 52 height 14
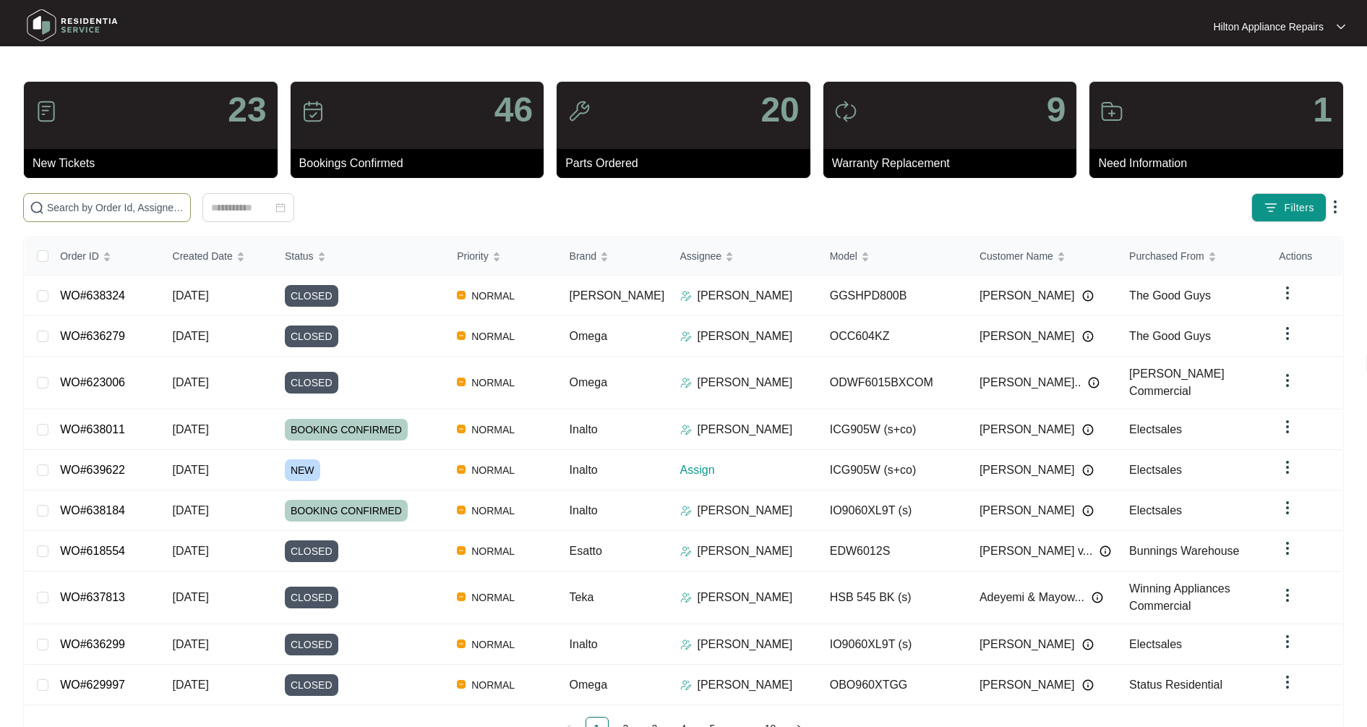
click at [113, 212] on input "text" at bounding box center [115, 208] width 137 height 16
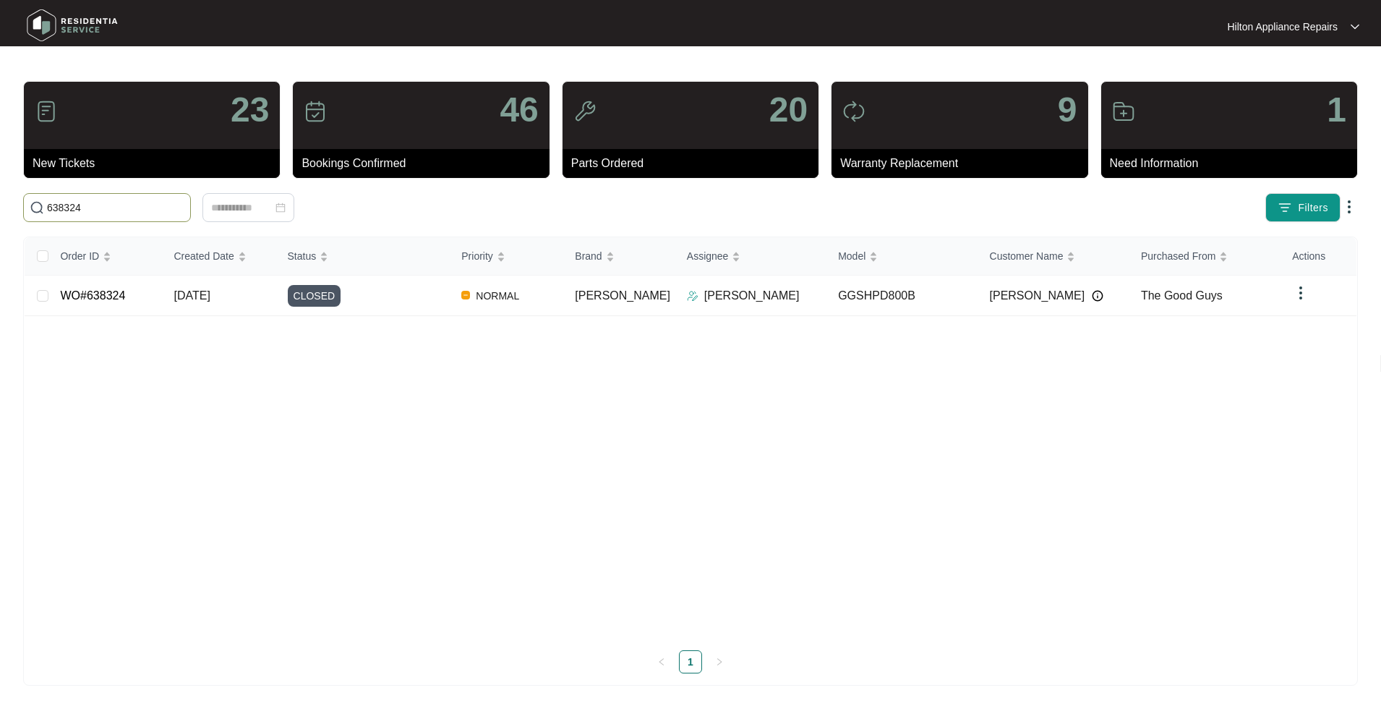
type input "638324"
click at [194, 291] on span "[DATE]" at bounding box center [192, 295] width 36 height 12
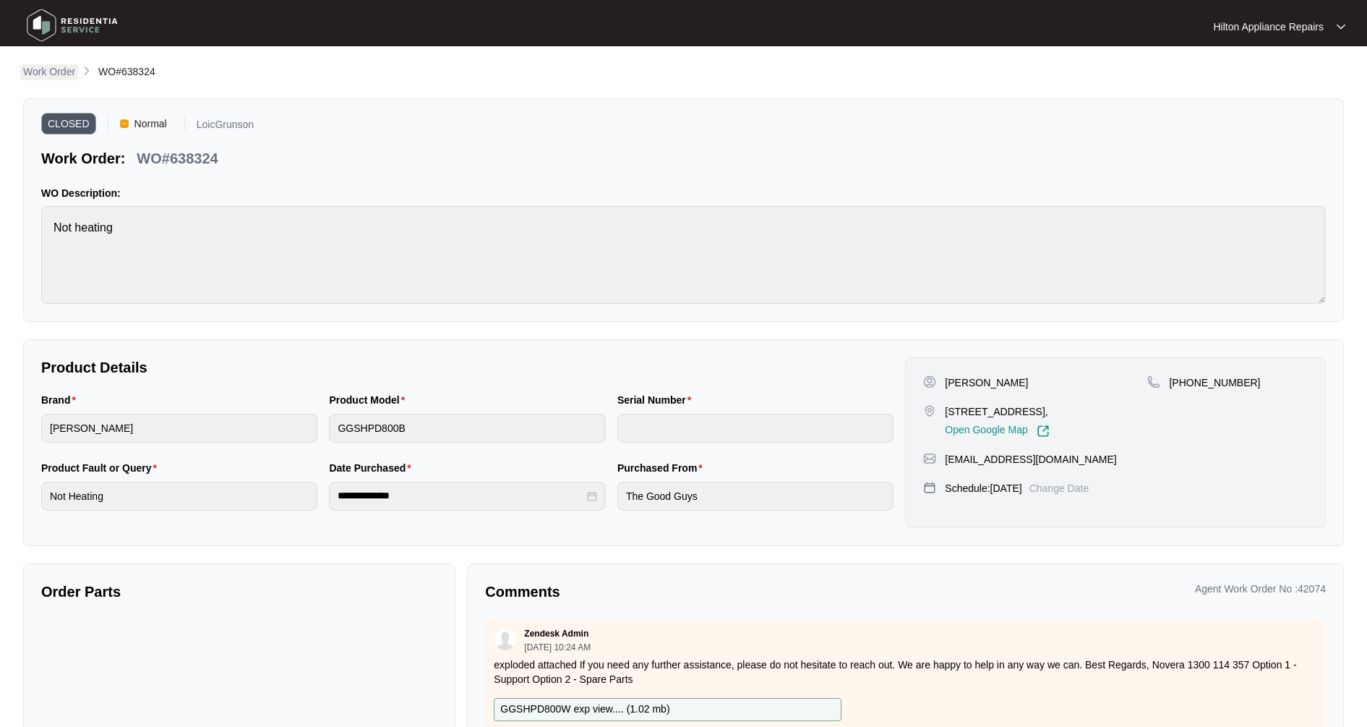
click at [49, 75] on p "Work Order" at bounding box center [49, 71] width 52 height 14
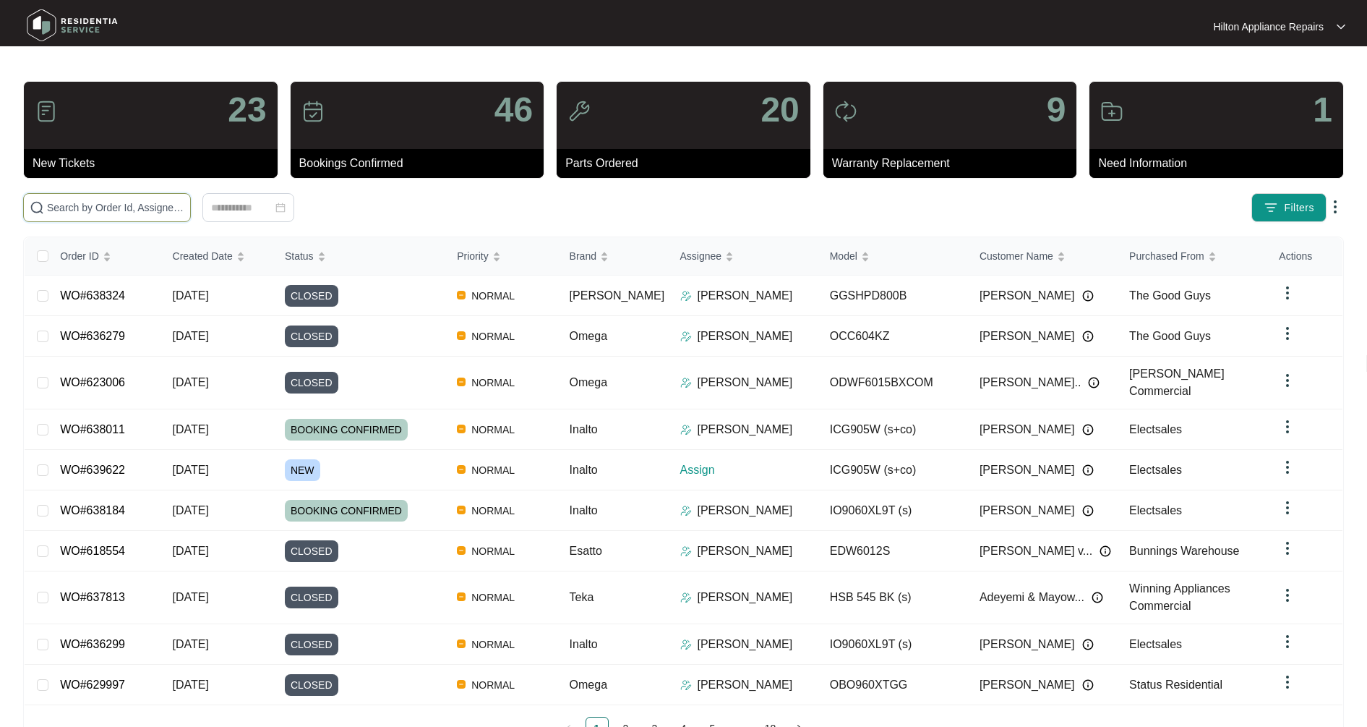
click at [58, 203] on input "text" at bounding box center [115, 208] width 137 height 16
type input "638380"
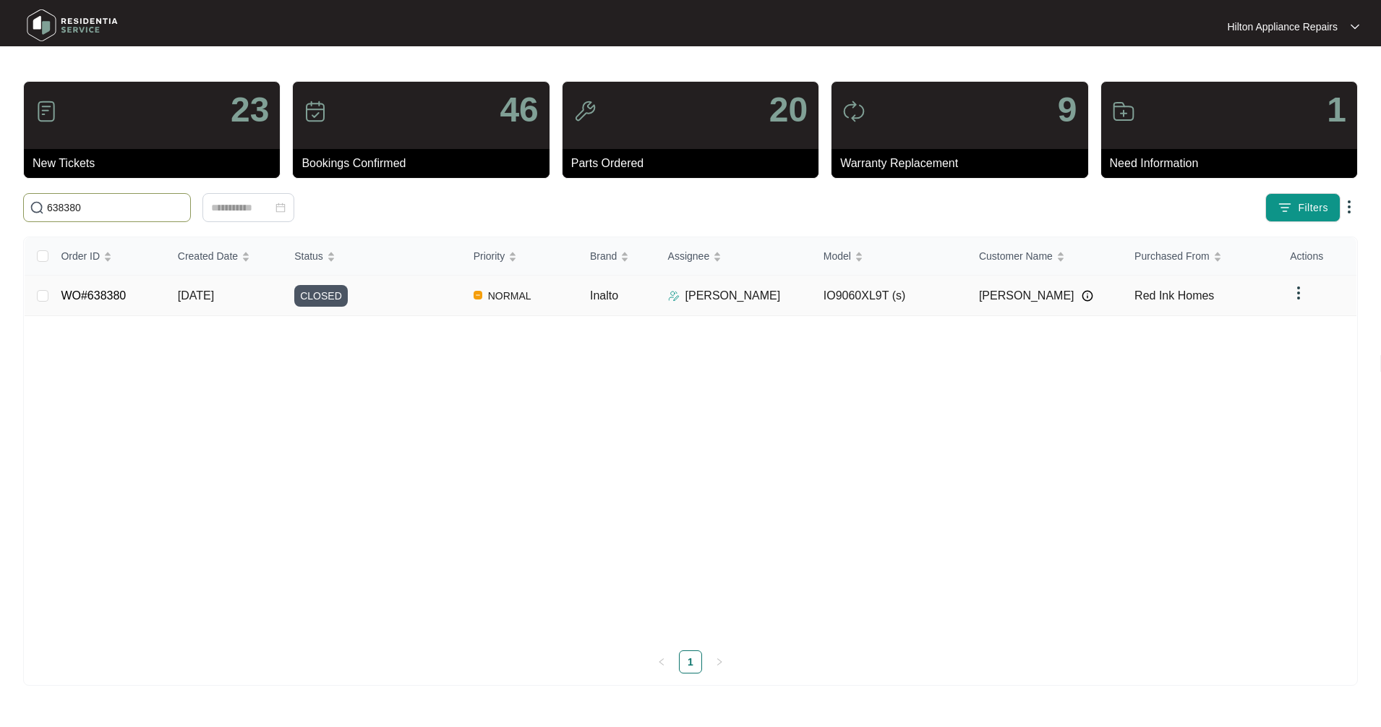
click at [193, 299] on span "[DATE]" at bounding box center [196, 295] width 36 height 12
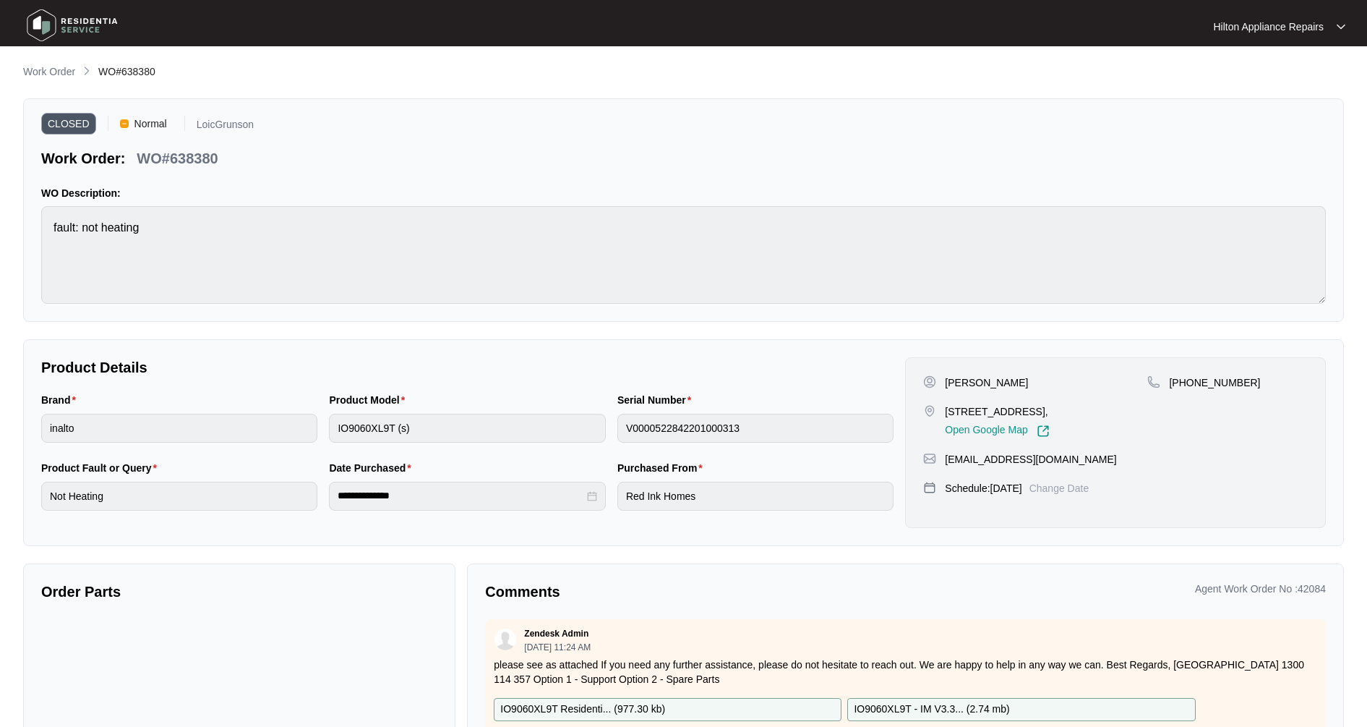
drag, startPoint x: 37, startPoint y: 68, endPoint x: 40, endPoint y: 80, distance: 12.1
click at [37, 68] on p "Work Order" at bounding box center [49, 71] width 52 height 14
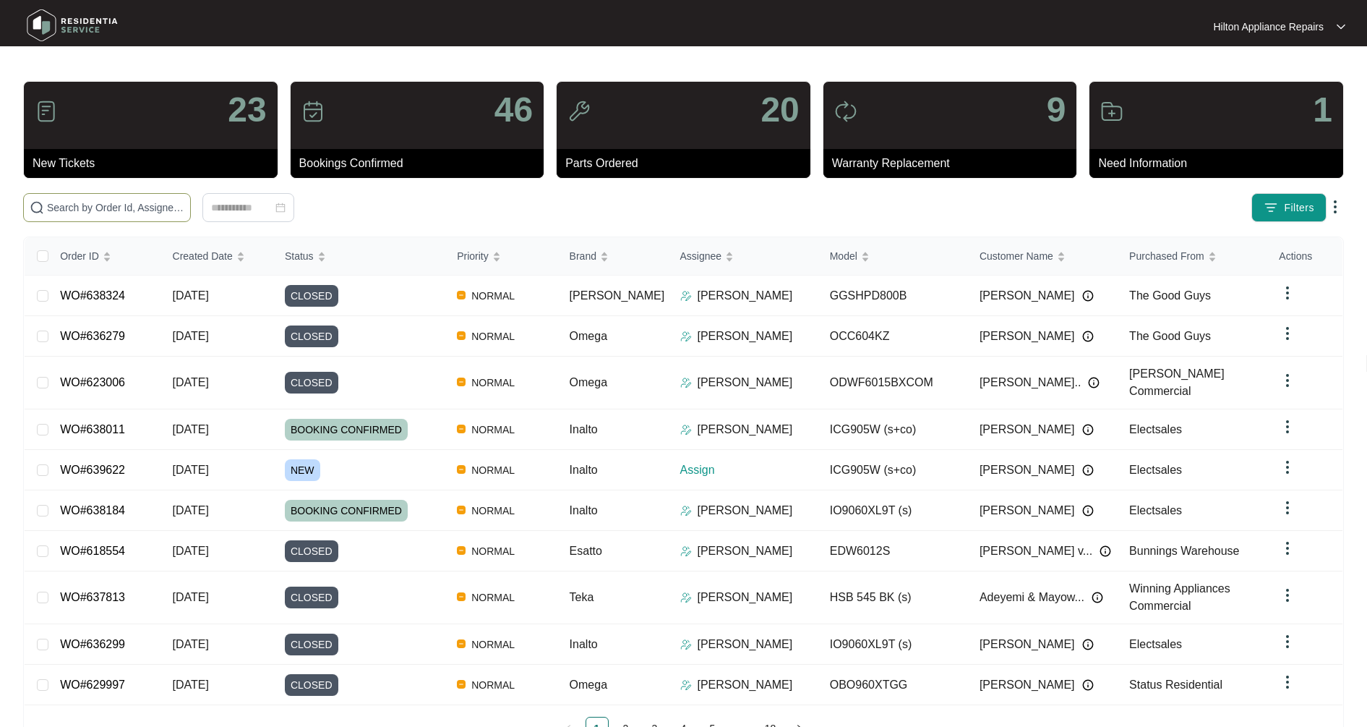
click at [72, 209] on input "text" at bounding box center [115, 208] width 137 height 16
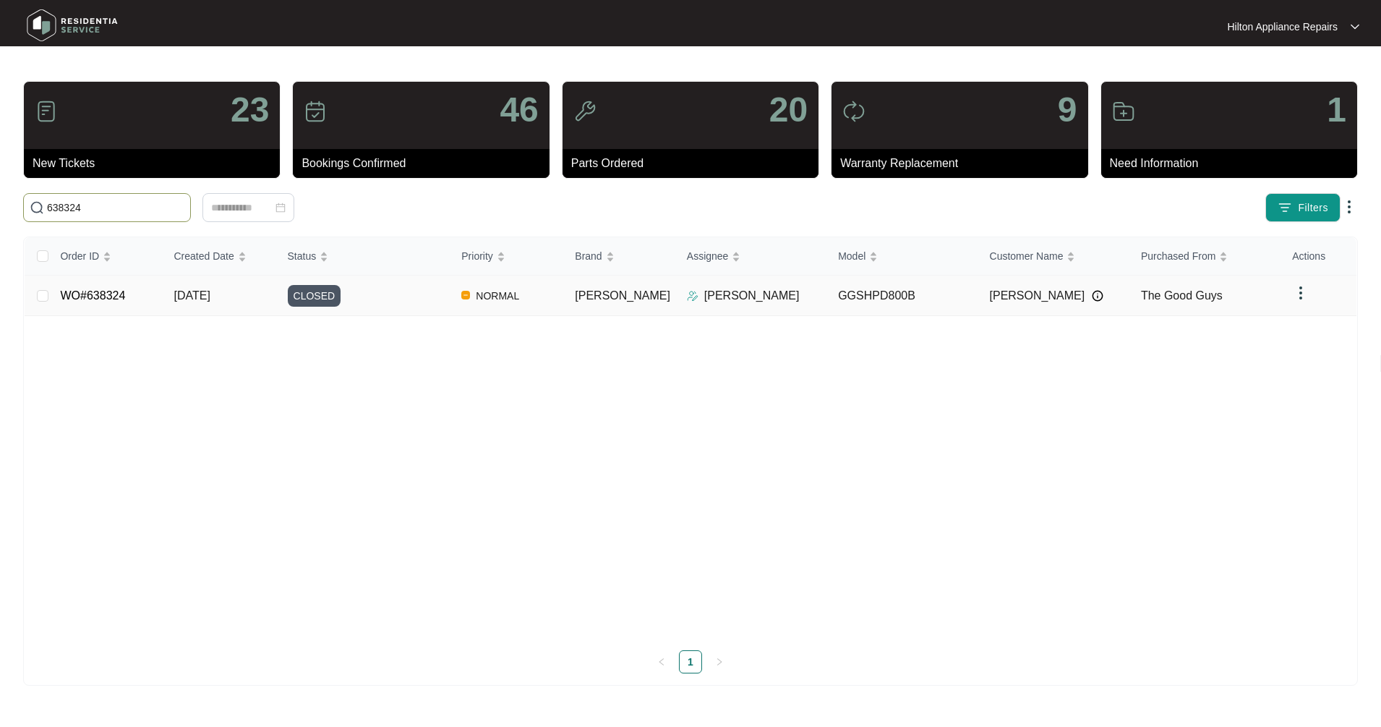
type input "638324"
click at [197, 300] on span "[DATE]" at bounding box center [192, 295] width 36 height 12
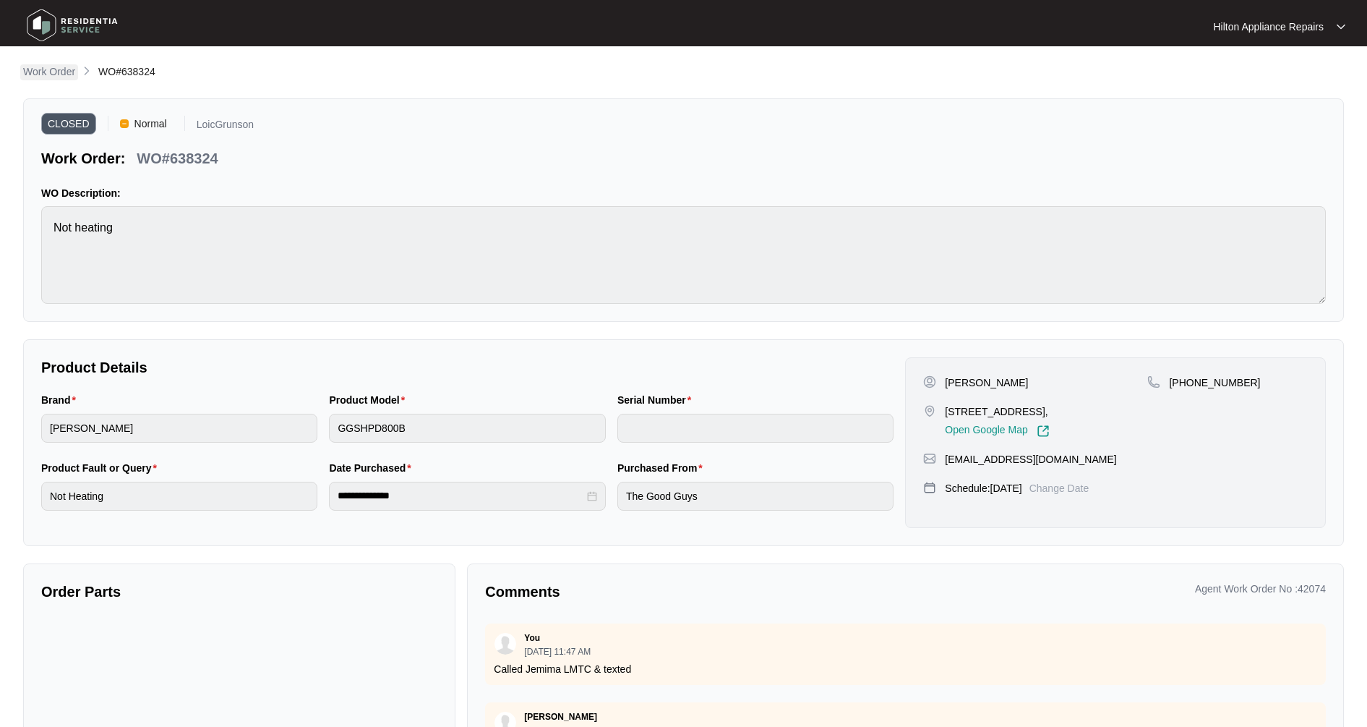
click at [51, 72] on p "Work Order" at bounding box center [49, 71] width 52 height 14
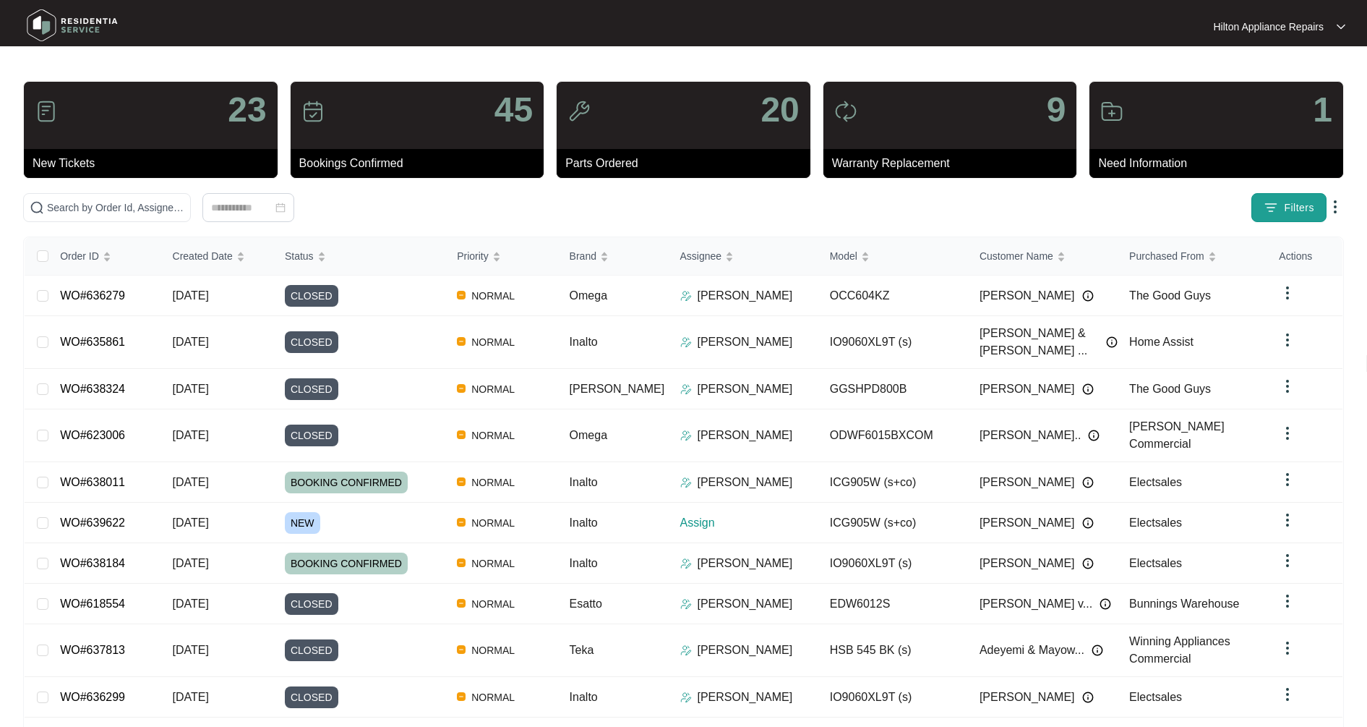
click at [1290, 217] on button "Filters" at bounding box center [1288, 207] width 75 height 29
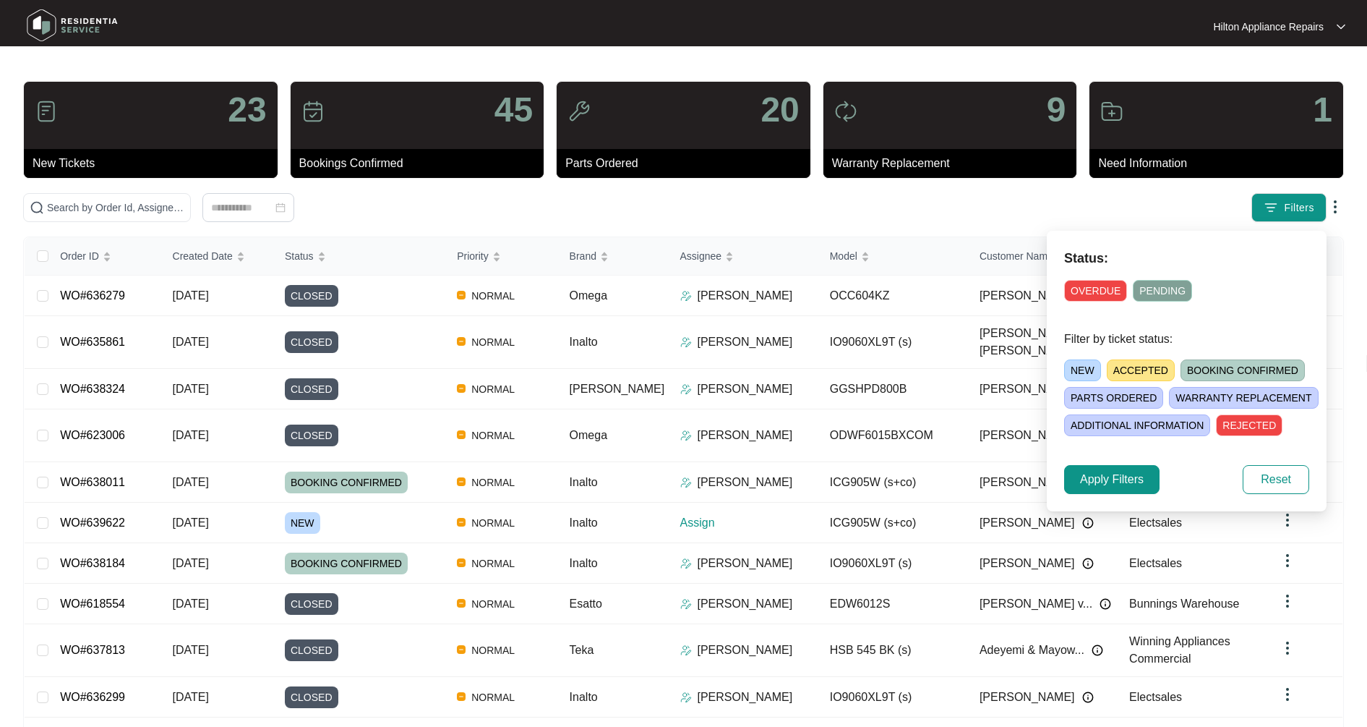
click at [1225, 367] on span "BOOKING CONFIRMED" at bounding box center [1242, 370] width 124 height 22
click at [1127, 485] on span "Apply Filters" at bounding box center [1112, 479] width 64 height 17
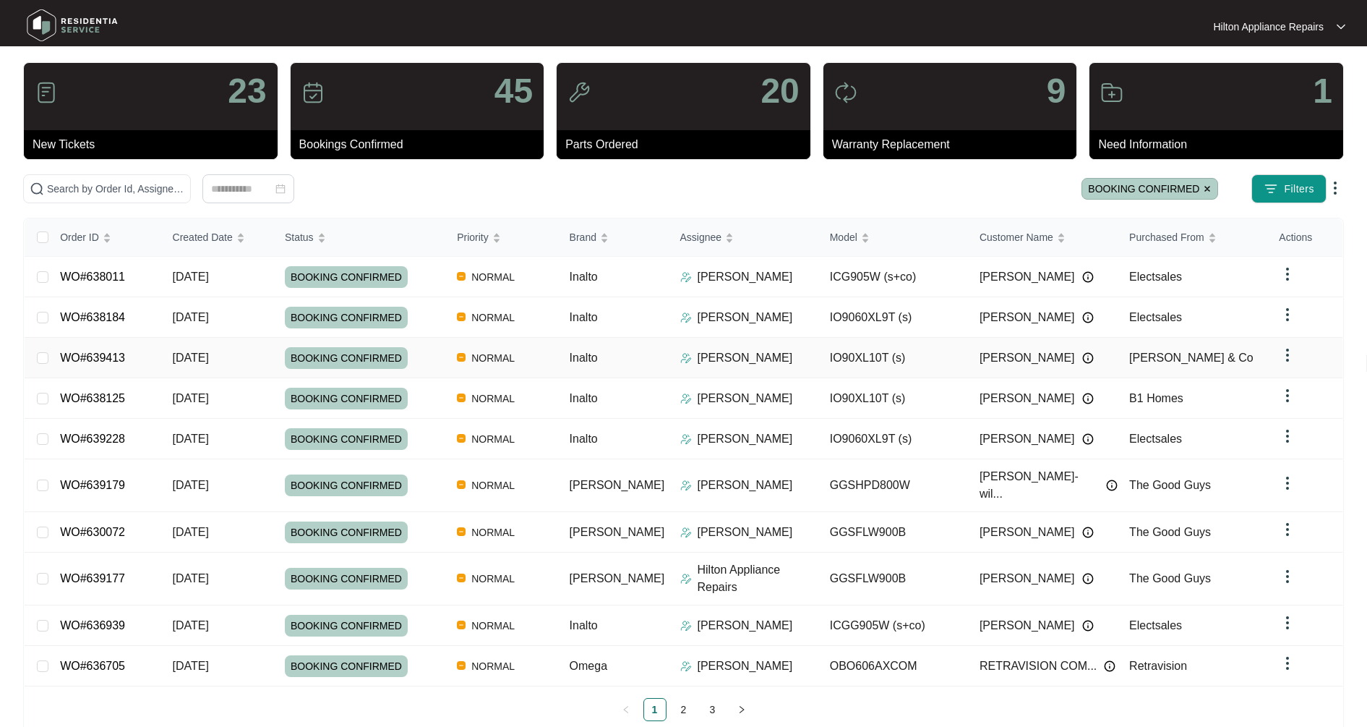
scroll to position [30, 0]
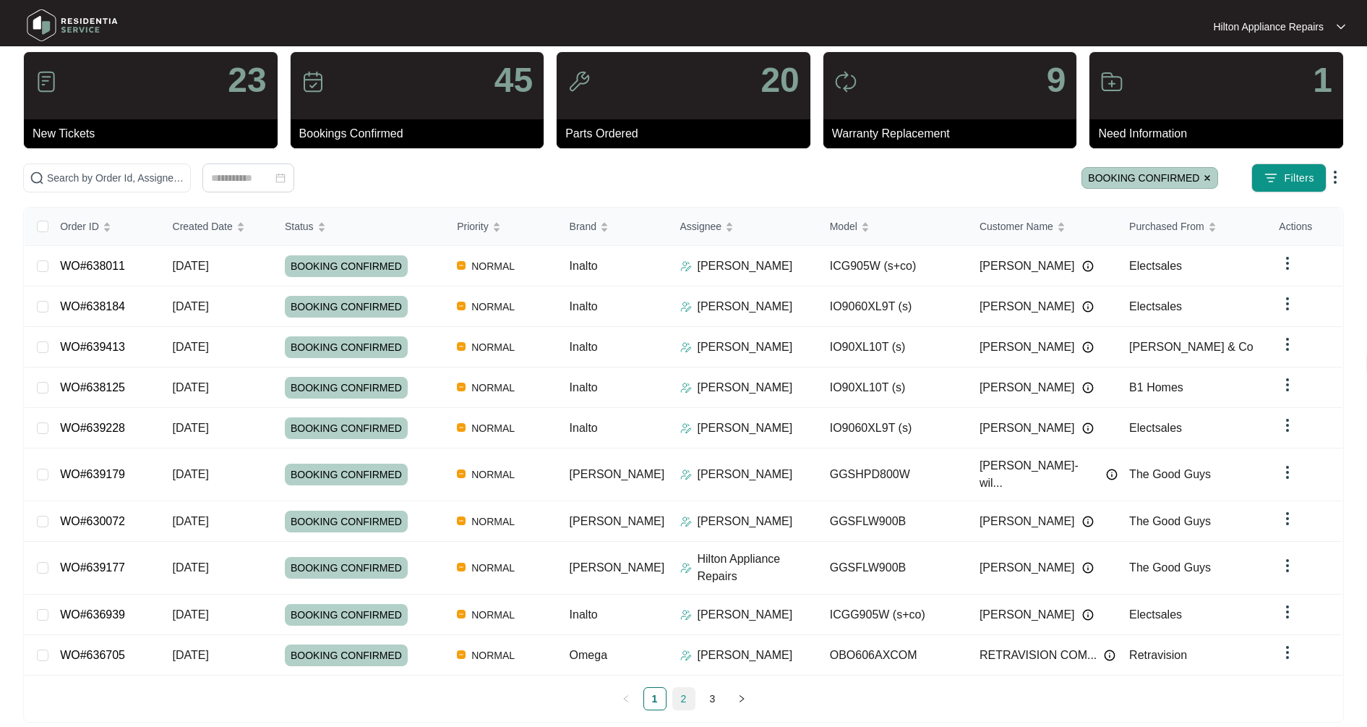
click at [686, 687] on link "2" at bounding box center [684, 698] width 22 height 22
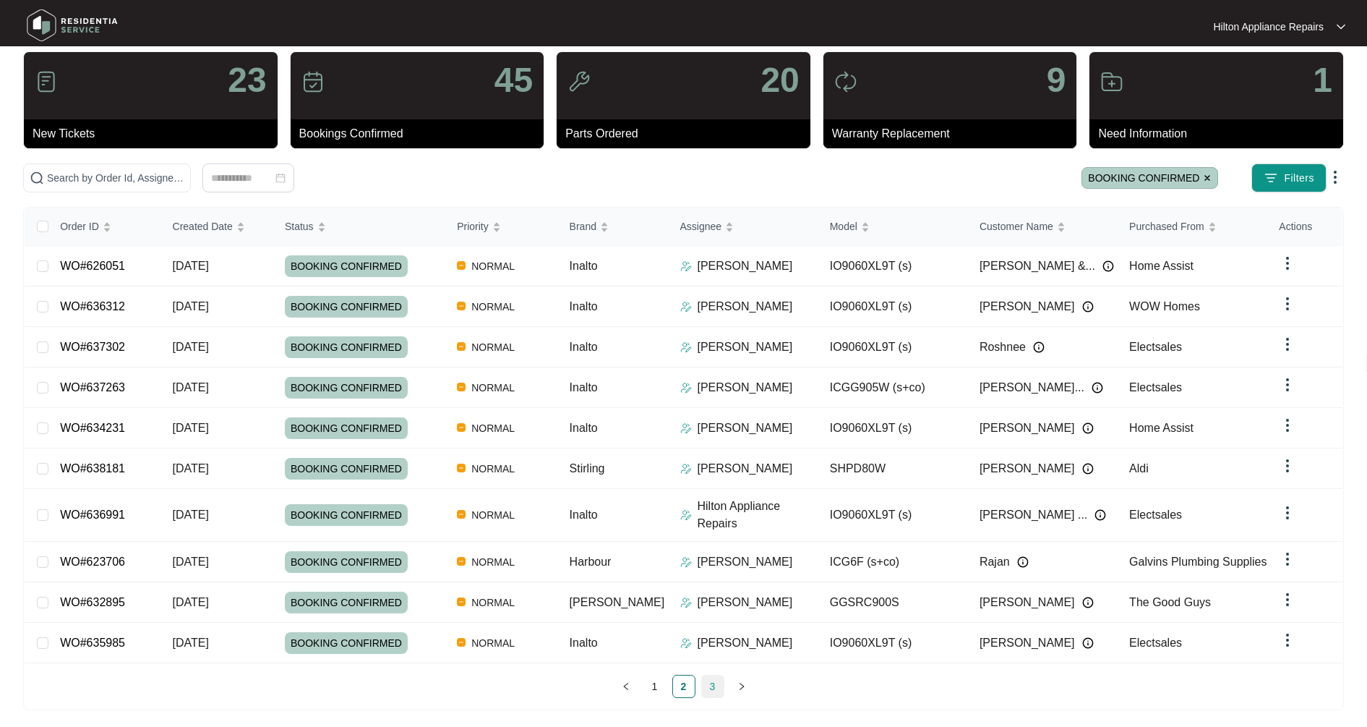
click at [711, 679] on link "3" at bounding box center [713, 686] width 22 height 22
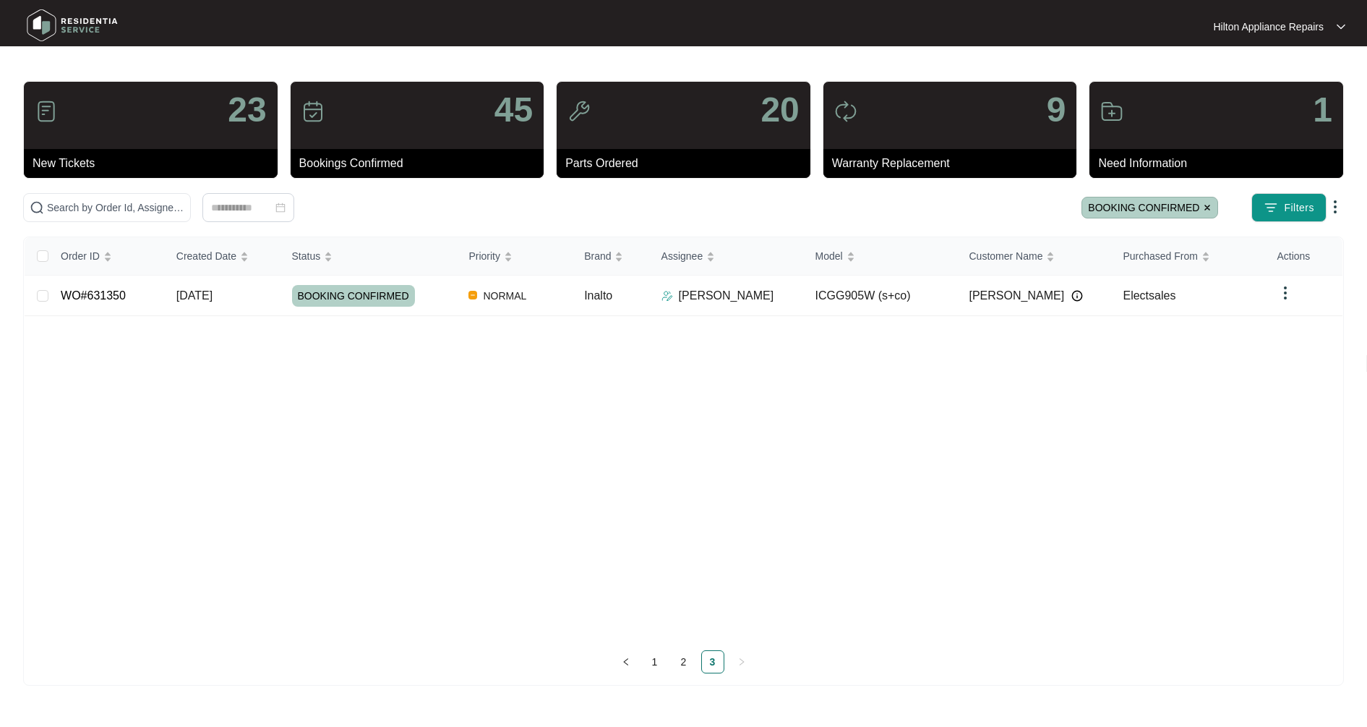
scroll to position [0, 0]
click at [653, 668] on link "1" at bounding box center [662, 662] width 22 height 22
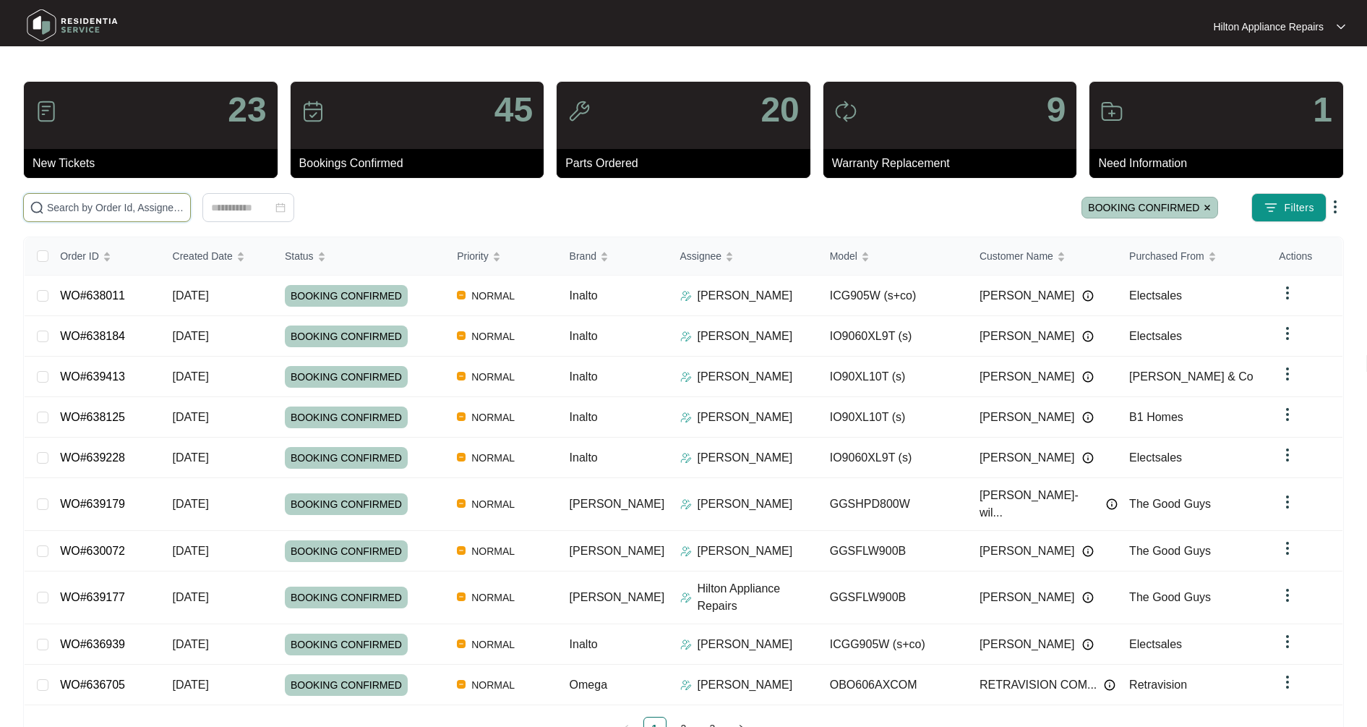
click at [100, 213] on input "text" at bounding box center [115, 208] width 137 height 16
type input "631376"
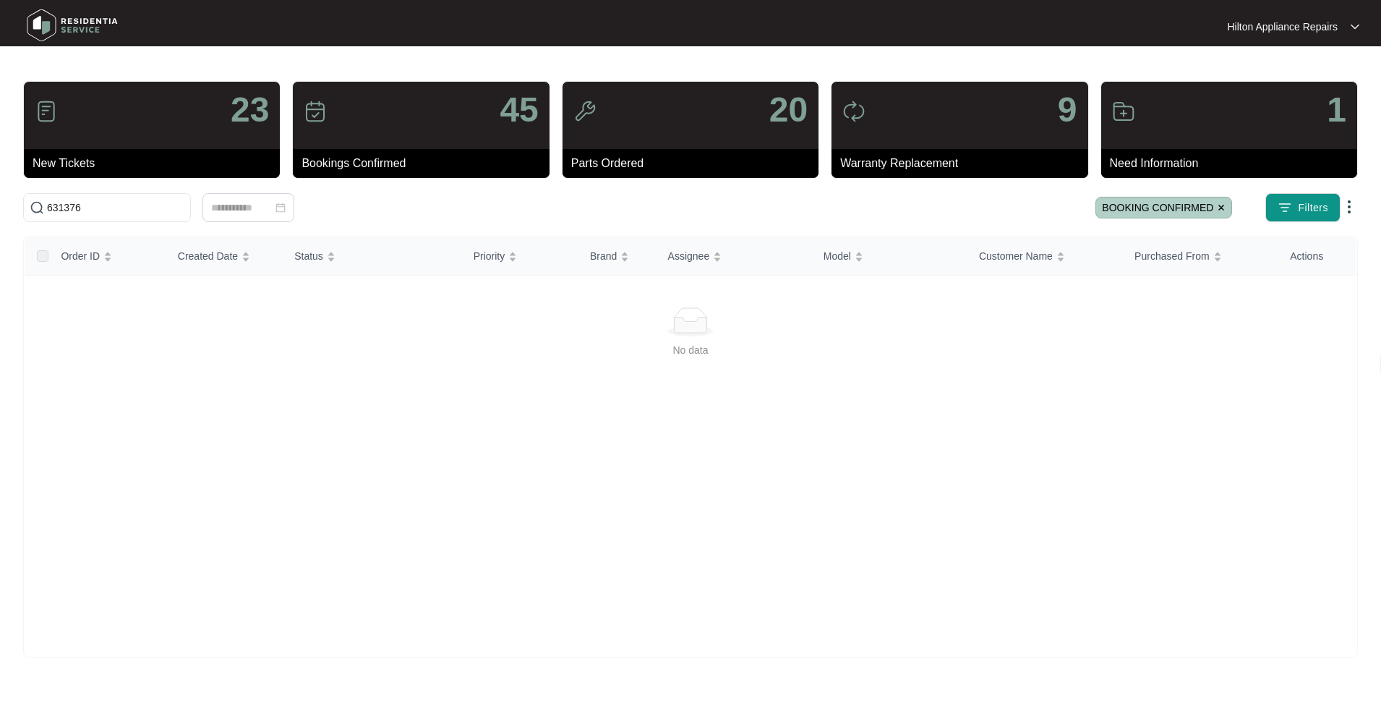
click at [1221, 207] on img at bounding box center [1221, 207] width 9 height 9
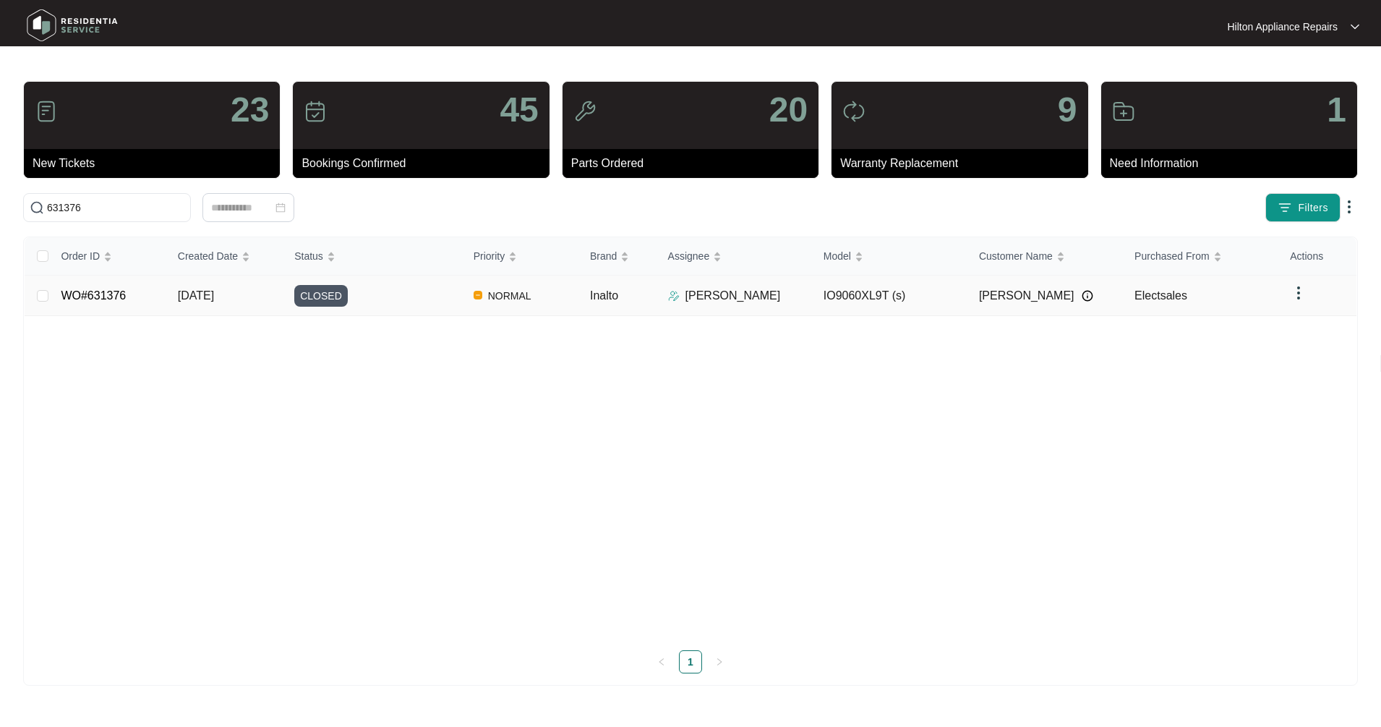
click at [327, 304] on span "CLOSED" at bounding box center [320, 296] width 53 height 22
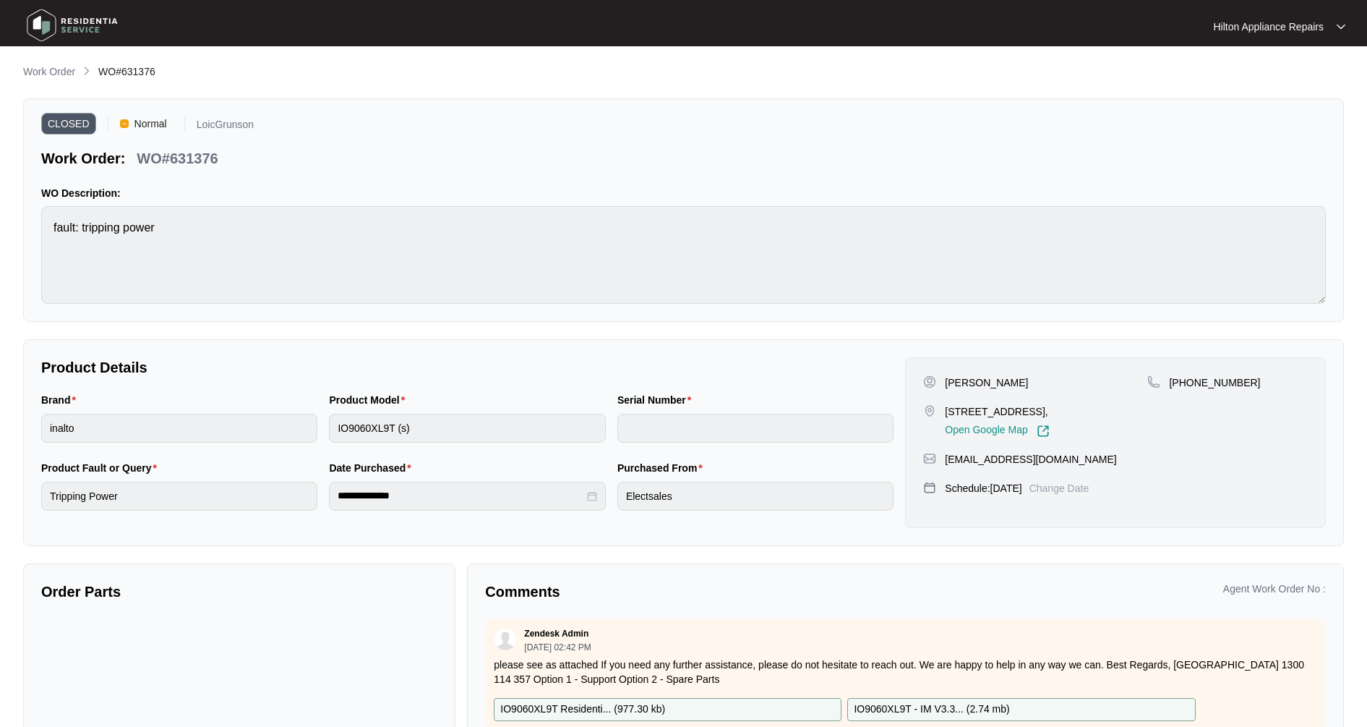
click at [29, 83] on div "**********" at bounding box center [683, 423] width 1321 height 718
click at [30, 78] on p "Work Order" at bounding box center [49, 71] width 52 height 14
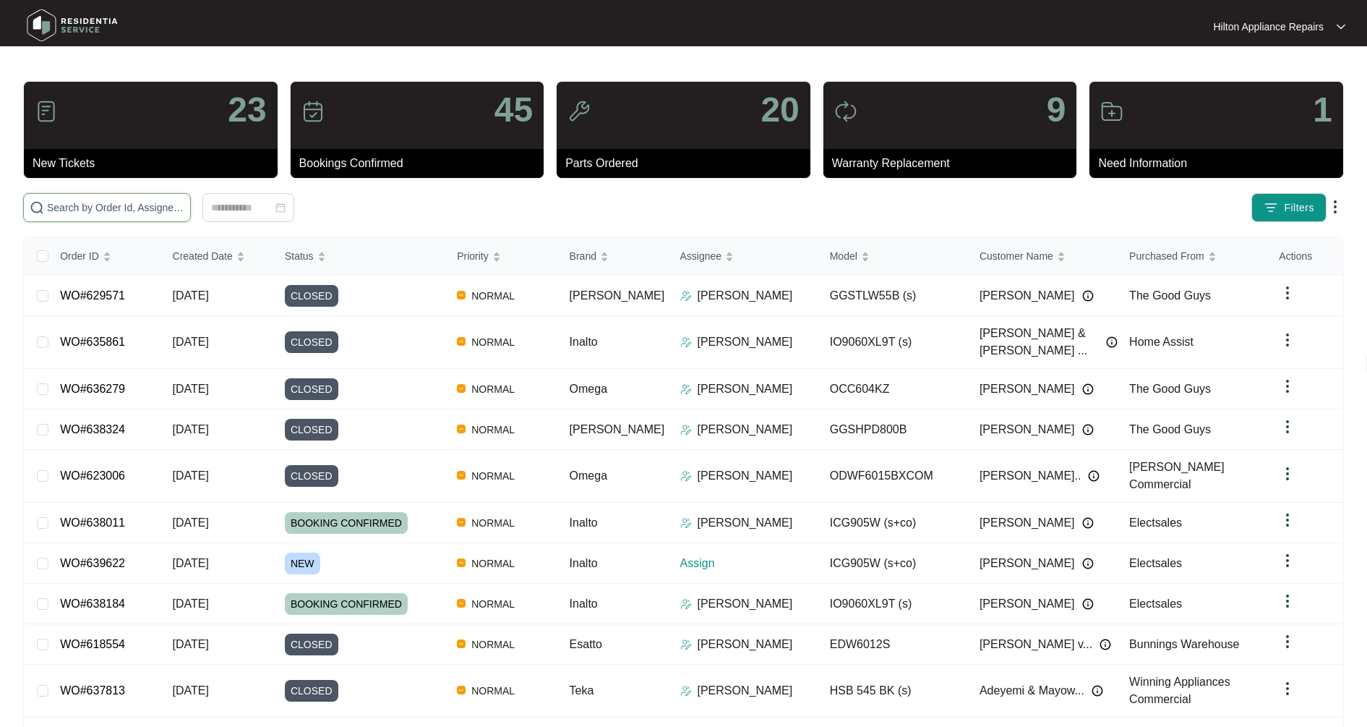
click at [93, 214] on input "text" at bounding box center [115, 208] width 137 height 16
type input "618302"
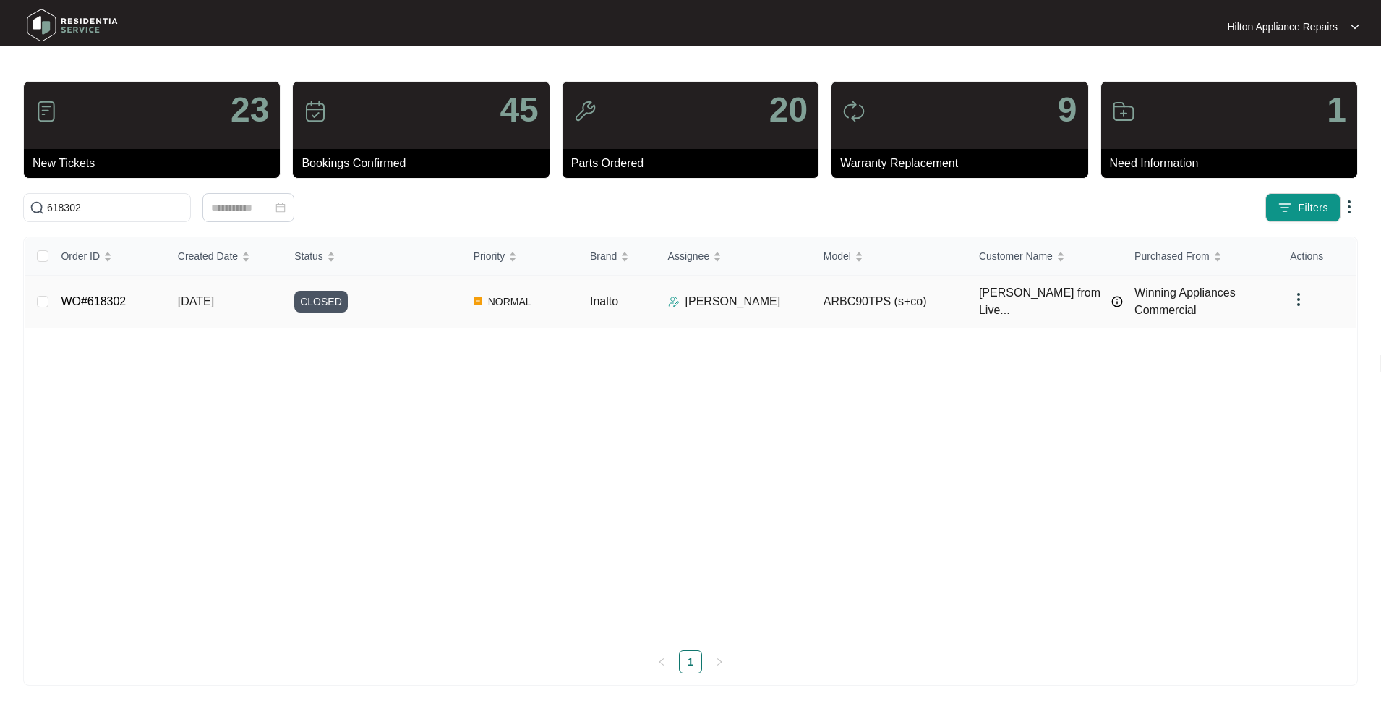
click at [194, 307] on span "[DATE]" at bounding box center [196, 301] width 36 height 12
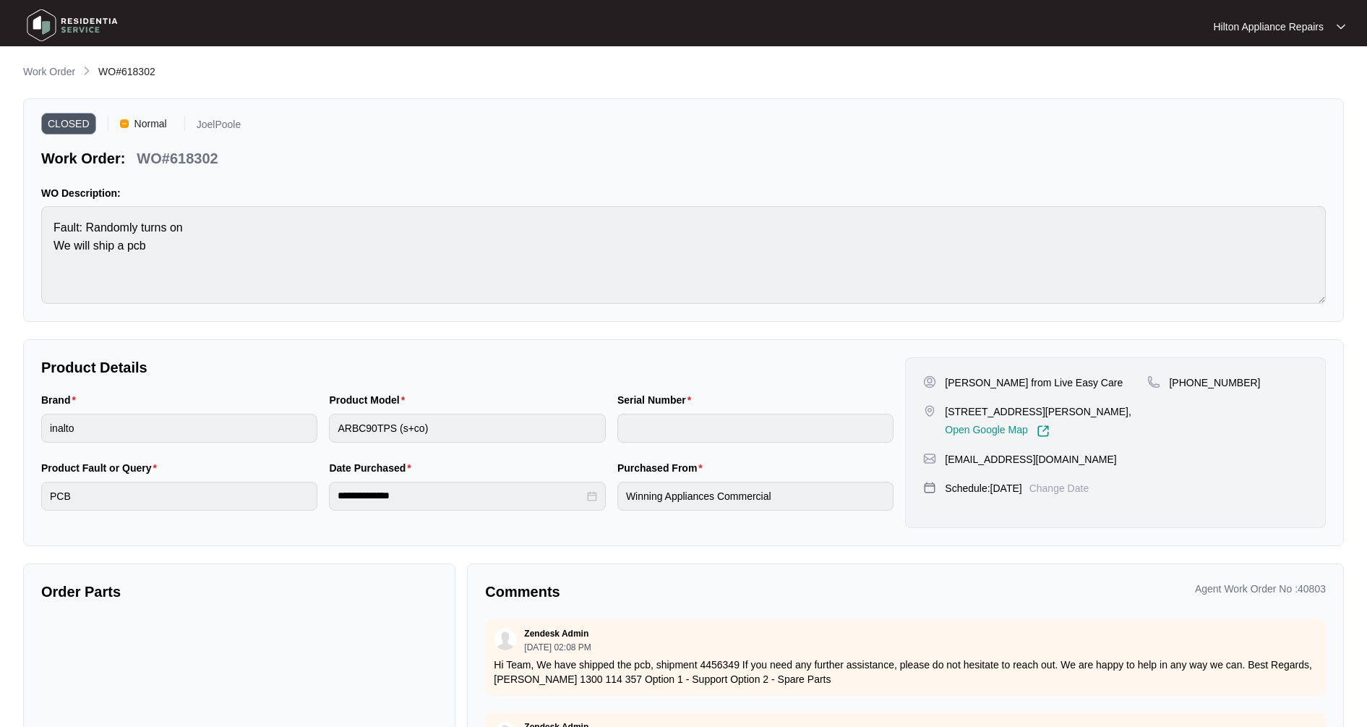
click at [66, 80] on link "Work Order" at bounding box center [49, 72] width 58 height 16
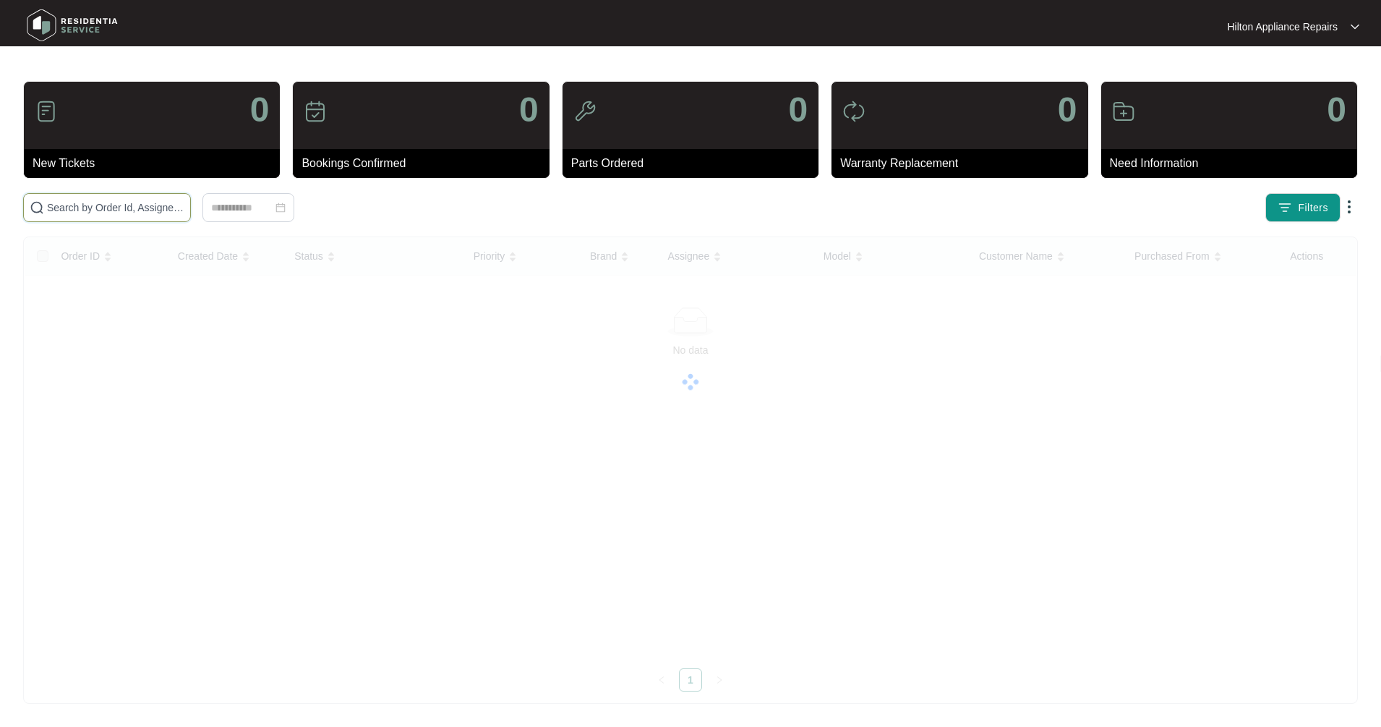
click at [132, 207] on input "text" at bounding box center [115, 208] width 137 height 16
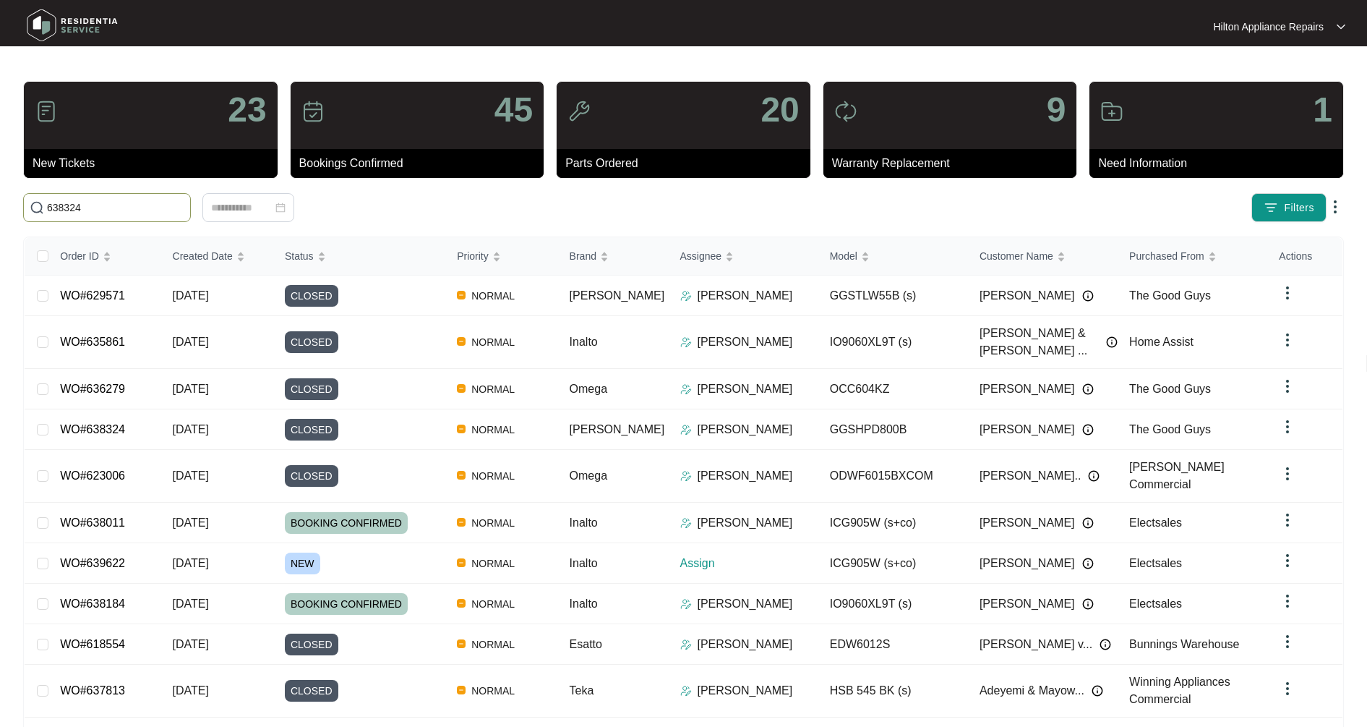
type input "638324"
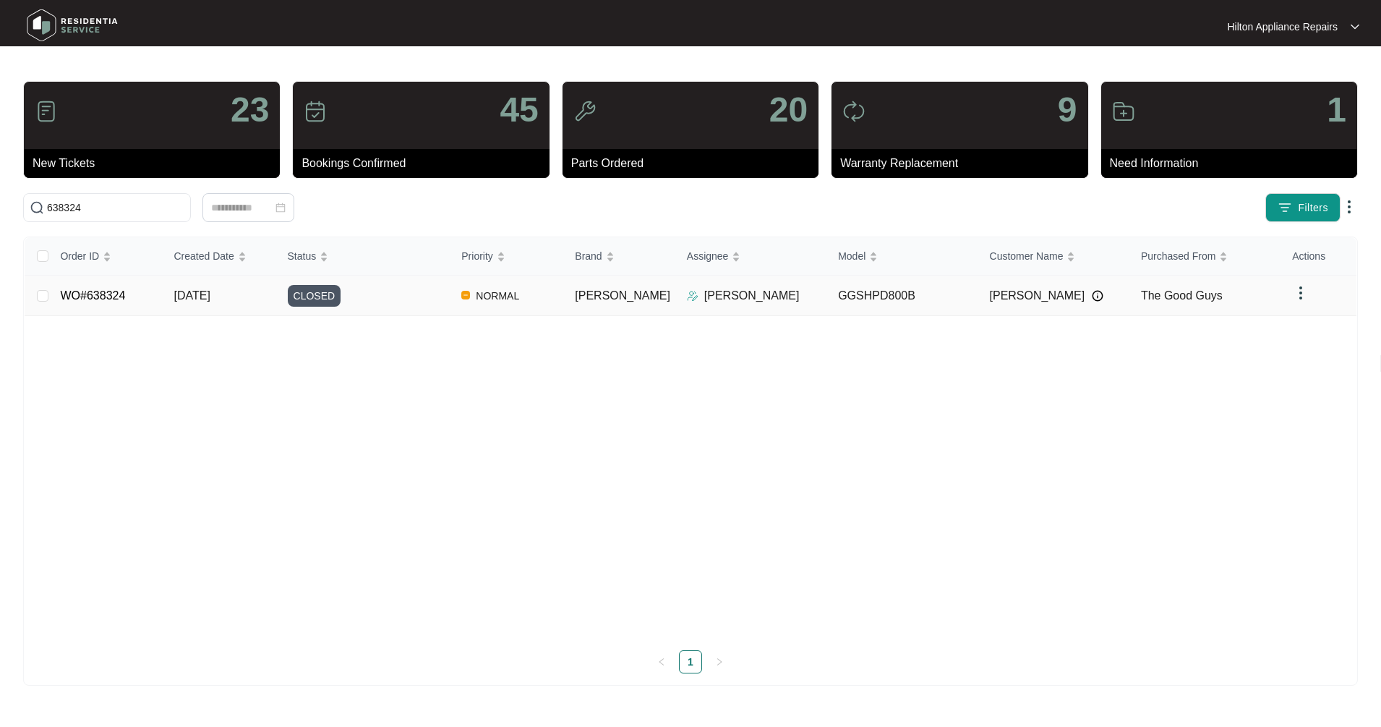
click at [442, 296] on div "CLOSED" at bounding box center [369, 296] width 163 height 22
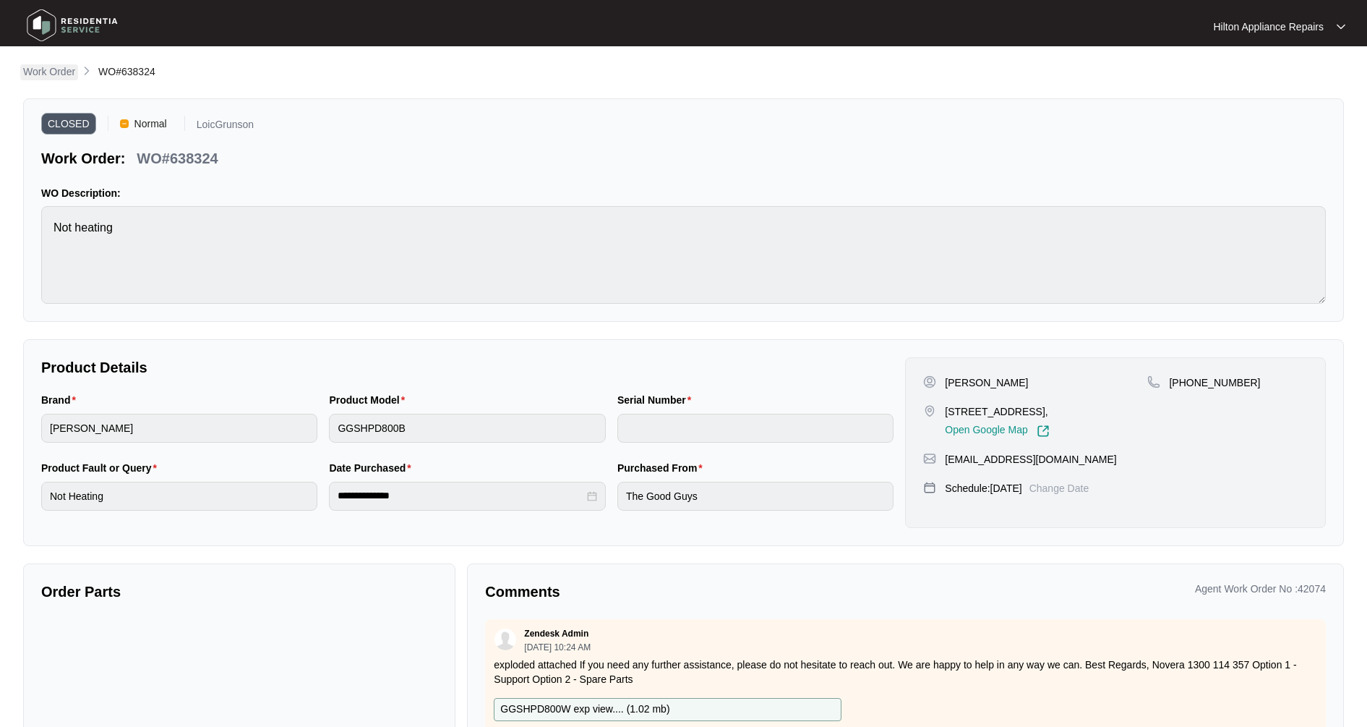
click at [53, 67] on p "Work Order" at bounding box center [49, 71] width 52 height 14
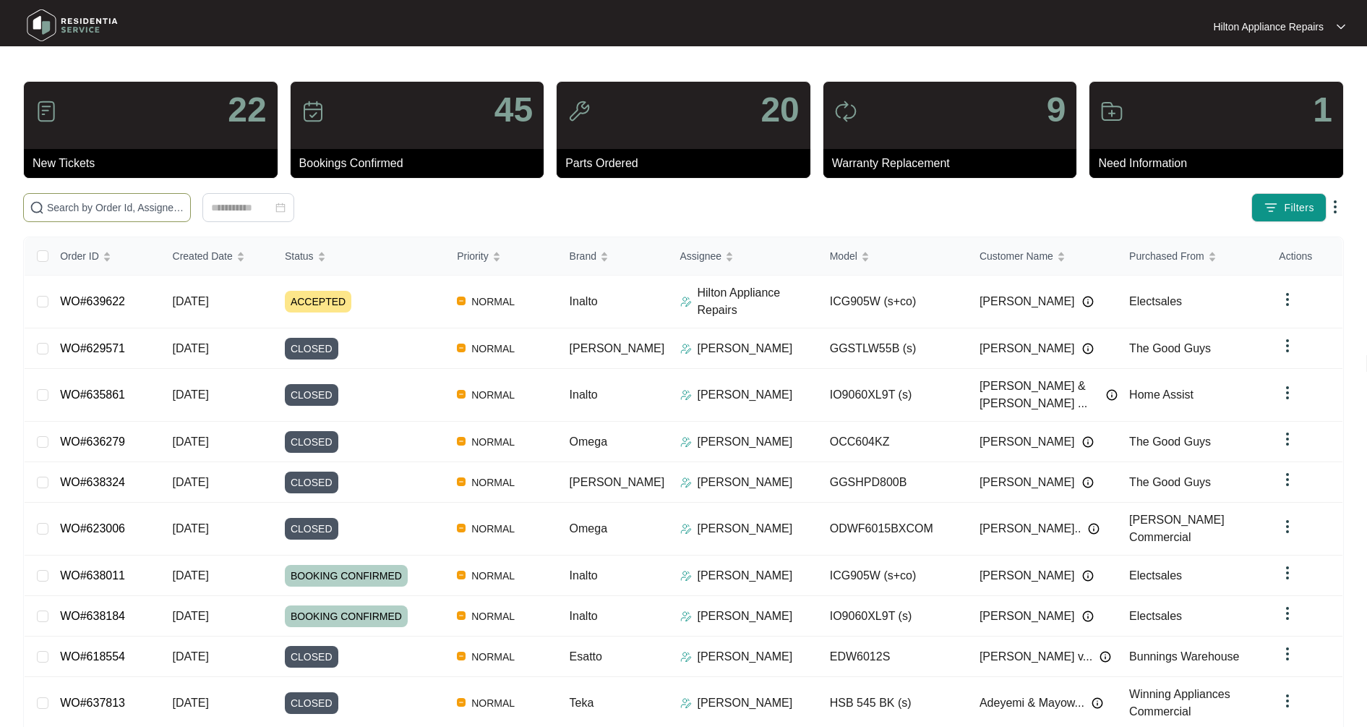
click at [91, 200] on input "text" at bounding box center [115, 208] width 137 height 16
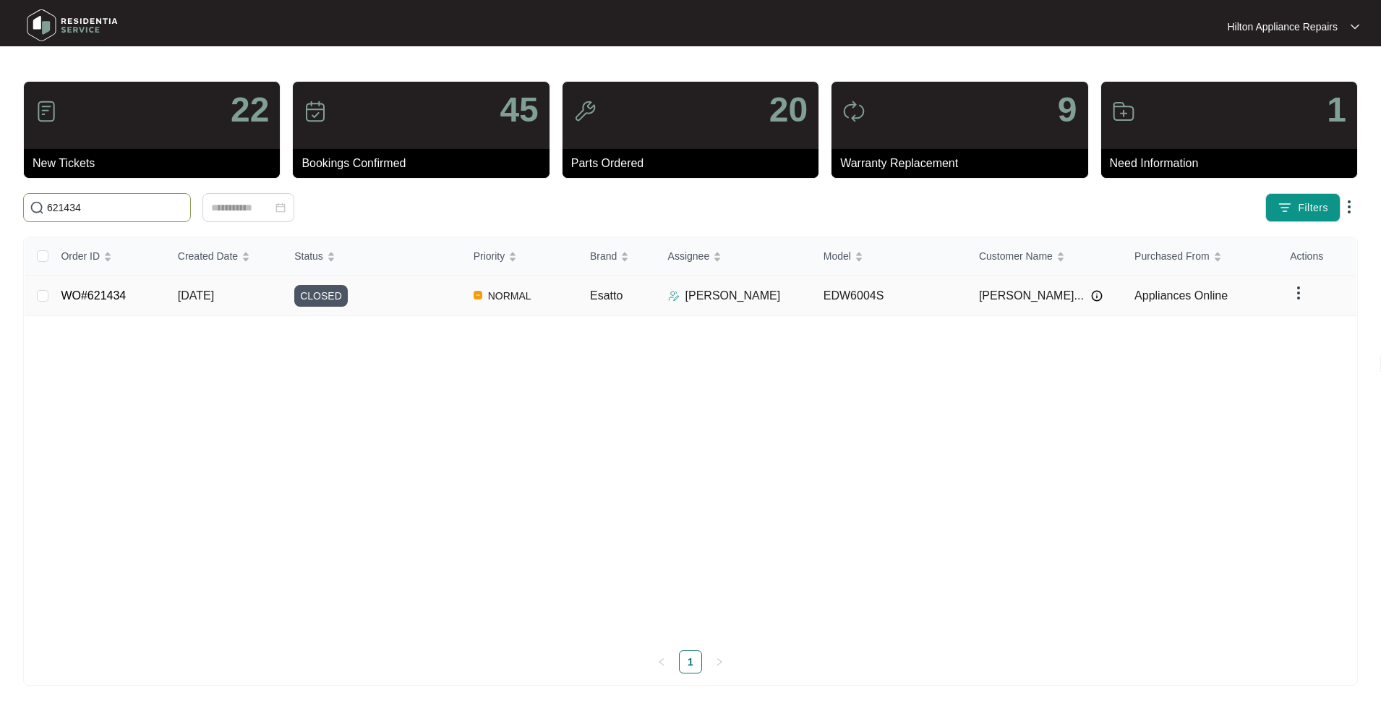
type input "621434"
click at [463, 305] on td "NORMAL" at bounding box center [520, 295] width 116 height 40
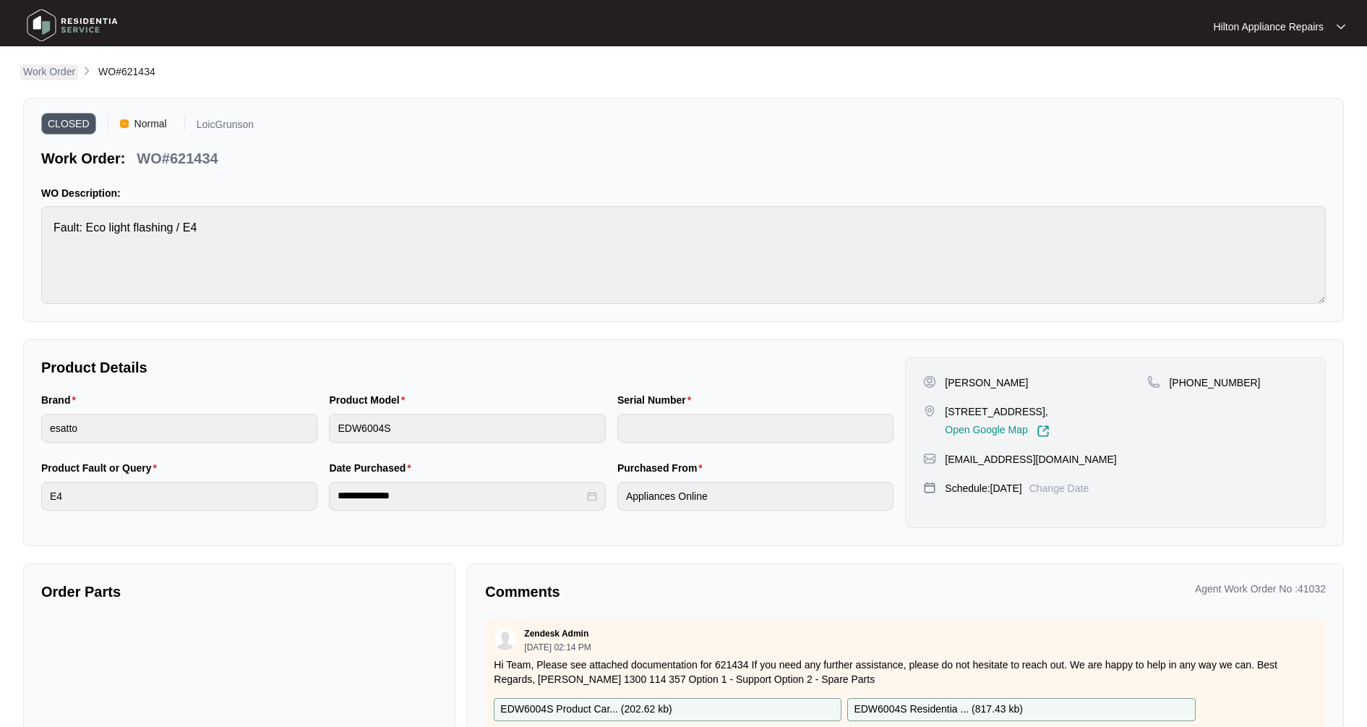
click at [61, 72] on p "Work Order" at bounding box center [49, 71] width 52 height 14
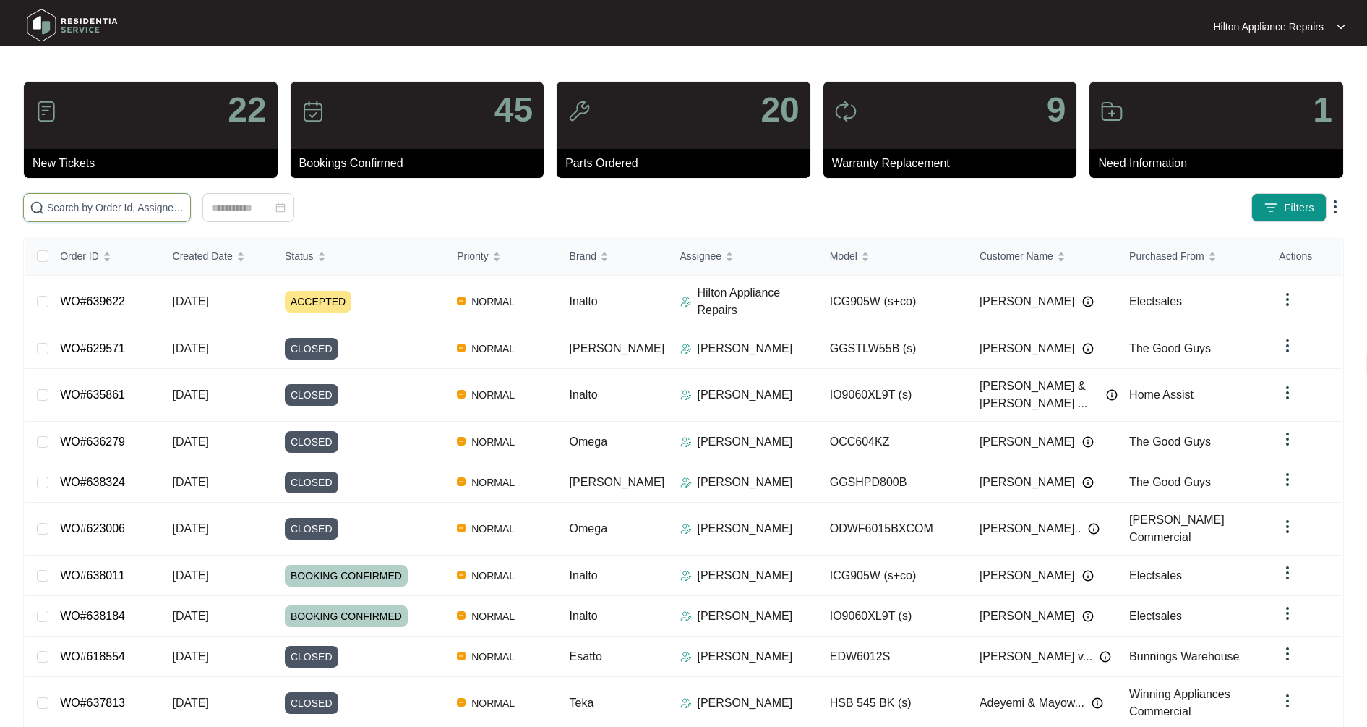
click at [127, 207] on input "text" at bounding box center [115, 208] width 137 height 16
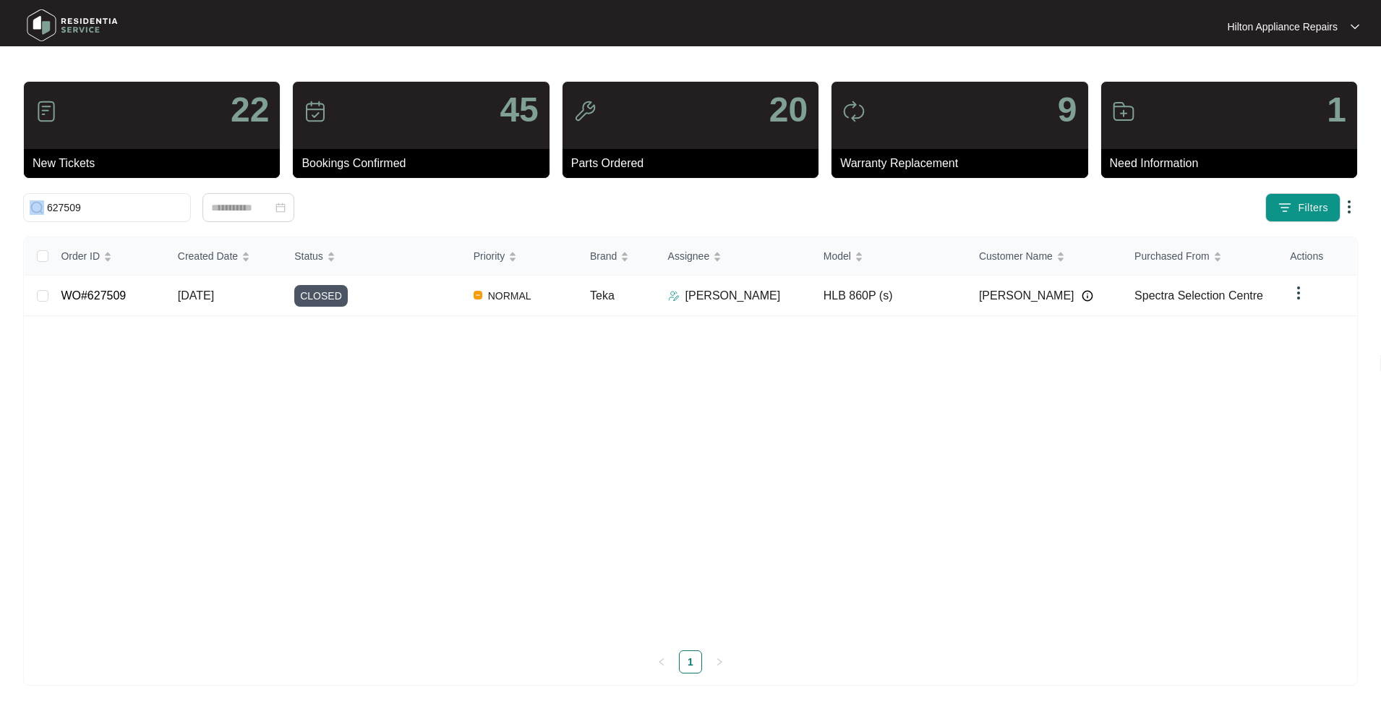
drag, startPoint x: 106, startPoint y: 215, endPoint x: -23, endPoint y: 215, distance: 129.4
click at [0, 215] on html "Hilton Appliance Repairs Hilton App... 22 New Tickets 45 Bookings Confirmed 20 …" at bounding box center [690, 363] width 1381 height 727
click at [144, 210] on input "627509" at bounding box center [115, 208] width 137 height 16
drag, startPoint x: 82, startPoint y: 211, endPoint x: -20, endPoint y: 214, distance: 102.0
click at [0, 214] on html "Hilton Appliance Repairs Hilton App... 22 New Tickets 45 Bookings Confirmed 20 …" at bounding box center [690, 363] width 1381 height 727
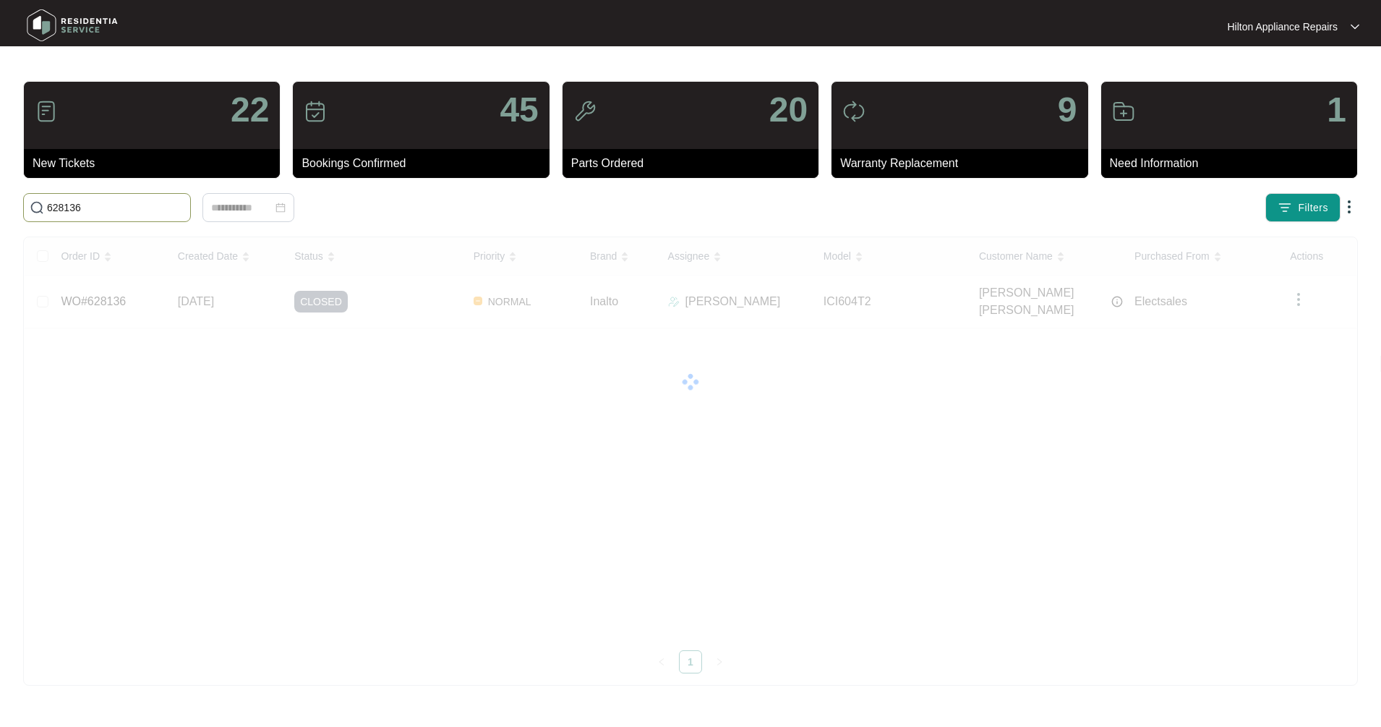
drag, startPoint x: 65, startPoint y: 210, endPoint x: -37, endPoint y: 215, distance: 102.1
click at [0, 215] on html "Hilton Appliance Repairs Hilton App... 22 New Tickets 45 Bookings Confirmed 20 …" at bounding box center [690, 363] width 1381 height 727
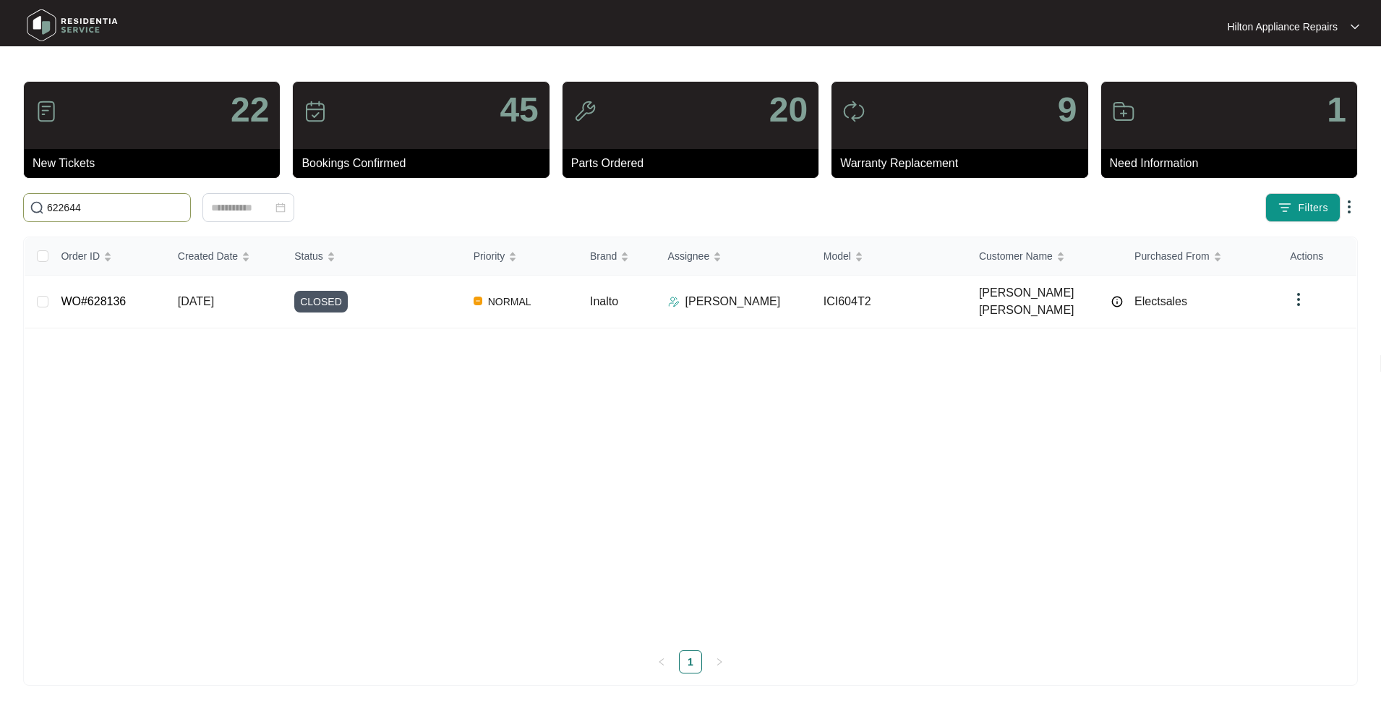
type input "622644"
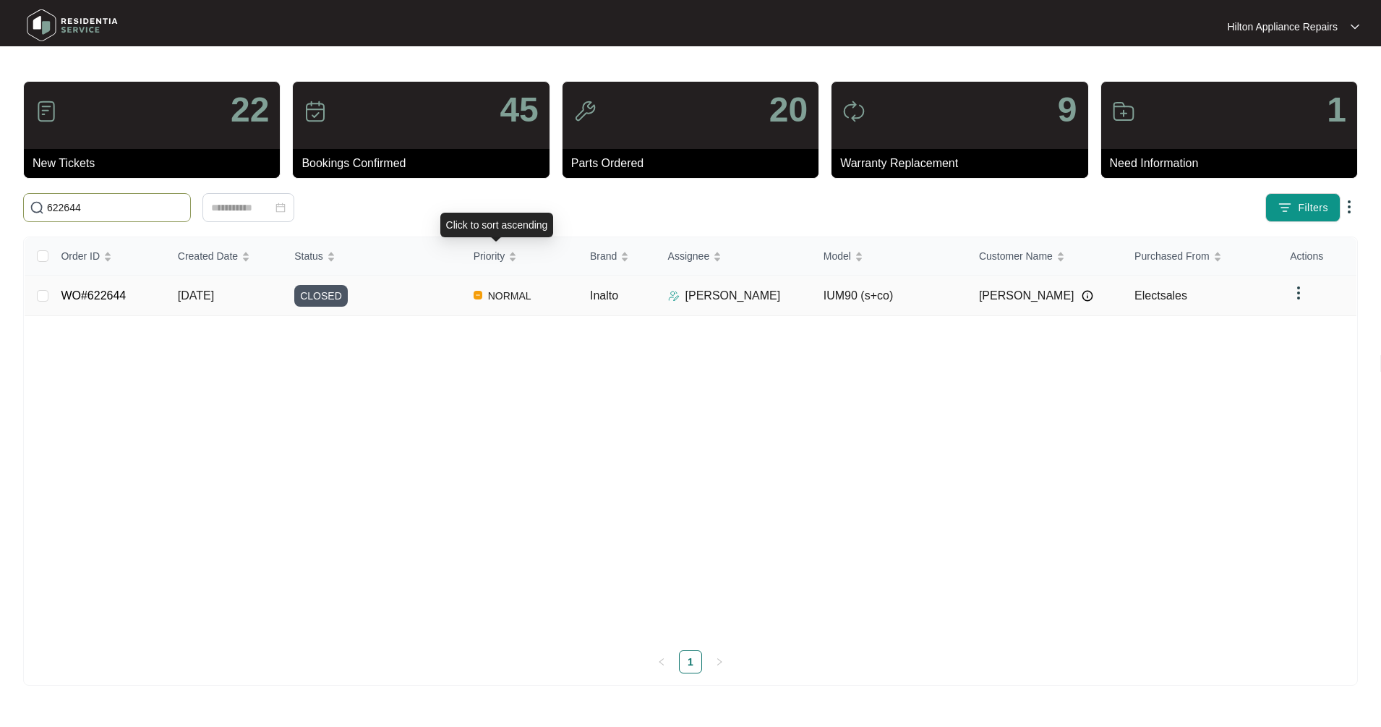
click at [522, 297] on span "NORMAL" at bounding box center [509, 295] width 55 height 17
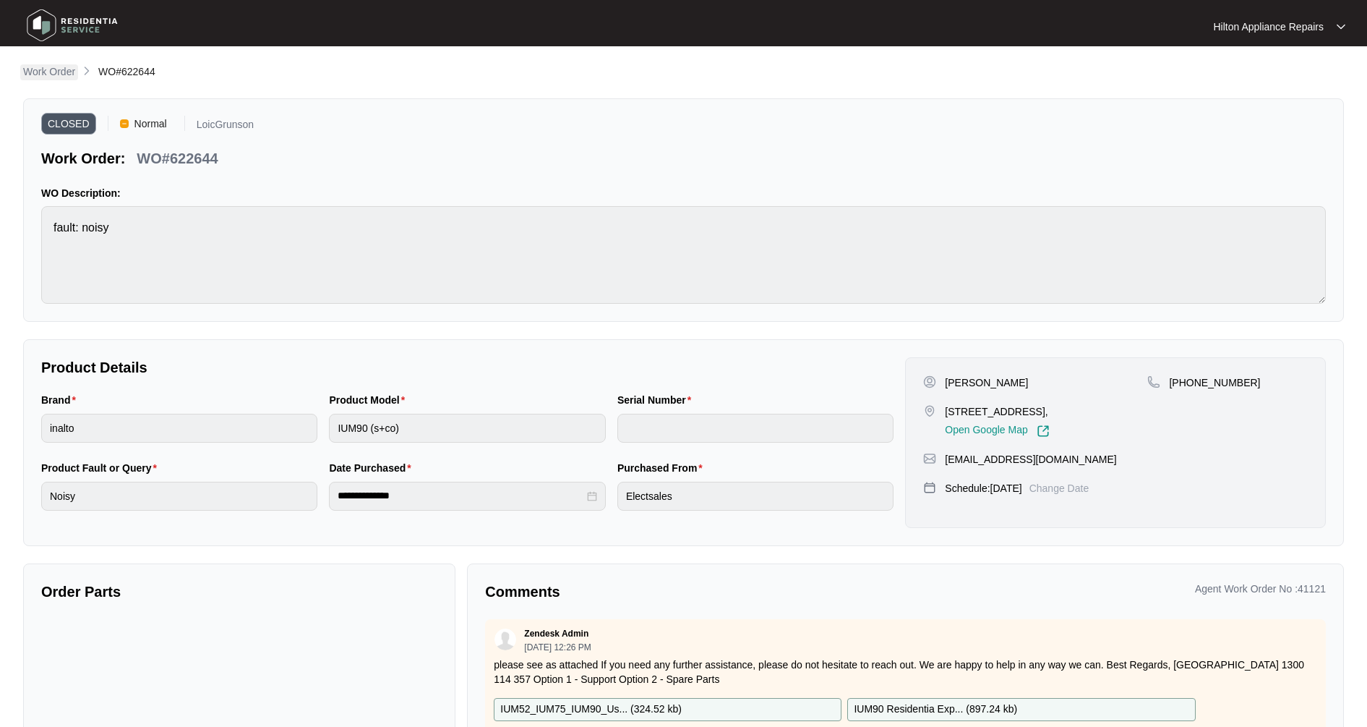
click at [61, 69] on p "Work Order" at bounding box center [49, 71] width 52 height 14
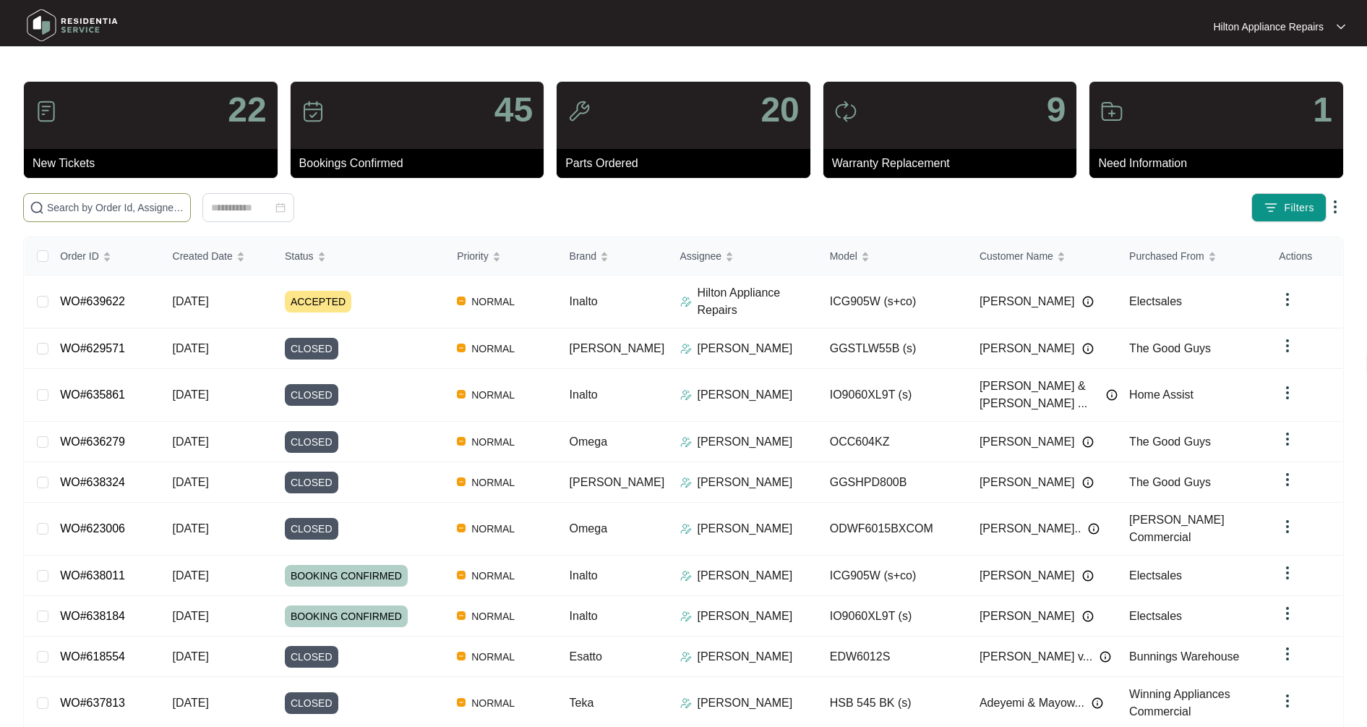
click at [105, 209] on input "text" at bounding box center [115, 208] width 137 height 16
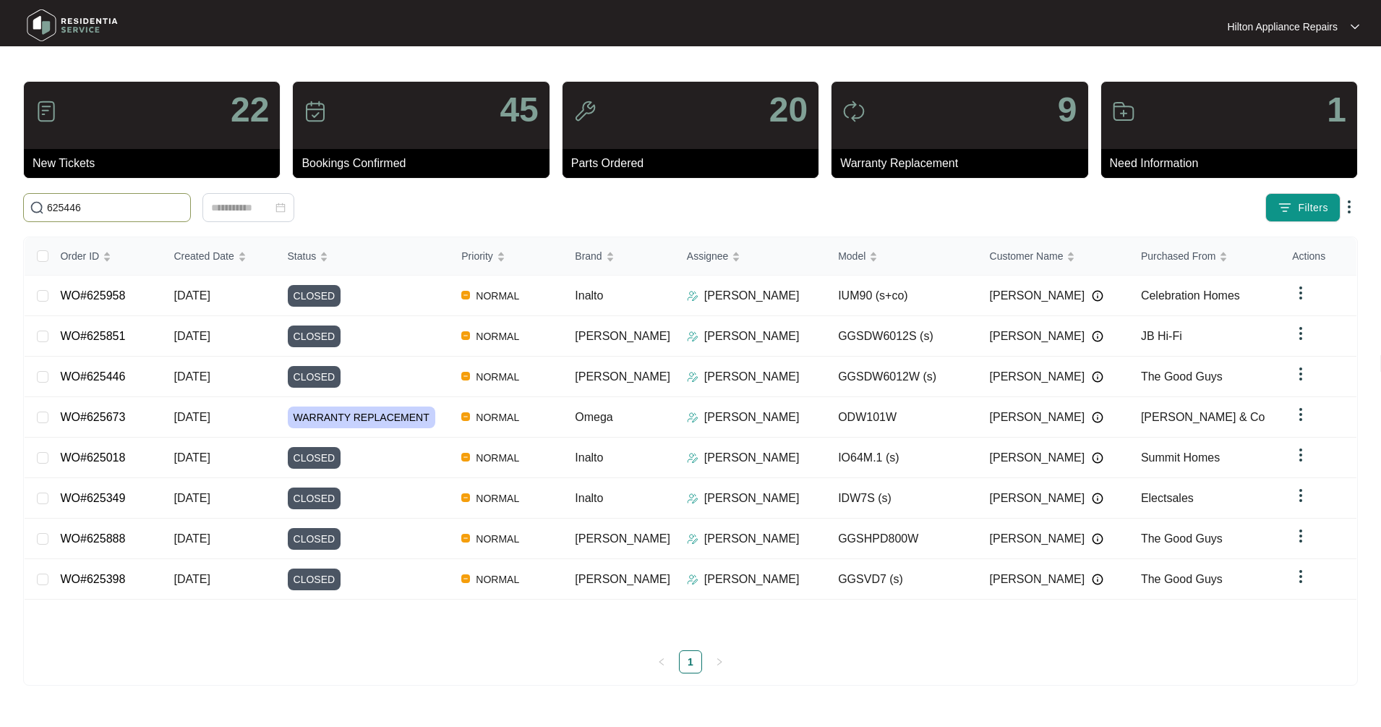
type input "625446"
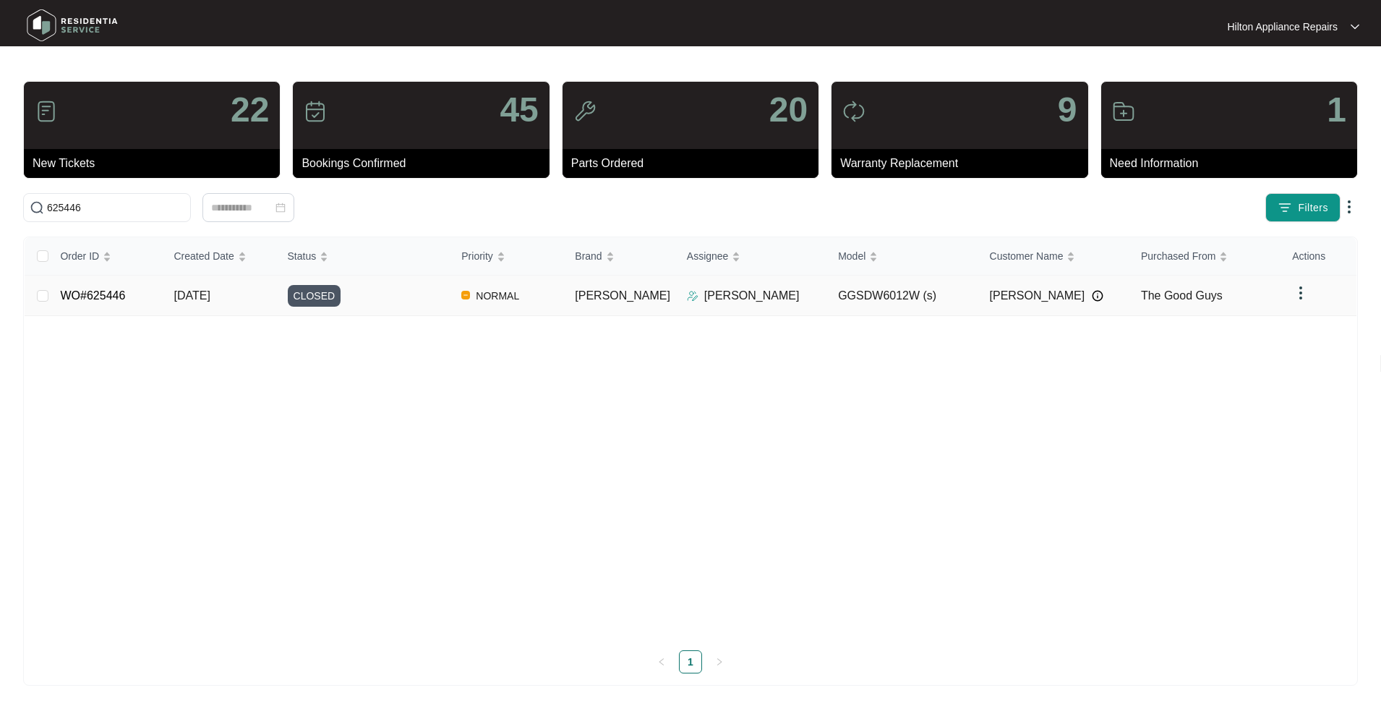
click at [210, 296] on span "[DATE]" at bounding box center [192, 295] width 36 height 12
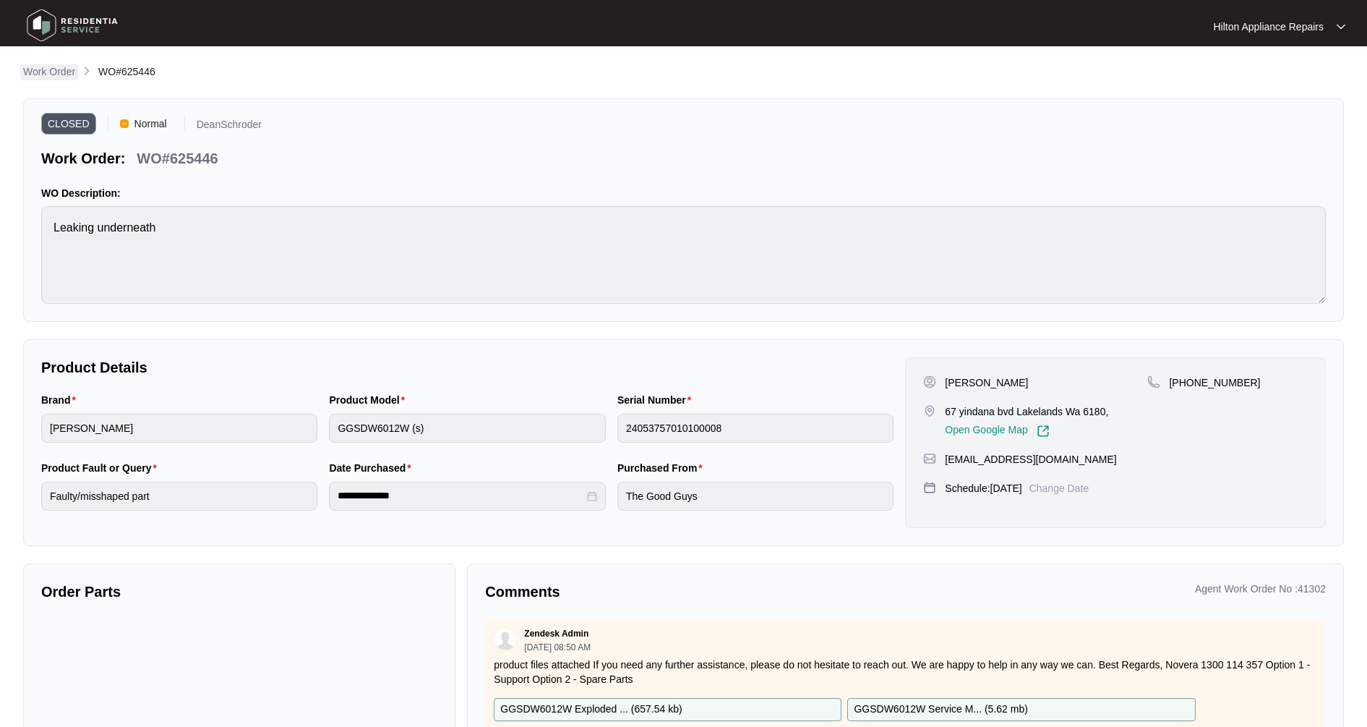
click at [51, 77] on p "Work Order" at bounding box center [49, 71] width 52 height 14
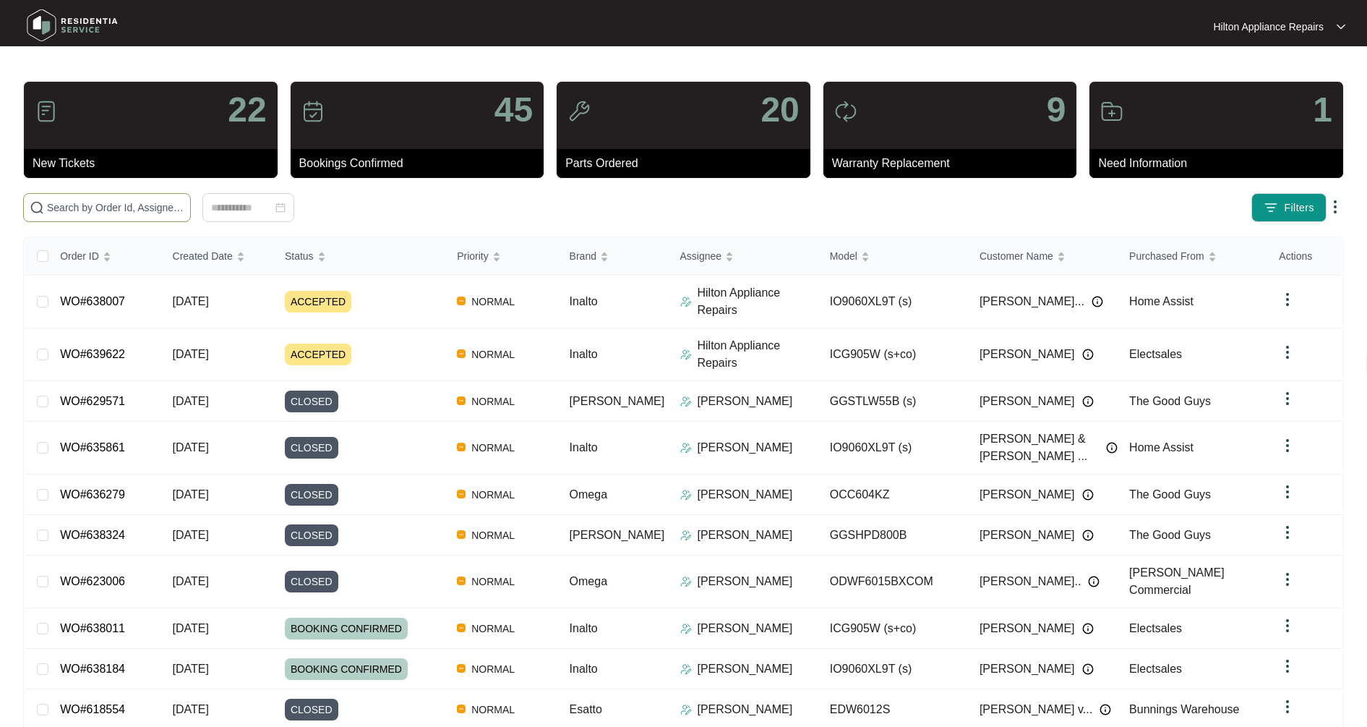
click at [101, 198] on span at bounding box center [107, 207] width 168 height 29
click at [101, 204] on input "text" at bounding box center [115, 208] width 137 height 16
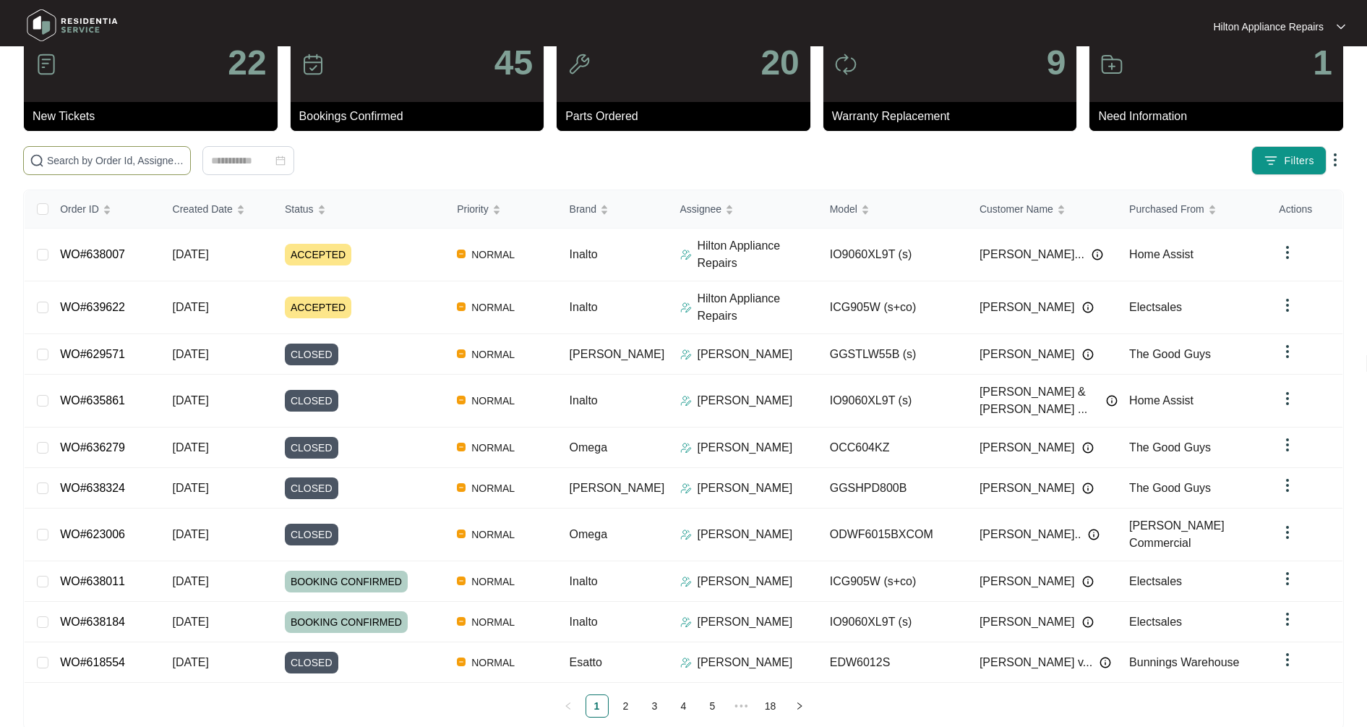
scroll to position [56, 0]
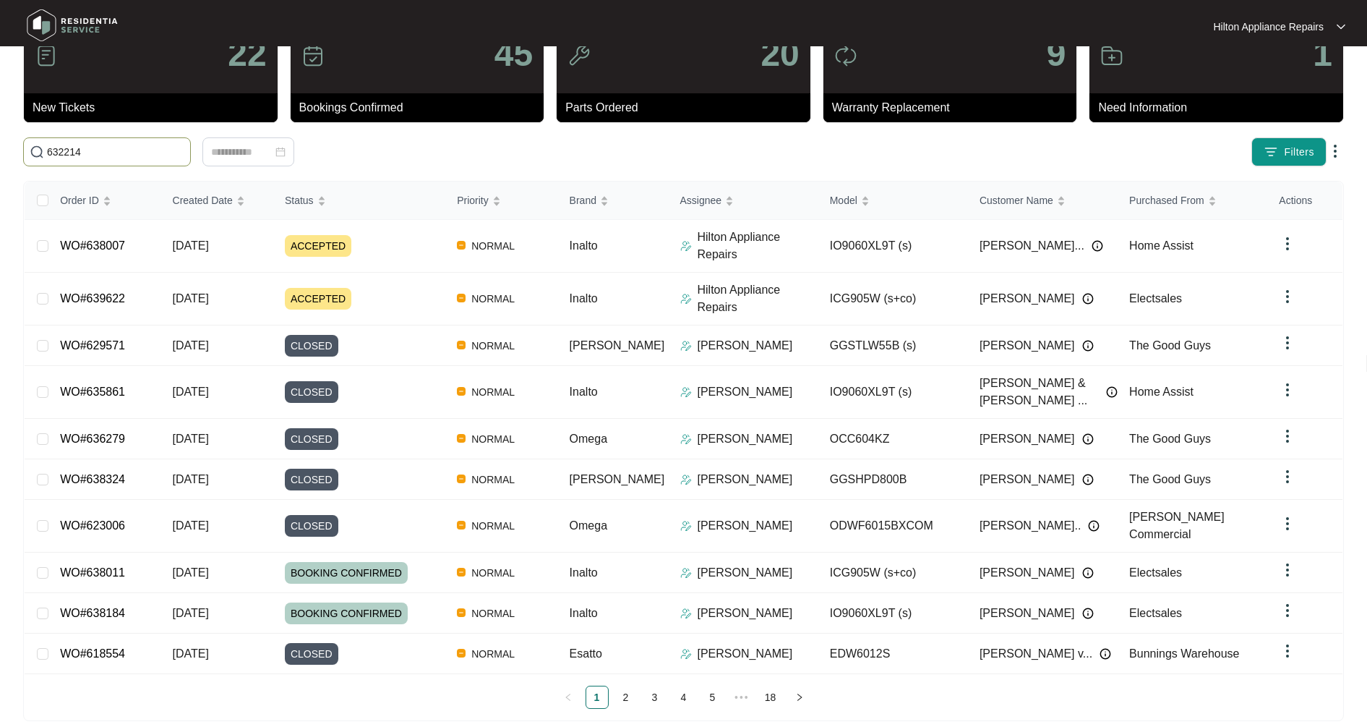
type input "632214"
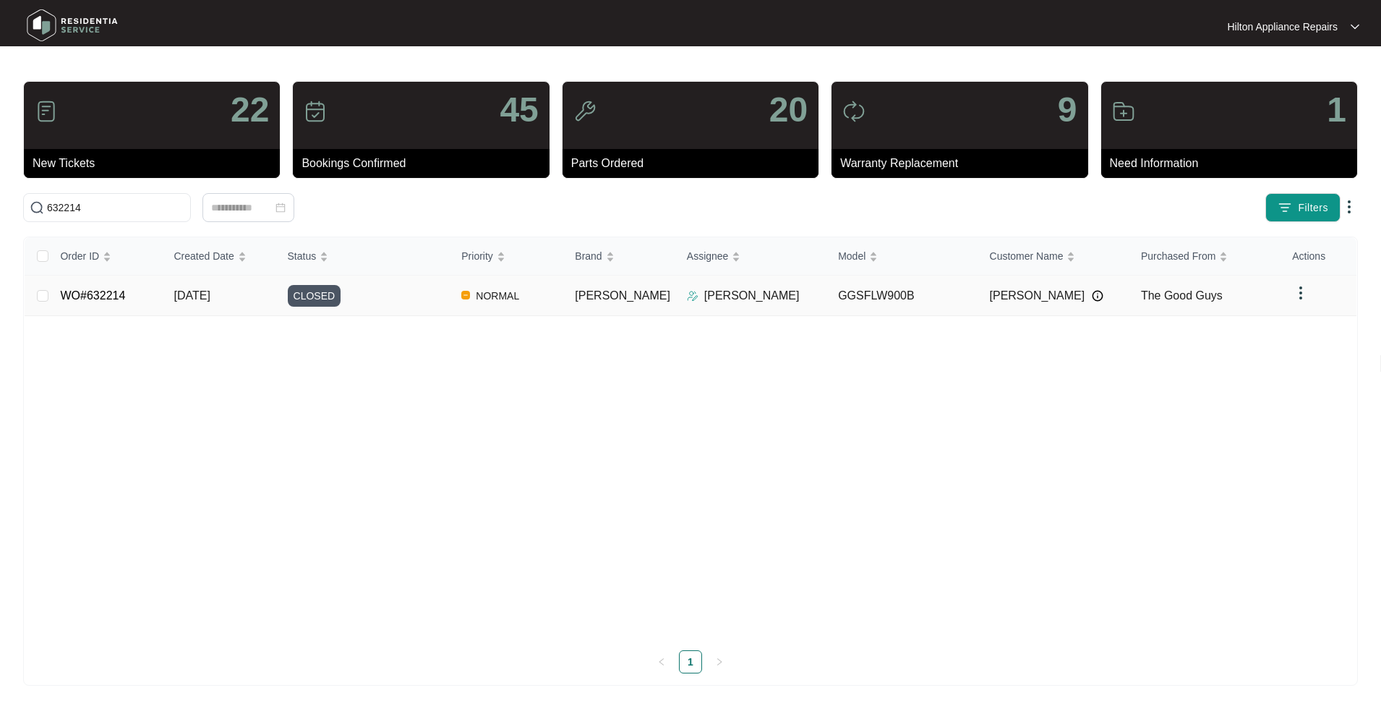
click at [210, 293] on span "[DATE]" at bounding box center [192, 295] width 36 height 12
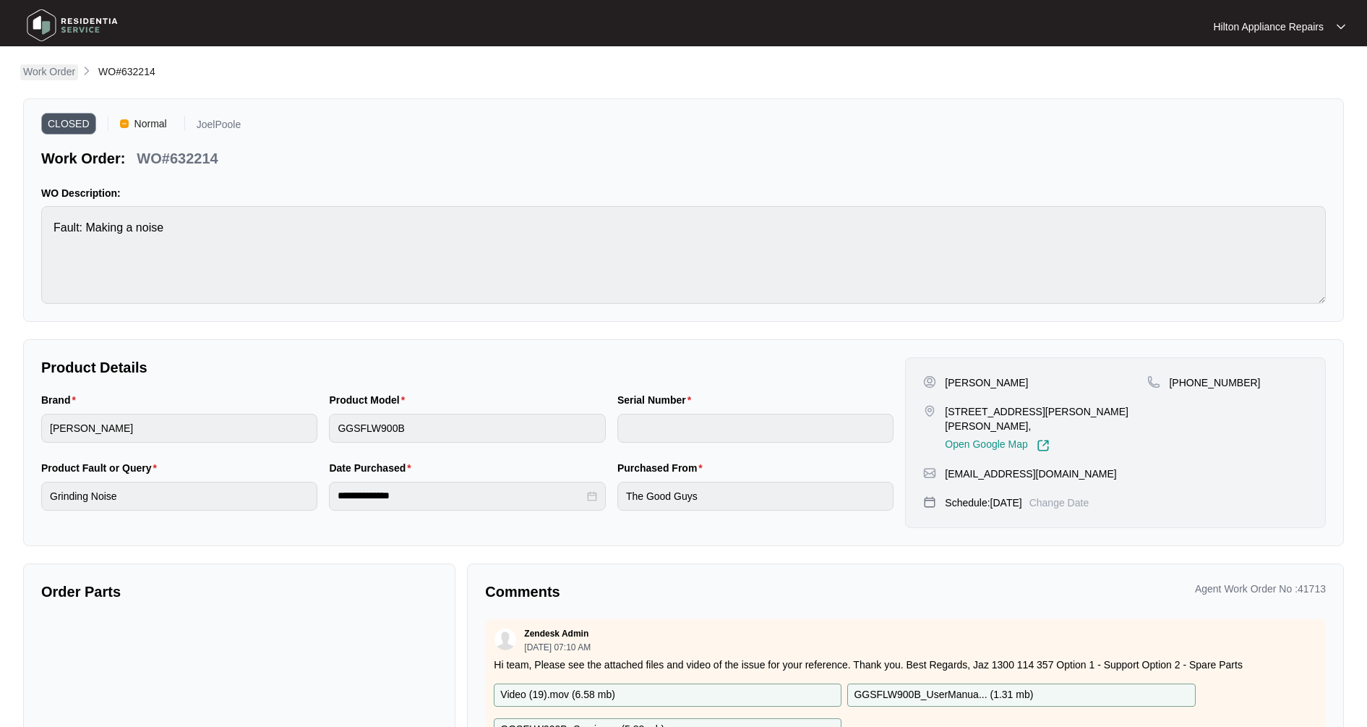
click at [38, 71] on p "Work Order" at bounding box center [49, 71] width 52 height 14
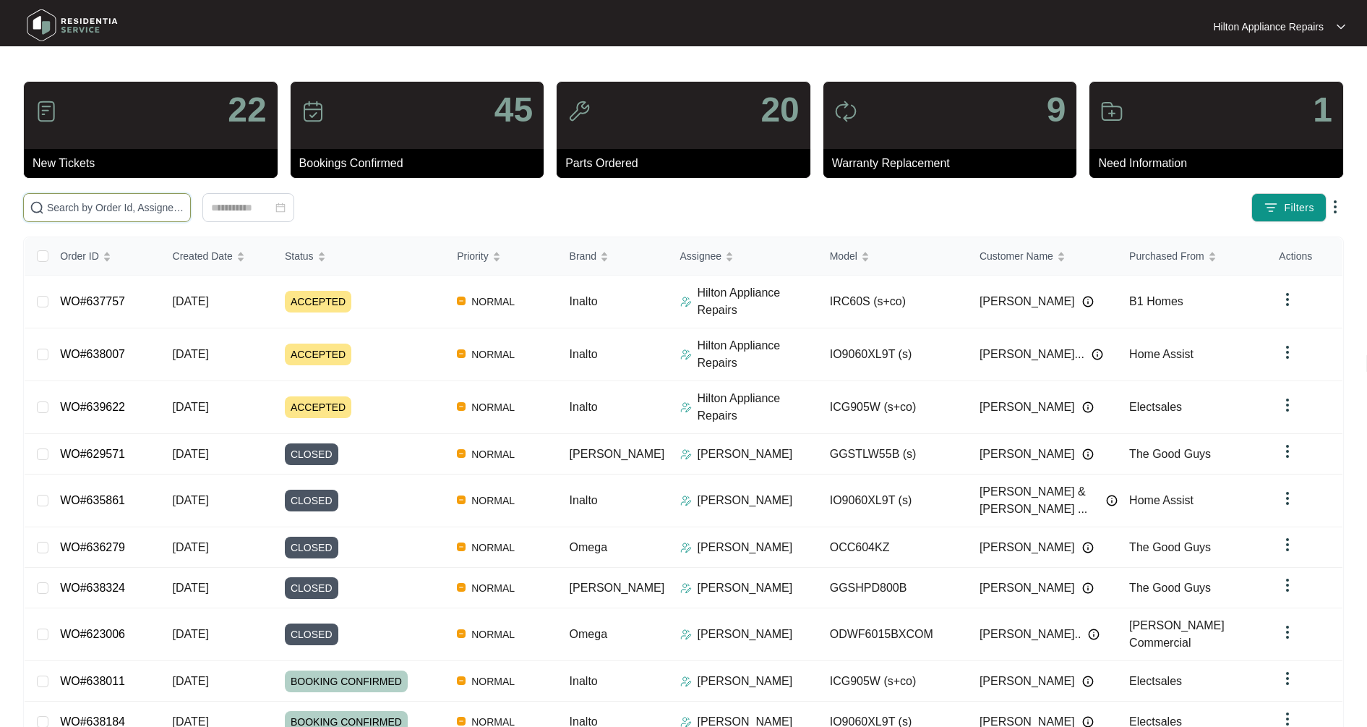
click at [140, 209] on input "text" at bounding box center [115, 208] width 137 height 16
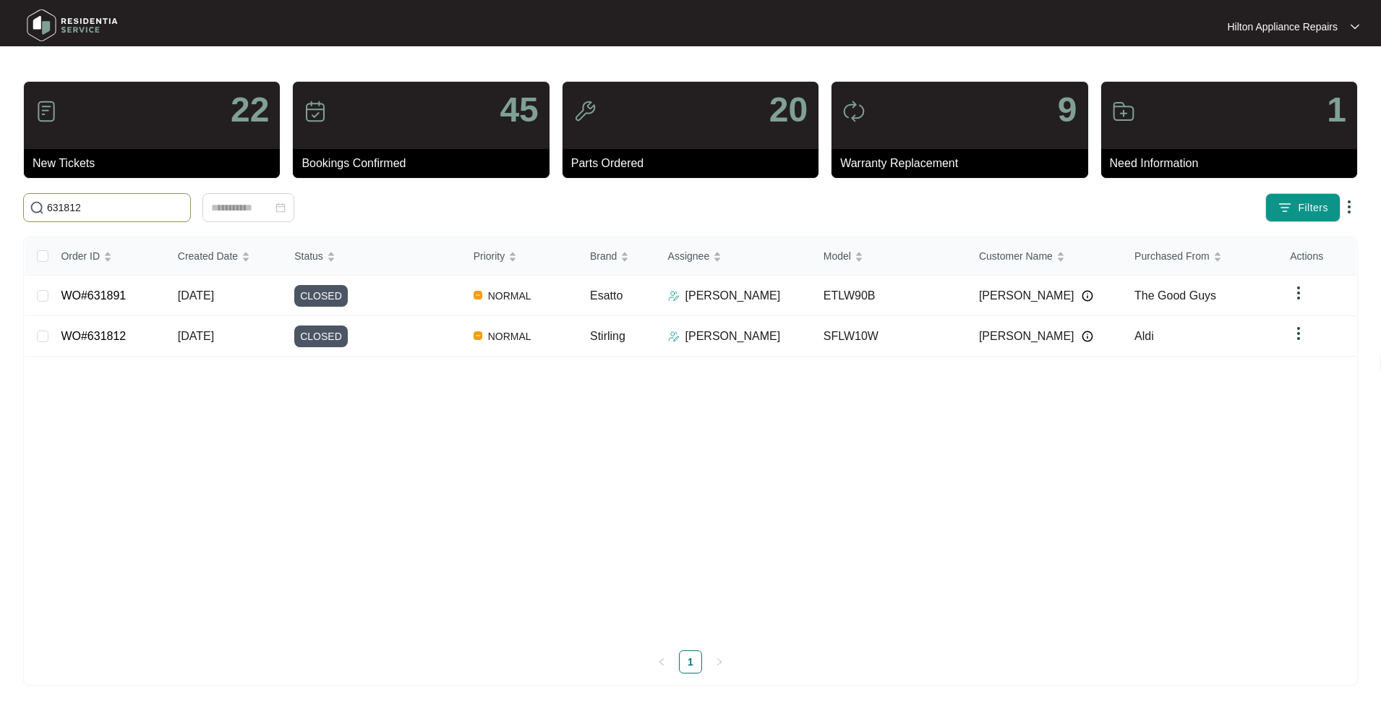
type input "631812"
click at [381, 299] on div "CLOSED" at bounding box center [377, 296] width 167 height 22
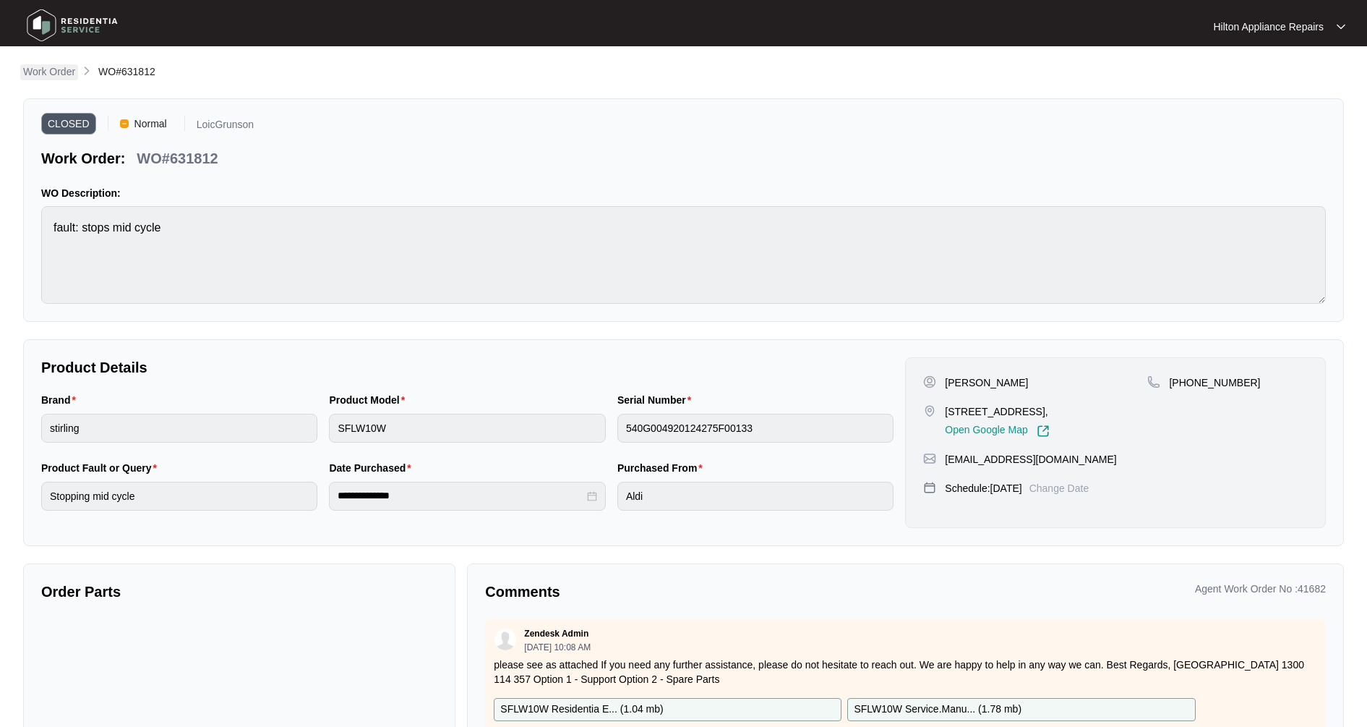
click at [63, 69] on p "Work Order" at bounding box center [49, 71] width 52 height 14
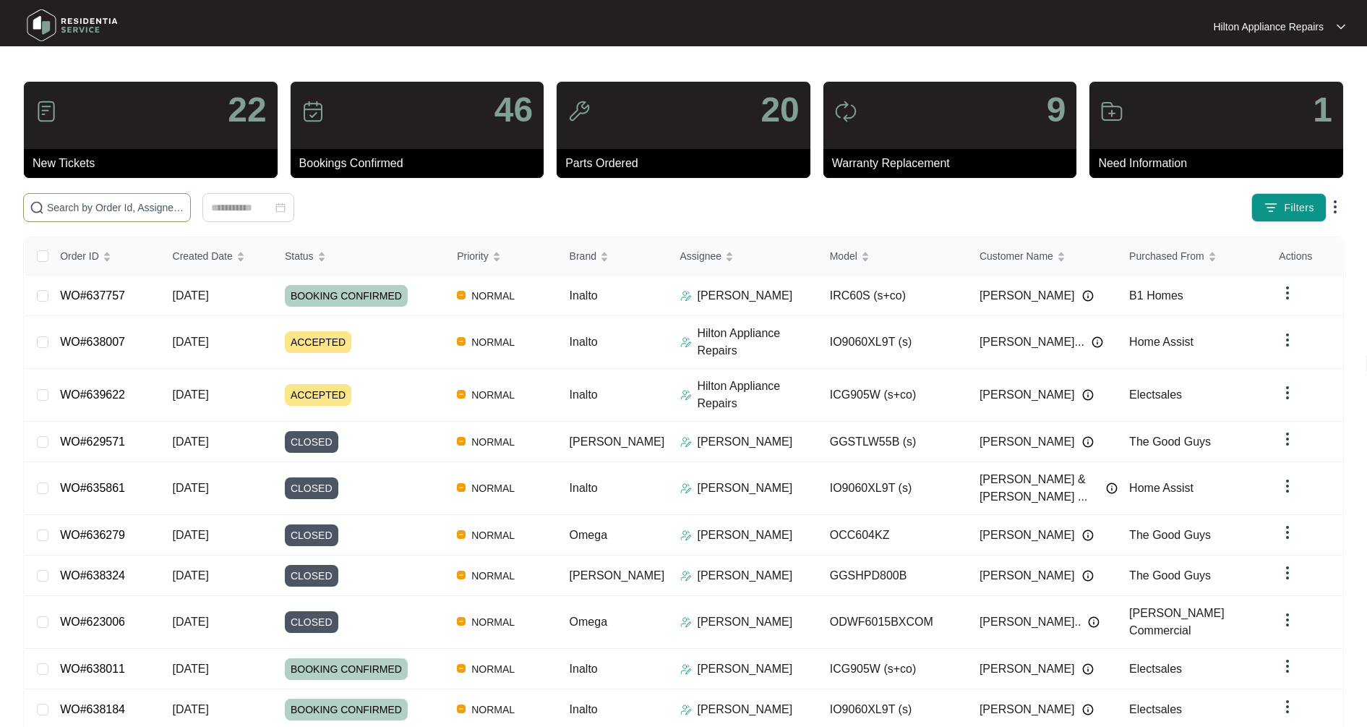
click at [77, 215] on span at bounding box center [107, 207] width 168 height 29
type input "632254"
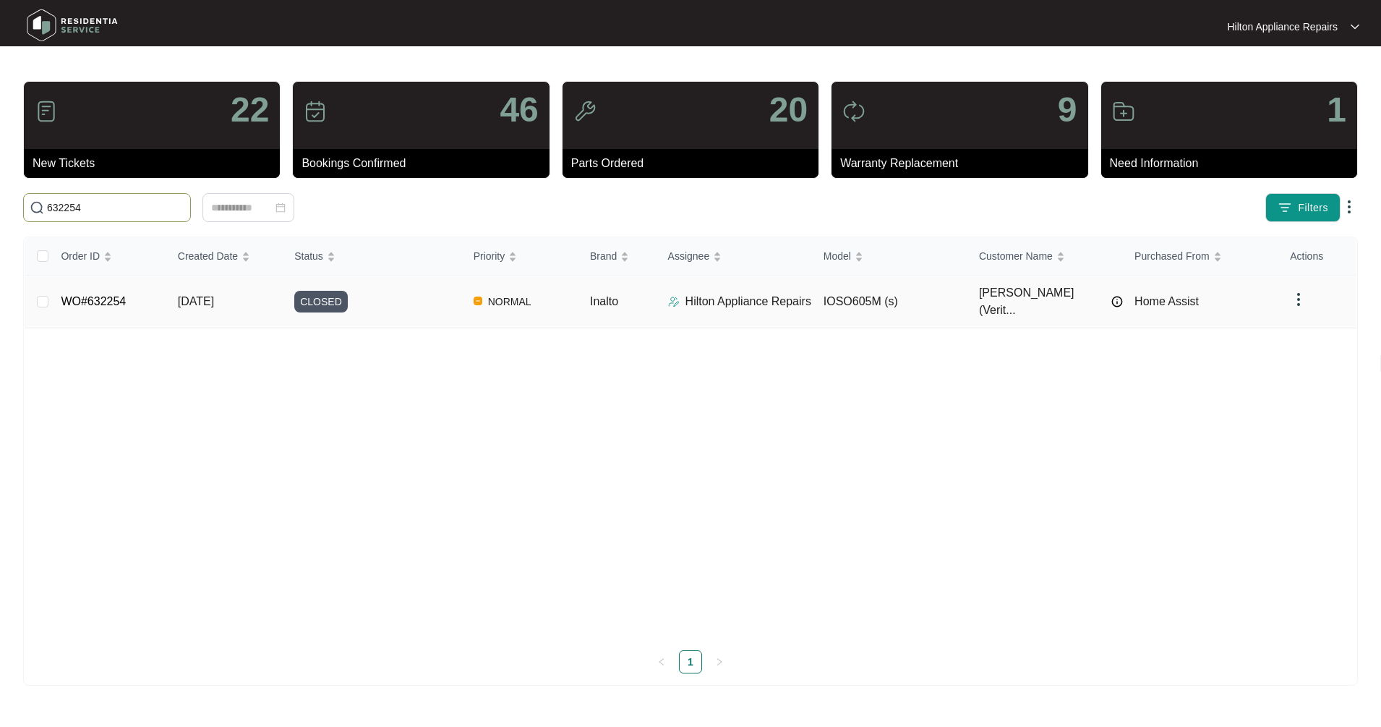
click at [252, 286] on td "[DATE]" at bounding box center [224, 301] width 116 height 53
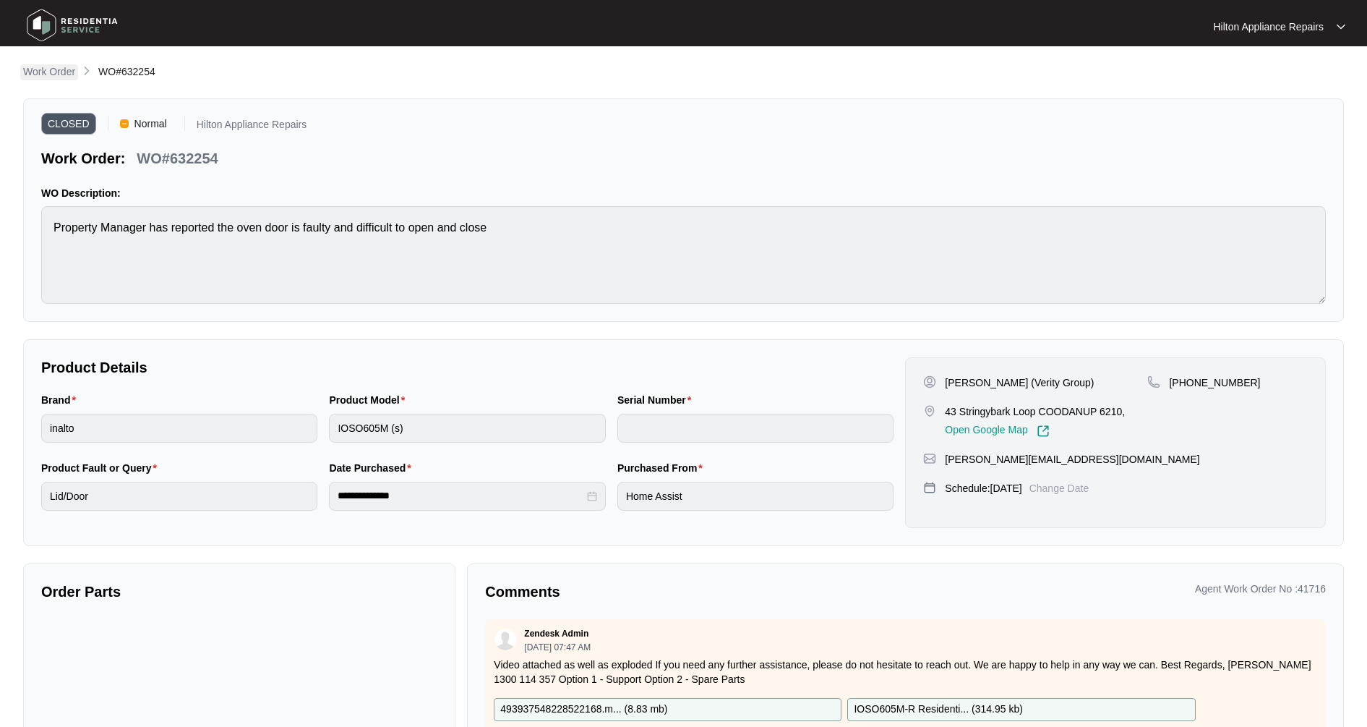
click at [29, 68] on p "Work Order" at bounding box center [49, 71] width 52 height 14
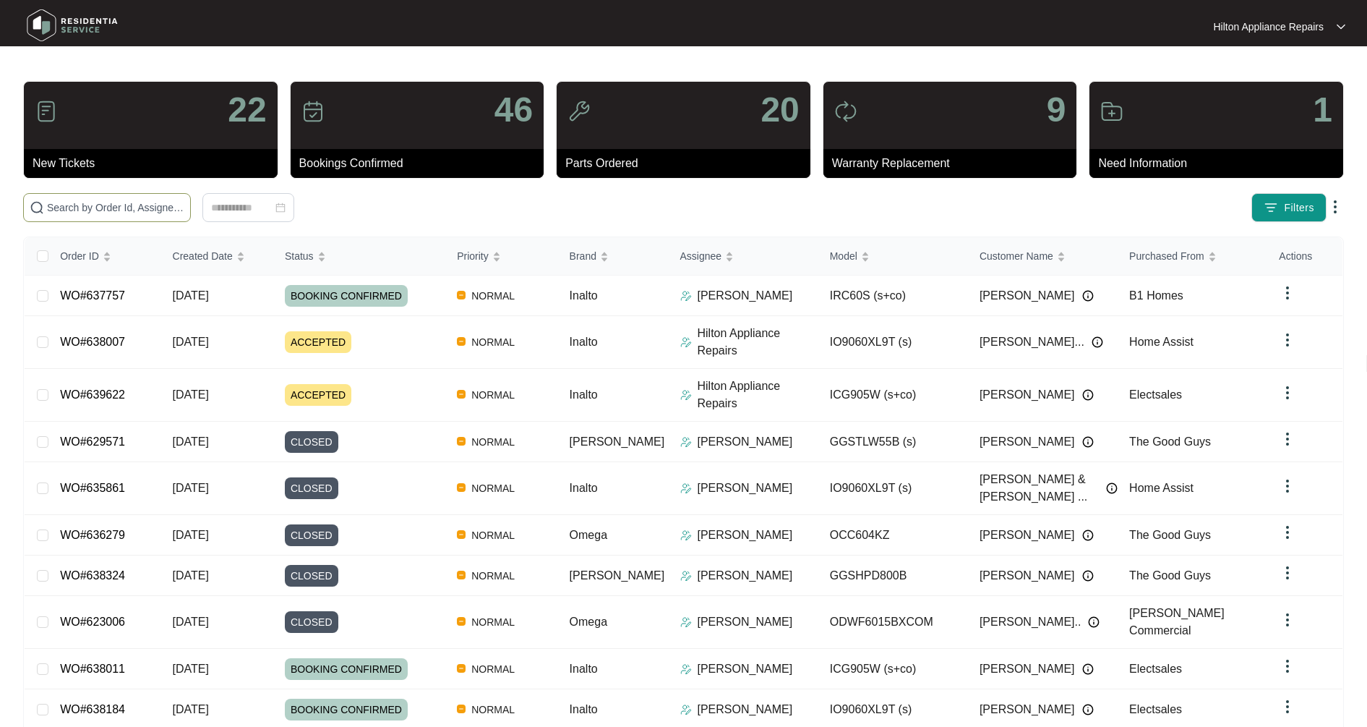
click at [124, 207] on input "text" at bounding box center [115, 208] width 137 height 16
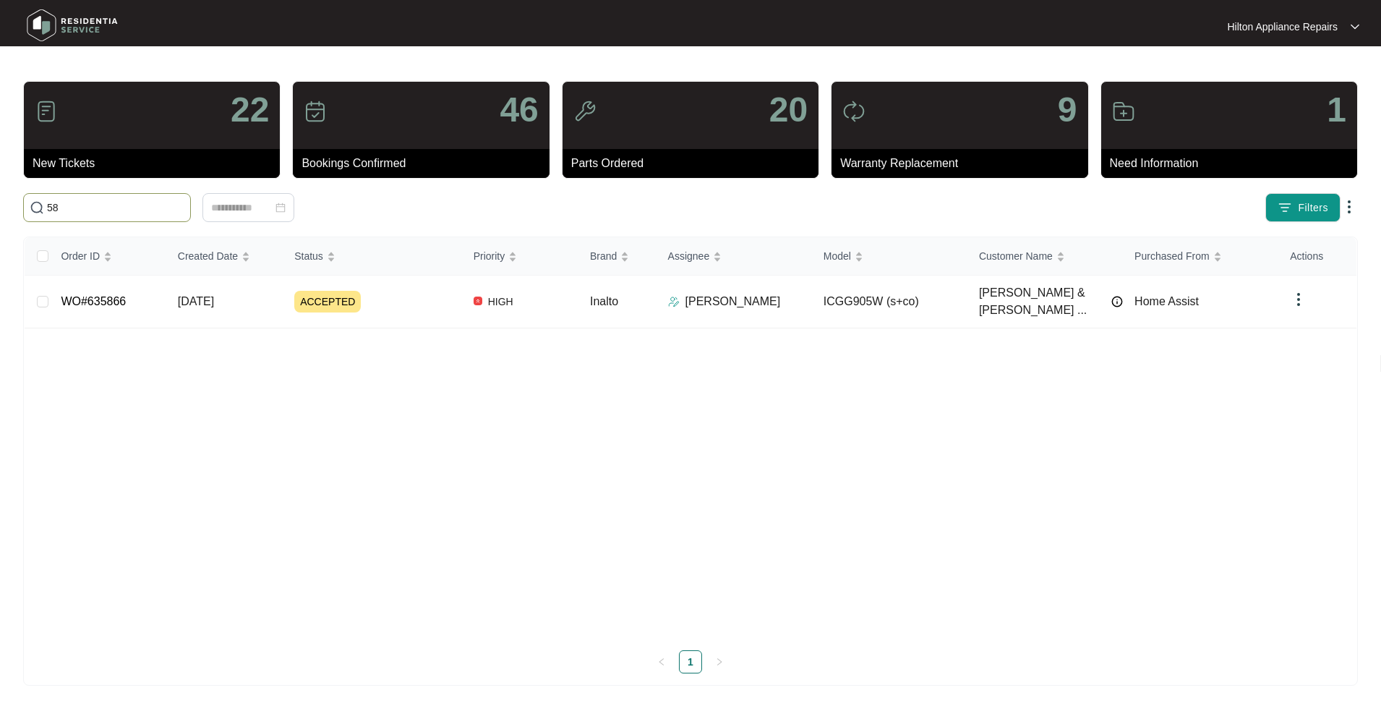
type input "5"
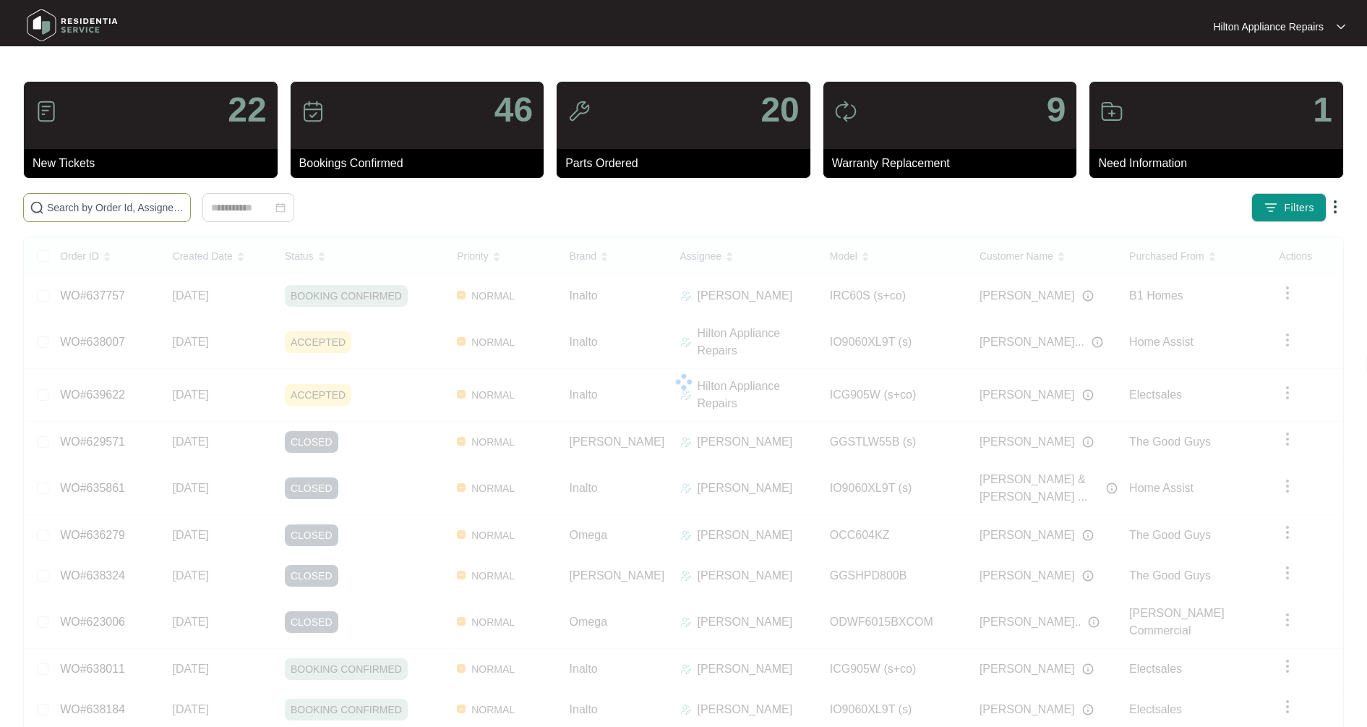
click at [115, 213] on input "text" at bounding box center [115, 208] width 137 height 16
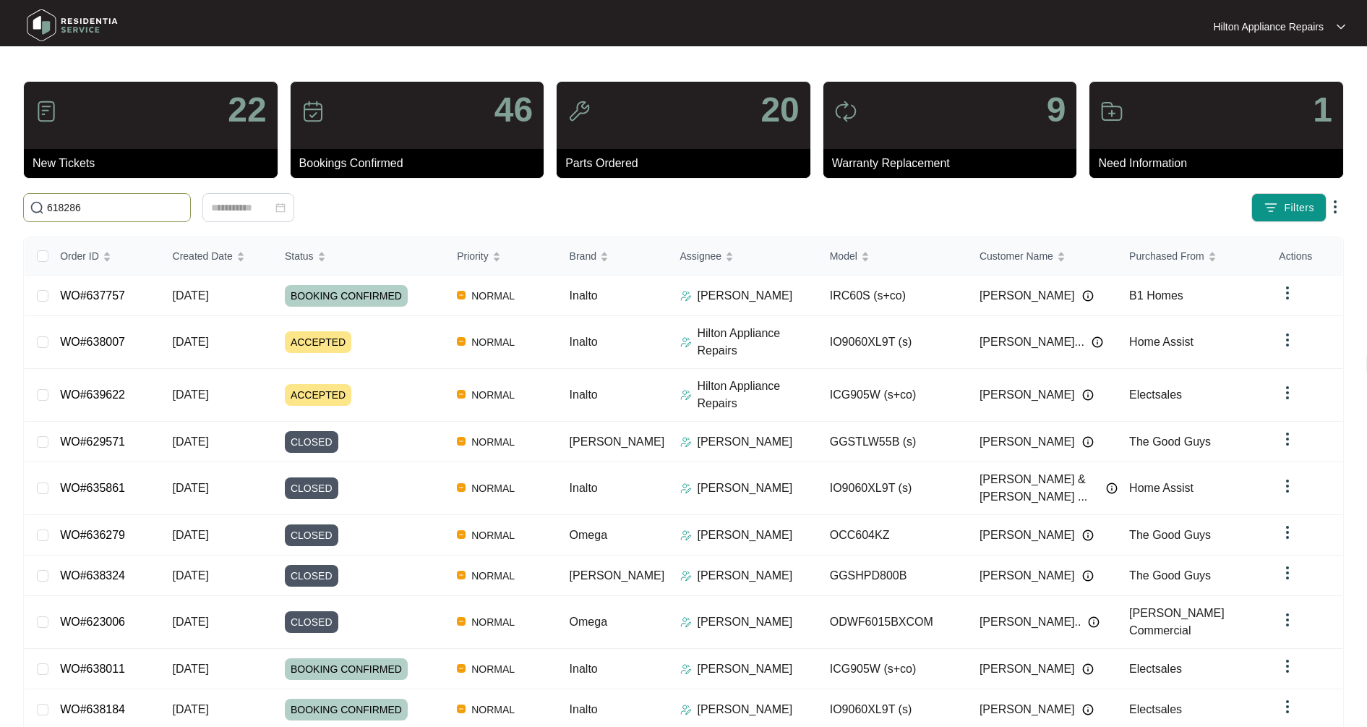
type input "618286"
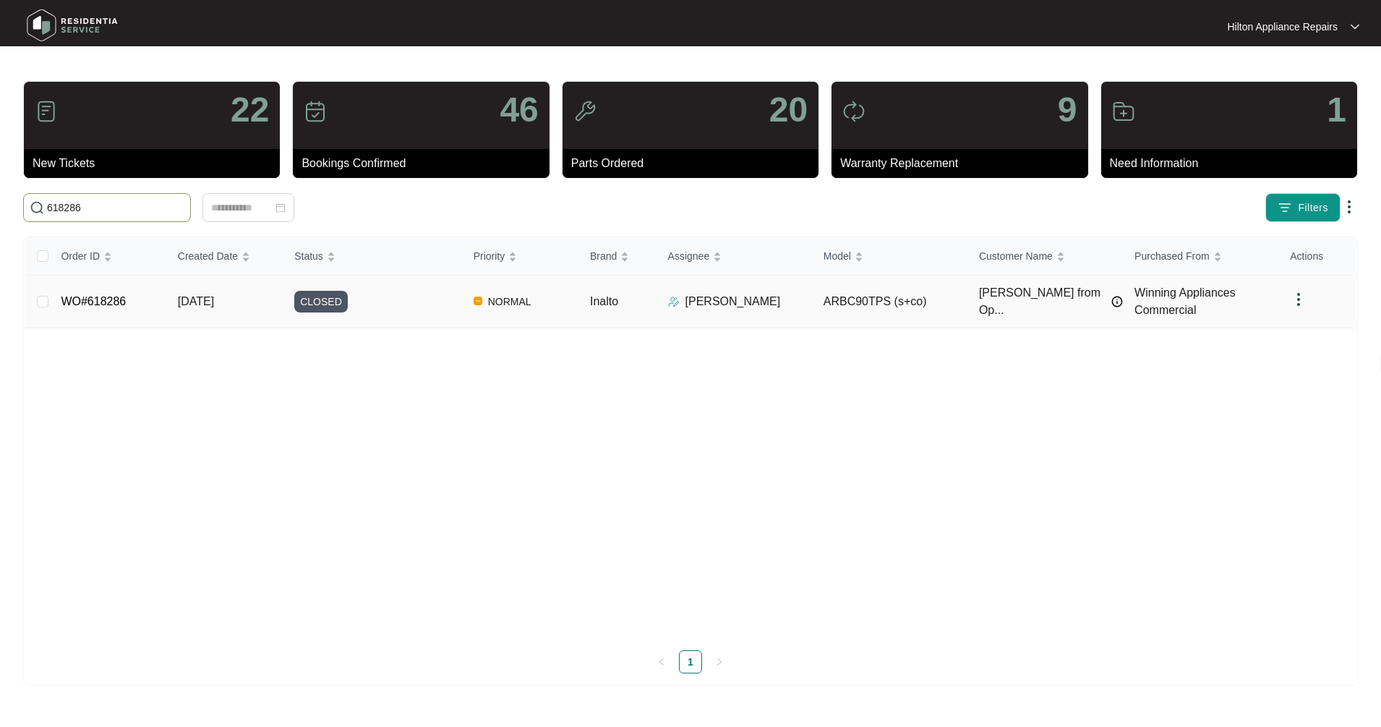
click at [181, 304] on span "[DATE]" at bounding box center [196, 301] width 36 height 12
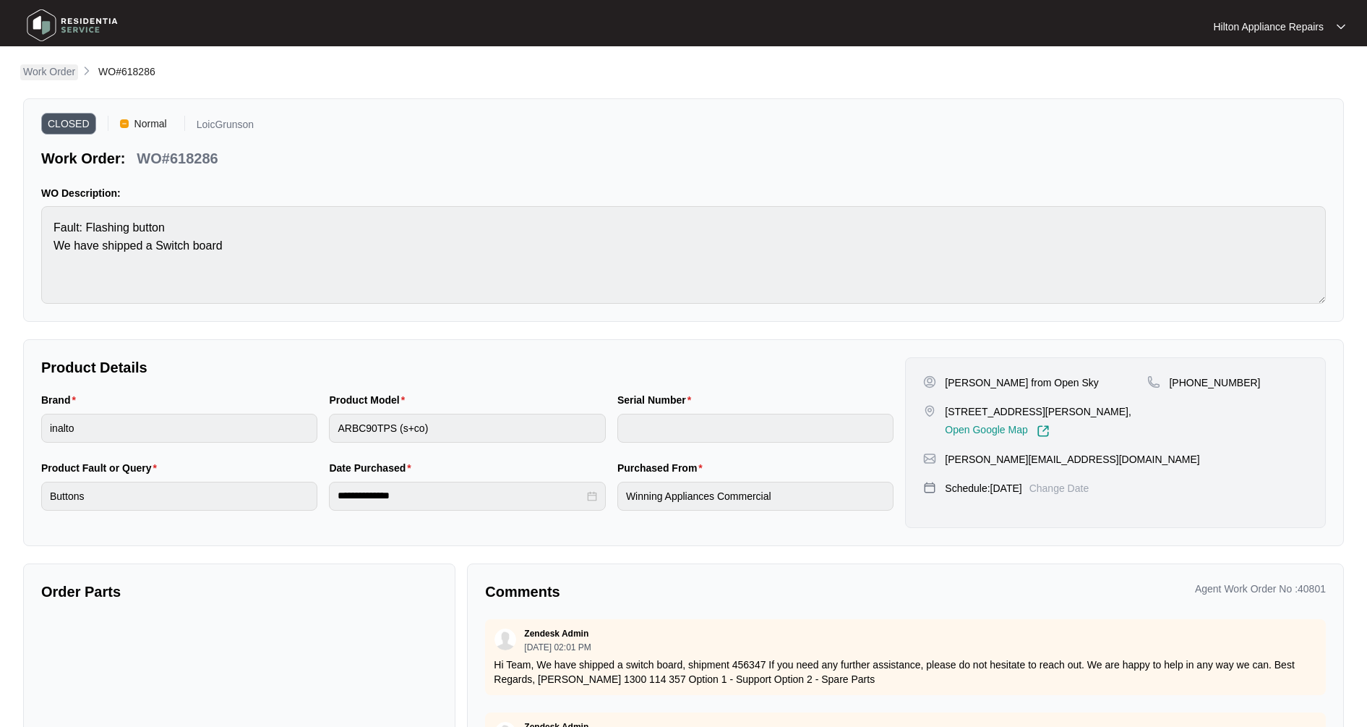
click at [47, 68] on p "Work Order" at bounding box center [49, 71] width 52 height 14
click at [69, 81] on div "**********" at bounding box center [683, 423] width 1321 height 718
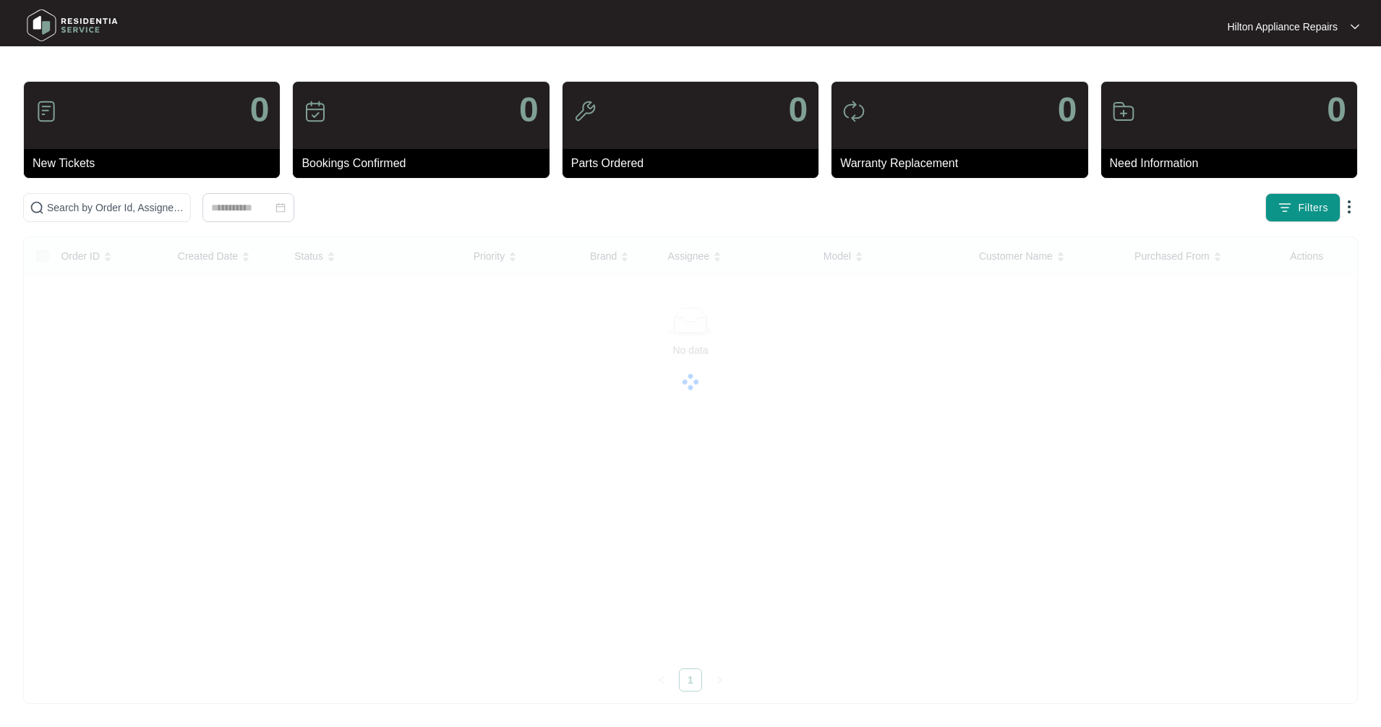
click at [69, 77] on main "0 New Tickets 0 Bookings Confirmed 0 Parts Ordered 0 Warranty Replacement 0 Nee…" at bounding box center [690, 363] width 1381 height 727
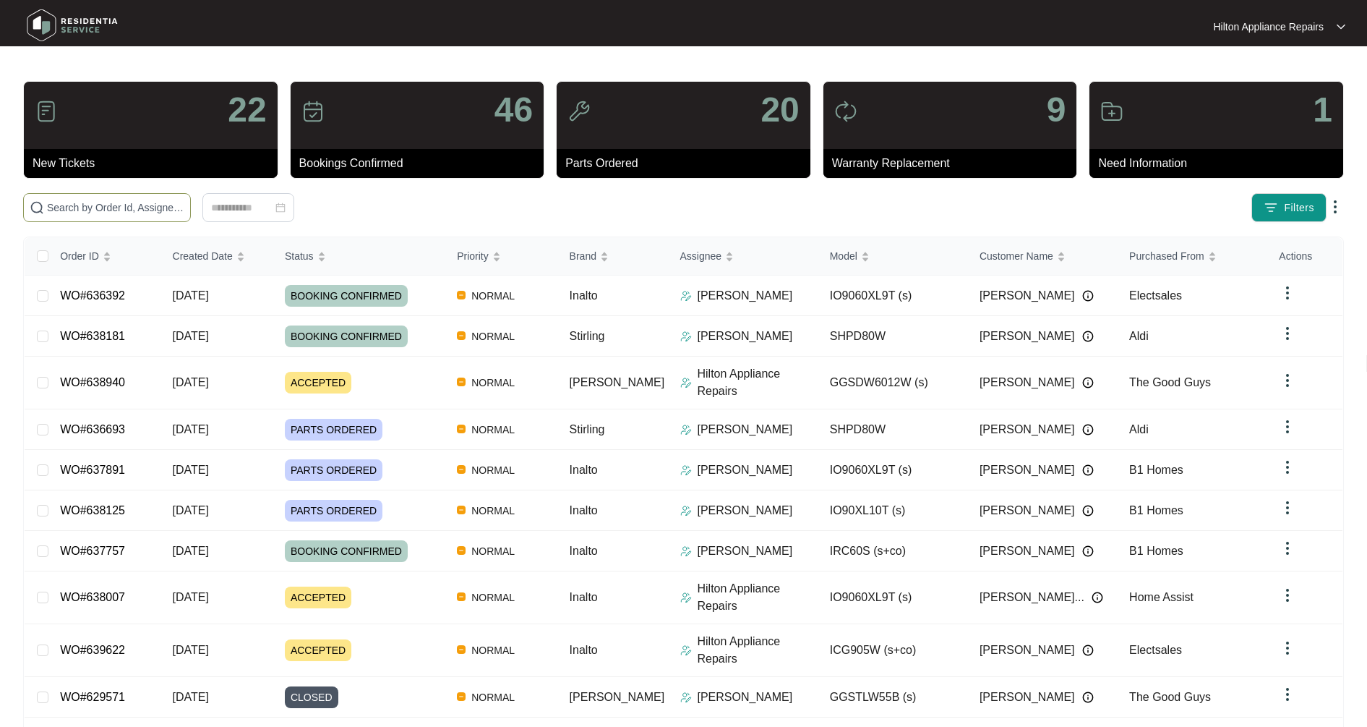
click at [111, 213] on input "text" at bounding box center [115, 208] width 137 height 16
type input "629997"
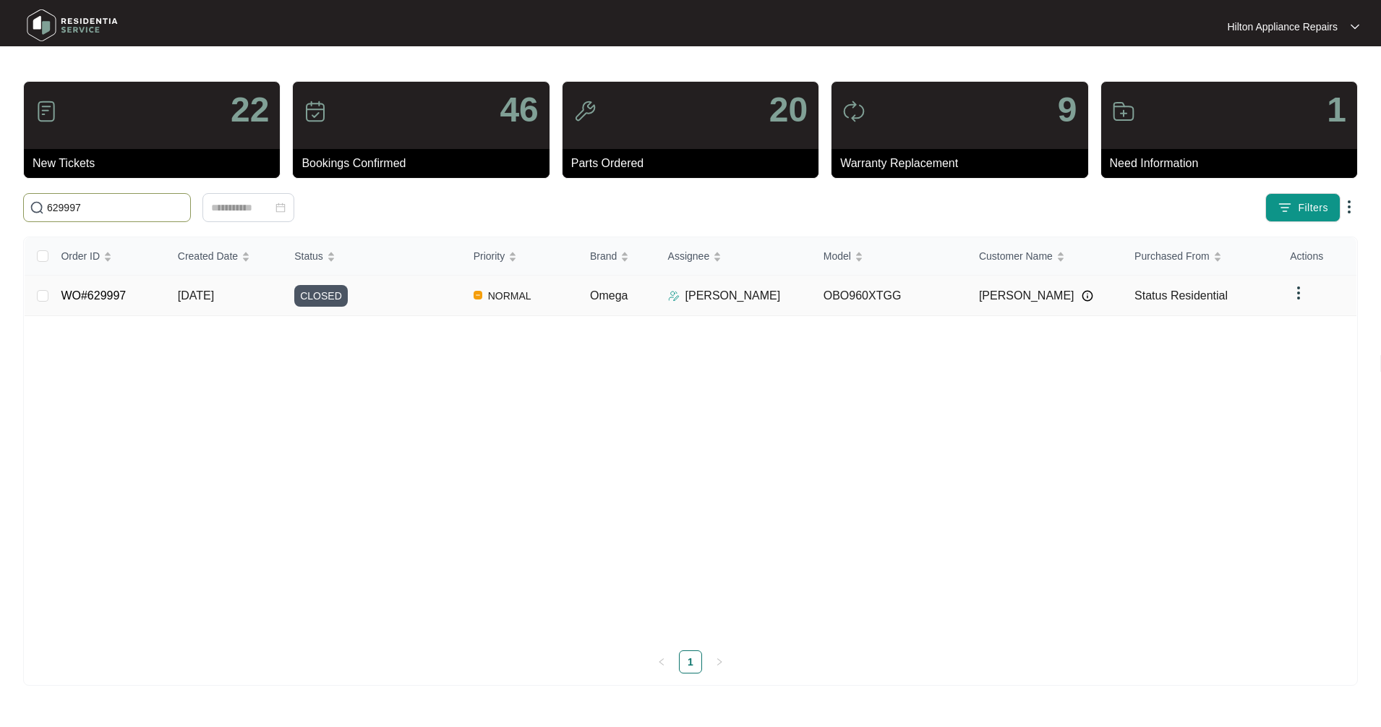
click at [180, 301] on span "[DATE]" at bounding box center [196, 295] width 36 height 12
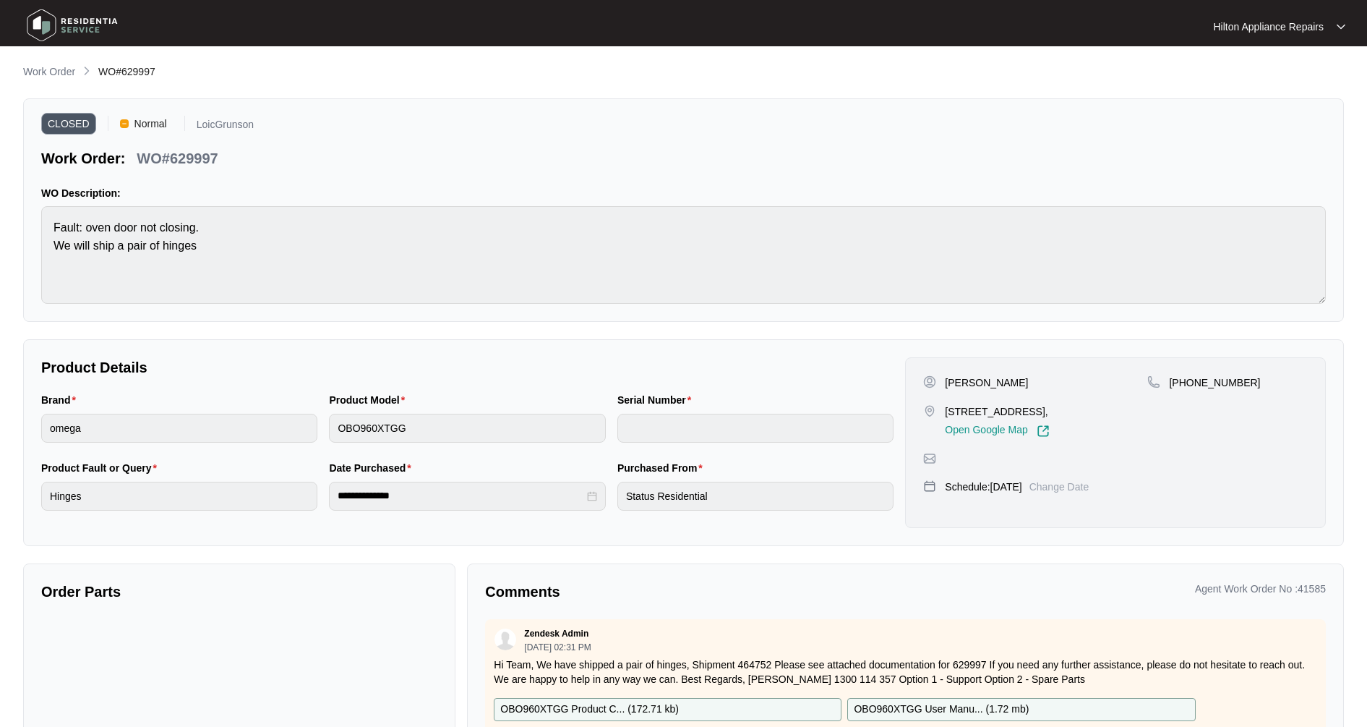
click at [57, 75] on p "Work Order" at bounding box center [49, 71] width 52 height 14
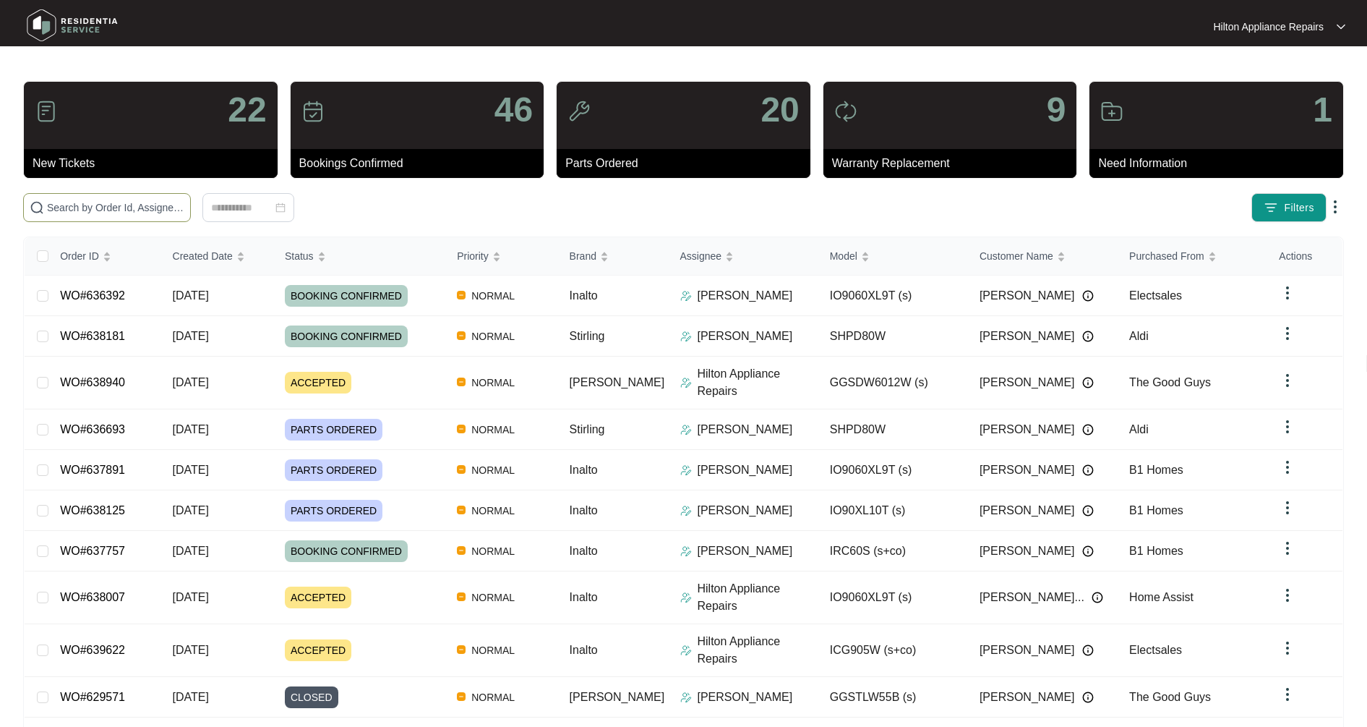
click at [90, 207] on input "text" at bounding box center [115, 208] width 137 height 16
type input "631891"
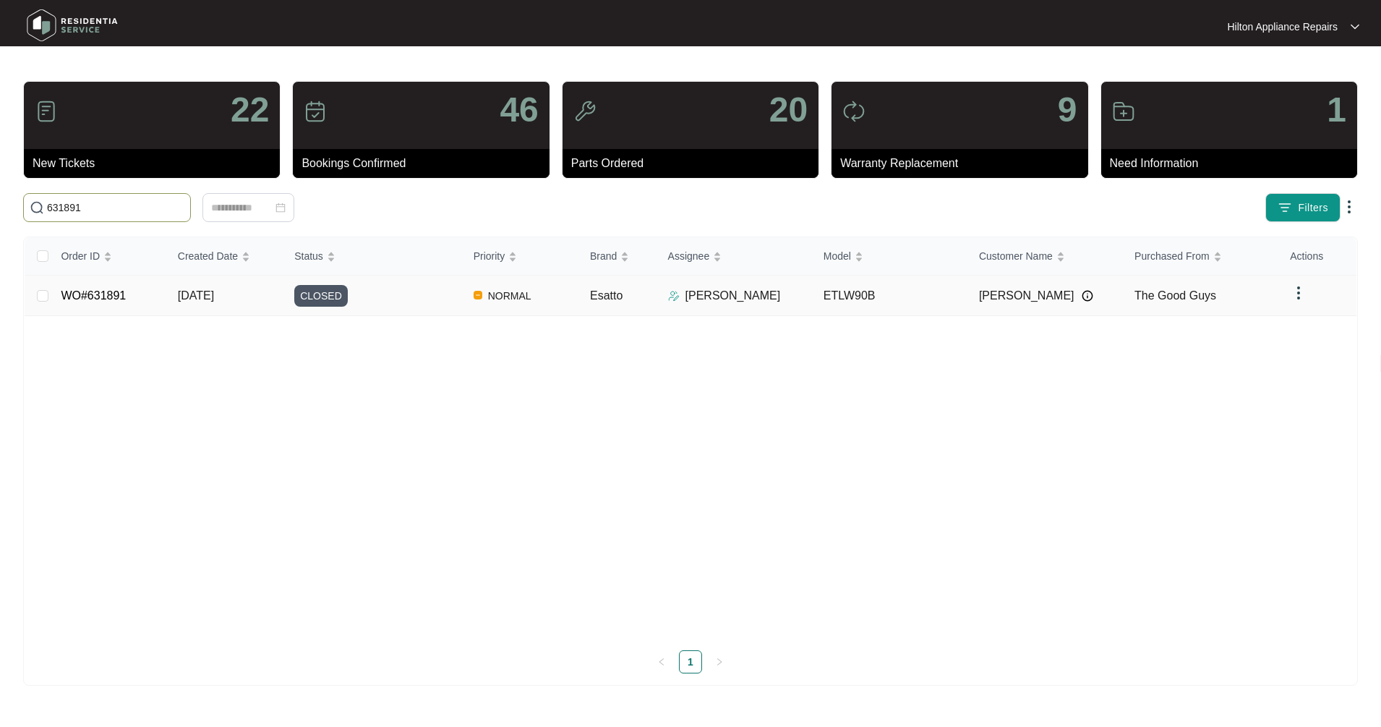
click at [194, 306] on td "[DATE]" at bounding box center [224, 295] width 116 height 40
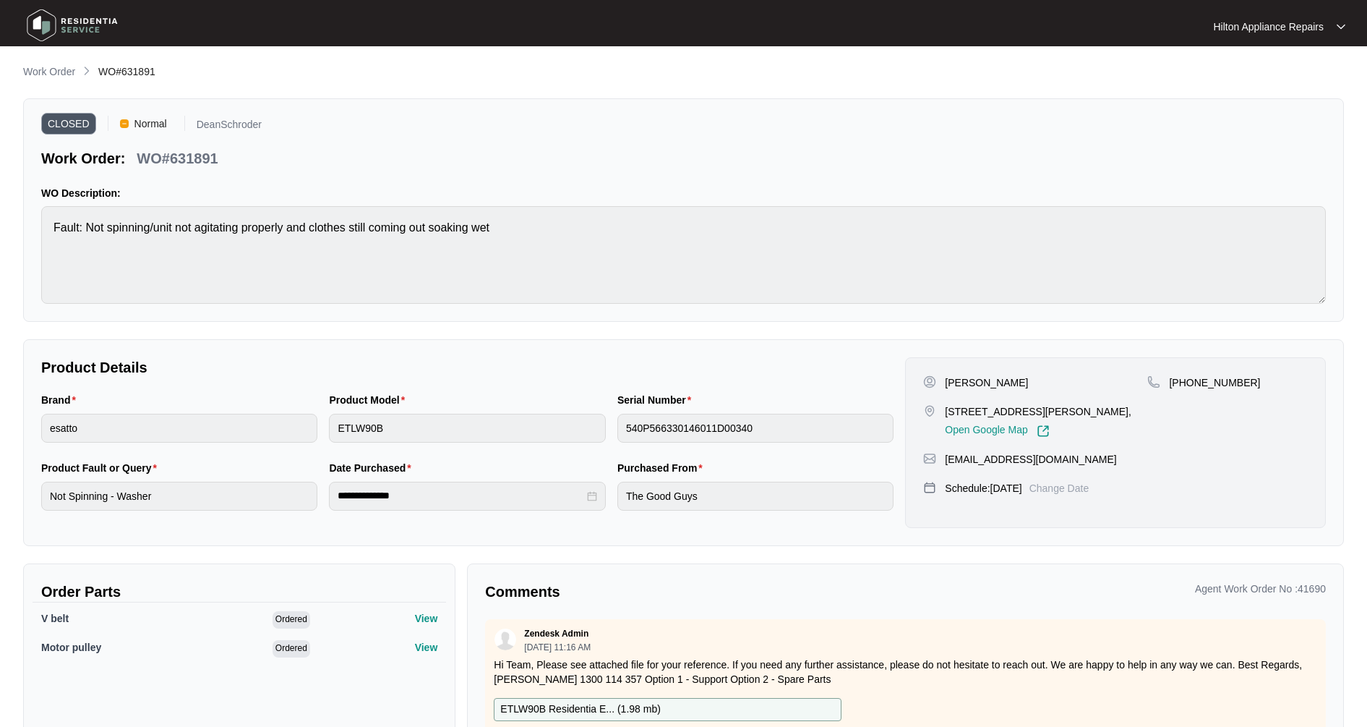
click at [33, 81] on div "**********" at bounding box center [683, 423] width 1321 height 718
click at [33, 72] on p "Work Order" at bounding box center [49, 71] width 52 height 14
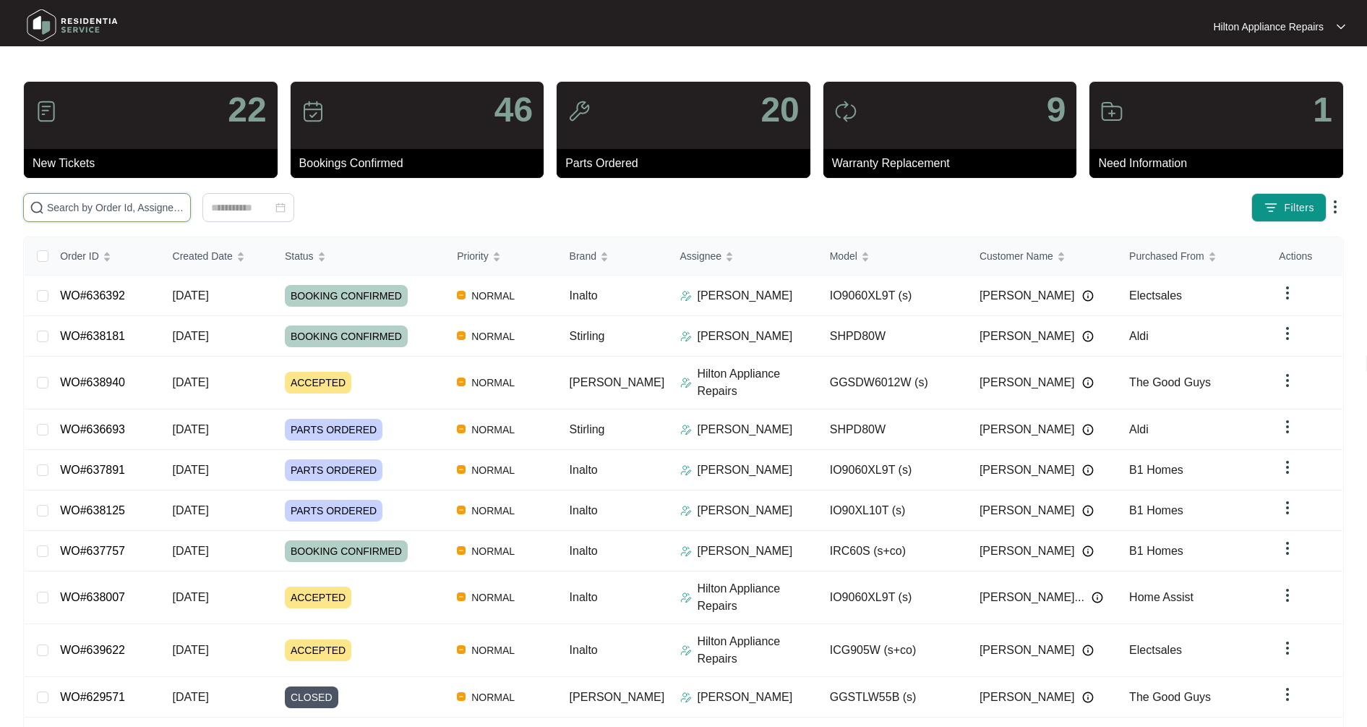
click at [52, 211] on input "text" at bounding box center [115, 208] width 137 height 16
type input "625018"
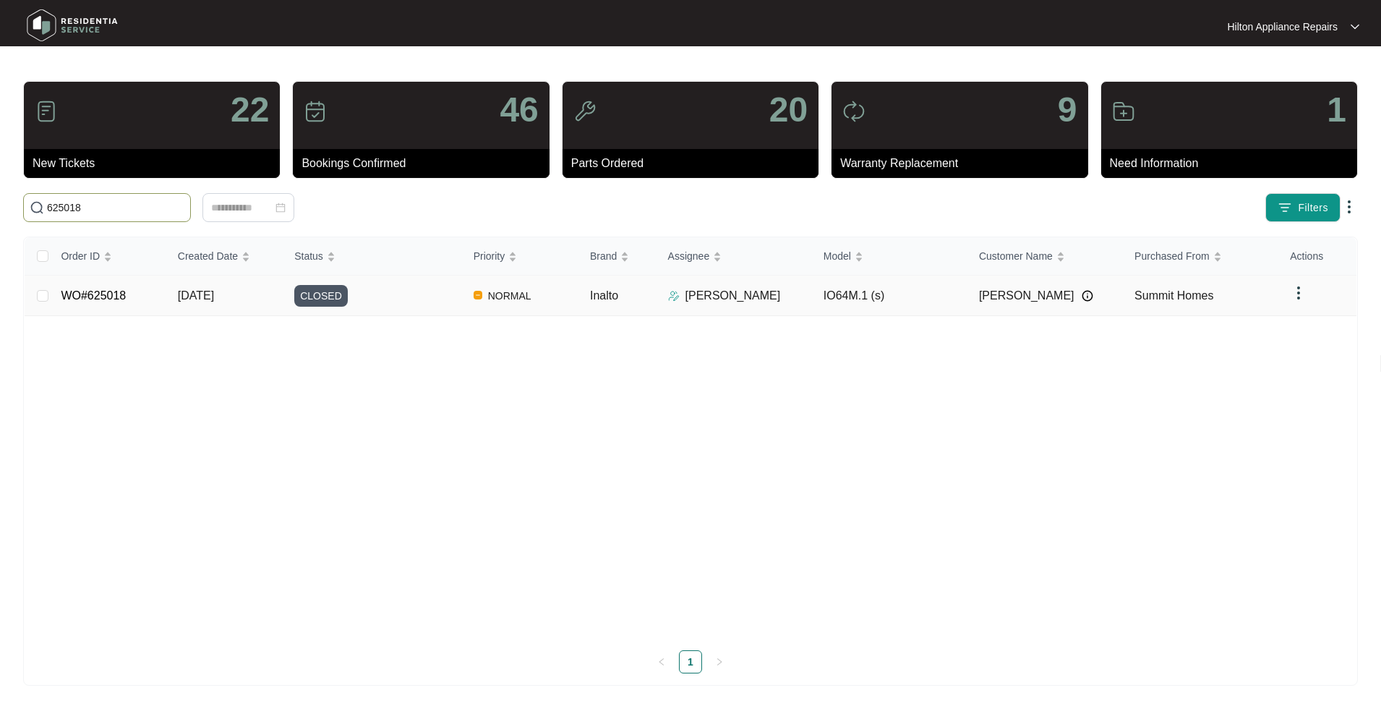
click at [194, 301] on td "[DATE]" at bounding box center [224, 295] width 116 height 40
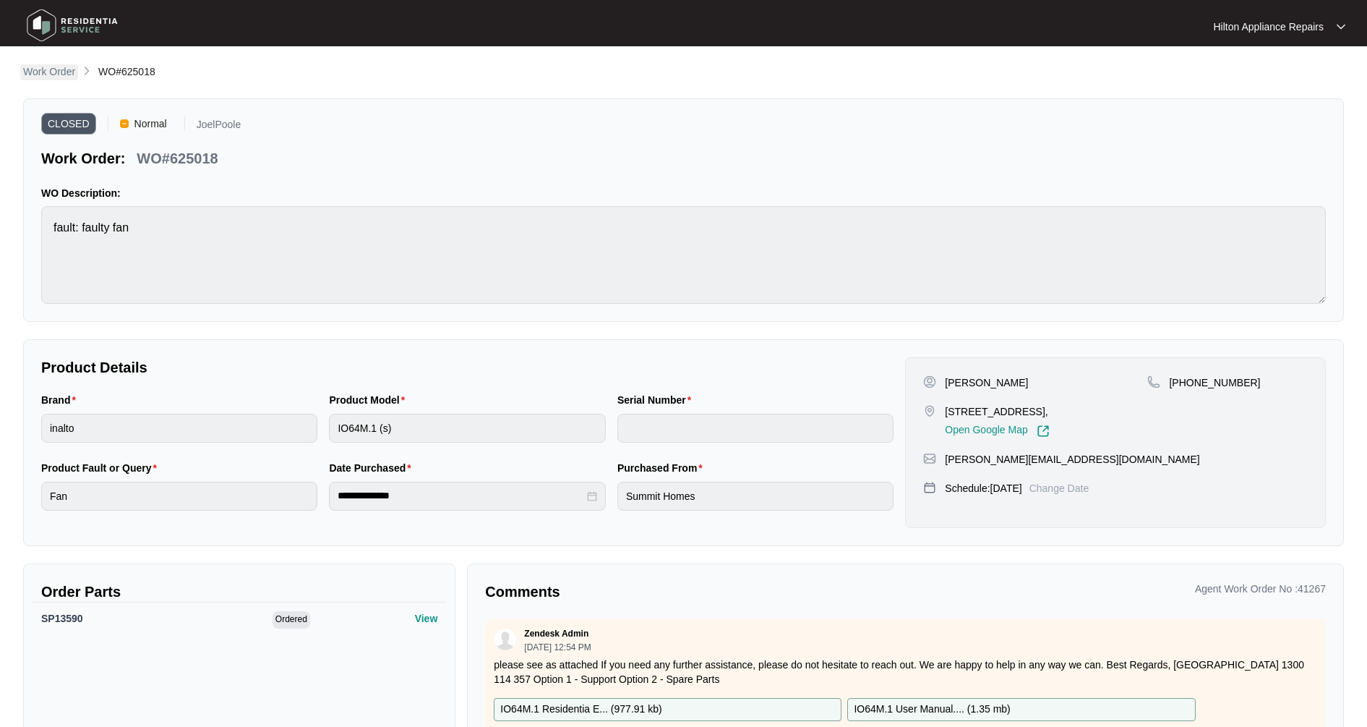
click at [52, 73] on p "Work Order" at bounding box center [49, 71] width 52 height 14
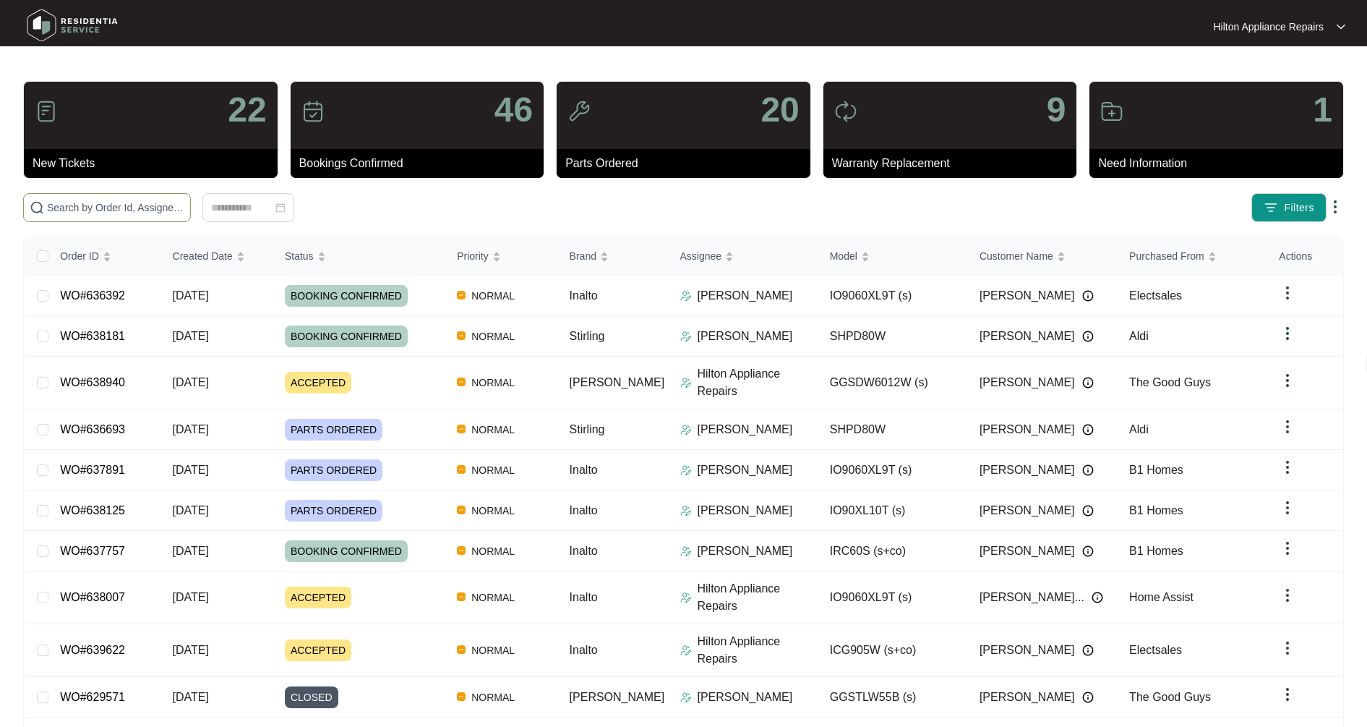
click at [103, 208] on input "text" at bounding box center [115, 208] width 137 height 16
type input "632770"
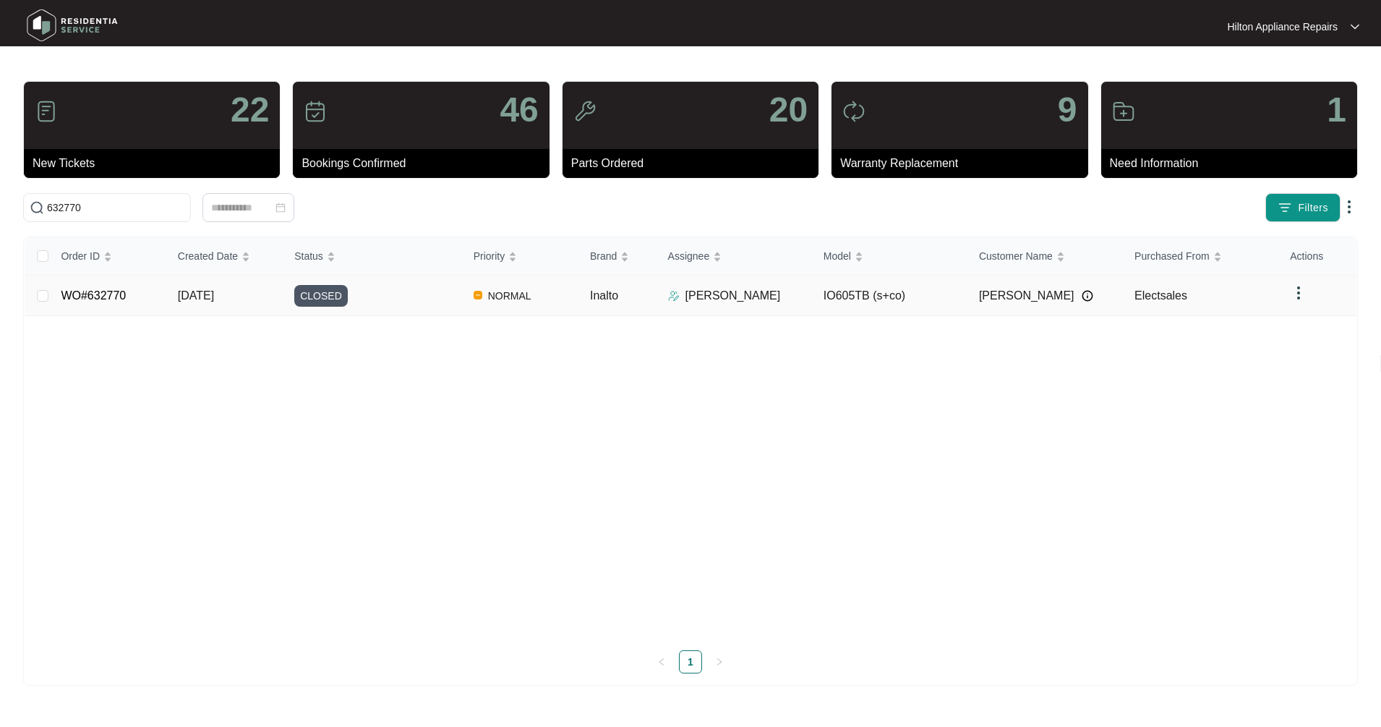
click at [247, 301] on td "[DATE]" at bounding box center [224, 295] width 116 height 40
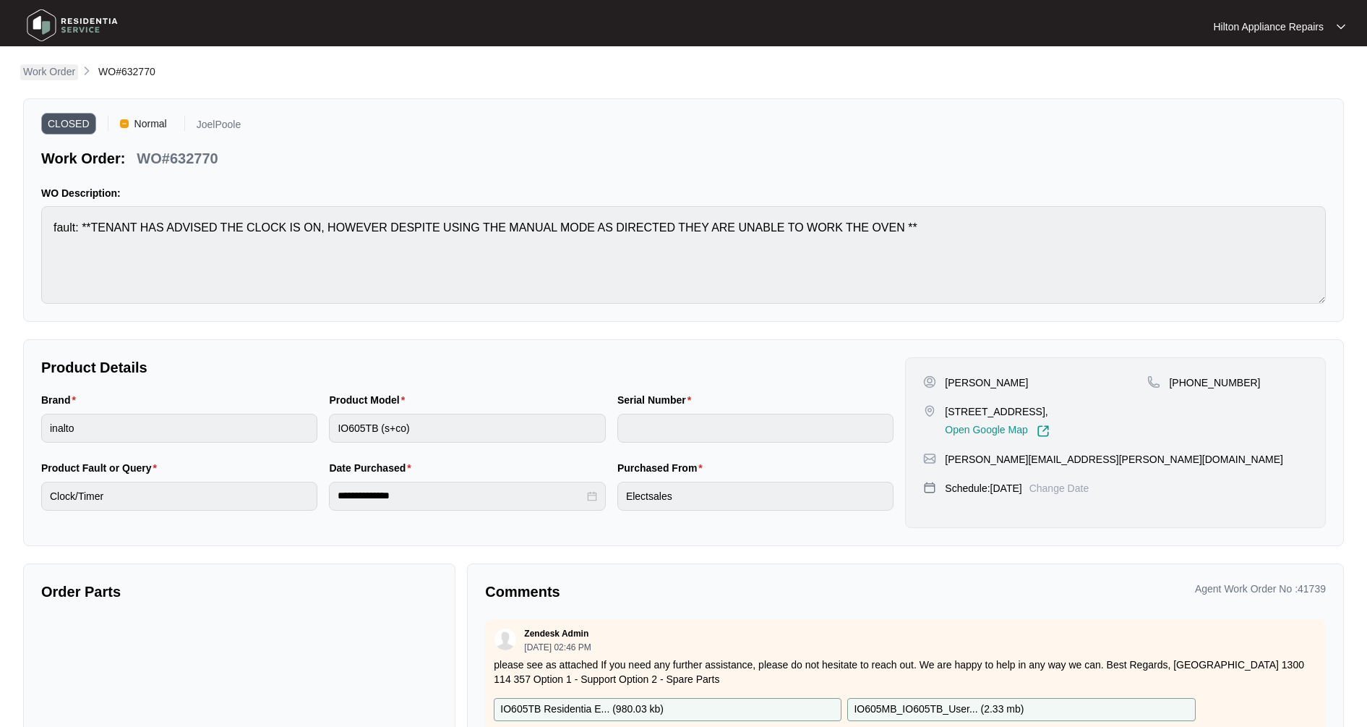
click at [40, 74] on p "Work Order" at bounding box center [49, 71] width 52 height 14
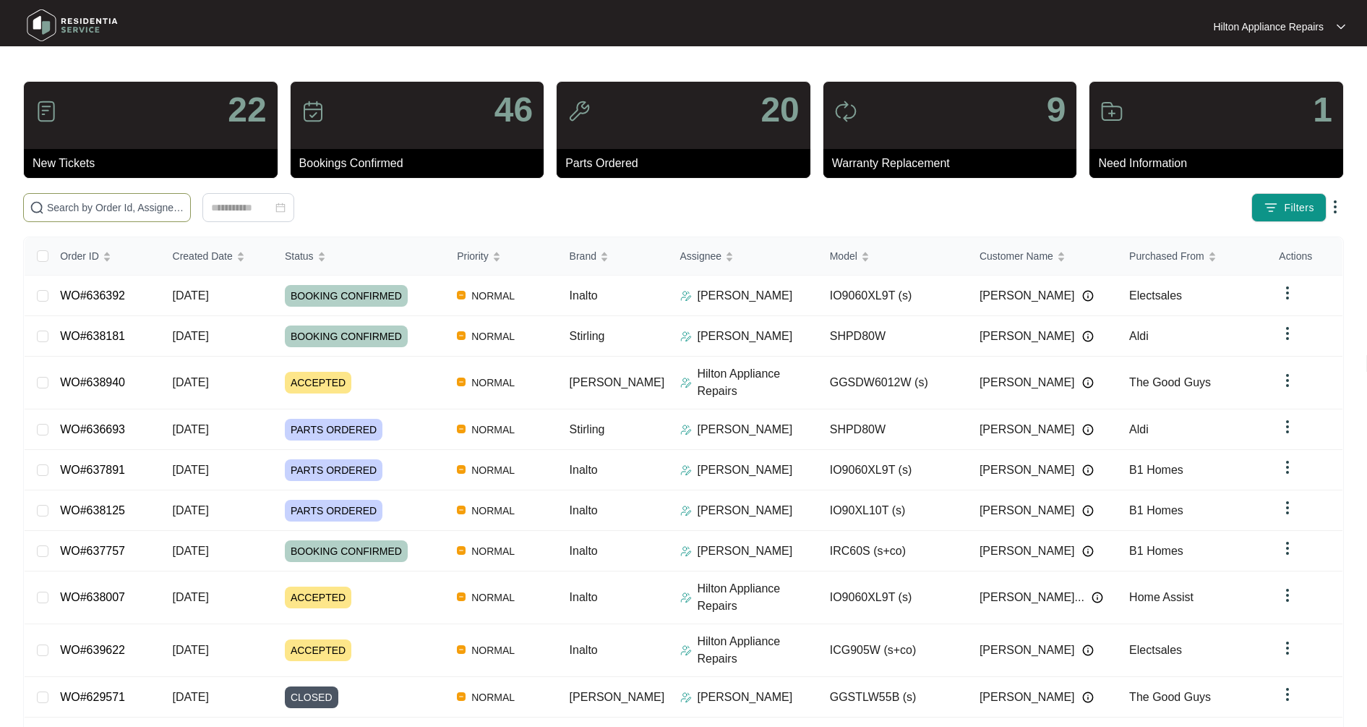
click at [111, 216] on span at bounding box center [107, 207] width 168 height 29
click at [108, 210] on input "text" at bounding box center [115, 208] width 137 height 16
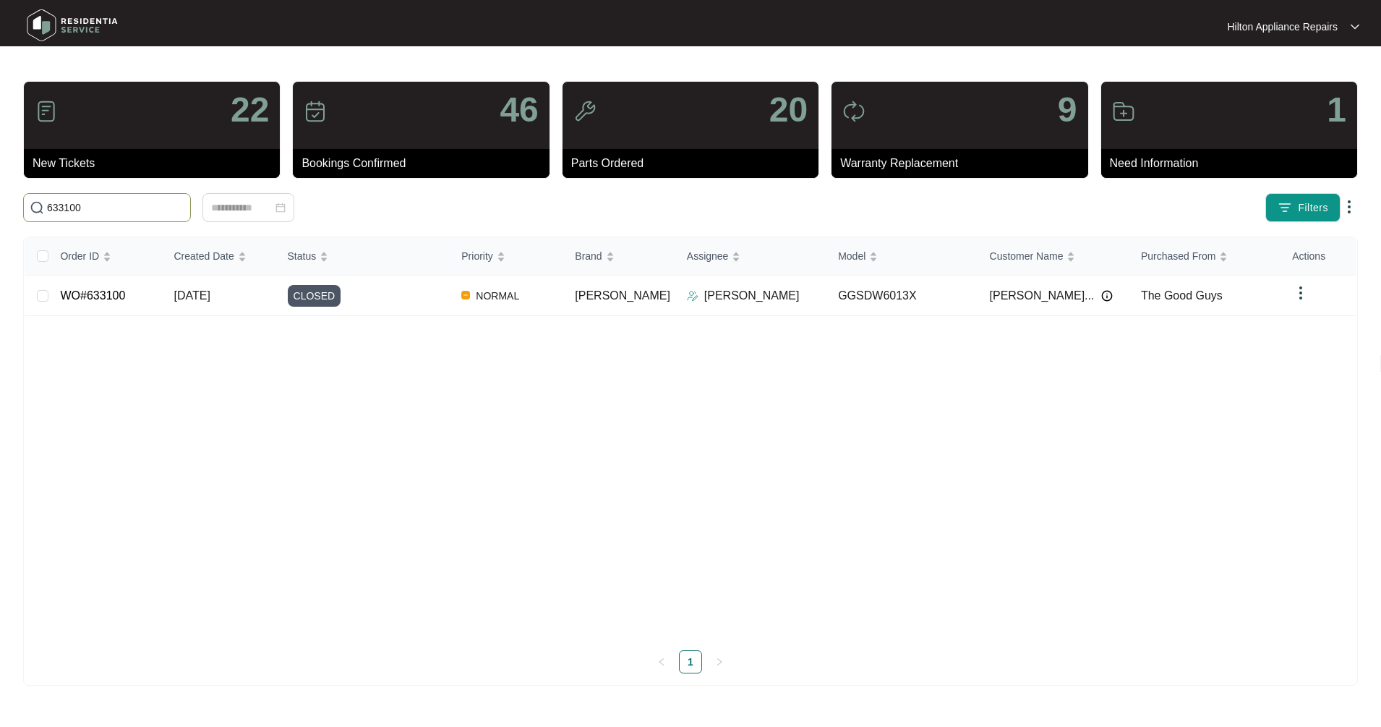
type input "633100"
click at [198, 309] on td "[DATE]" at bounding box center [219, 295] width 113 height 40
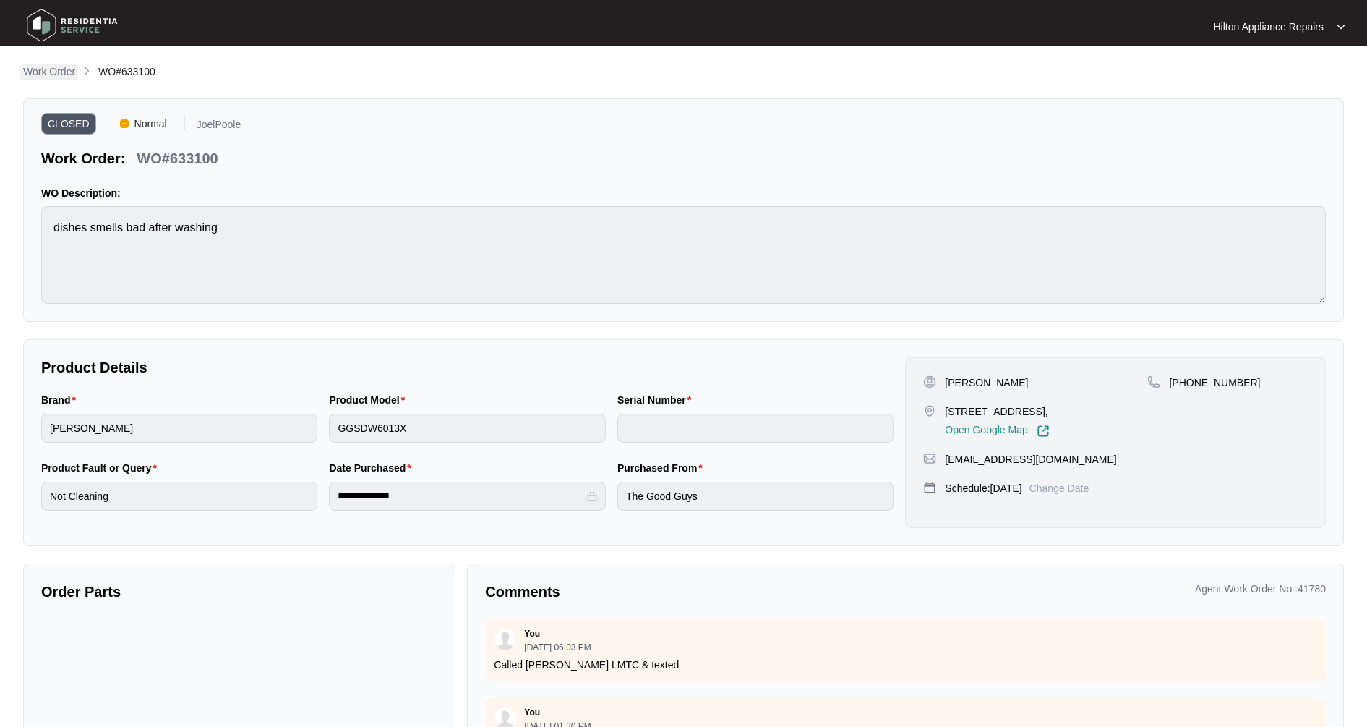
click at [54, 73] on p "Work Order" at bounding box center [49, 71] width 52 height 14
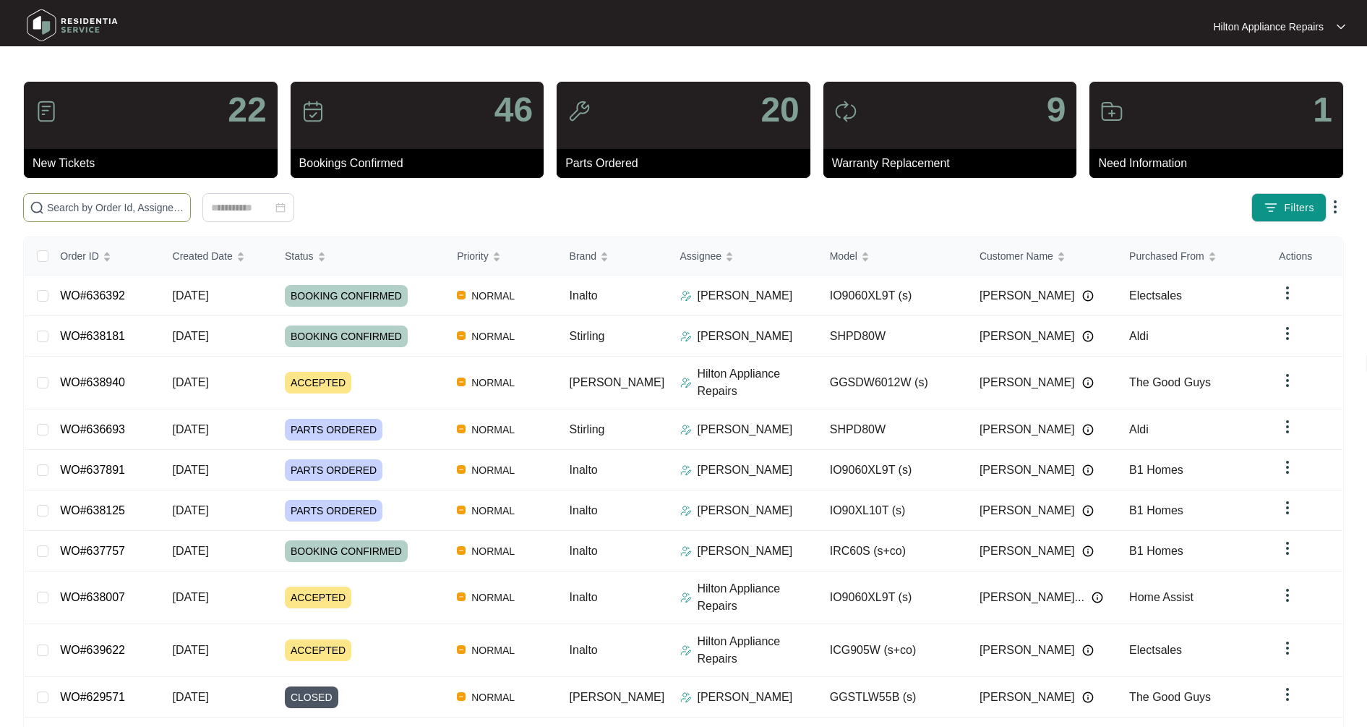
click at [108, 207] on input "text" at bounding box center [115, 208] width 137 height 16
type input "631656"
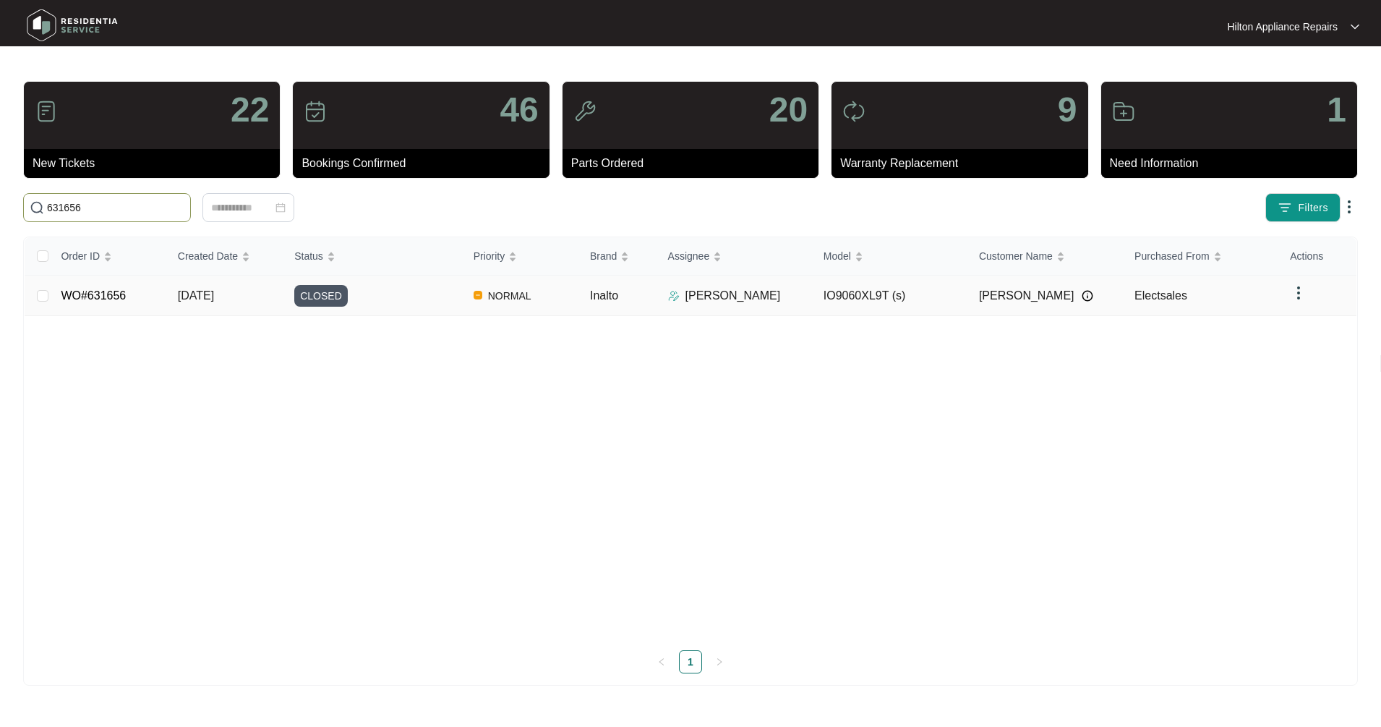
click at [214, 298] on span "[DATE]" at bounding box center [196, 295] width 36 height 12
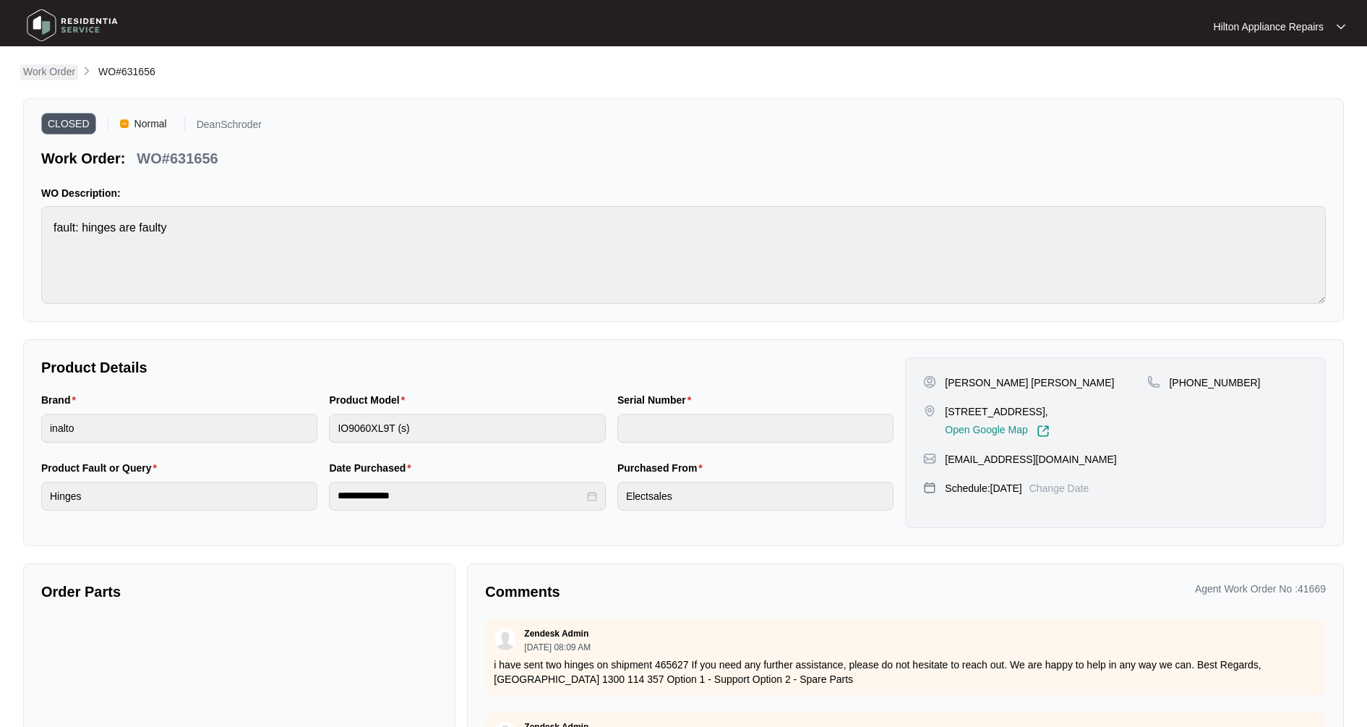
click at [43, 75] on p "Work Order" at bounding box center [49, 71] width 52 height 14
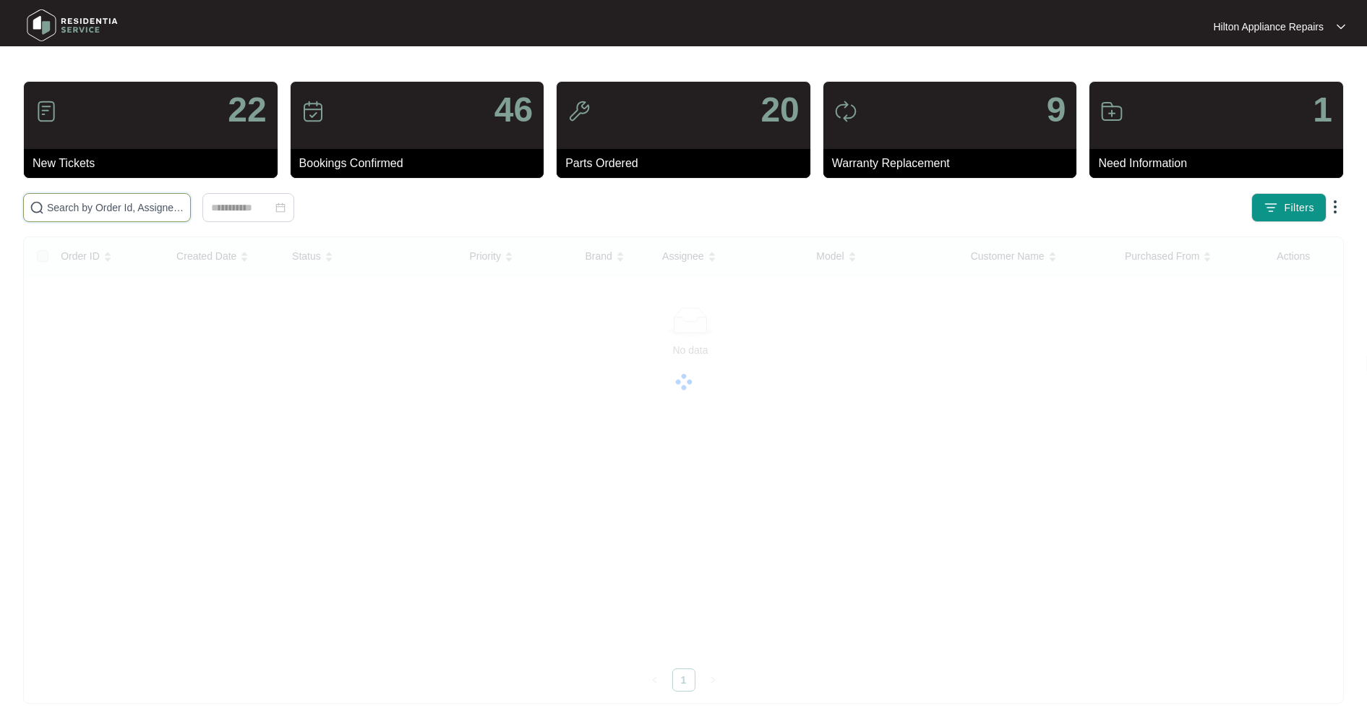
click at [82, 207] on input "text" at bounding box center [115, 208] width 137 height 16
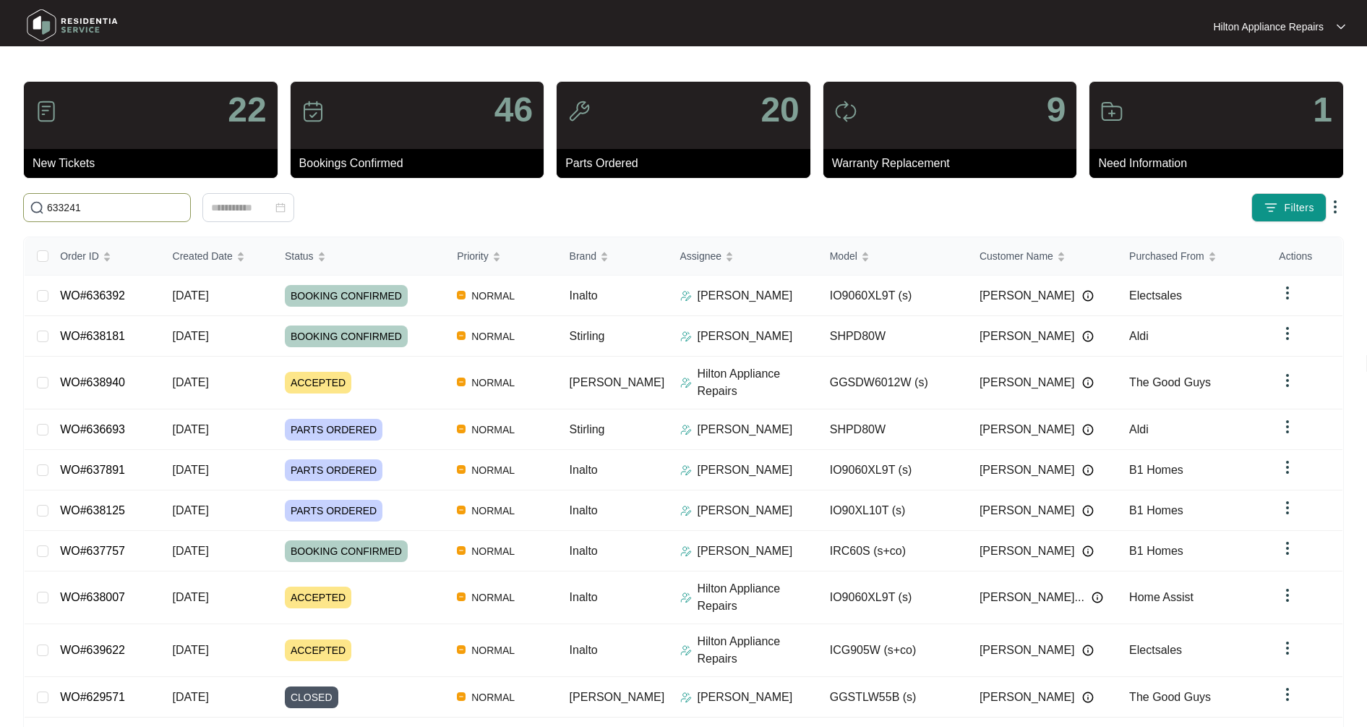
type input "633241"
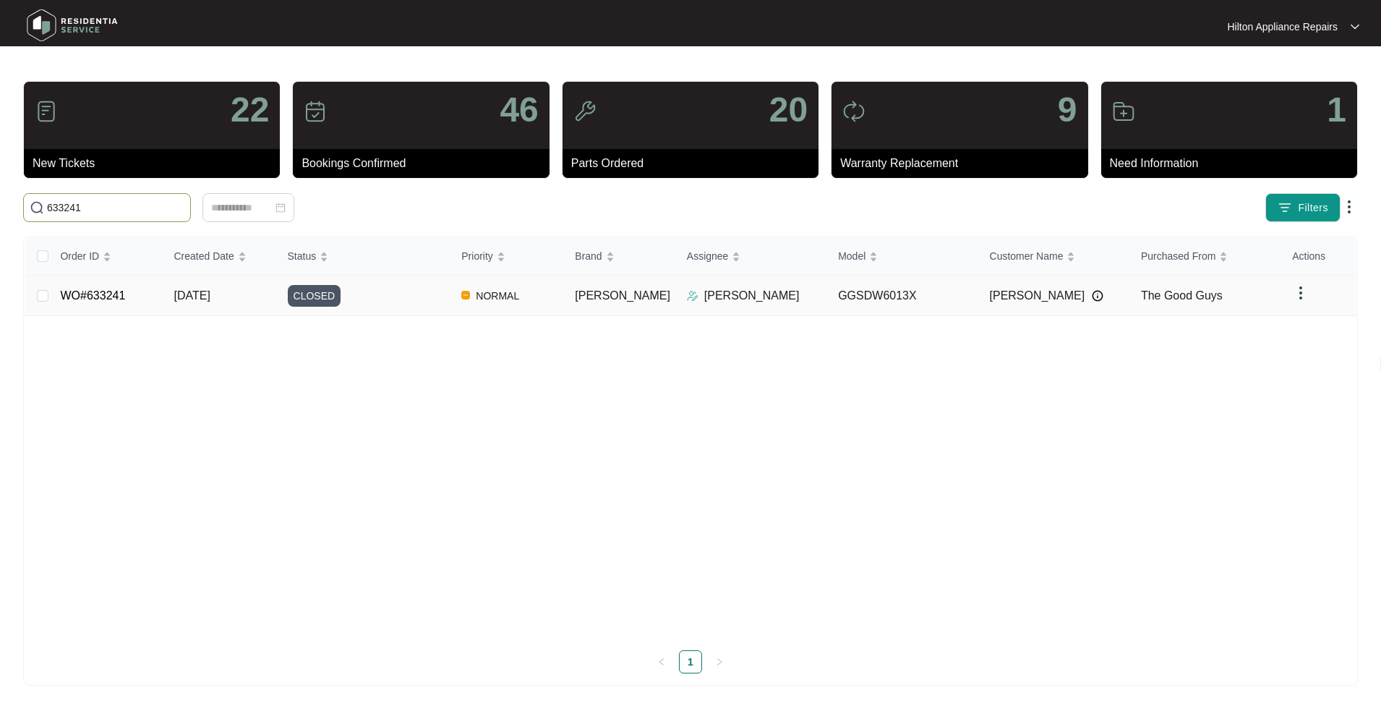
click at [190, 296] on span "[DATE]" at bounding box center [192, 295] width 36 height 12
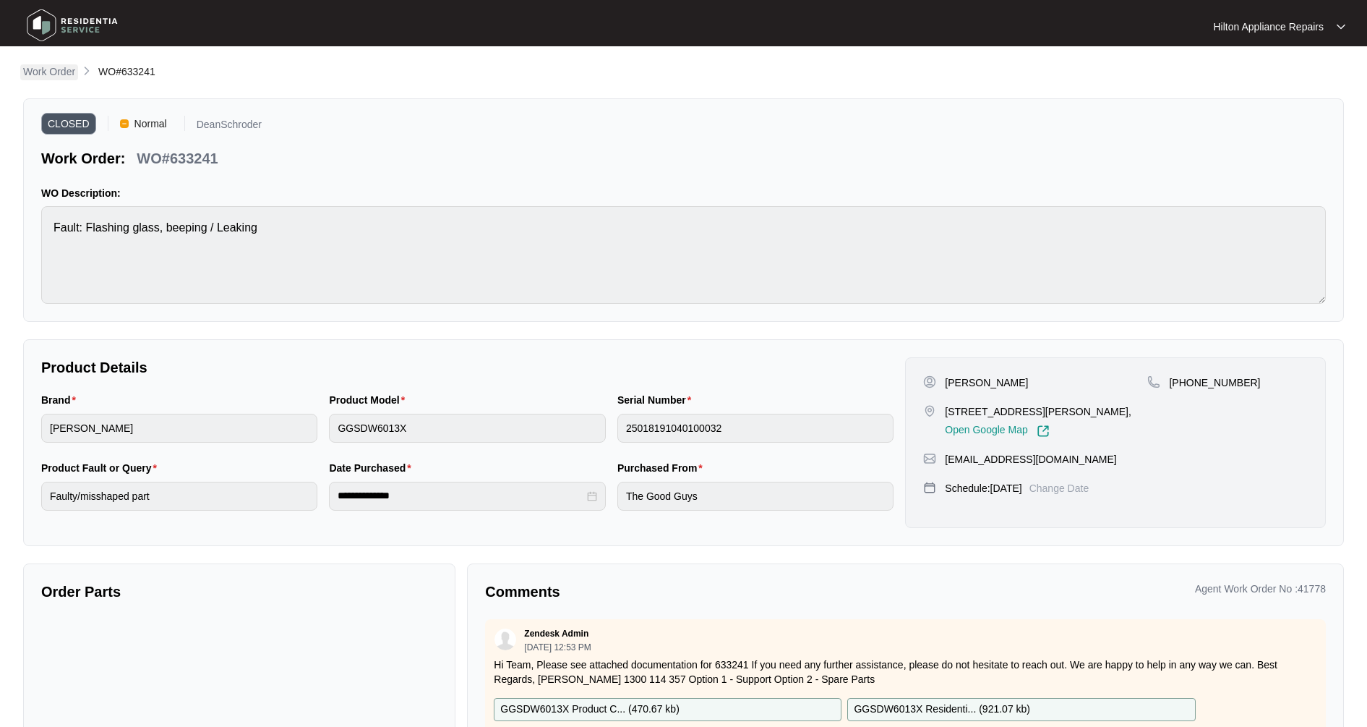
click at [43, 77] on p "Work Order" at bounding box center [49, 71] width 52 height 14
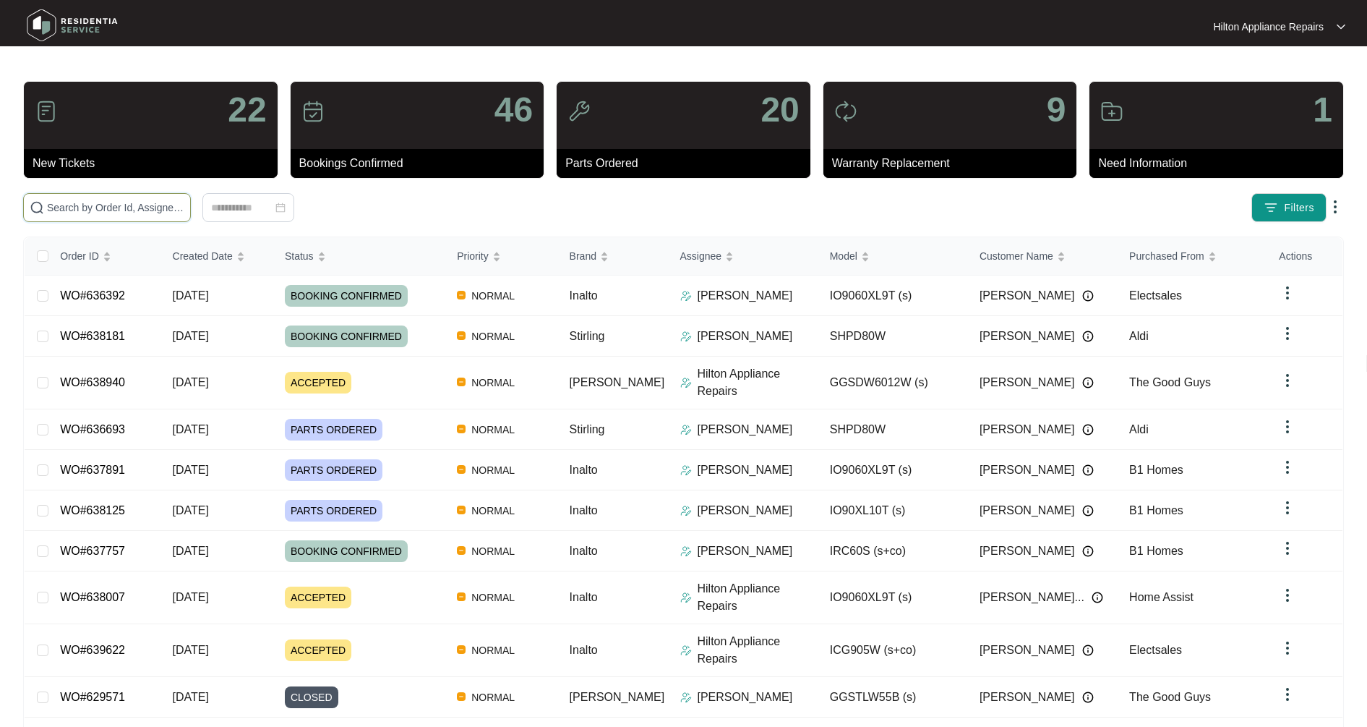
click at [117, 202] on input "text" at bounding box center [115, 208] width 137 height 16
type input "633717"
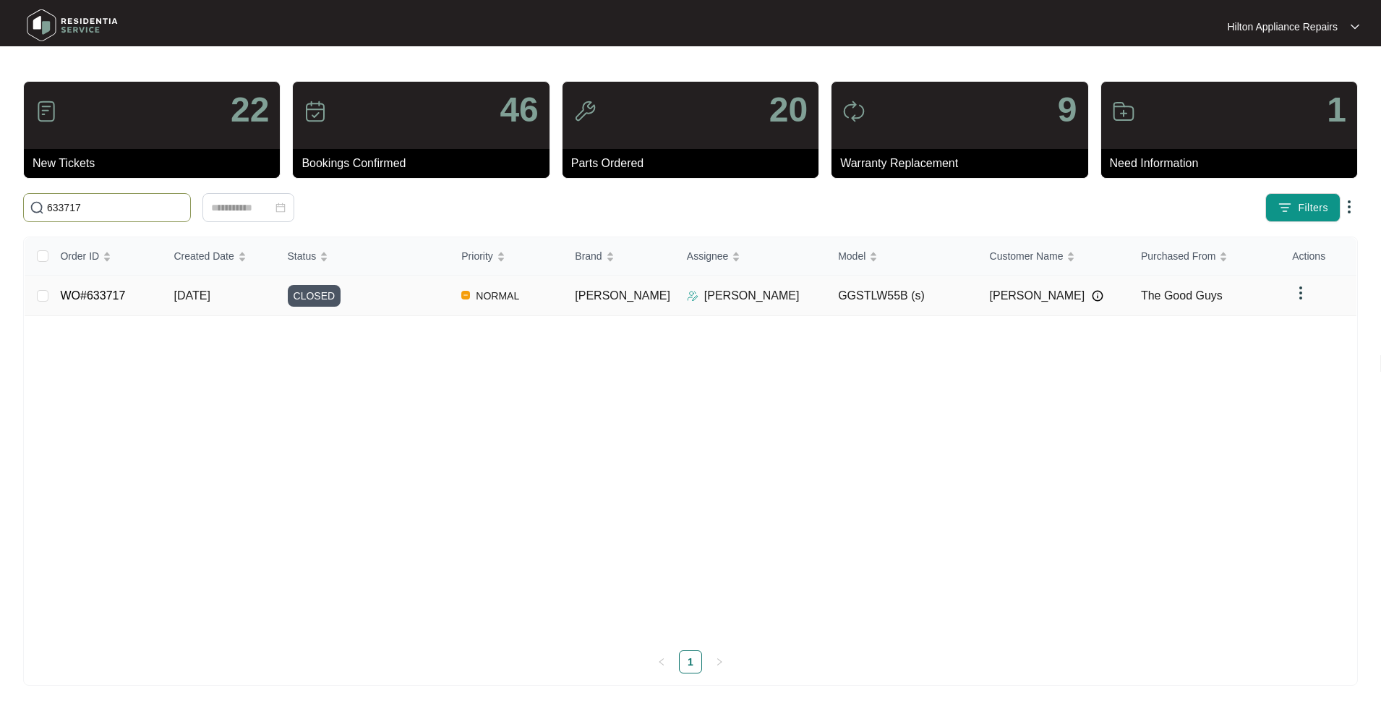
click at [208, 302] on td "[DATE]" at bounding box center [219, 295] width 113 height 40
